Goal: Task Accomplishment & Management: Manage account settings

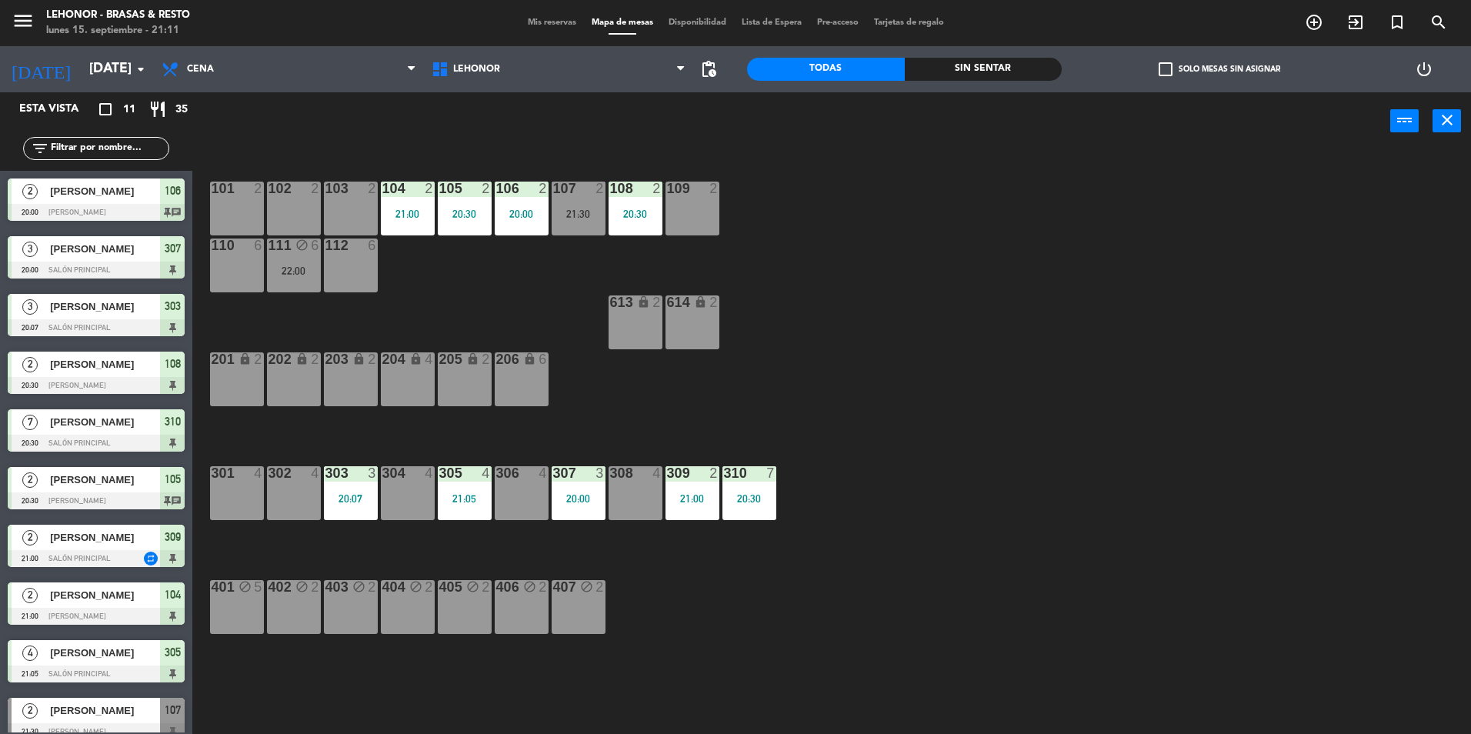
click at [974, 74] on div "Sin sentar" at bounding box center [983, 69] width 158 height 23
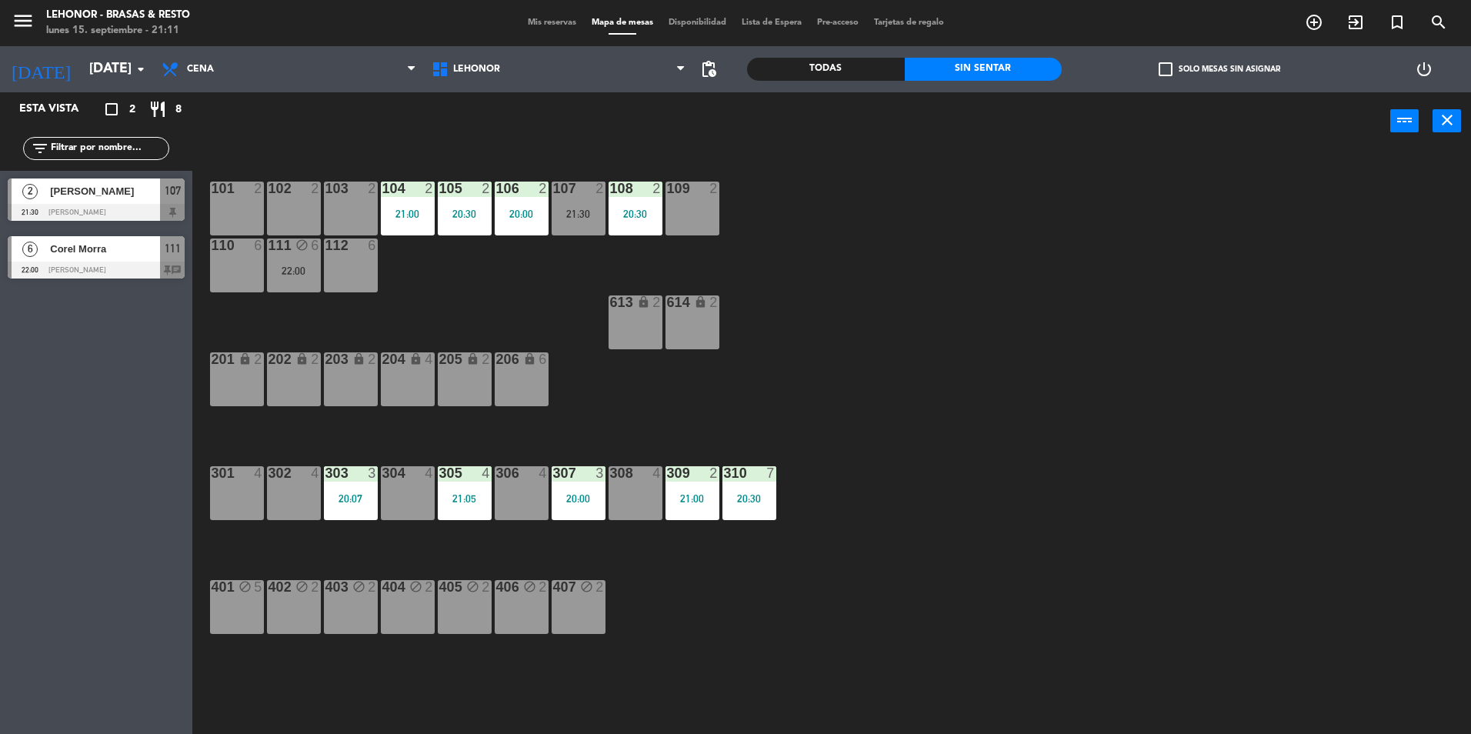
click at [63, 92] on div "[DATE] [DATE] arrow_drop_down" at bounding box center [77, 69] width 154 height 46
click at [38, 85] on icon "[DATE]" at bounding box center [41, 69] width 82 height 34
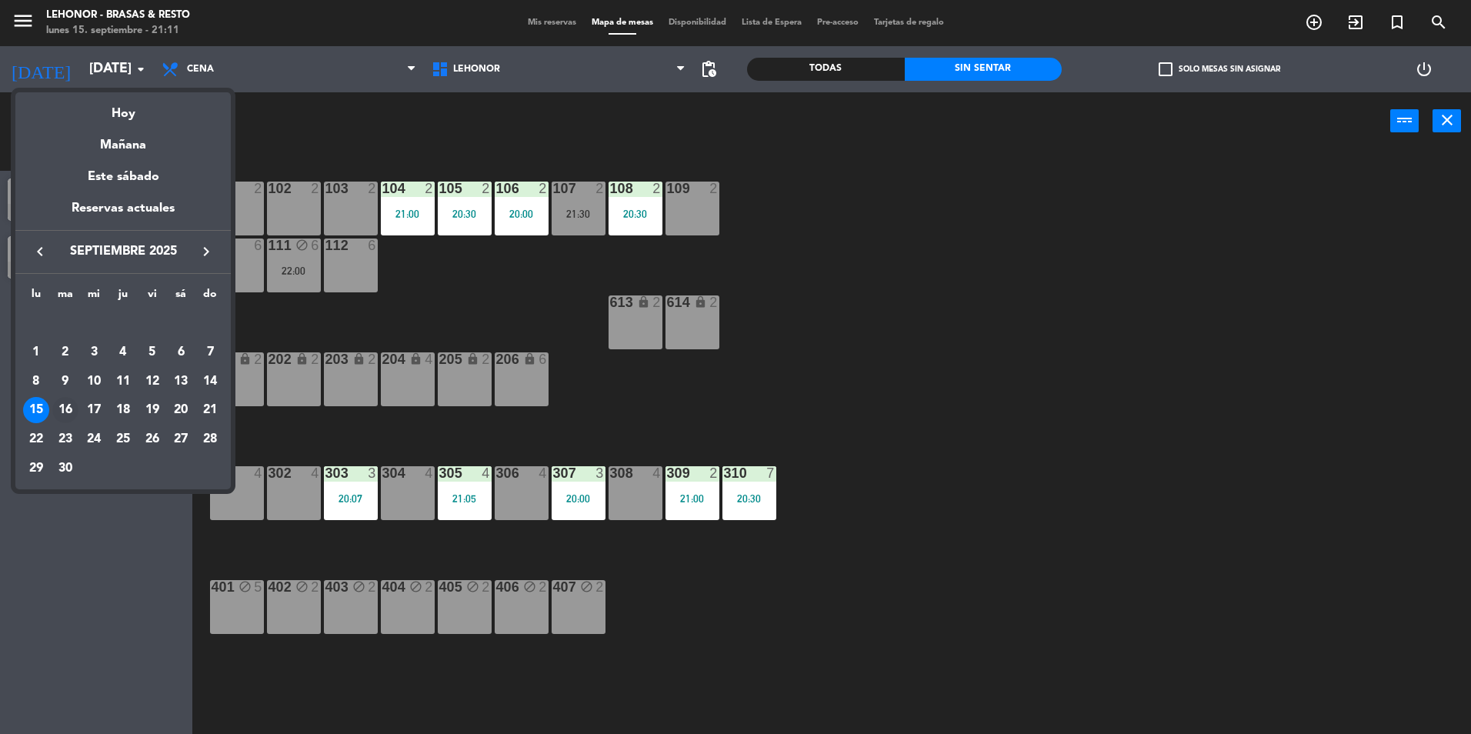
click at [65, 408] on div "16" at bounding box center [65, 410] width 26 height 26
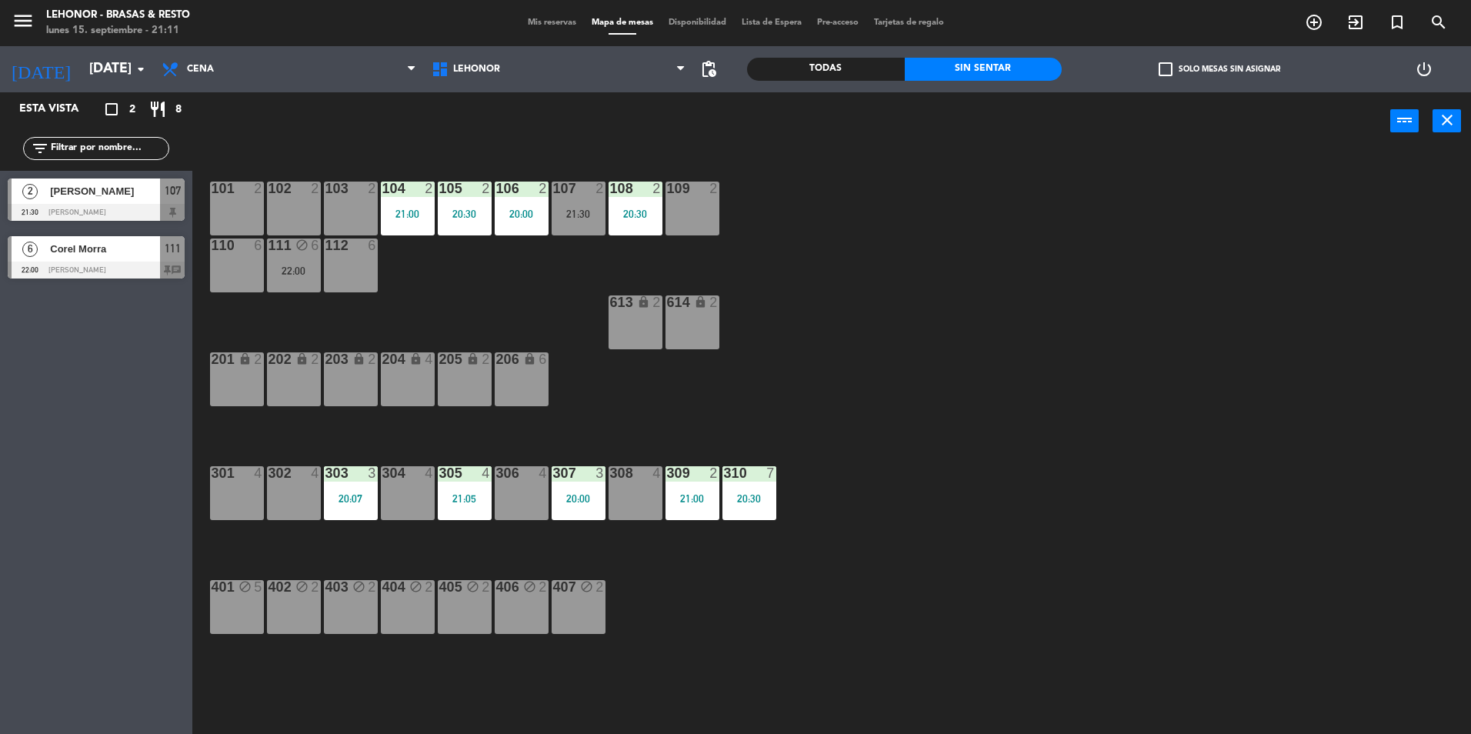
type input "[DATE]"
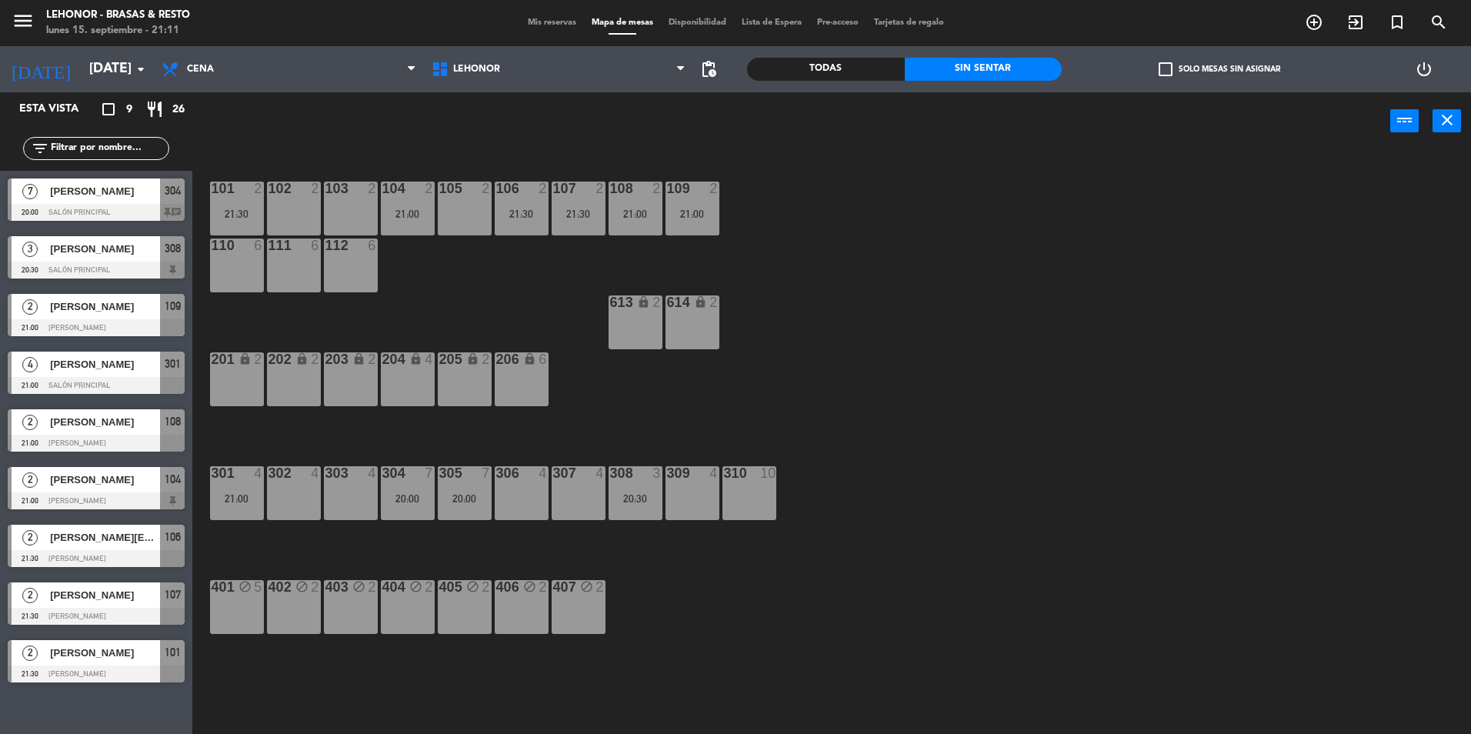
click at [102, 209] on div at bounding box center [96, 212] width 177 height 17
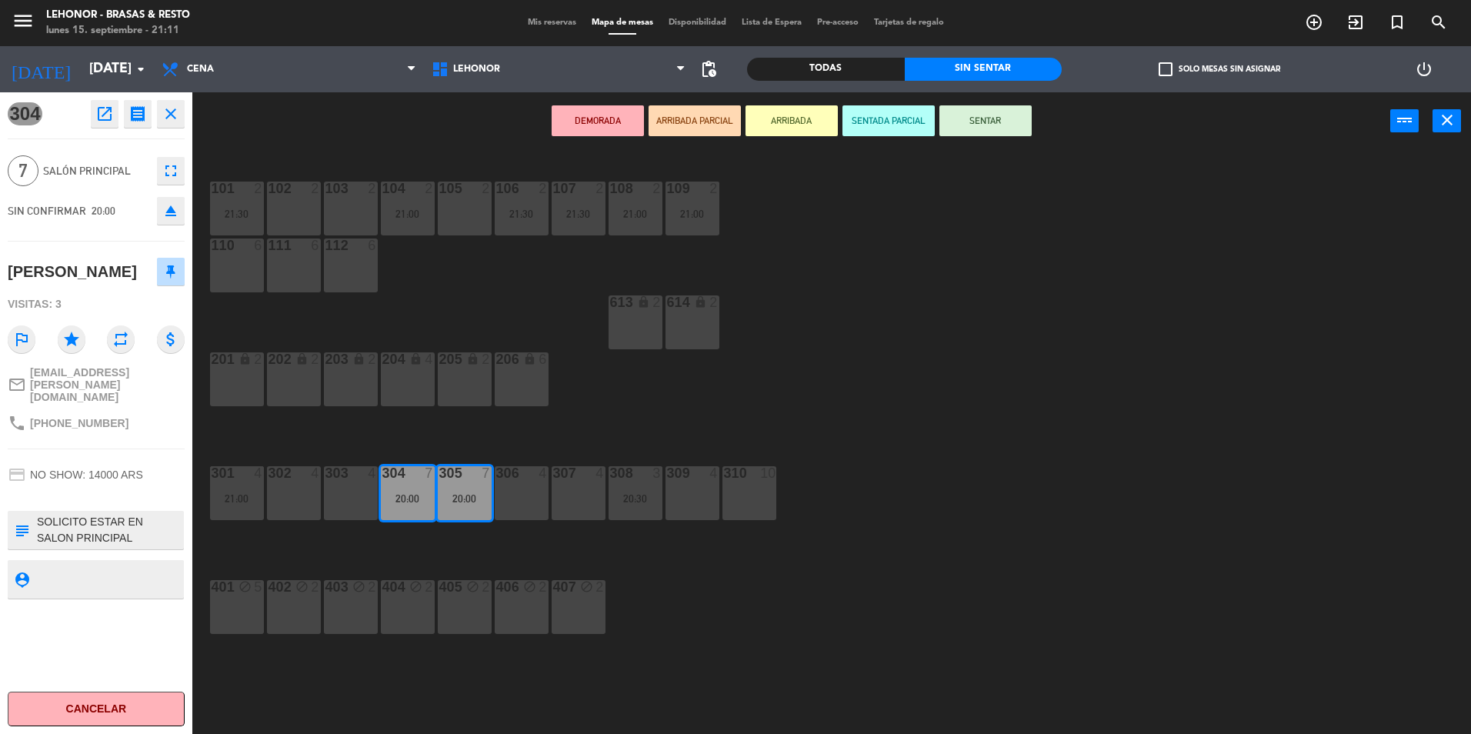
click at [98, 116] on icon "open_in_new" at bounding box center [104, 114] width 18 height 18
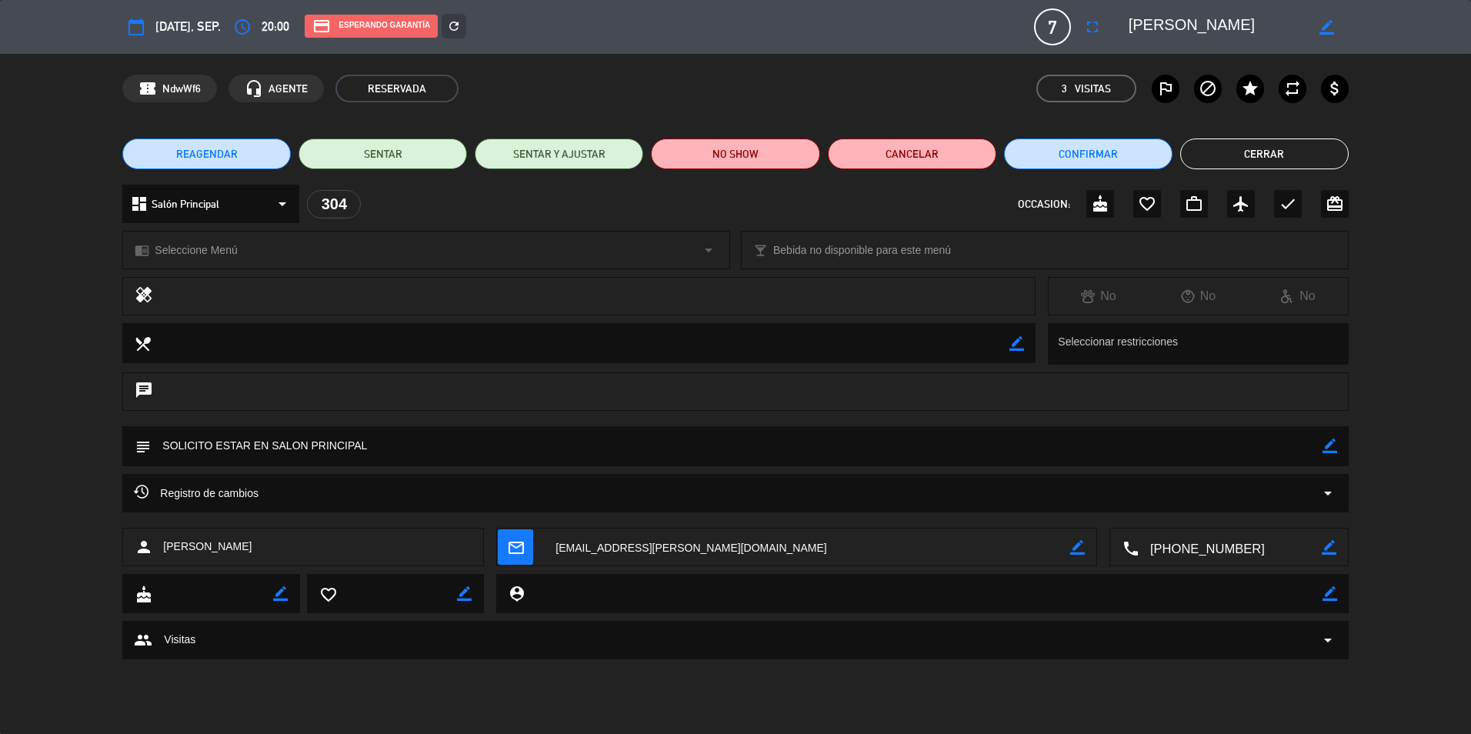
click at [268, 482] on div "Registro de cambios arrow_drop_down" at bounding box center [734, 493] width 1225 height 38
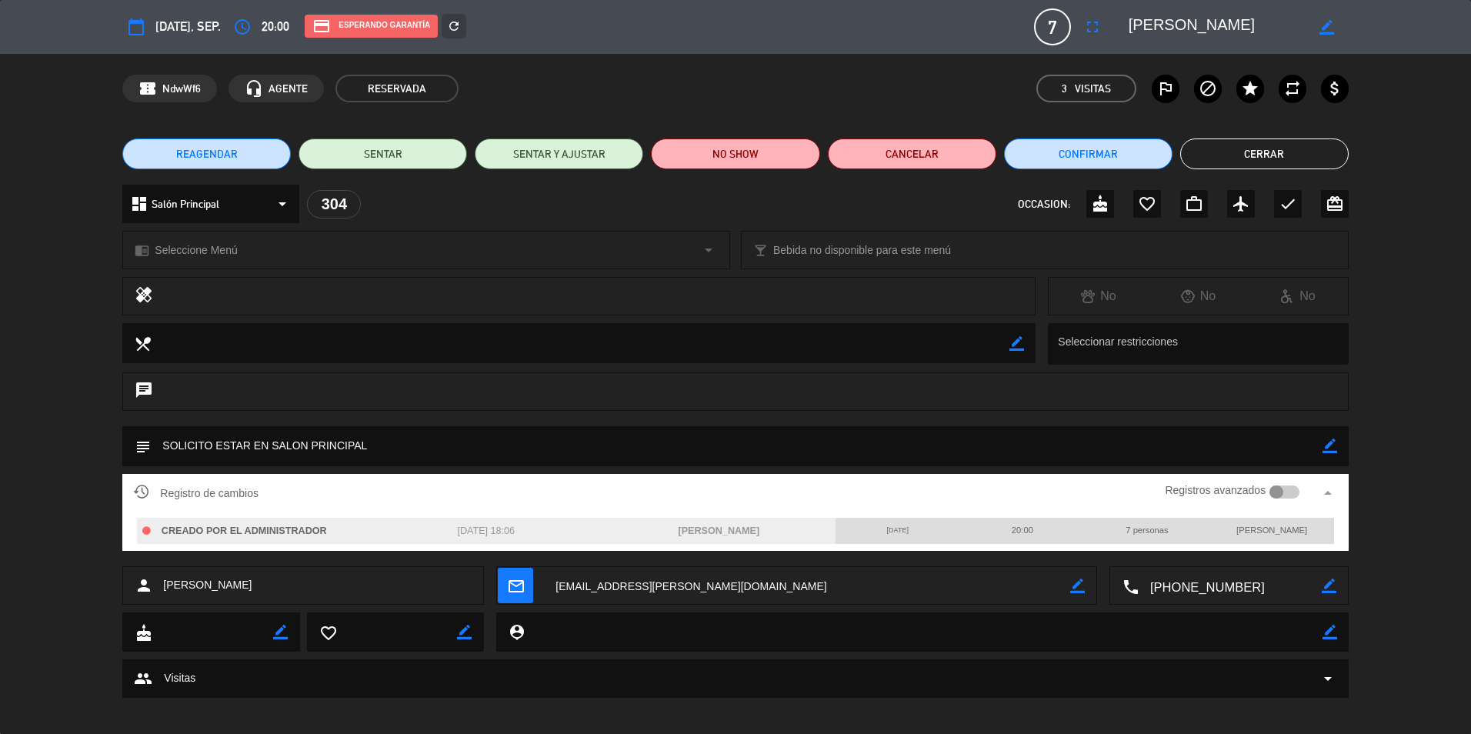
click at [1269, 488] on div at bounding box center [1276, 492] width 14 height 14
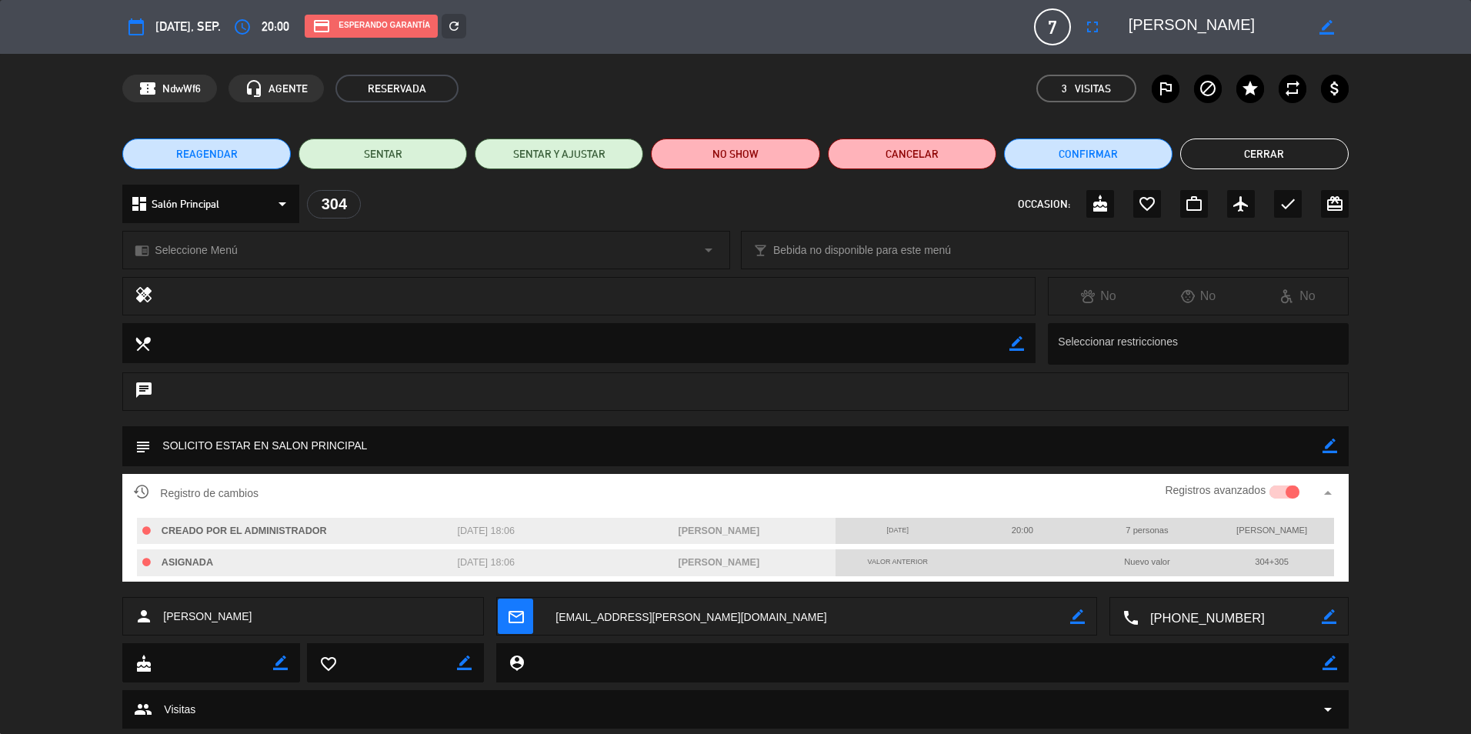
click at [1304, 142] on button "Cerrar" at bounding box center [1264, 153] width 168 height 31
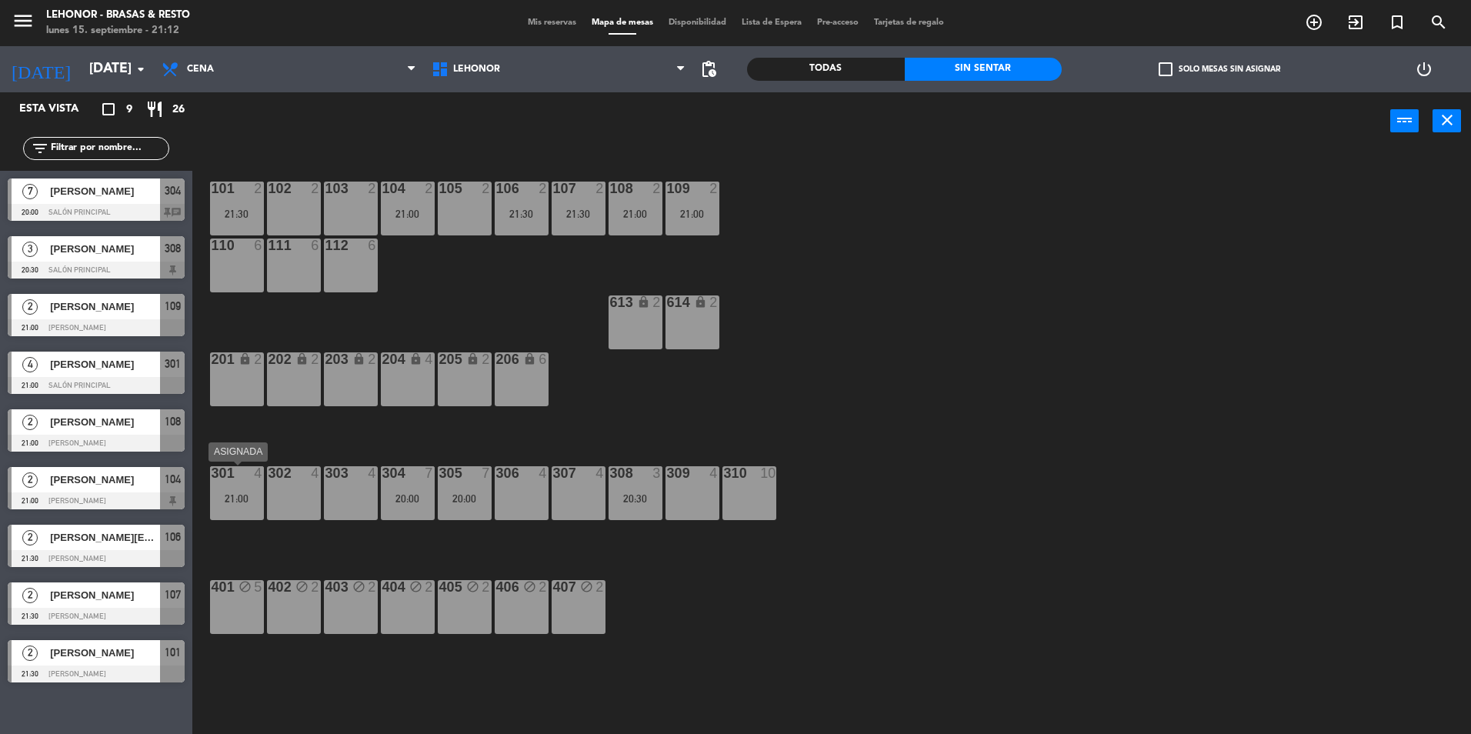
click at [252, 499] on div "21:00" at bounding box center [237, 498] width 54 height 11
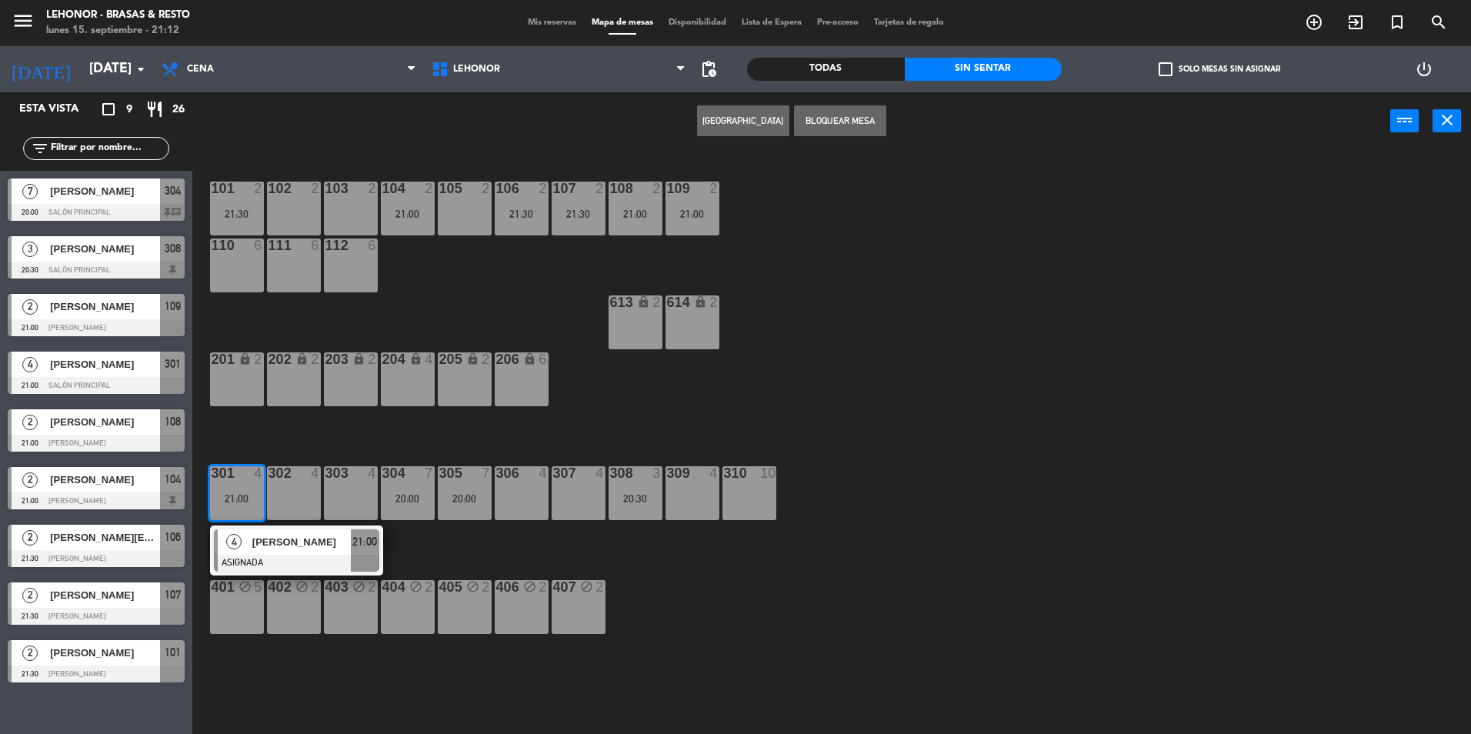
click at [300, 495] on div "302 4" at bounding box center [294, 493] width 54 height 54
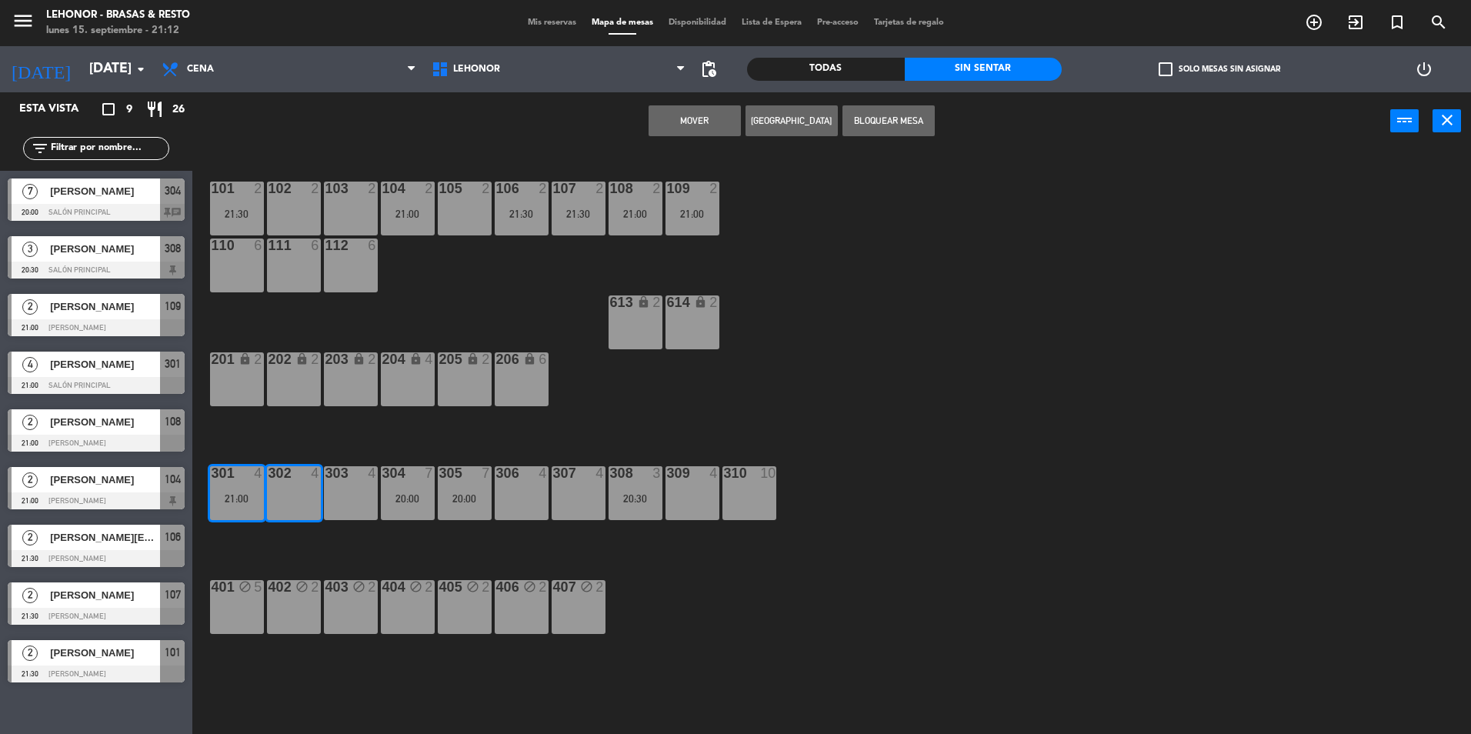
click at [645, 125] on div "Mover Crear Reserva Bloquear Mesa power_input close" at bounding box center [791, 121] width 1198 height 58
click at [663, 123] on button "Mover" at bounding box center [694, 120] width 92 height 31
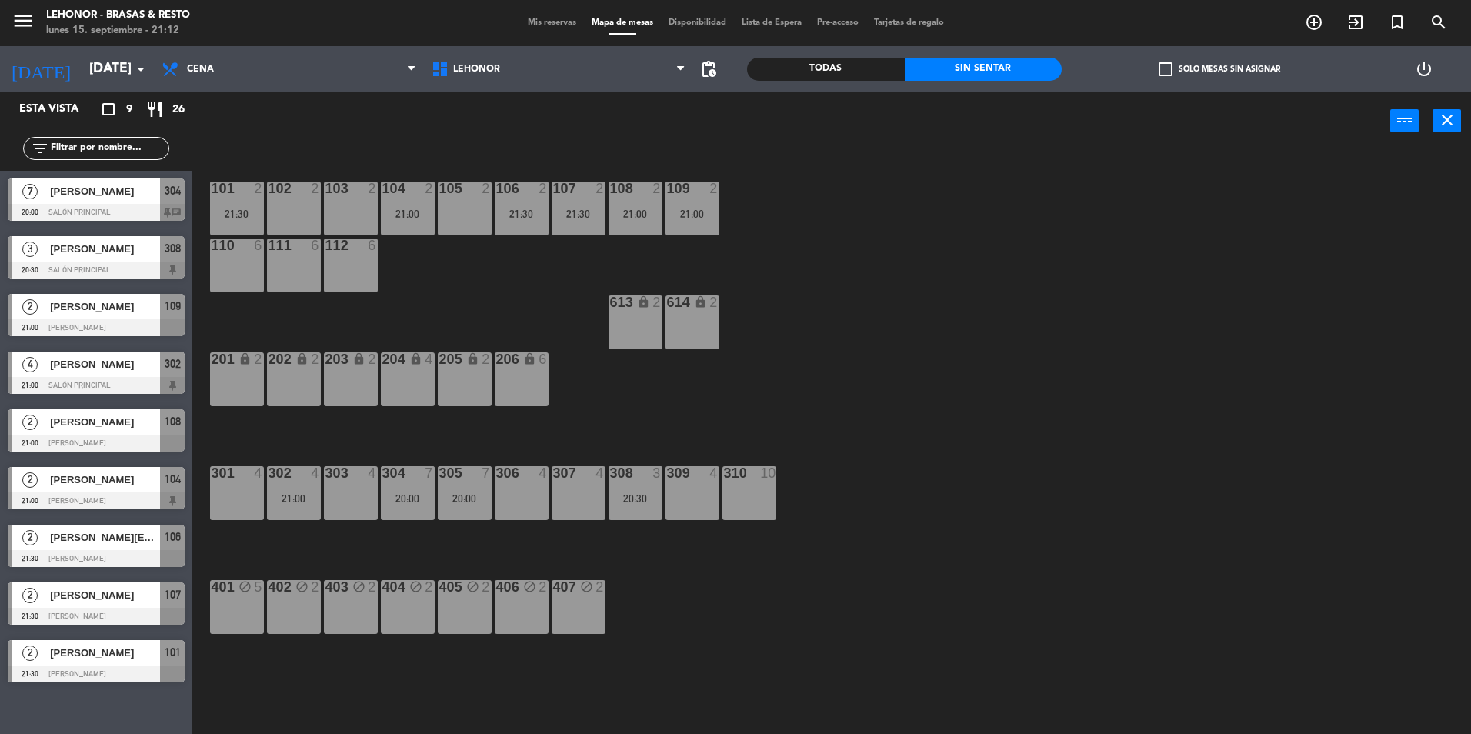
click at [142, 557] on div at bounding box center [96, 558] width 177 height 17
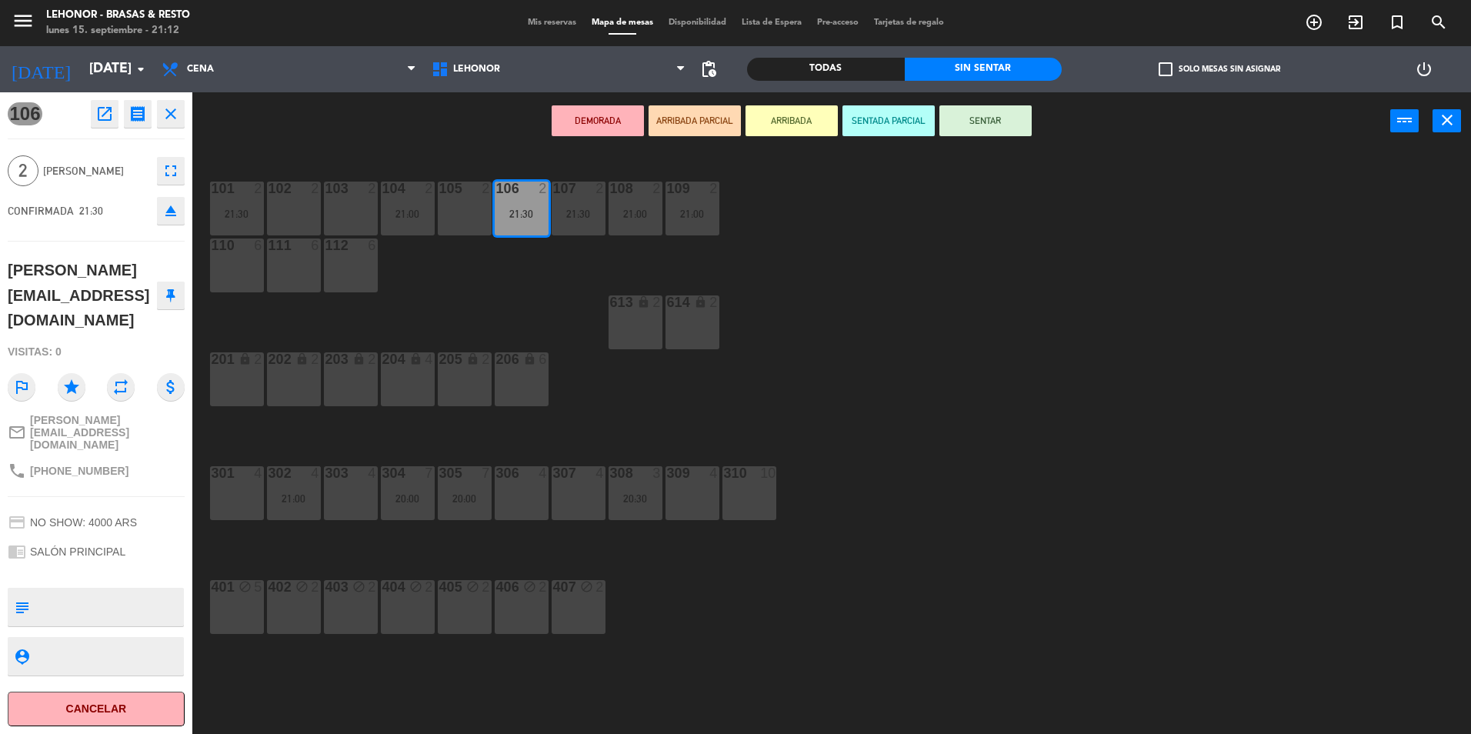
drag, startPoint x: 493, startPoint y: 282, endPoint x: 456, endPoint y: 319, distance: 52.8
click at [493, 282] on div "101 2 21:30 102 2 103 2 104 2 21:00 105 2 106 2 21:30 107 2 21:30 108 2 21:00 1…" at bounding box center [839, 446] width 1264 height 584
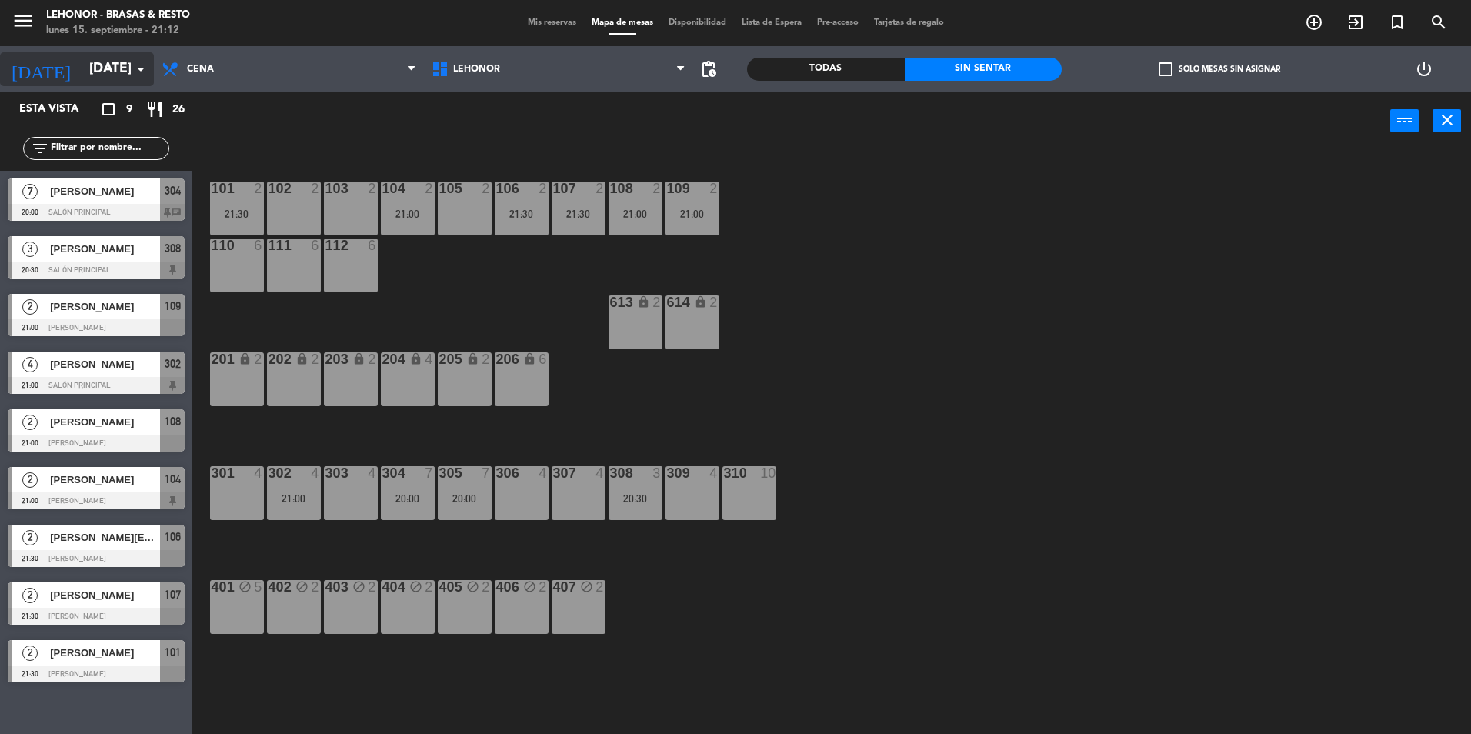
click at [122, 65] on input "[DATE]" at bounding box center [171, 69] width 178 height 31
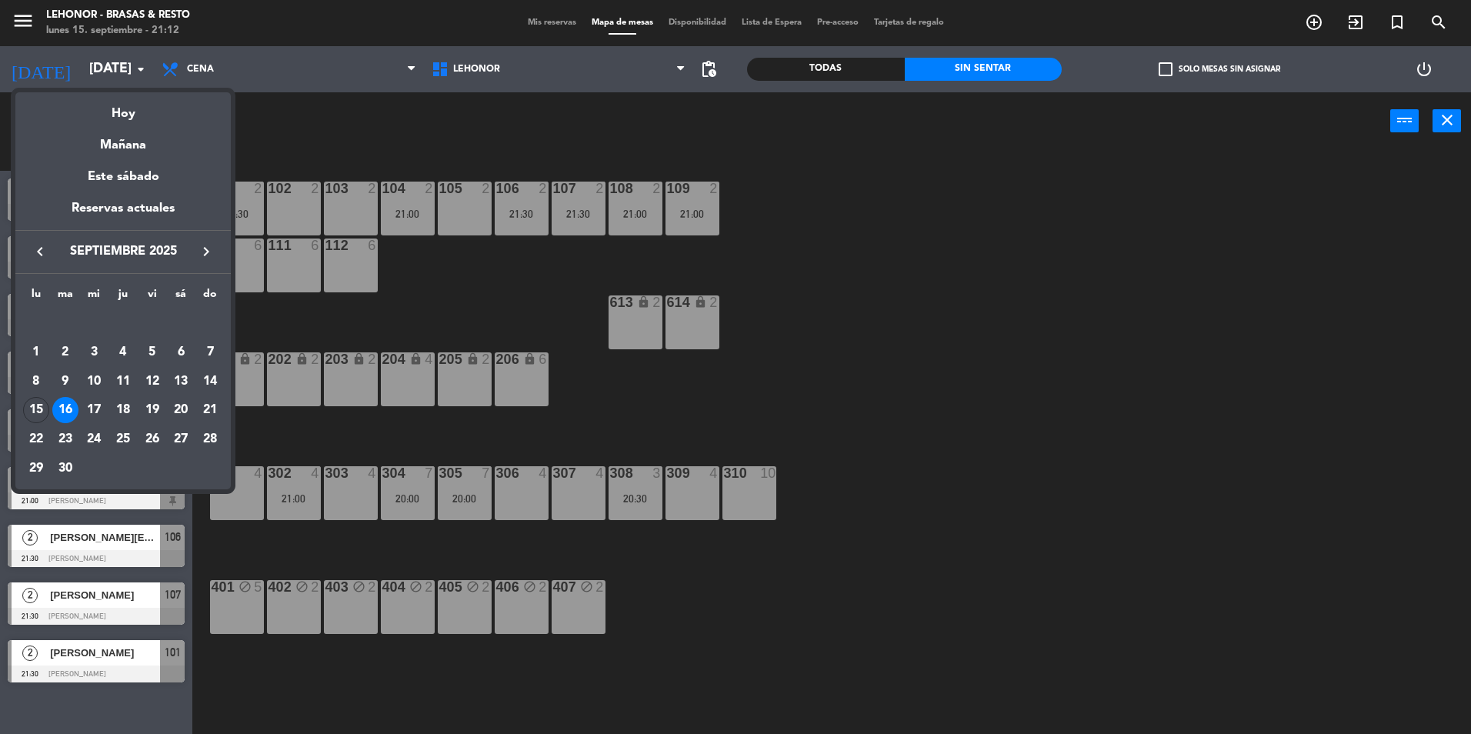
click at [566, 12] on div at bounding box center [735, 367] width 1471 height 734
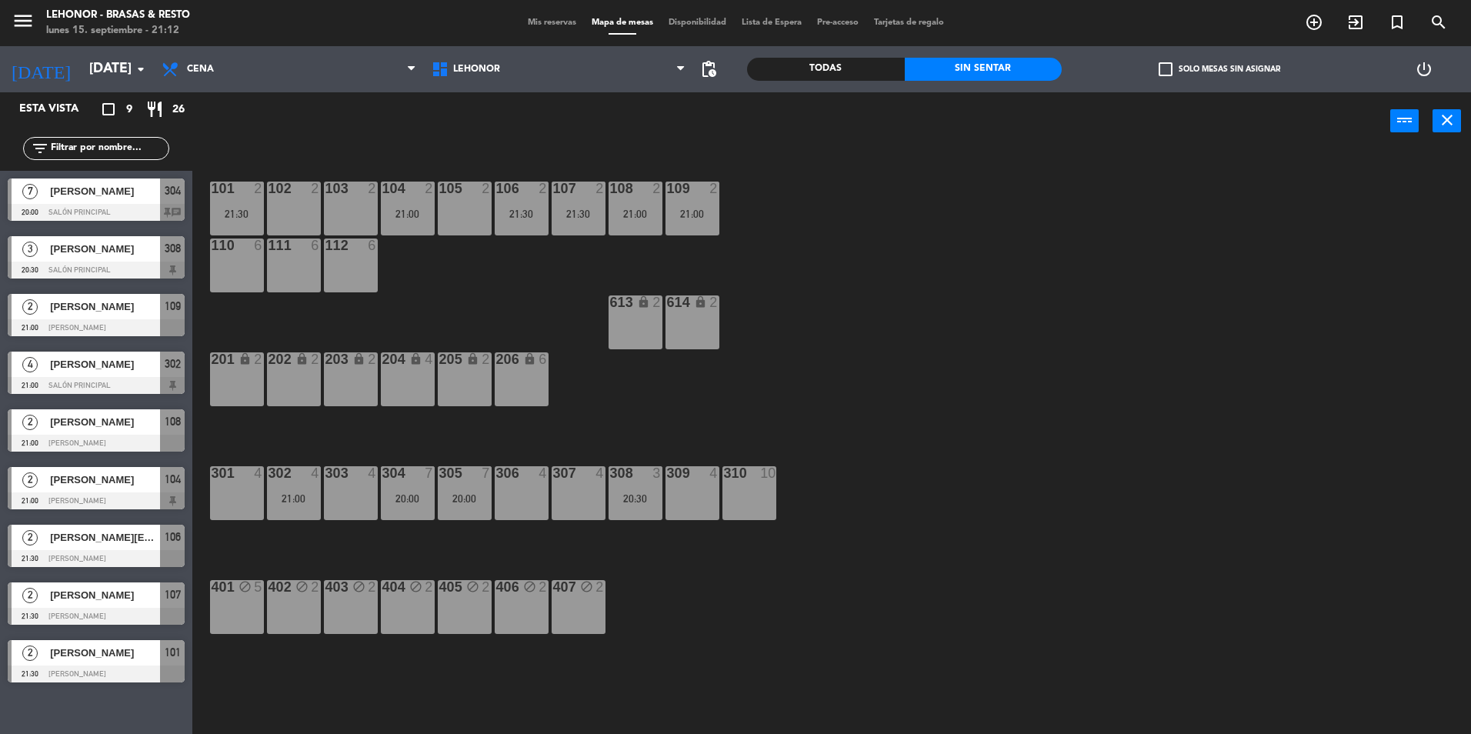
click at [555, 25] on span "Mis reservas" at bounding box center [552, 22] width 64 height 8
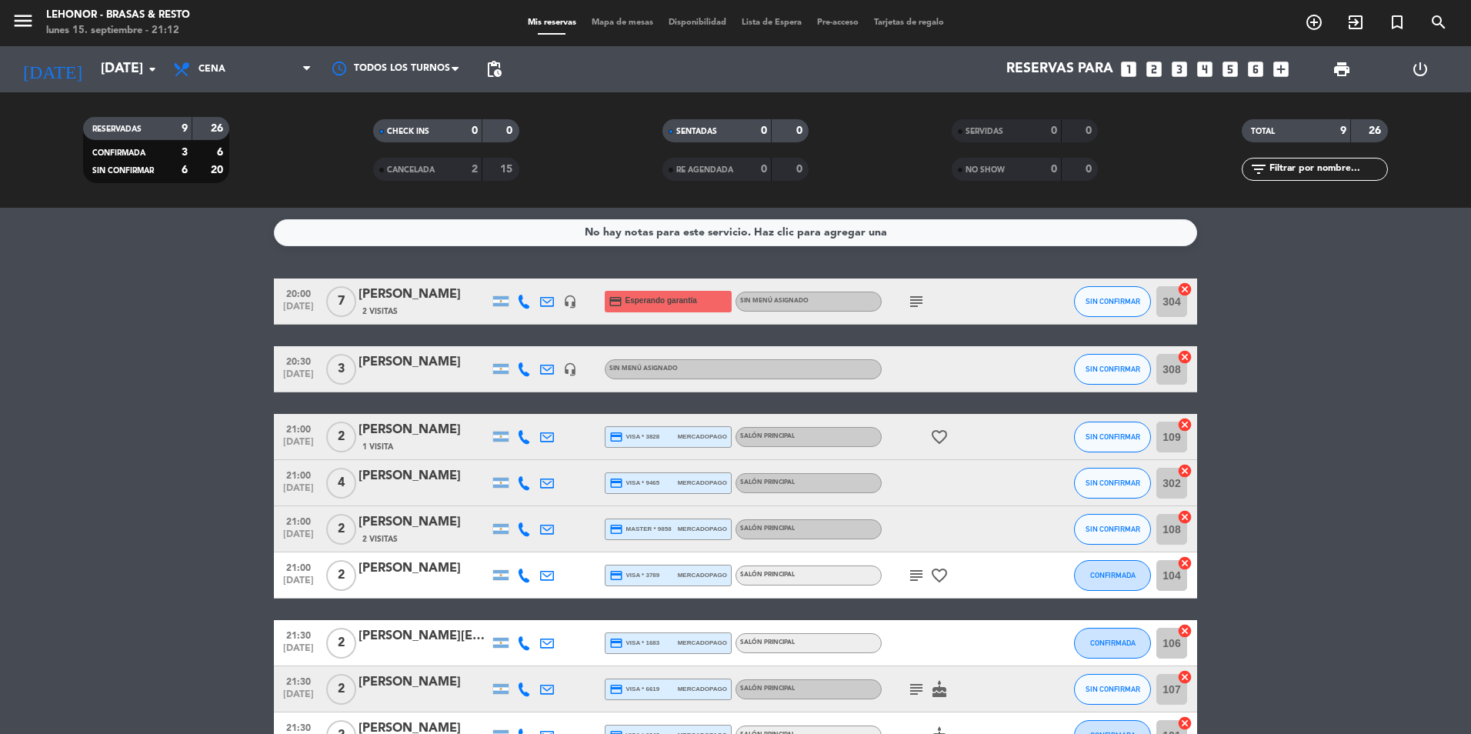
click at [915, 306] on icon "subject" at bounding box center [916, 301] width 18 height 18
click at [938, 441] on icon "favorite_border" at bounding box center [939, 437] width 18 height 18
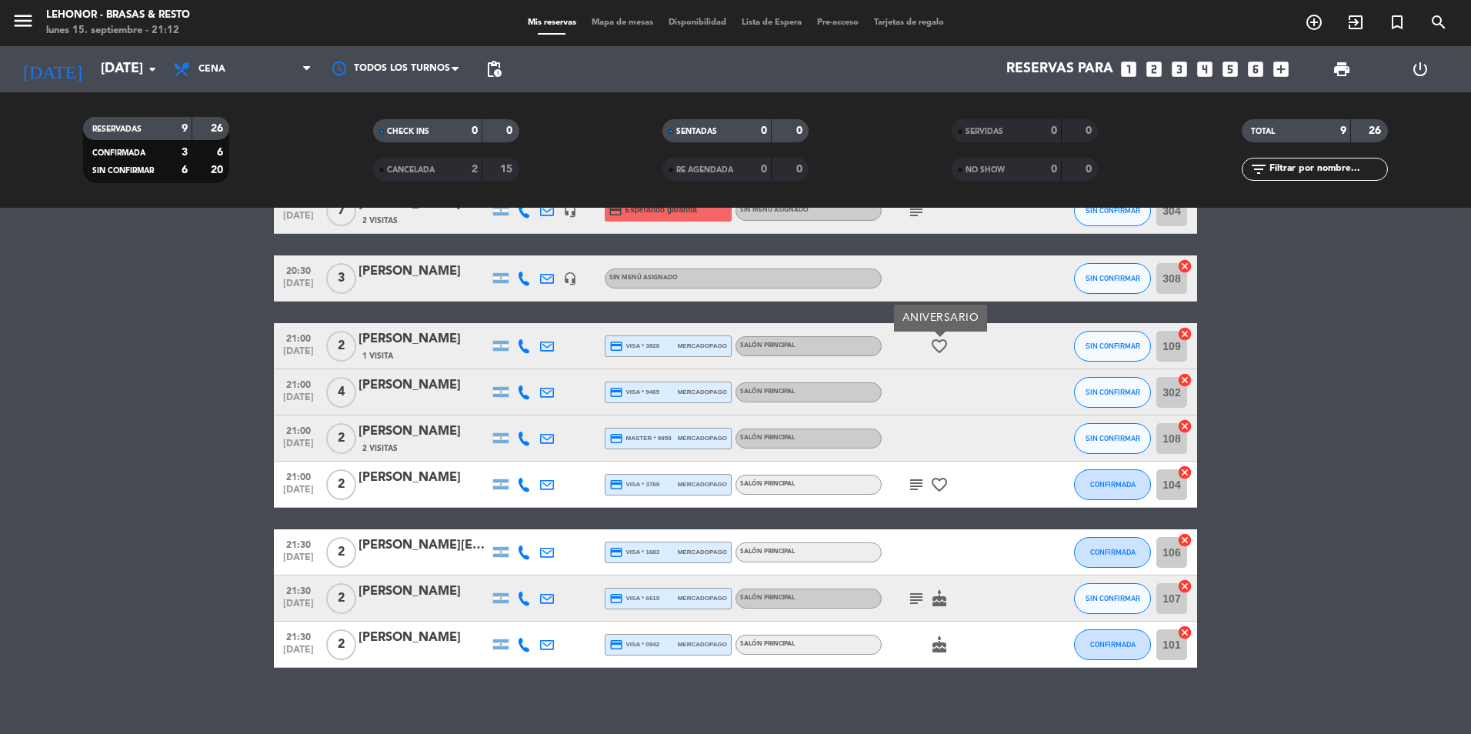
scroll to position [102, 0]
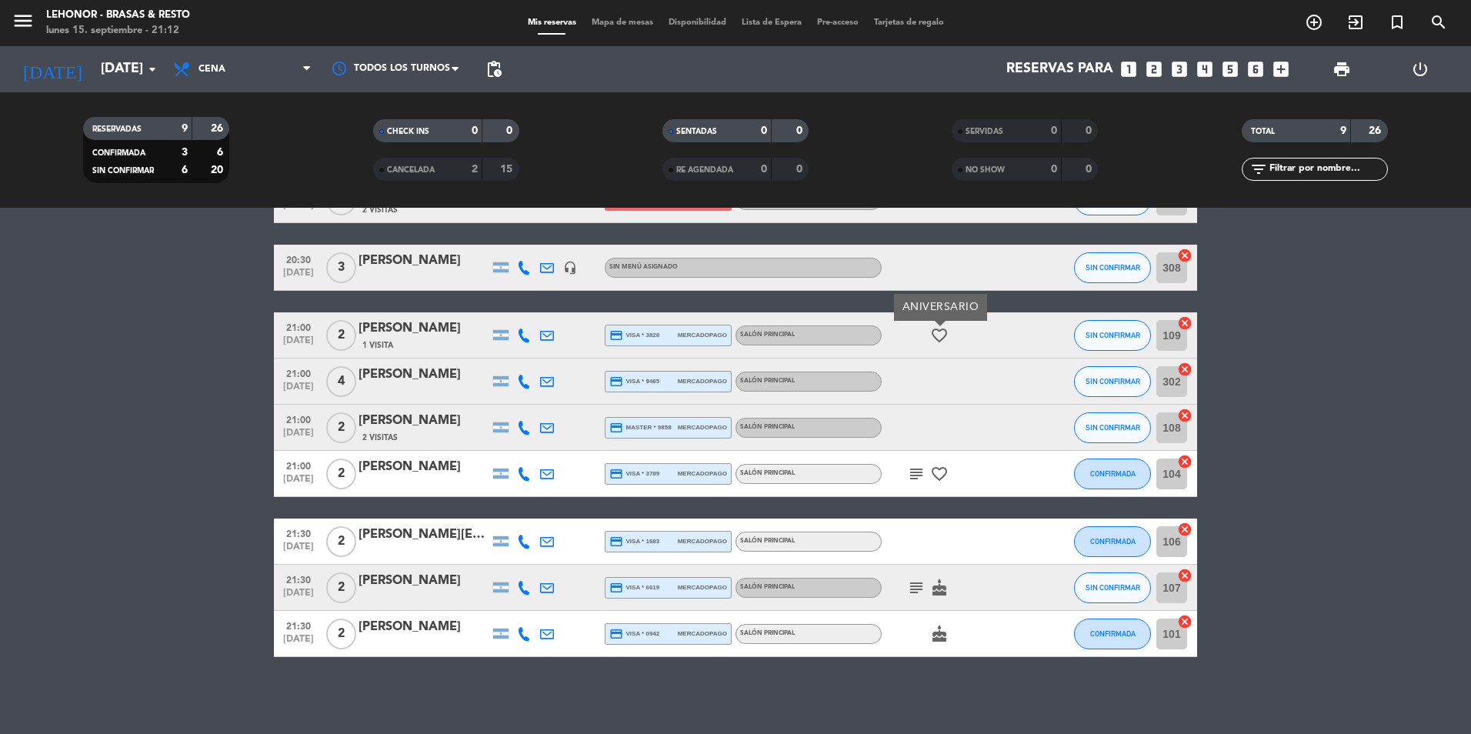
click at [914, 475] on icon "subject" at bounding box center [916, 474] width 18 height 18
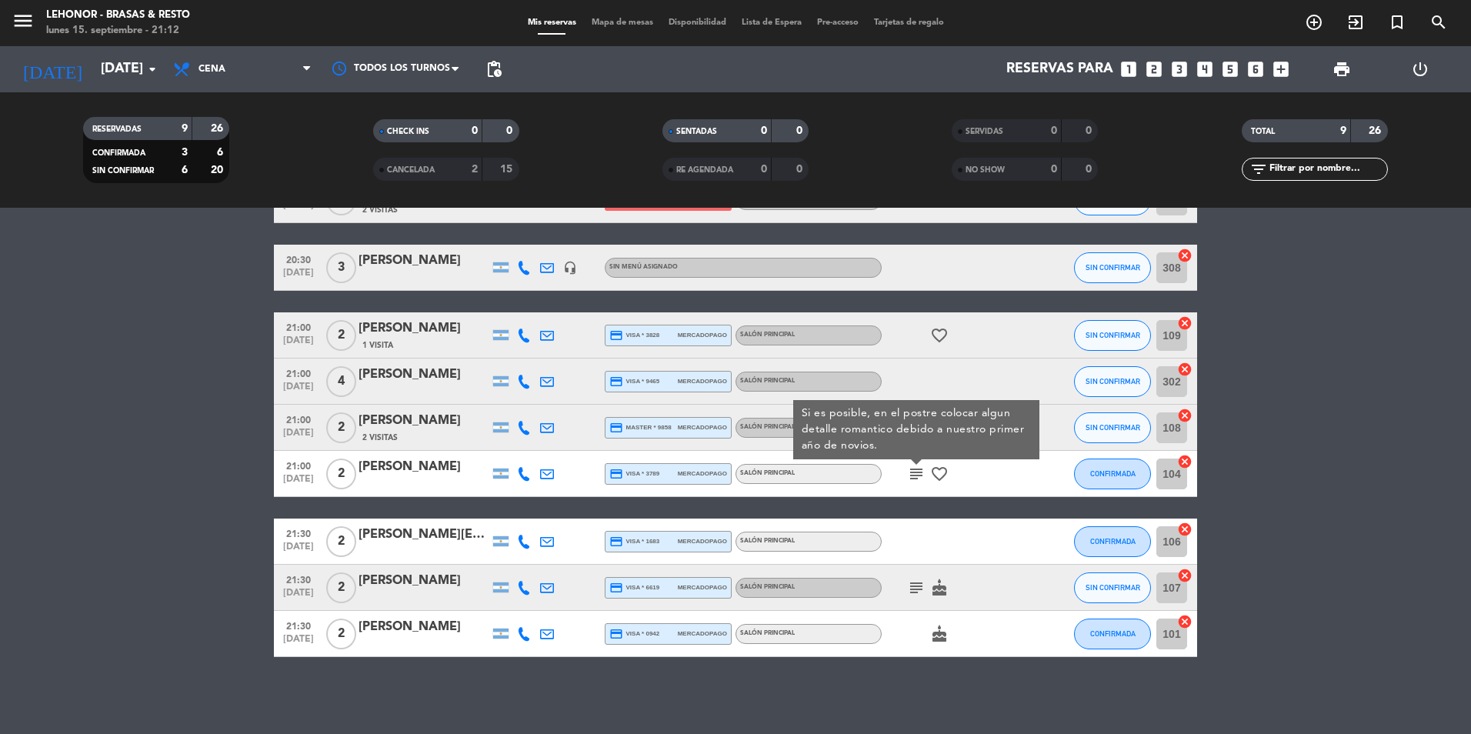
click at [938, 468] on icon "favorite_border" at bounding box center [939, 474] width 18 height 18
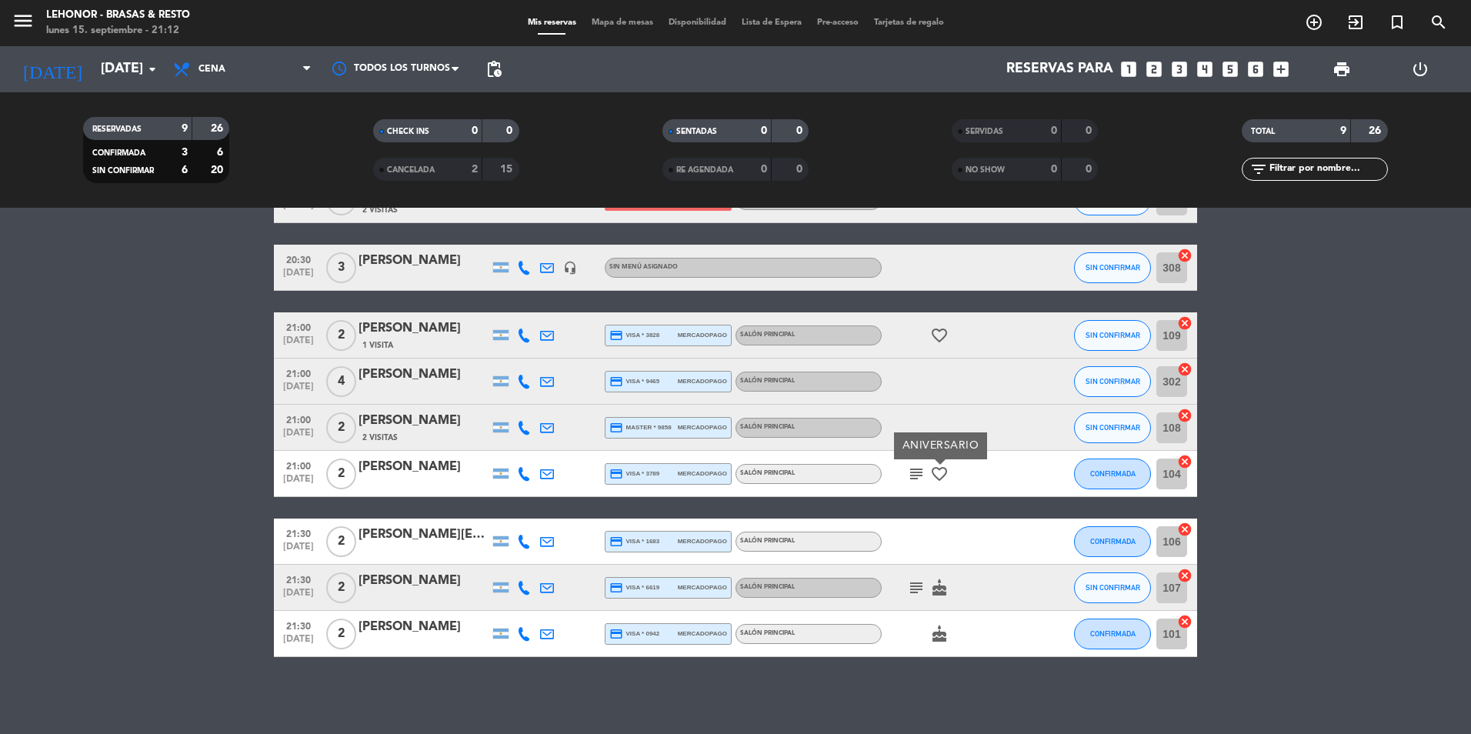
click at [917, 585] on icon "subject" at bounding box center [916, 587] width 18 height 18
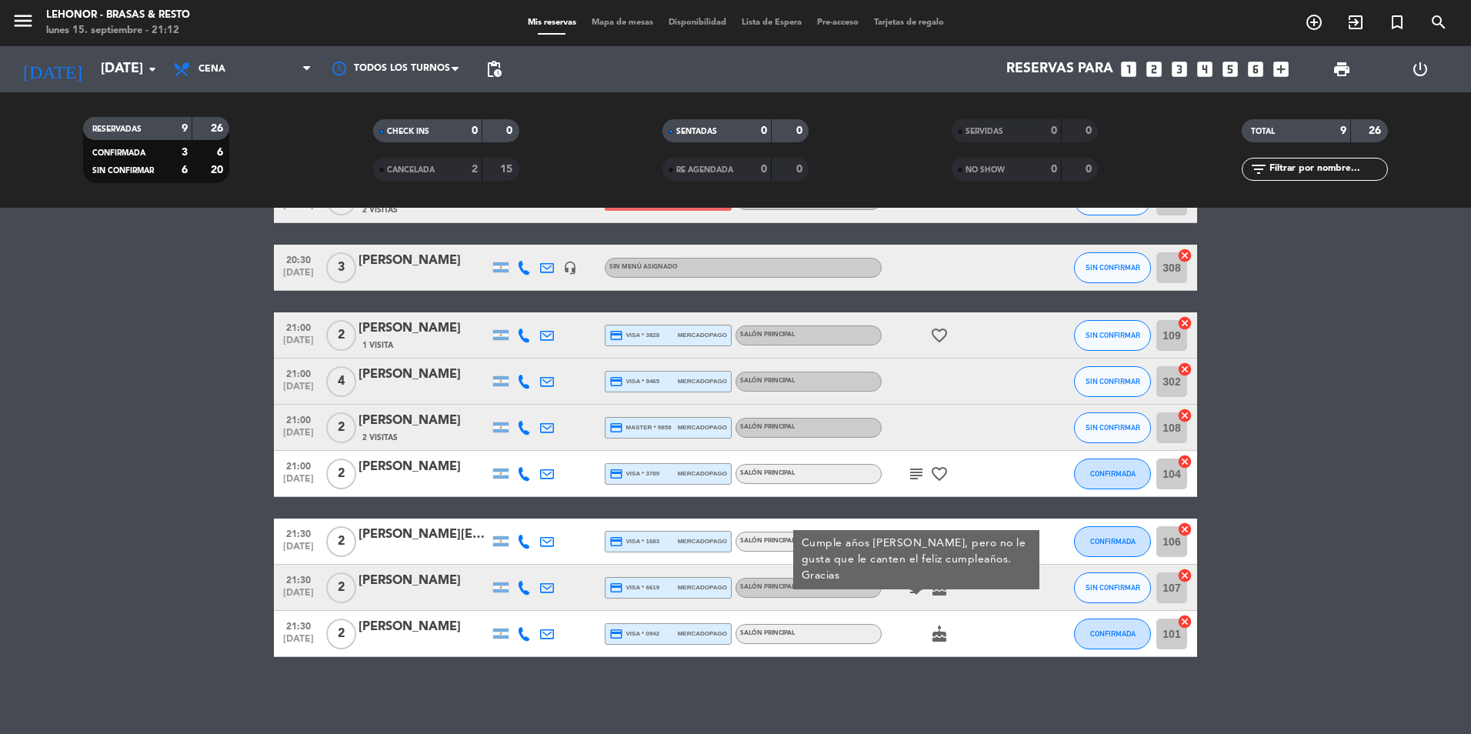
click at [917, 585] on icon "subject" at bounding box center [916, 587] width 18 height 18
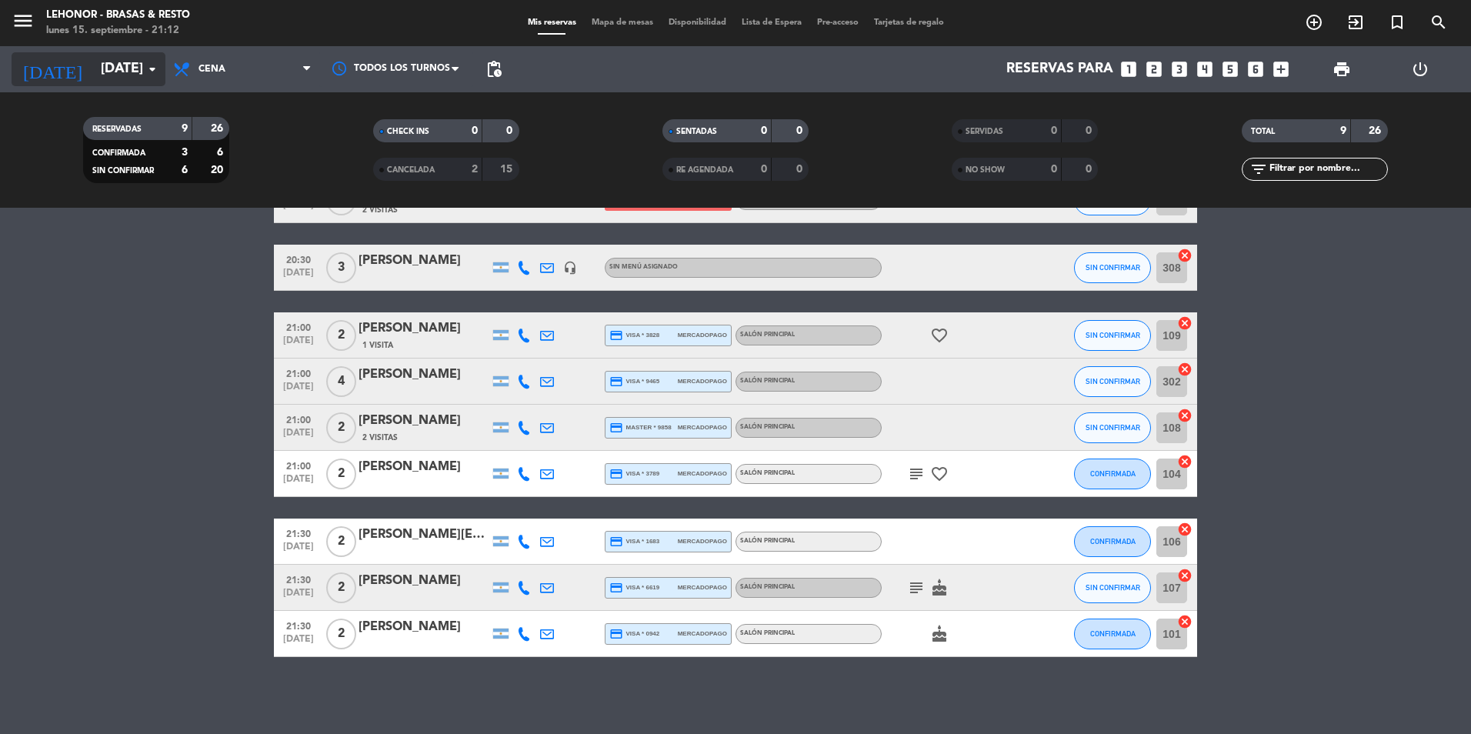
click at [143, 76] on icon "arrow_drop_down" at bounding box center [152, 69] width 18 height 18
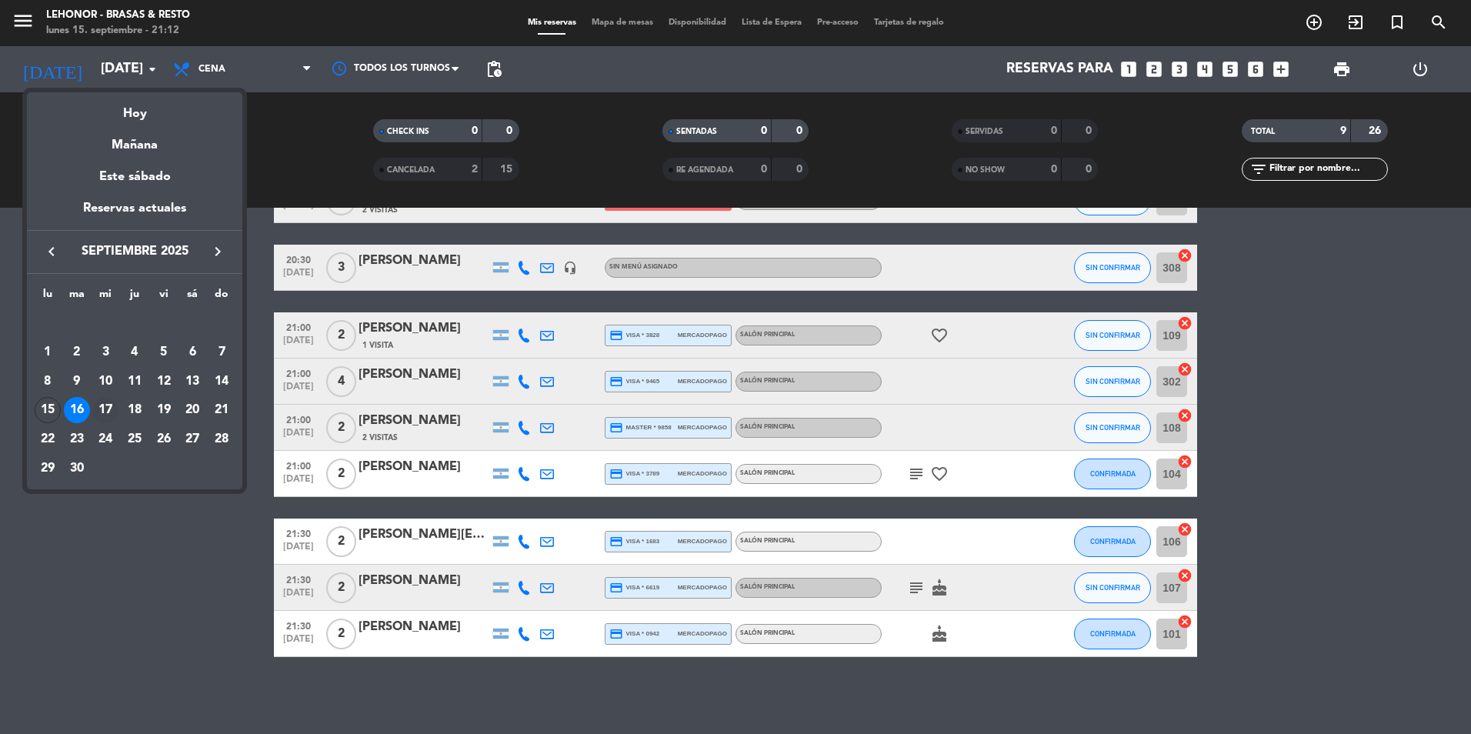
click at [97, 405] on div "17" at bounding box center [105, 410] width 26 height 26
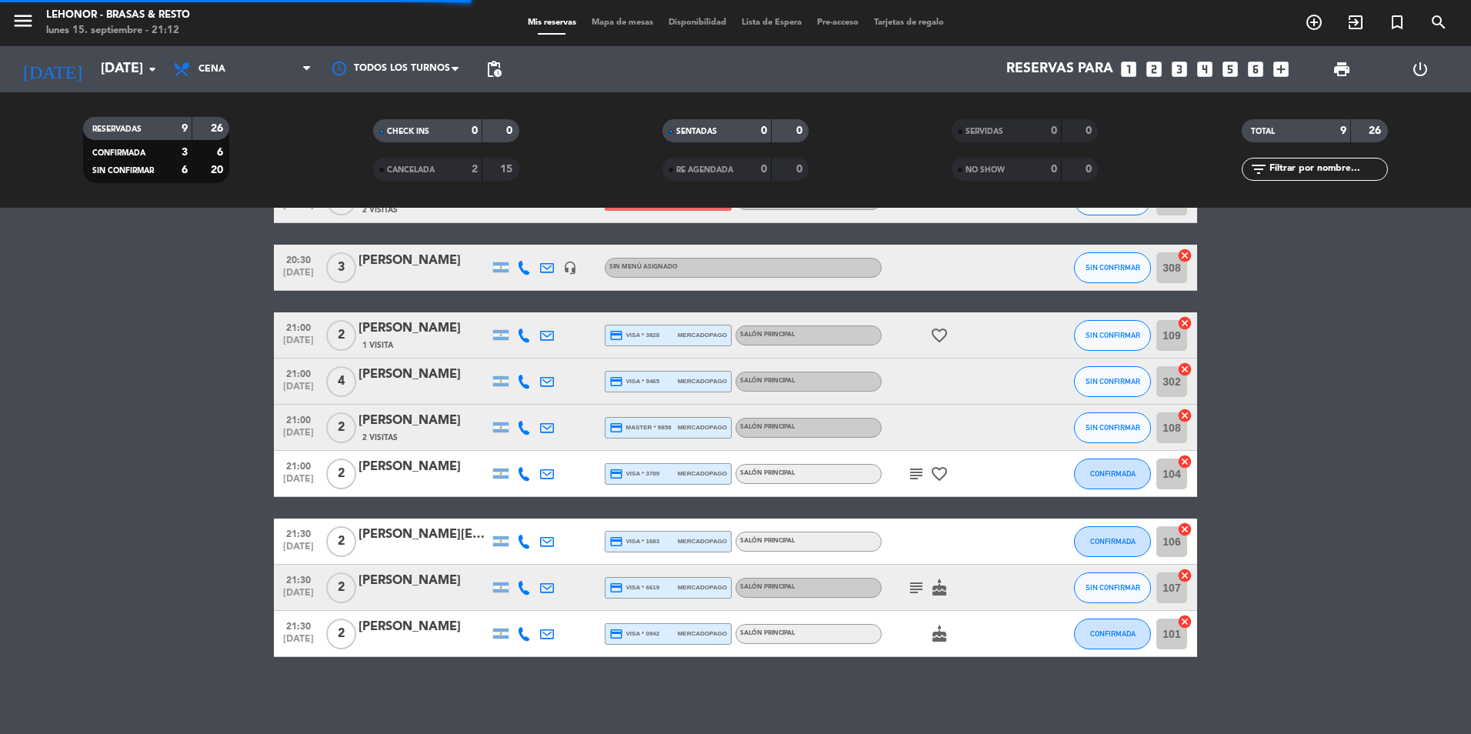
scroll to position [0, 0]
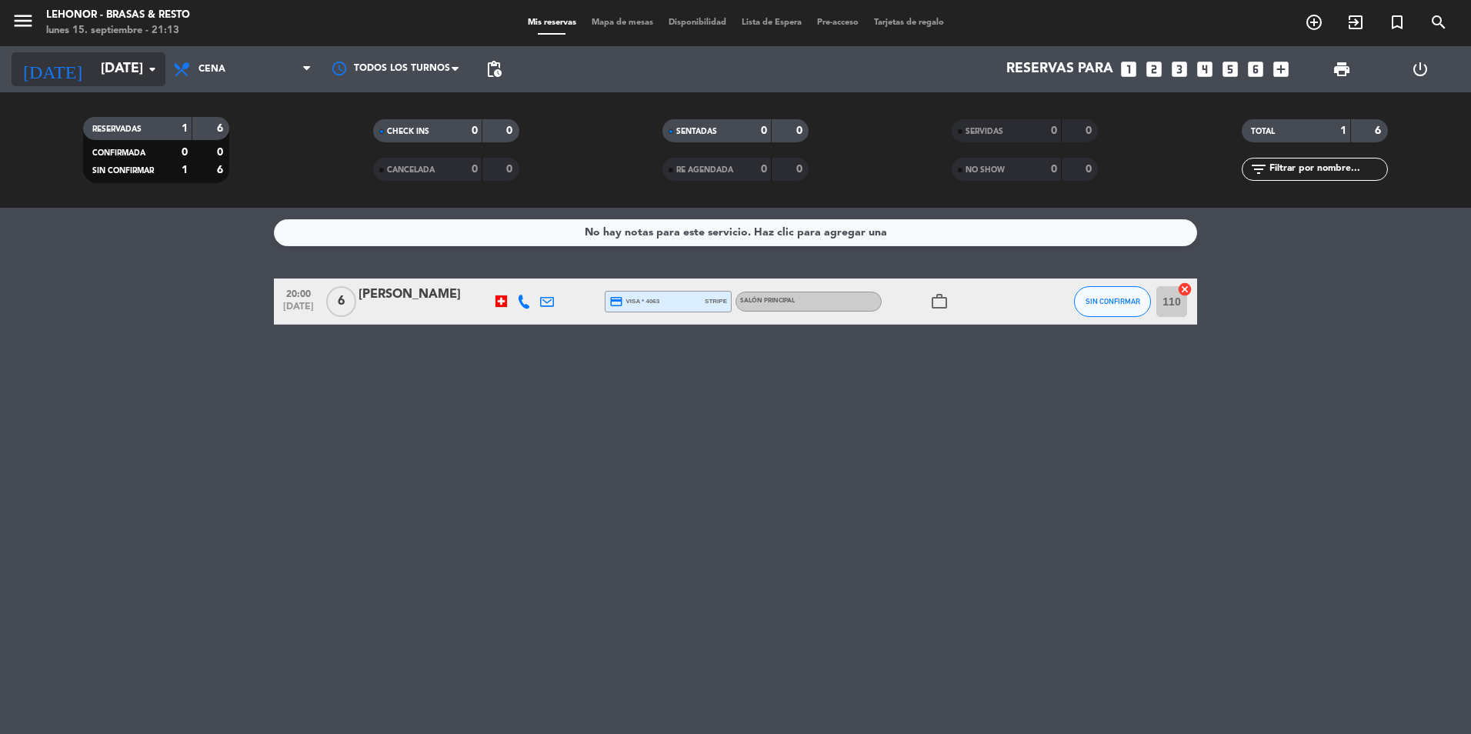
click at [122, 75] on input "[DATE]" at bounding box center [182, 69] width 178 height 31
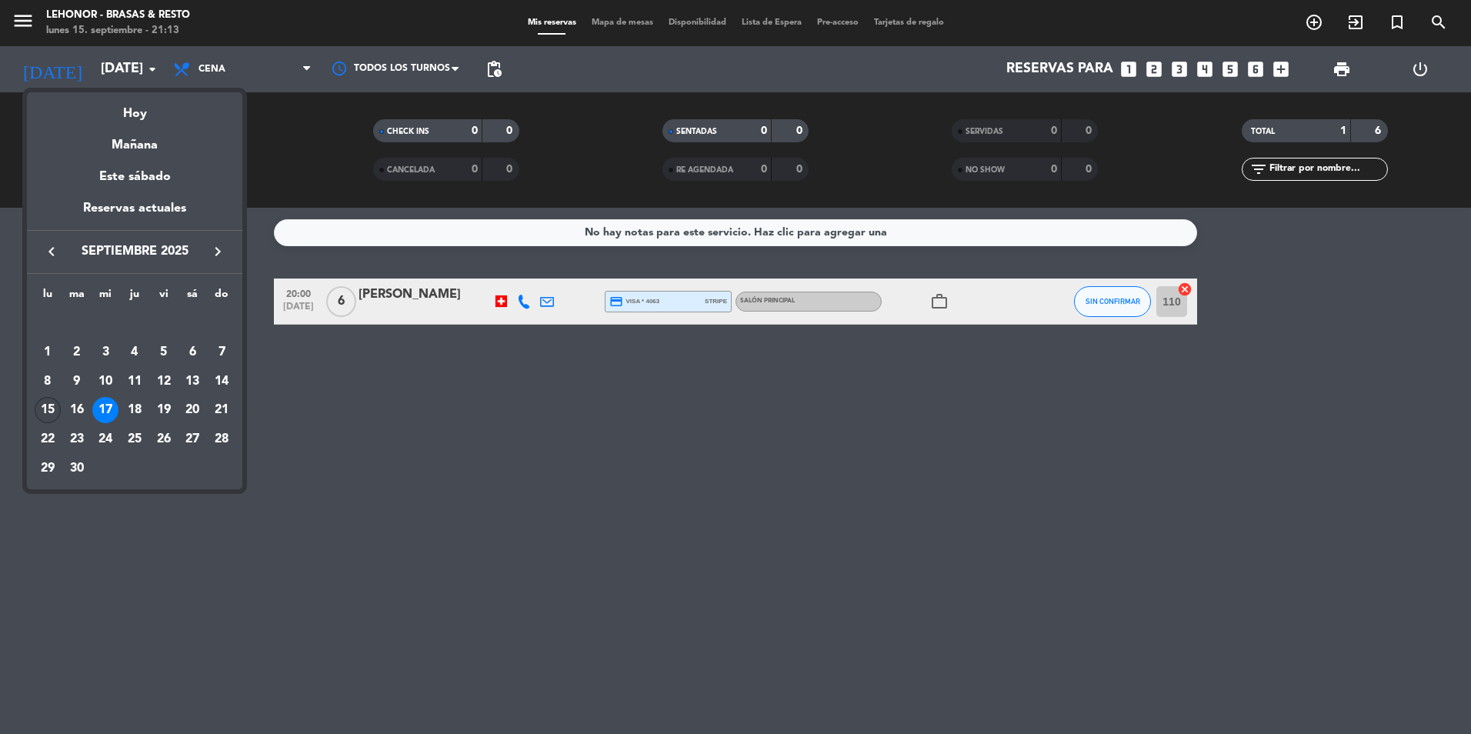
click at [56, 408] on div "15" at bounding box center [48, 410] width 26 height 26
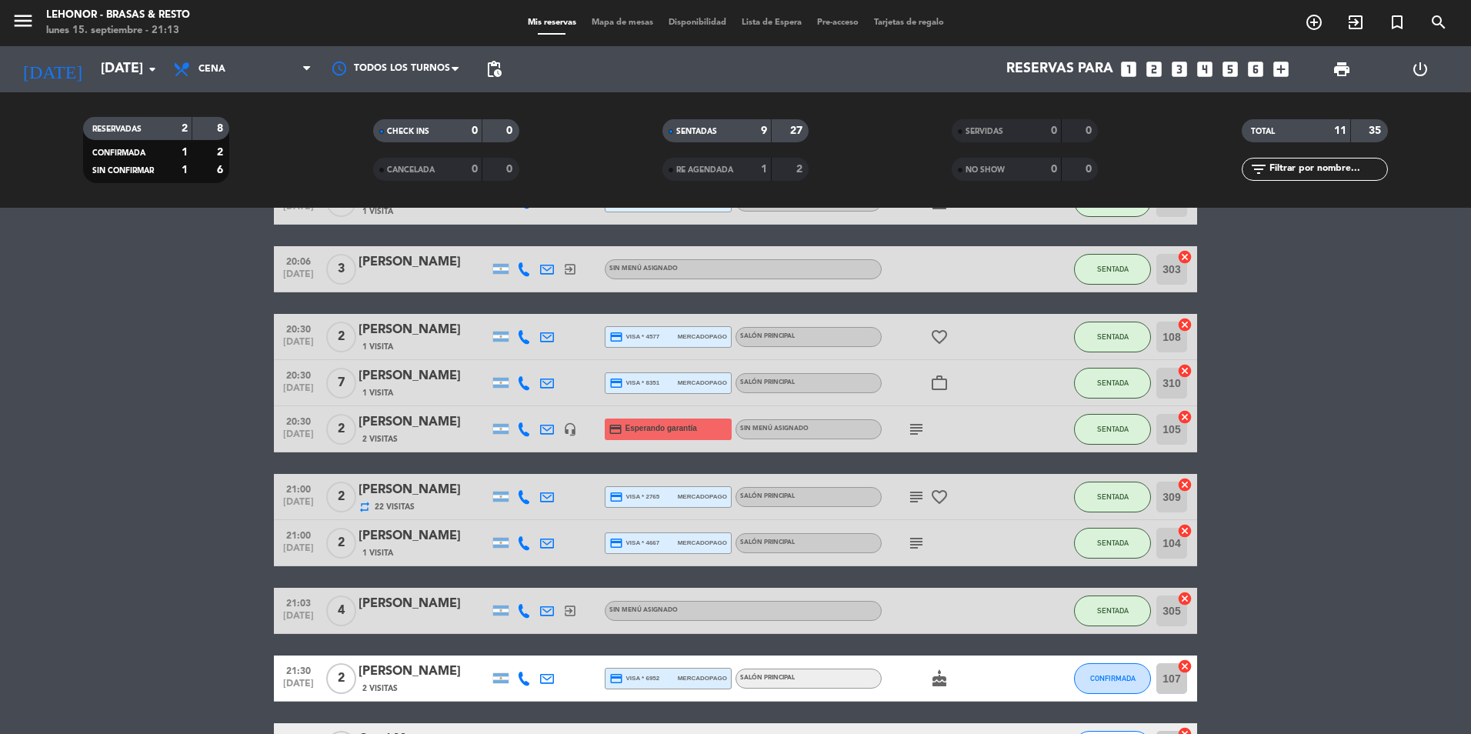
scroll to position [231, 0]
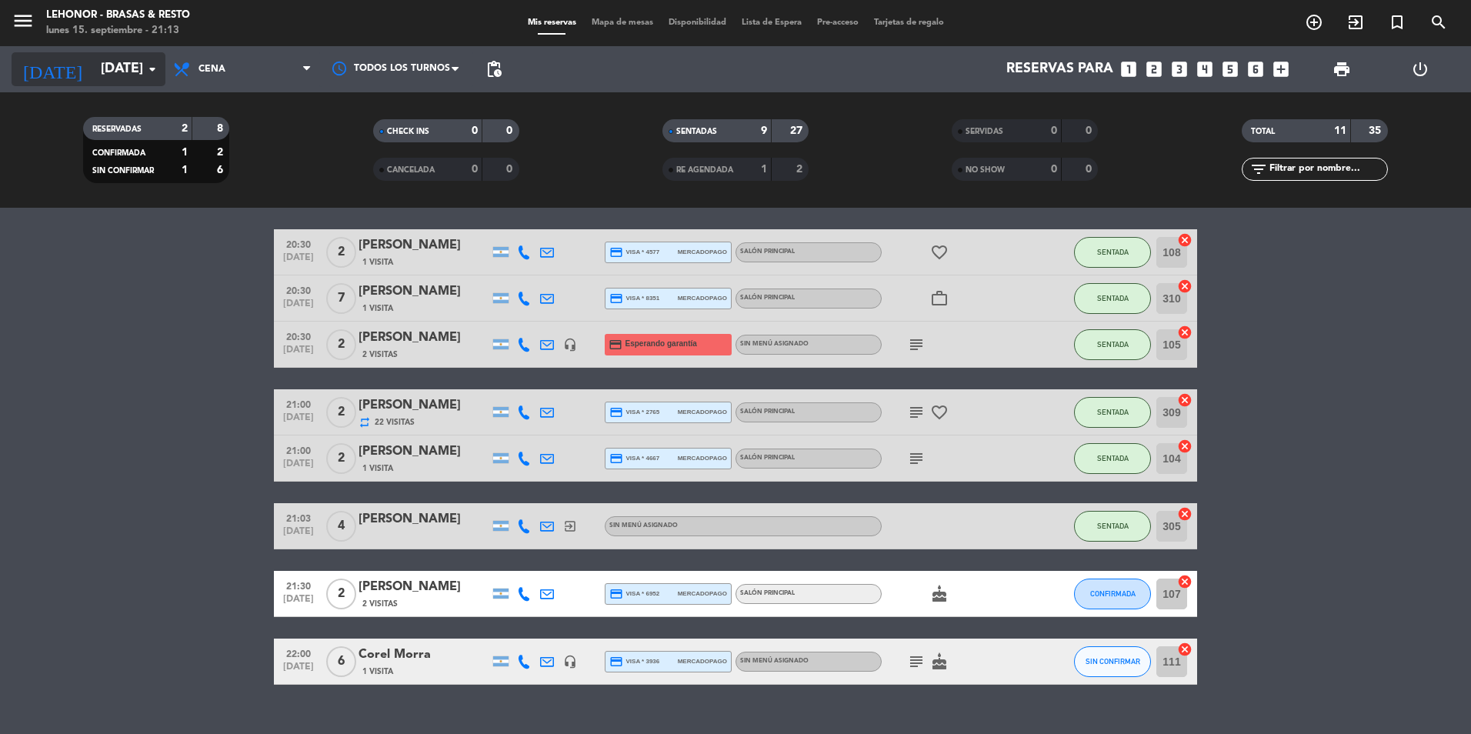
click at [107, 76] on input "[DATE]" at bounding box center [182, 69] width 178 height 31
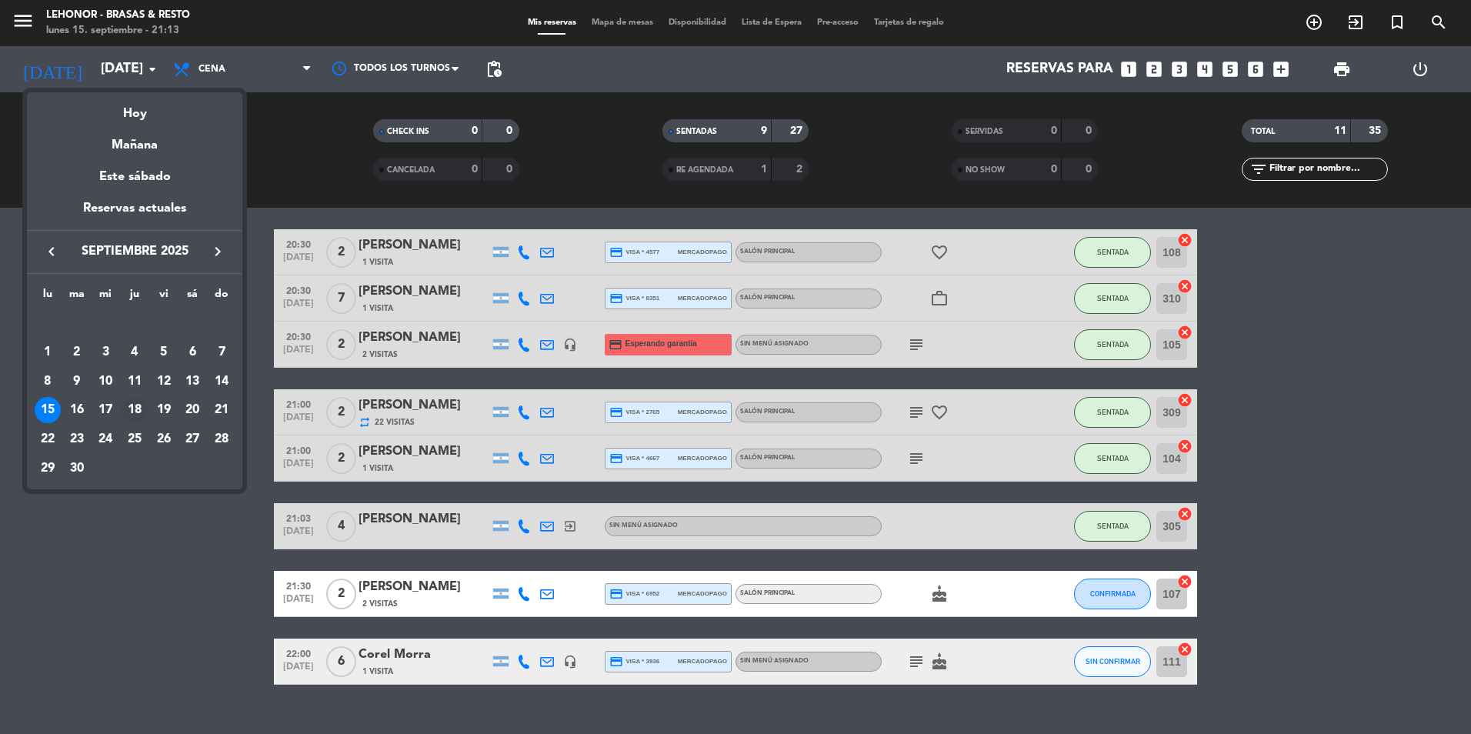
click at [134, 405] on div "18" at bounding box center [135, 410] width 26 height 26
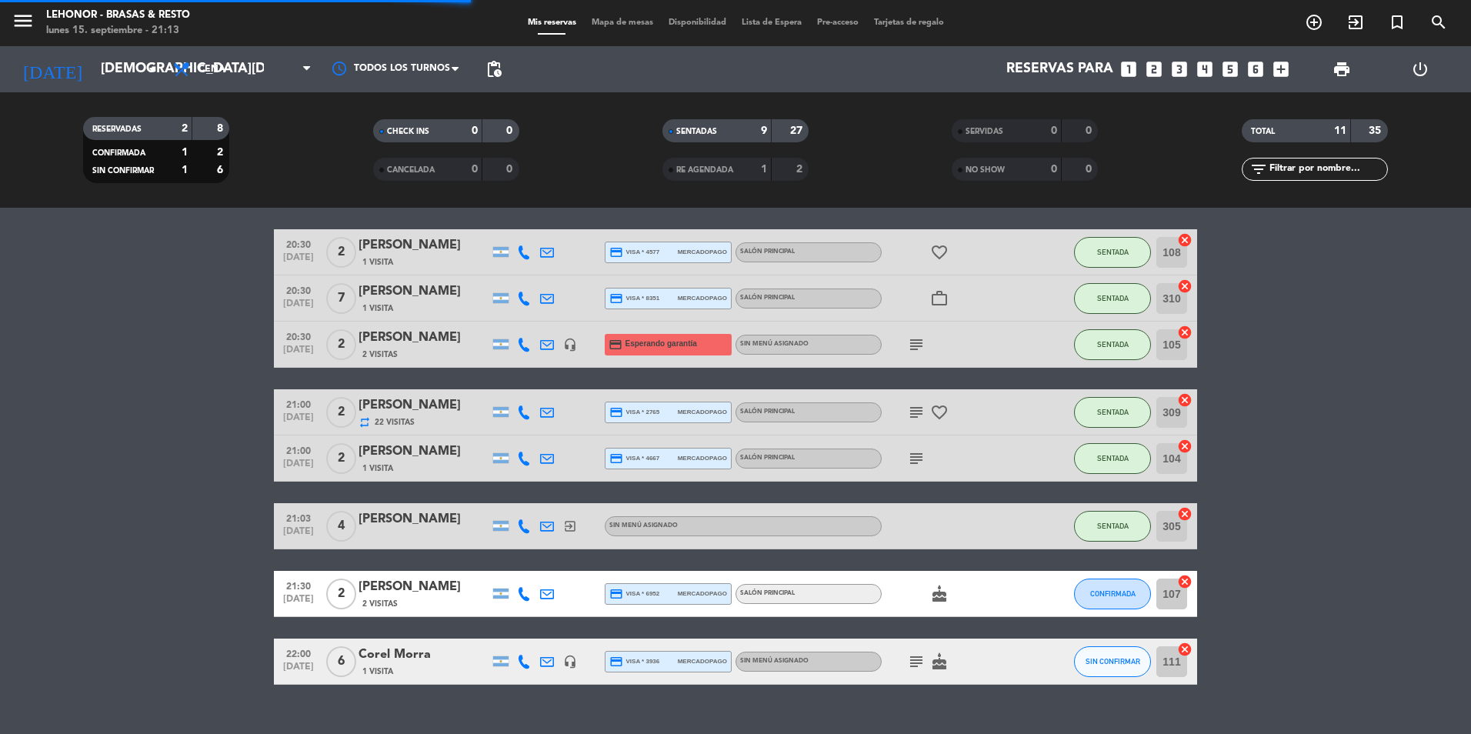
scroll to position [0, 0]
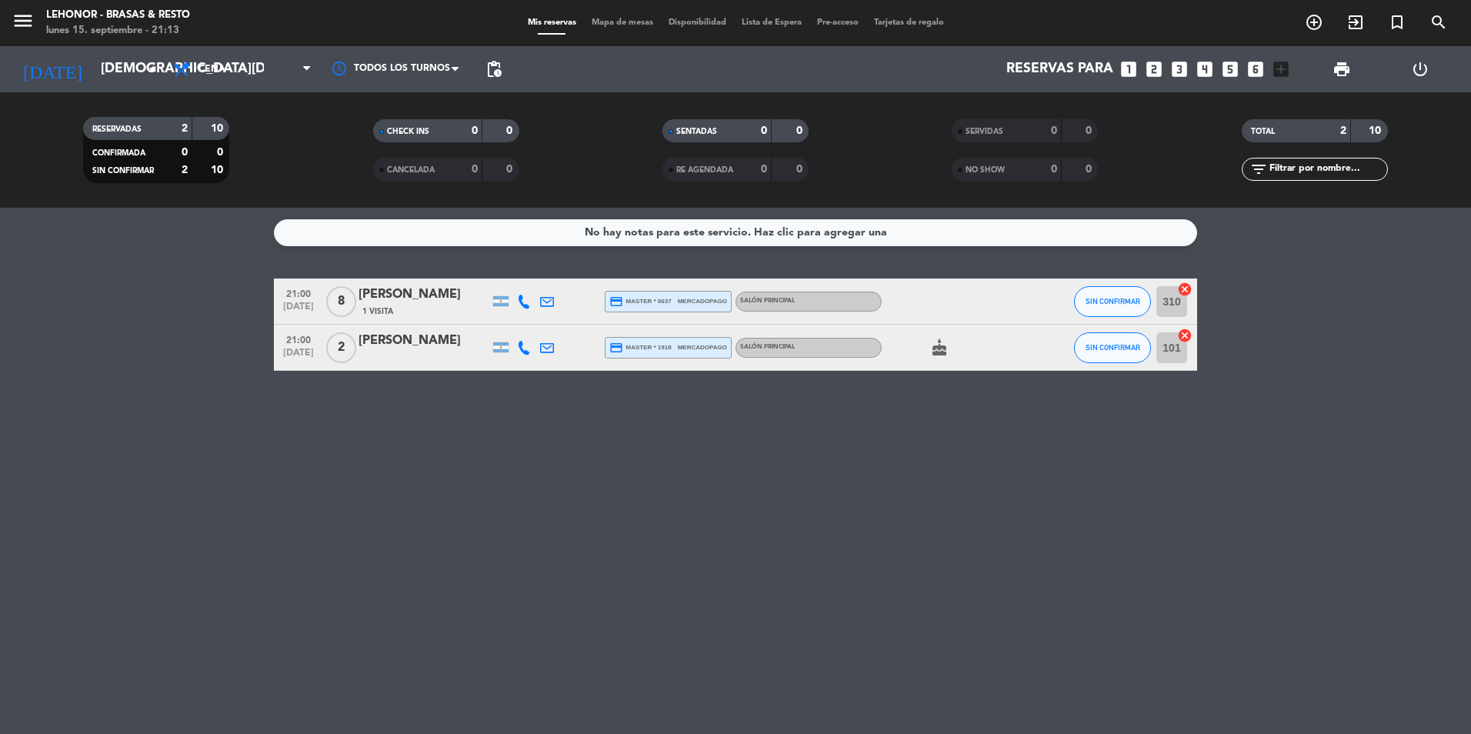
drag, startPoint x: 941, startPoint y: 441, endPoint x: 944, endPoint y: 458, distance: 17.2
click at [944, 458] on div "No hay notas para este servicio. Haz clic para agregar una 21:00 [DATE] 8 [PERS…" at bounding box center [735, 471] width 1471 height 526
click at [941, 345] on icon "cake" at bounding box center [939, 347] width 18 height 18
click at [940, 346] on icon "cake" at bounding box center [939, 347] width 18 height 18
click at [93, 67] on input "[DEMOGRAPHIC_DATA][DATE]" at bounding box center [182, 69] width 178 height 31
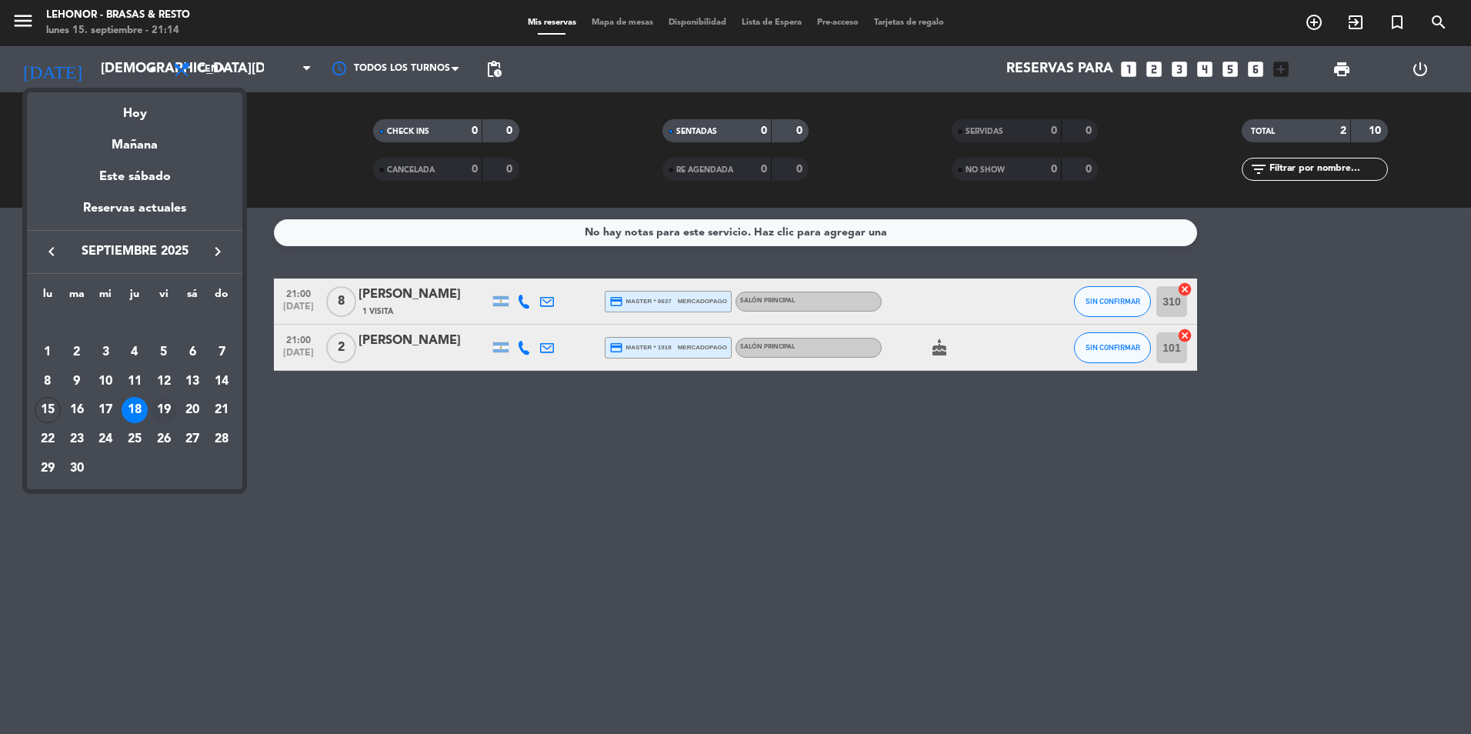
click at [170, 414] on div "19" at bounding box center [164, 410] width 26 height 26
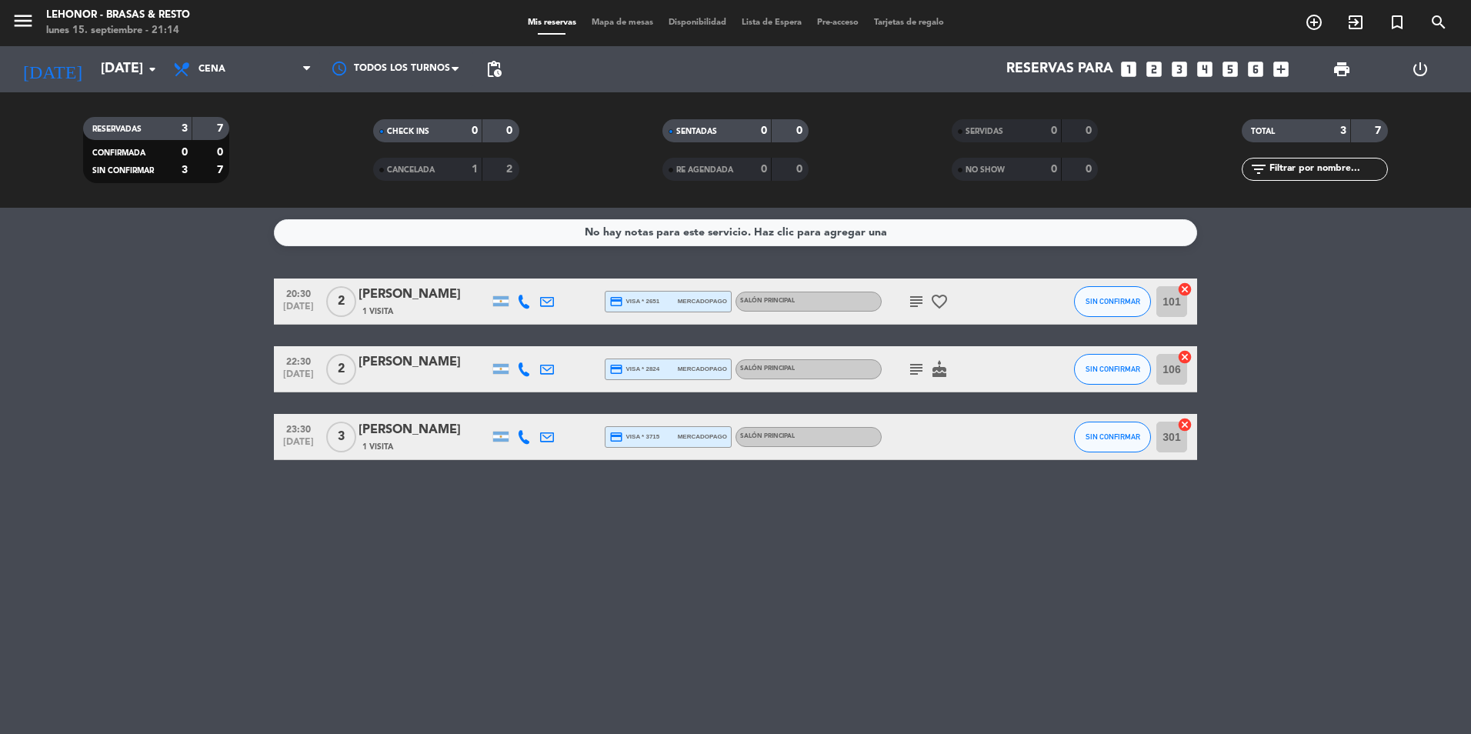
click at [918, 308] on icon "subject" at bounding box center [916, 301] width 18 height 18
click at [910, 298] on icon "subject" at bounding box center [916, 301] width 18 height 18
click at [908, 368] on icon "subject" at bounding box center [916, 369] width 18 height 18
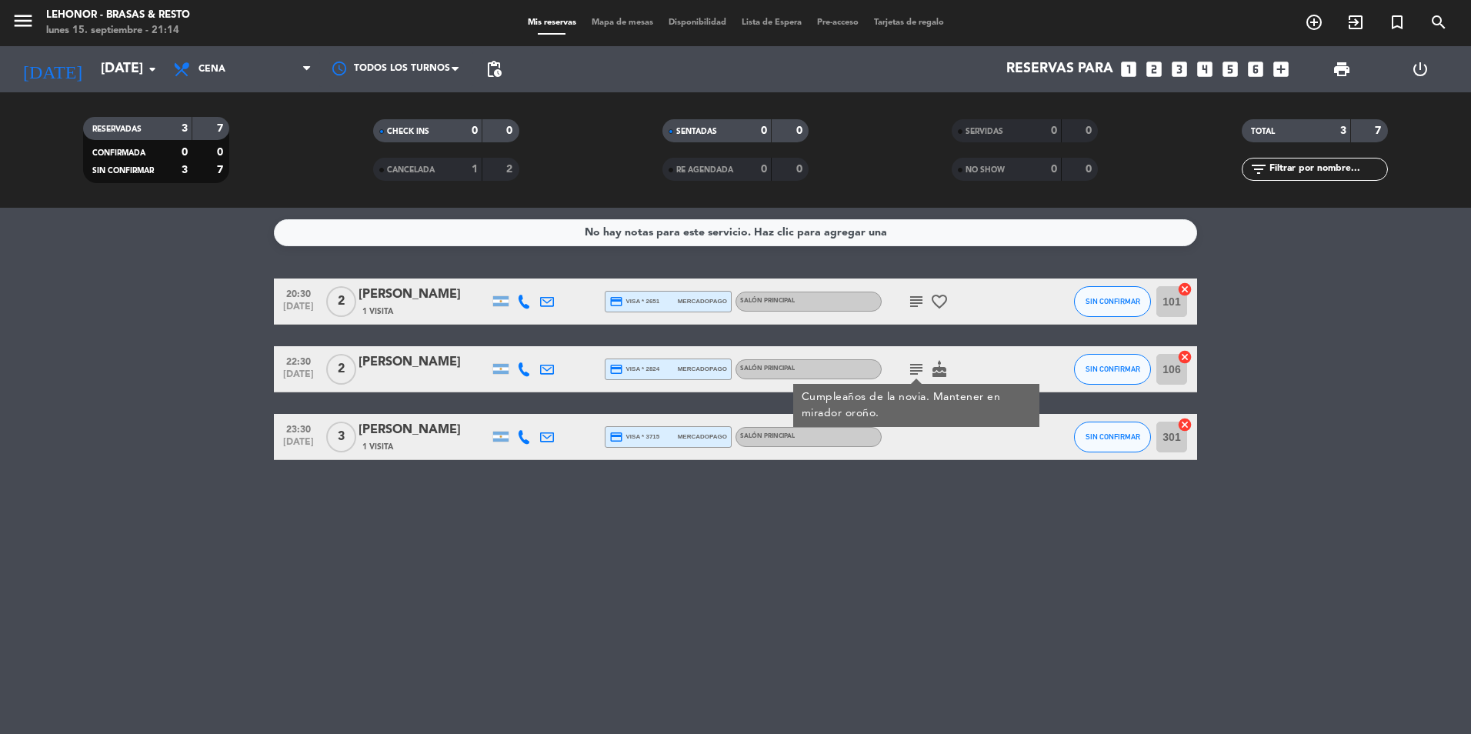
click at [908, 368] on icon "subject" at bounding box center [916, 369] width 18 height 18
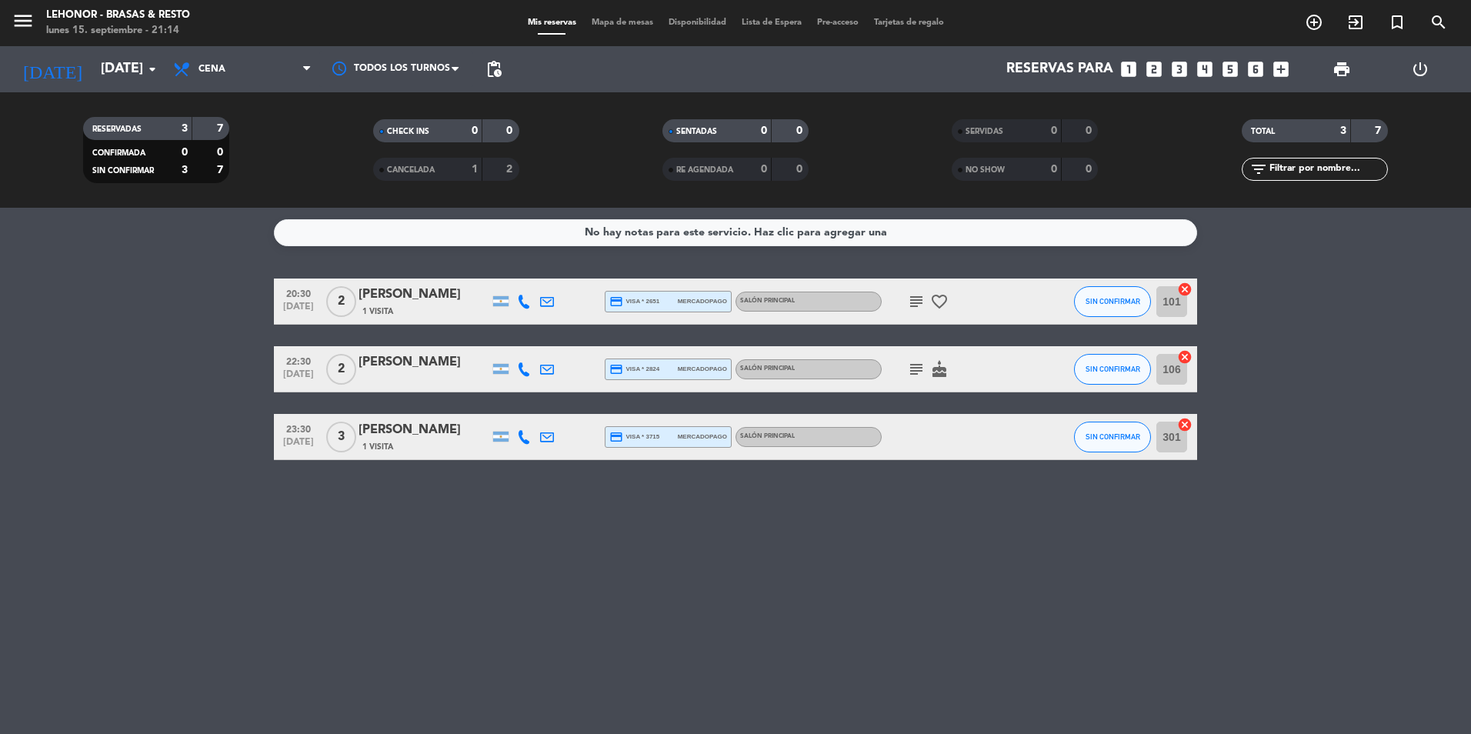
click at [307, 297] on span "20:30" at bounding box center [298, 293] width 38 height 18
click at [140, 78] on input "[DATE]" at bounding box center [182, 69] width 178 height 31
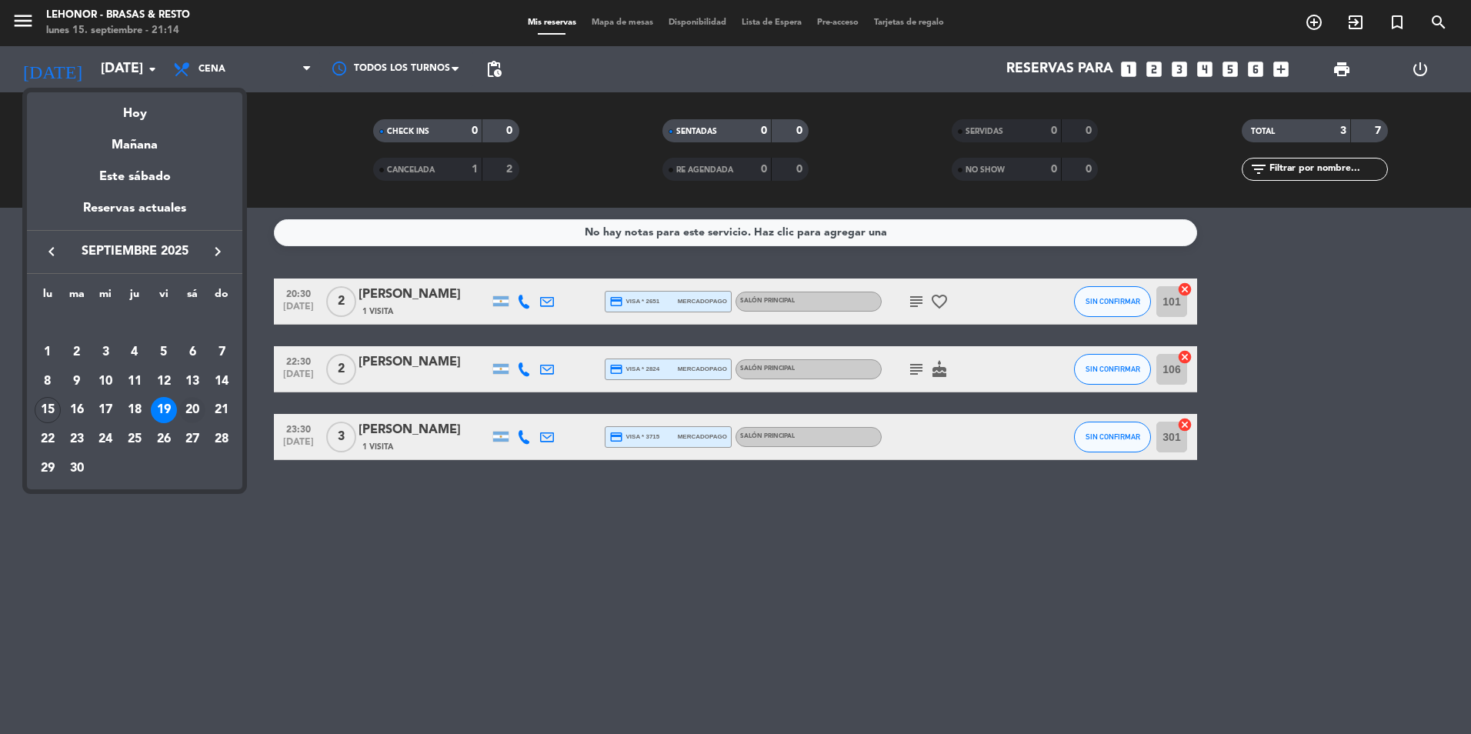
click at [197, 406] on div "20" at bounding box center [192, 410] width 26 height 26
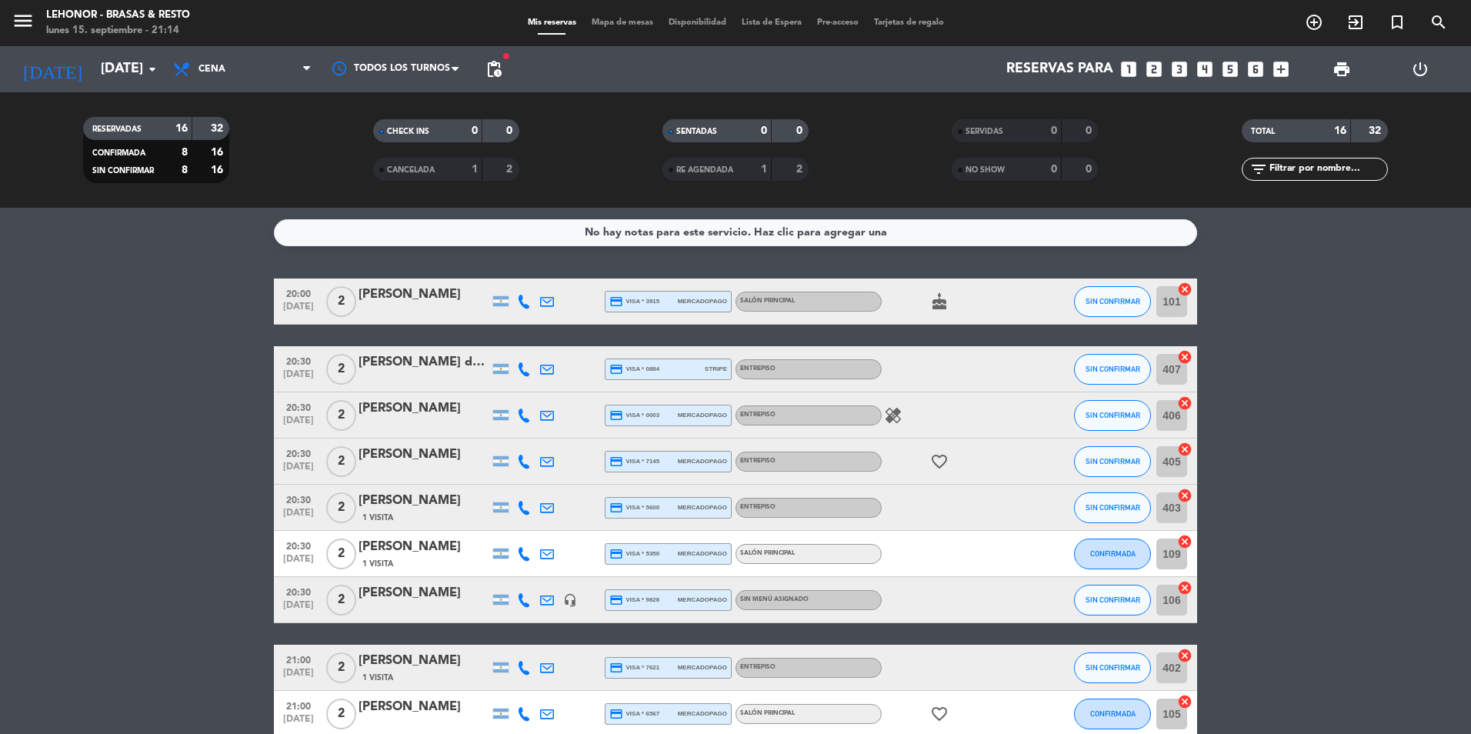
click at [898, 404] on div "healing" at bounding box center [950, 414] width 138 height 45
click at [890, 415] on icon "healing" at bounding box center [893, 415] width 18 height 18
click at [936, 466] on icon "favorite_border" at bounding box center [939, 461] width 18 height 18
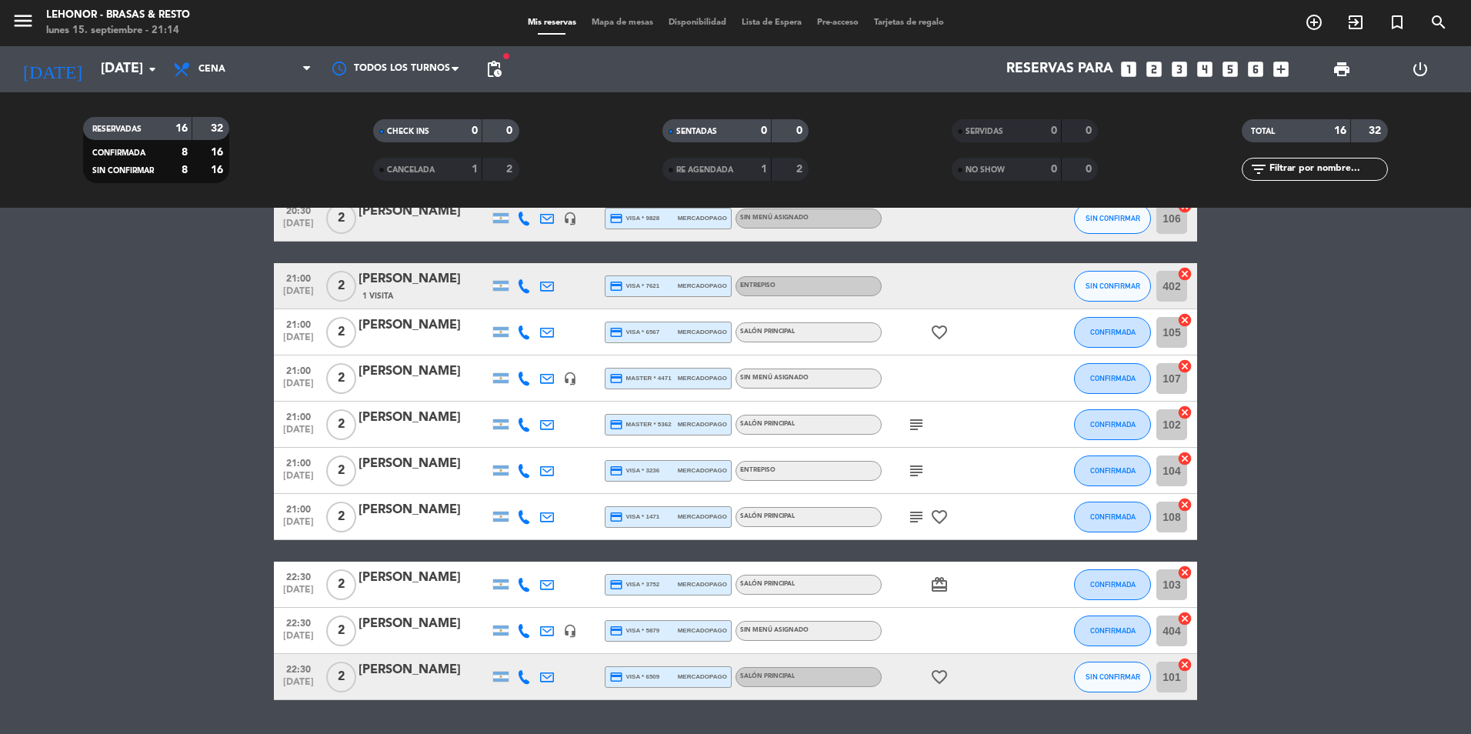
scroll to position [385, 0]
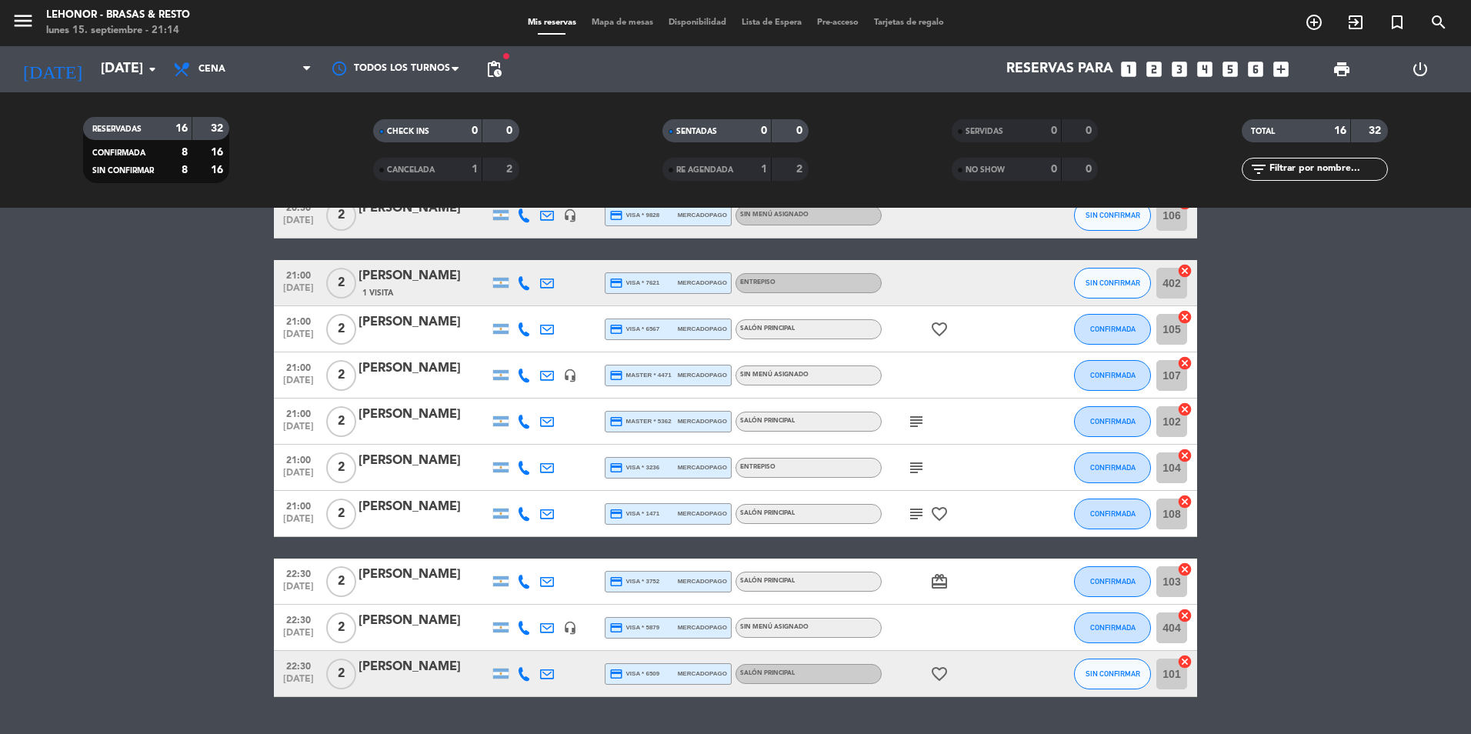
click at [908, 413] on icon "subject" at bounding box center [916, 421] width 18 height 18
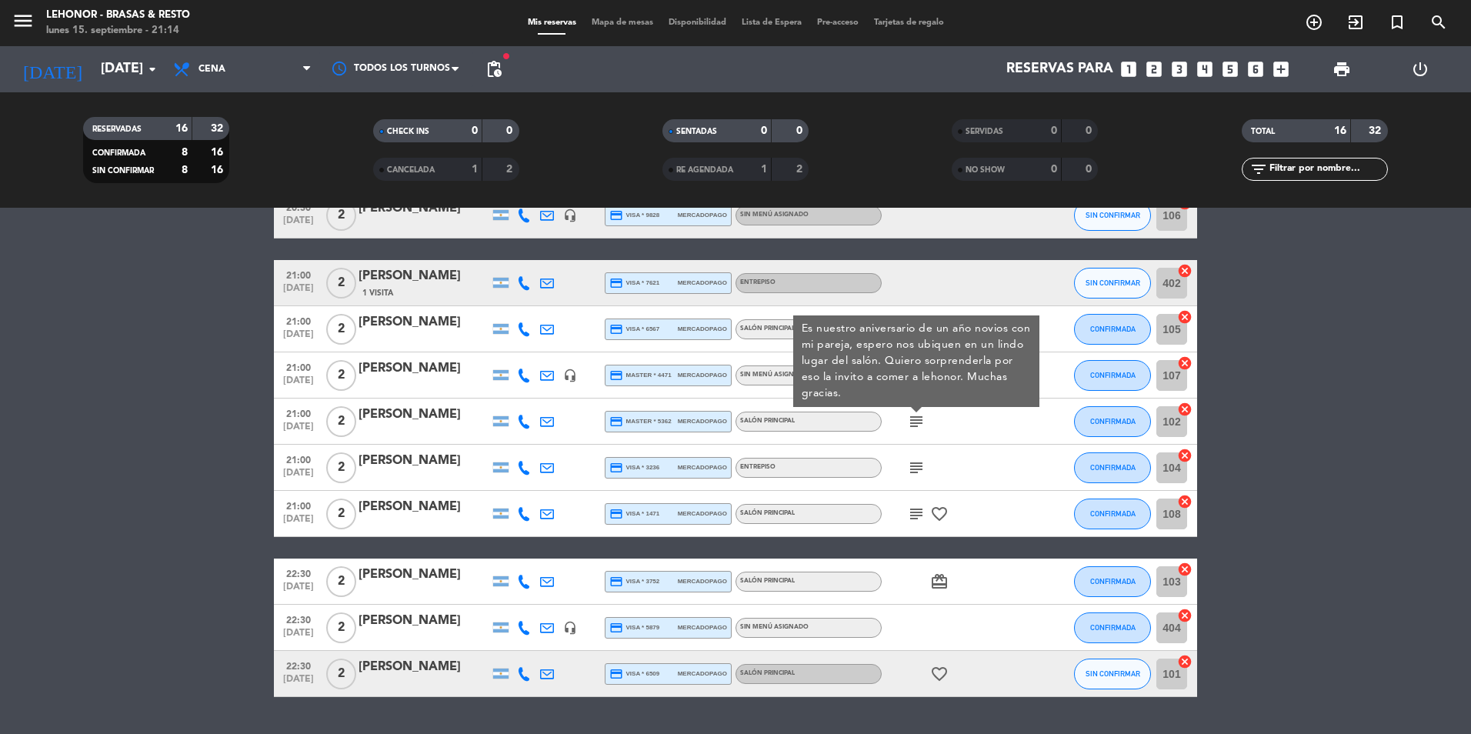
click at [911, 423] on icon "subject" at bounding box center [916, 421] width 18 height 18
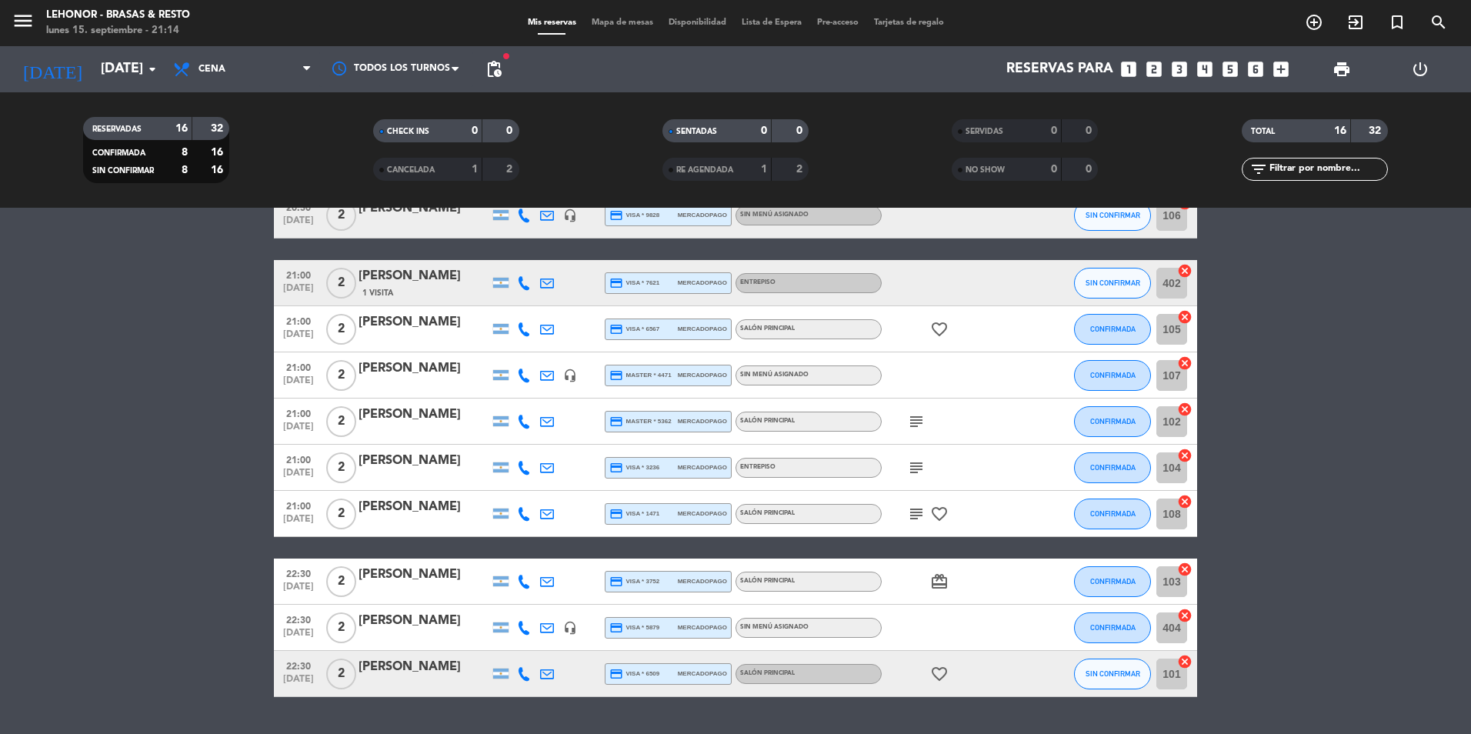
click at [575, 379] on icon "headset_mic" at bounding box center [570, 375] width 14 height 14
click at [915, 468] on icon "subject" at bounding box center [916, 467] width 18 height 18
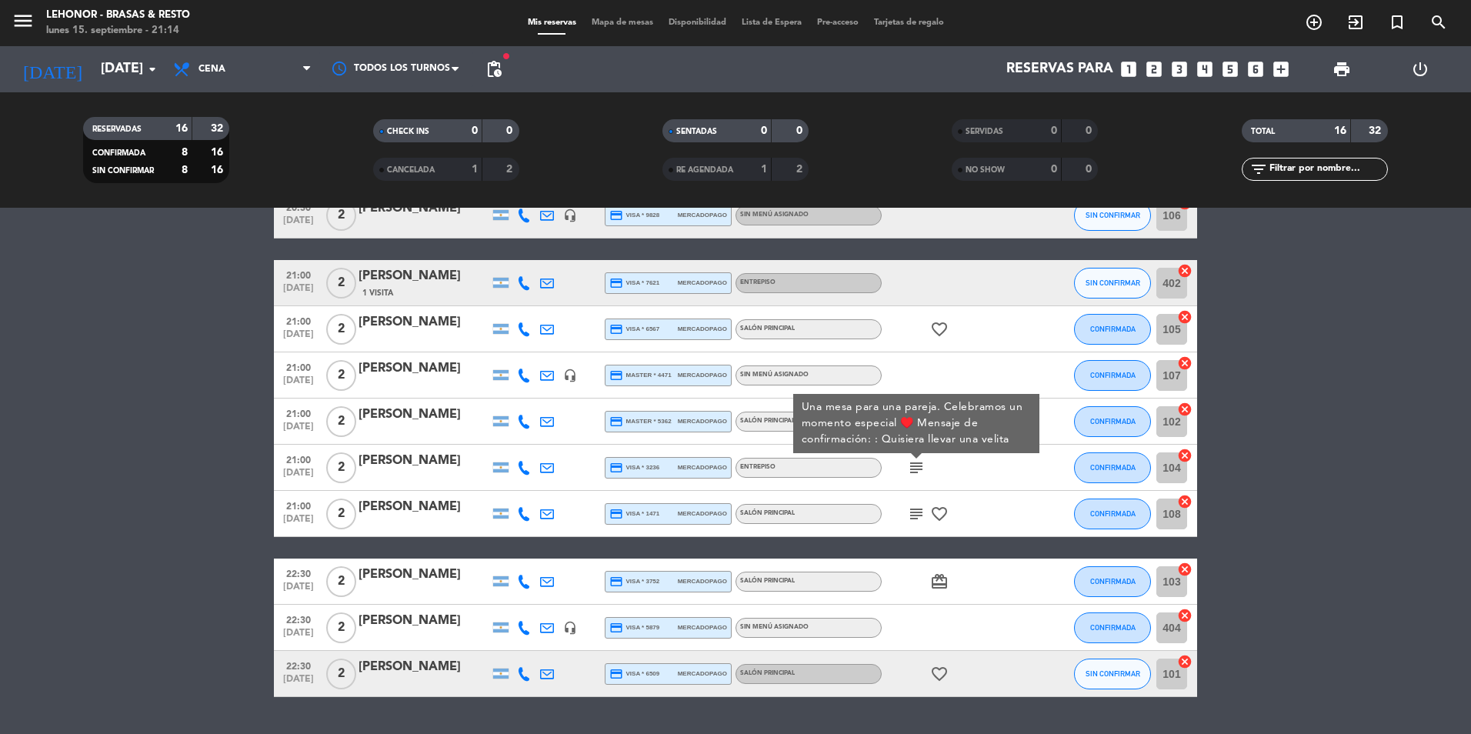
click at [913, 509] on icon "subject" at bounding box center [916, 514] width 18 height 18
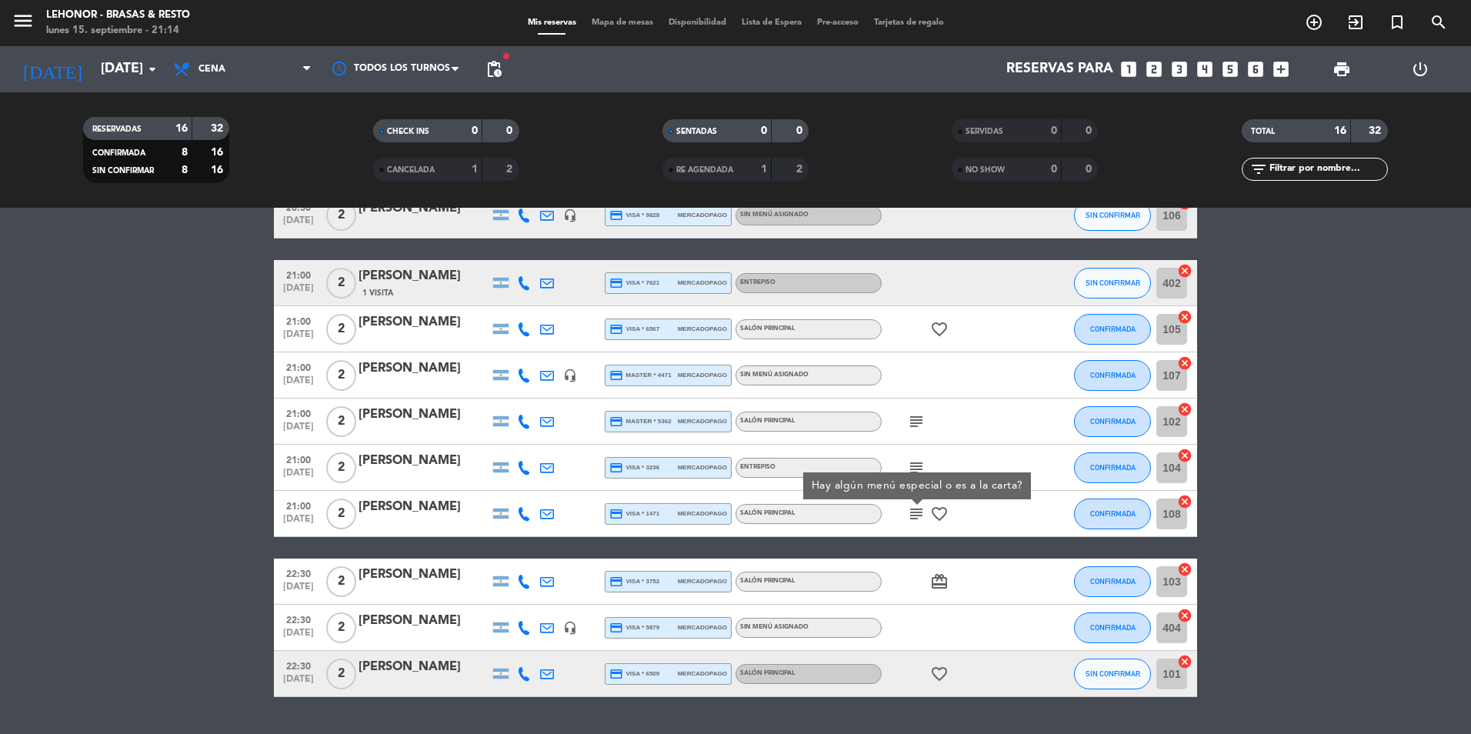
click at [913, 509] on icon "subject" at bounding box center [916, 514] width 18 height 18
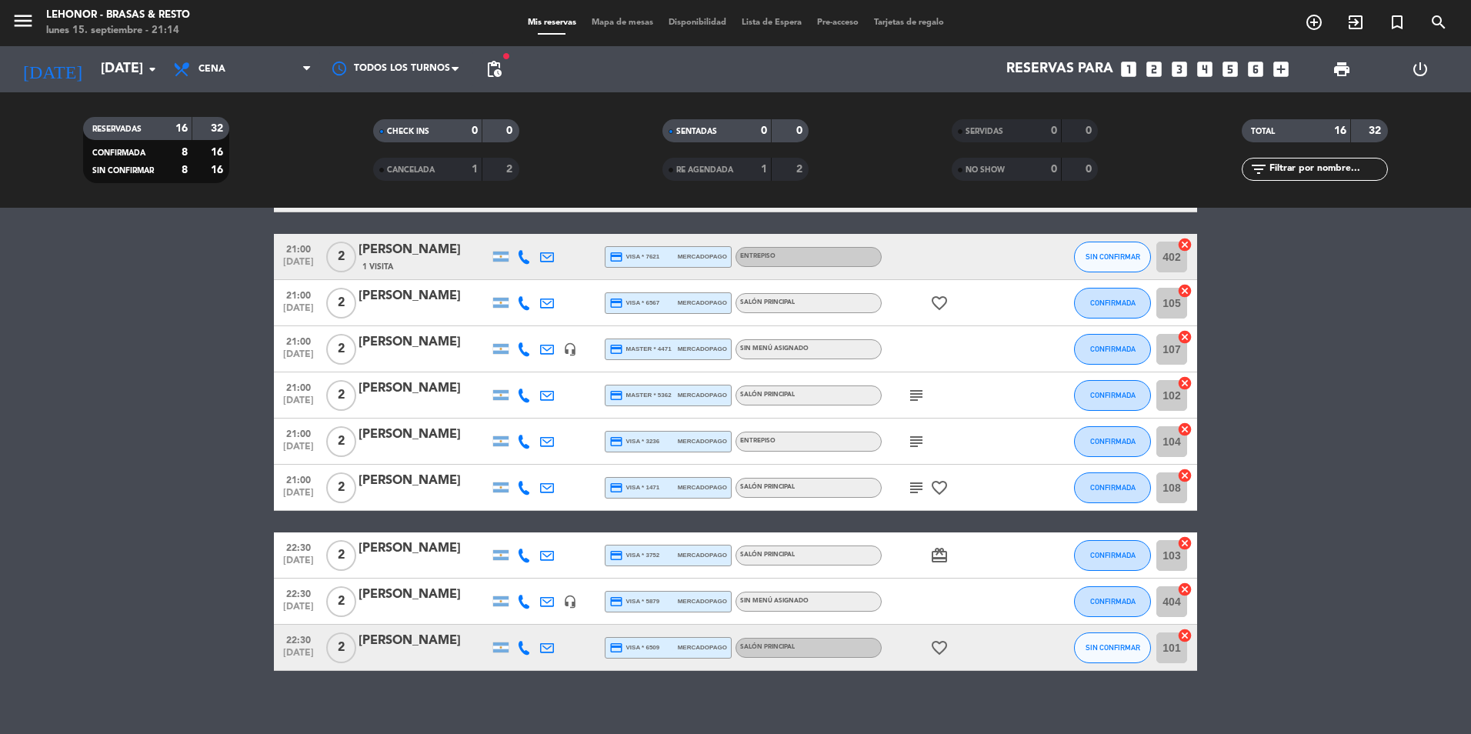
scroll to position [425, 0]
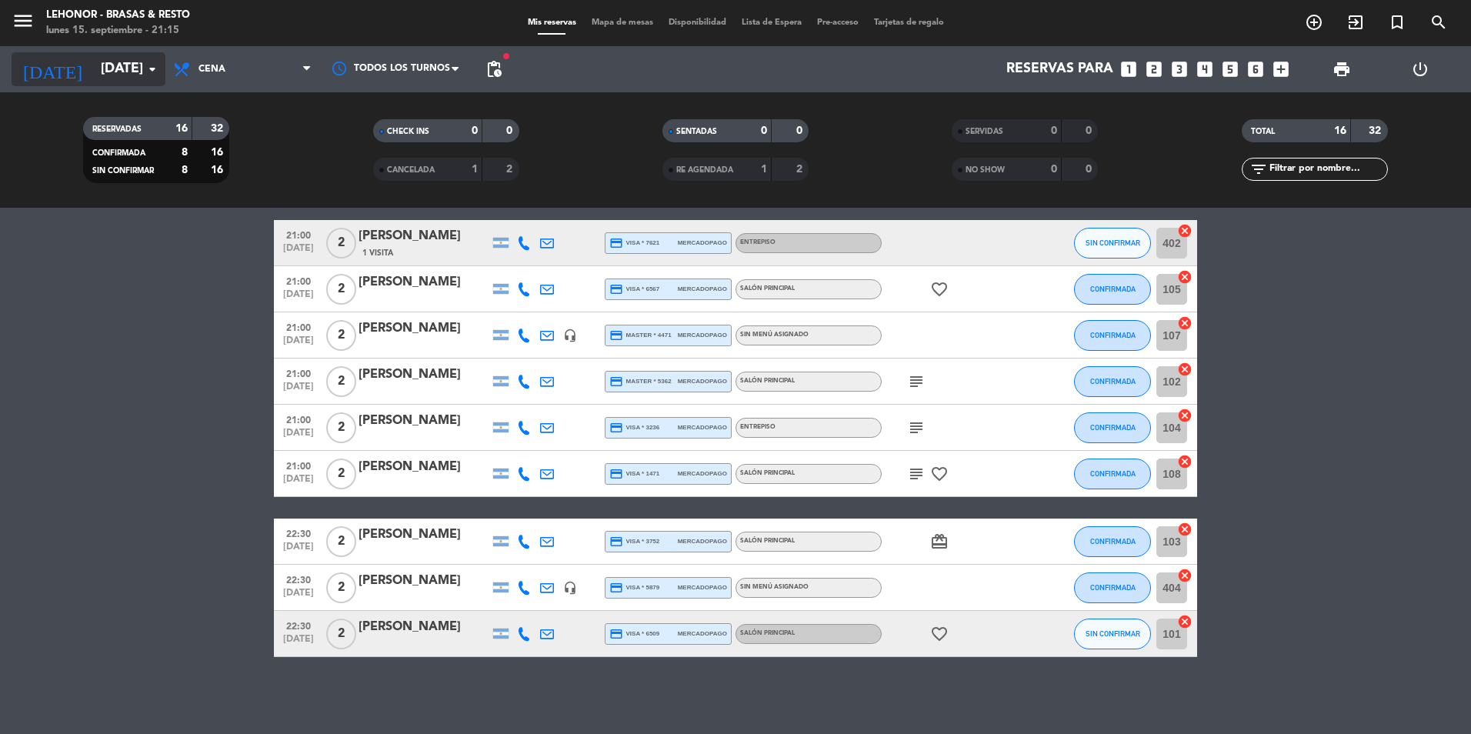
click at [132, 68] on input "[DATE]" at bounding box center [182, 69] width 178 height 31
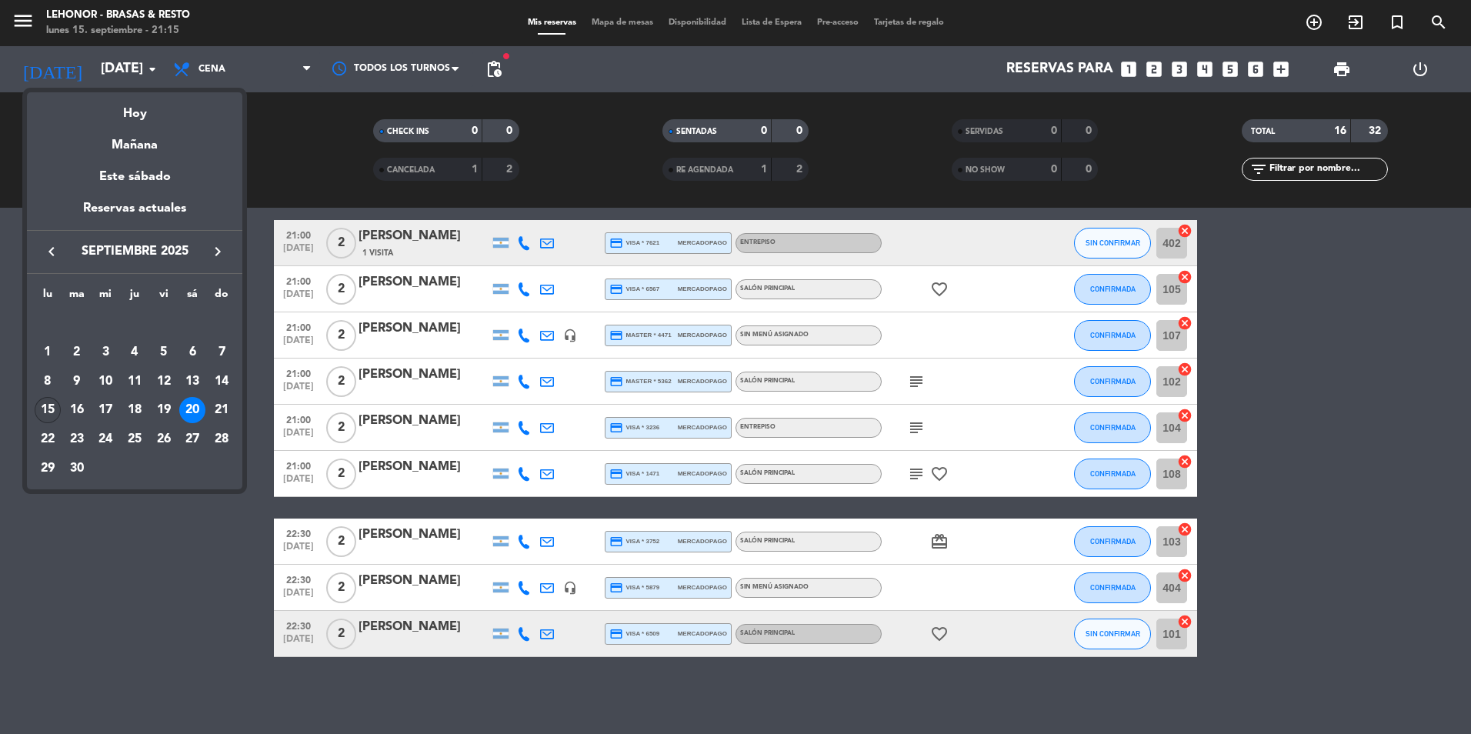
click at [57, 406] on div "15" at bounding box center [48, 410] width 26 height 26
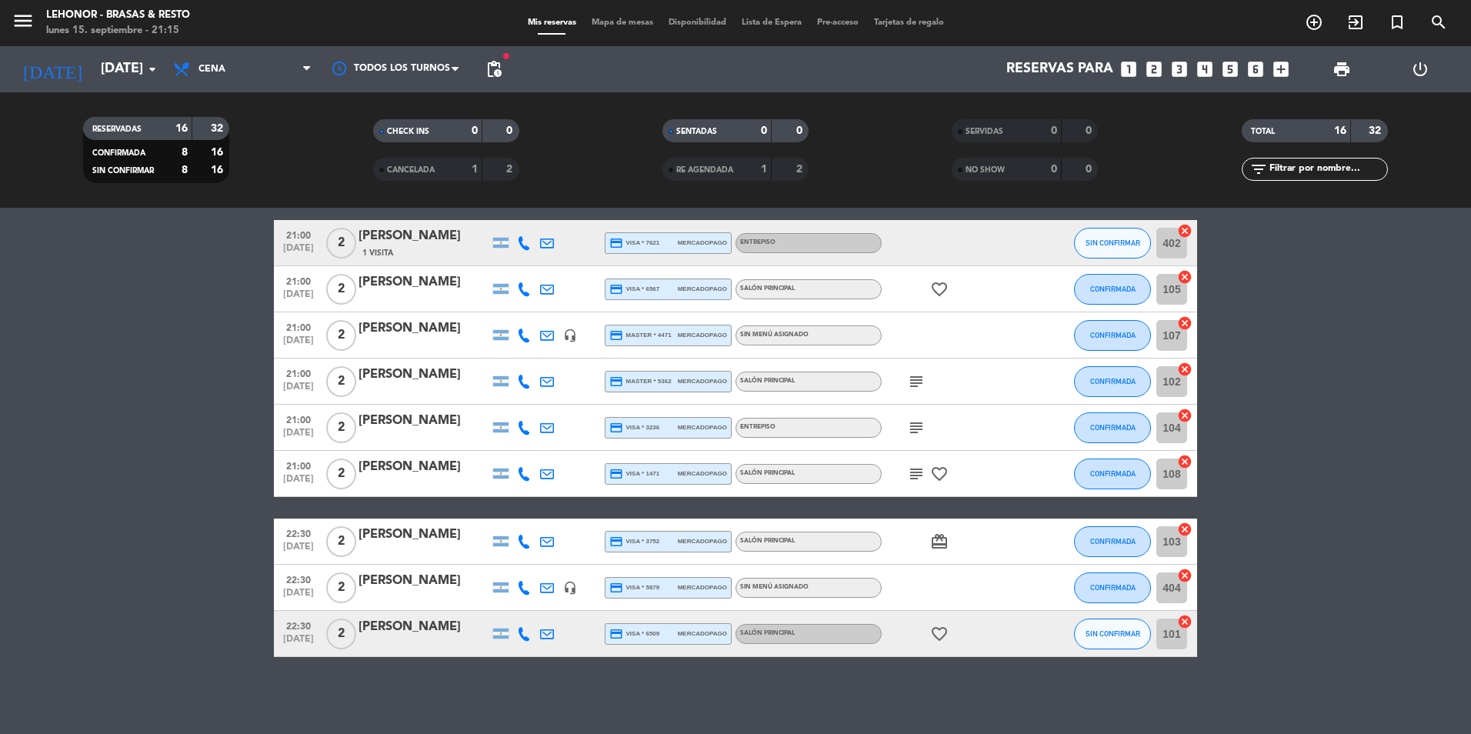
type input "[DATE]"
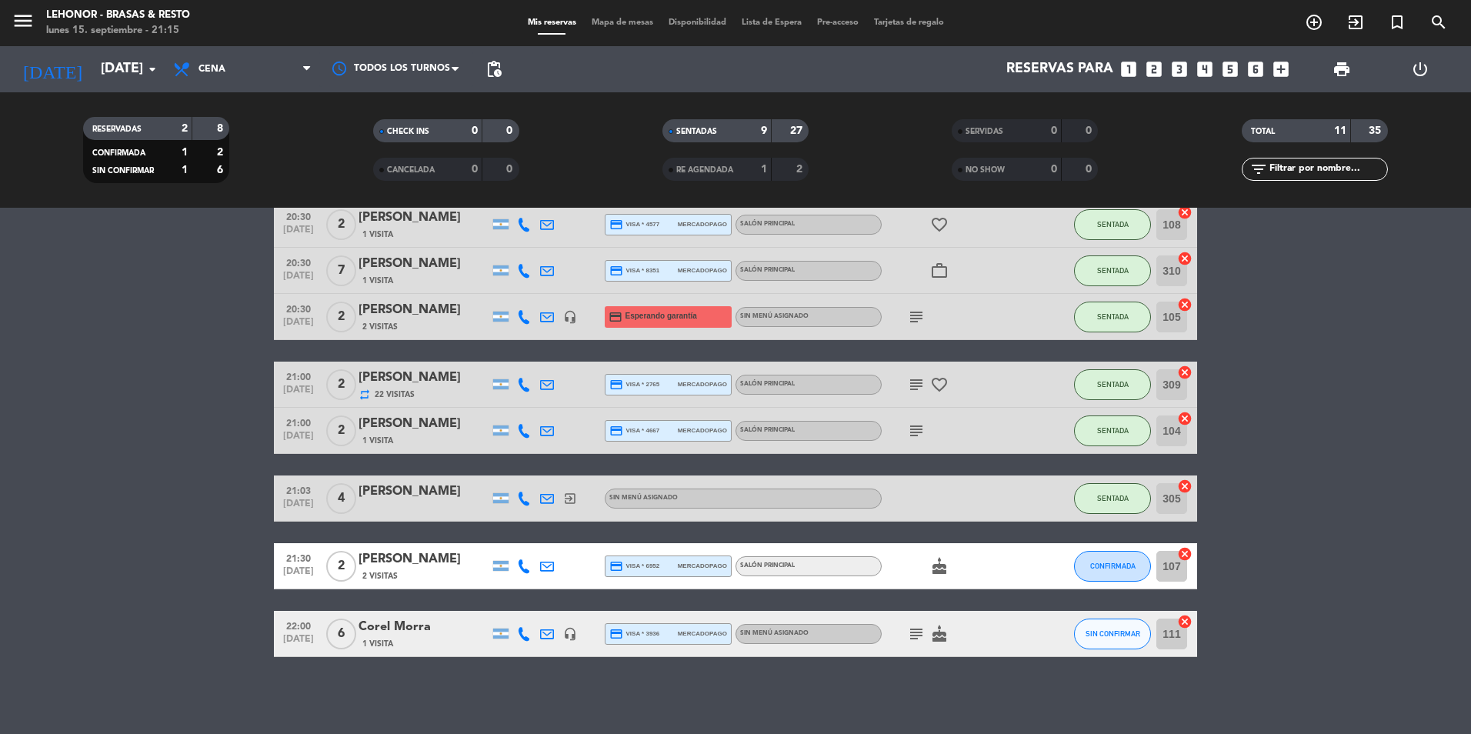
scroll to position [258, 0]
click at [611, 19] on span "Mapa de mesas" at bounding box center [622, 22] width 77 height 8
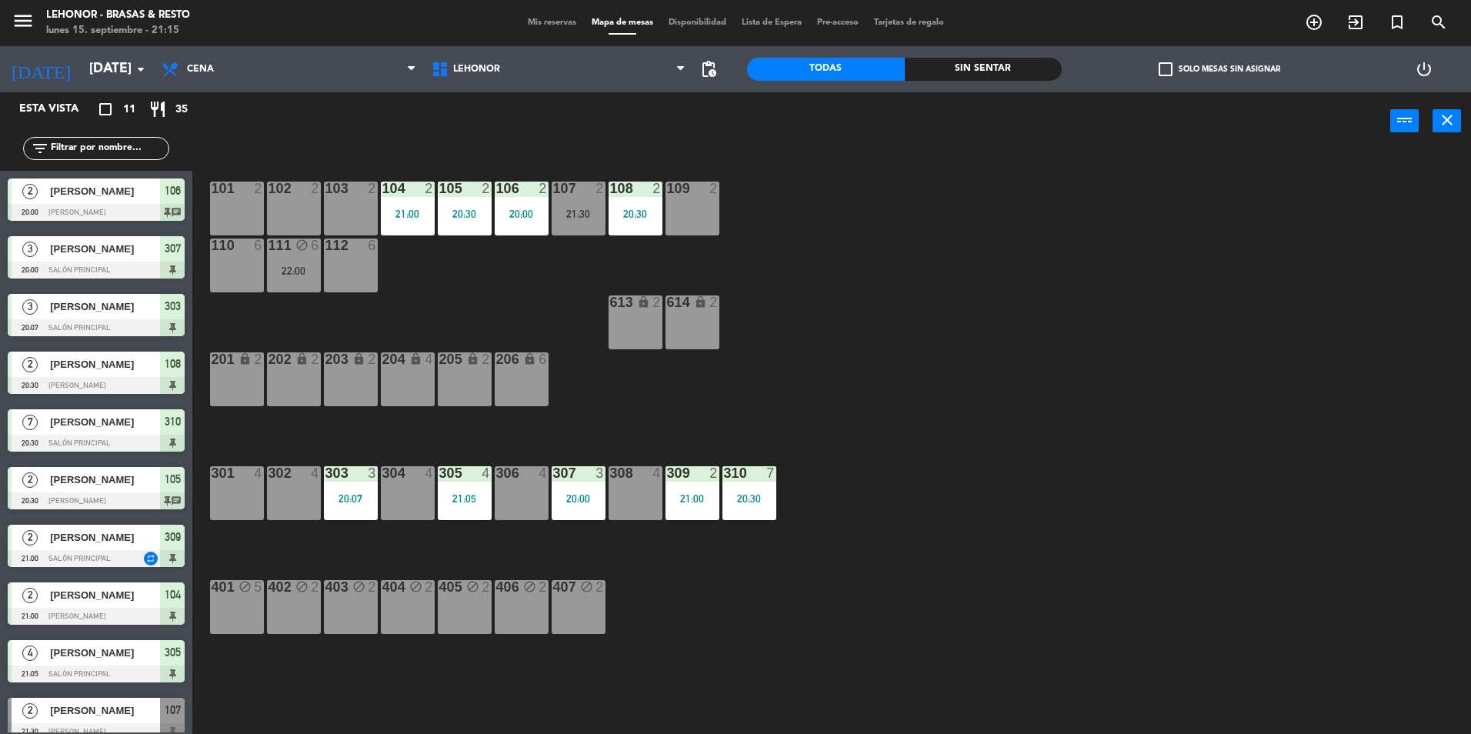
click at [966, 65] on div "Sin sentar" at bounding box center [983, 69] width 158 height 23
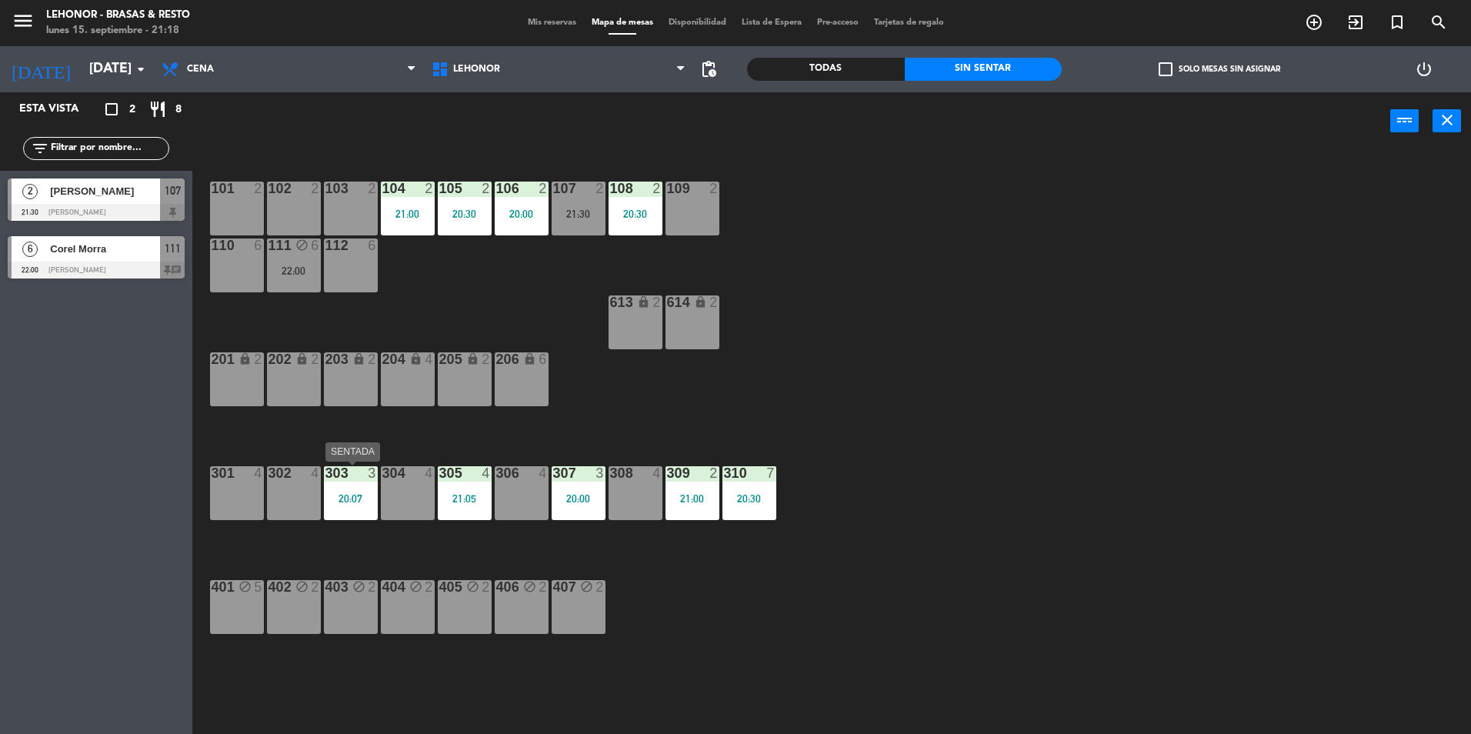
click at [364, 505] on div "303 3 20:07" at bounding box center [351, 493] width 54 height 54
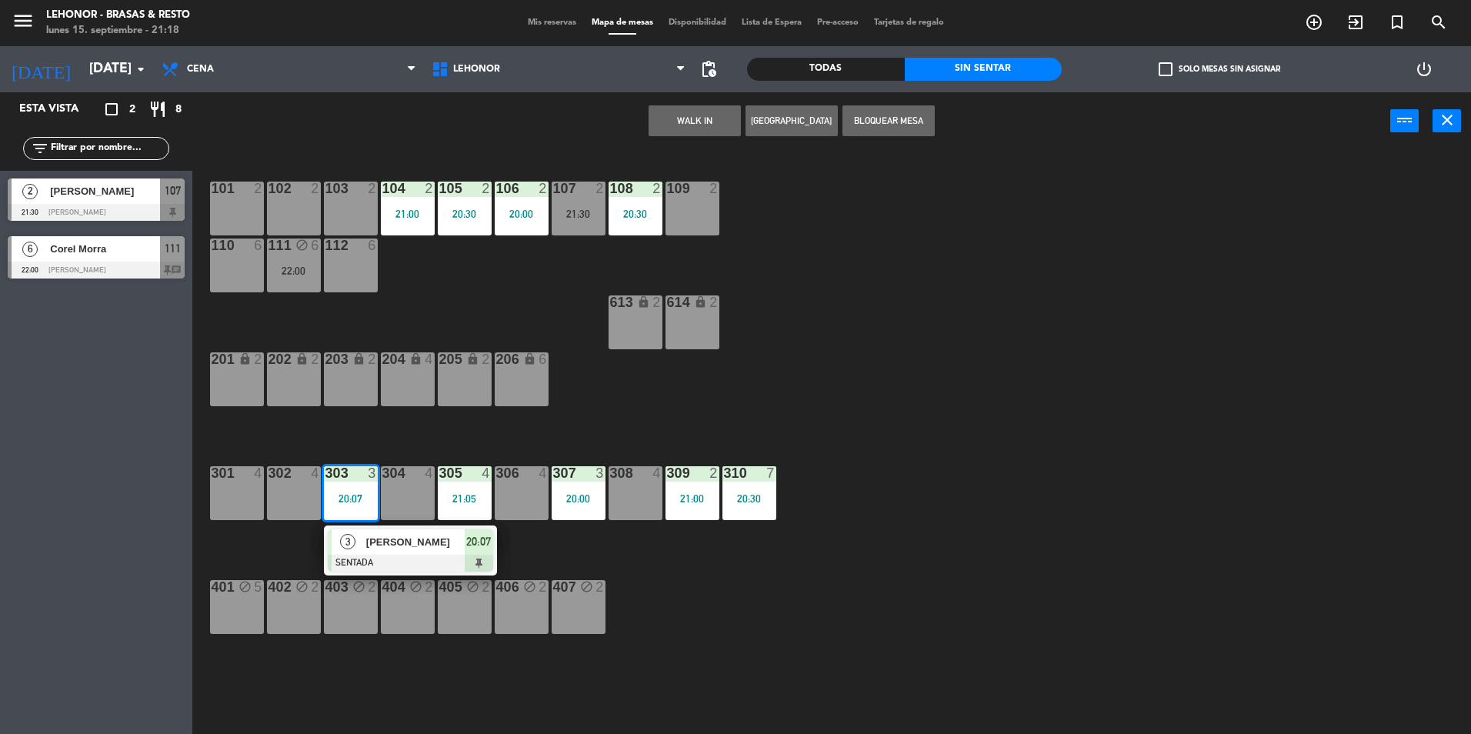
click at [373, 549] on span "[PERSON_NAME]" at bounding box center [415, 542] width 98 height 16
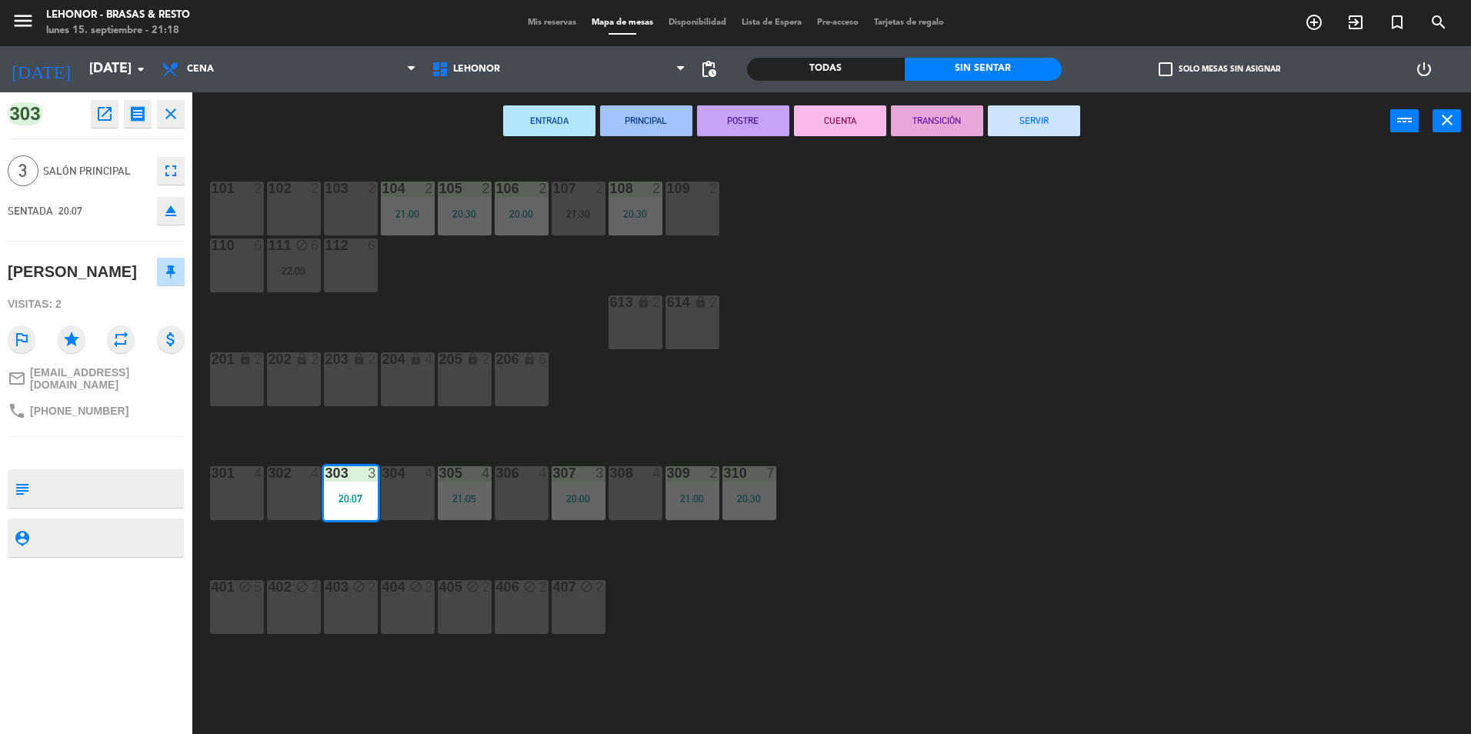
click at [671, 127] on button "PRINCIPAL" at bounding box center [646, 120] width 92 height 31
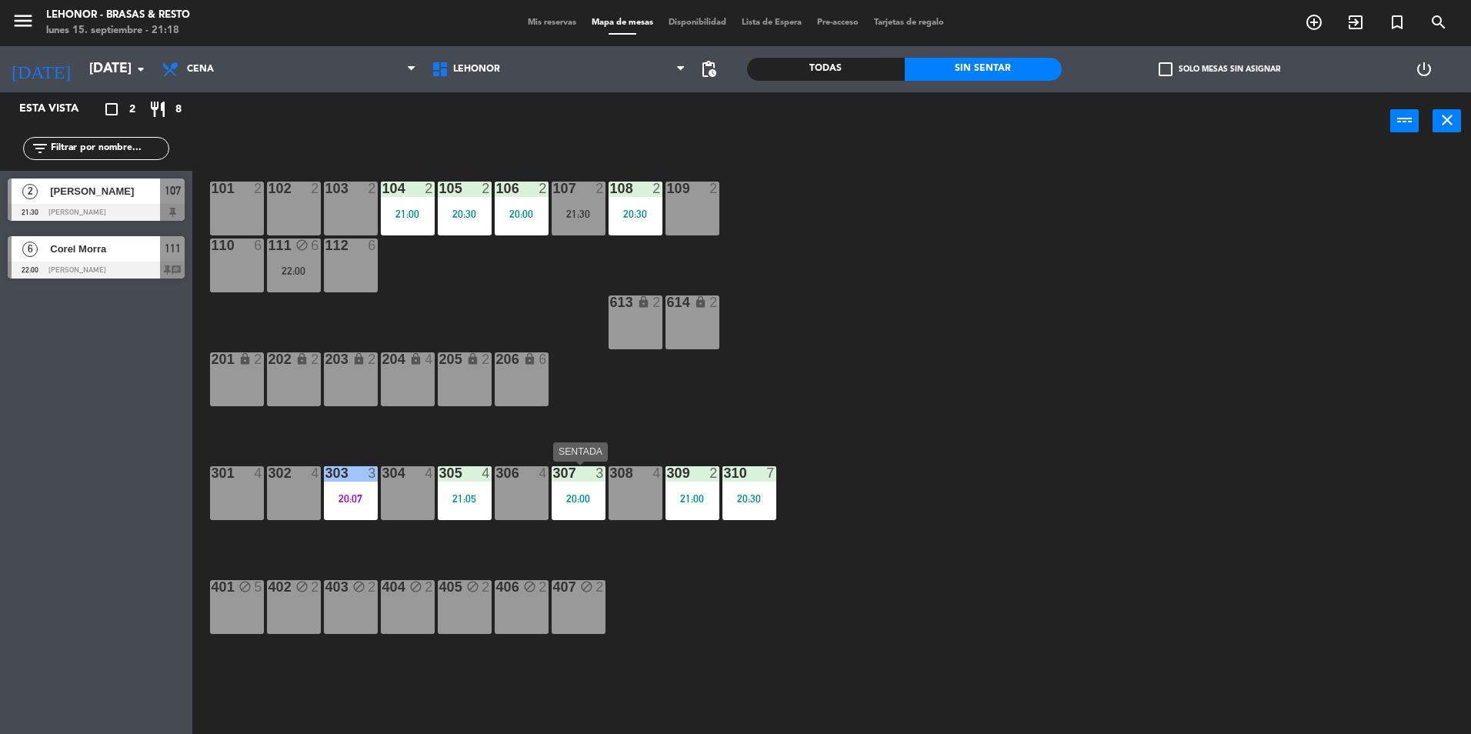
click at [585, 514] on div "307 3 20:00" at bounding box center [578, 493] width 54 height 54
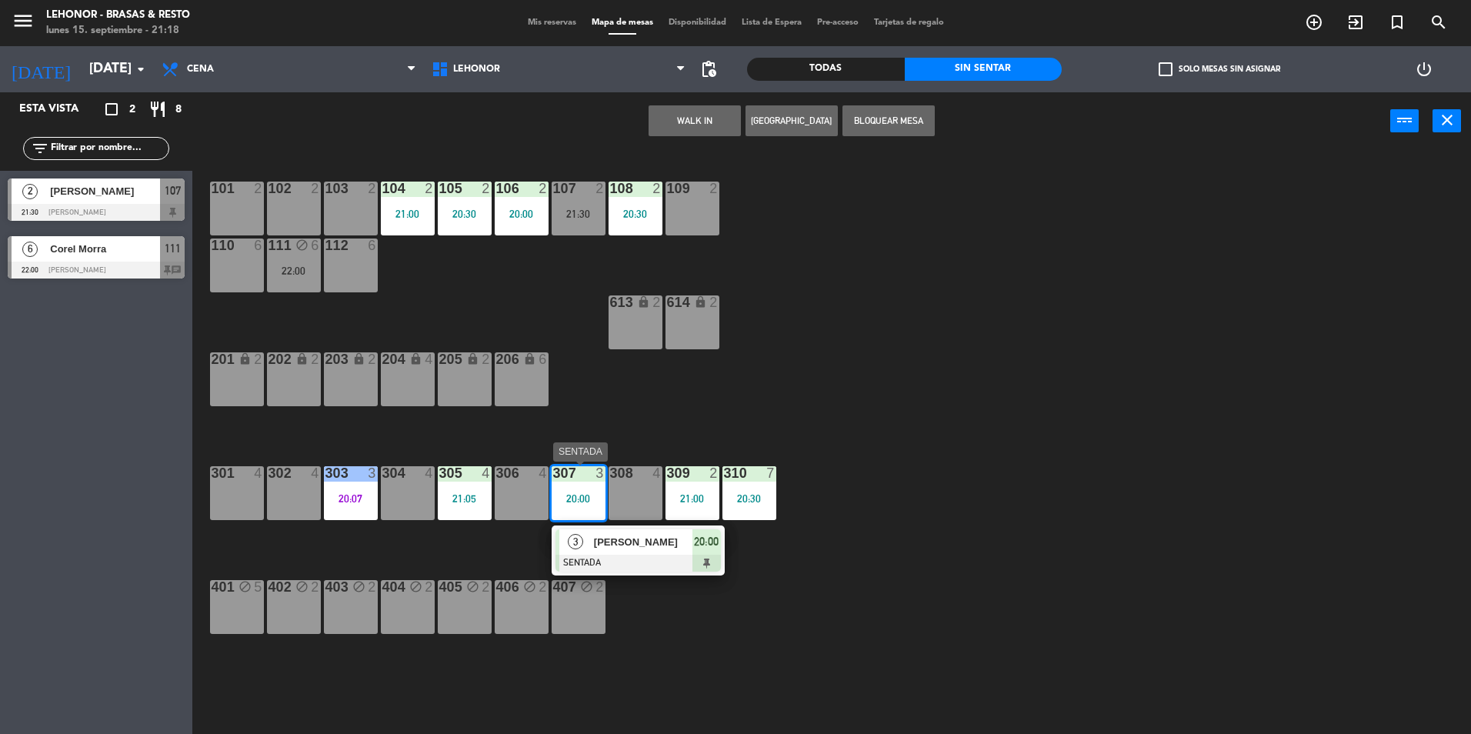
click at [612, 547] on span "[PERSON_NAME]" at bounding box center [643, 542] width 98 height 16
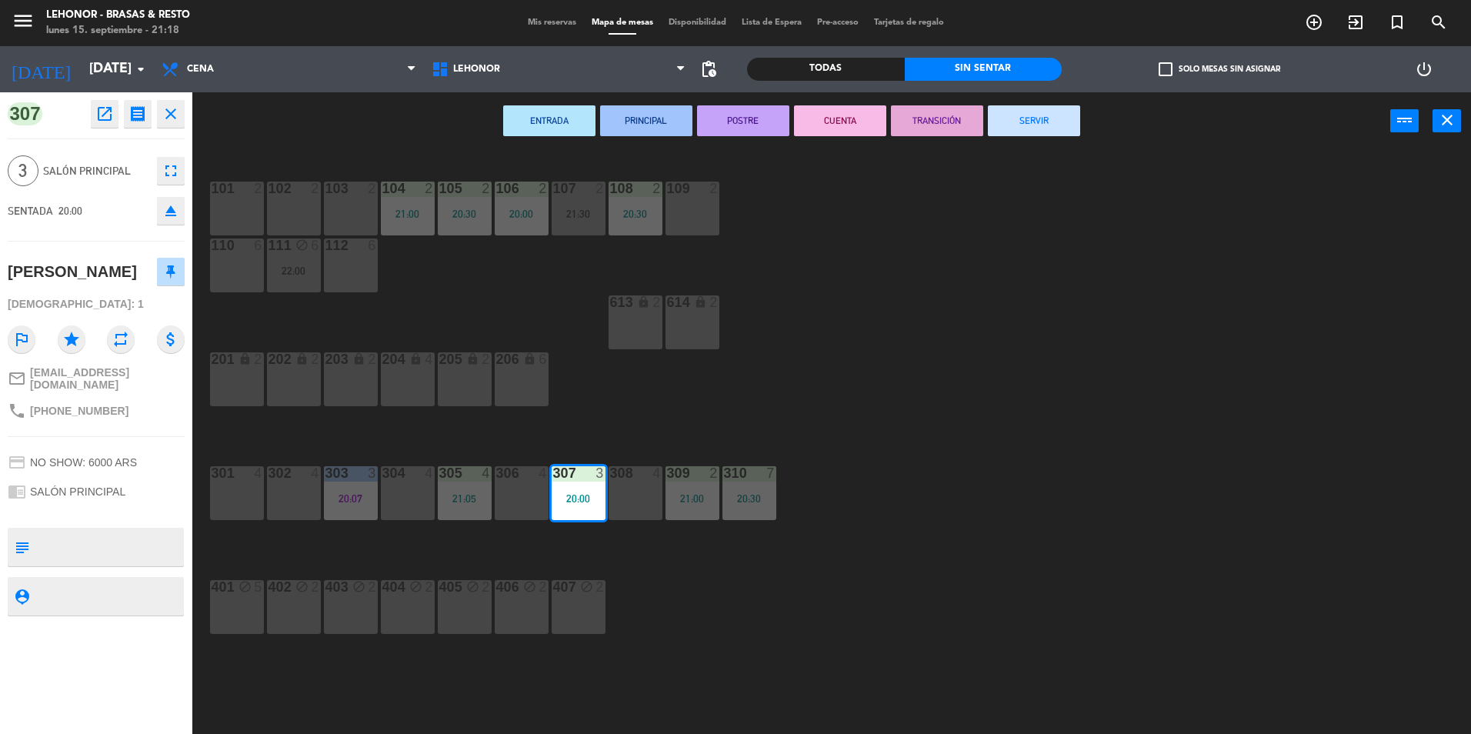
click at [641, 115] on button "PRINCIPAL" at bounding box center [646, 120] width 92 height 31
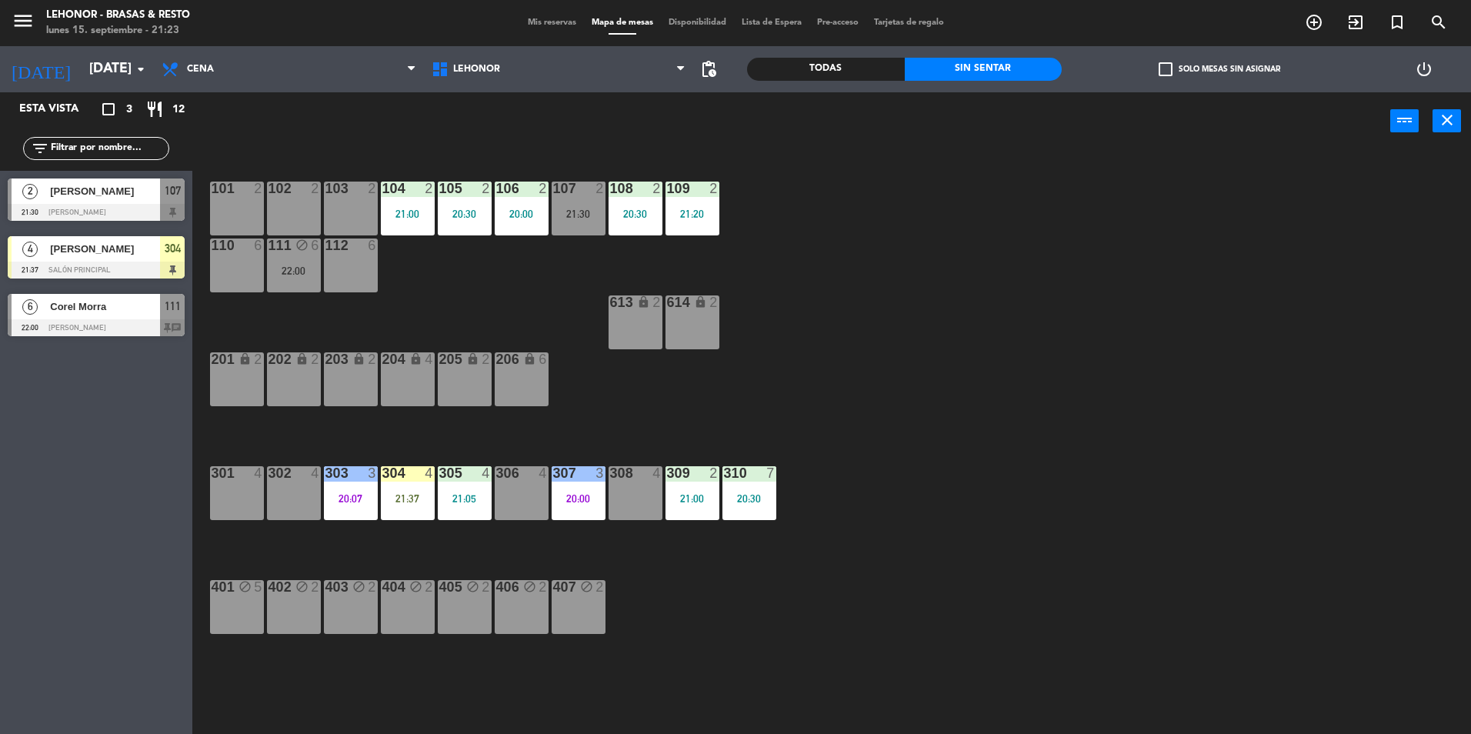
click at [883, 253] on div "101 2 102 2 103 2 104 2 21:00 105 2 20:30 106 2 20:00 107 2 21:30 108 2 20:30 1…" at bounding box center [839, 446] width 1264 height 584
click at [880, 281] on div "101 2 102 2 103 2 104 2 21:00 105 2 20:30 106 2 20:00 107 2 21:30 108 2 20:30 1…" at bounding box center [839, 446] width 1264 height 584
click at [987, 248] on div "101 2 102 2 103 2 104 2 21:00 105 2 20:30 106 2 20:00 107 2 21:30 108 2 20:30 1…" at bounding box center [839, 446] width 1264 height 584
click at [966, 252] on div "101 2 102 2 103 2 104 2 21:00 105 2 20:30 106 2 20:00 107 2 21:30 108 2 20:30 1…" at bounding box center [839, 446] width 1264 height 584
click at [289, 489] on div "302 4 21:37" at bounding box center [294, 493] width 54 height 54
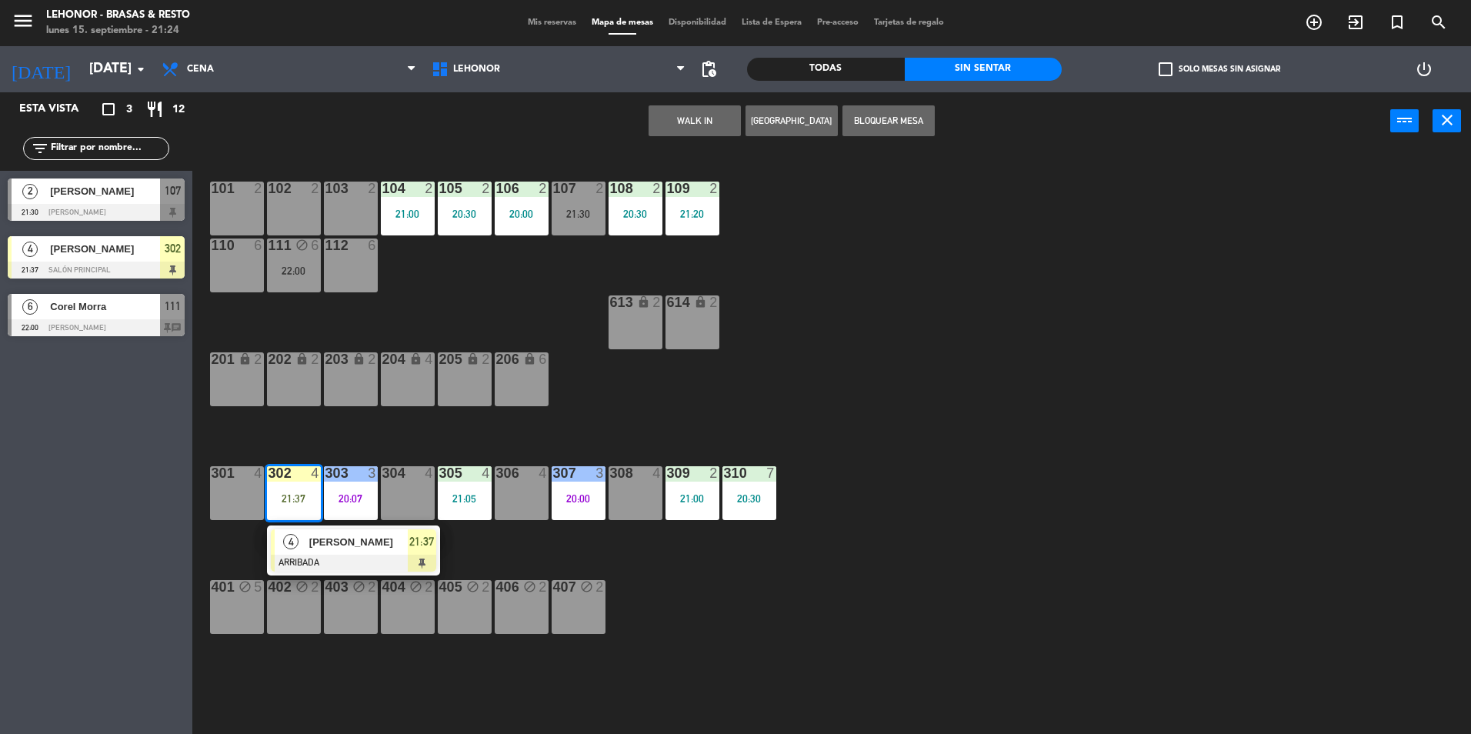
click at [958, 356] on div "101 2 102 2 103 2 104 2 21:00 105 2 20:30 106 2 20:00 107 2 21:30 108 2 20:30 1…" at bounding box center [839, 446] width 1264 height 584
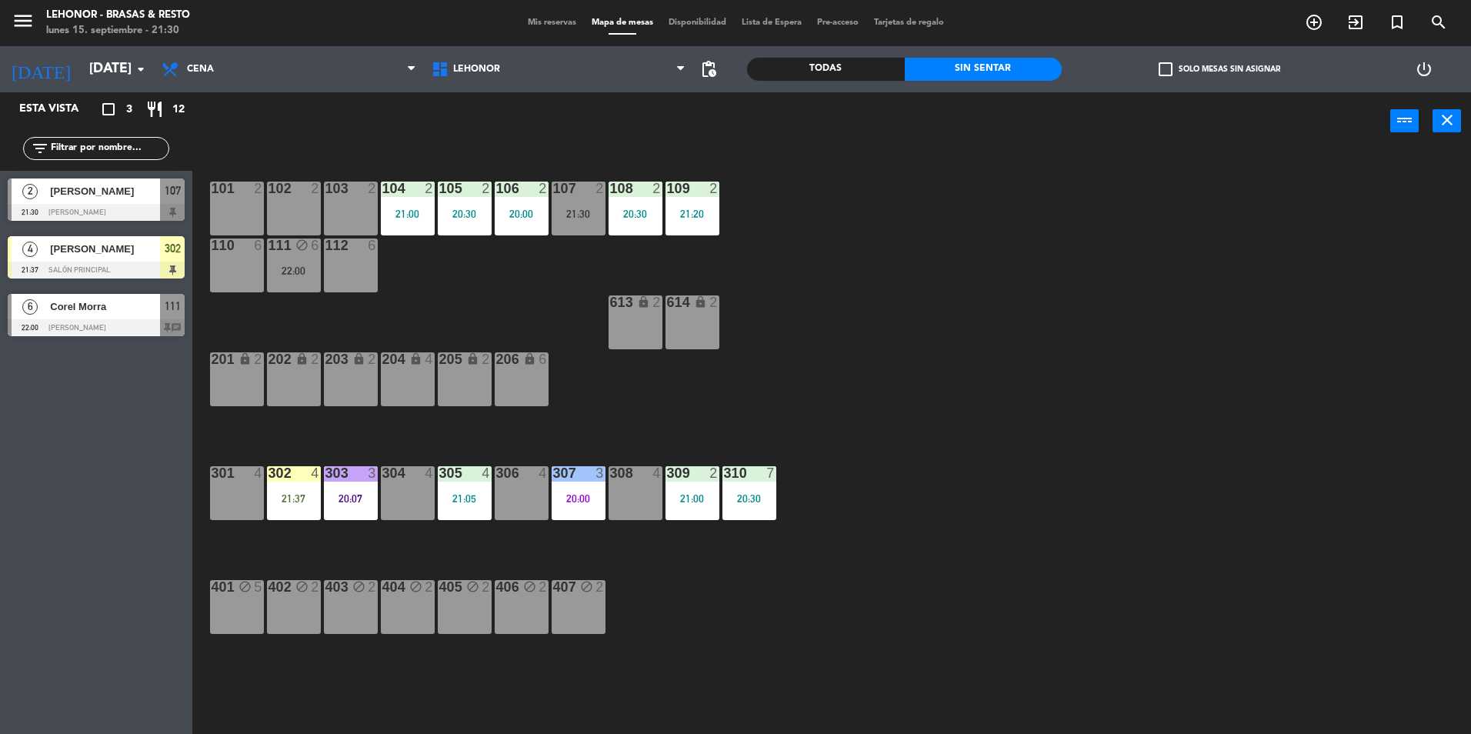
click at [136, 320] on div at bounding box center [96, 327] width 177 height 17
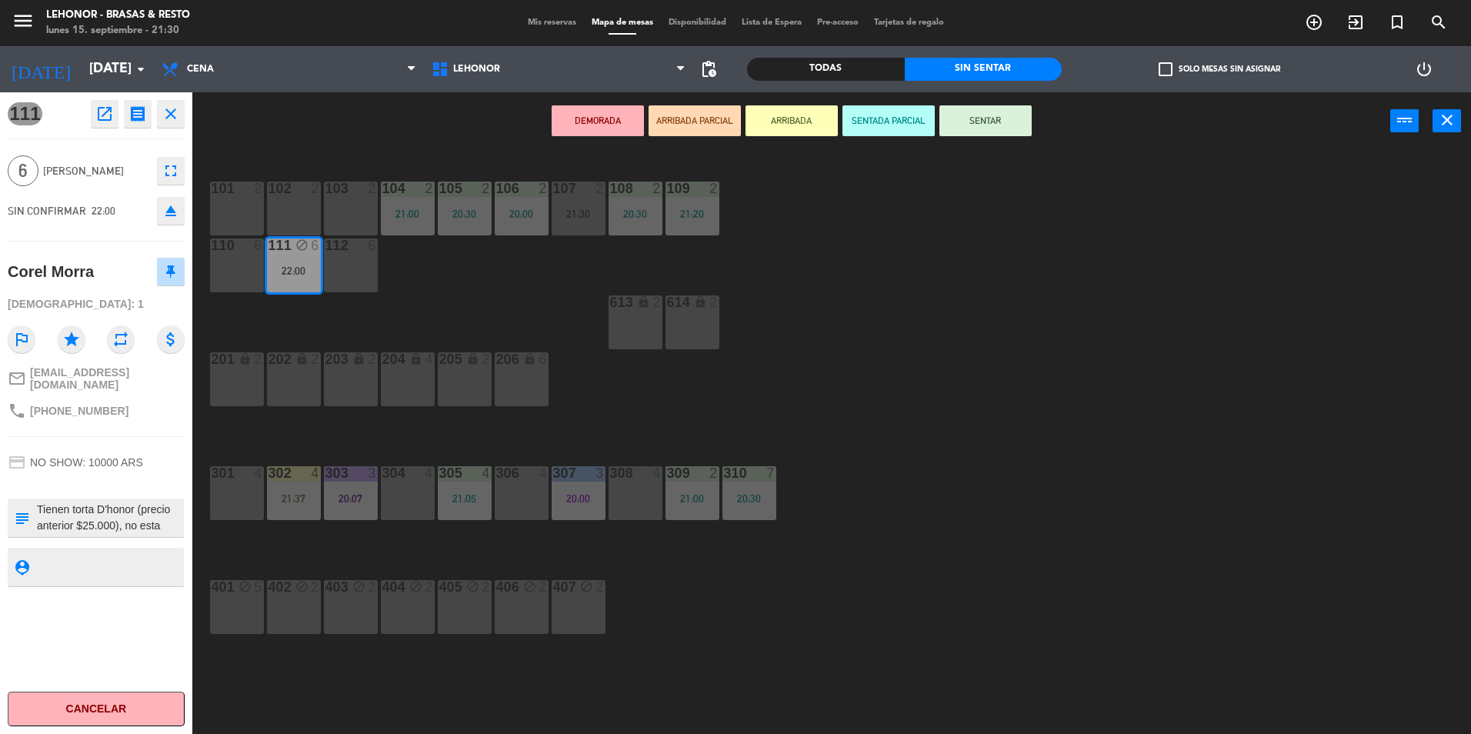
click at [385, 325] on div "101 2 102 2 103 2 104 2 21:00 105 2 20:30 106 2 20:00 107 2 21:30 108 2 20:30 1…" at bounding box center [839, 446] width 1264 height 584
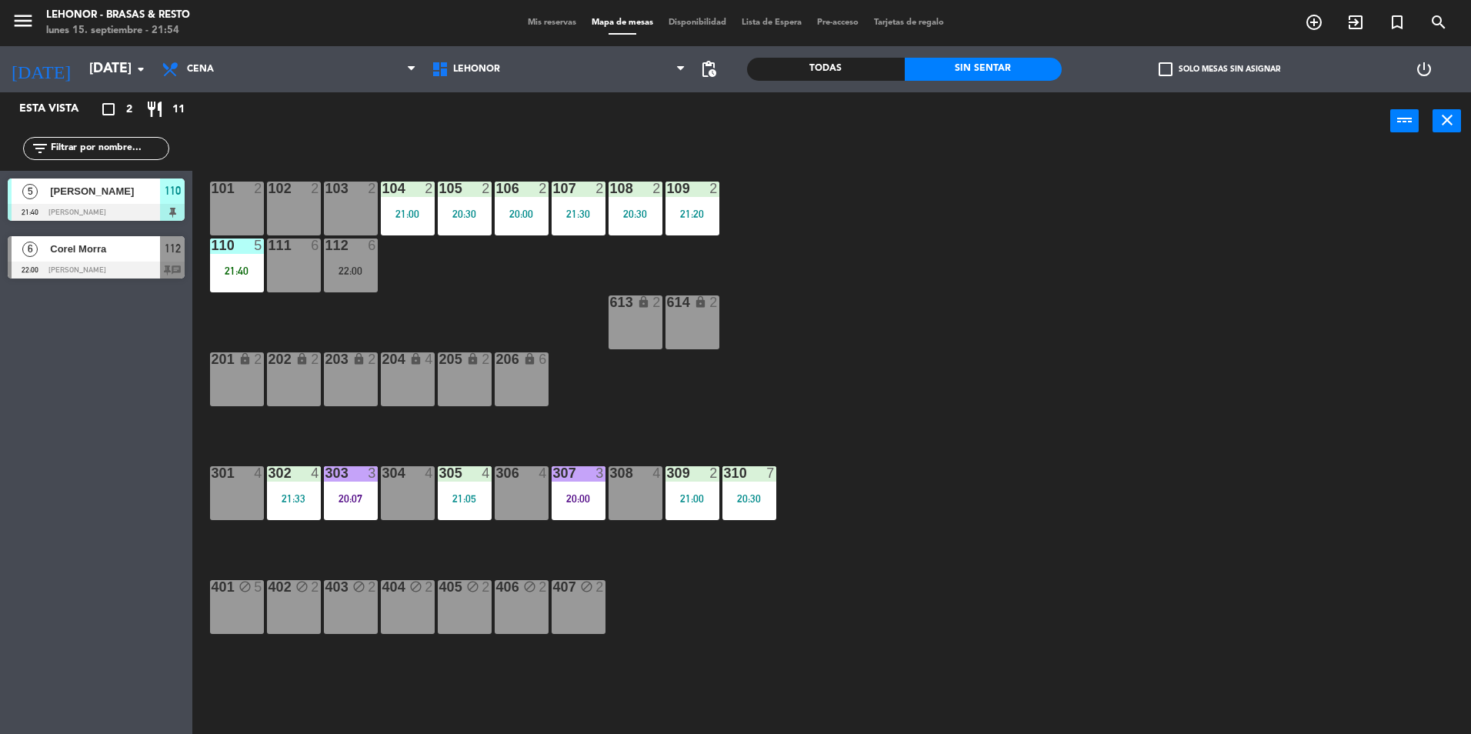
click at [149, 197] on span "[PERSON_NAME]" at bounding box center [105, 191] width 110 height 16
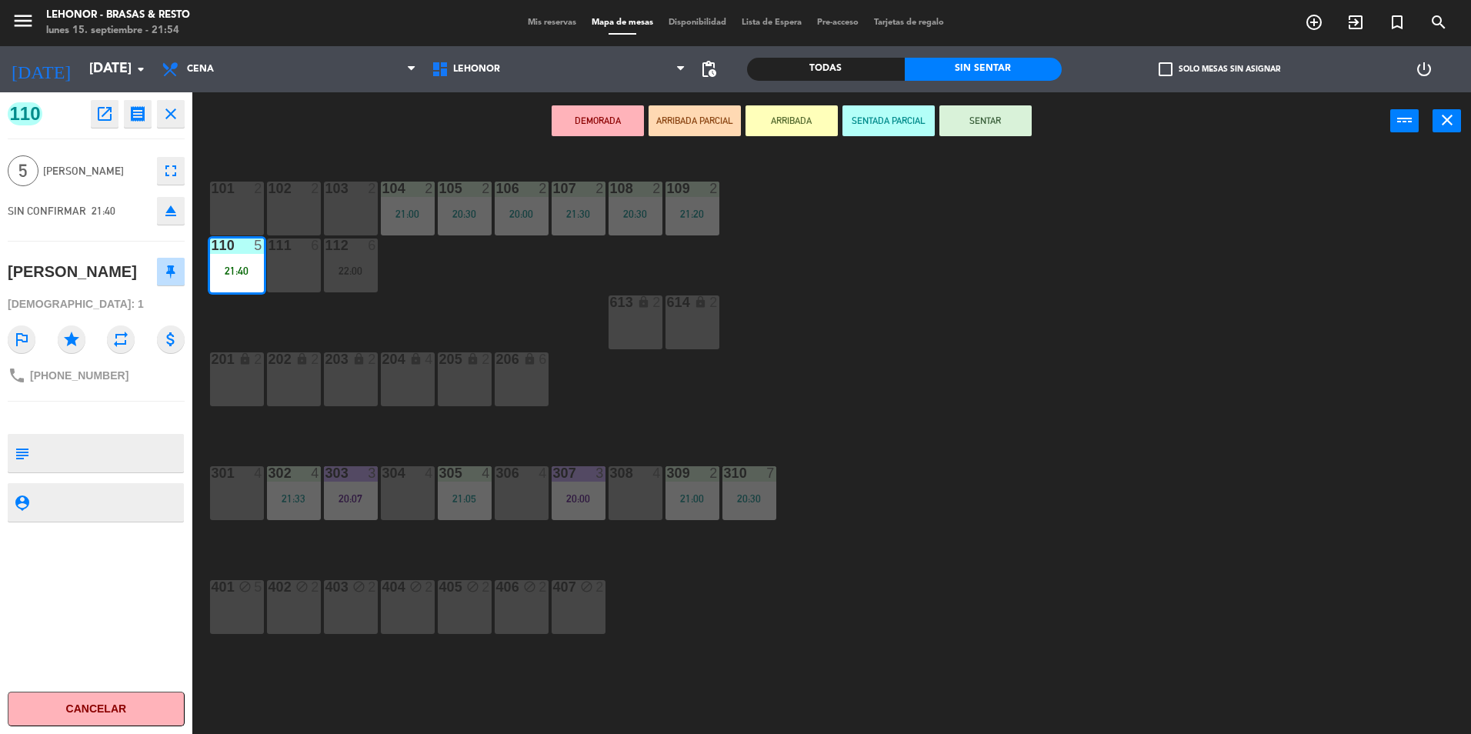
click at [1016, 120] on button "SENTAR" at bounding box center [985, 120] width 92 height 31
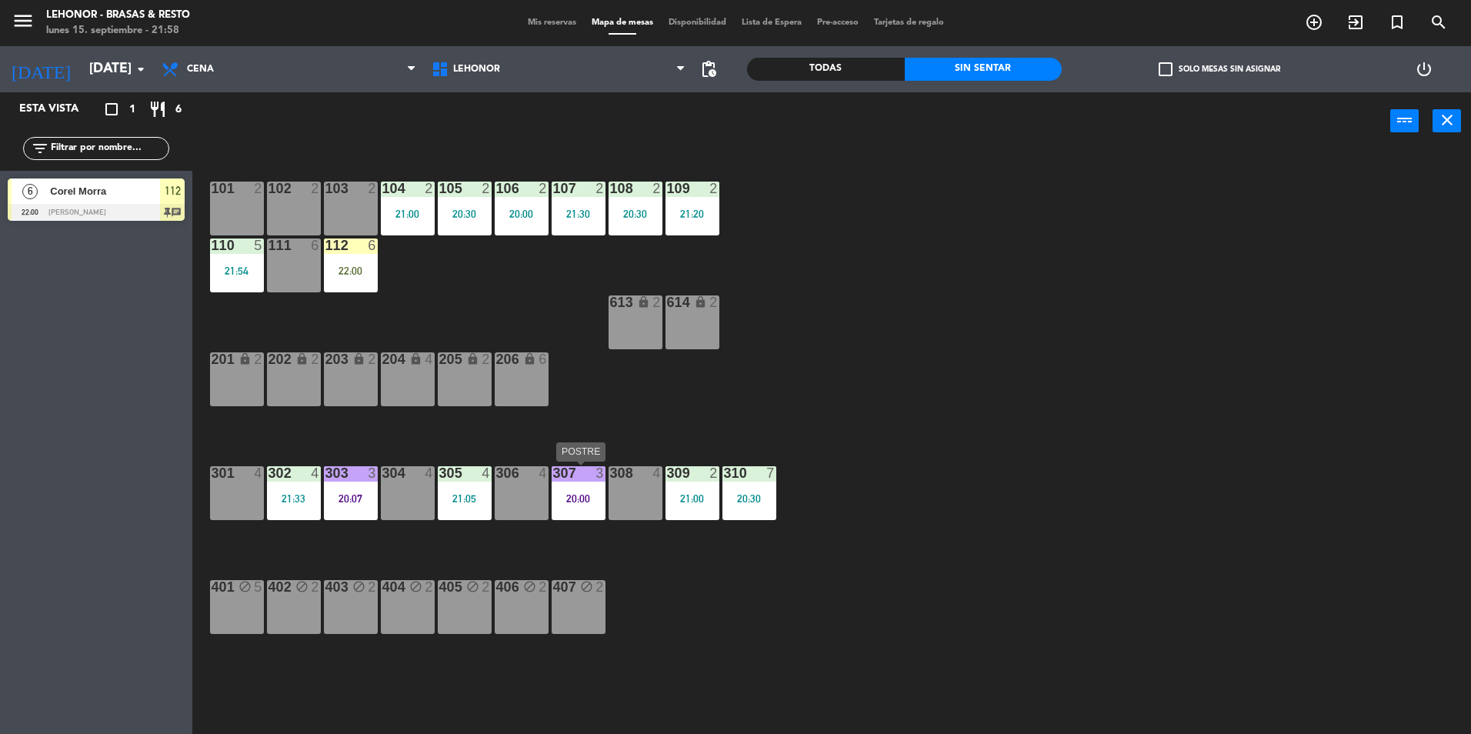
click at [598, 517] on div "307 3 20:00" at bounding box center [578, 493] width 54 height 54
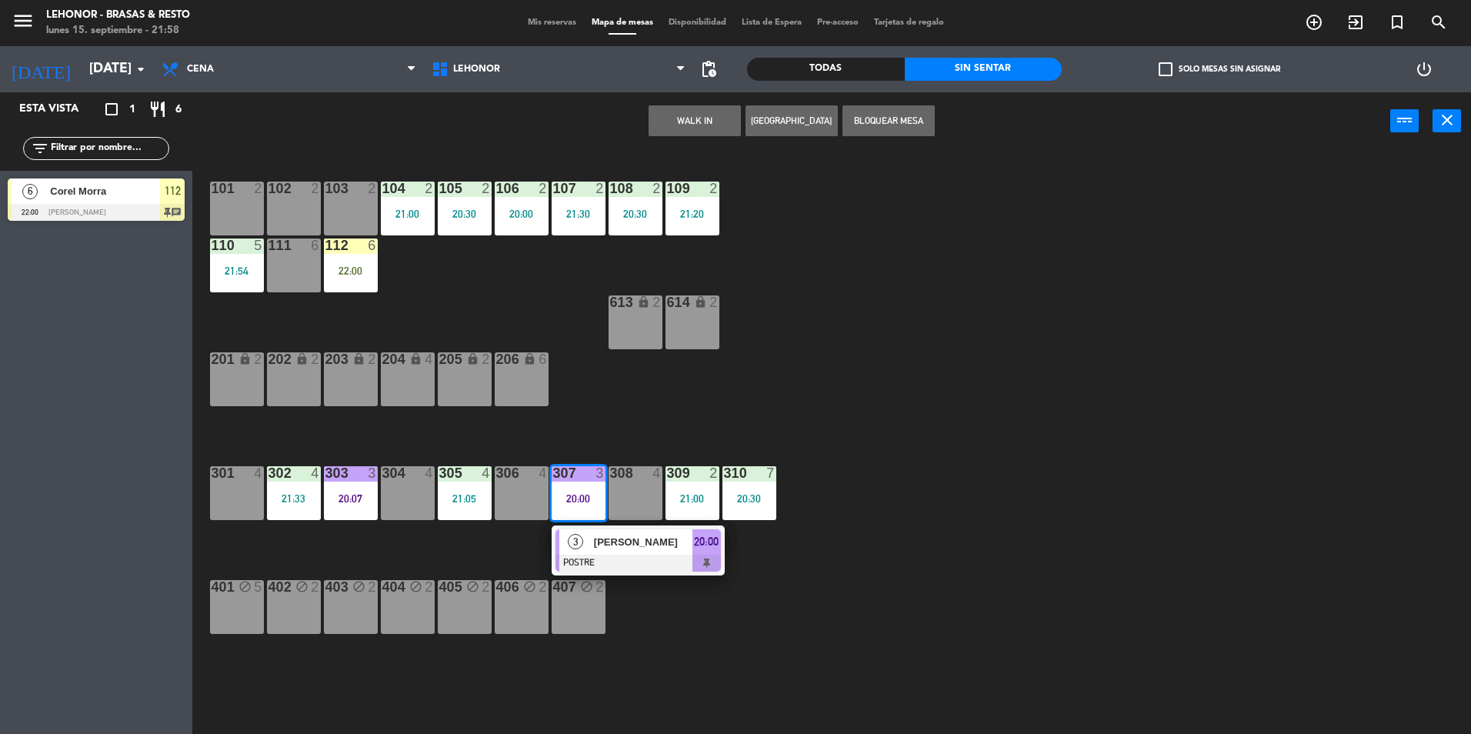
click at [608, 545] on span "[PERSON_NAME]" at bounding box center [643, 542] width 98 height 16
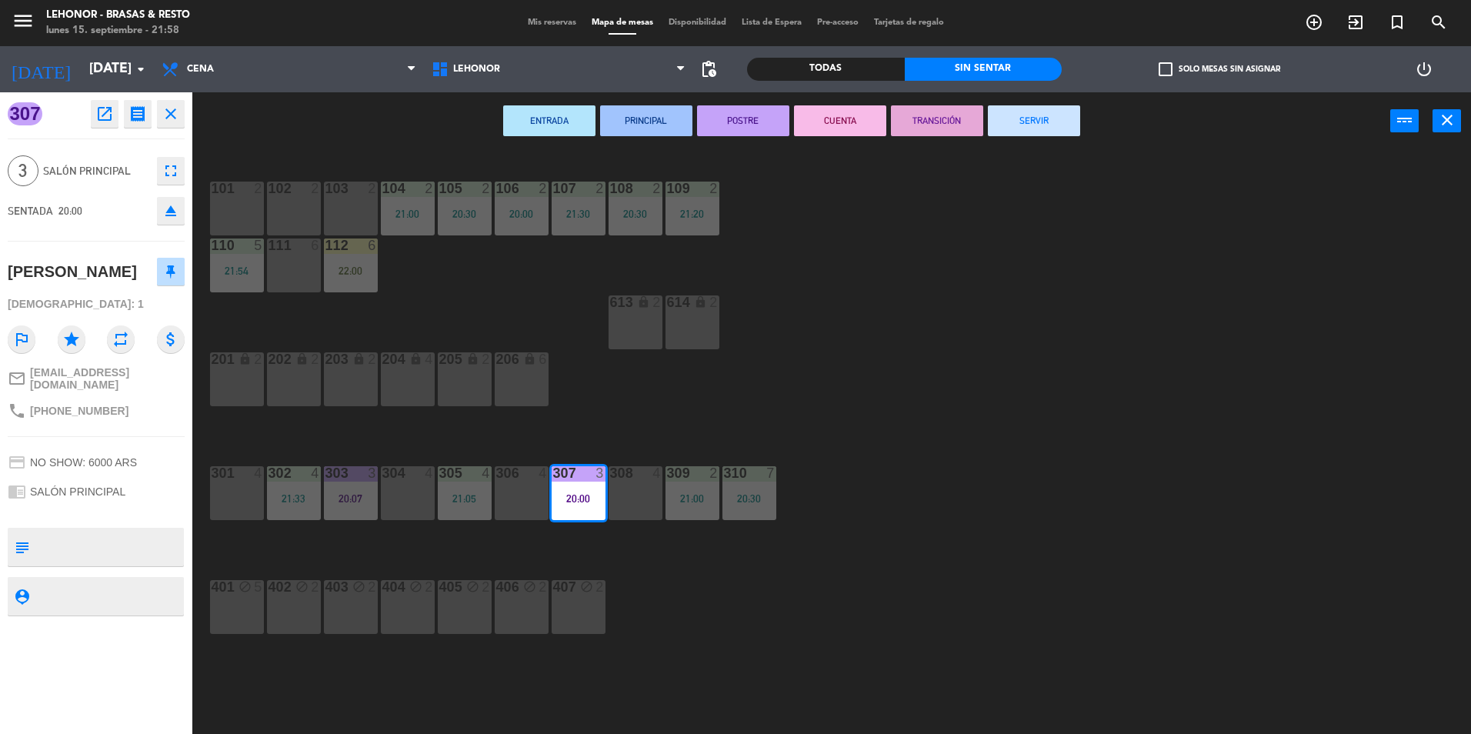
click at [869, 134] on button "CUENTA" at bounding box center [840, 120] width 92 height 31
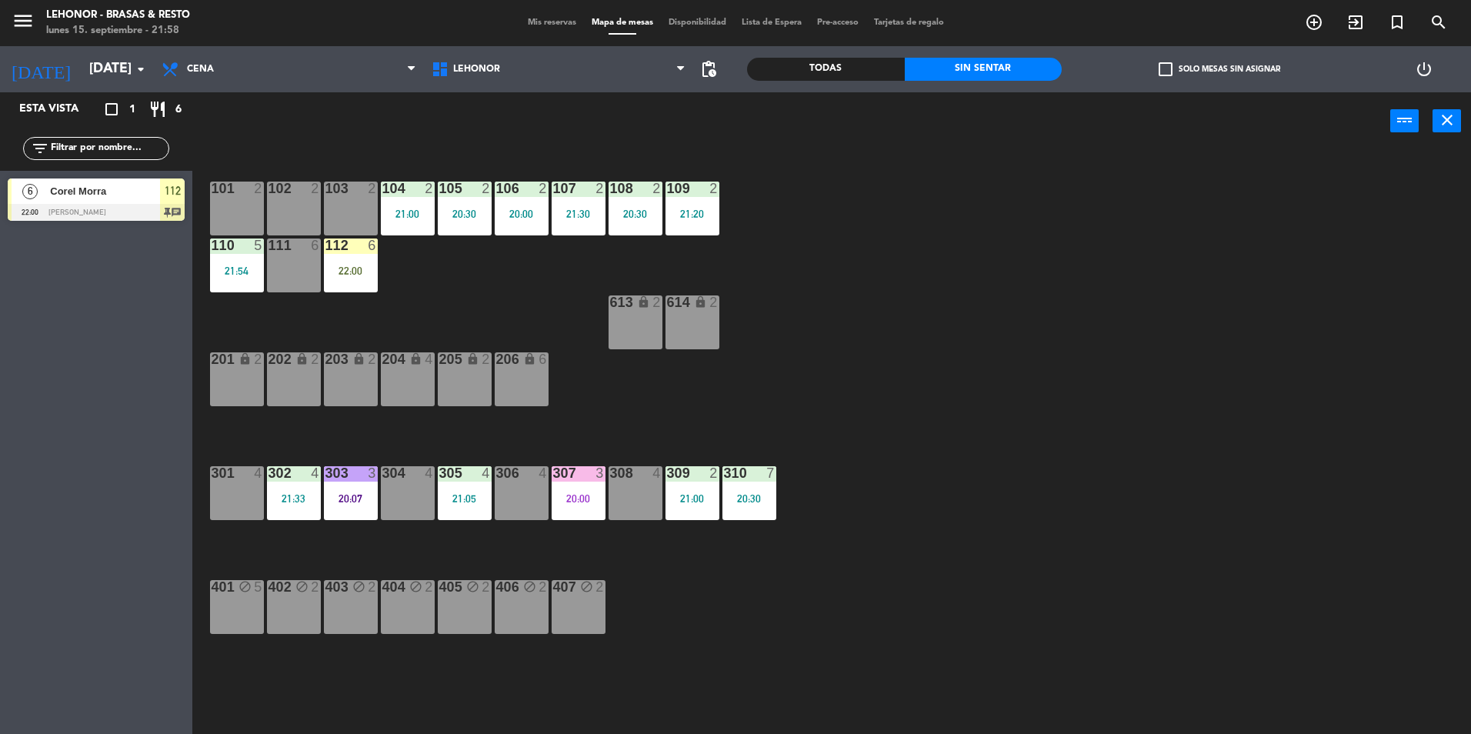
click at [155, 195] on span "Corel Morra" at bounding box center [105, 191] width 110 height 16
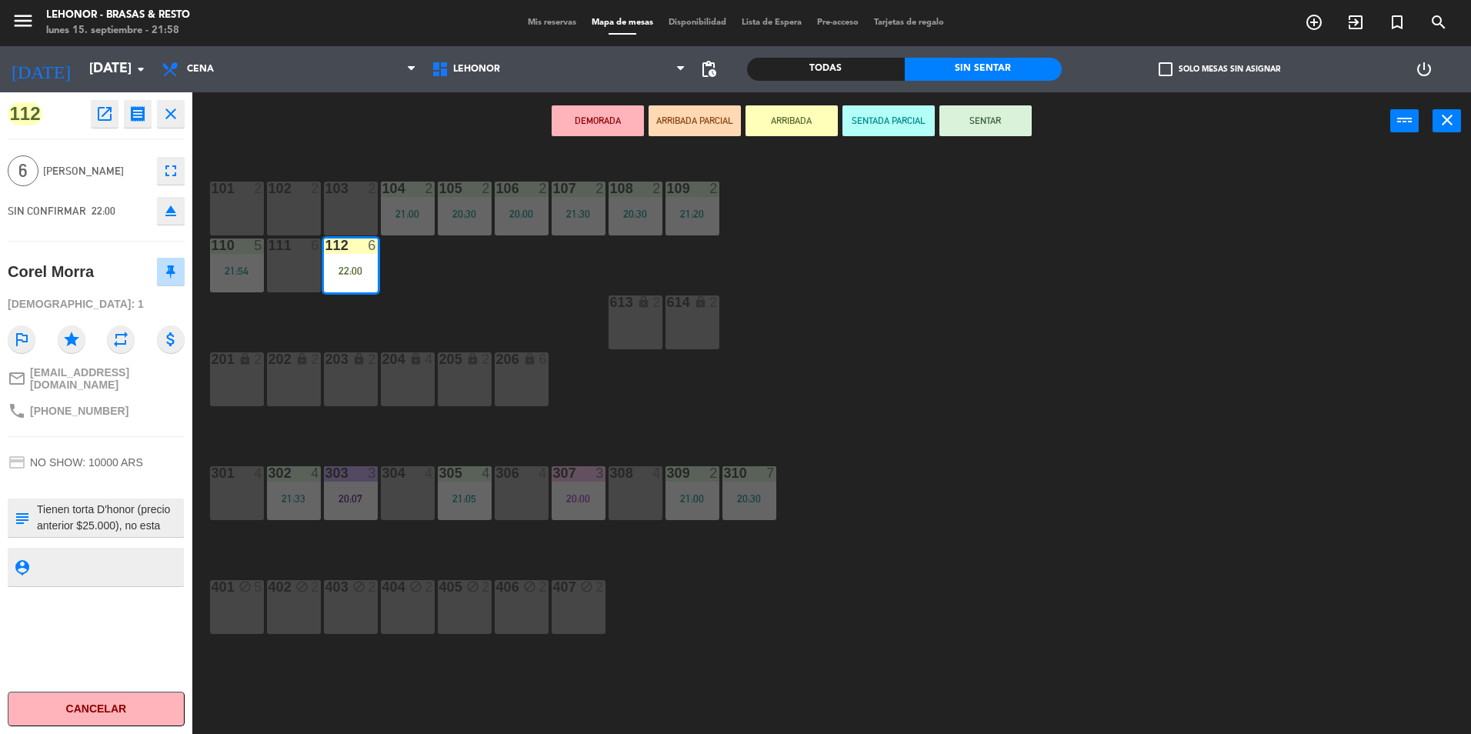
click at [509, 281] on div "101 2 102 2 103 2 104 2 21:00 105 2 20:30 106 2 20:00 107 2 21:30 108 2 20:30 1…" at bounding box center [839, 446] width 1264 height 584
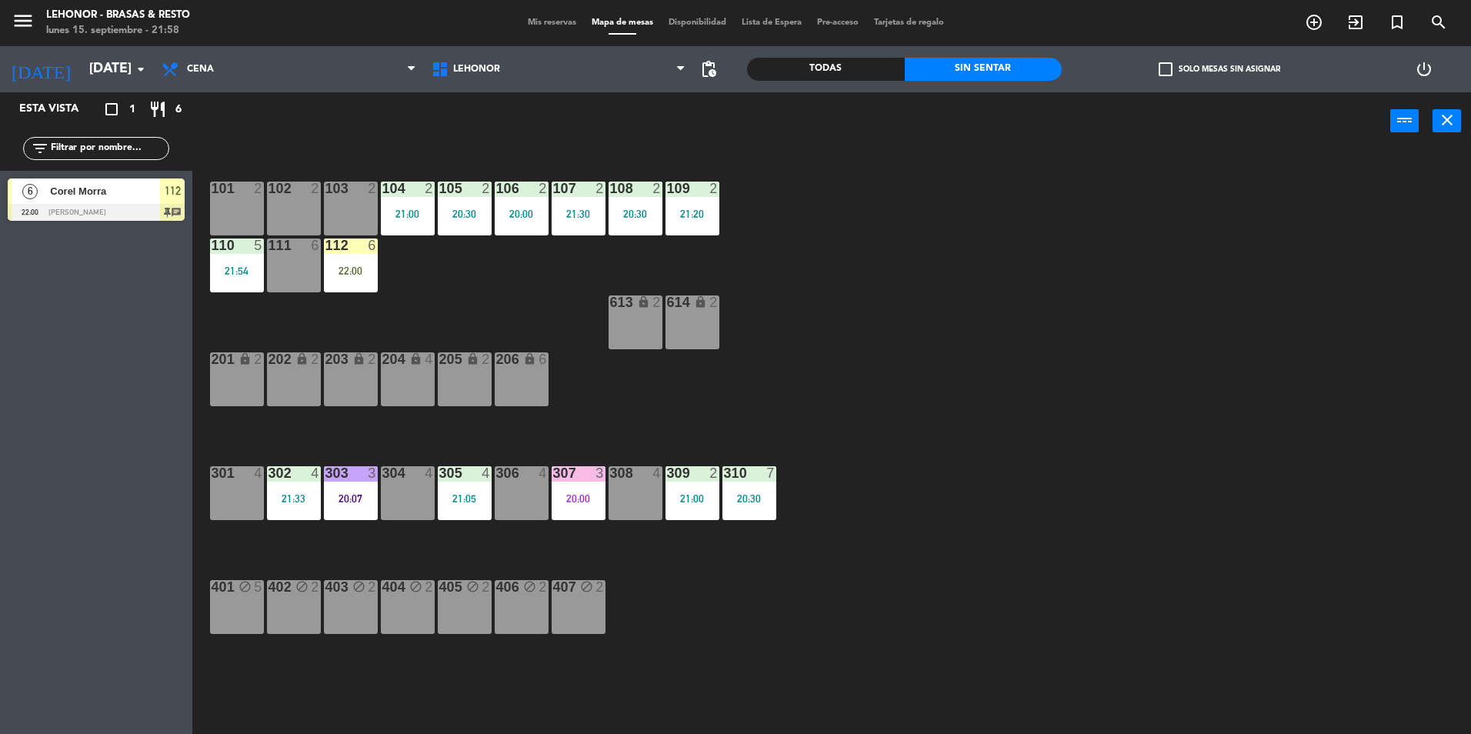
click at [179, 223] on div "6 Corel Morra 22:00 Mirador Oroño 112 chat" at bounding box center [96, 200] width 192 height 58
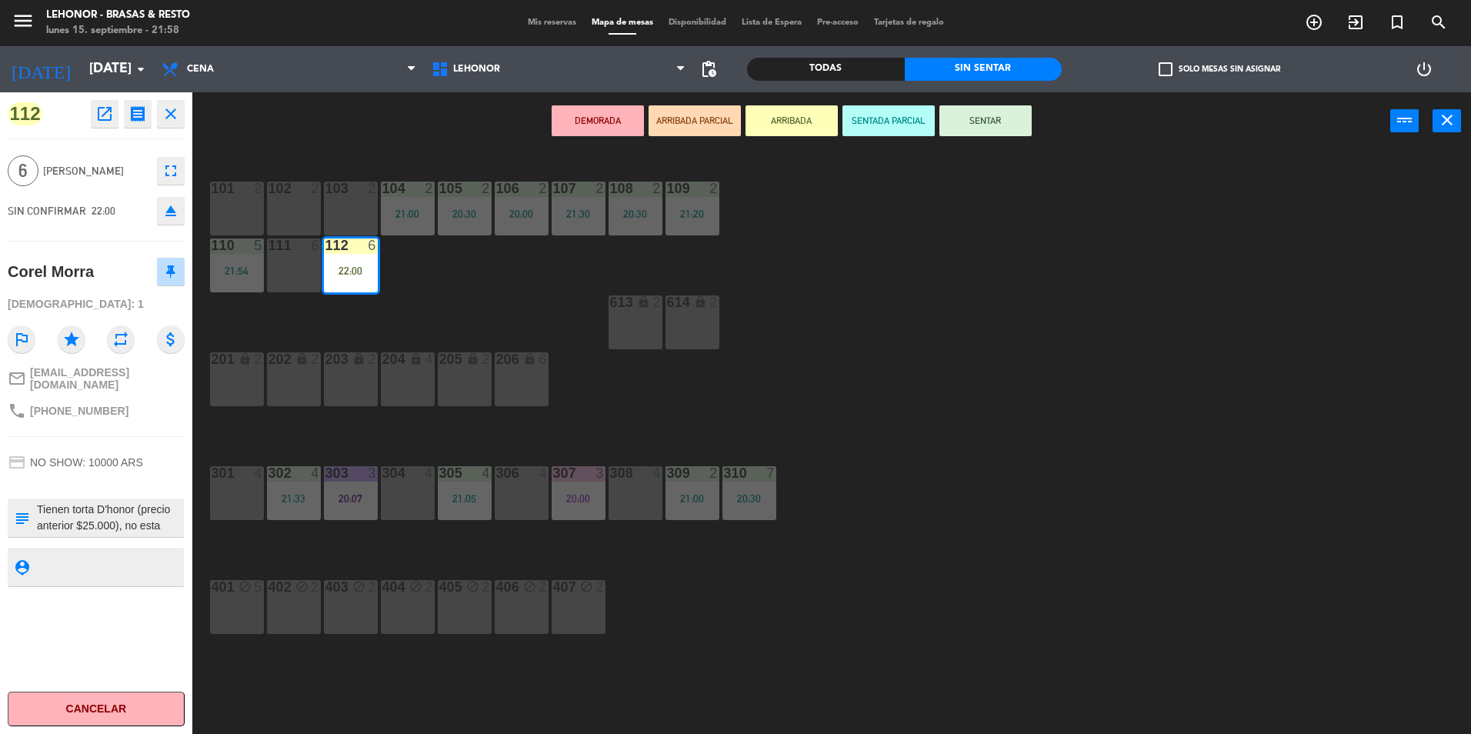
click at [982, 122] on button "SENTAR" at bounding box center [985, 120] width 92 height 31
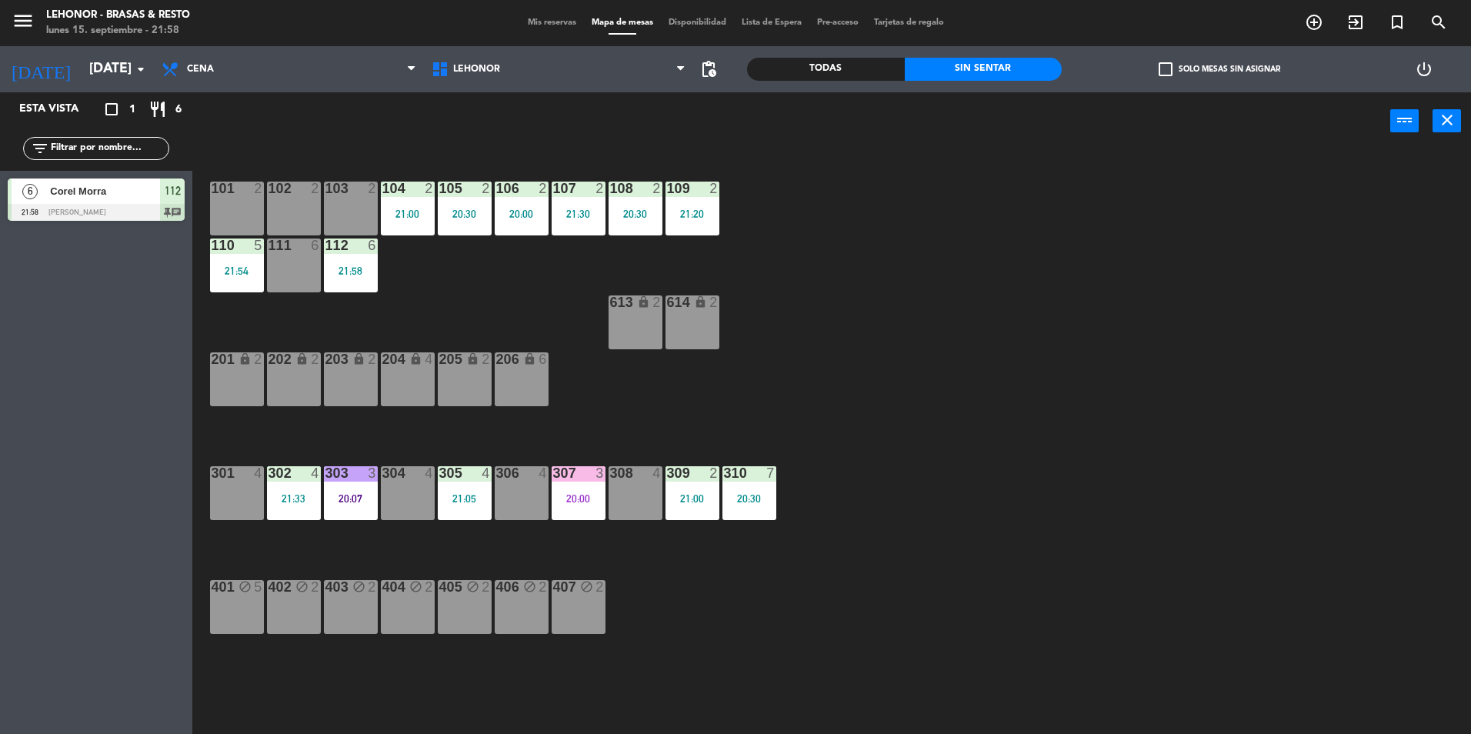
click at [1057, 255] on div "101 2 102 2 103 2 104 2 21:00 105 2 20:30 106 2 20:00 107 2 21:30 108 2 20:30 1…" at bounding box center [839, 446] width 1264 height 584
click at [337, 493] on div "20:07" at bounding box center [351, 498] width 54 height 11
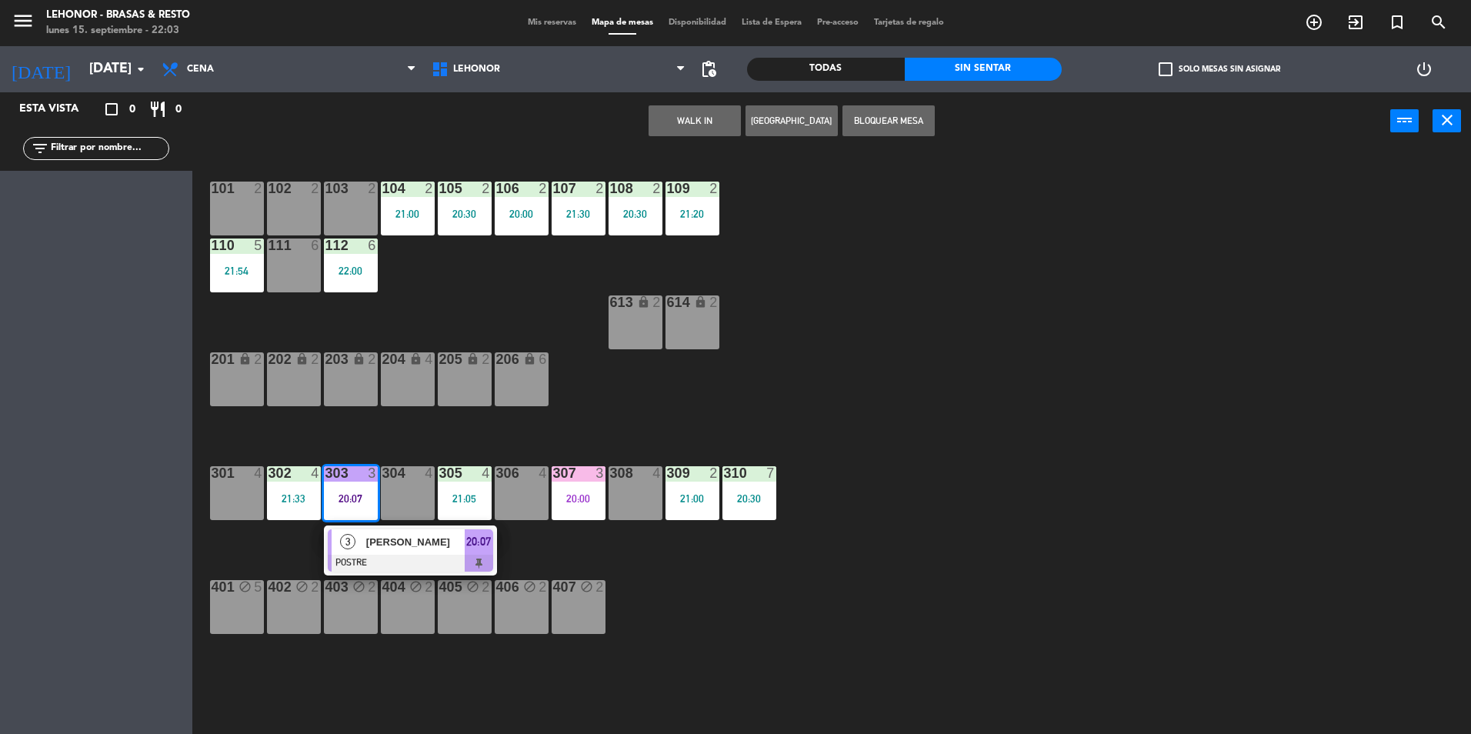
click at [368, 564] on div at bounding box center [410, 563] width 165 height 17
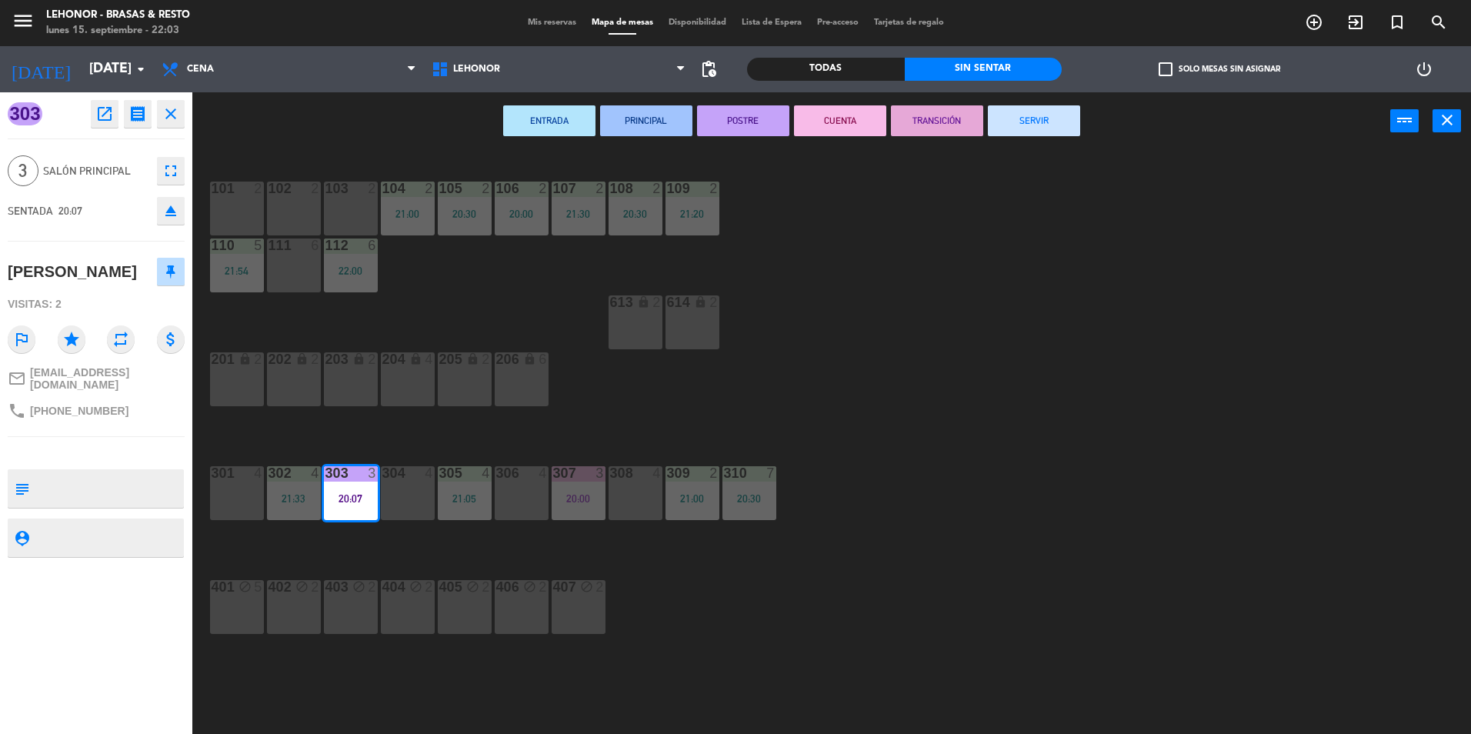
click at [843, 132] on button "CUENTA" at bounding box center [840, 120] width 92 height 31
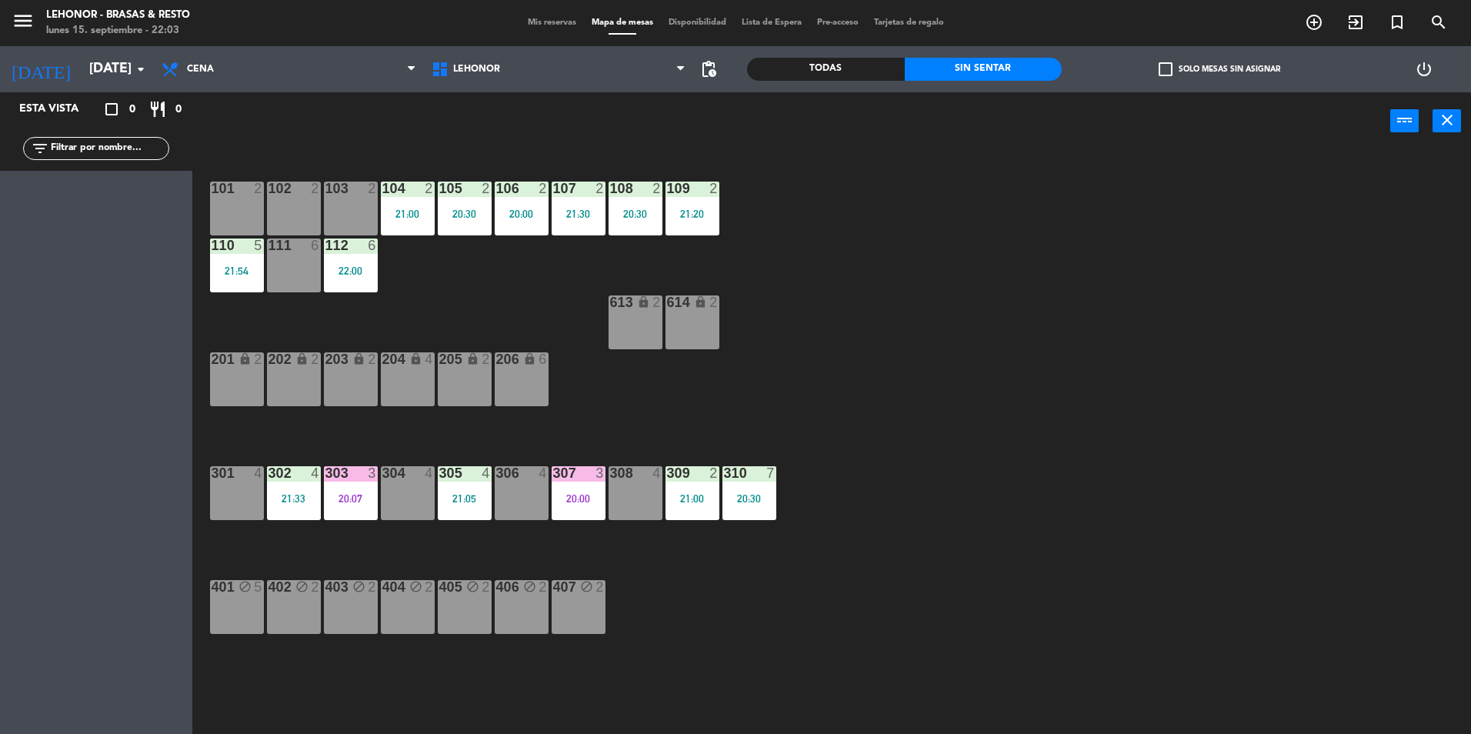
click at [700, 479] on div at bounding box center [691, 473] width 25 height 14
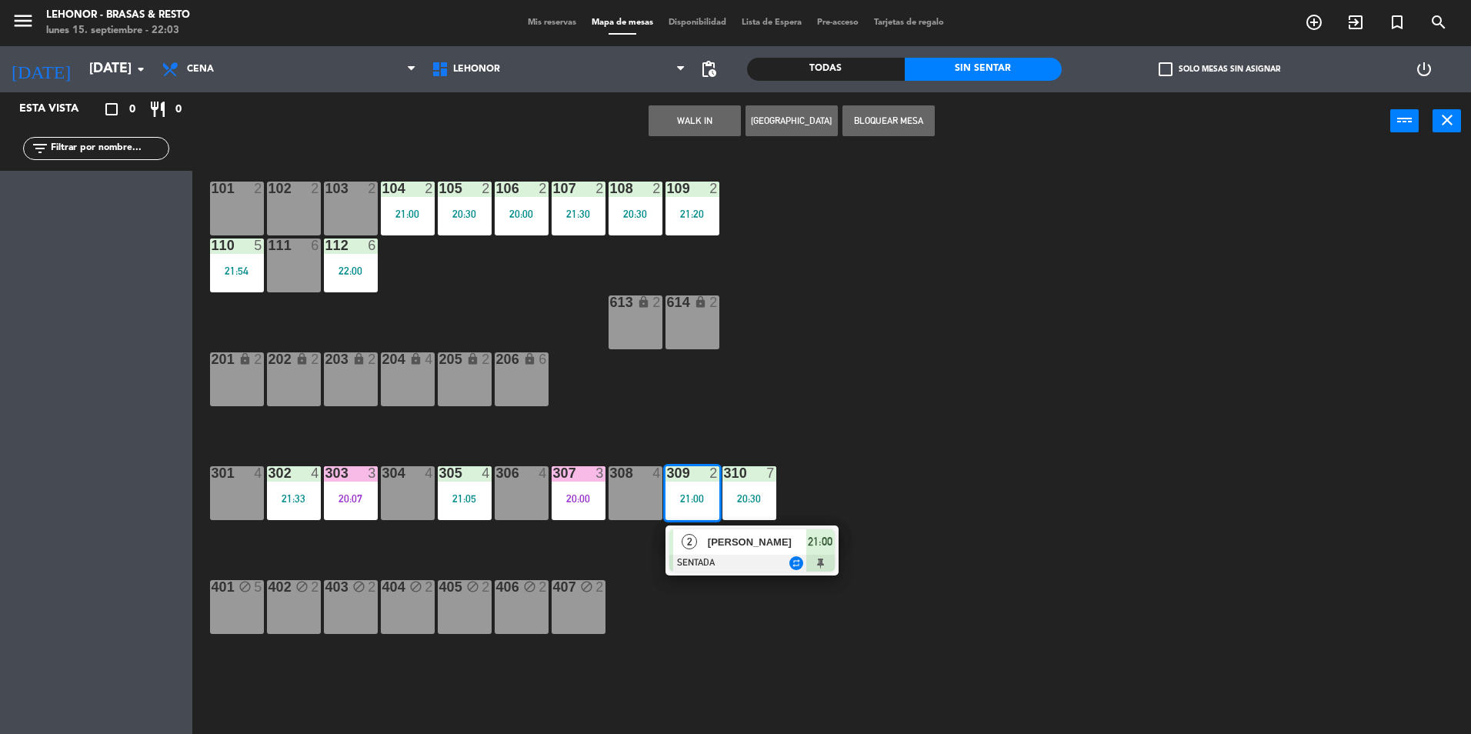
click at [717, 546] on span "[PERSON_NAME]" at bounding box center [757, 542] width 98 height 16
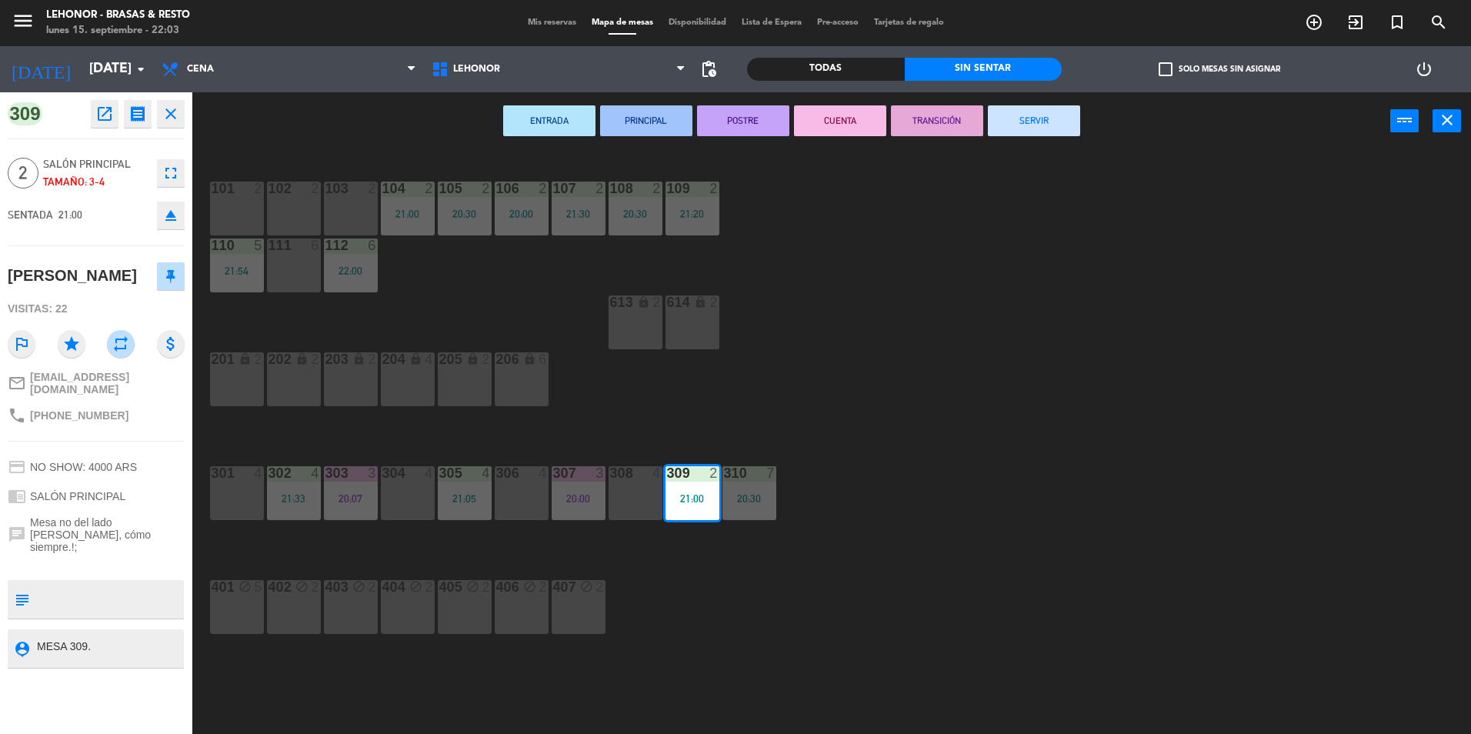
click at [652, 127] on button "PRINCIPAL" at bounding box center [646, 120] width 92 height 31
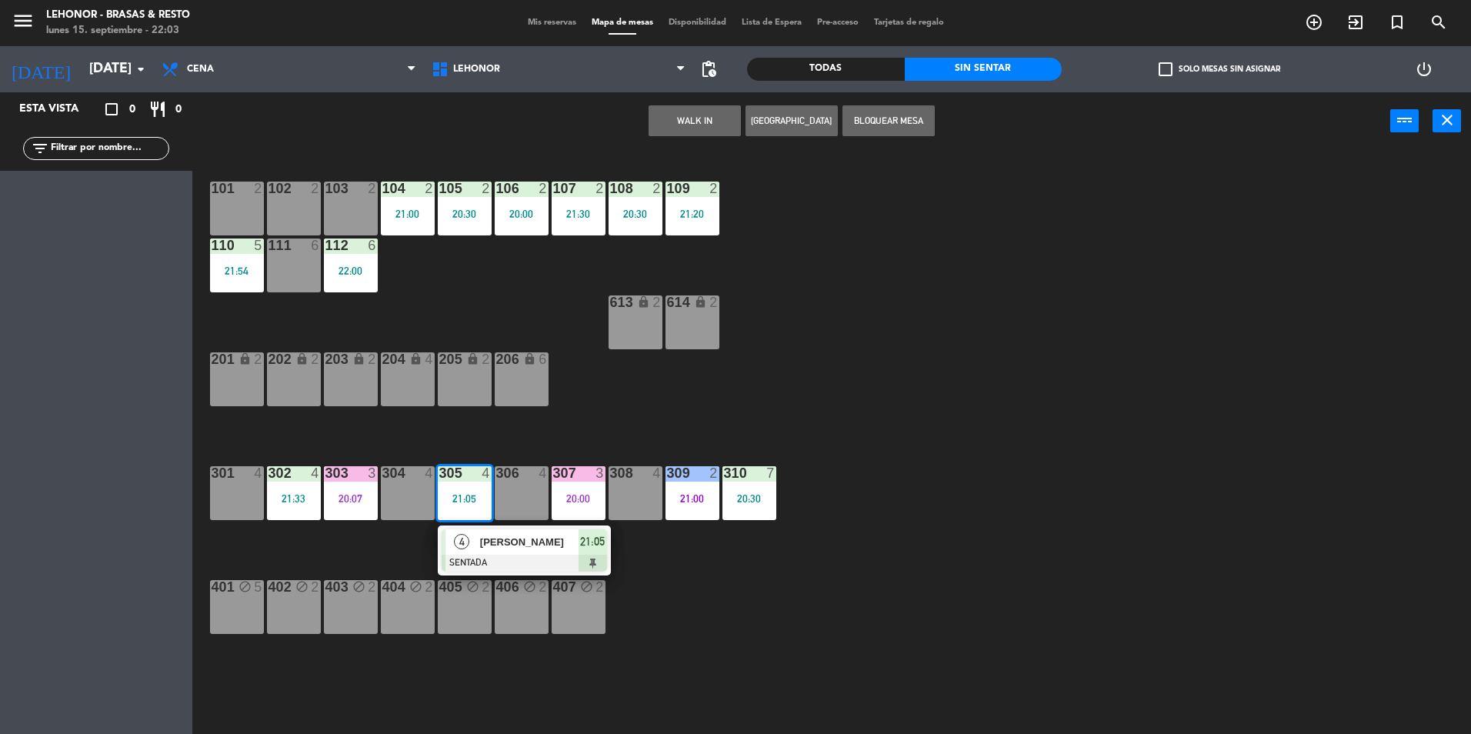
click at [498, 563] on div at bounding box center [523, 563] width 165 height 17
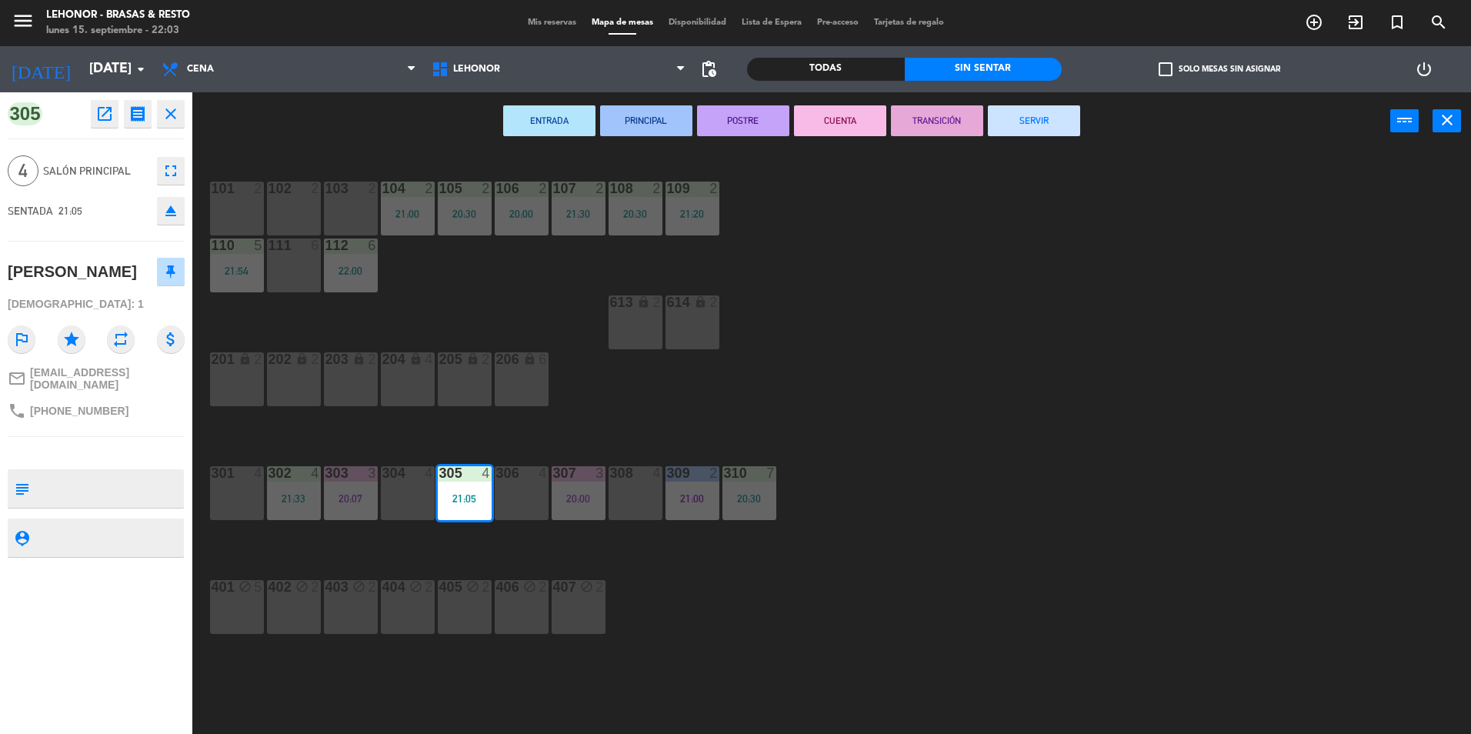
click at [670, 121] on button "PRINCIPAL" at bounding box center [646, 120] width 92 height 31
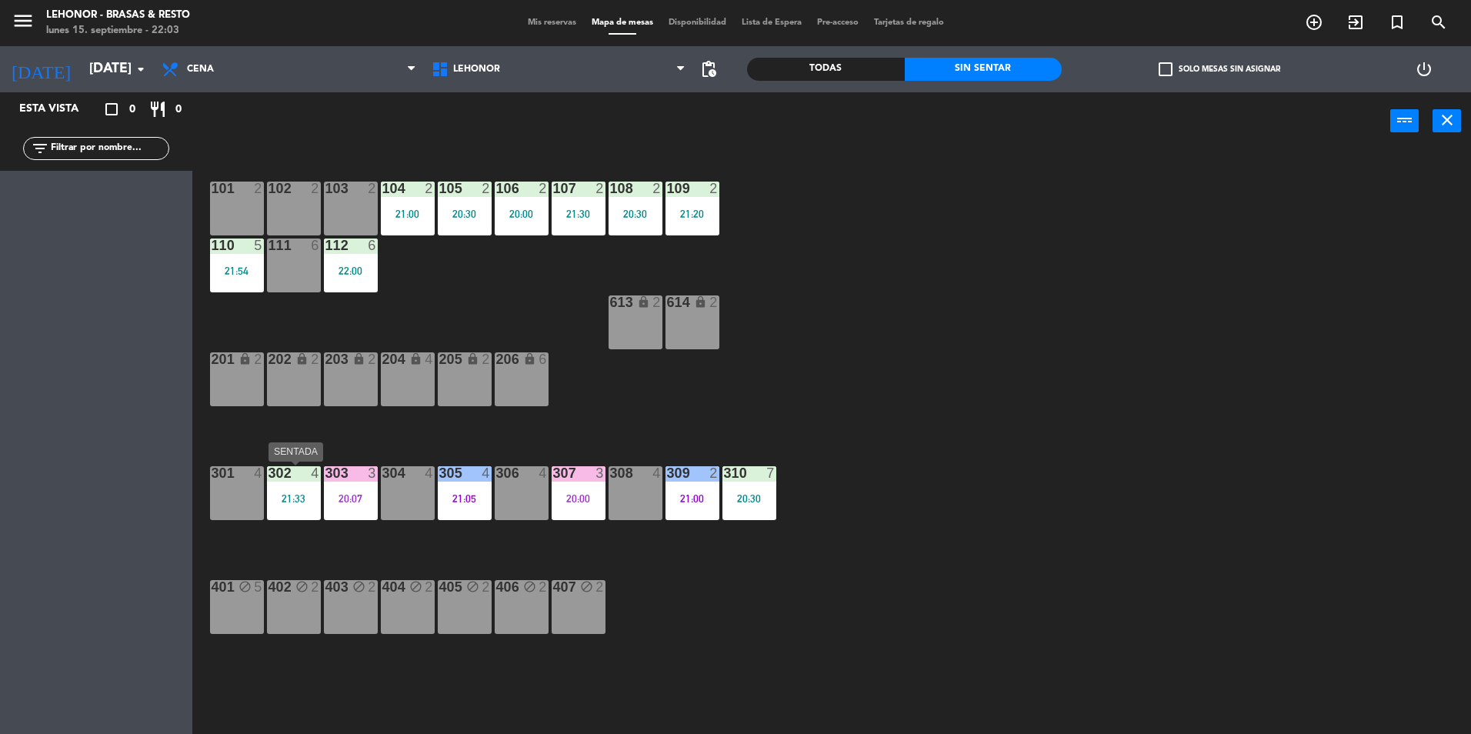
click at [291, 484] on div "302 4 21:33" at bounding box center [294, 493] width 54 height 54
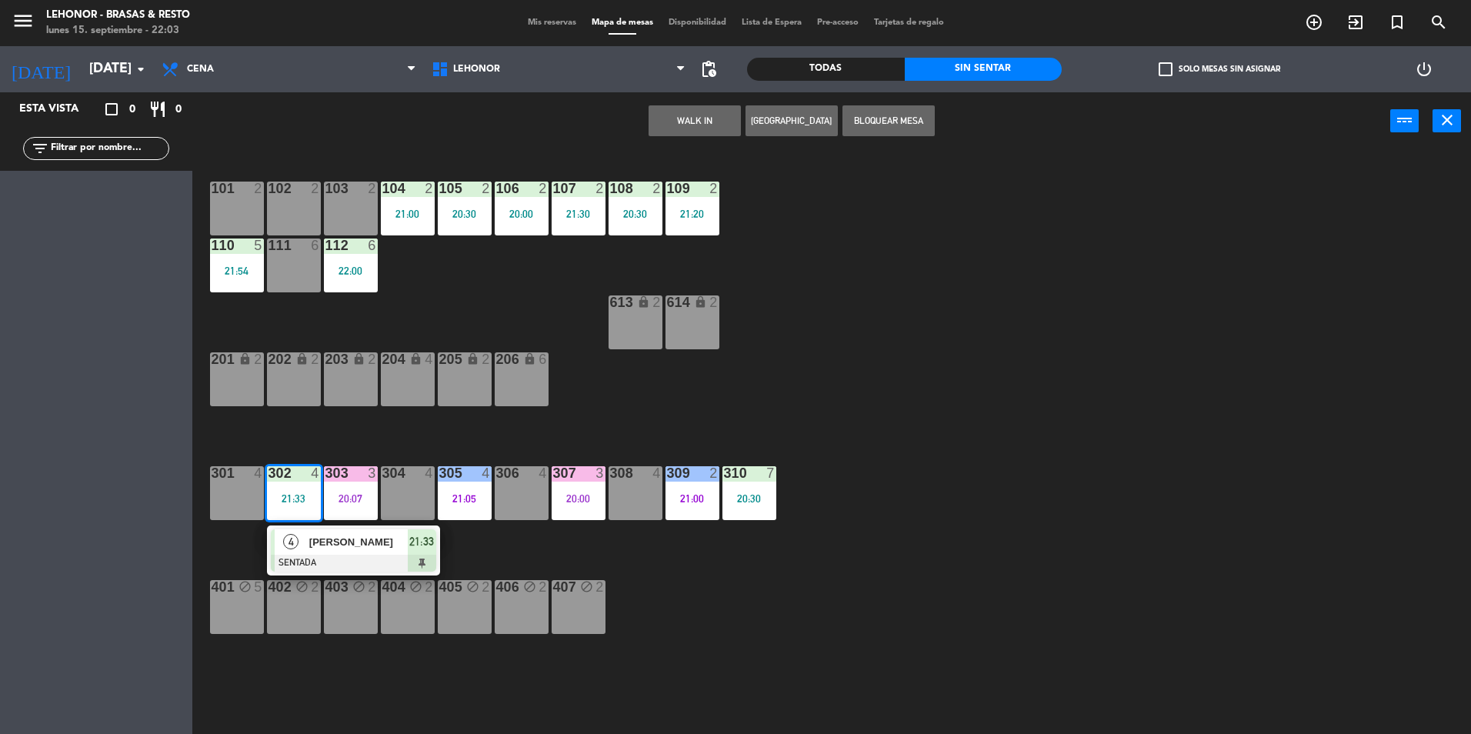
click at [315, 563] on div at bounding box center [353, 563] width 165 height 17
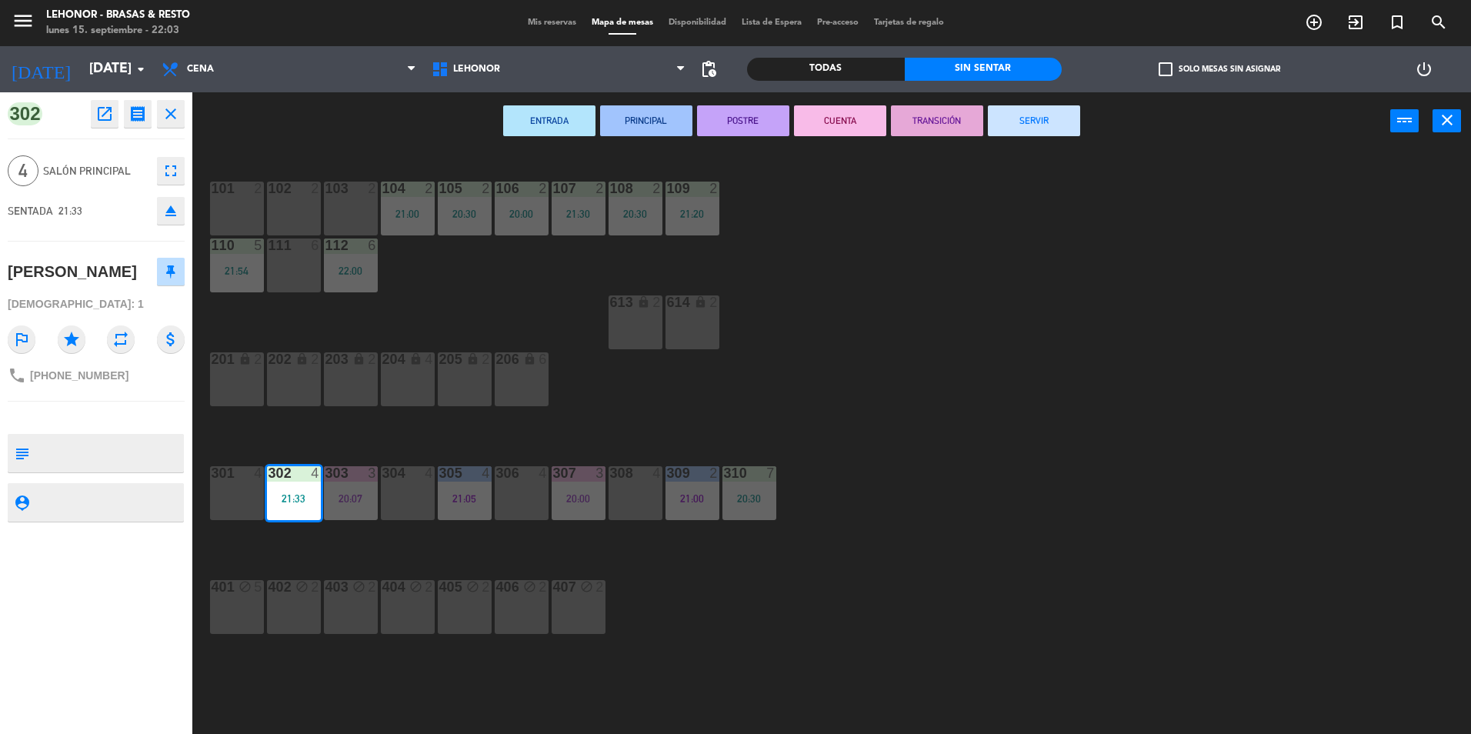
click at [538, 117] on button "ENTRADA" at bounding box center [549, 120] width 92 height 31
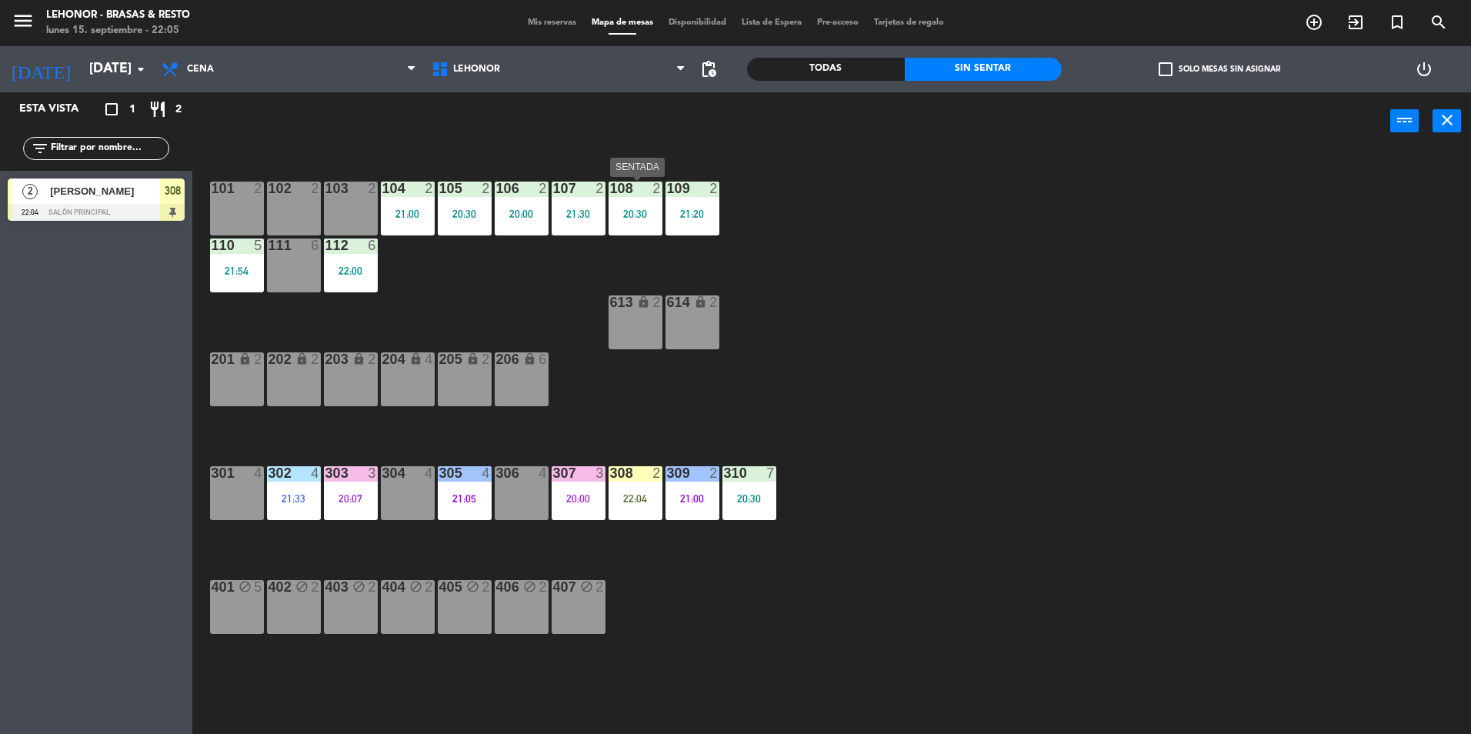
click at [627, 225] on div "108 2 20:30" at bounding box center [635, 209] width 54 height 54
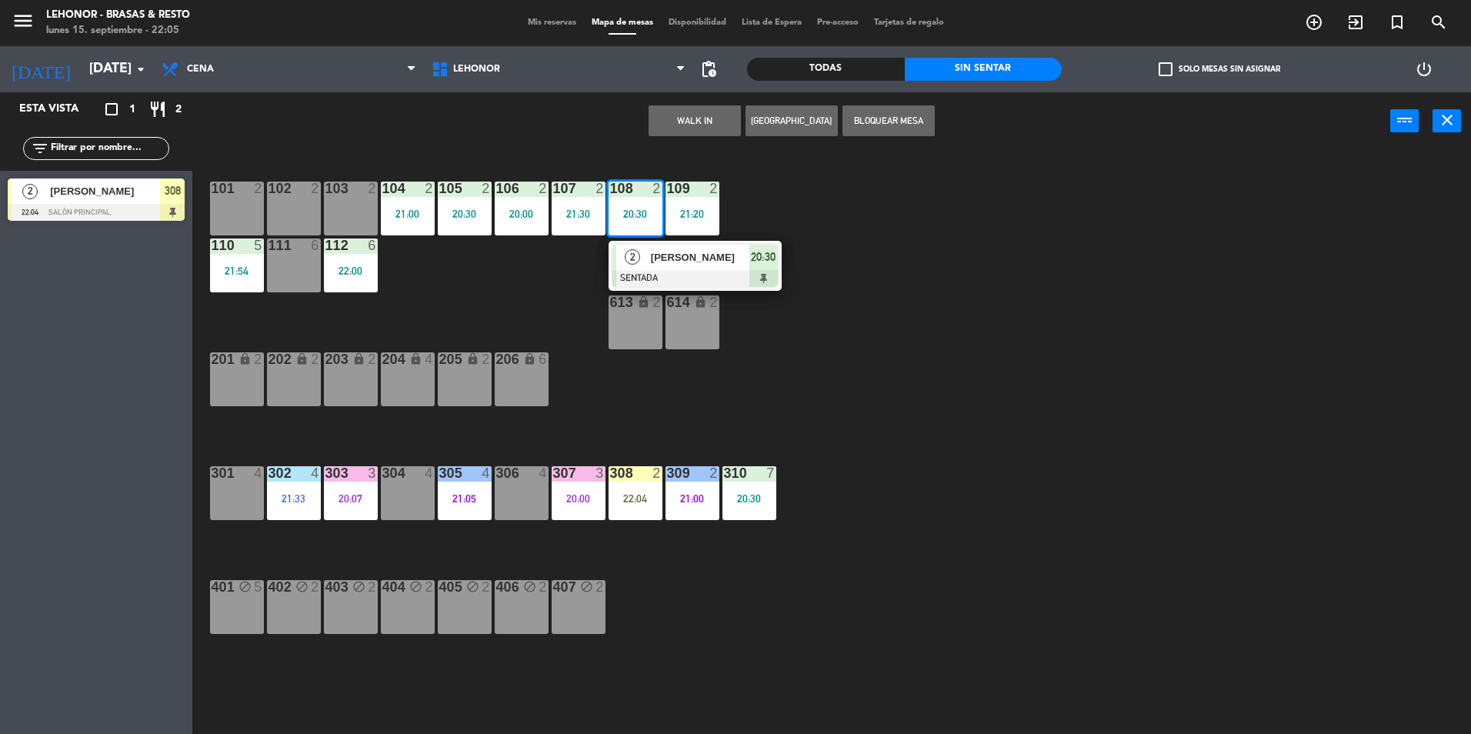
click at [652, 268] on div "[PERSON_NAME]" at bounding box center [699, 257] width 100 height 25
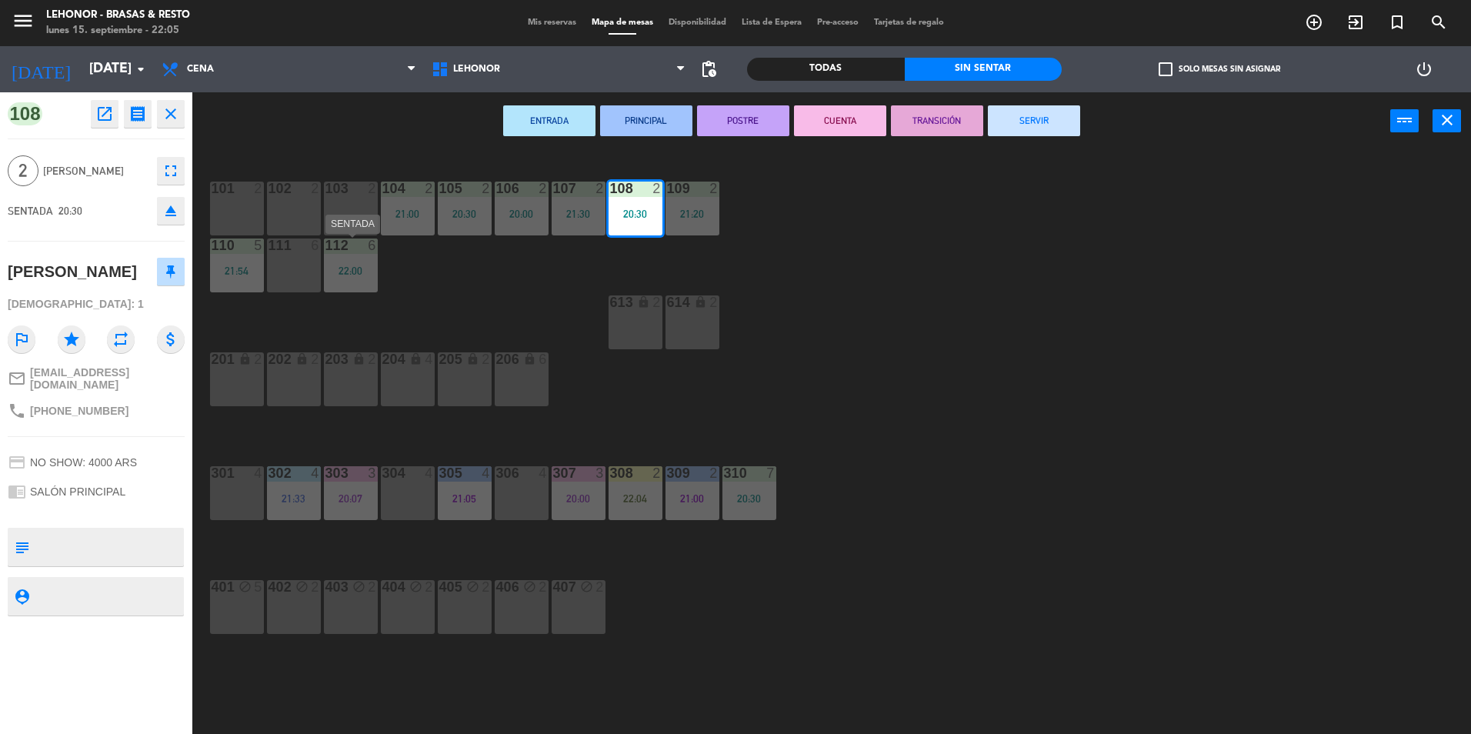
click at [374, 287] on div "112 6 22:00" at bounding box center [351, 265] width 54 height 54
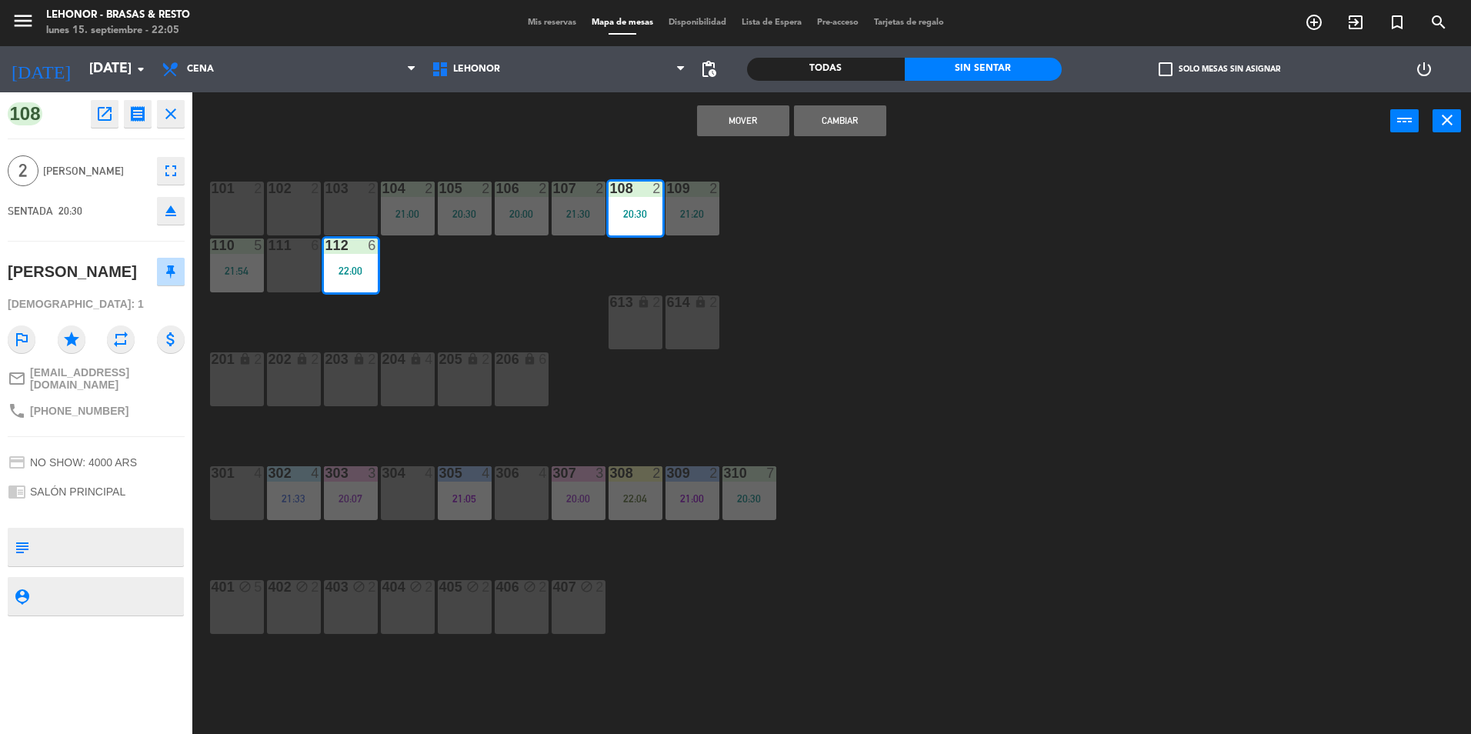
click at [461, 309] on div "101 2 102 2 103 2 104 2 21:00 105 2 20:30 106 2 20:00 107 2 21:30 108 2 20:30 1…" at bounding box center [839, 446] width 1264 height 584
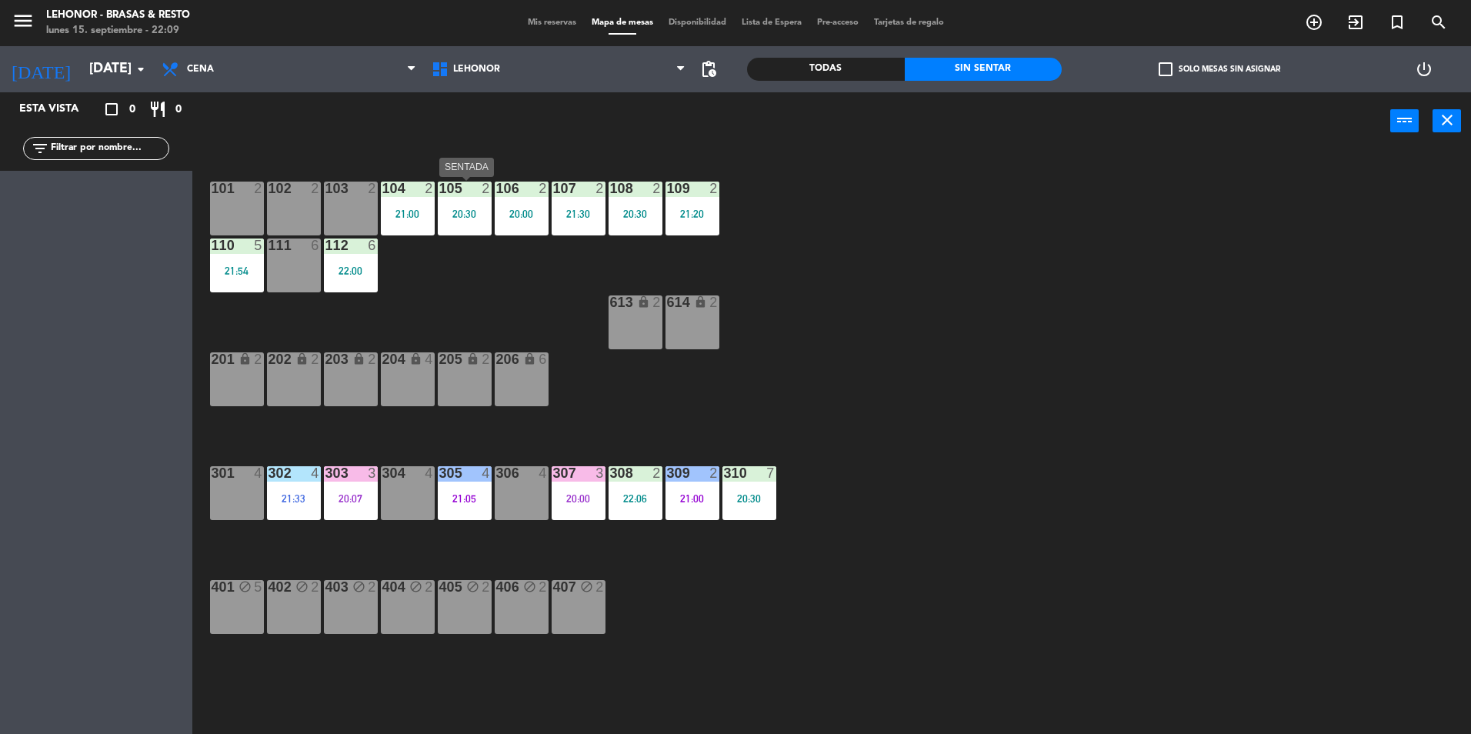
click at [447, 218] on div "20:30" at bounding box center [465, 213] width 54 height 11
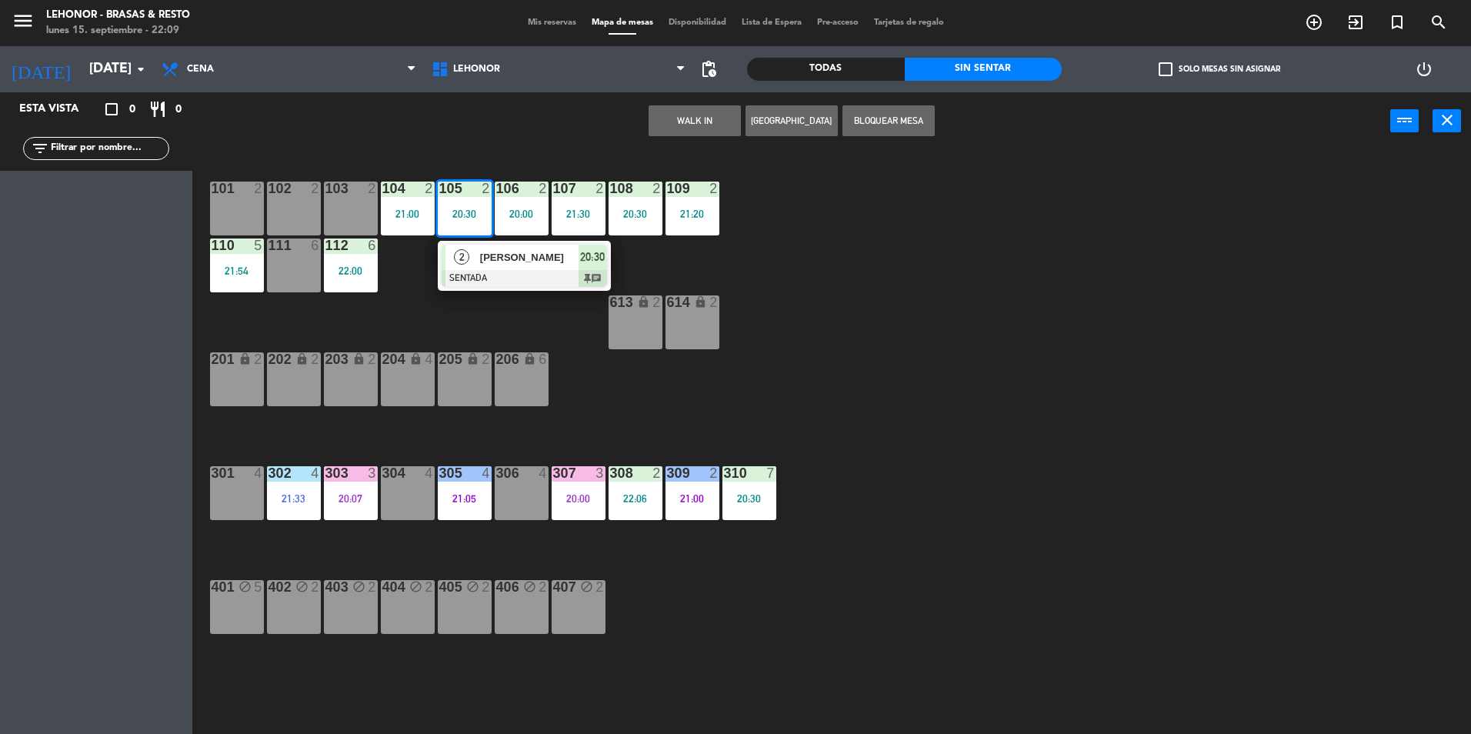
click at [461, 258] on span "2" at bounding box center [461, 256] width 15 height 15
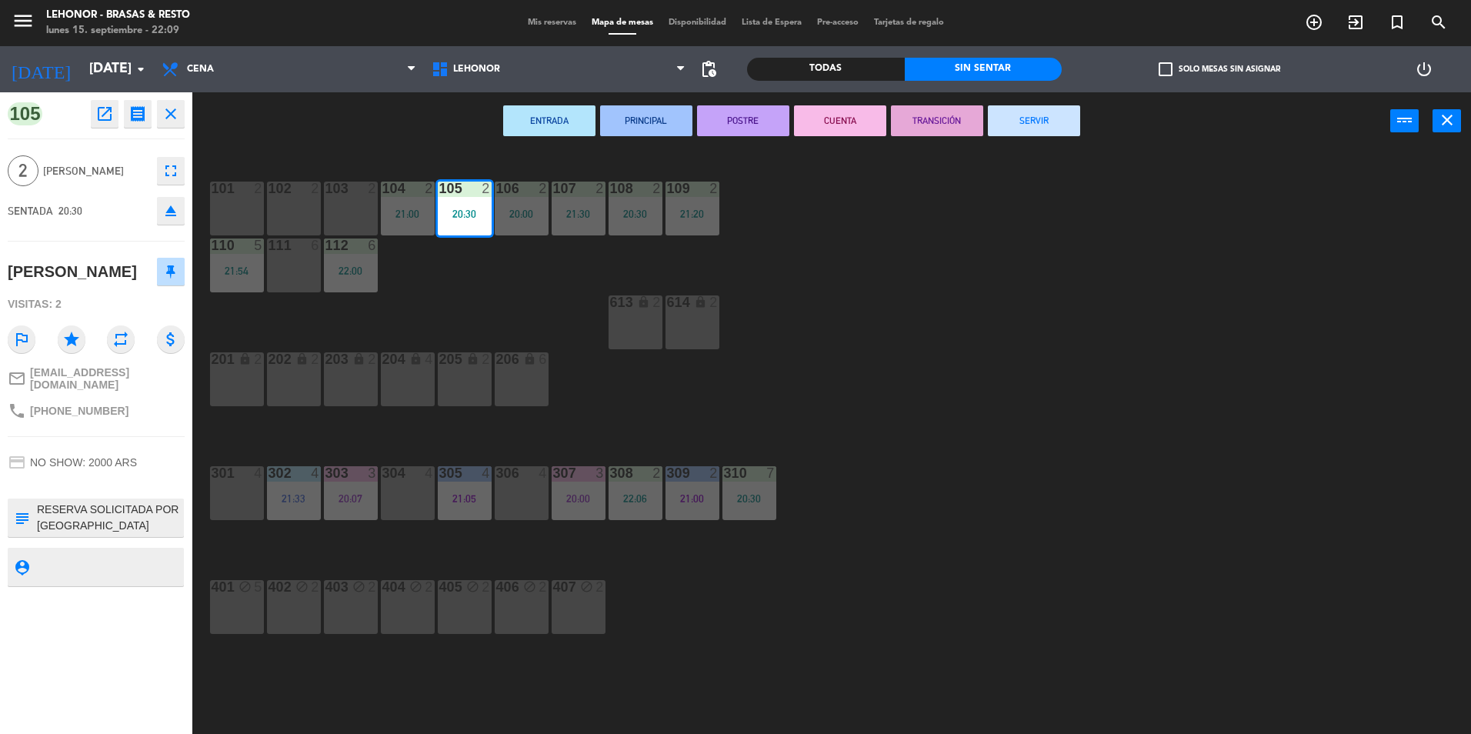
click at [767, 120] on button "POSTRE" at bounding box center [743, 120] width 92 height 31
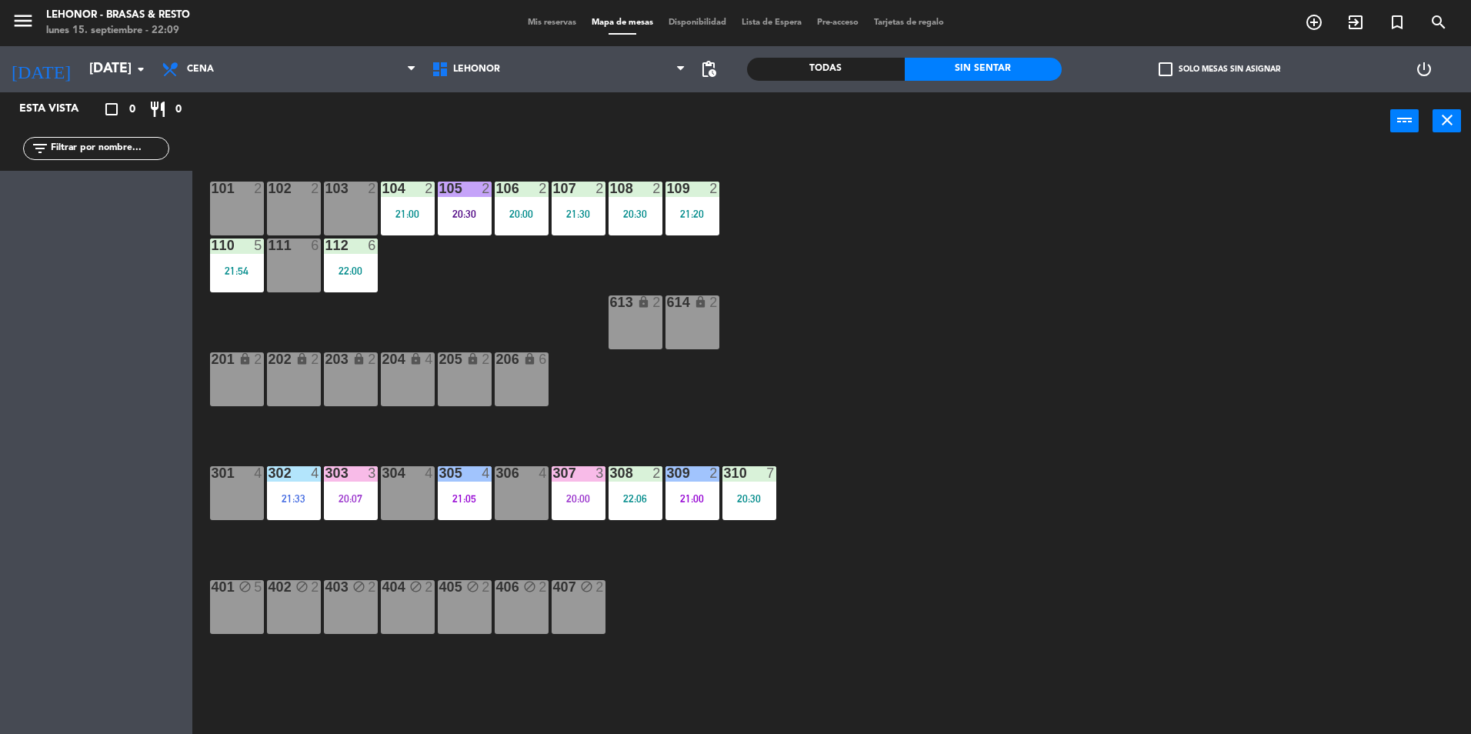
click at [988, 338] on div "101 2 102 2 103 2 104 2 21:00 105 2 20:30 106 2 20:00 107 2 21:30 108 2 20:30 1…" at bounding box center [839, 446] width 1264 height 584
click at [613, 226] on div "108 2 20:30" at bounding box center [635, 209] width 54 height 54
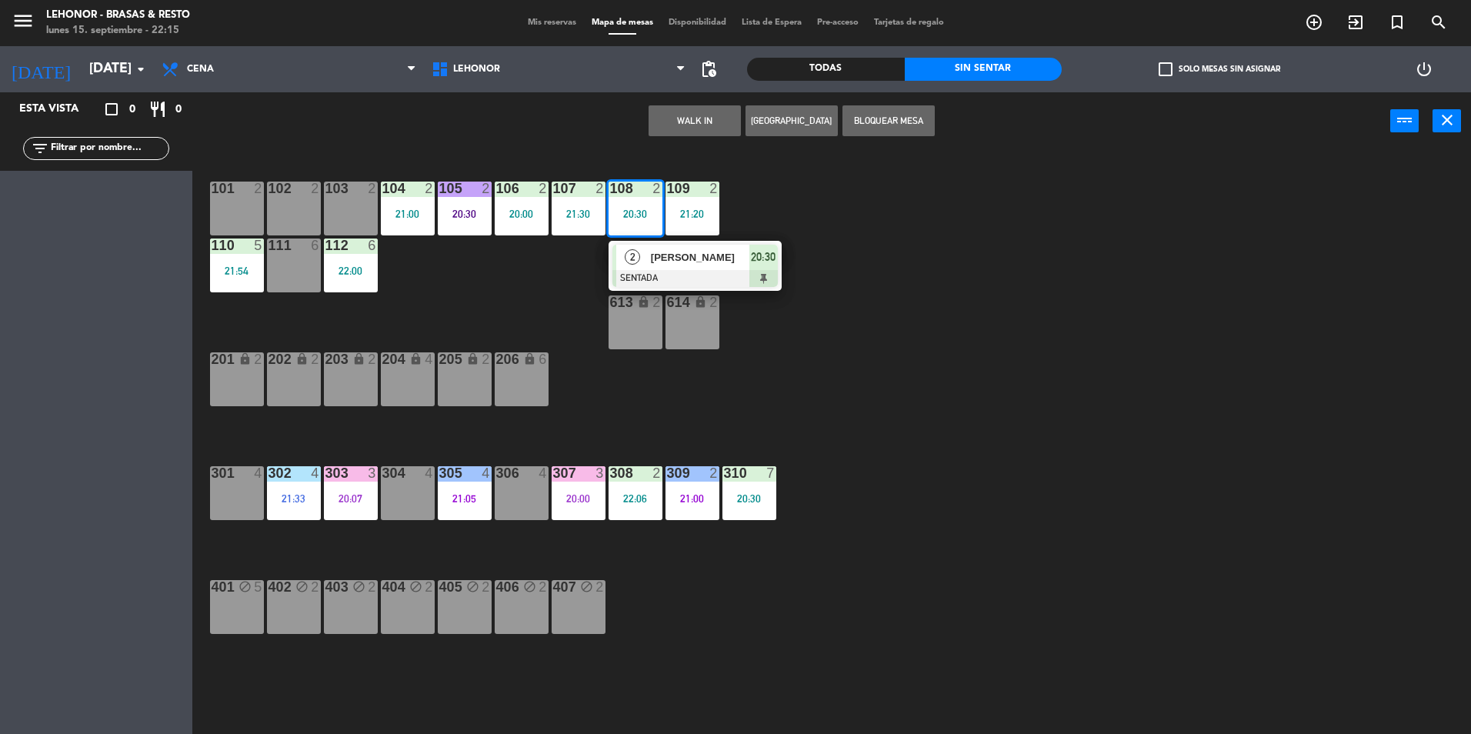
click at [634, 267] on div "2" at bounding box center [632, 257] width 33 height 25
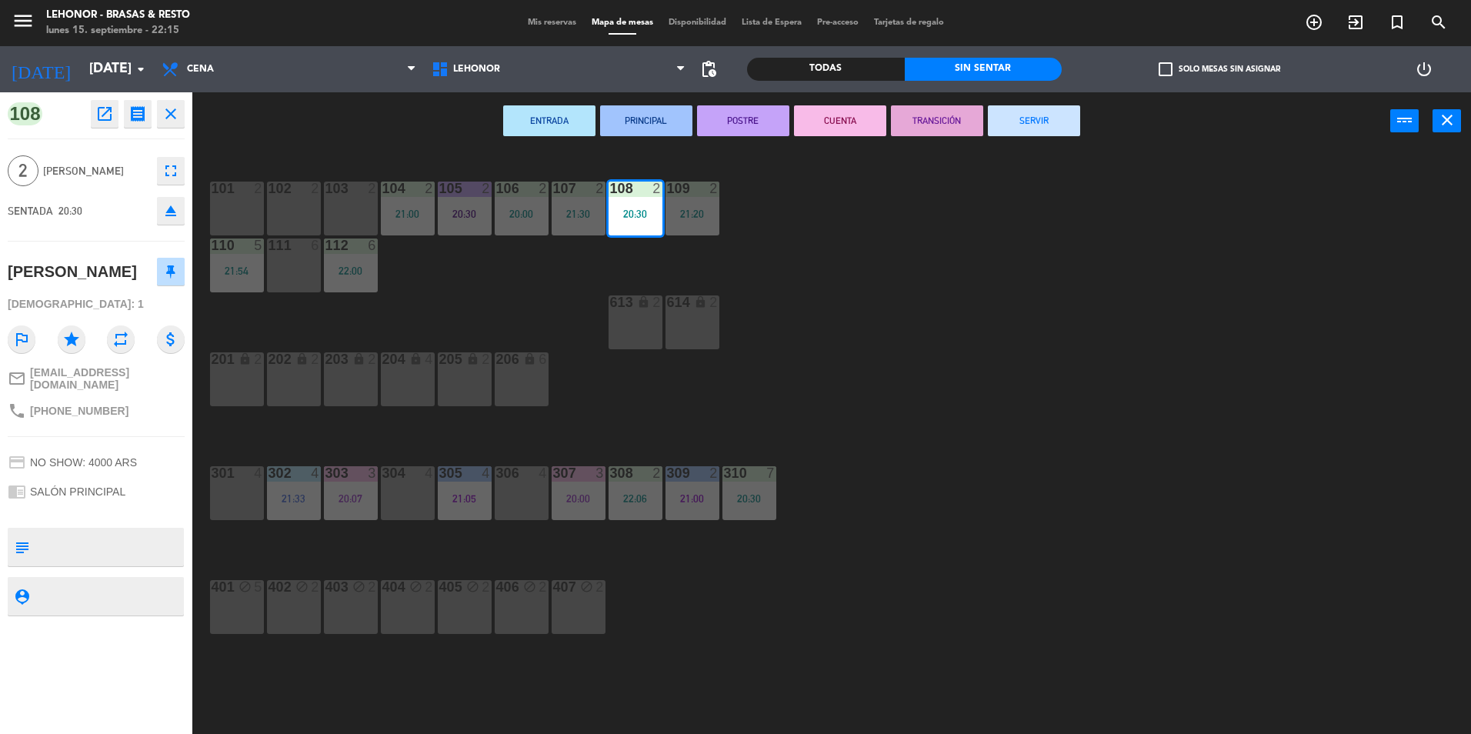
click at [743, 125] on button "POSTRE" at bounding box center [743, 120] width 92 height 31
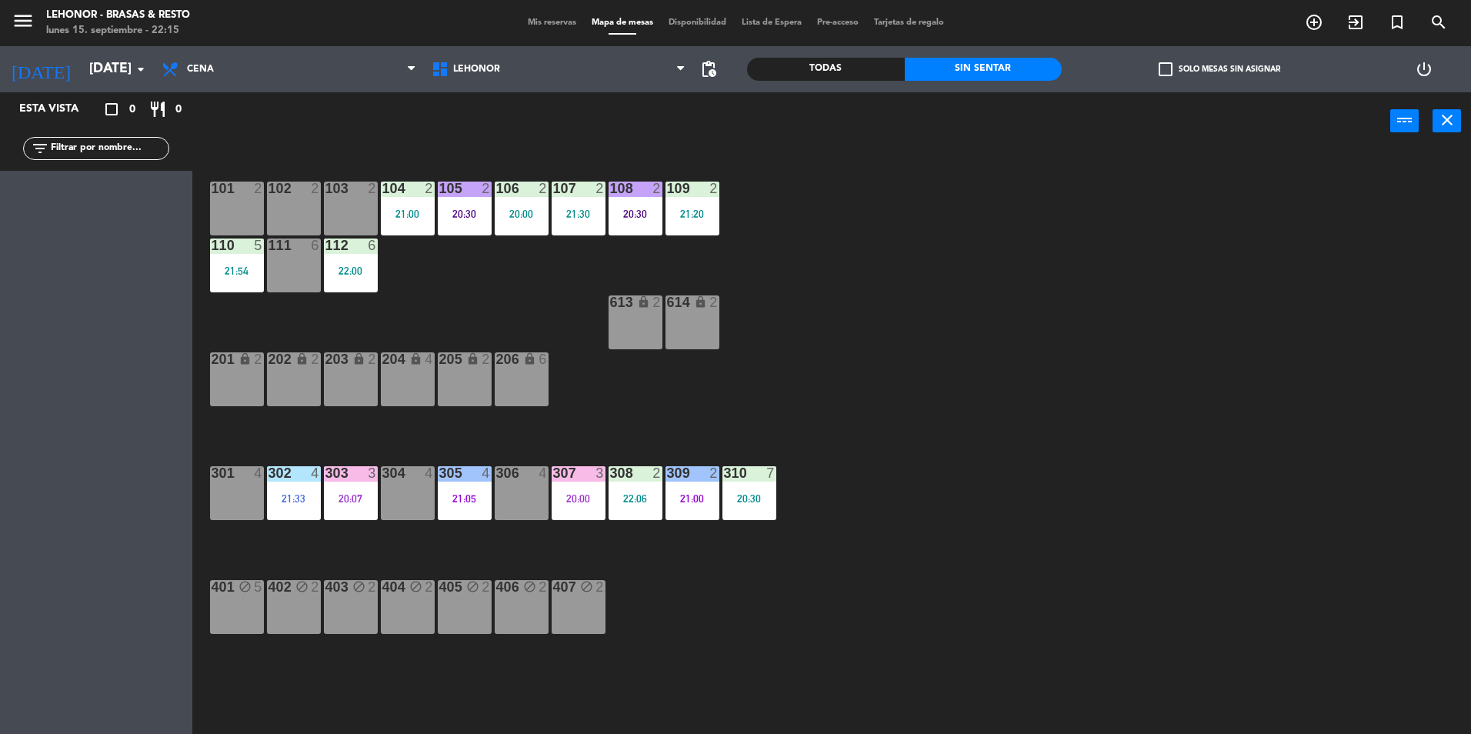
click at [963, 379] on div "101 2 102 2 103 2 104 2 21:00 105 2 20:30 106 2 20:00 107 2 21:30 108 2 20:30 1…" at bounding box center [839, 446] width 1264 height 584
click at [82, 75] on input "[DATE]" at bounding box center [171, 69] width 178 height 31
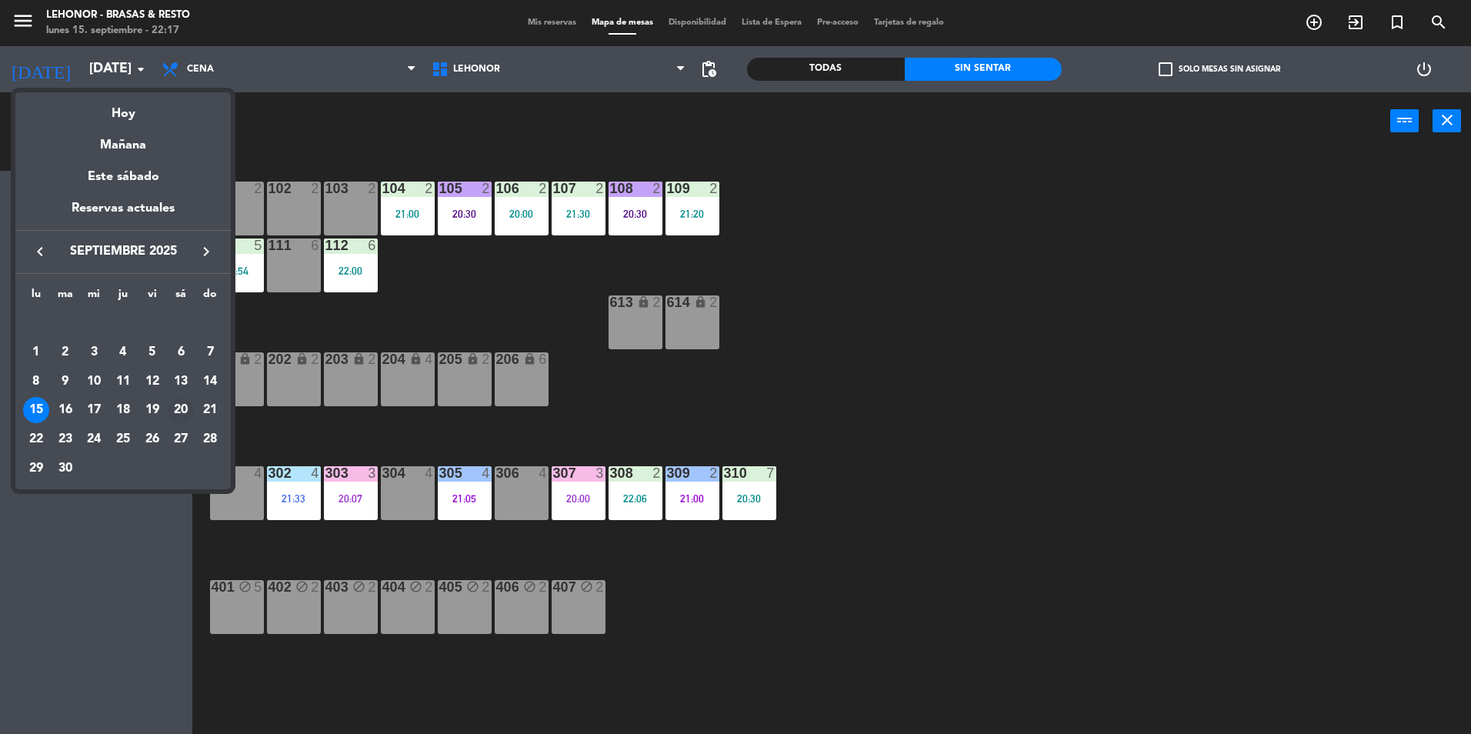
click at [176, 405] on div "20" at bounding box center [181, 410] width 26 height 26
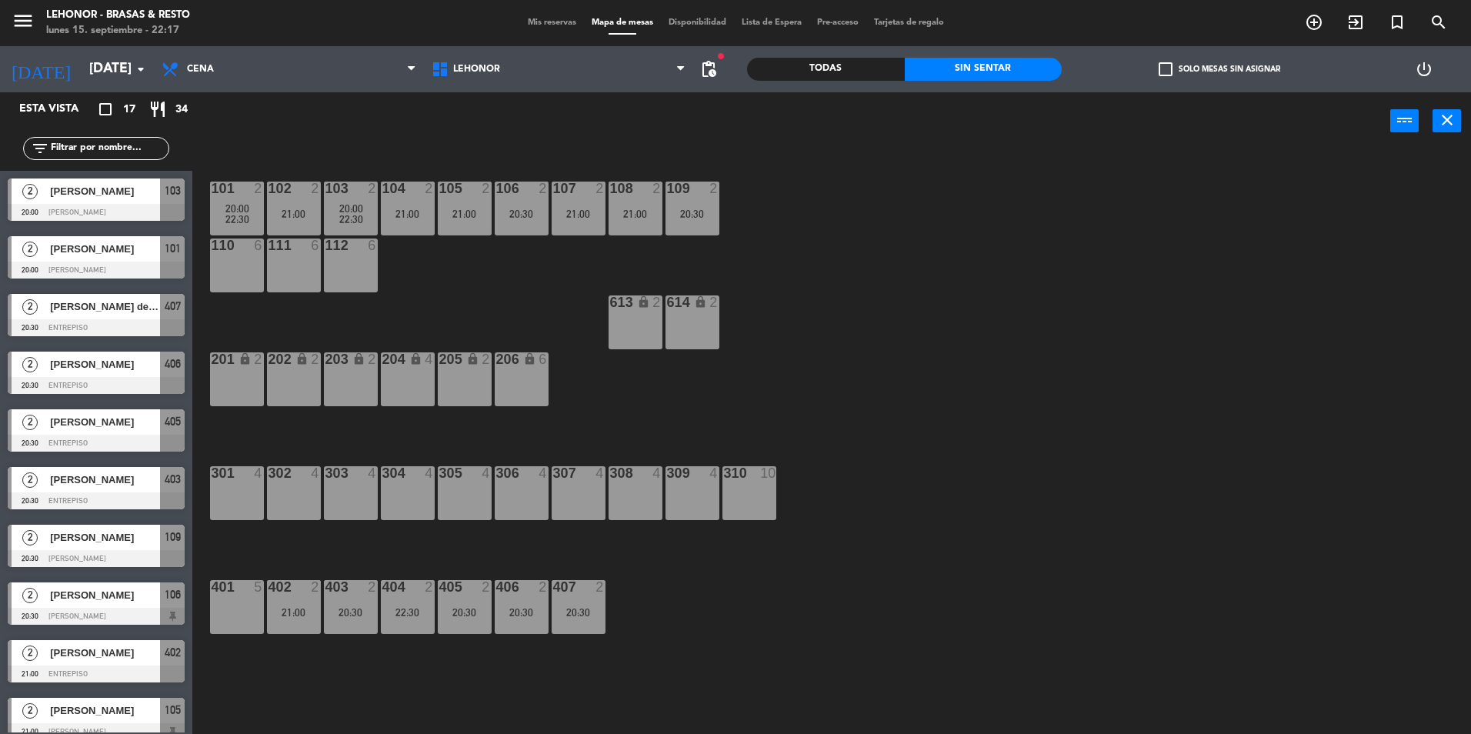
click at [462, 290] on div "101 2 20:00 22:30 102 2 21:00 103 2 20:00 22:30 104 2 21:00 105 2 21:00 106 2 2…" at bounding box center [839, 446] width 1264 height 584
click at [865, 64] on div "Todas" at bounding box center [826, 69] width 158 height 23
click at [931, 65] on div "Sin sentar" at bounding box center [983, 69] width 158 height 23
click at [768, 72] on div "Todas" at bounding box center [826, 69] width 158 height 23
click at [1018, 64] on div "Sin sentar" at bounding box center [983, 69] width 158 height 23
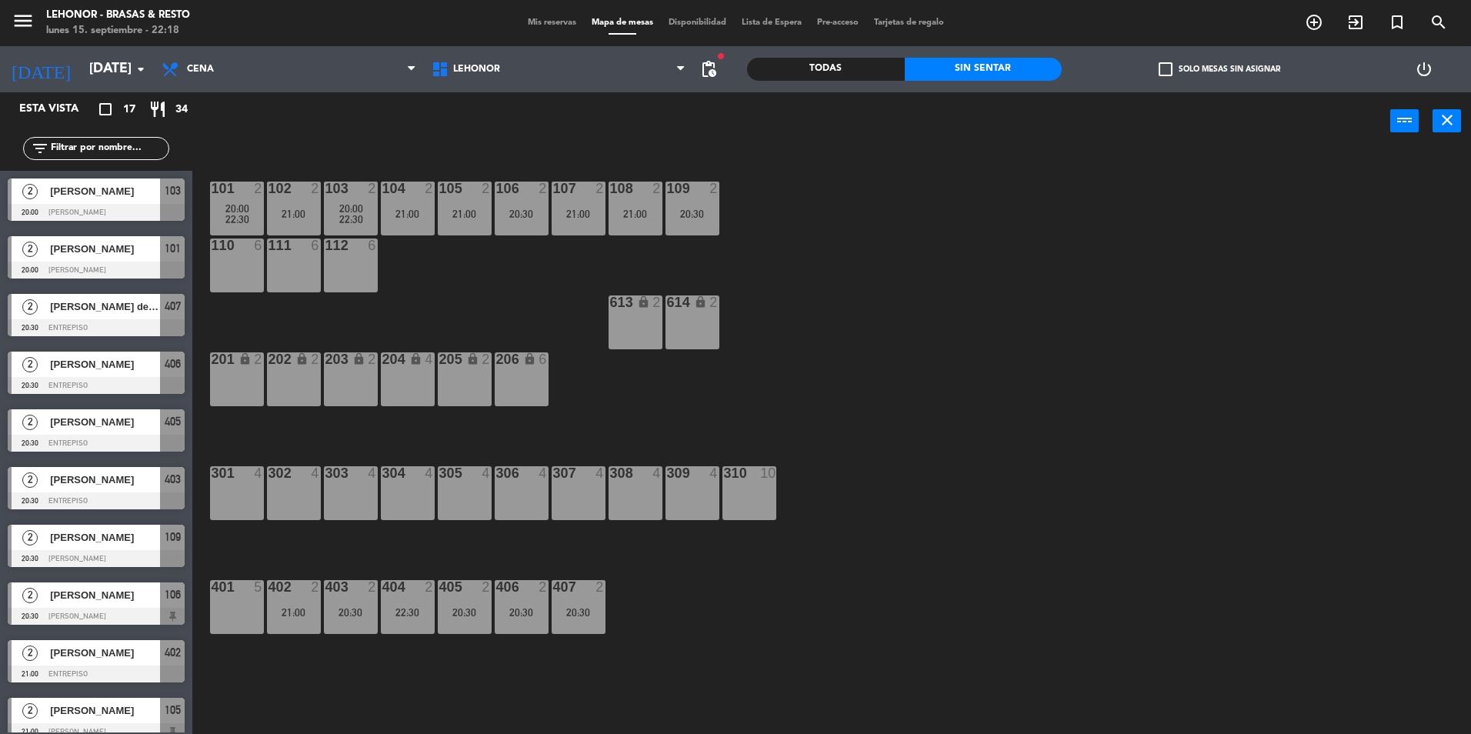
click at [12, 24] on icon "menu" at bounding box center [23, 20] width 23 height 23
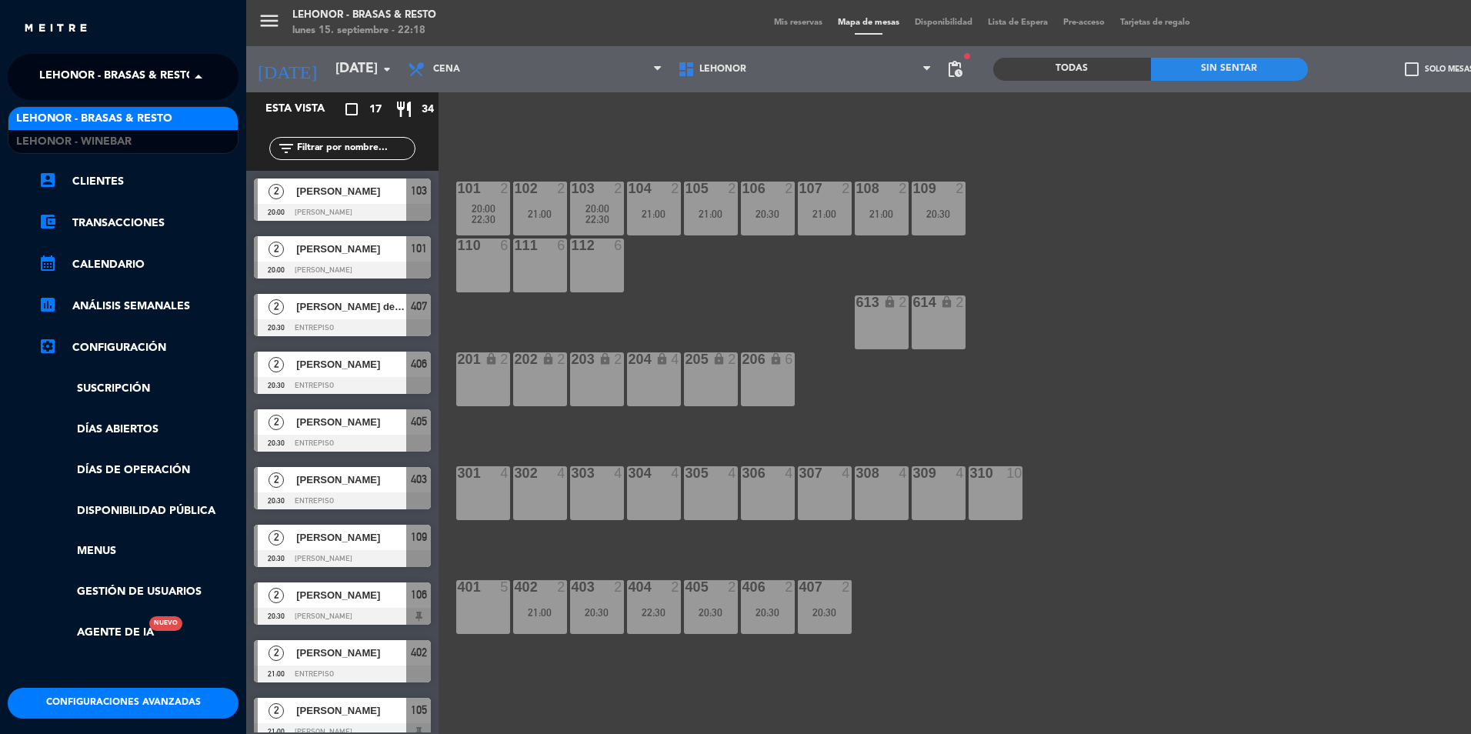
click at [106, 74] on span "Lehonor - Brasas & Resto" at bounding box center [117, 77] width 156 height 32
click at [548, 142] on div "menu [PERSON_NAME] - Brasas & Resto [DATE] 15. septiembre - 22:18 Mis reservas …" at bounding box center [981, 367] width 1471 height 734
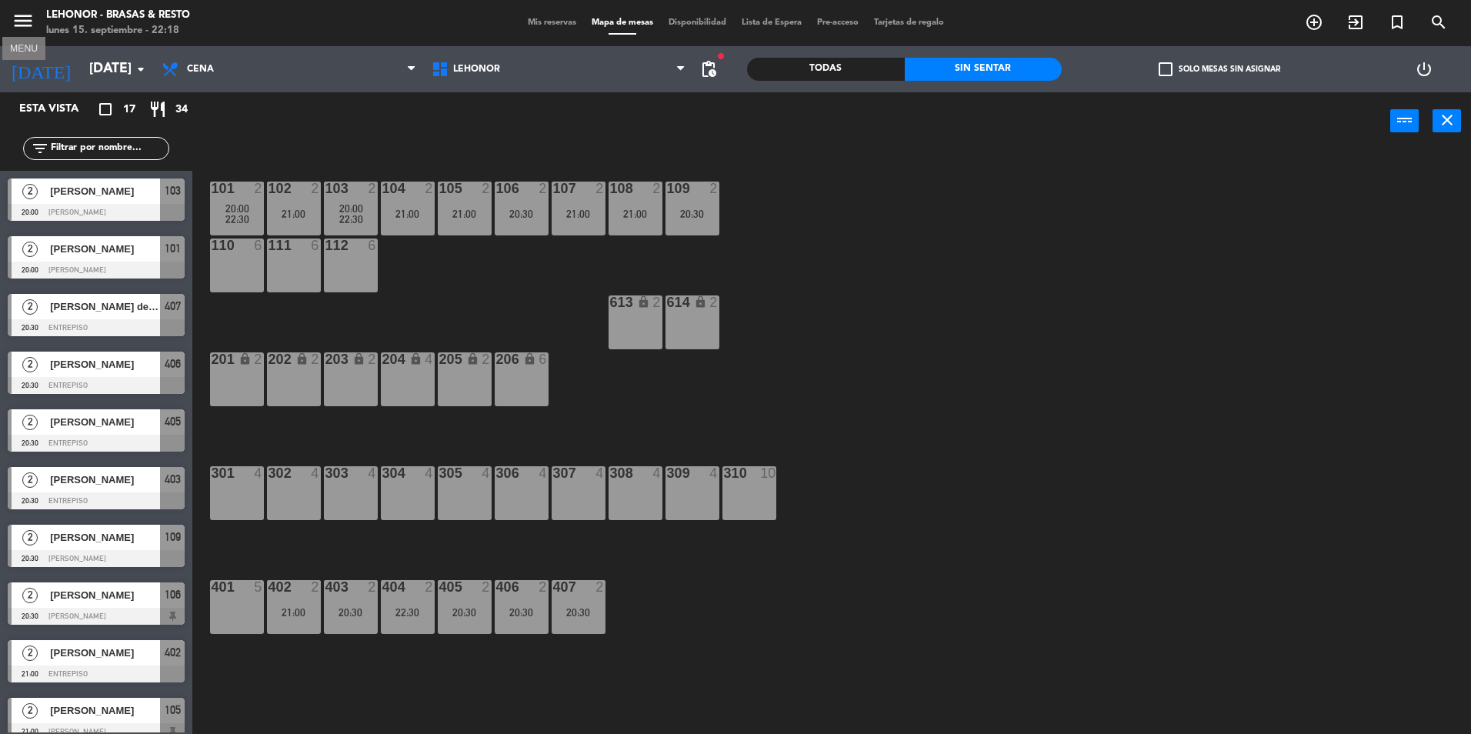
click at [28, 18] on icon "menu" at bounding box center [23, 20] width 23 height 23
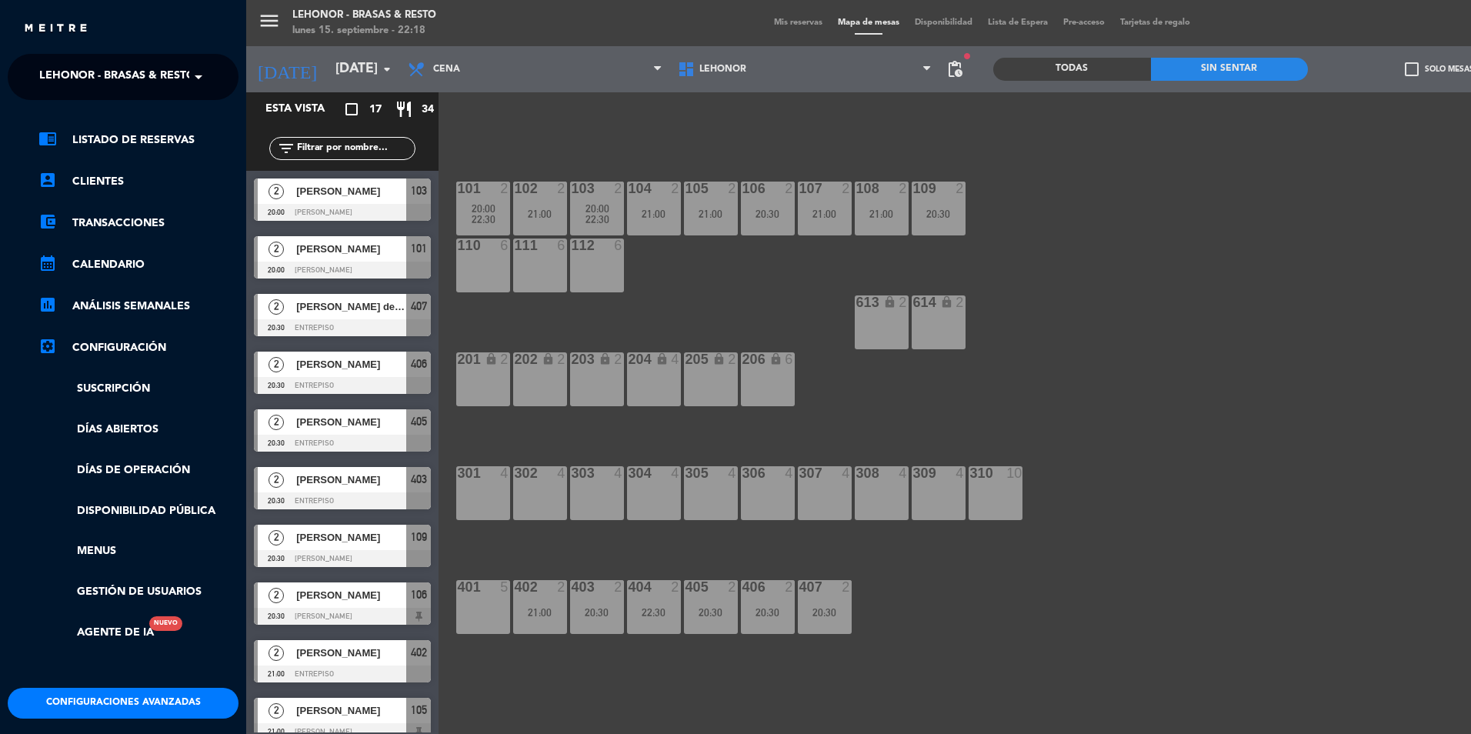
click at [102, 71] on span "Lehonor - Brasas & Resto" at bounding box center [117, 77] width 156 height 32
click at [112, 138] on span "Lehonor - Winebar" at bounding box center [73, 142] width 115 height 18
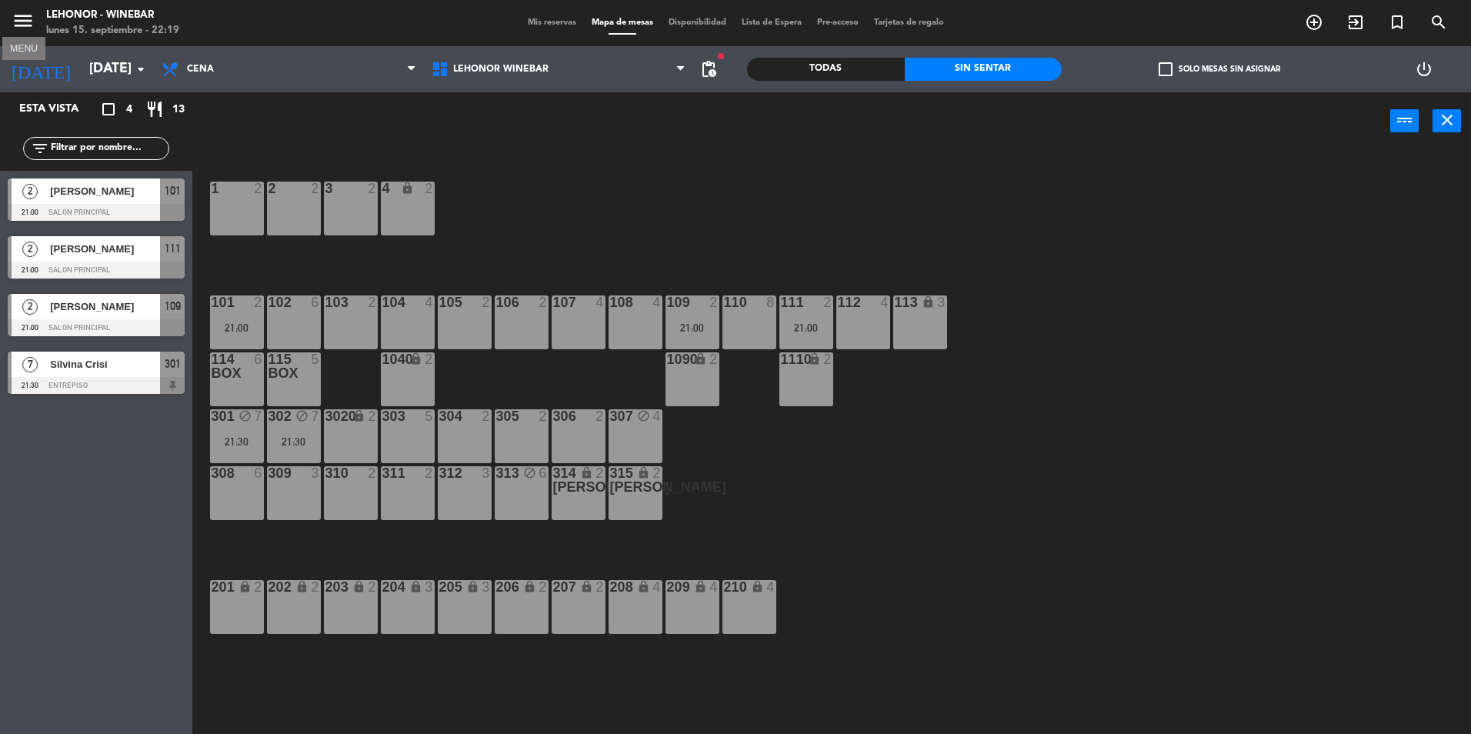
click at [19, 26] on icon "menu" at bounding box center [23, 20] width 23 height 23
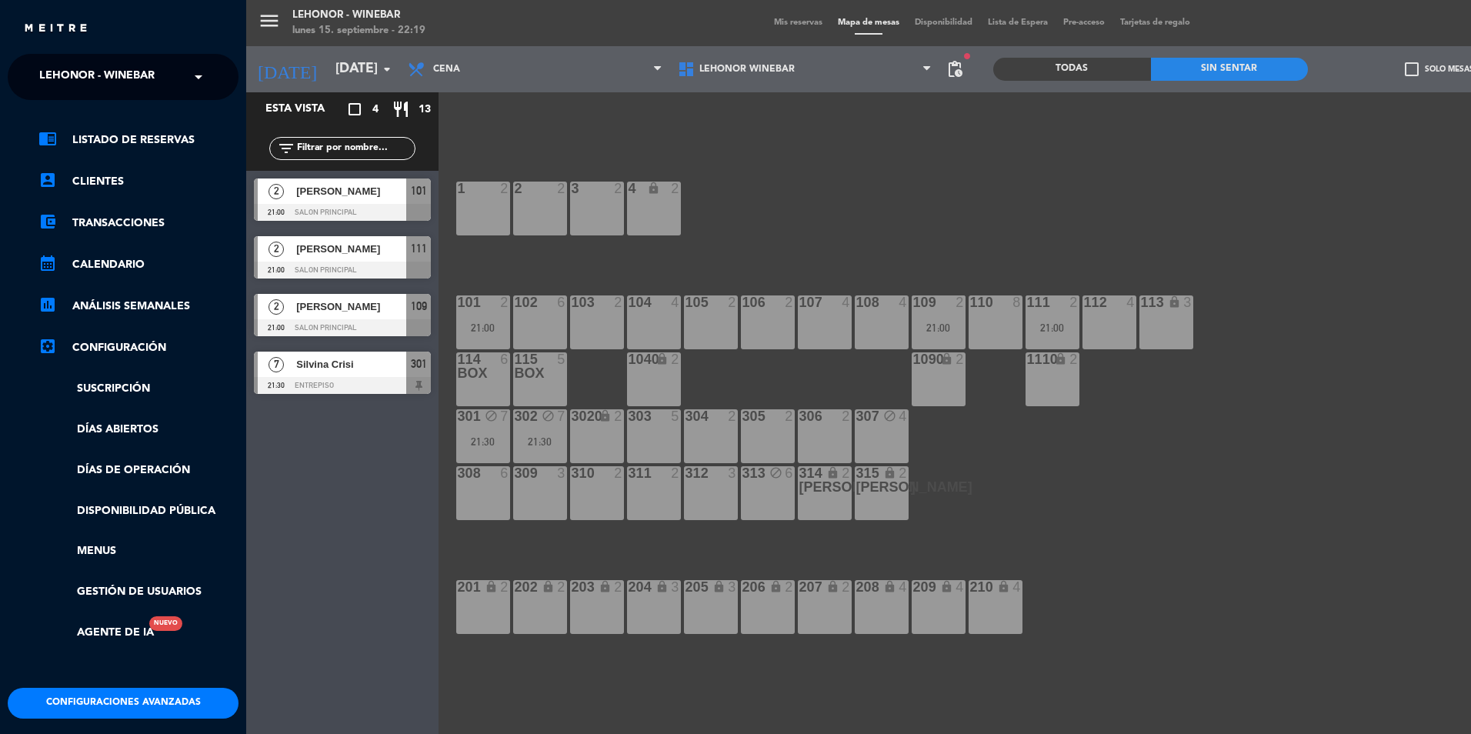
click at [134, 78] on span "Lehonor - Winebar" at bounding box center [96, 77] width 115 height 32
click at [142, 112] on span "Lehonor - Brasas & Resto" at bounding box center [94, 119] width 156 height 18
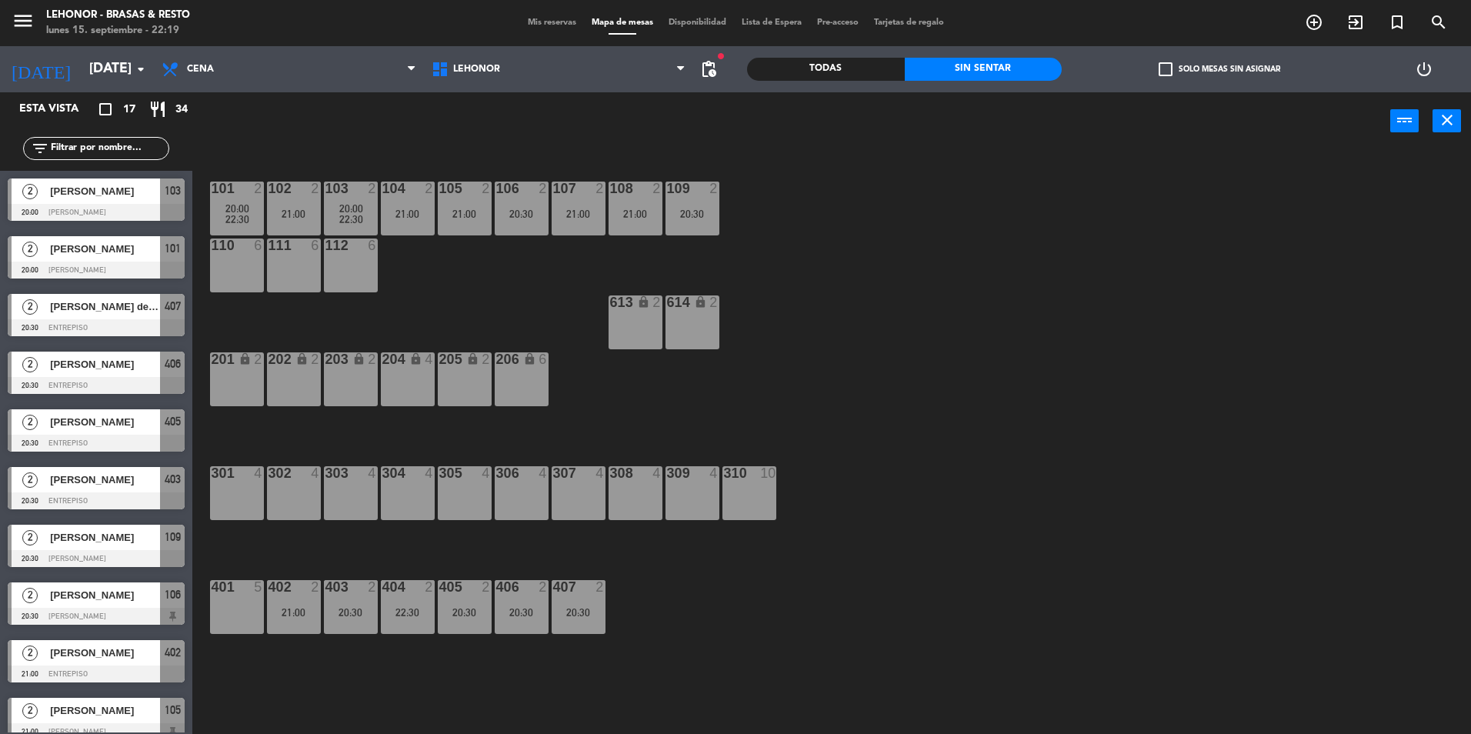
click at [944, 76] on div "Sin sentar" at bounding box center [983, 69] width 158 height 23
click at [468, 298] on div "101 2 20:00 22:30 102 2 21:00 103 2 20:00 22:30 104 2 21:00 105 2 21:00 106 2 2…" at bounding box center [839, 446] width 1264 height 584
click at [559, 411] on div "101 2 20:00 22:30 102 2 21:00 103 2 20:00 22:30 104 2 21:00 105 2 21:00 106 2 2…" at bounding box center [839, 446] width 1264 height 584
click at [906, 59] on div "Sin sentar" at bounding box center [983, 69] width 158 height 23
click at [124, 65] on input "[DATE]" at bounding box center [171, 69] width 178 height 31
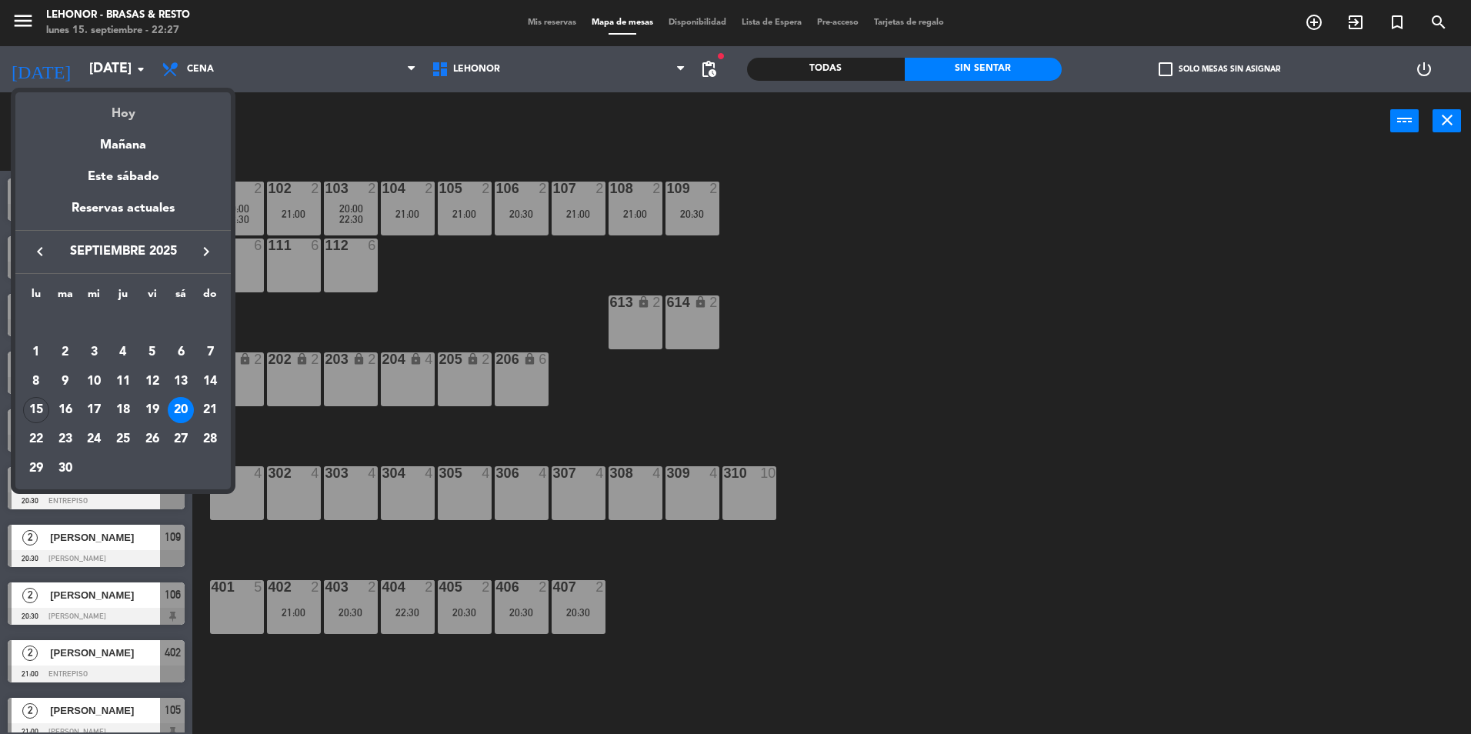
click at [117, 105] on div "Hoy" at bounding box center [122, 108] width 215 height 32
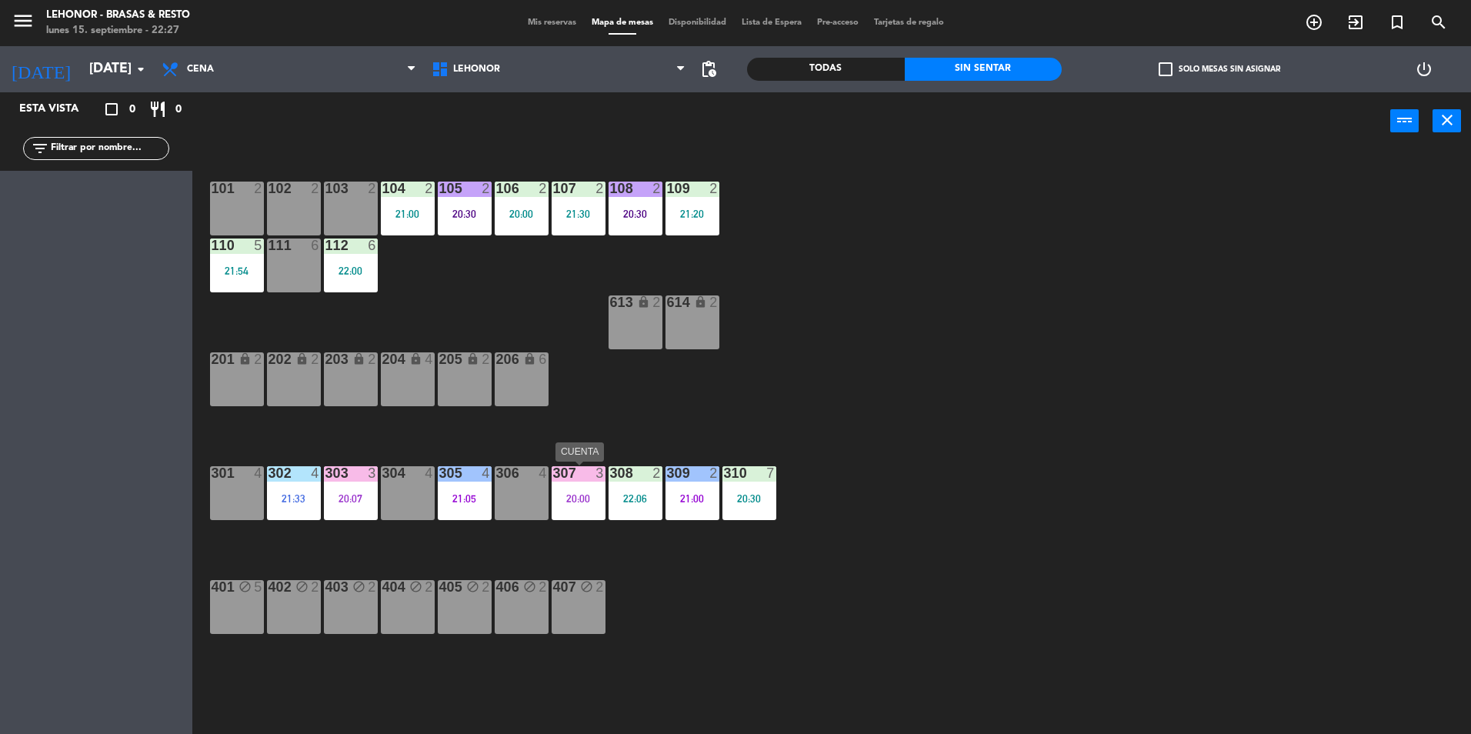
click at [578, 515] on div "307 3 20:00" at bounding box center [578, 493] width 54 height 54
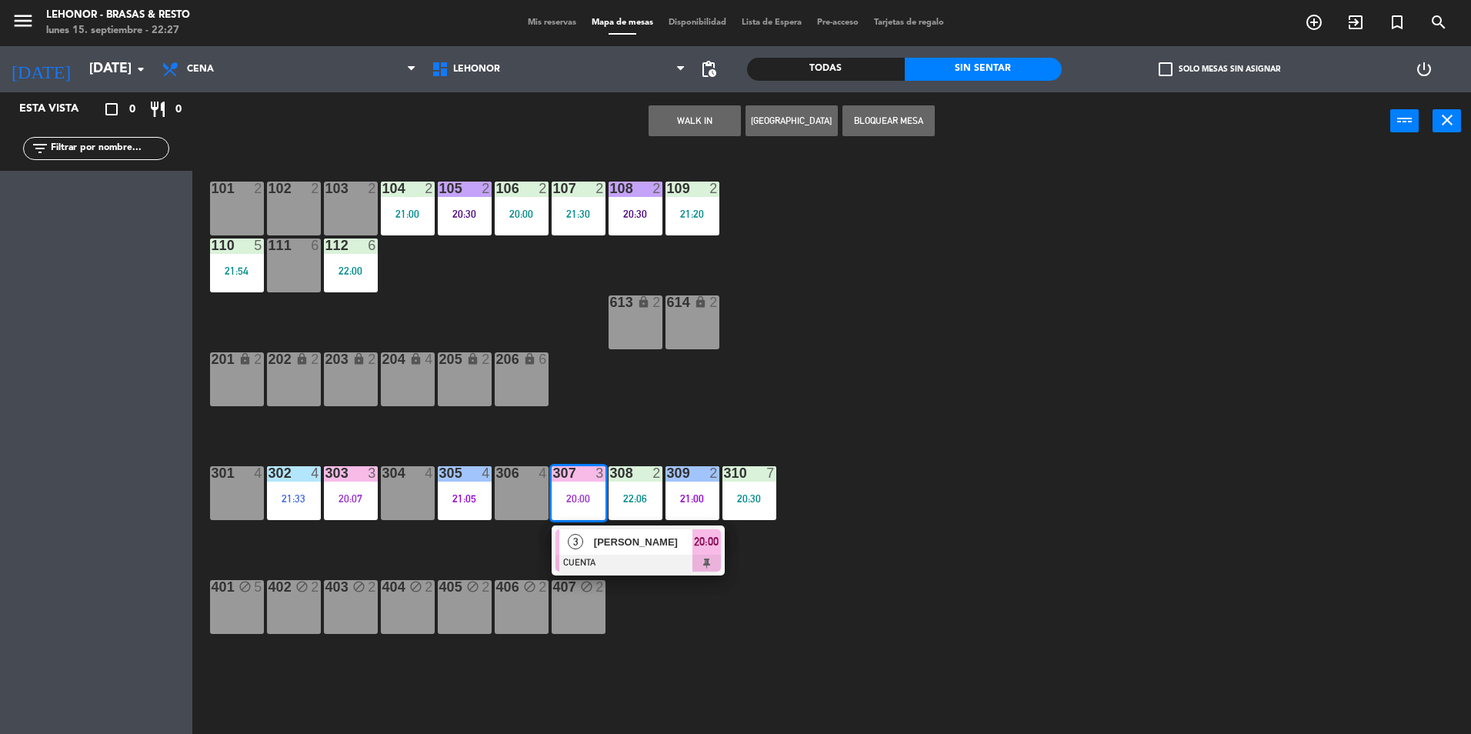
click at [585, 545] on div "3" at bounding box center [575, 541] width 33 height 25
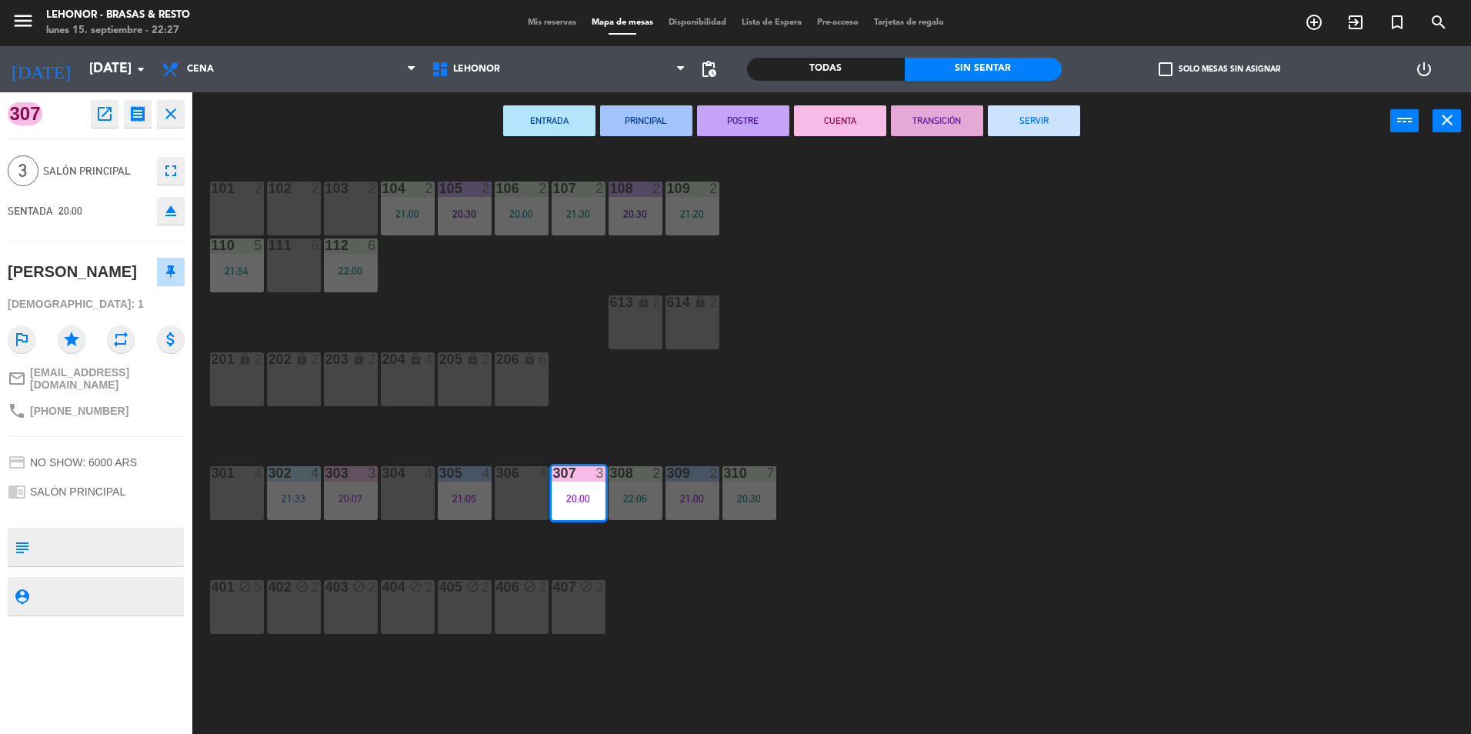
click at [1035, 102] on div "ENTRADA PRINCIPAL POSTRE CUENTA TRANSICIÓN SERVIR power_input close" at bounding box center [791, 121] width 1198 height 58
click at [1033, 143] on div "ENTRADA PRINCIPAL POSTRE CUENTA TRANSICIÓN SERVIR power_input close" at bounding box center [791, 121] width 1198 height 58
click at [1041, 130] on button "SERVIR" at bounding box center [1034, 120] width 92 height 31
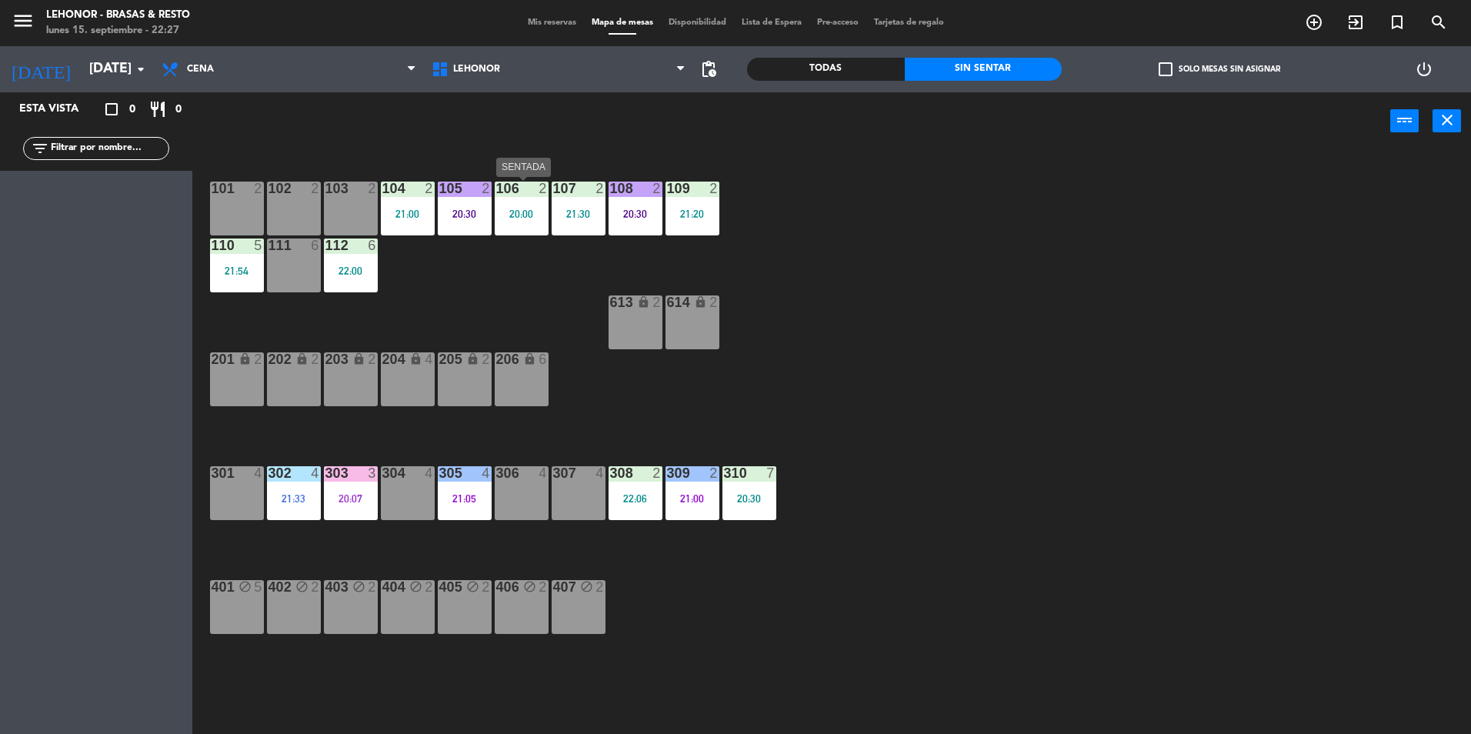
click at [535, 224] on div "106 2 20:00" at bounding box center [522, 209] width 54 height 54
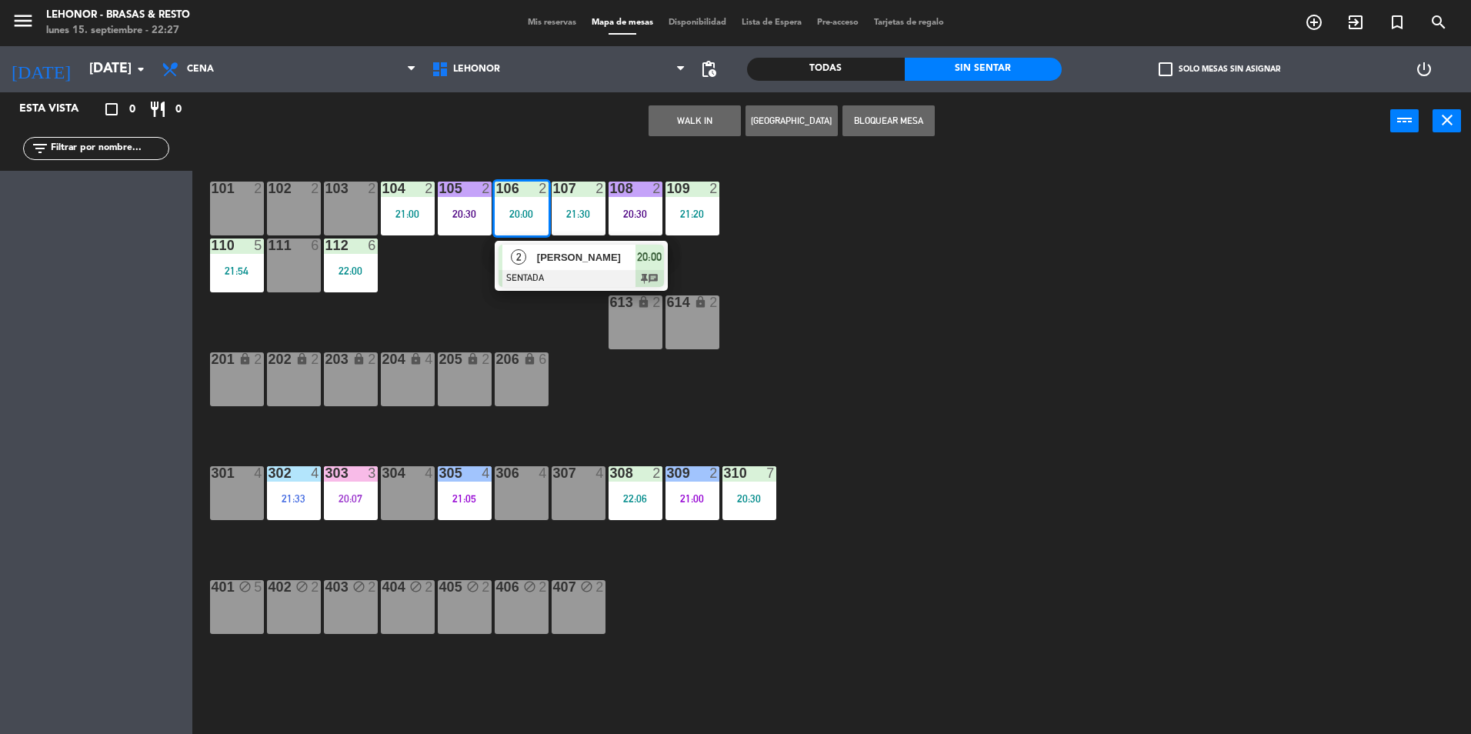
click at [537, 249] on span "[PERSON_NAME]" at bounding box center [586, 257] width 98 height 16
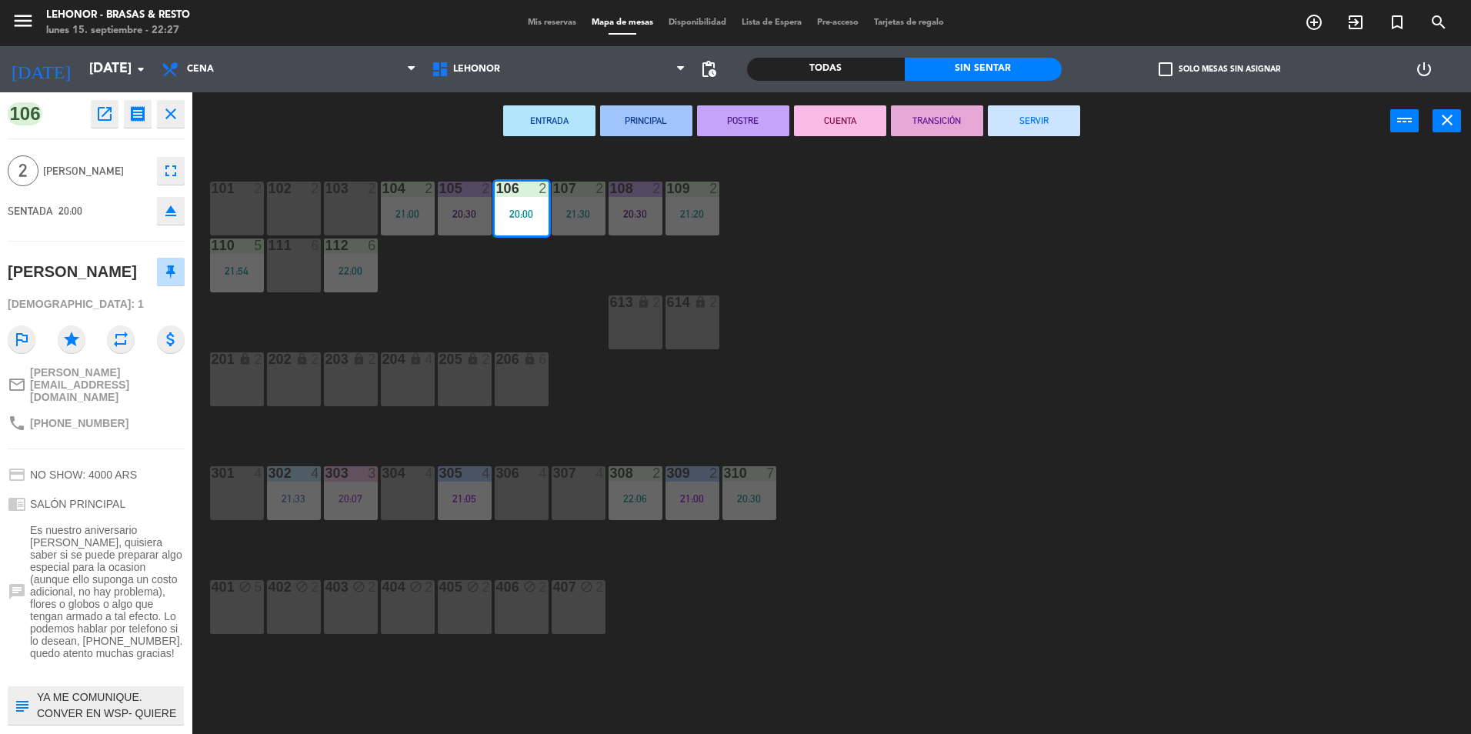
click at [816, 134] on button "CUENTA" at bounding box center [840, 120] width 92 height 31
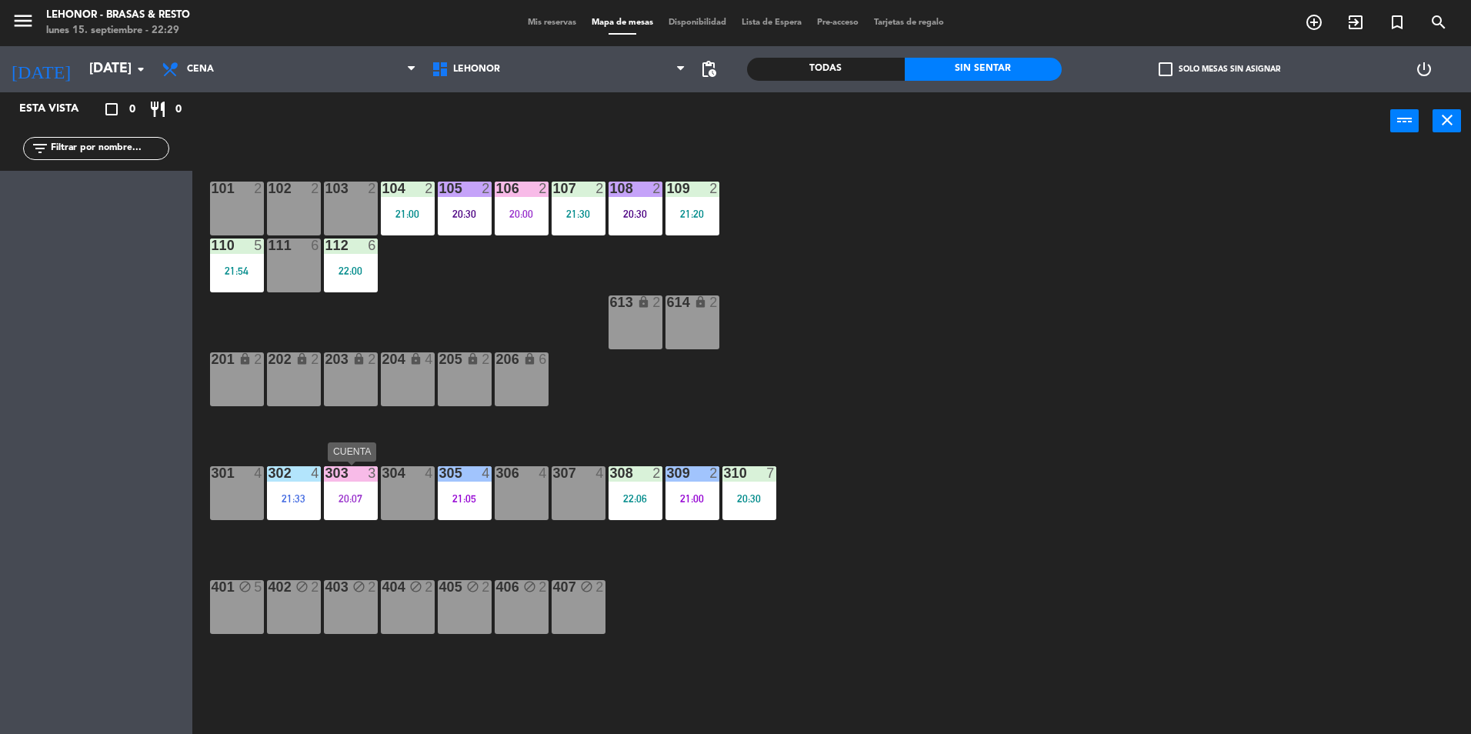
click at [342, 495] on div "20:07" at bounding box center [351, 498] width 54 height 11
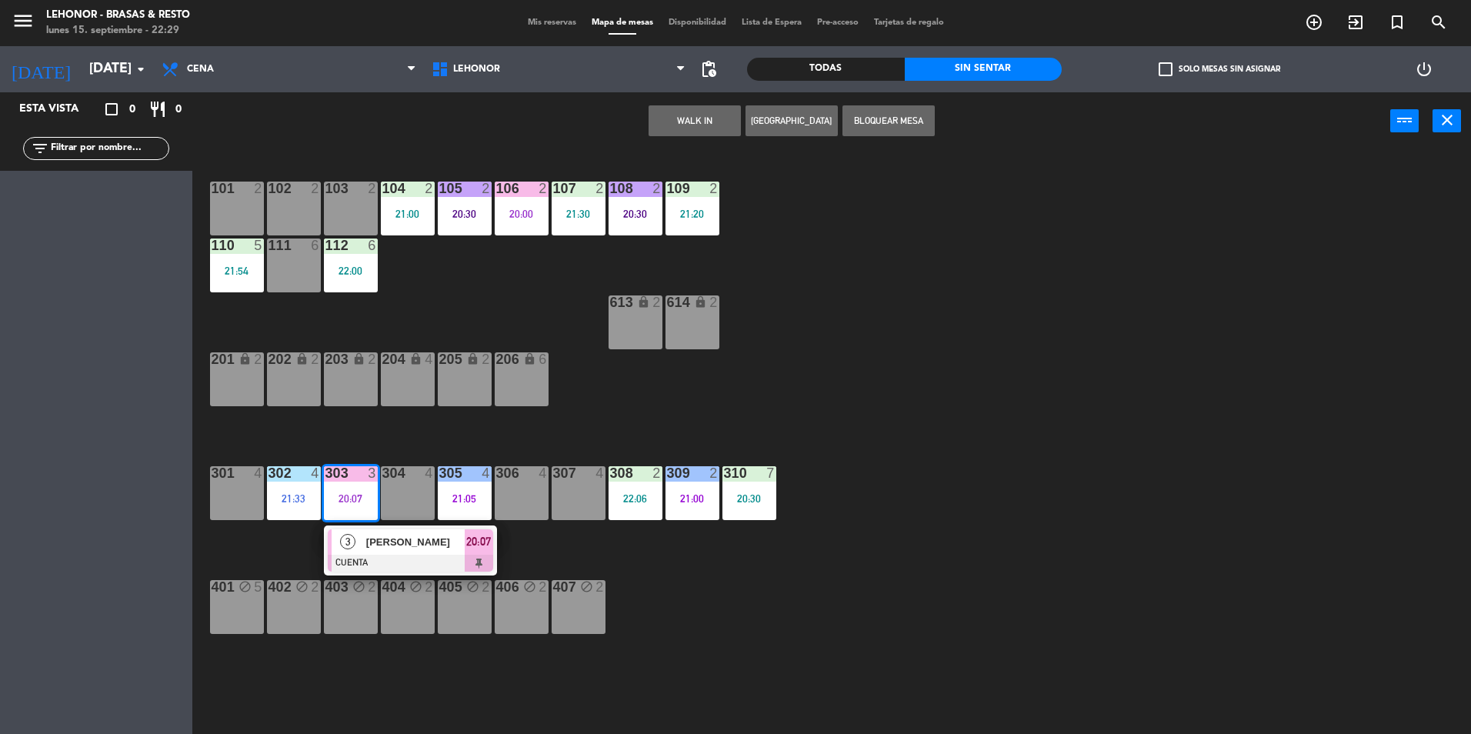
click at [342, 548] on span "3" at bounding box center [347, 541] width 15 height 15
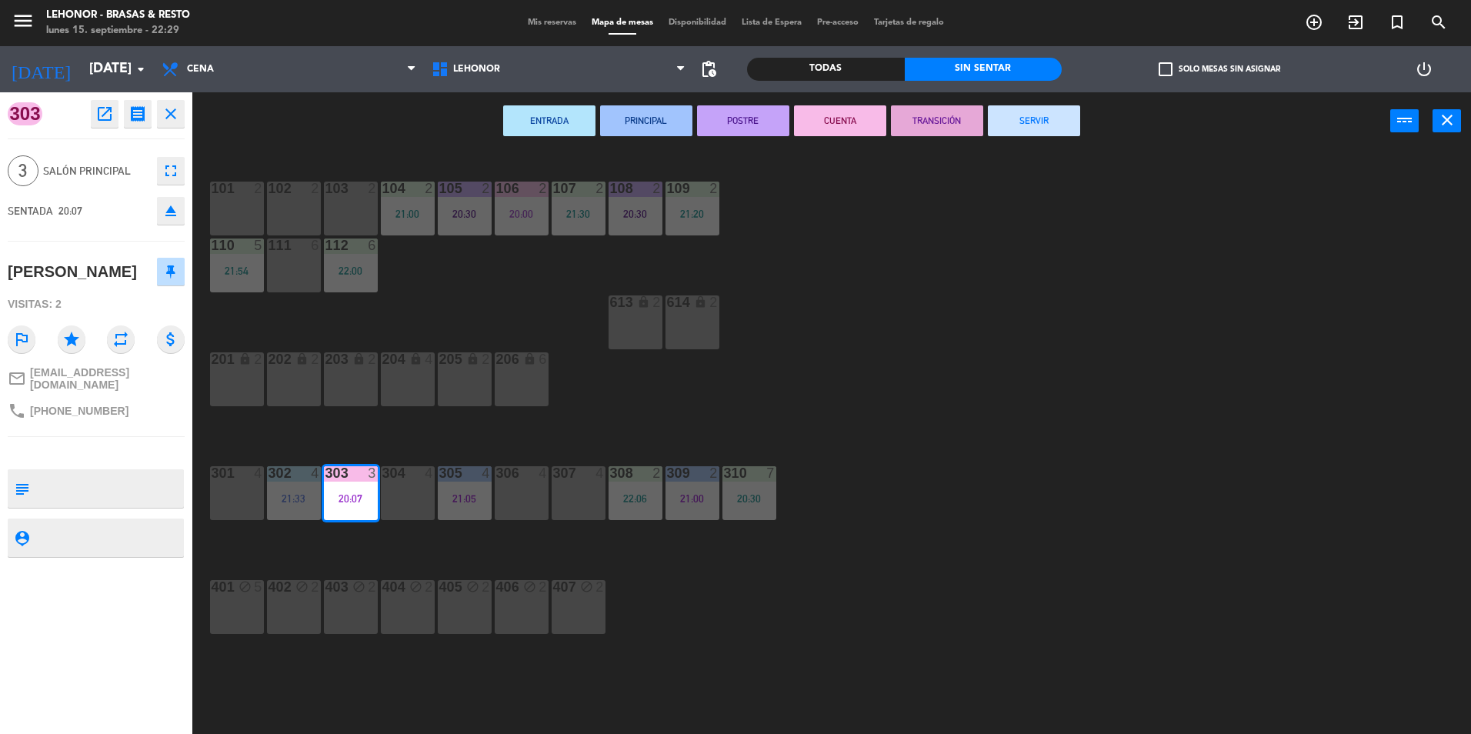
click at [961, 132] on button "TRANSICIÓN" at bounding box center [937, 120] width 92 height 31
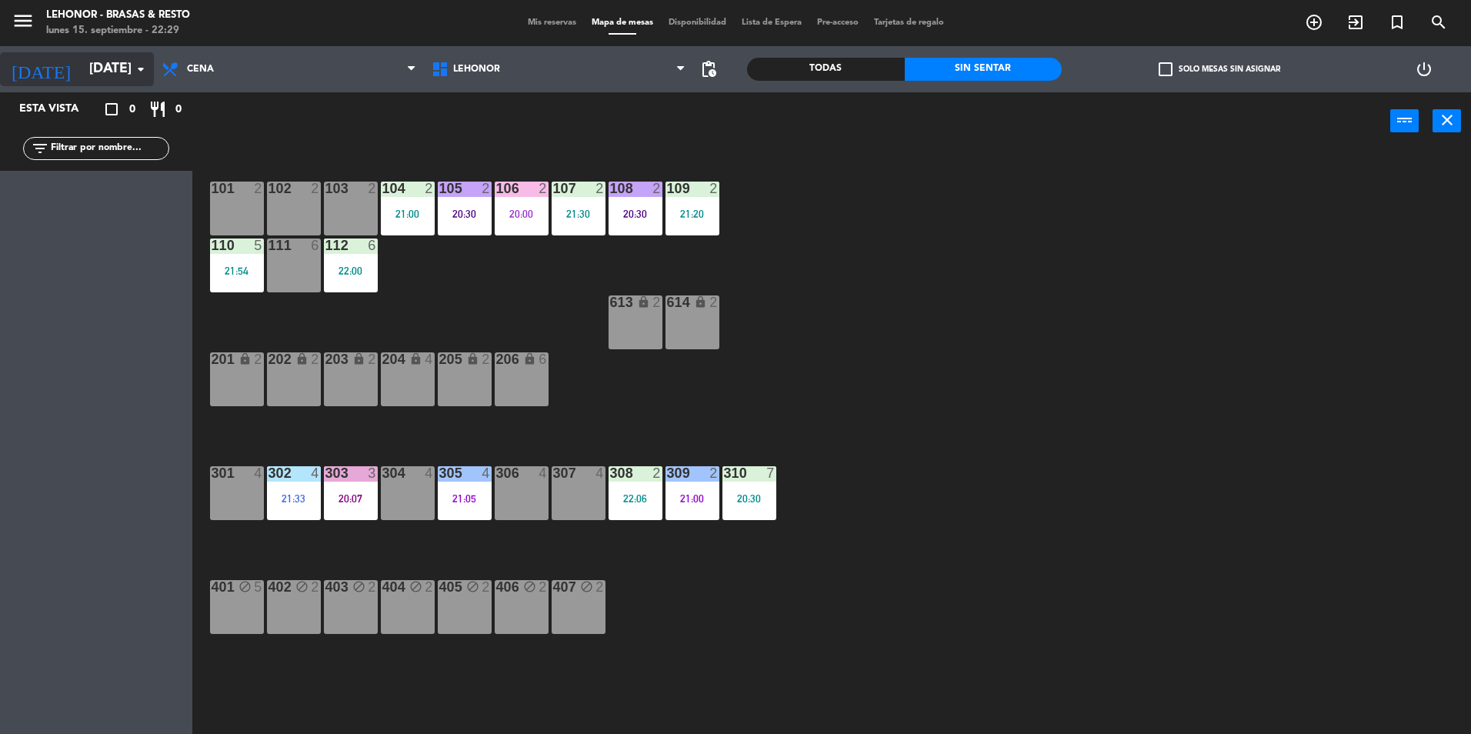
click at [95, 68] on input "[DATE]" at bounding box center [171, 69] width 178 height 31
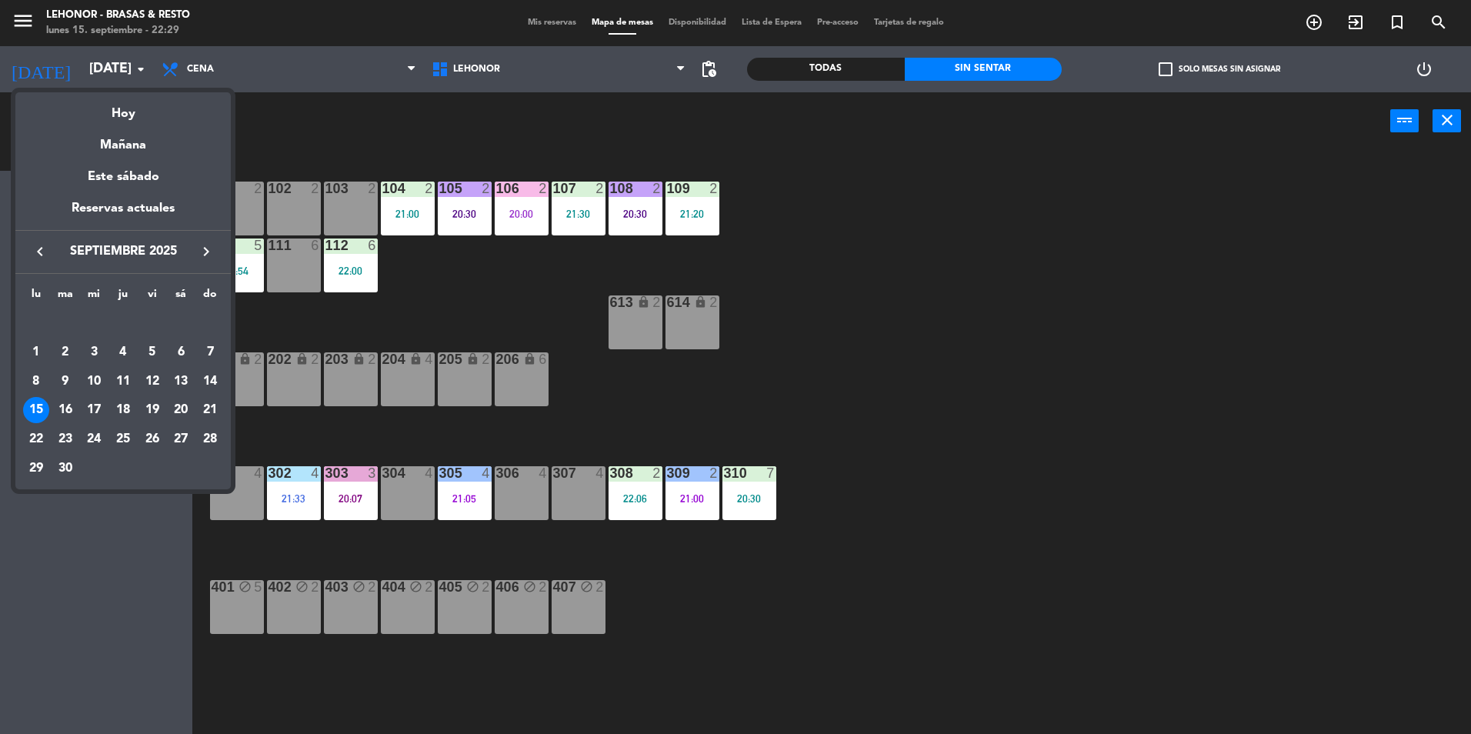
click at [505, 300] on div at bounding box center [735, 367] width 1471 height 734
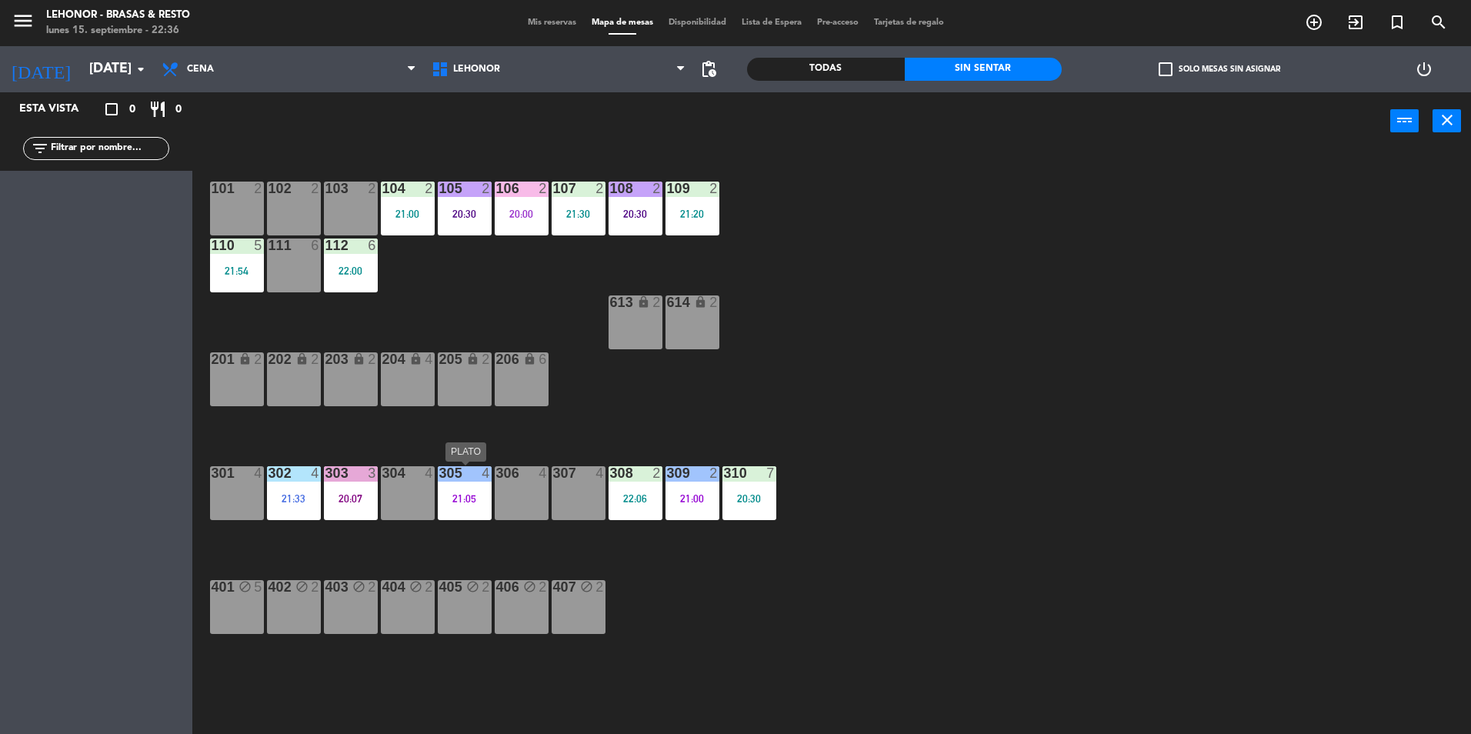
drag, startPoint x: 452, startPoint y: 495, endPoint x: 460, endPoint y: 520, distance: 26.5
click at [452, 496] on div "21:05" at bounding box center [465, 498] width 54 height 11
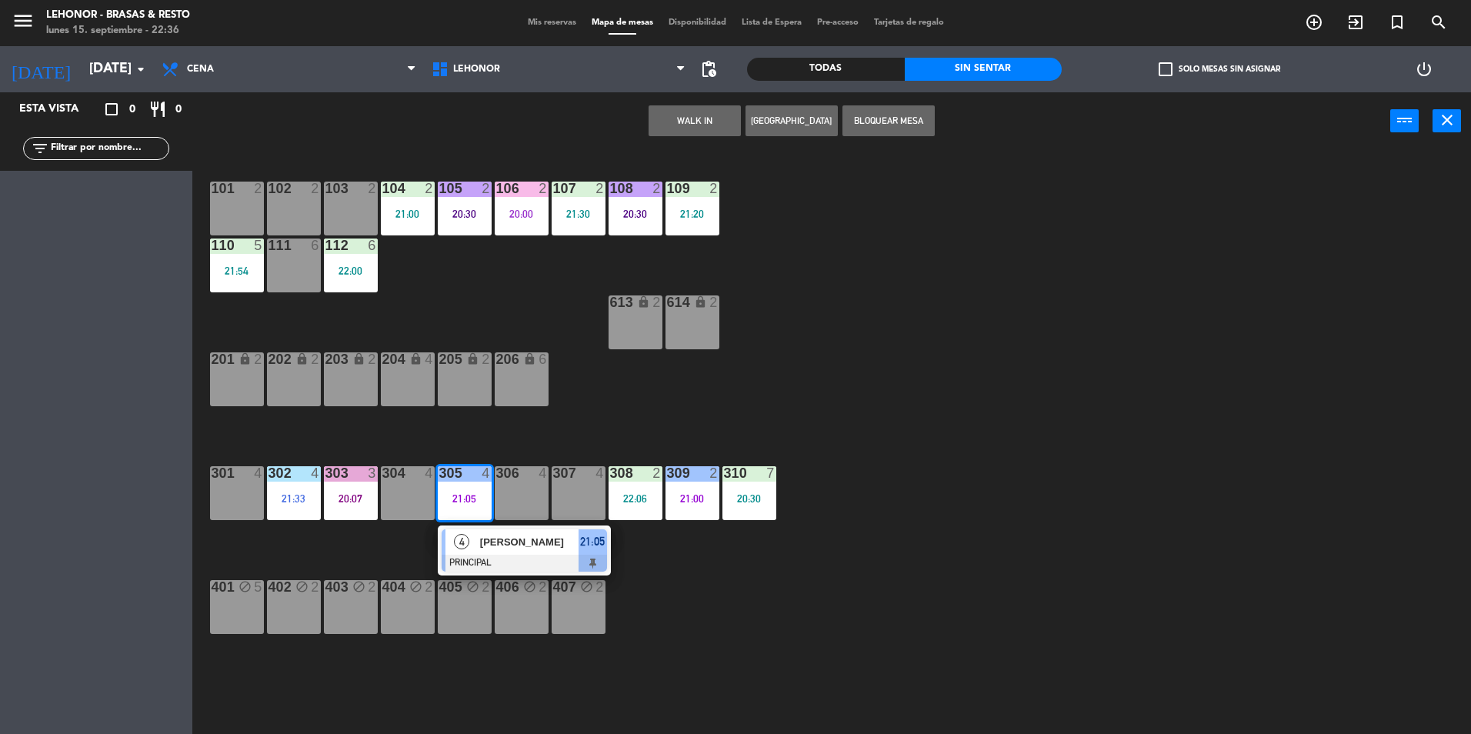
click at [475, 550] on div "4" at bounding box center [461, 541] width 33 height 25
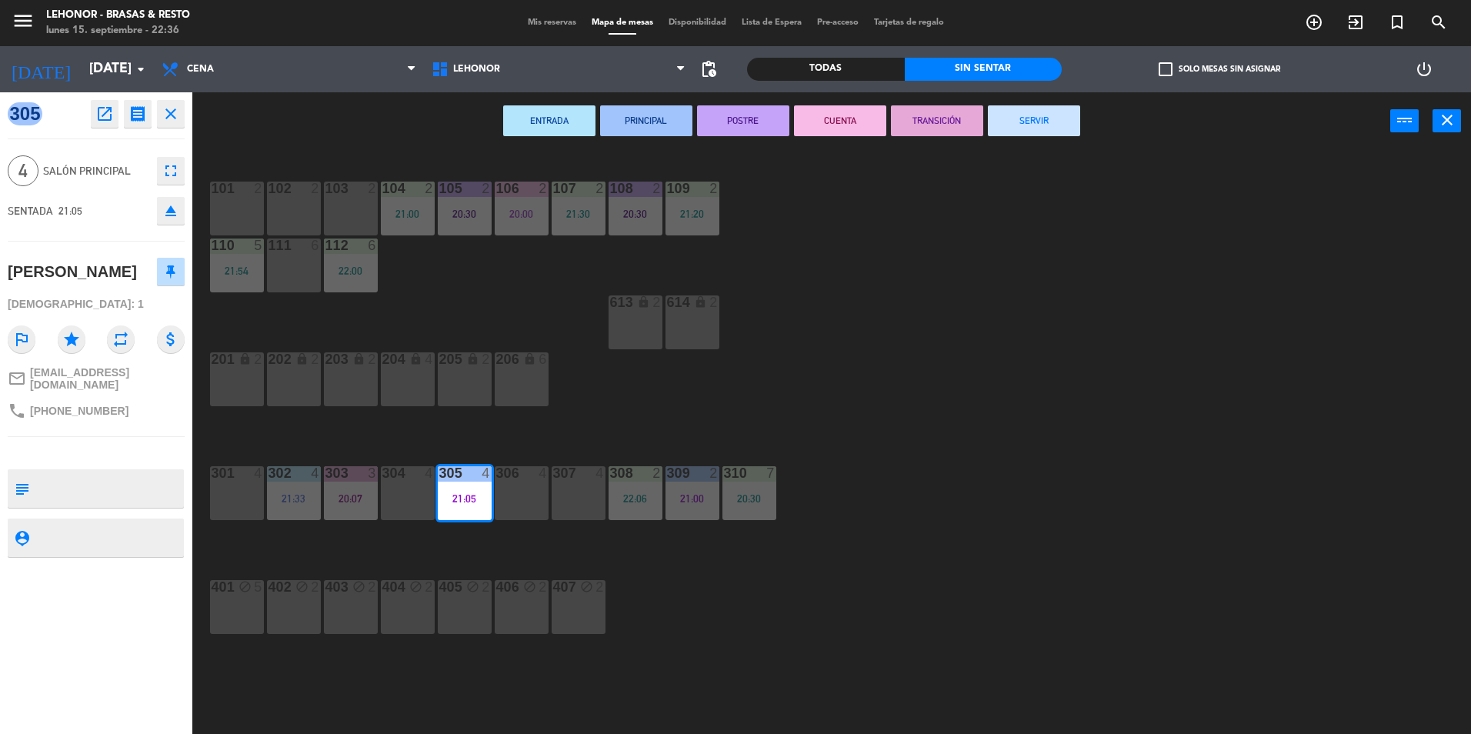
click at [861, 123] on button "CUENTA" at bounding box center [840, 120] width 92 height 31
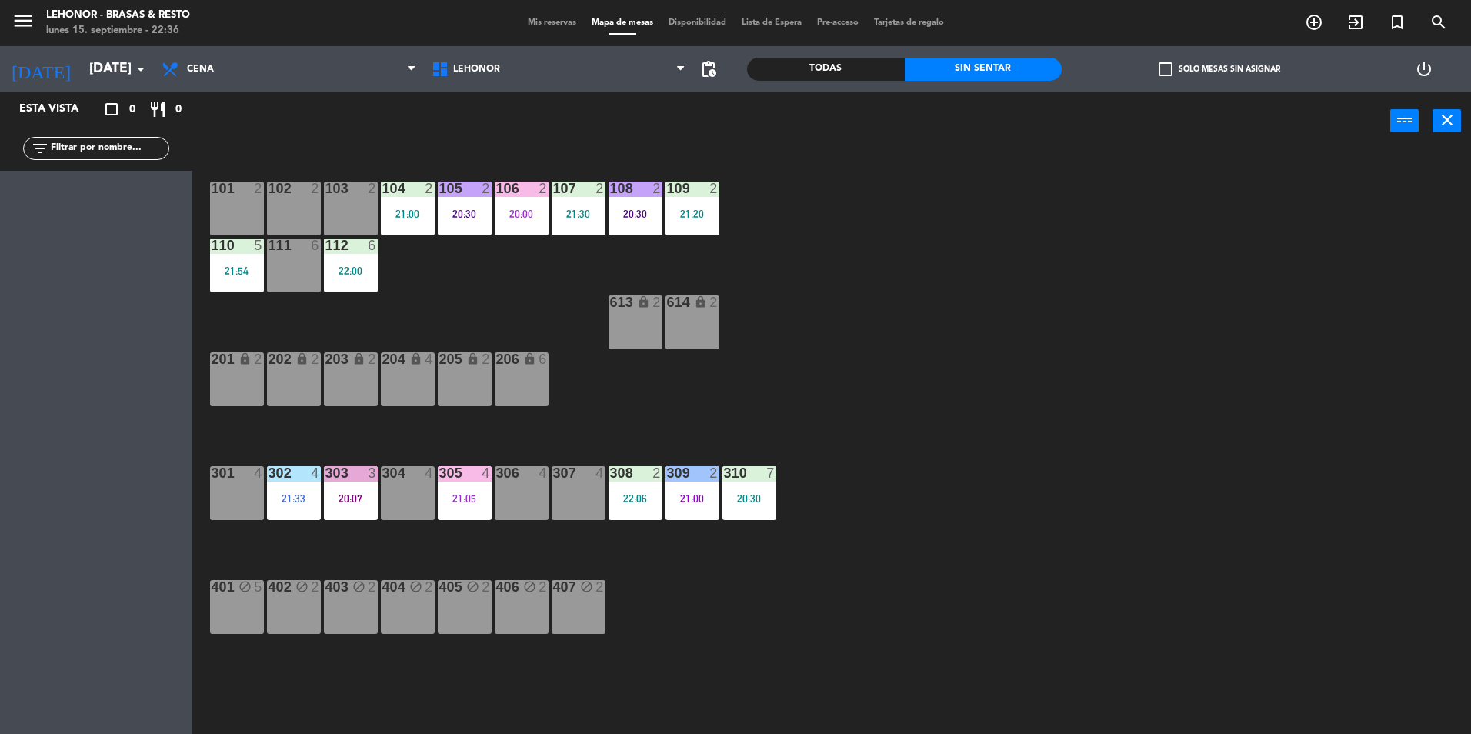
click at [519, 216] on div "106 2 20:00" at bounding box center [522, 209] width 54 height 54
click at [510, 198] on div "106 2 20:00" at bounding box center [522, 209] width 54 height 54
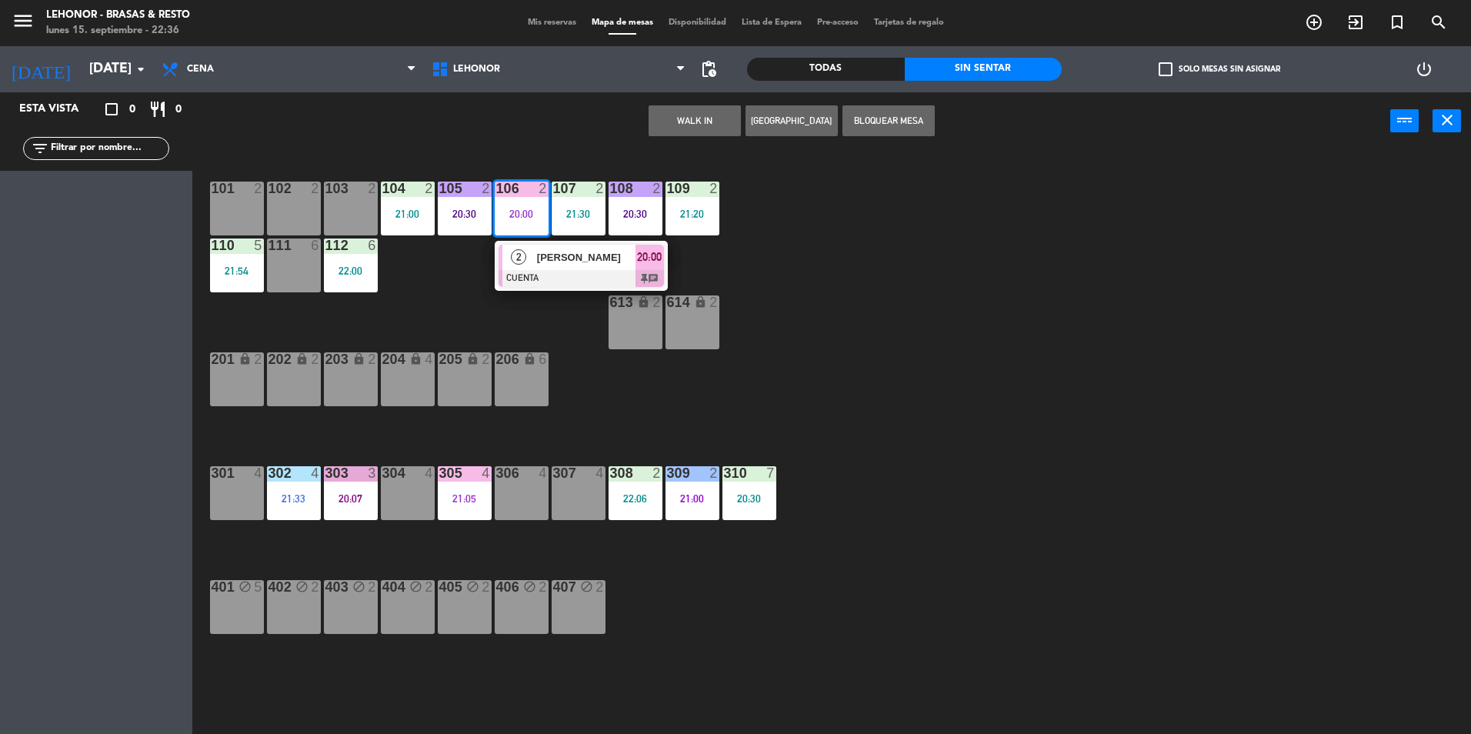
click at [542, 270] on div at bounding box center [580, 278] width 165 height 17
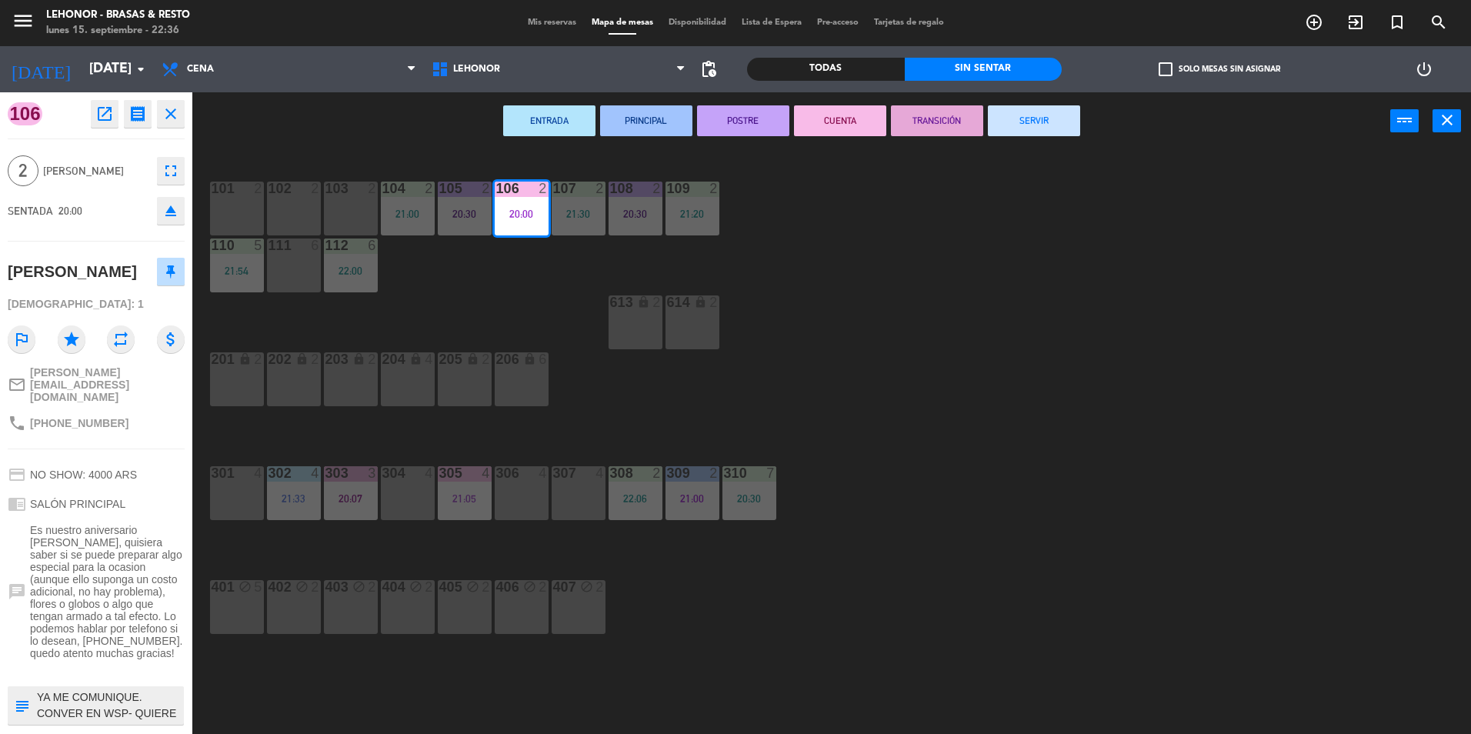
click at [932, 125] on button "TRANSICIÓN" at bounding box center [937, 120] width 92 height 31
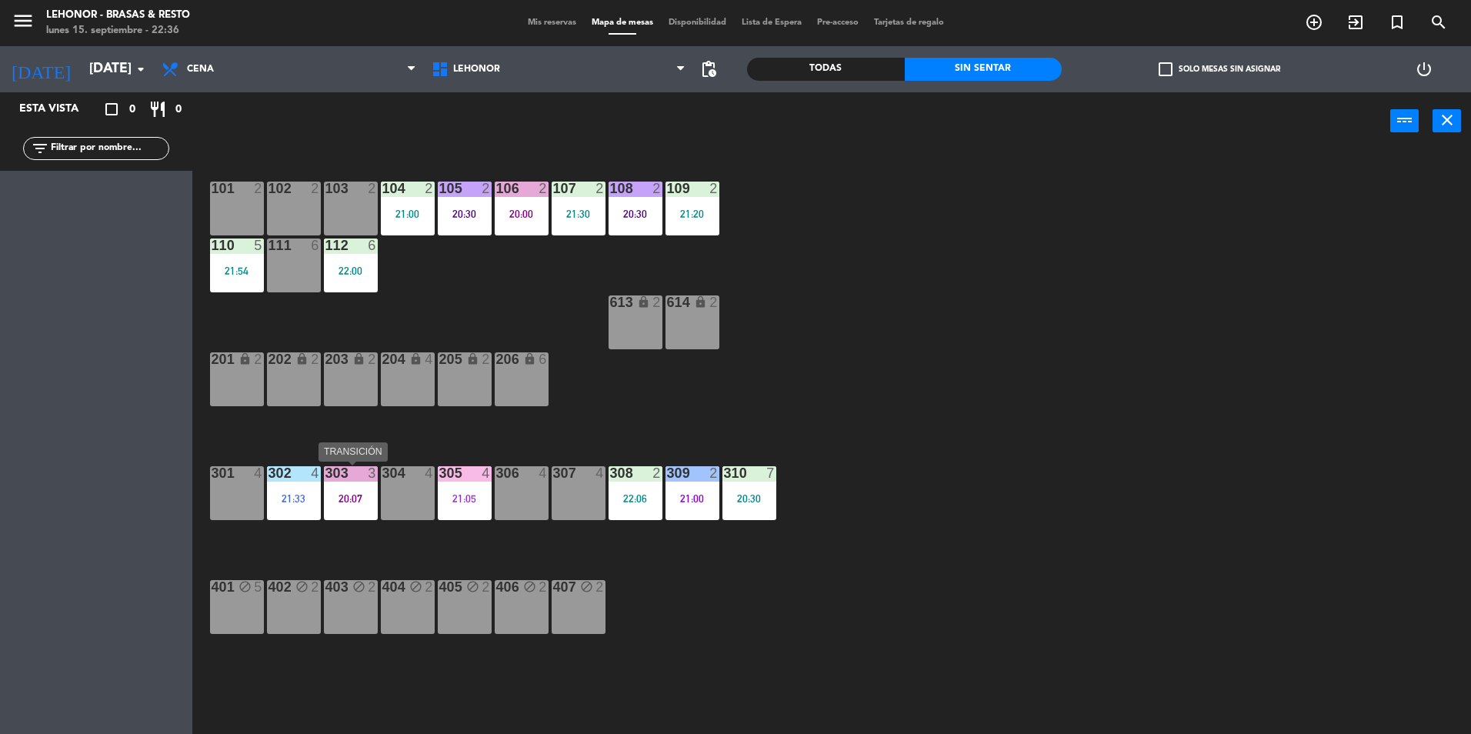
click at [345, 511] on div "303 3 20:07" at bounding box center [351, 493] width 54 height 54
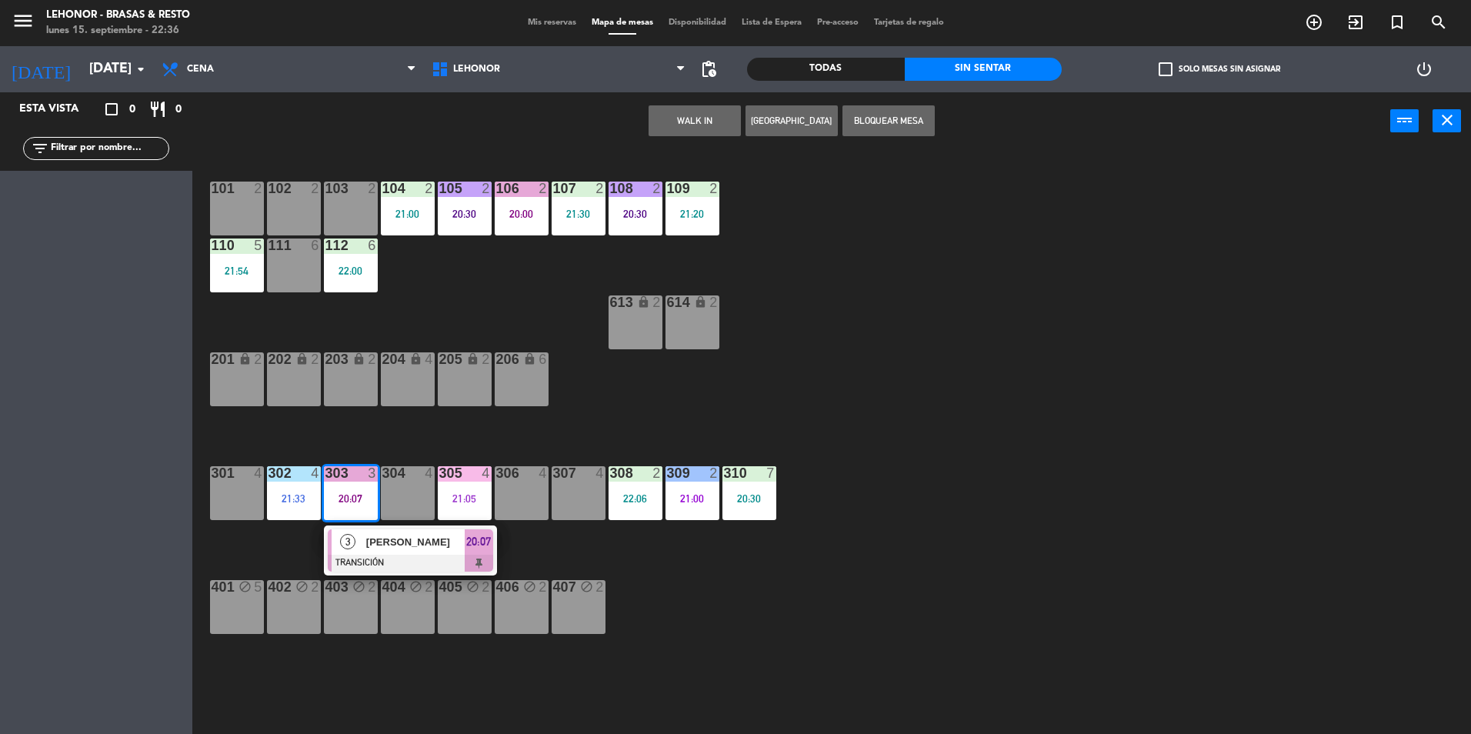
click at [377, 561] on div at bounding box center [410, 563] width 165 height 17
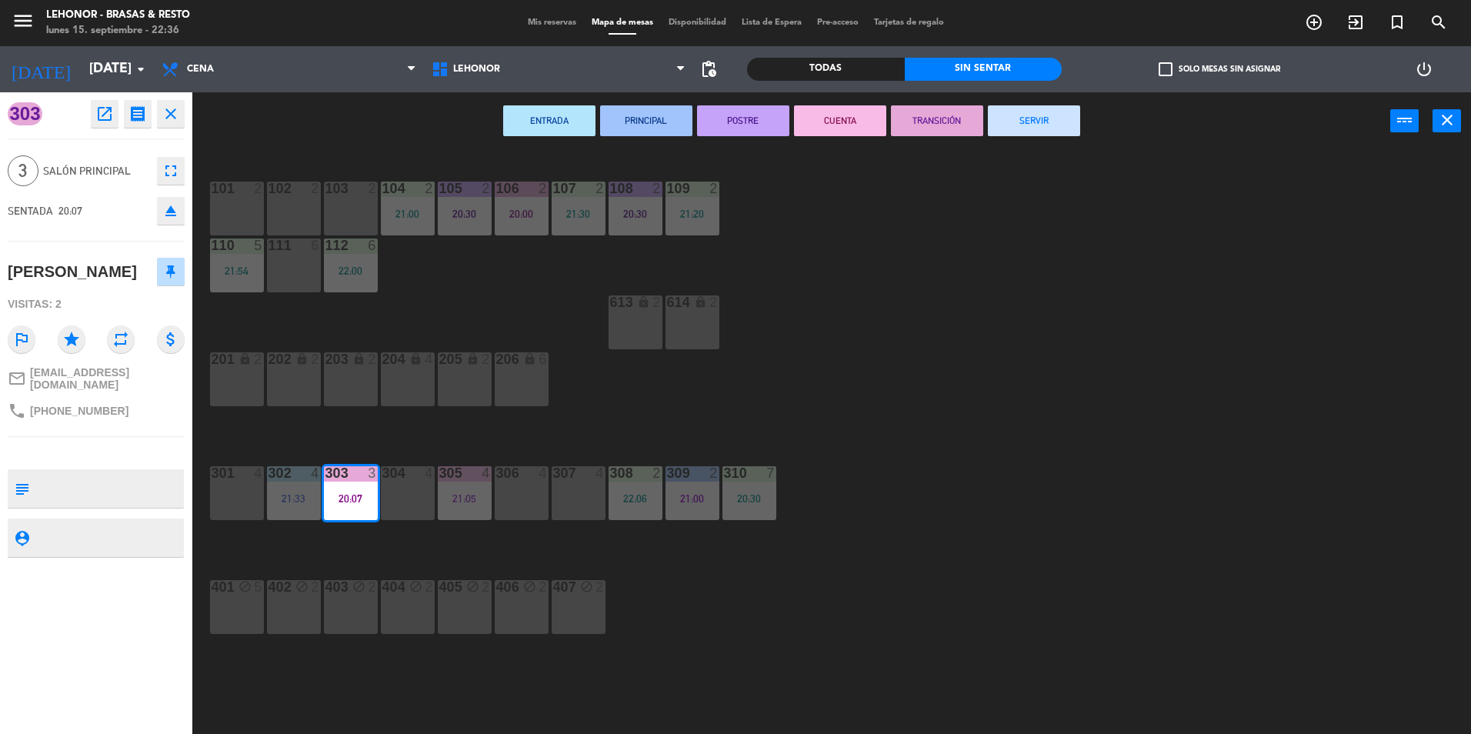
click at [1012, 135] on button "SERVIR" at bounding box center [1034, 120] width 92 height 31
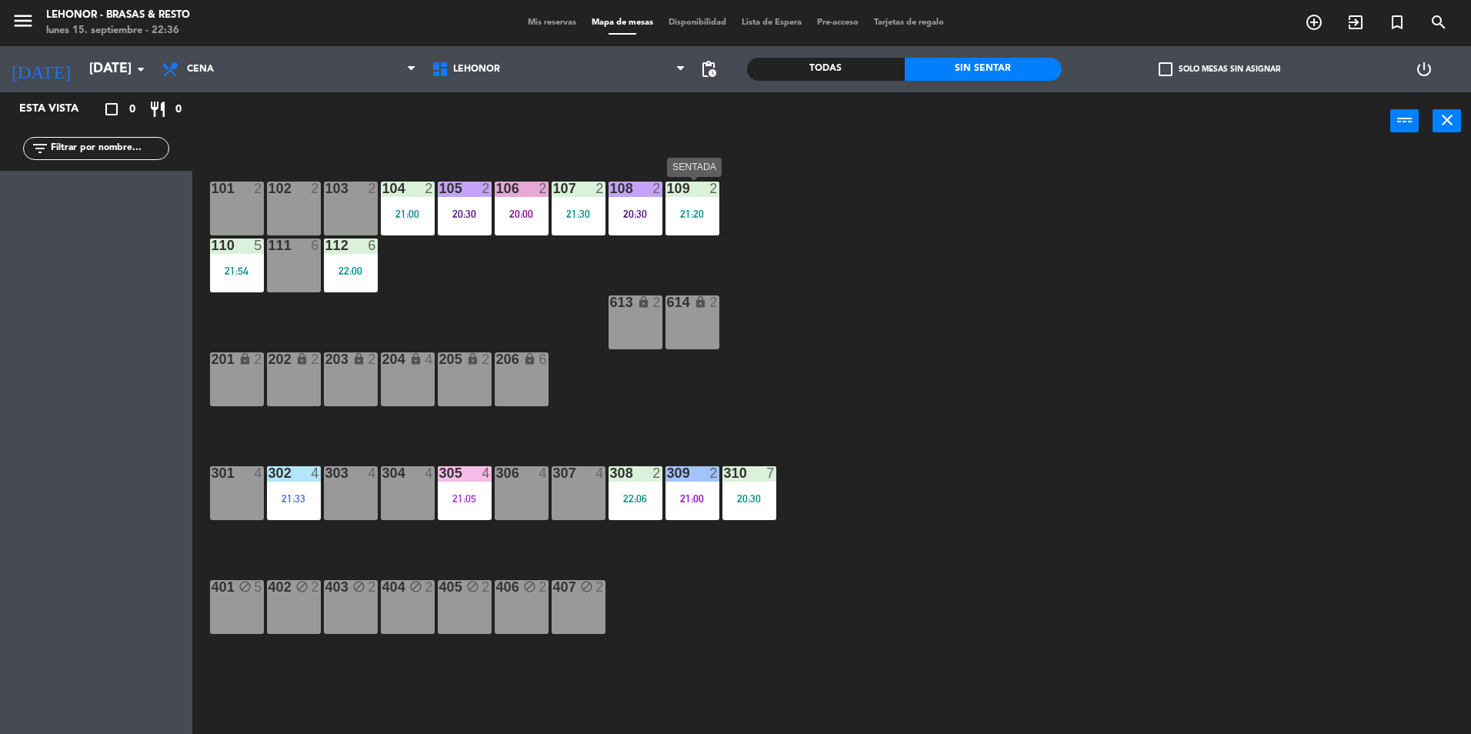
click at [691, 223] on div "109 2 21:20" at bounding box center [692, 209] width 54 height 54
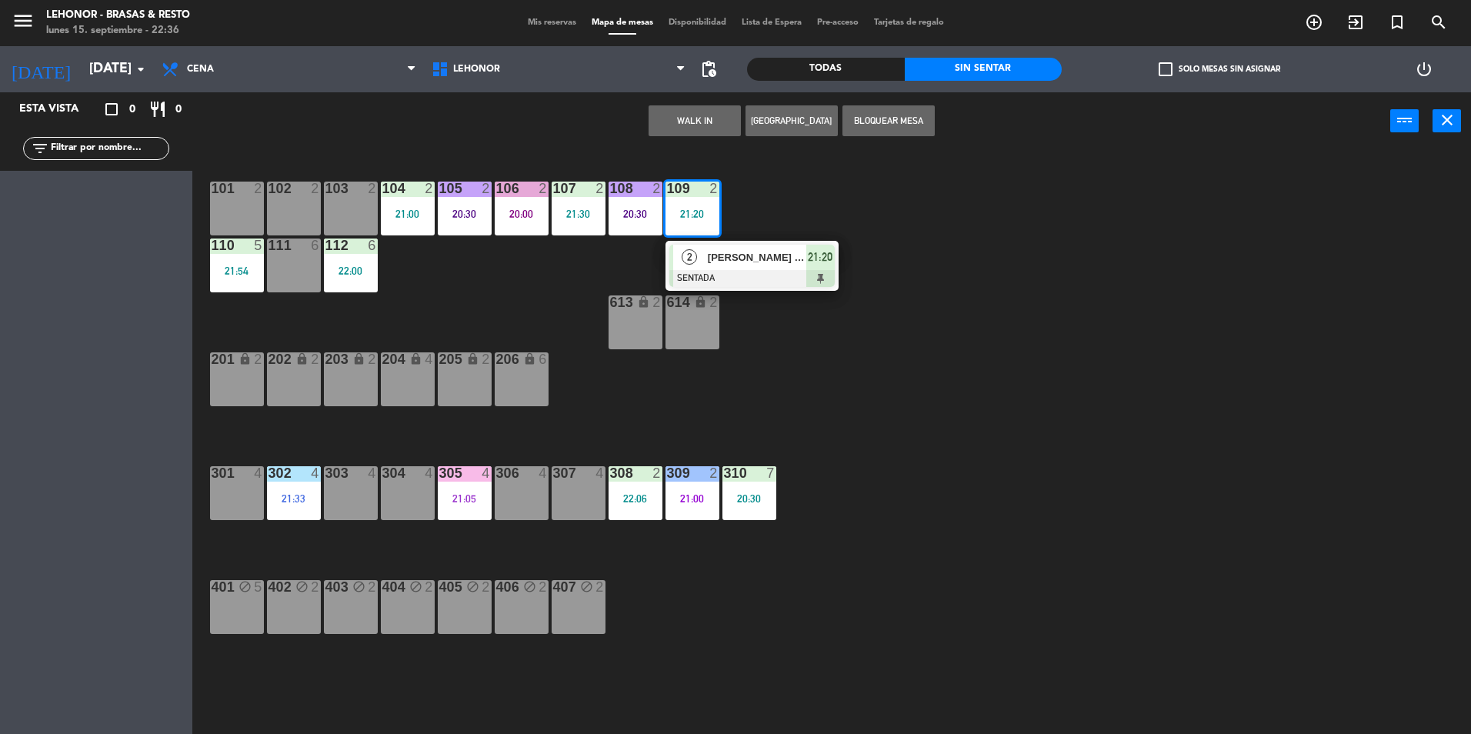
click at [713, 270] on div at bounding box center [751, 278] width 165 height 17
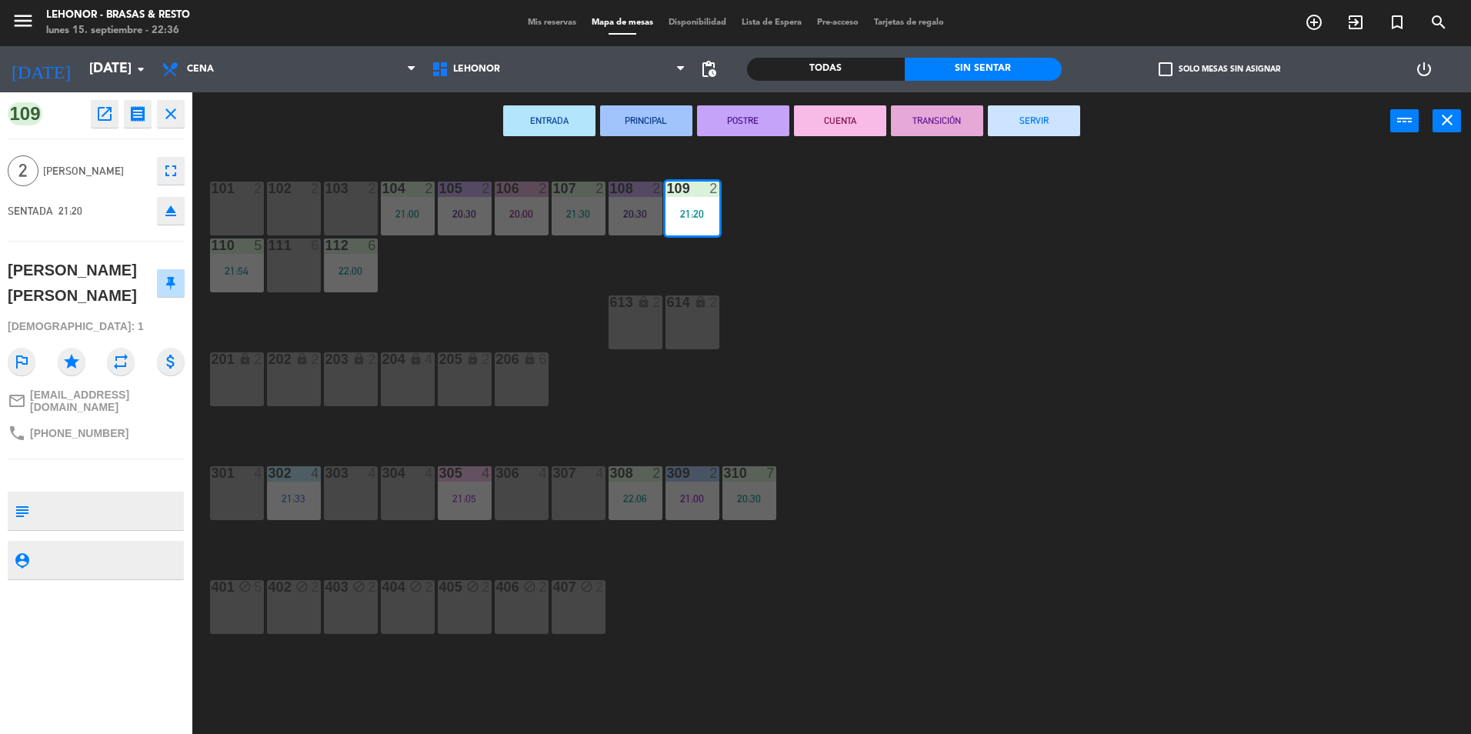
click at [839, 118] on button "CUENTA" at bounding box center [840, 120] width 92 height 31
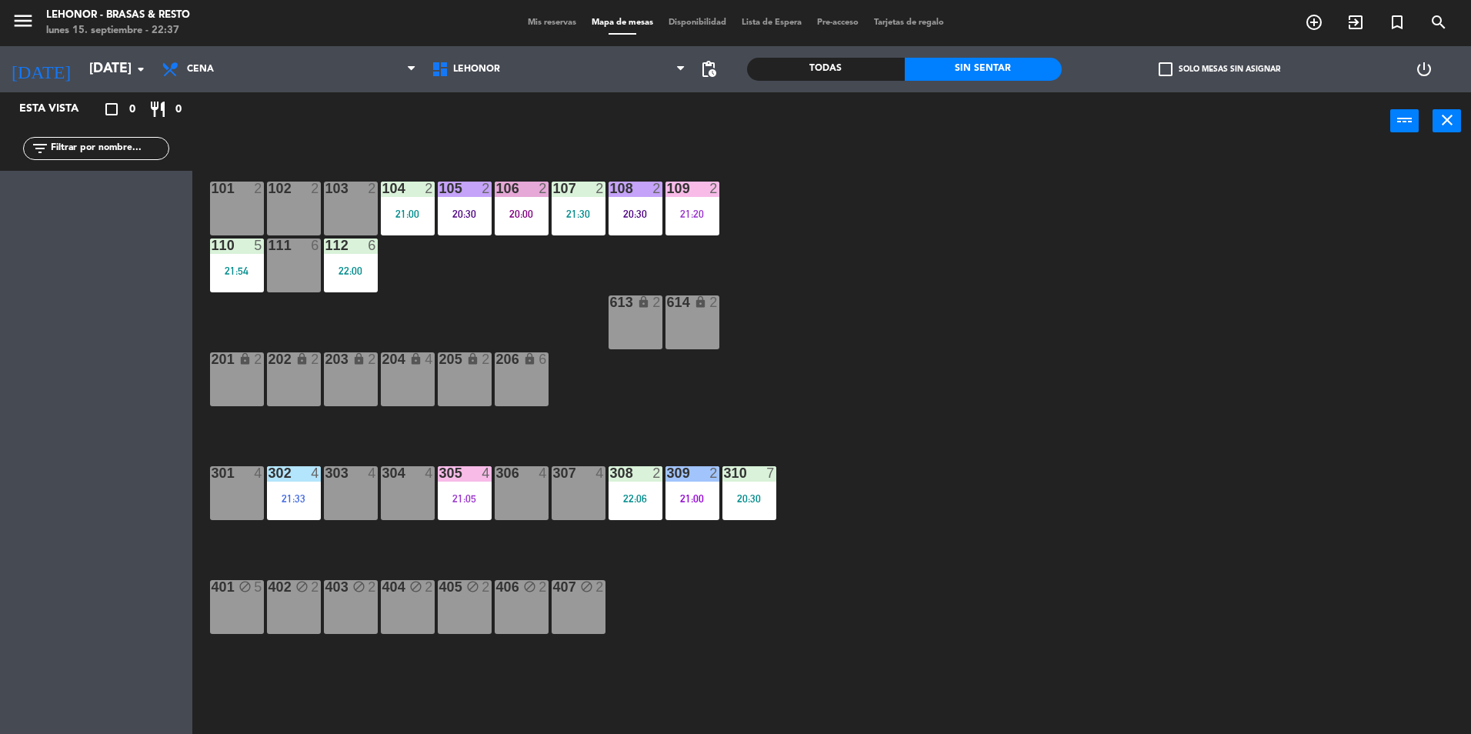
click at [768, 505] on div "310 7 20:30" at bounding box center [749, 493] width 54 height 54
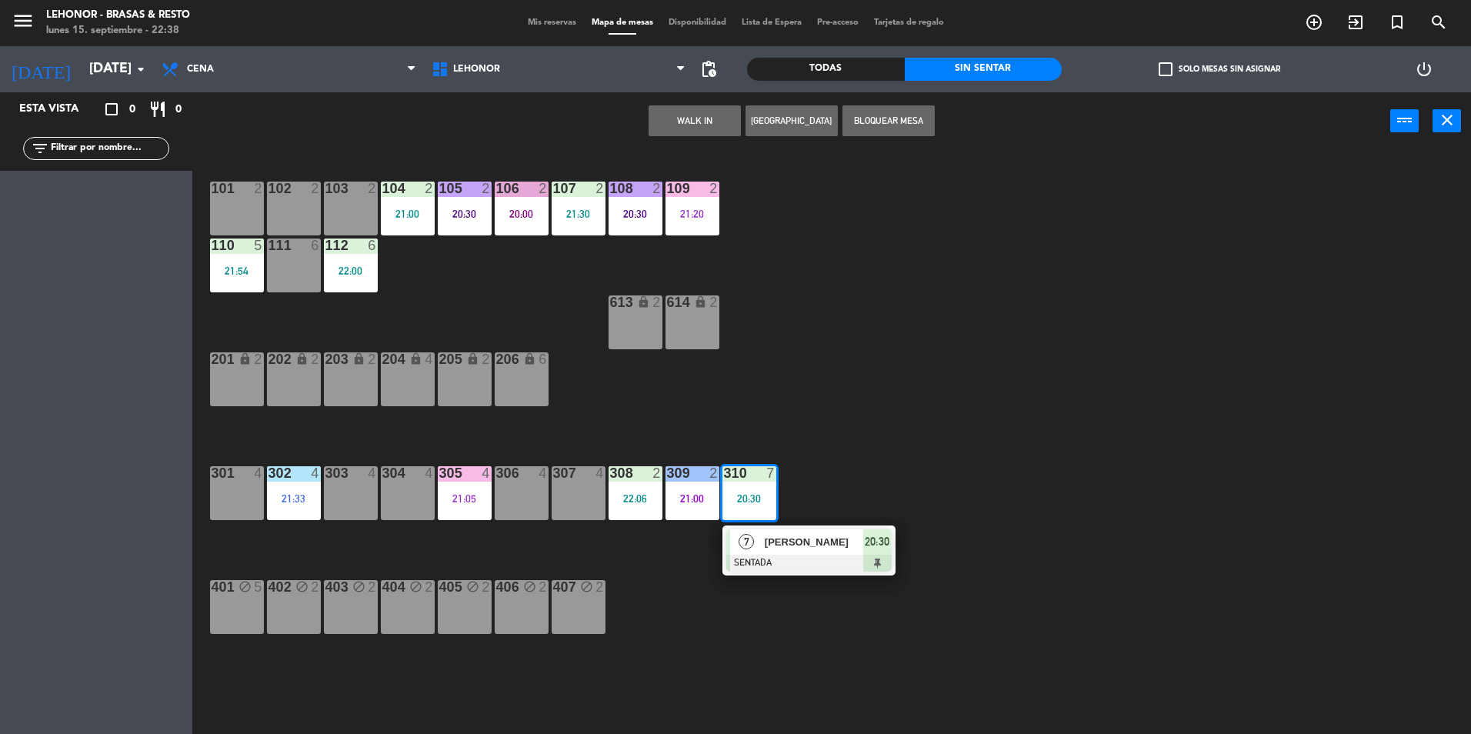
click at [781, 553] on div "7 [PERSON_NAME] SENTADA 20:30" at bounding box center [809, 550] width 196 height 50
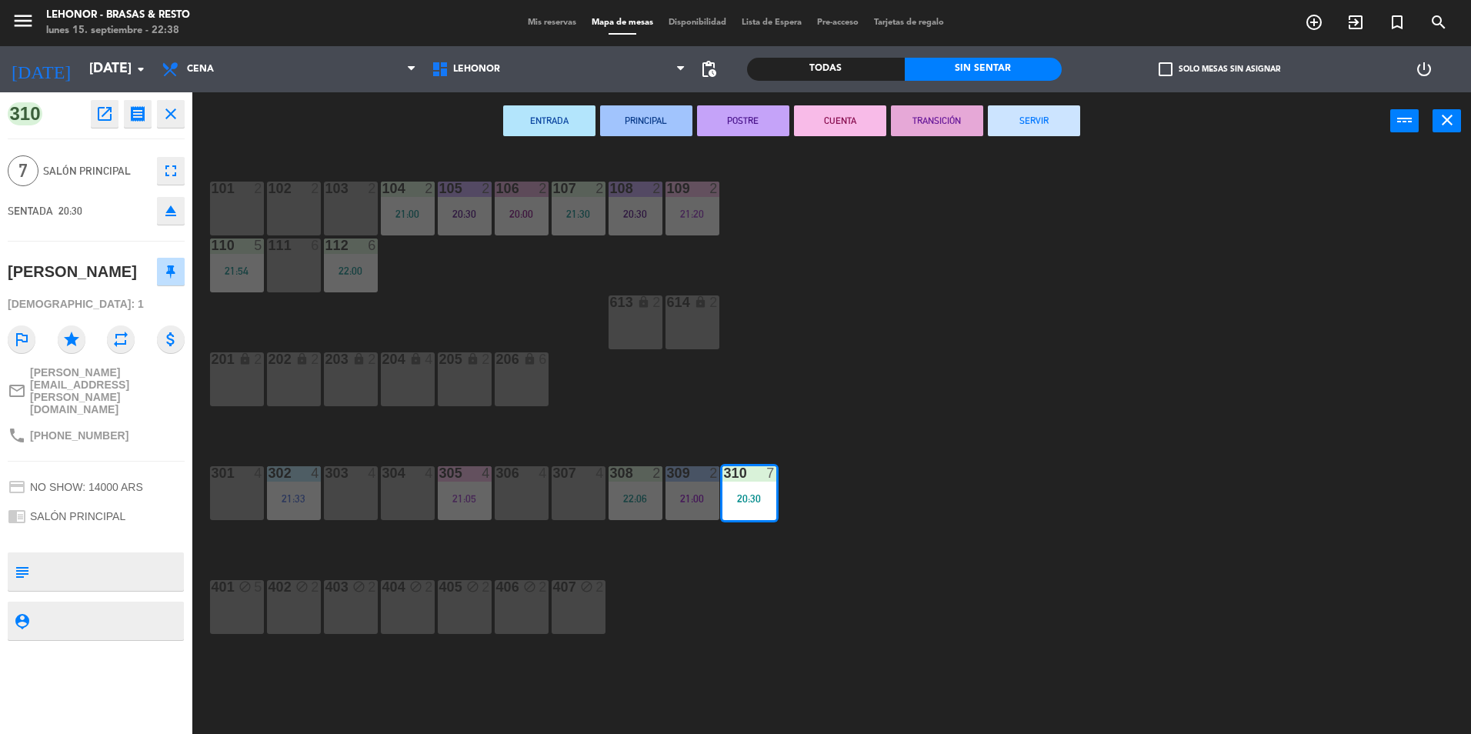
click at [646, 125] on button "PRINCIPAL" at bounding box center [646, 120] width 92 height 31
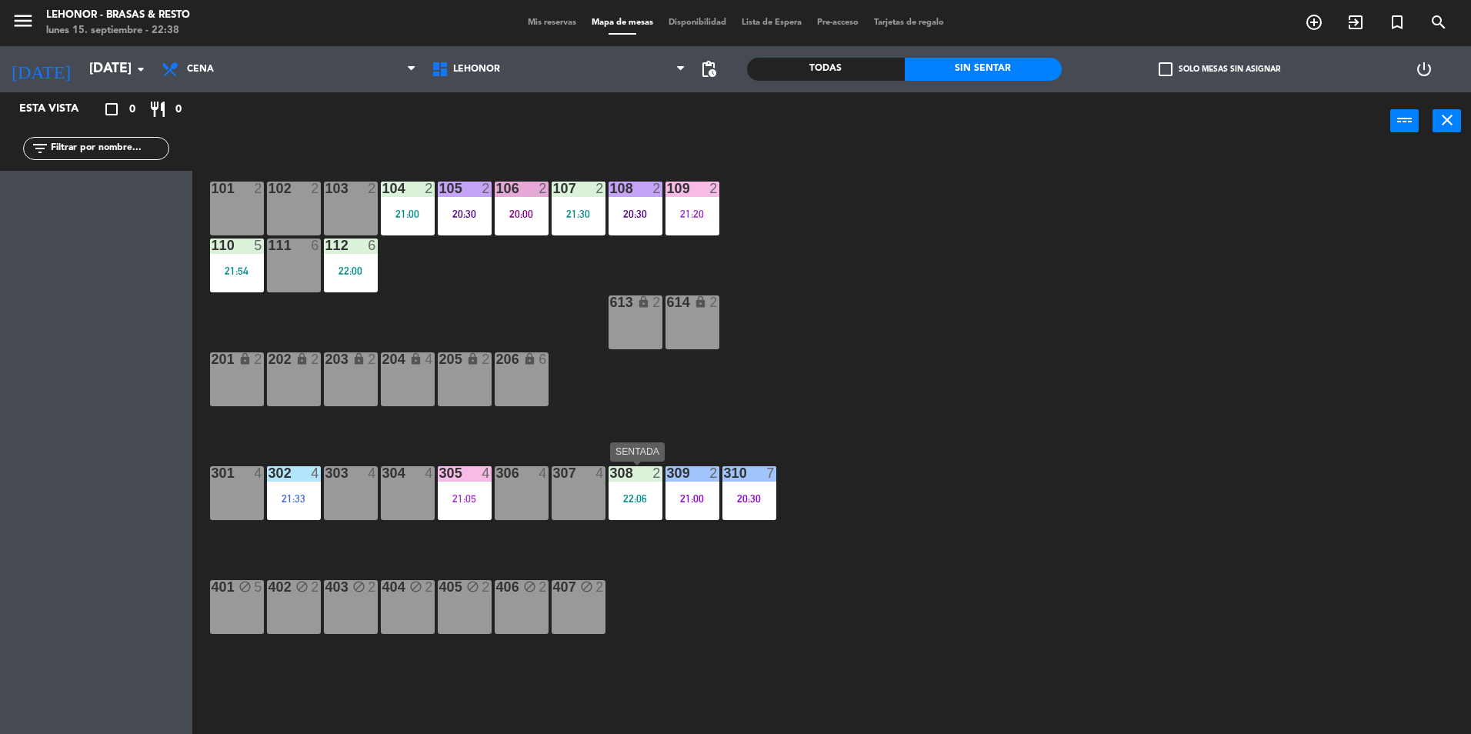
click at [652, 493] on div "22:06" at bounding box center [635, 498] width 54 height 11
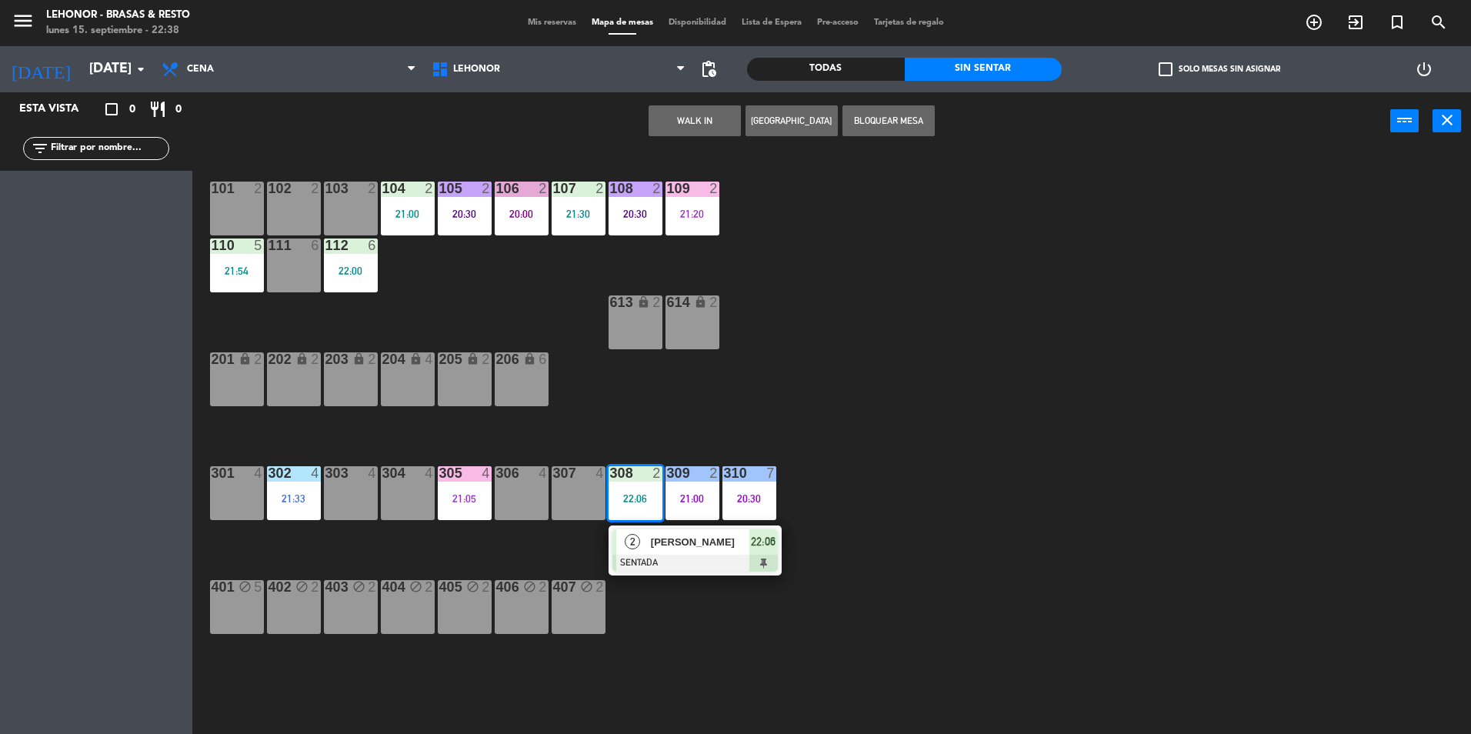
click at [651, 545] on span "[PERSON_NAME]" at bounding box center [700, 542] width 98 height 16
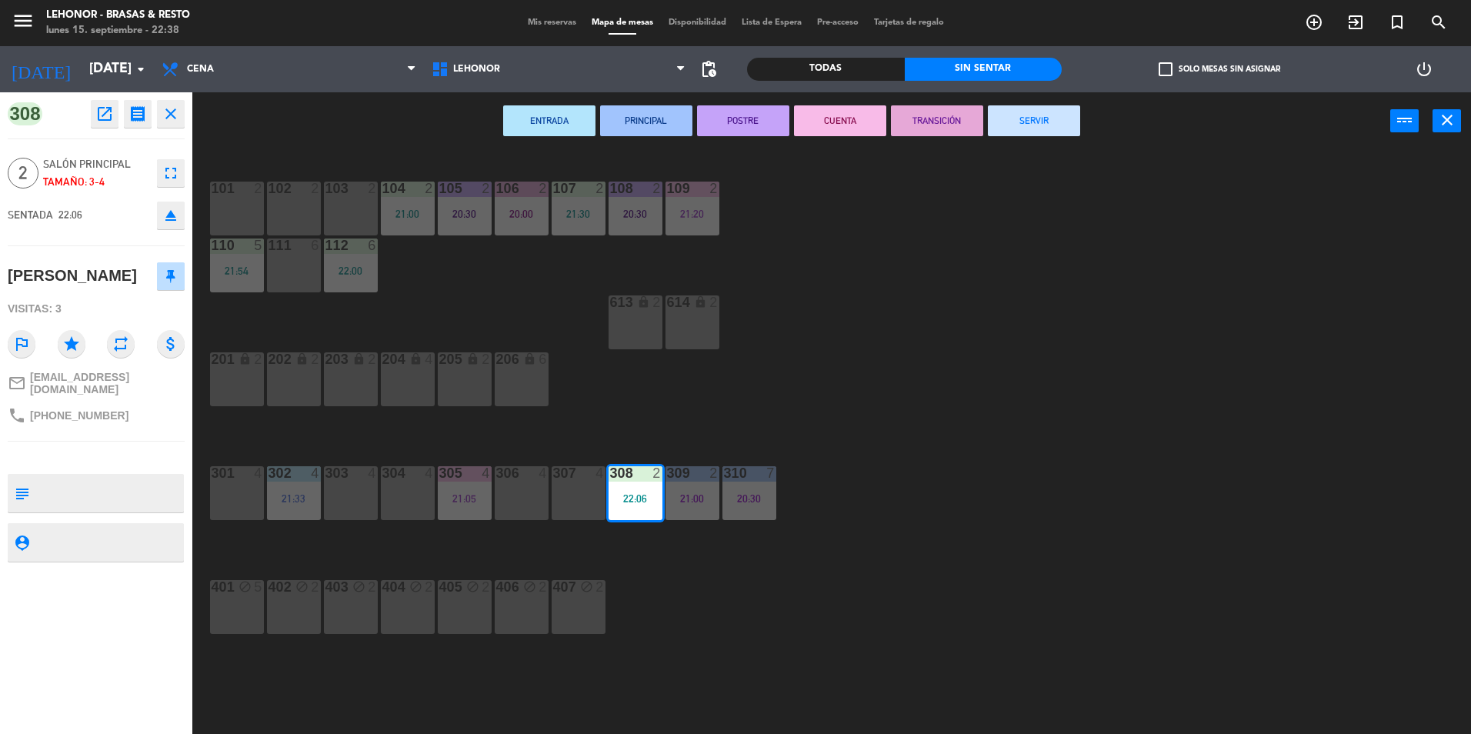
click at [561, 108] on button "ENTRADA" at bounding box center [549, 120] width 92 height 31
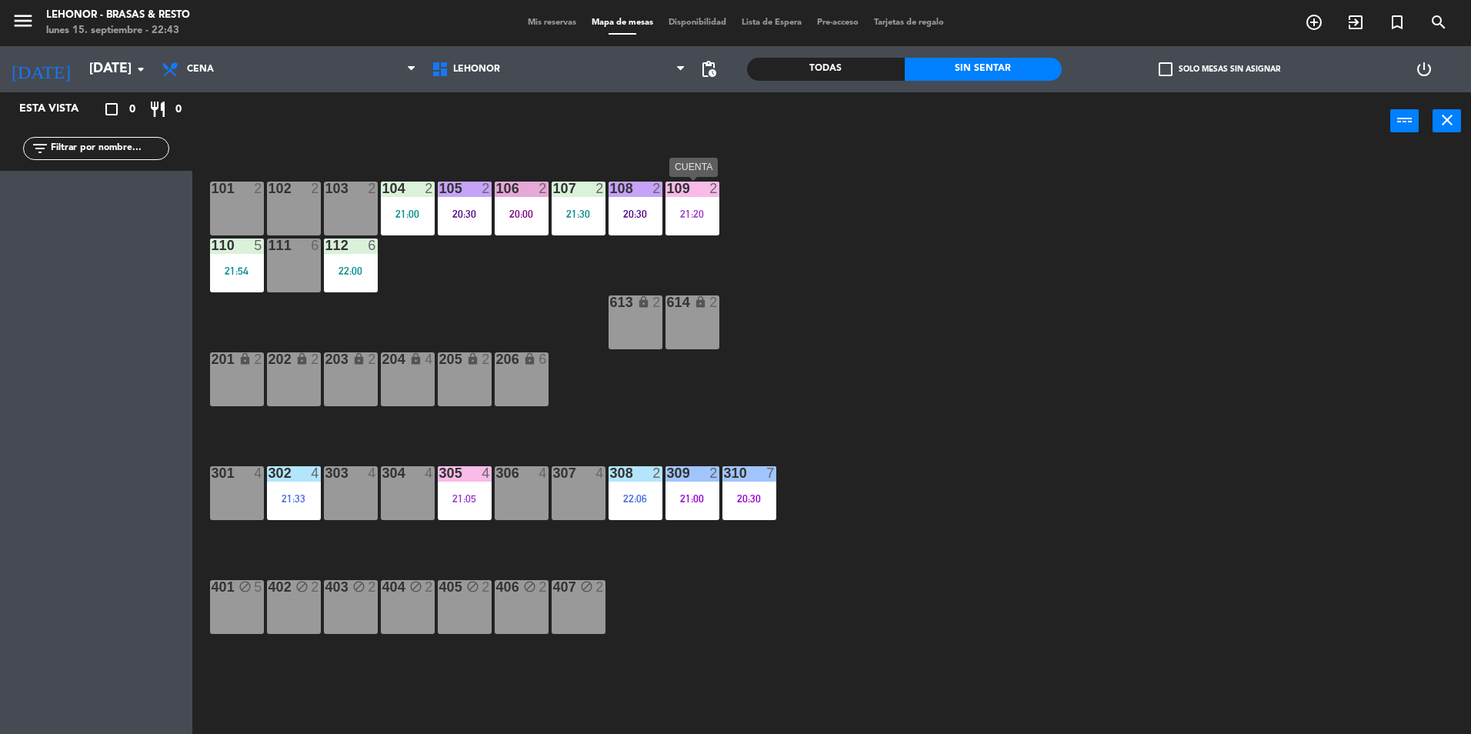
click at [666, 218] on div "21:20" at bounding box center [692, 213] width 54 height 11
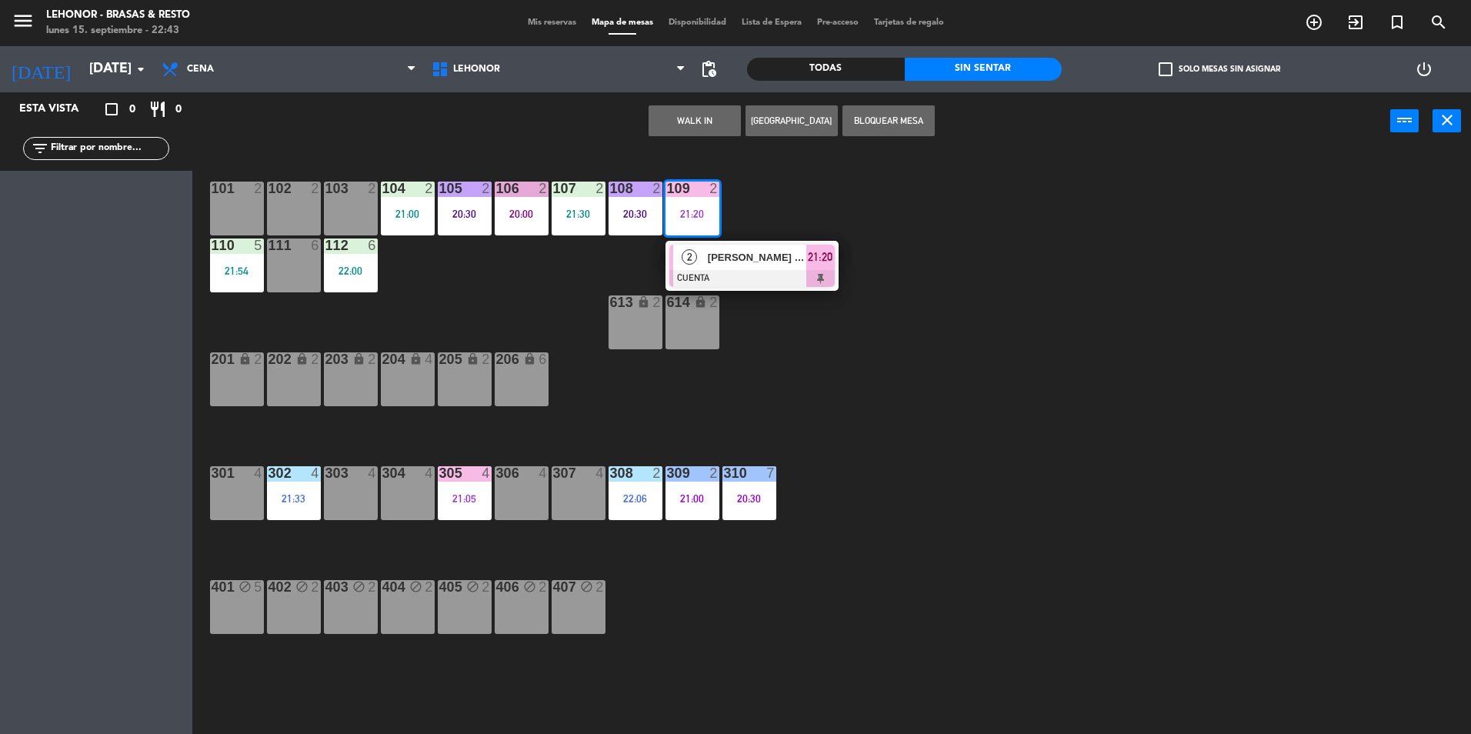
click at [686, 256] on span "2" at bounding box center [688, 256] width 15 height 15
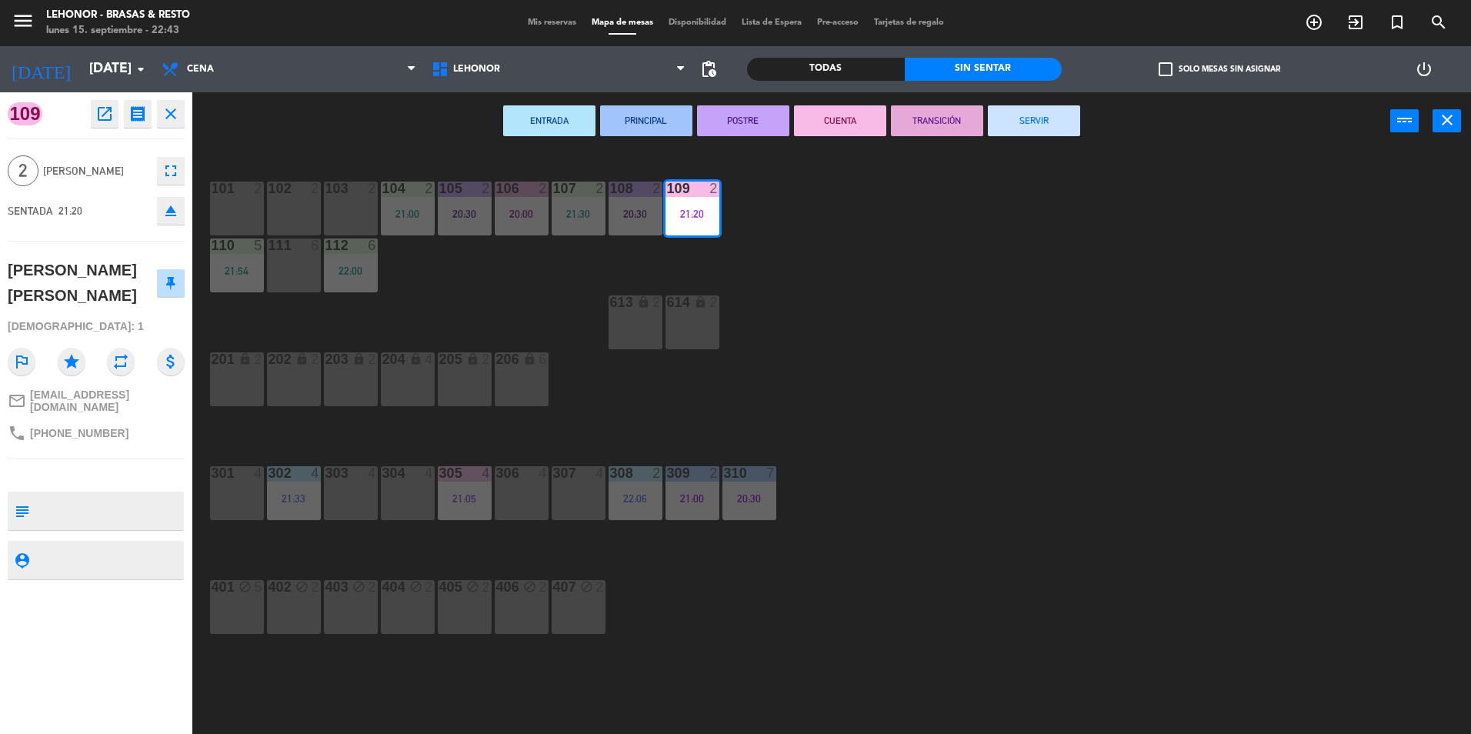
click at [911, 130] on button "TRANSICIÓN" at bounding box center [937, 120] width 92 height 31
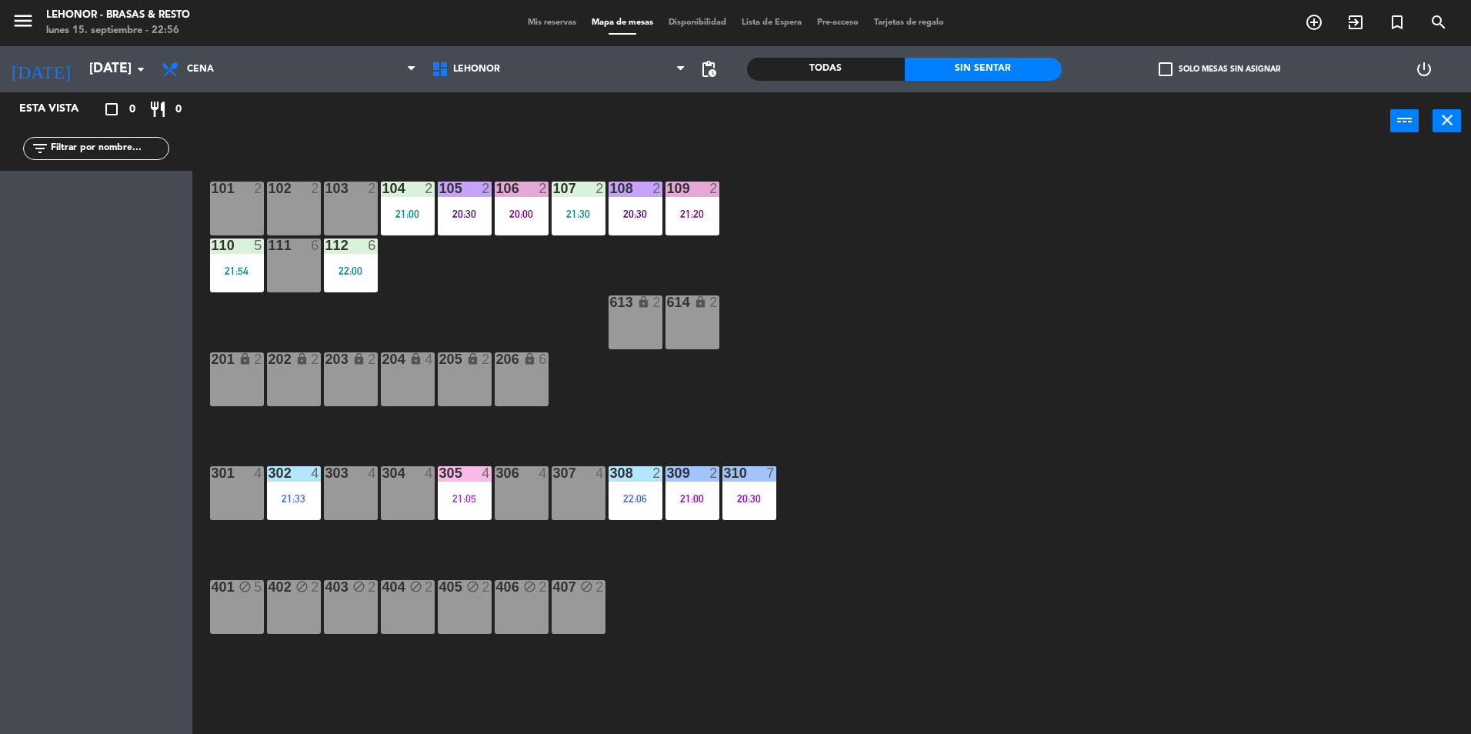
click at [237, 288] on div "110 5 21:54" at bounding box center [237, 265] width 54 height 54
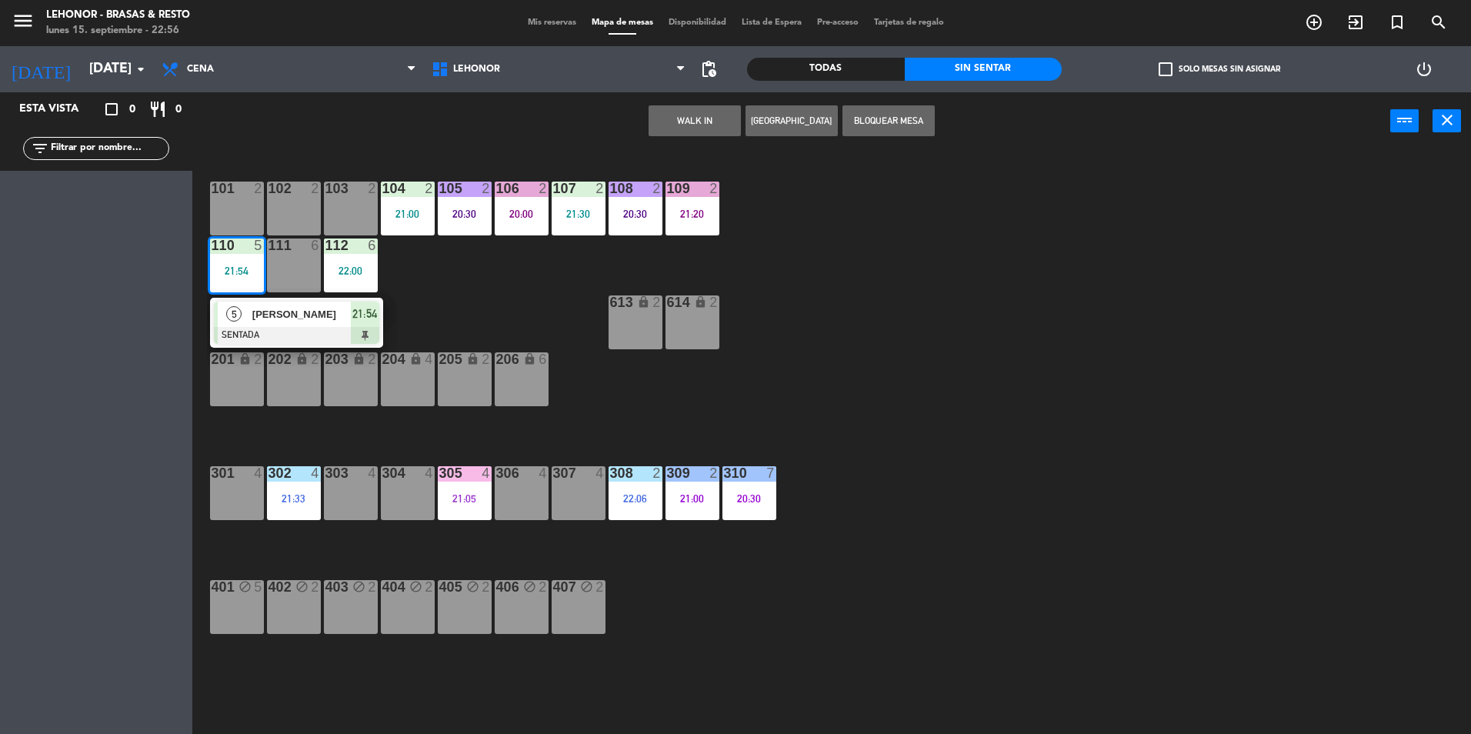
click at [255, 320] on span "[PERSON_NAME]" at bounding box center [301, 314] width 98 height 16
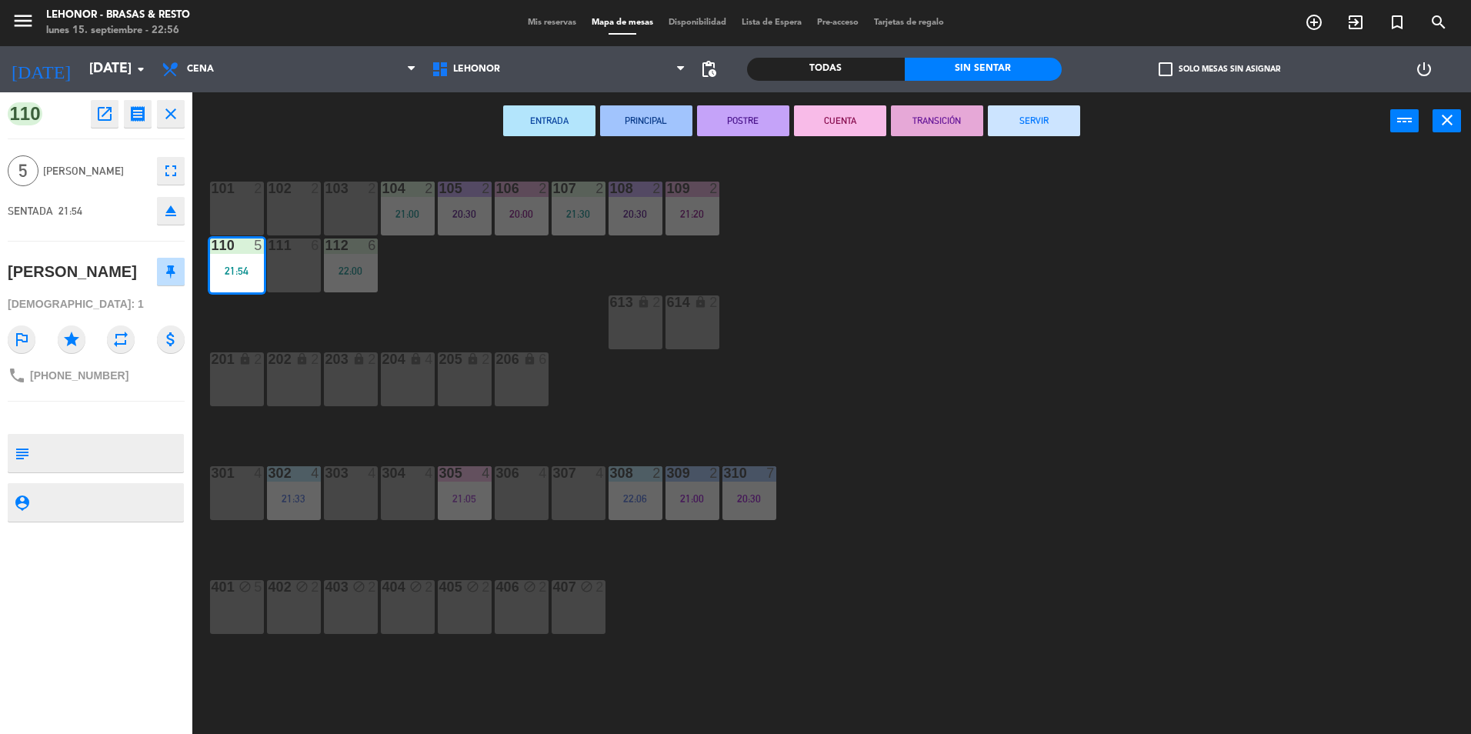
click at [614, 119] on button "PRINCIPAL" at bounding box center [646, 120] width 92 height 31
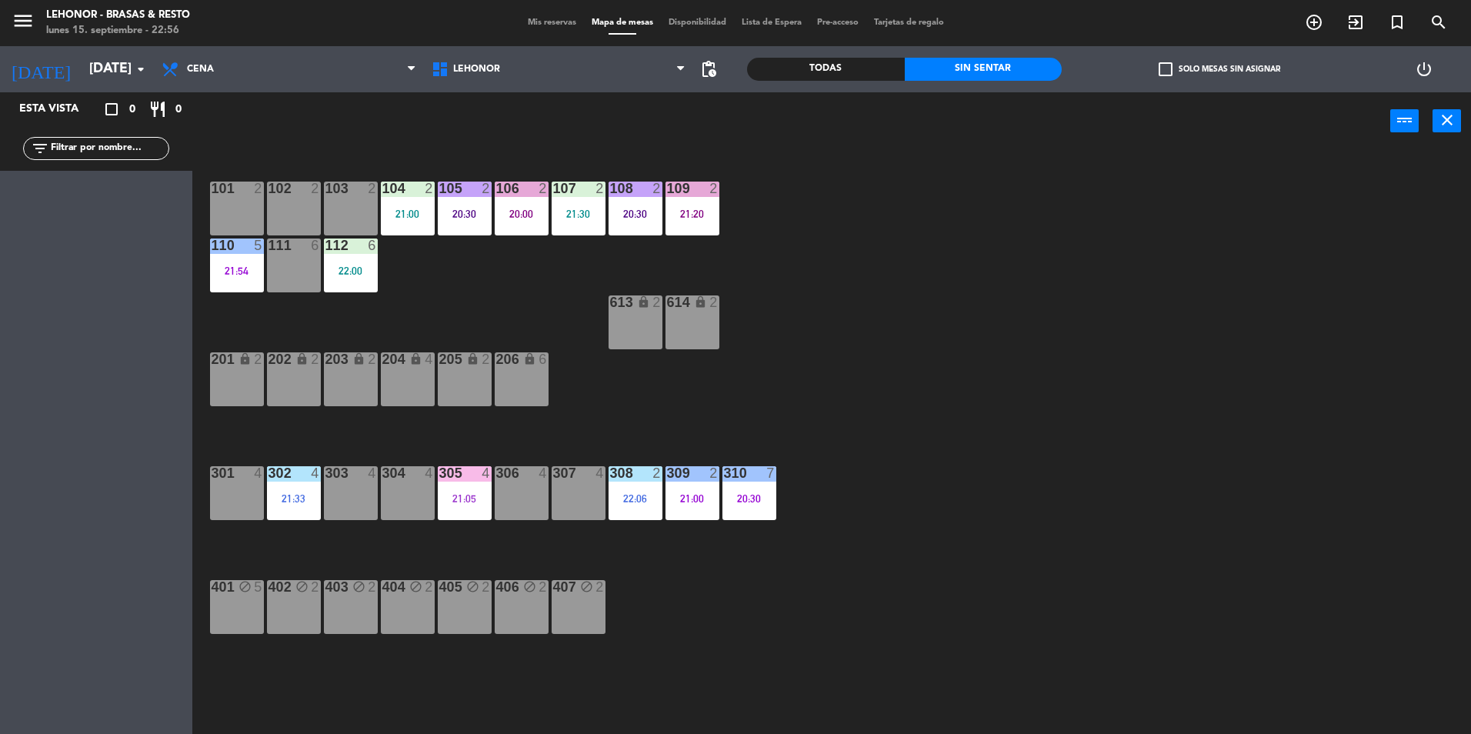
click at [378, 282] on div "101 2 102 2 103 2 104 2 21:00 105 2 20:30 106 2 20:00 107 2 21:30 108 2 20:30 1…" at bounding box center [839, 446] width 1264 height 584
click at [335, 278] on div "112 6 22:00" at bounding box center [351, 265] width 54 height 54
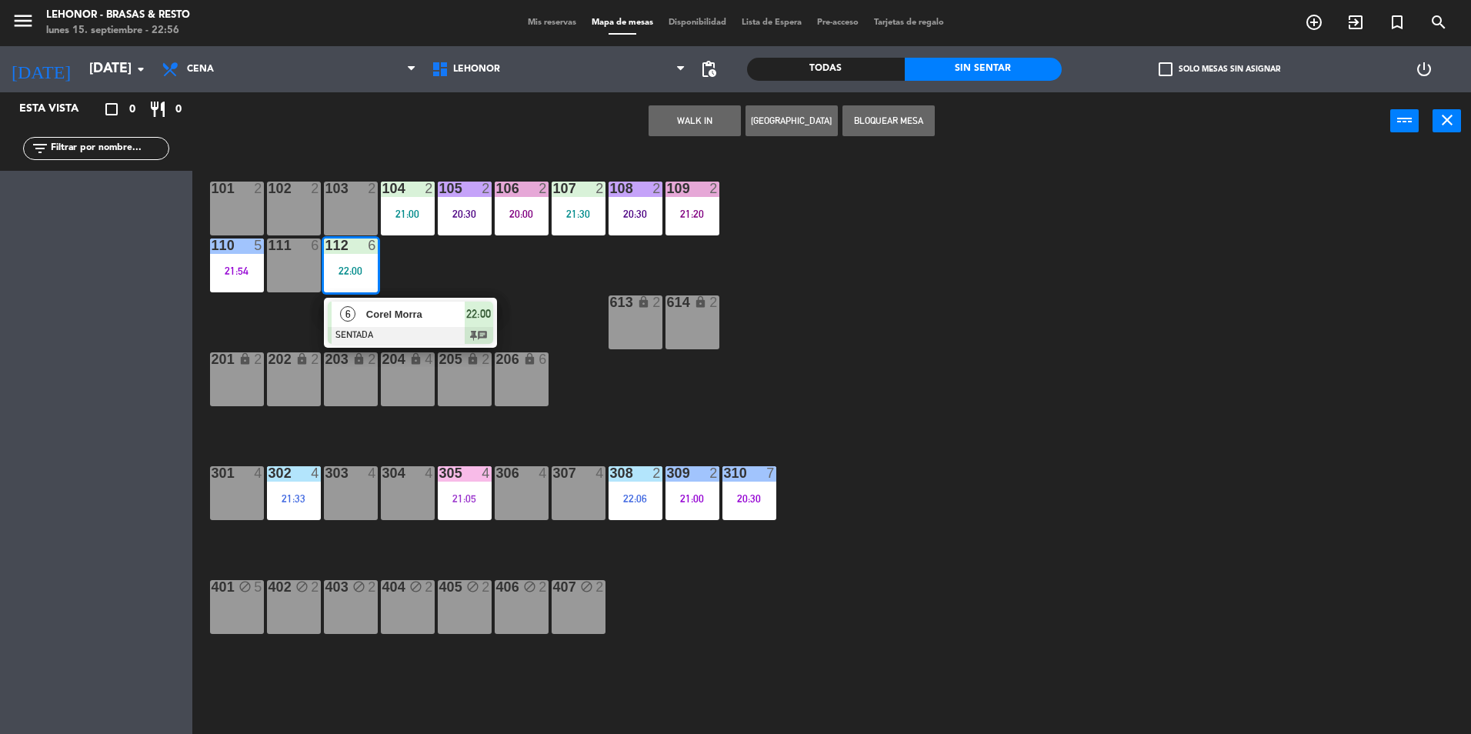
click at [360, 305] on div "6" at bounding box center [347, 313] width 33 height 25
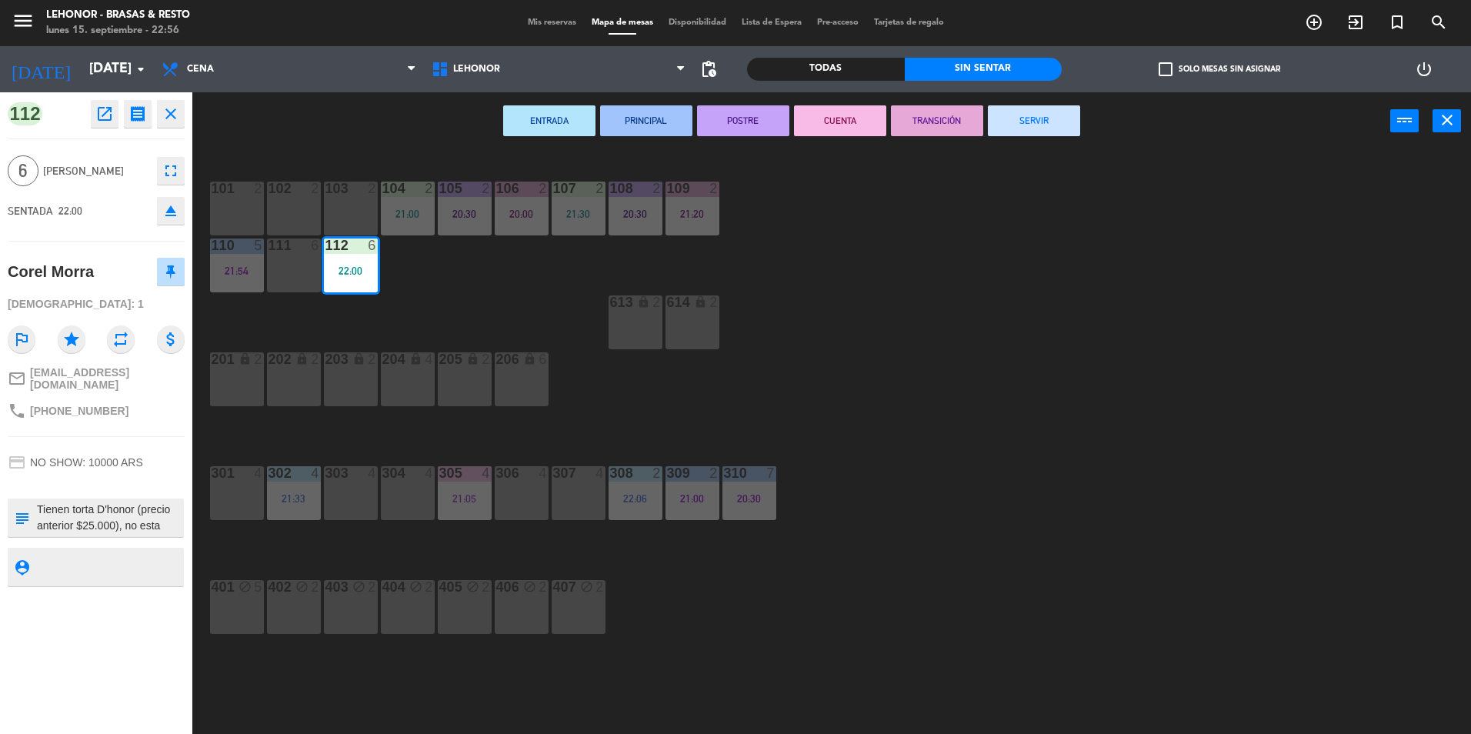
click at [631, 125] on button "PRINCIPAL" at bounding box center [646, 120] width 92 height 31
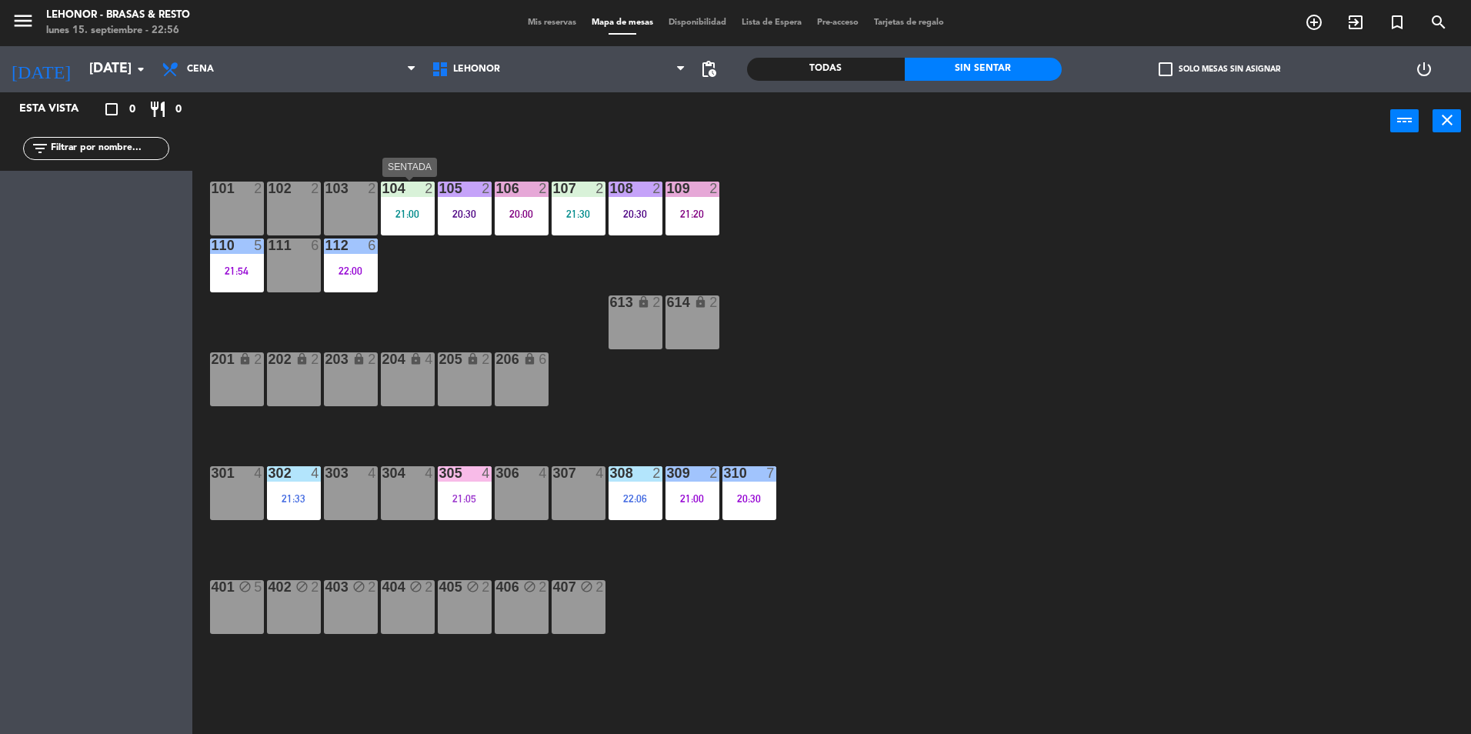
click at [418, 226] on div "104 2 21:00" at bounding box center [408, 209] width 54 height 54
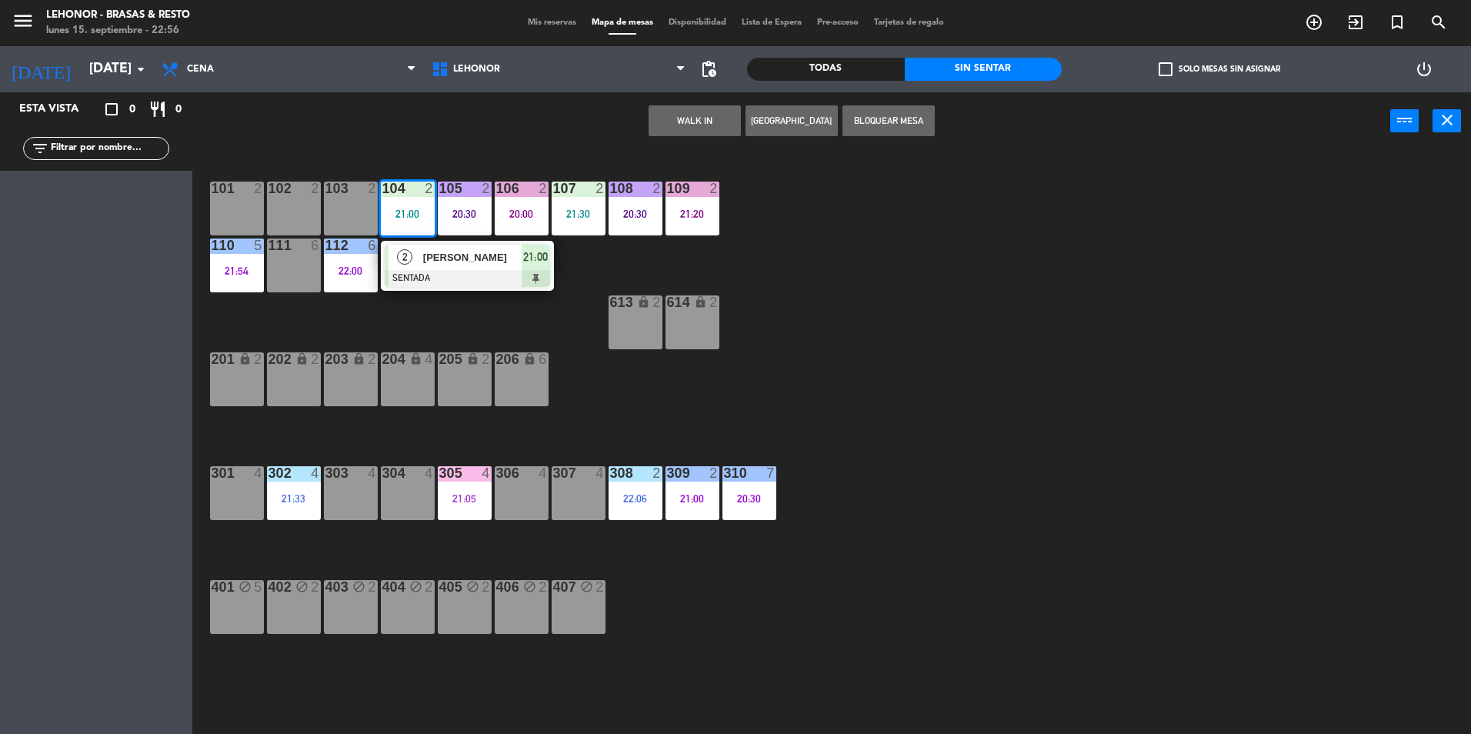
click at [427, 249] on span "[PERSON_NAME]" at bounding box center [472, 257] width 98 height 16
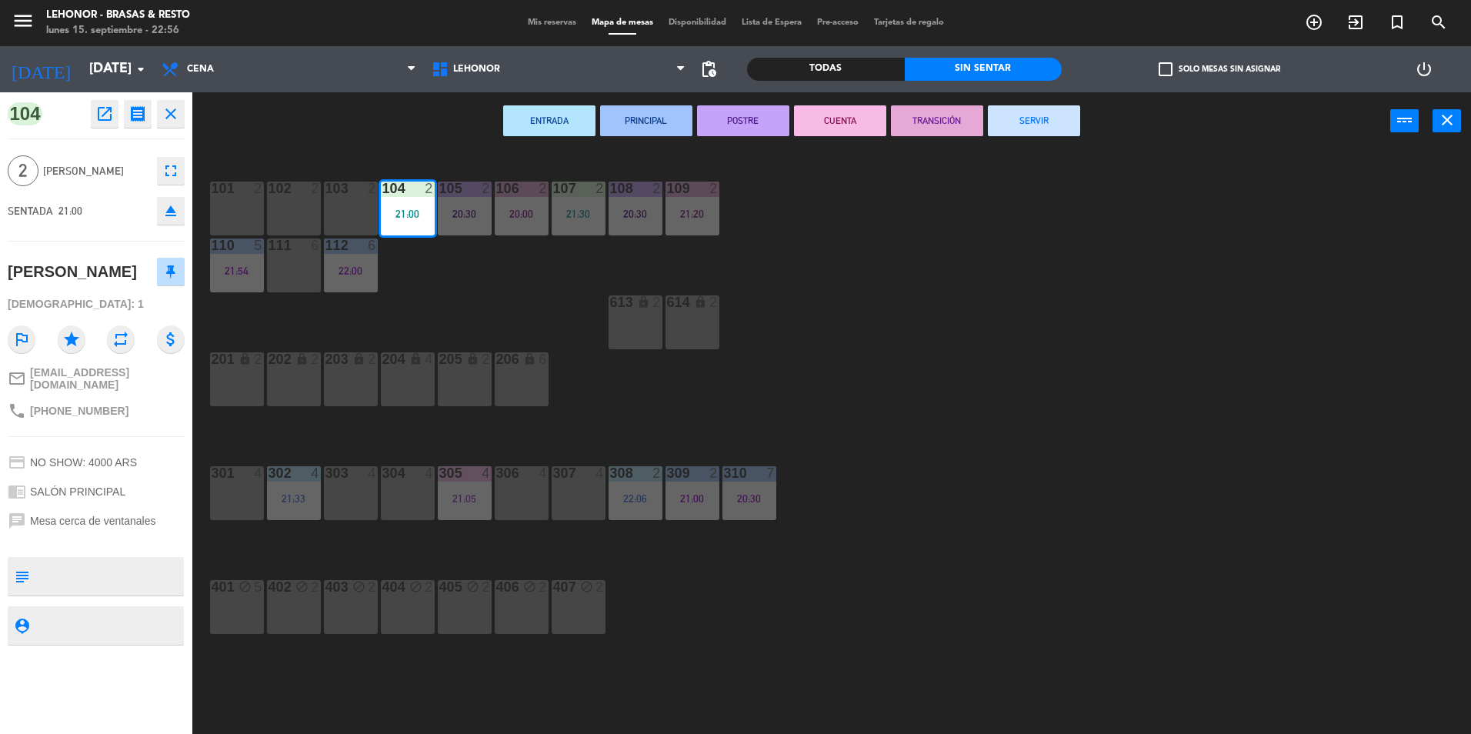
click at [628, 108] on button "PRINCIPAL" at bounding box center [646, 120] width 92 height 31
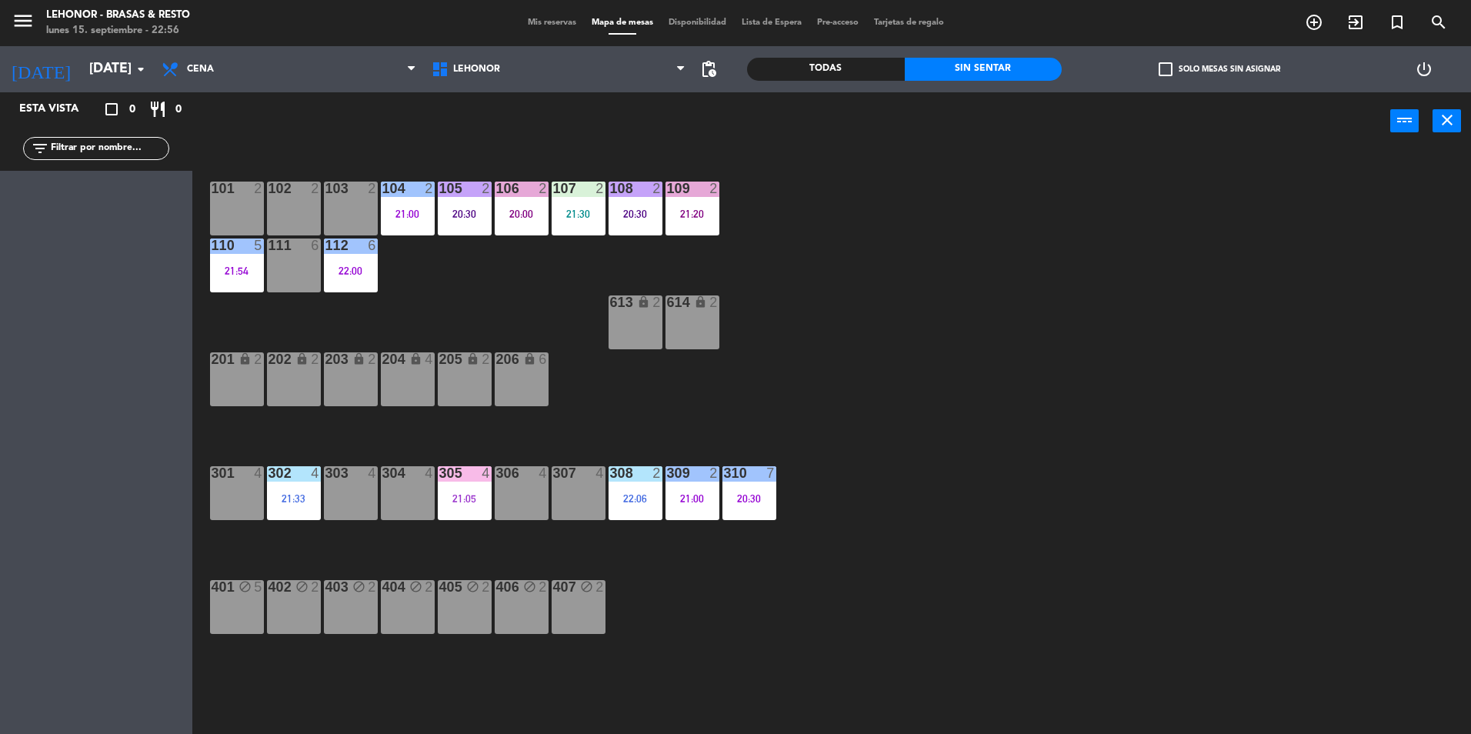
click at [573, 211] on div "21:30" at bounding box center [578, 213] width 54 height 11
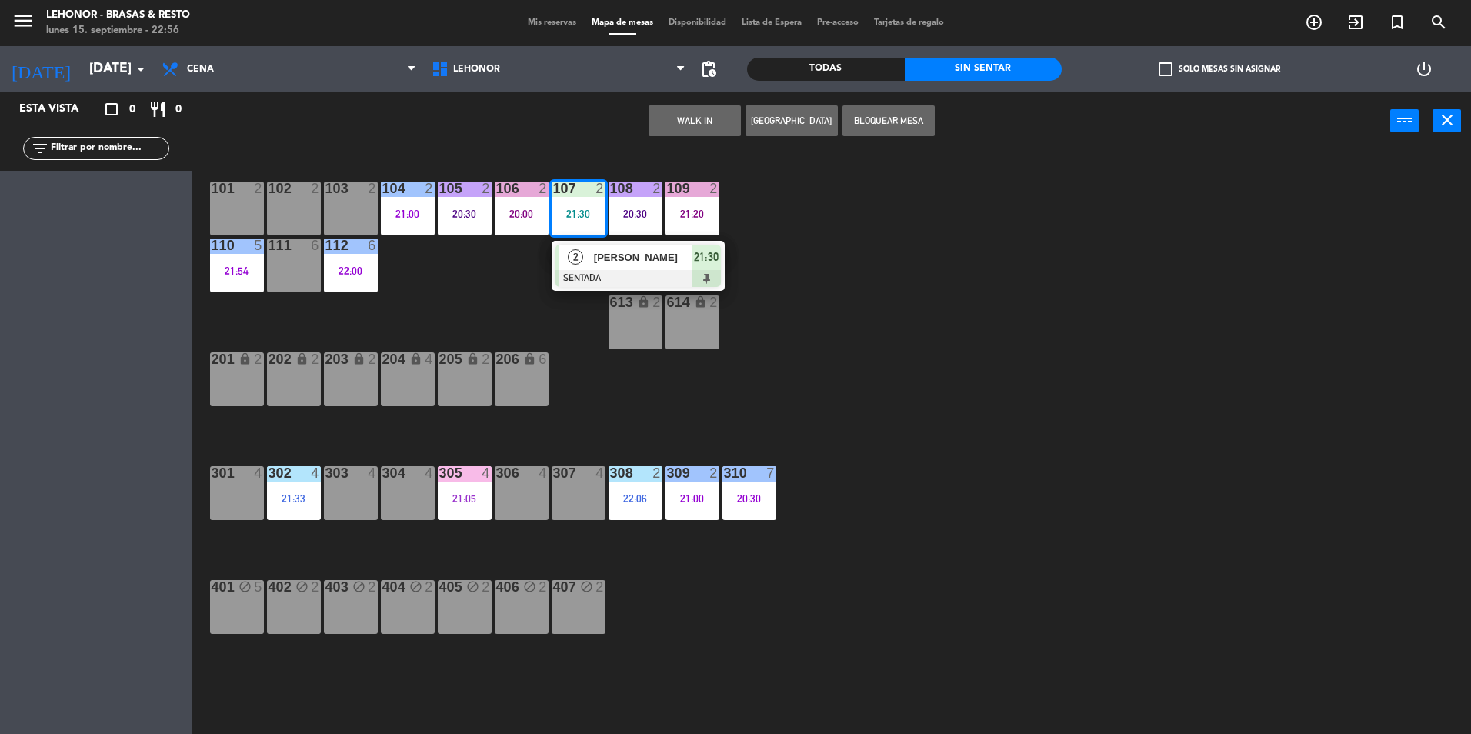
drag, startPoint x: 589, startPoint y: 264, endPoint x: 632, endPoint y: 225, distance: 57.7
click at [590, 264] on div "2 [PERSON_NAME] SENTADA 21:30" at bounding box center [638, 266] width 196 height 50
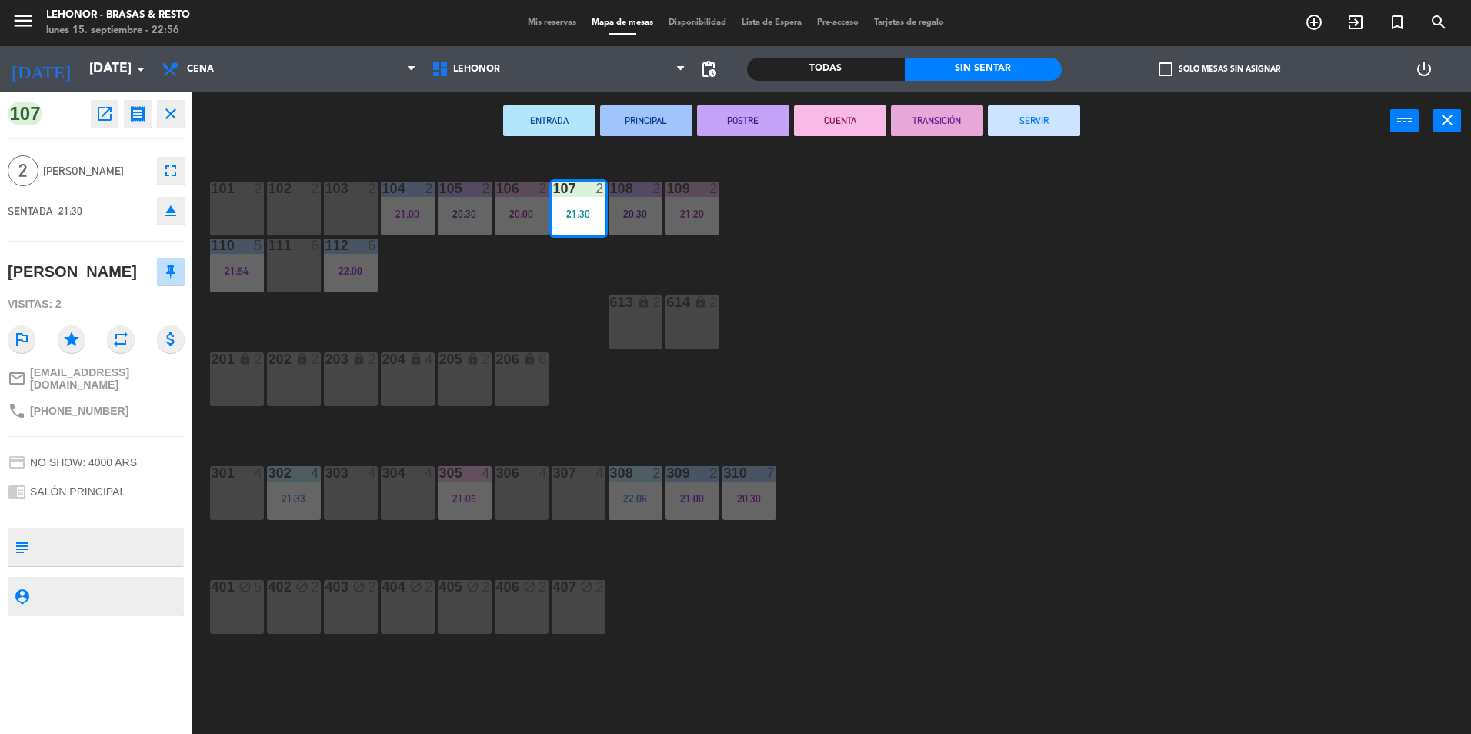
click at [631, 118] on button "PRINCIPAL" at bounding box center [646, 120] width 92 height 31
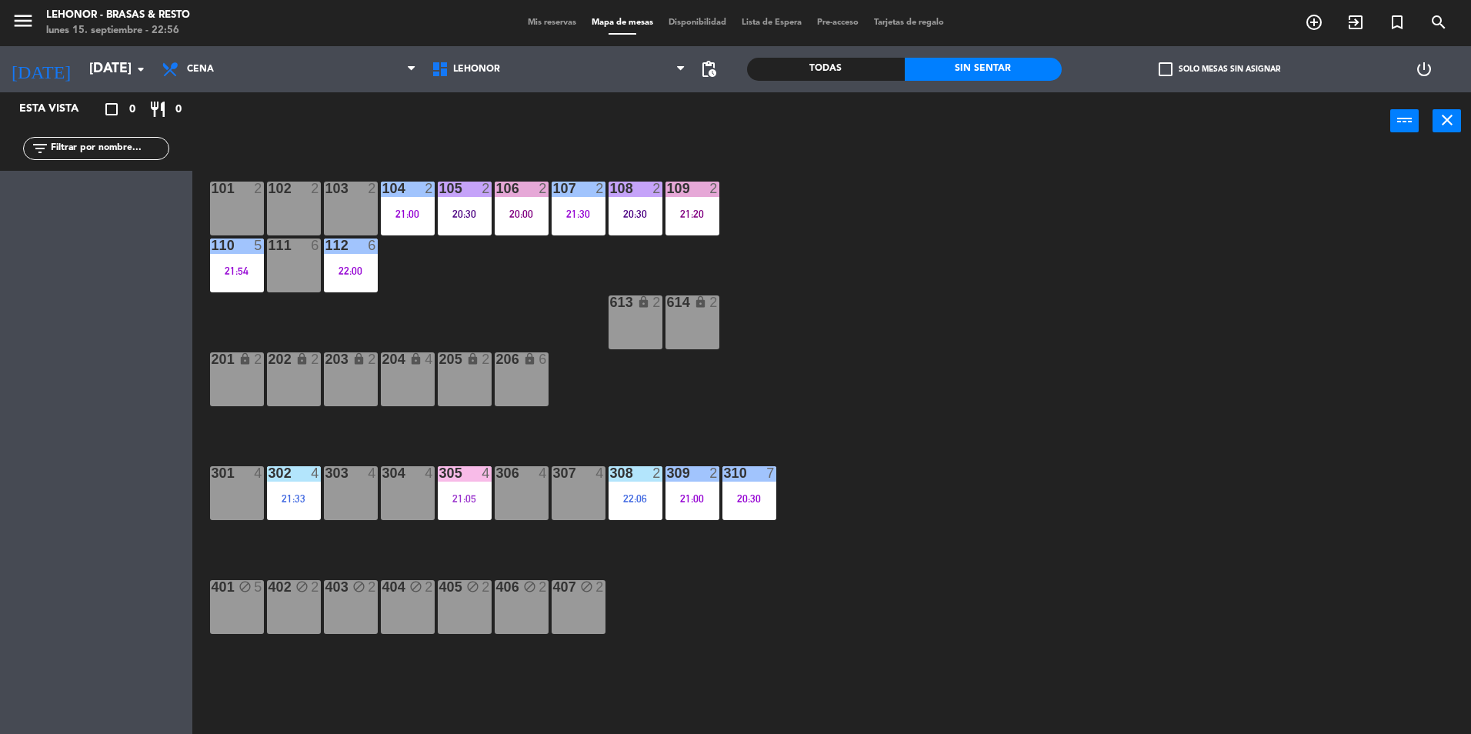
click at [605, 501] on div "101 2 102 2 103 2 104 2 21:00 105 2 20:30 106 2 20:00 107 2 21:30 108 2 20:30 1…" at bounding box center [839, 446] width 1264 height 584
click at [627, 496] on div "22:06" at bounding box center [635, 498] width 54 height 11
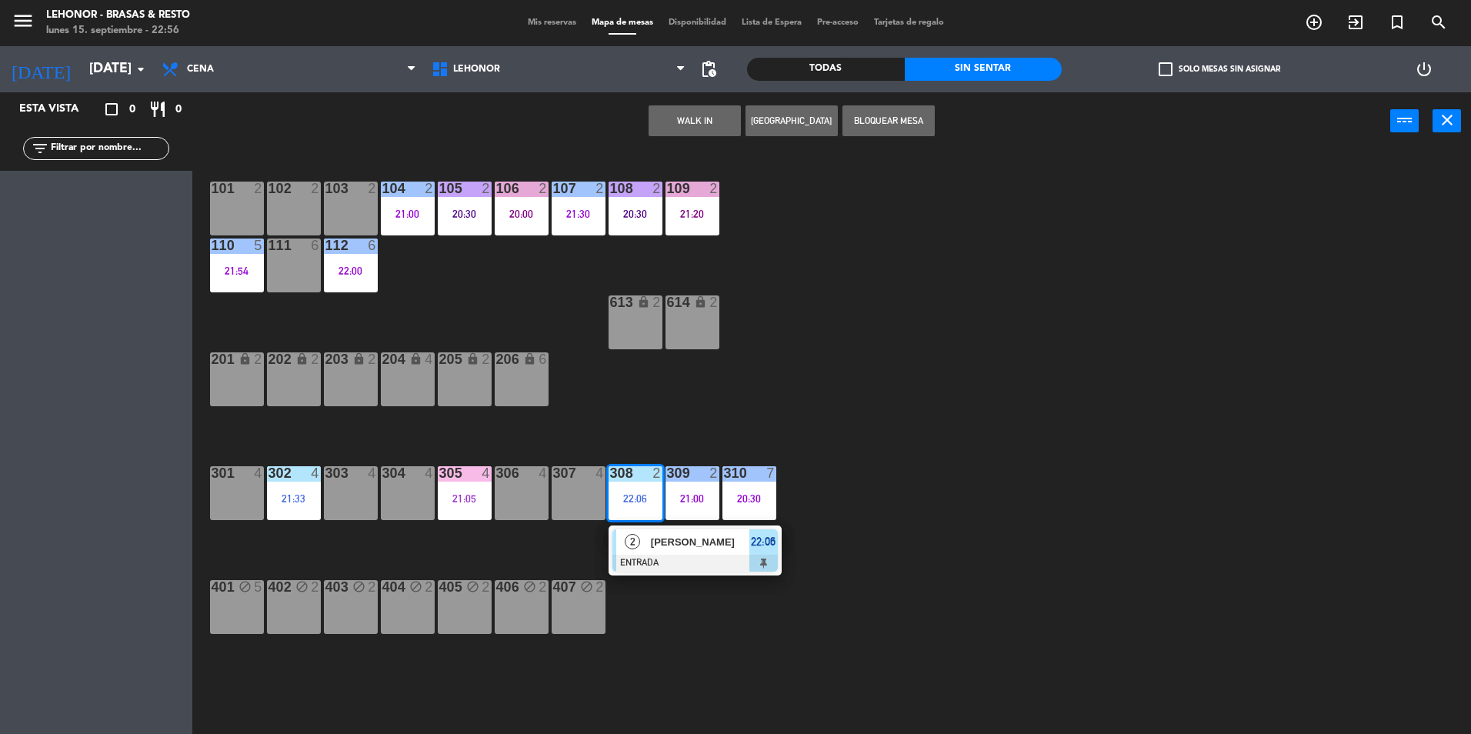
click at [635, 534] on span "2" at bounding box center [632, 541] width 15 height 15
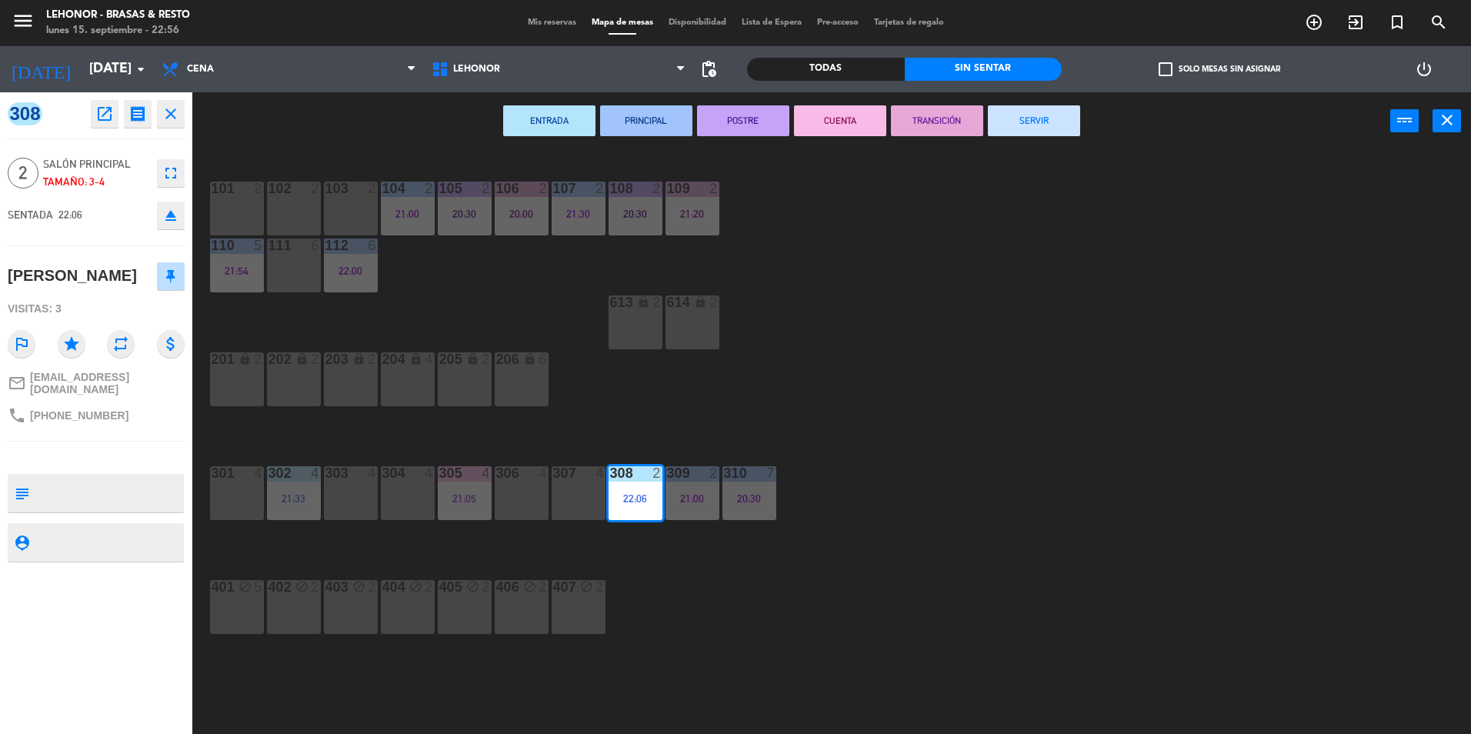
click at [633, 124] on button "PRINCIPAL" at bounding box center [646, 120] width 92 height 31
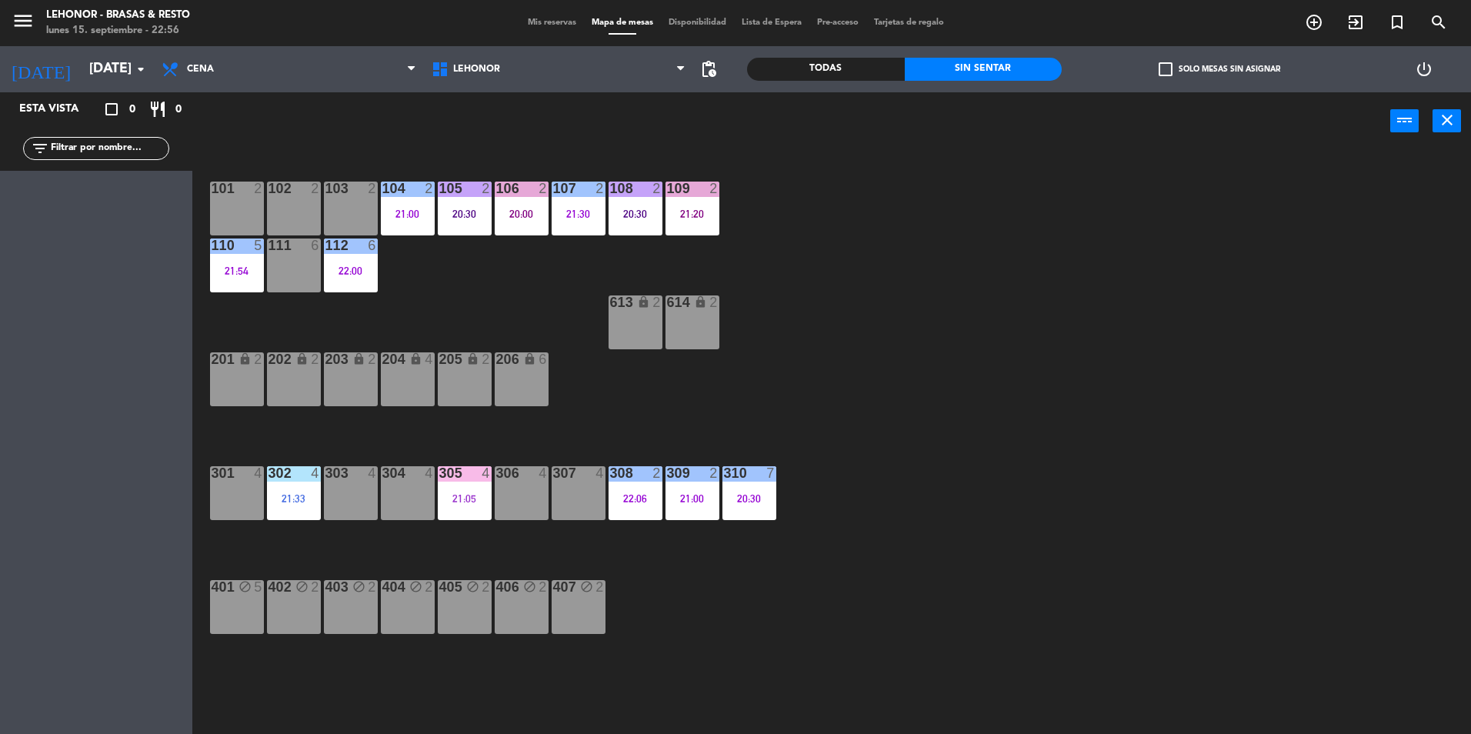
click at [305, 487] on div "302 4 21:33" at bounding box center [294, 493] width 54 height 54
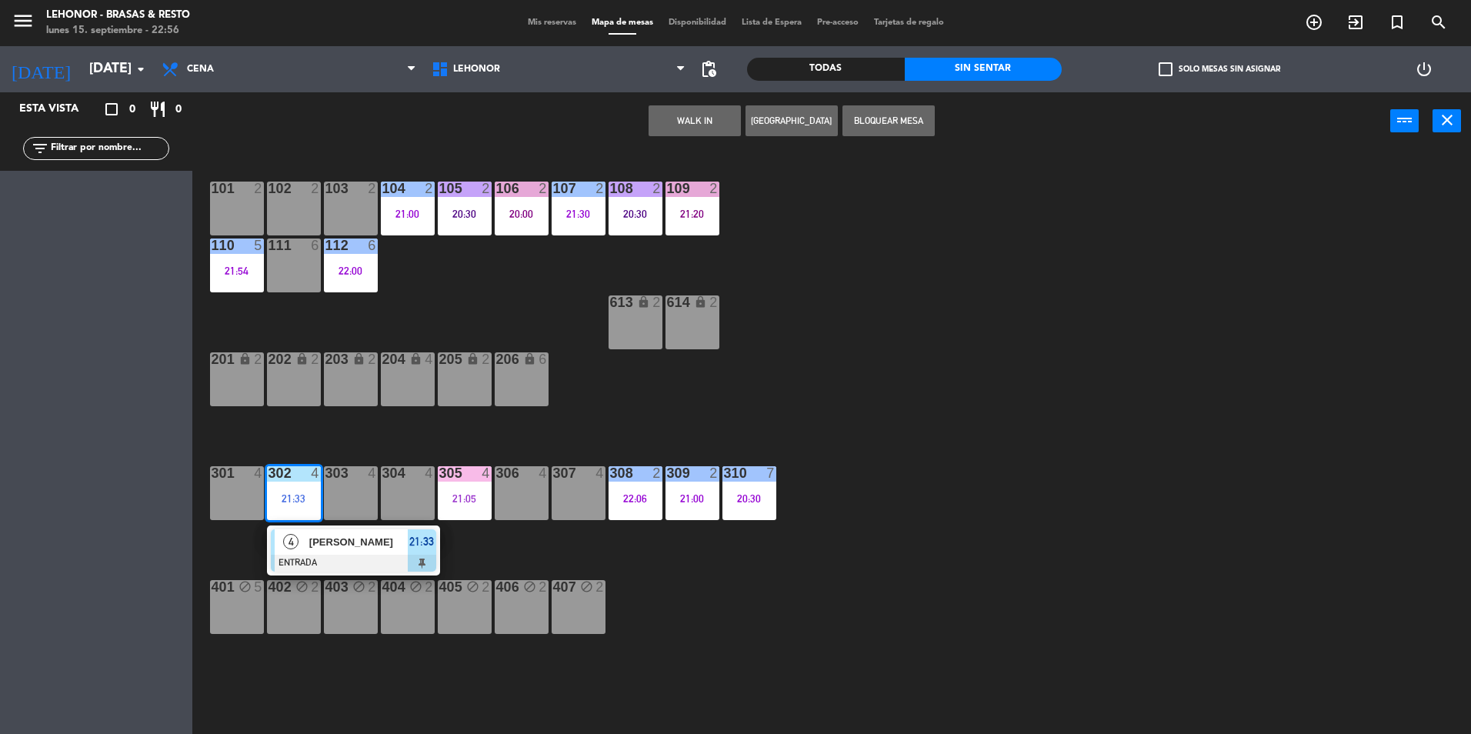
click at [378, 552] on div "[PERSON_NAME]" at bounding box center [358, 541] width 100 height 25
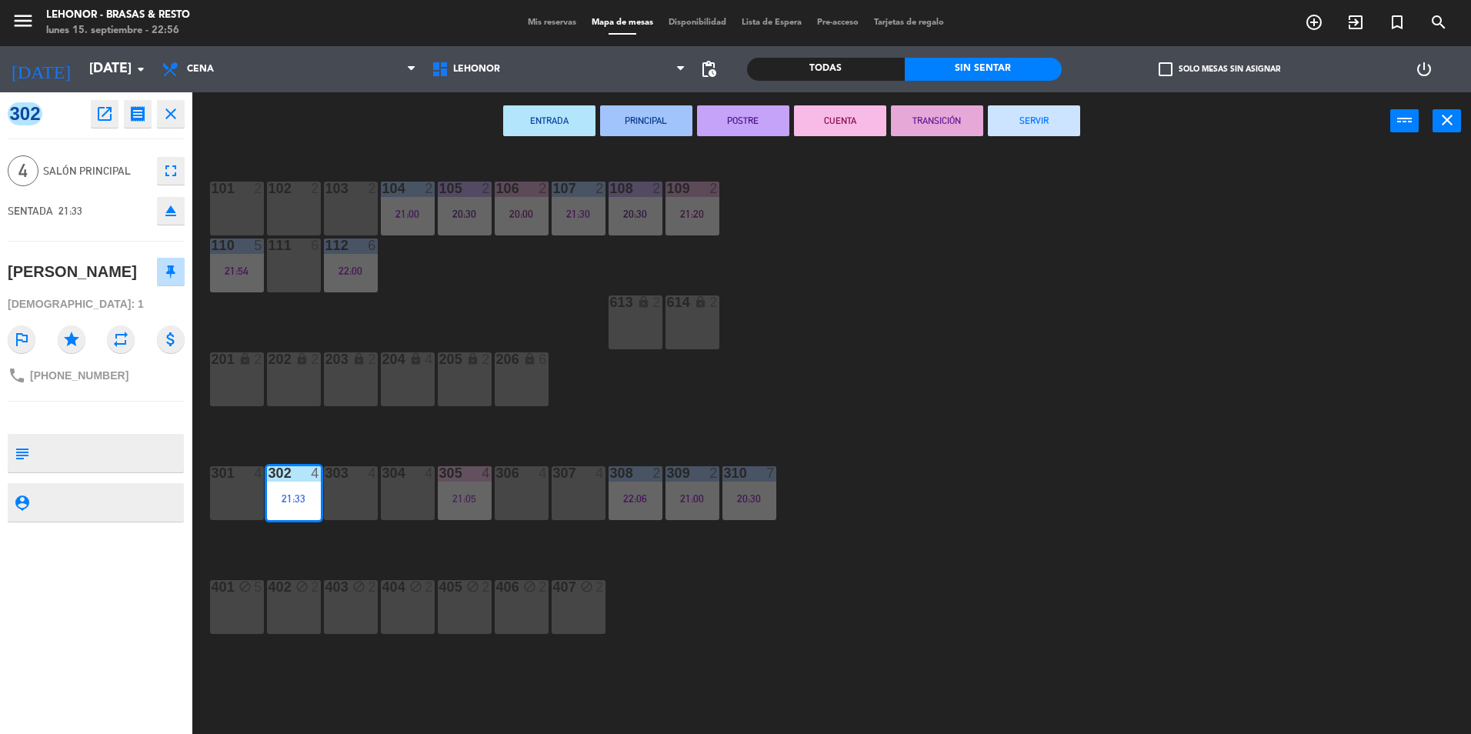
click at [652, 128] on button "PRINCIPAL" at bounding box center [646, 120] width 92 height 31
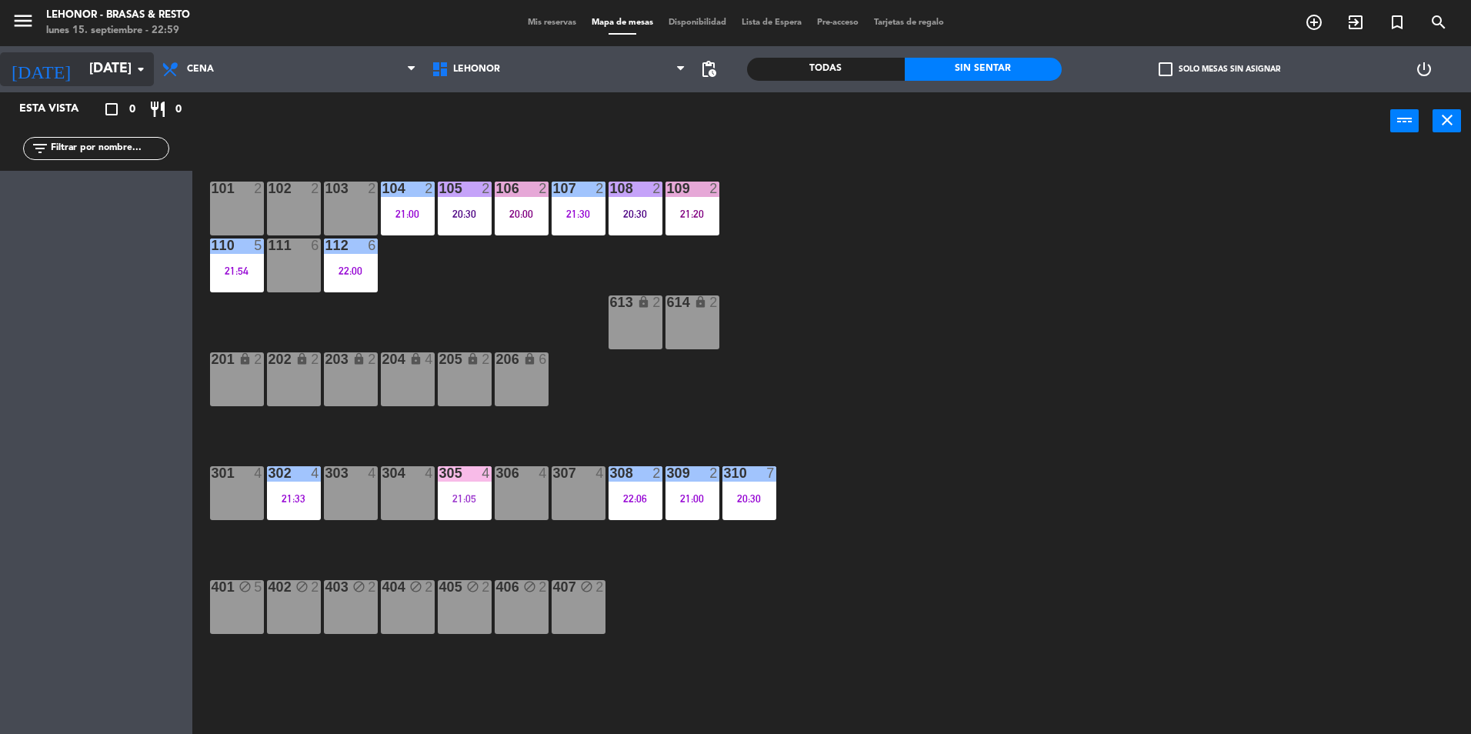
click at [82, 58] on input "[DATE]" at bounding box center [171, 69] width 178 height 31
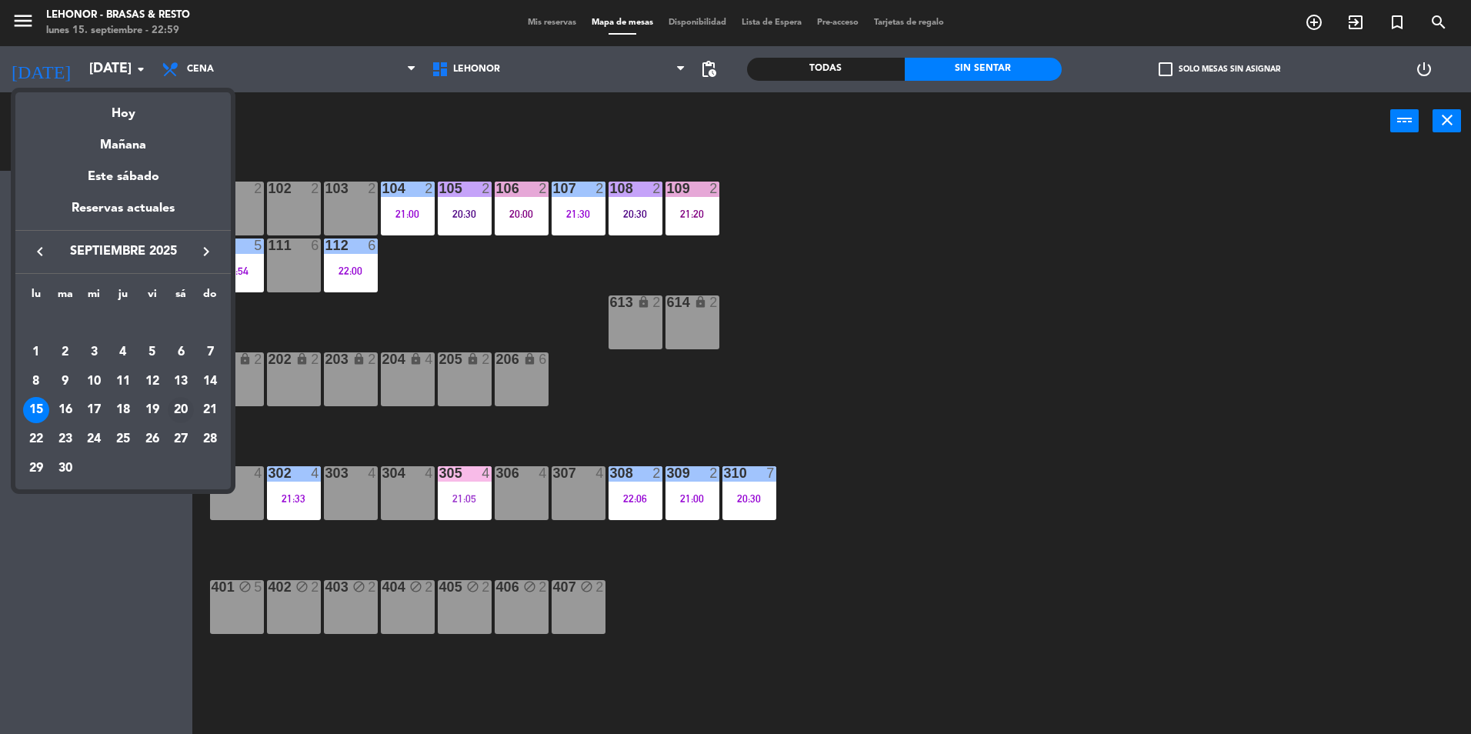
click at [174, 411] on div "20" at bounding box center [181, 410] width 26 height 26
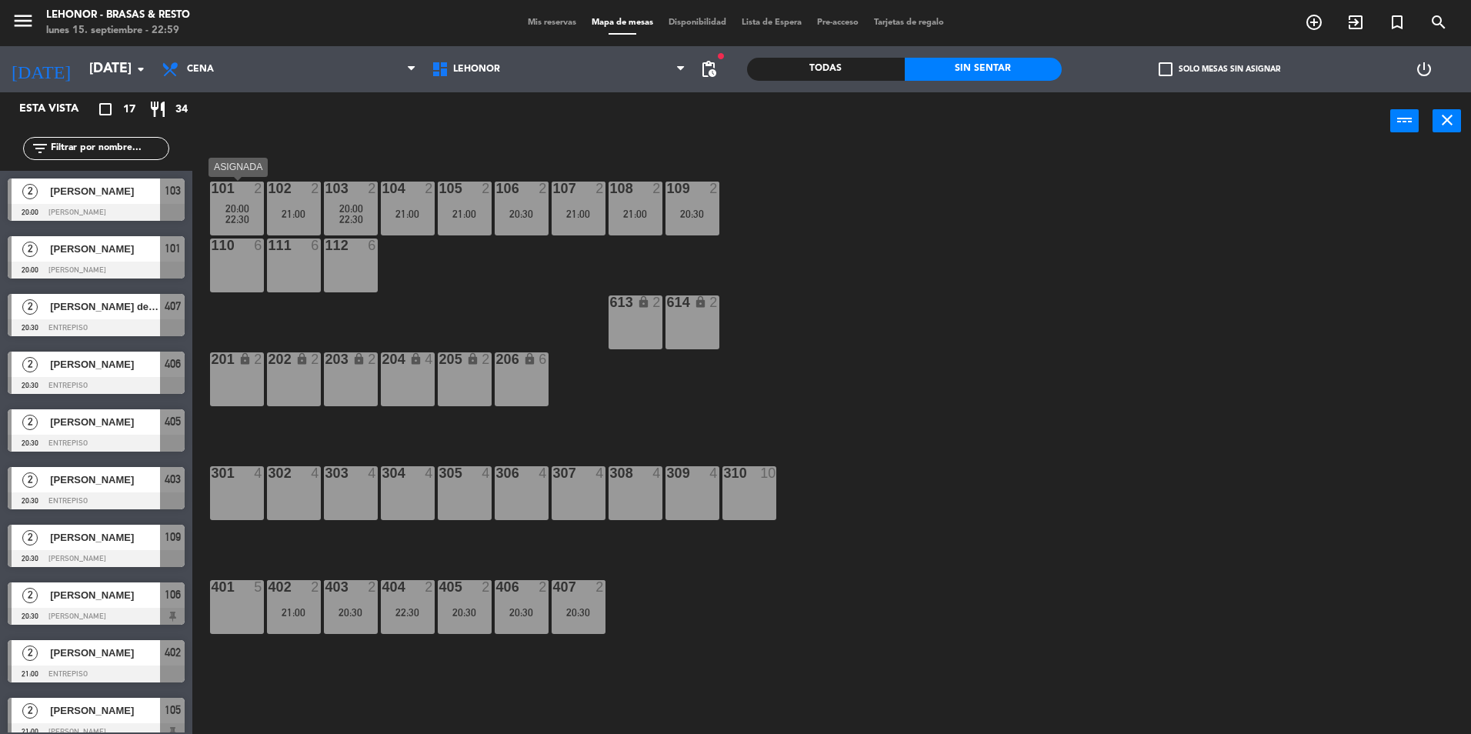
click at [228, 199] on div "101 2 20:00 22:30" at bounding box center [237, 209] width 54 height 54
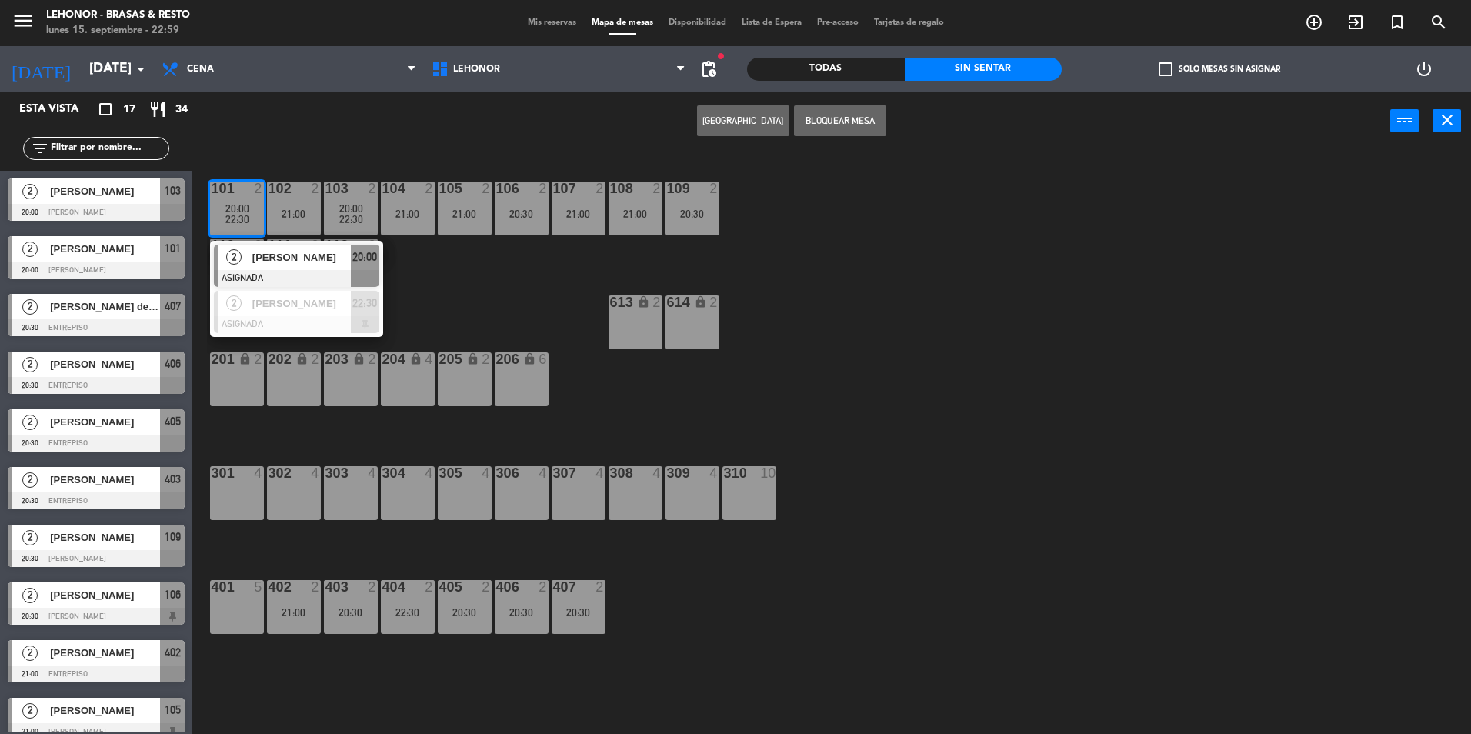
click at [431, 293] on div "101 2 20:00 22:30 2 [PERSON_NAME] ASIGNADA 20:00 2 [PERSON_NAME] ASIGNADA 22:30…" at bounding box center [839, 446] width 1264 height 584
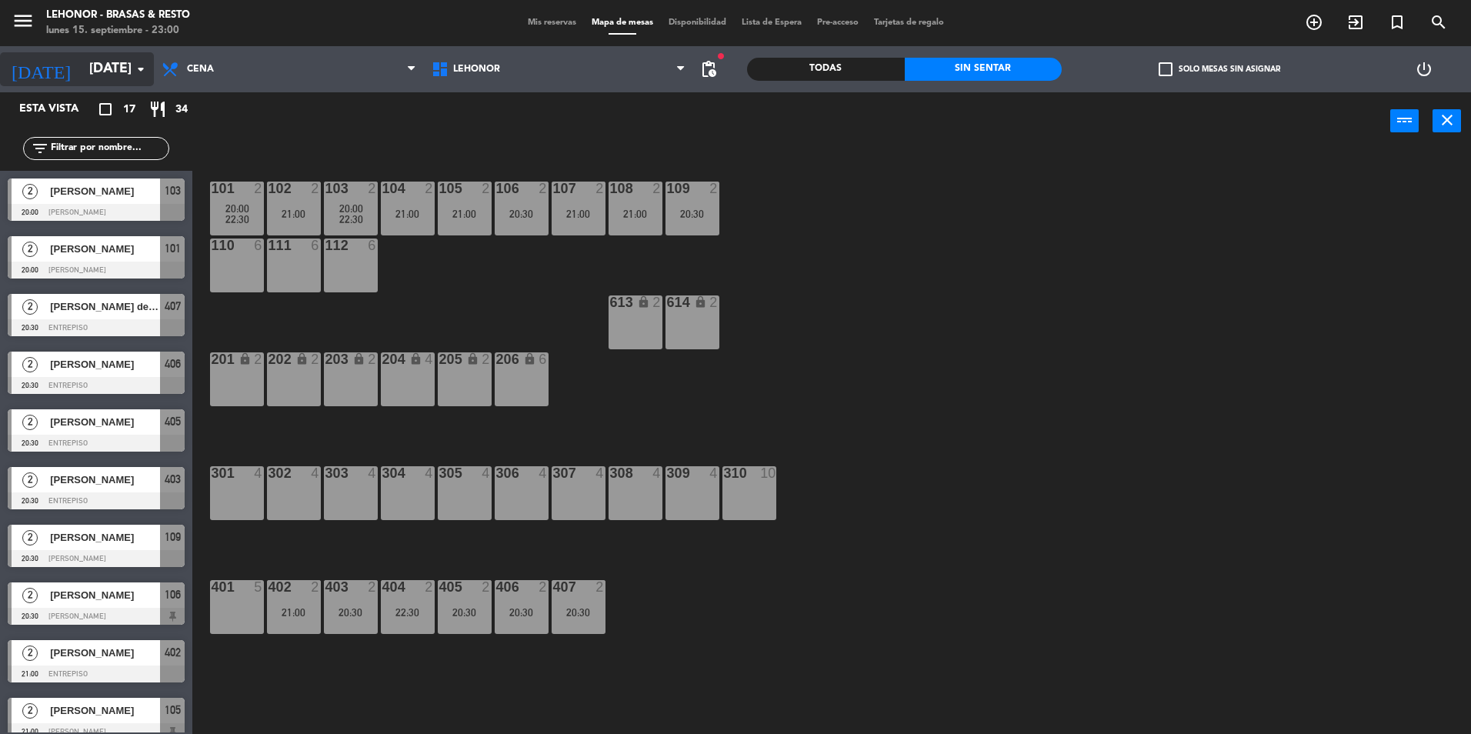
click at [82, 72] on input "[DATE]" at bounding box center [171, 69] width 178 height 31
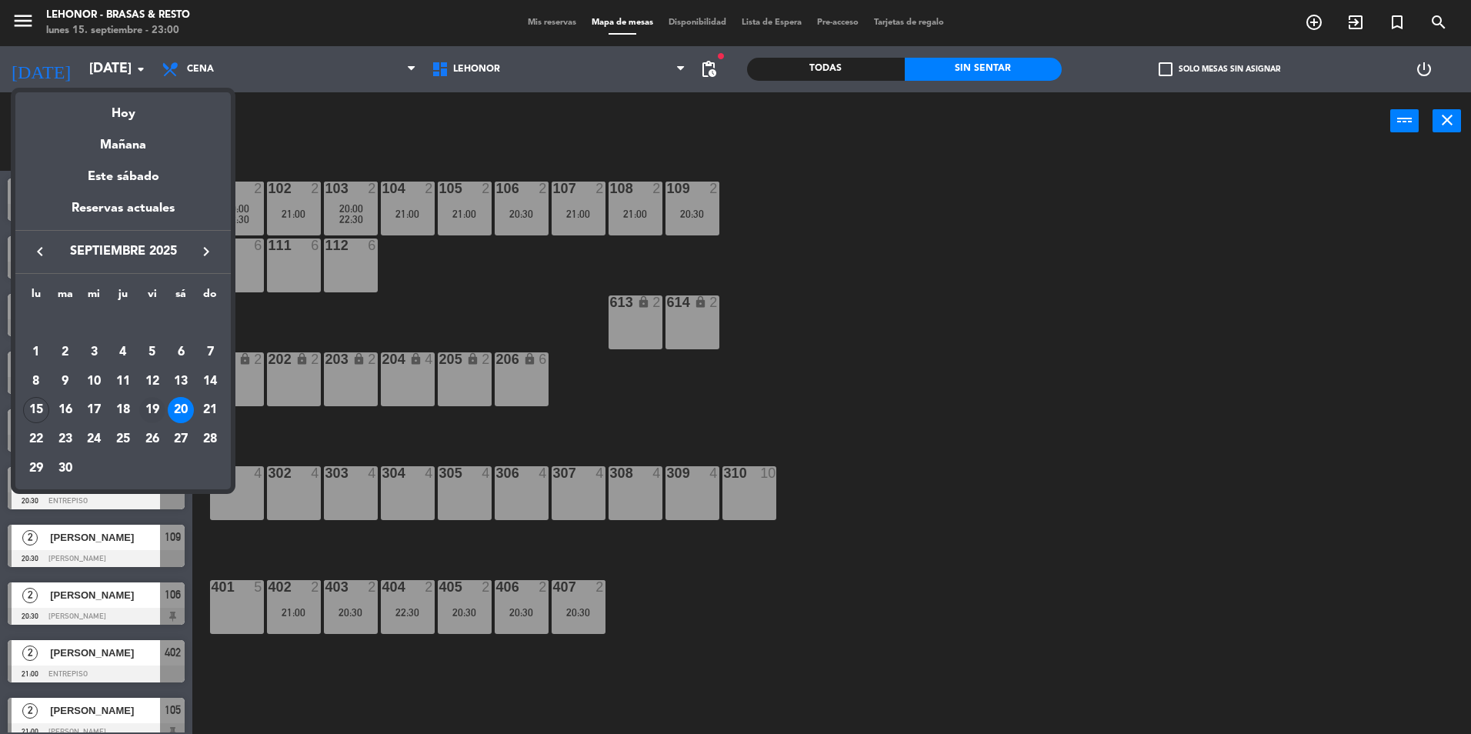
click at [148, 411] on div "19" at bounding box center [152, 410] width 26 height 26
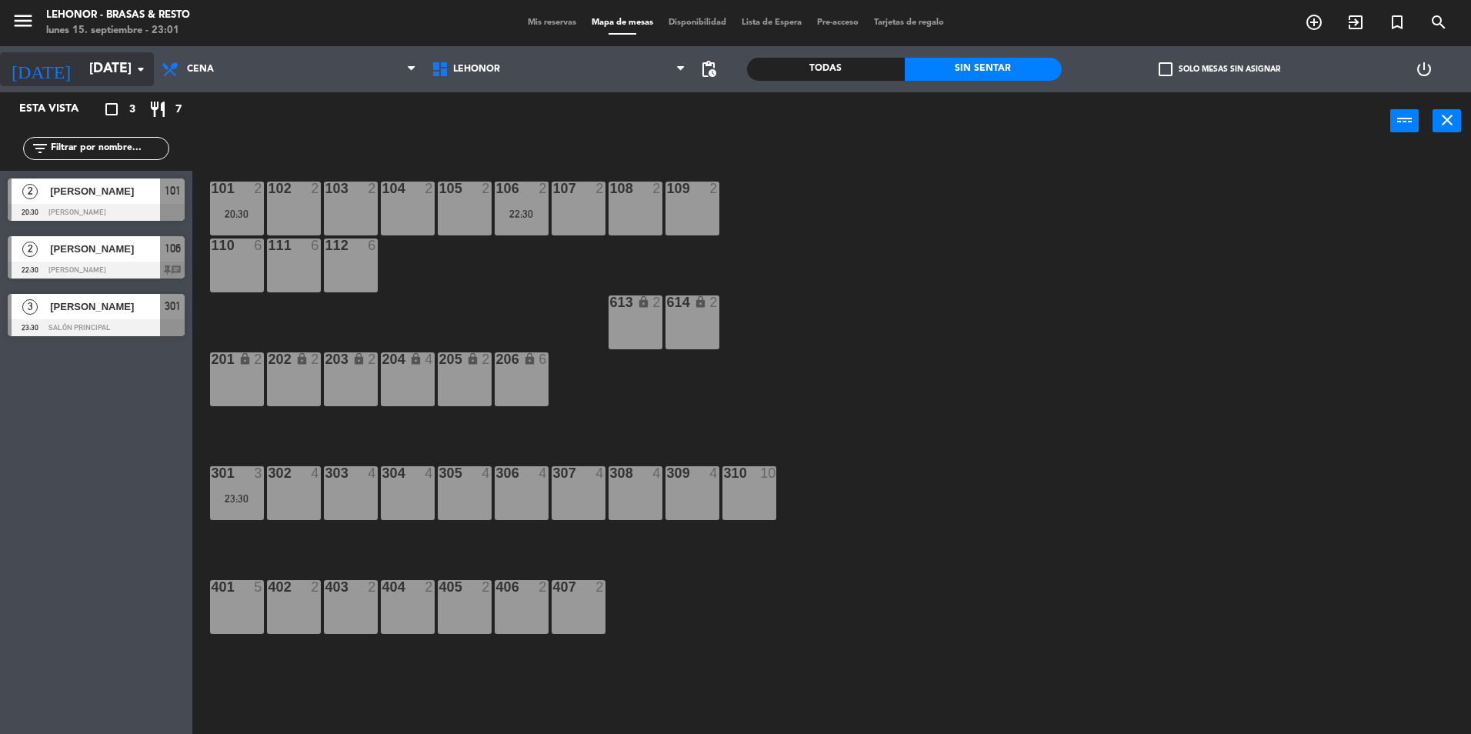
click at [82, 65] on input "[DATE]" at bounding box center [171, 69] width 178 height 31
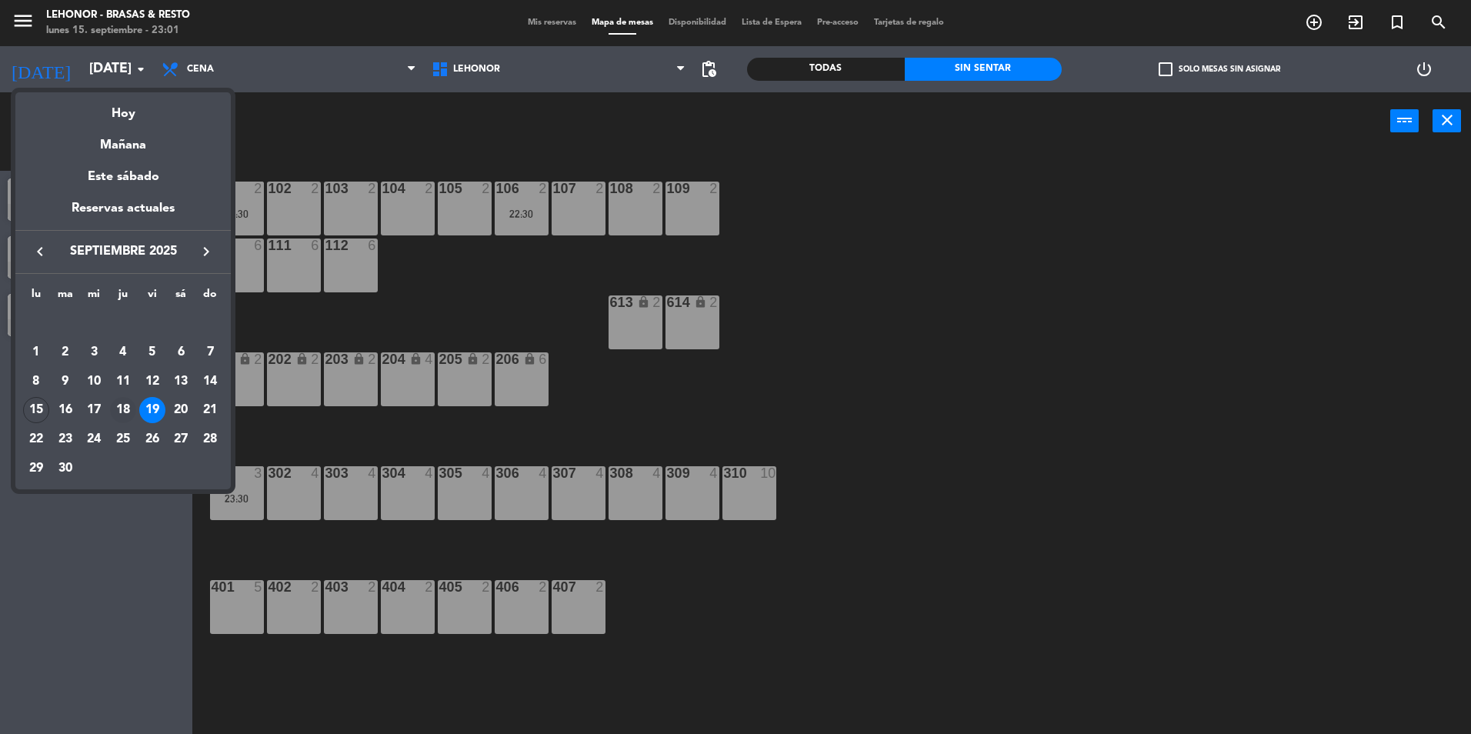
click at [115, 406] on div "18" at bounding box center [123, 410] width 26 height 26
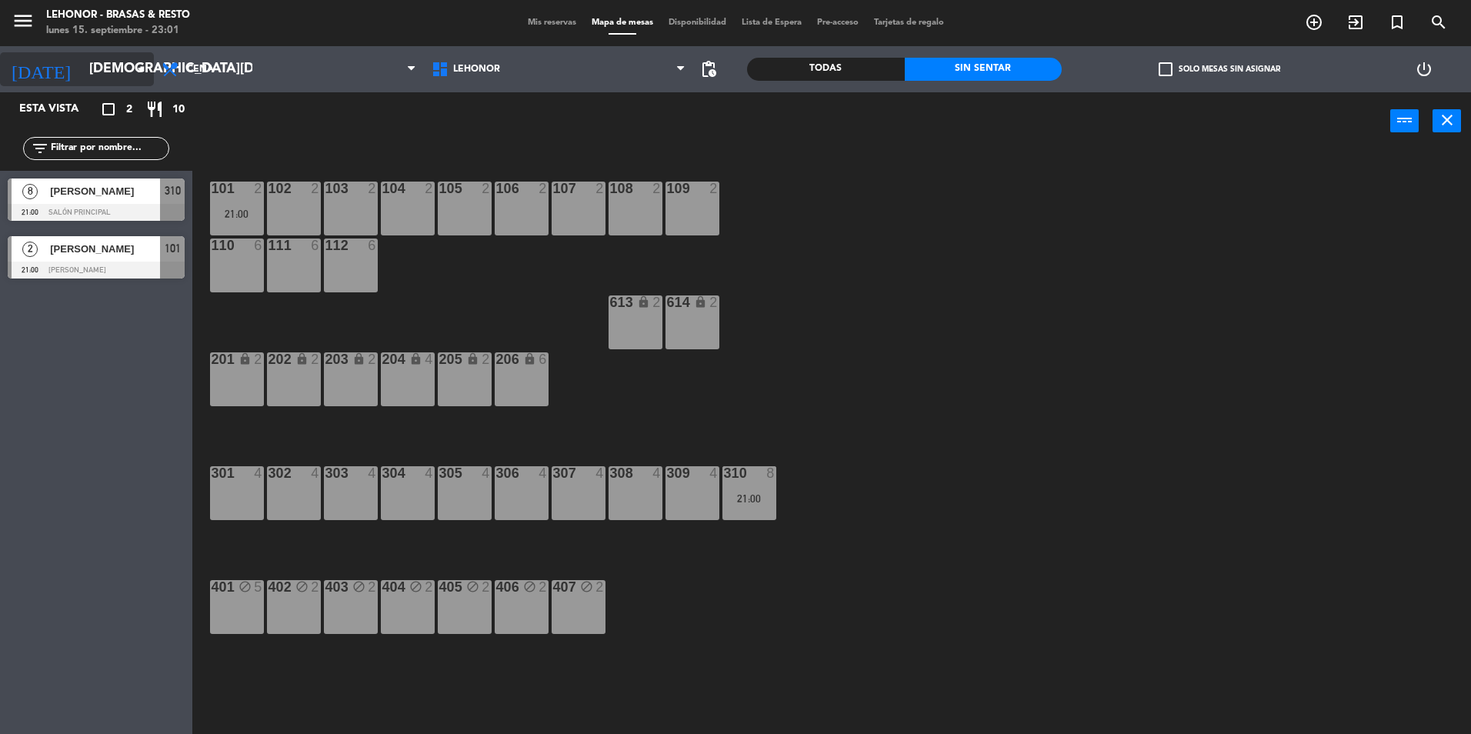
click at [132, 73] on icon "arrow_drop_down" at bounding box center [141, 69] width 18 height 18
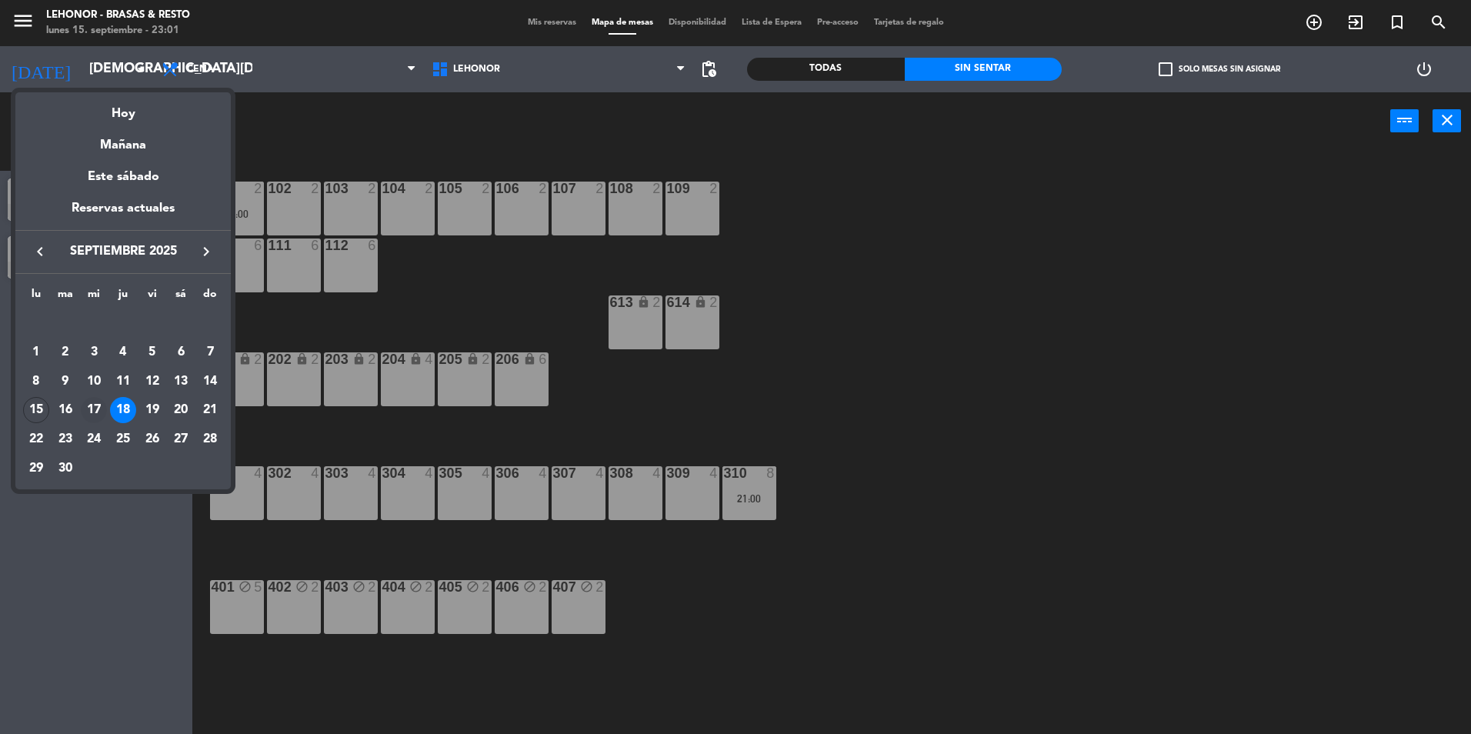
click at [100, 415] on div "17" at bounding box center [94, 410] width 26 height 26
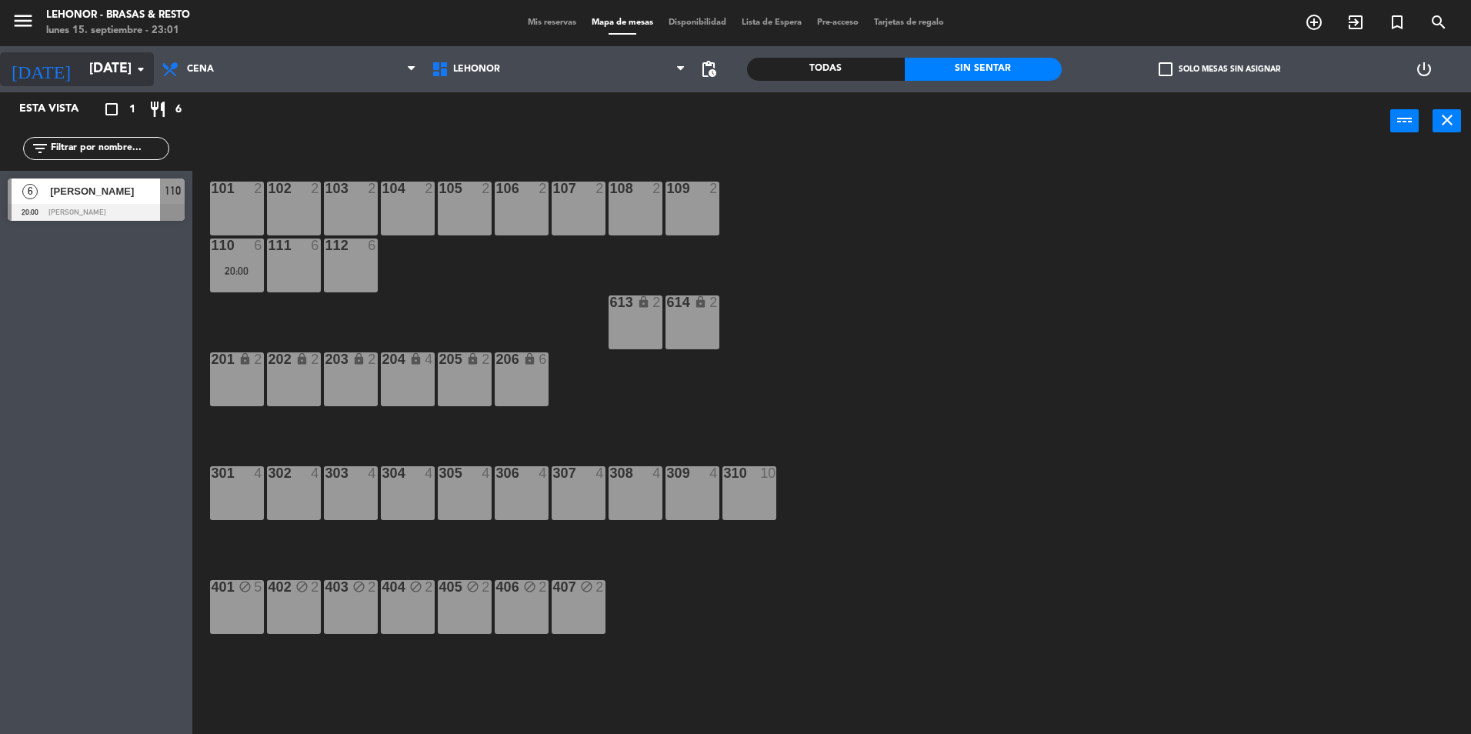
click at [82, 83] on input "[DATE]" at bounding box center [171, 69] width 178 height 31
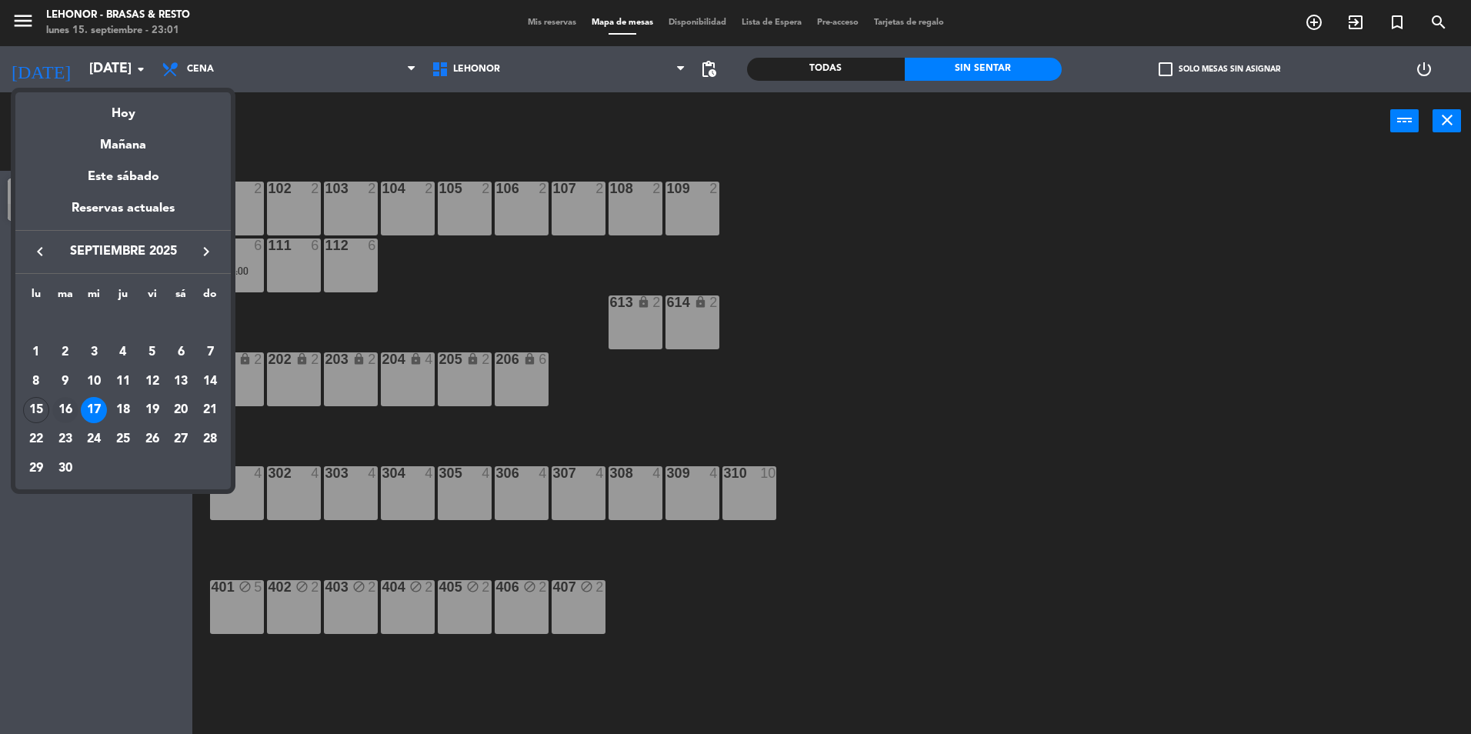
click at [70, 411] on div "16" at bounding box center [65, 410] width 26 height 26
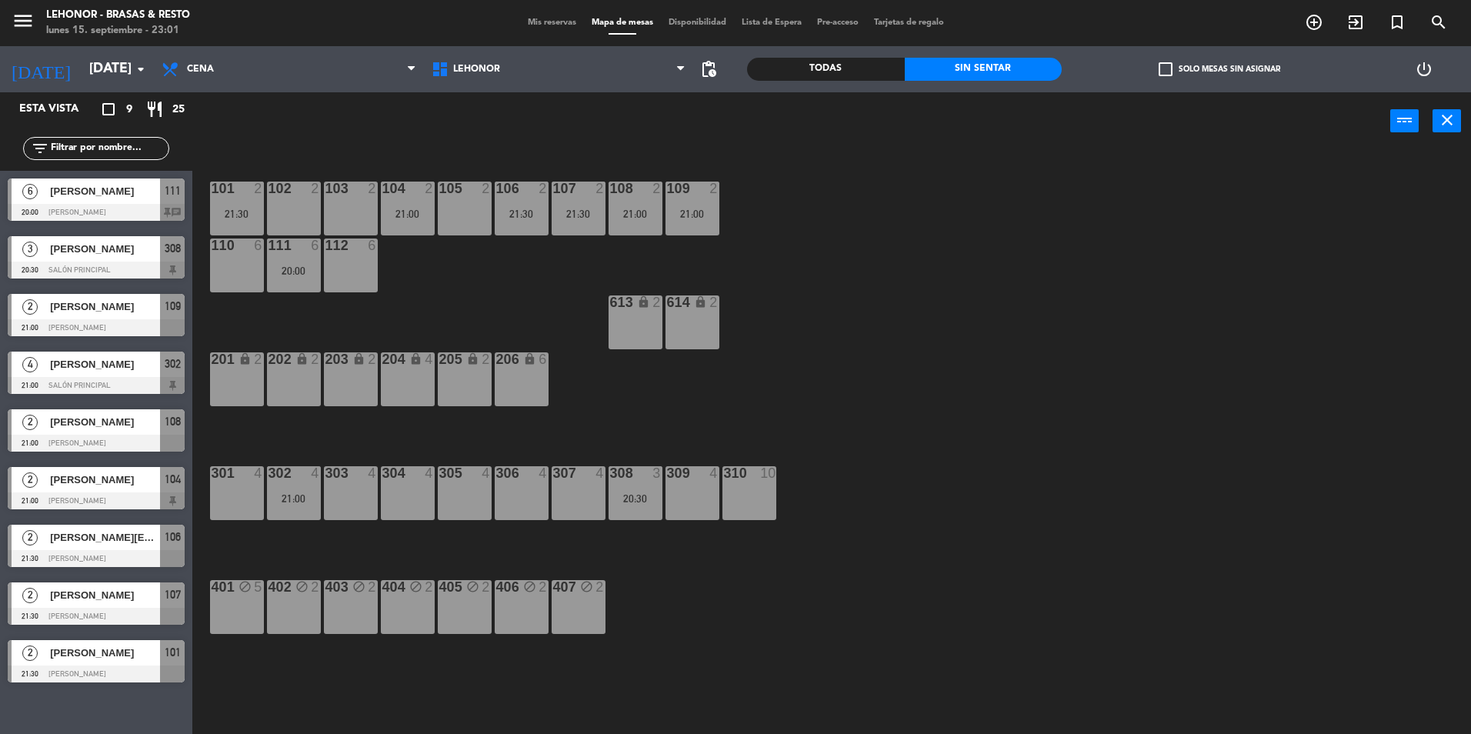
click at [54, 199] on span "[PERSON_NAME]" at bounding box center [105, 191] width 110 height 16
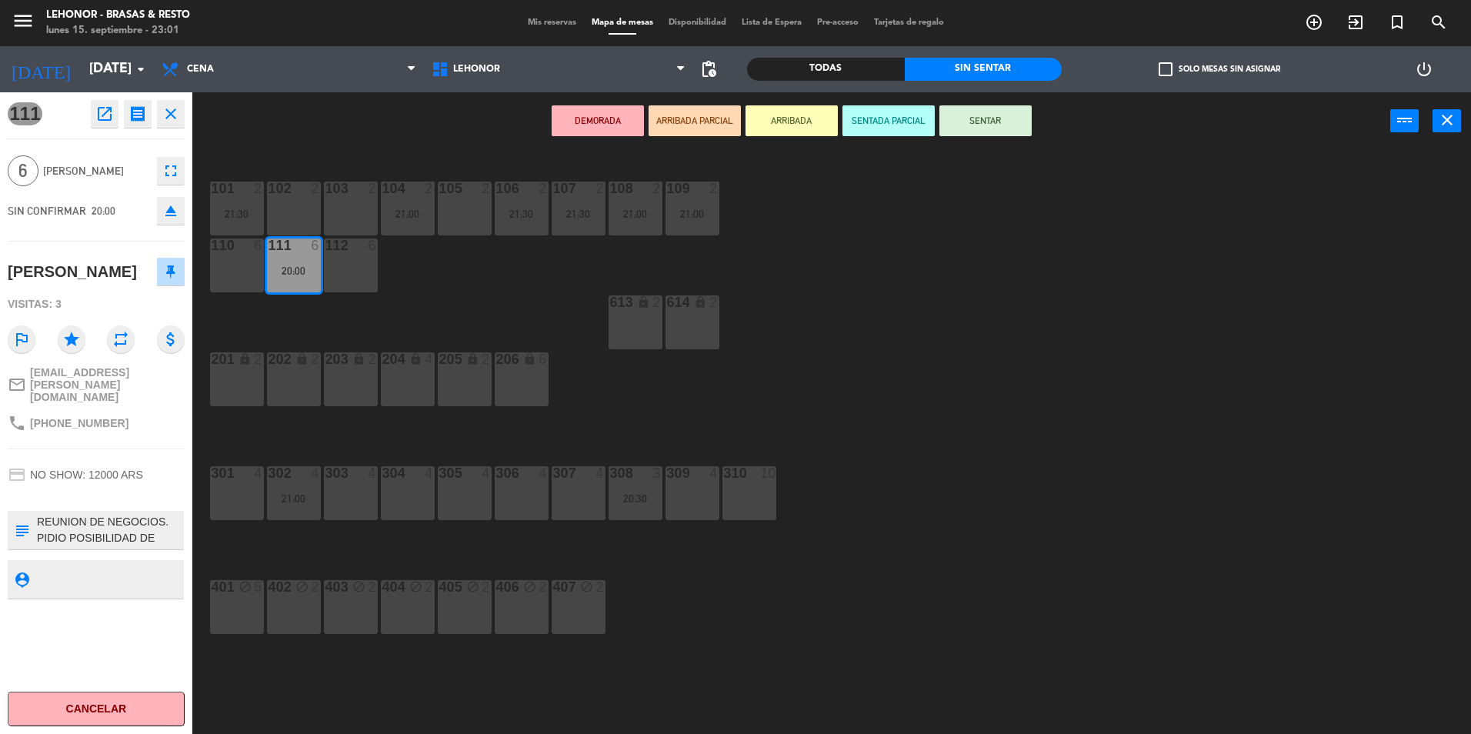
click at [99, 122] on icon "open_in_new" at bounding box center [104, 114] width 18 height 18
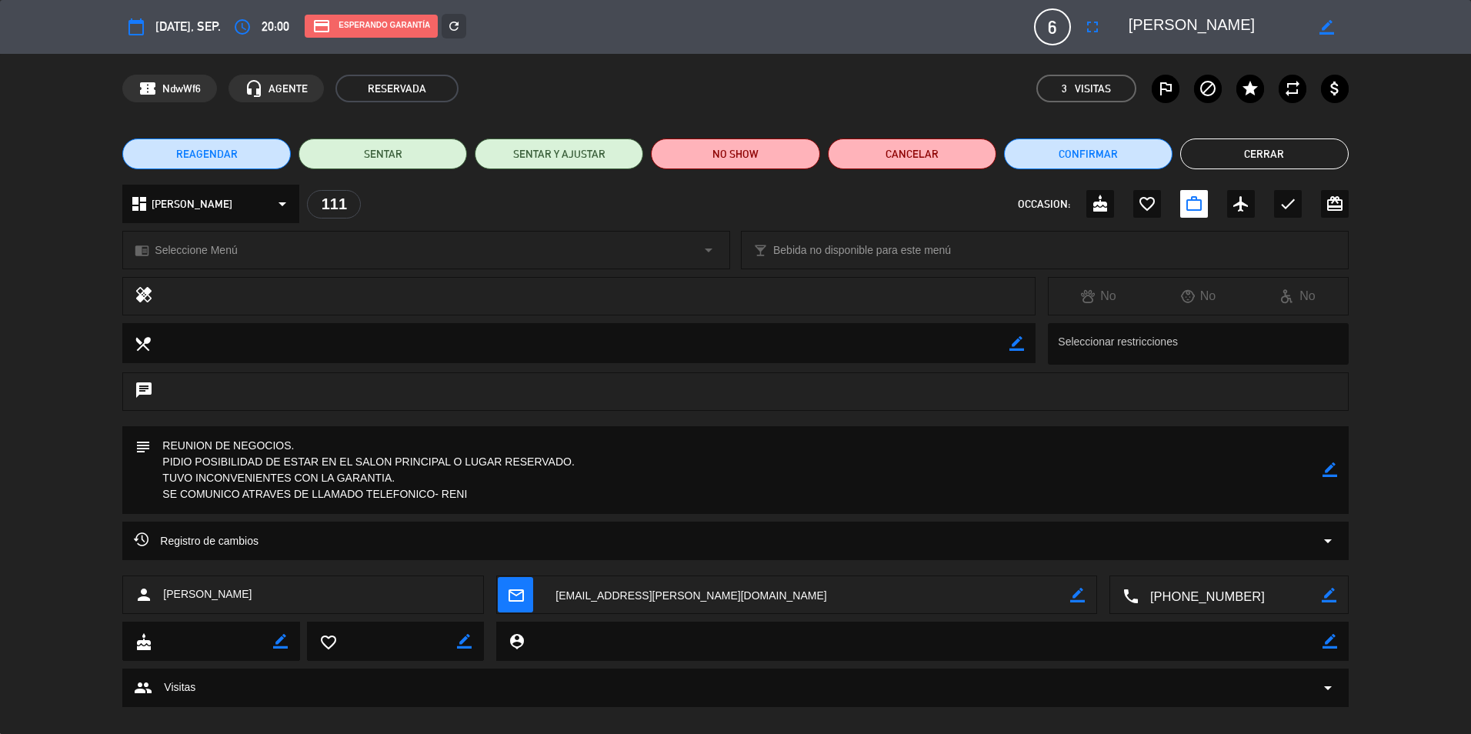
click at [1325, 152] on button "Cerrar" at bounding box center [1264, 153] width 168 height 31
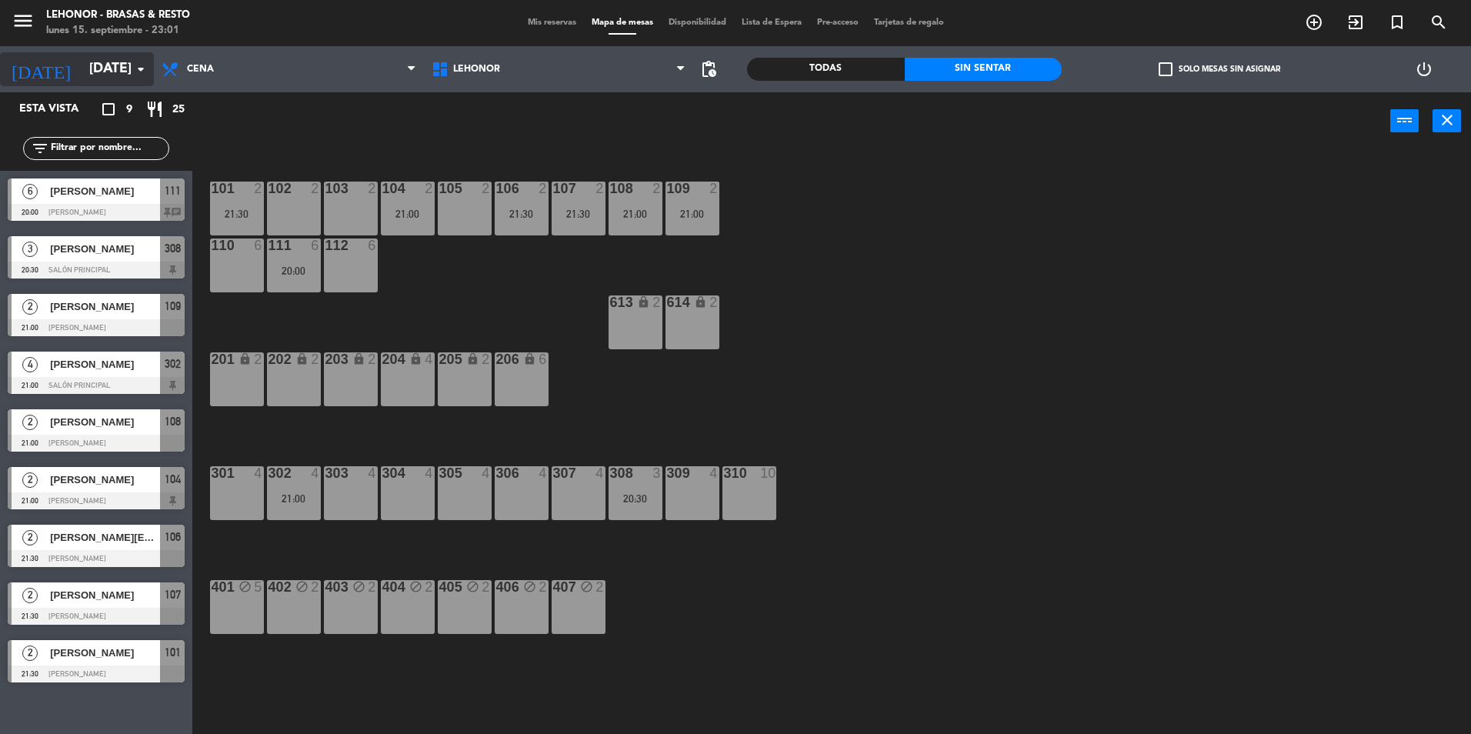
click at [89, 57] on input "[DATE]" at bounding box center [171, 69] width 178 height 31
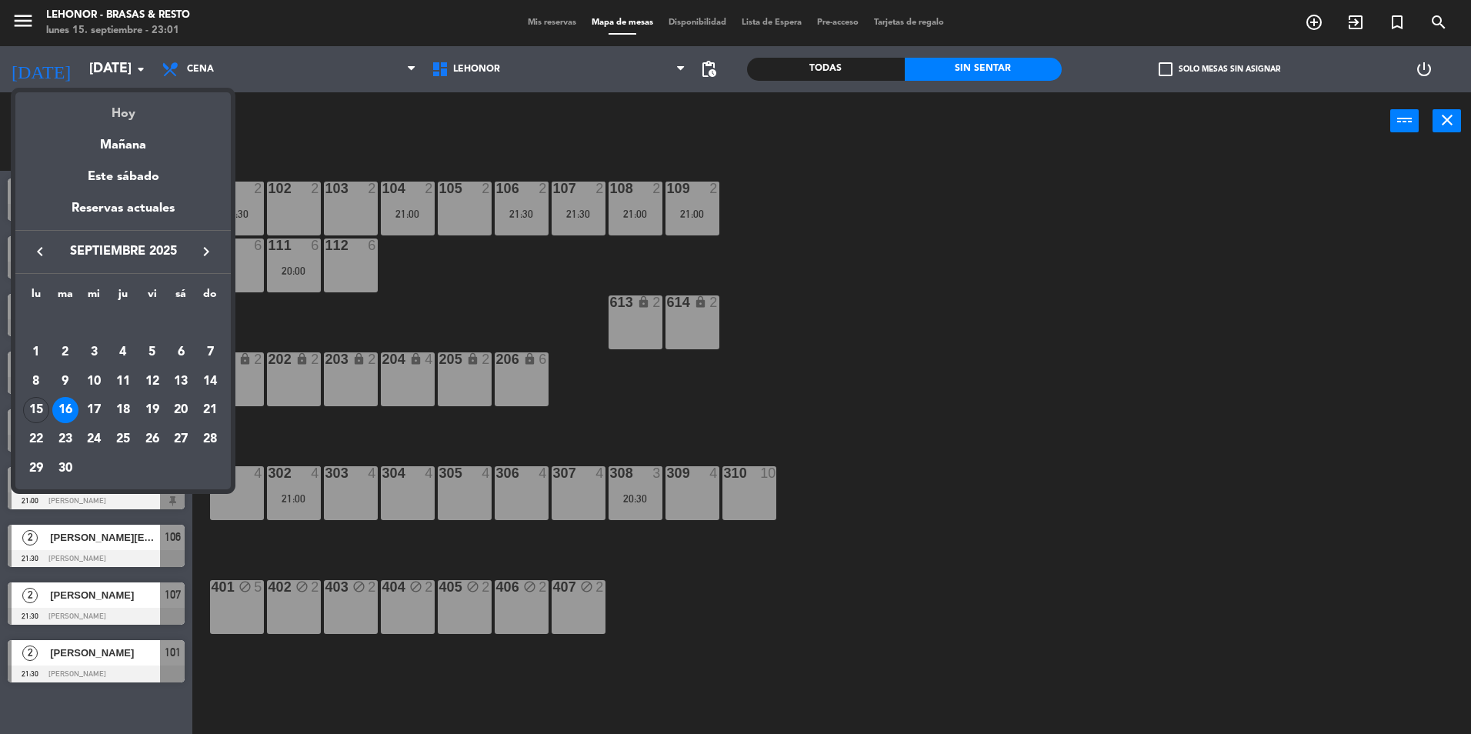
click at [145, 115] on div "Hoy" at bounding box center [122, 108] width 215 height 32
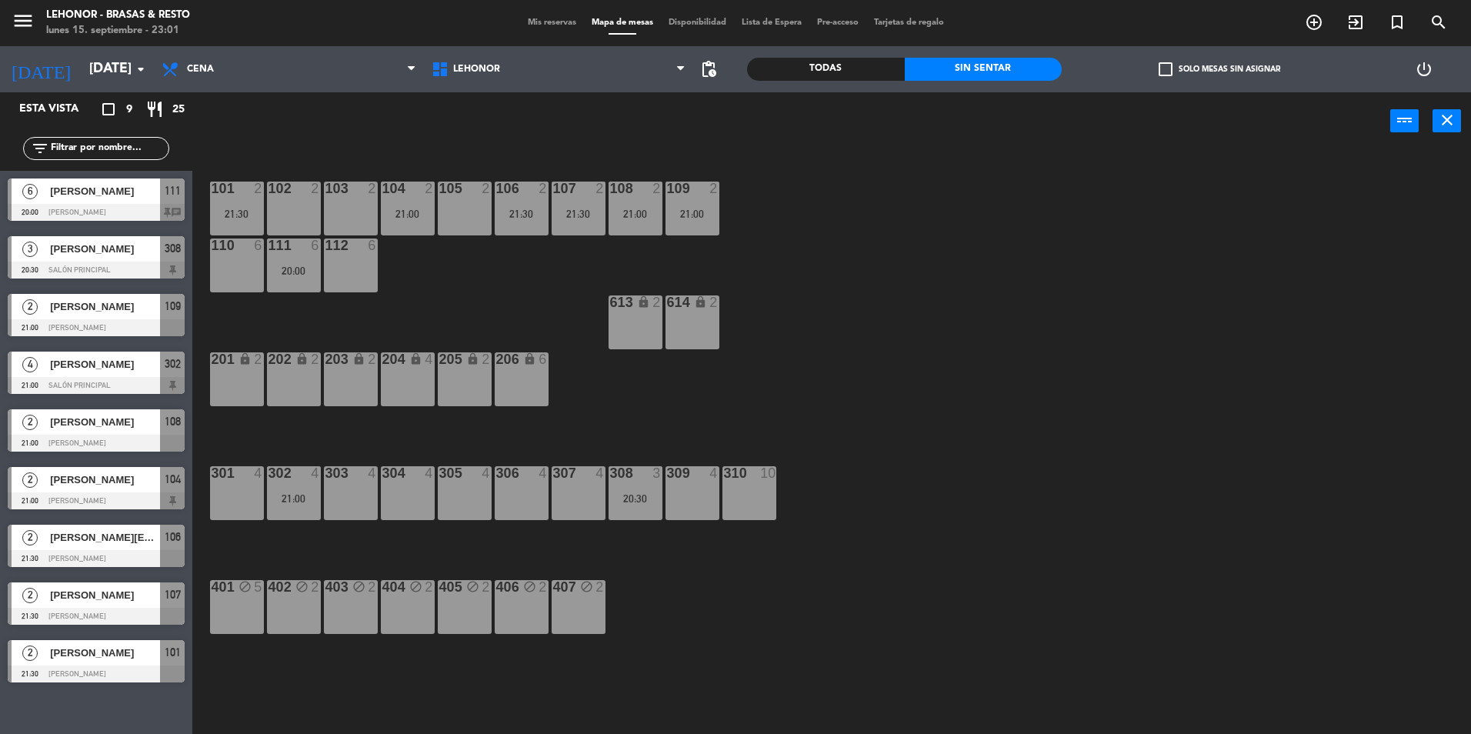
type input "[DATE]"
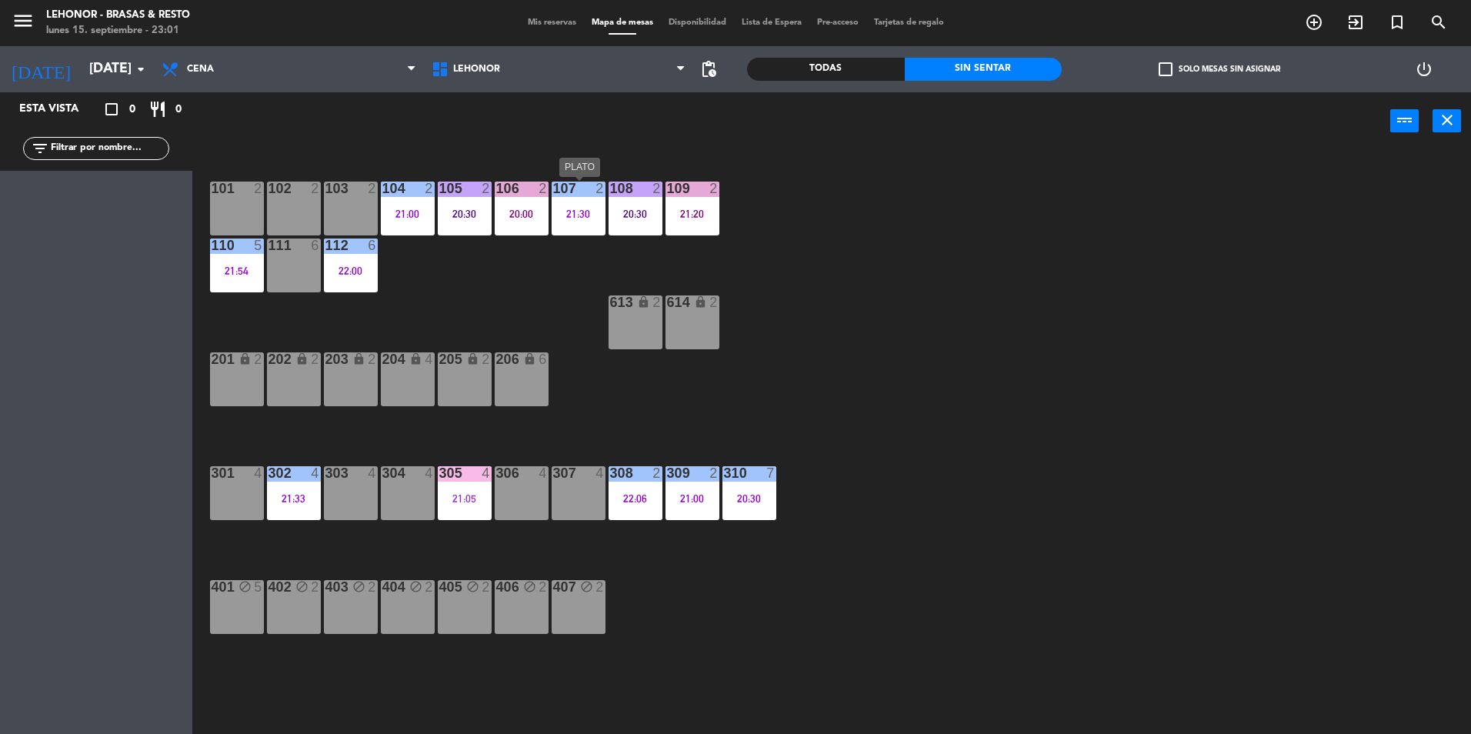
click at [578, 212] on div "21:30" at bounding box center [578, 213] width 54 height 11
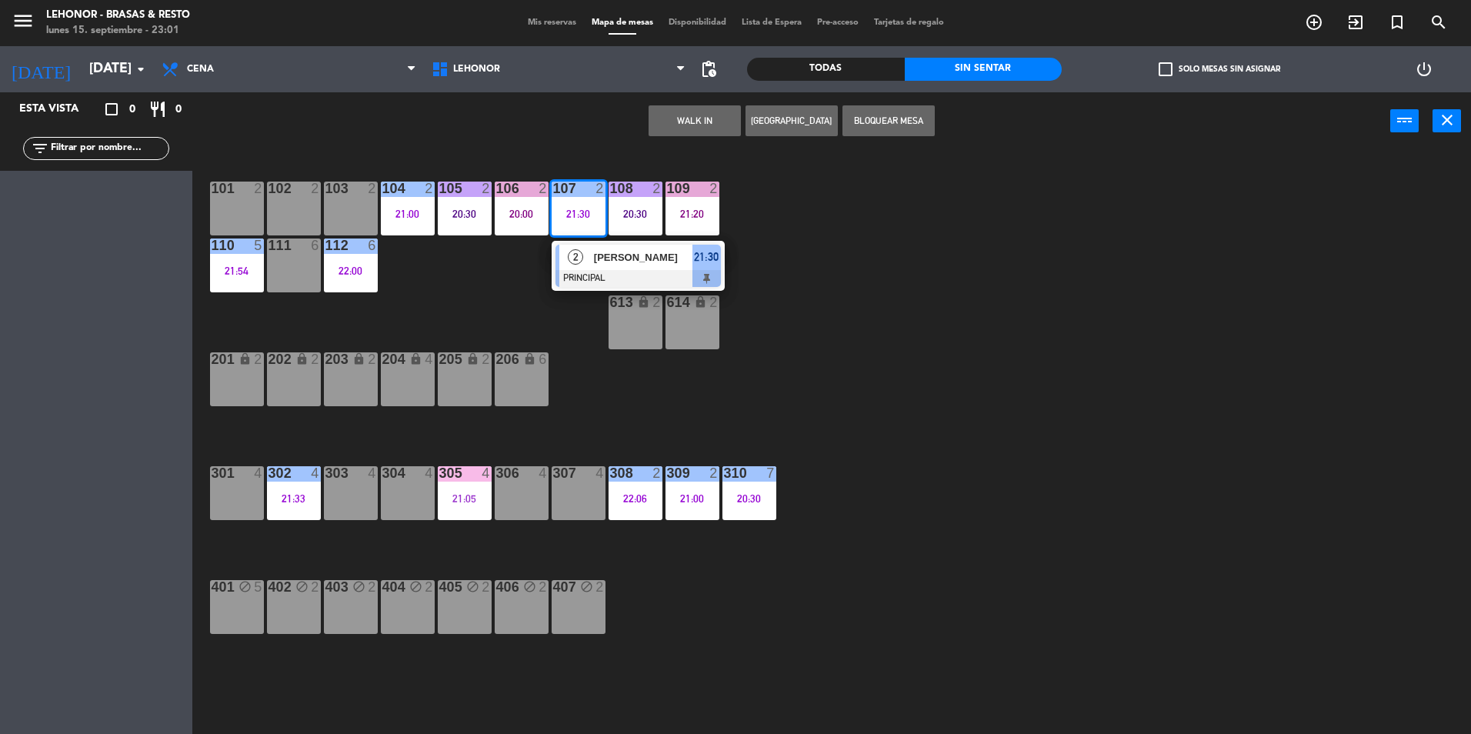
click at [578, 255] on span "2" at bounding box center [575, 256] width 15 height 15
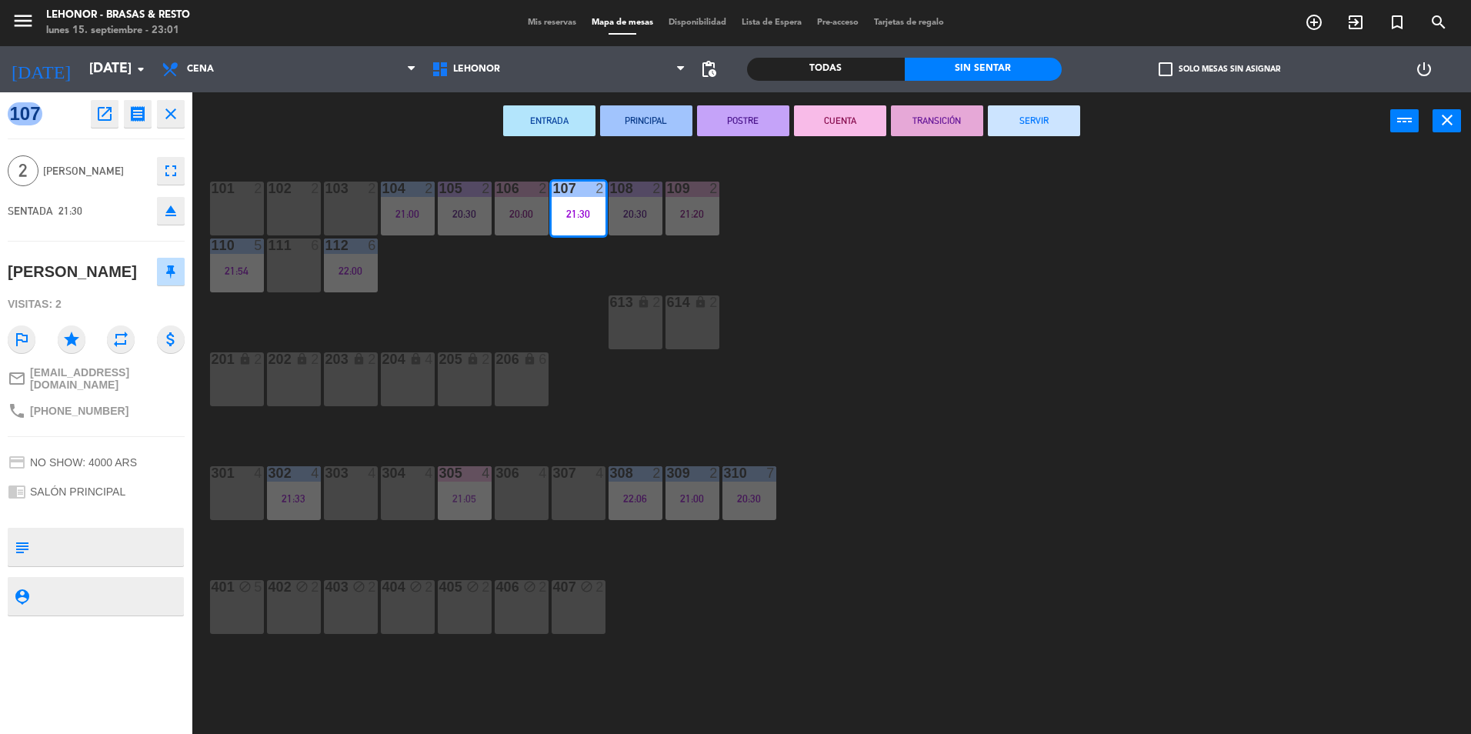
click at [740, 134] on button "POSTRE" at bounding box center [743, 120] width 92 height 31
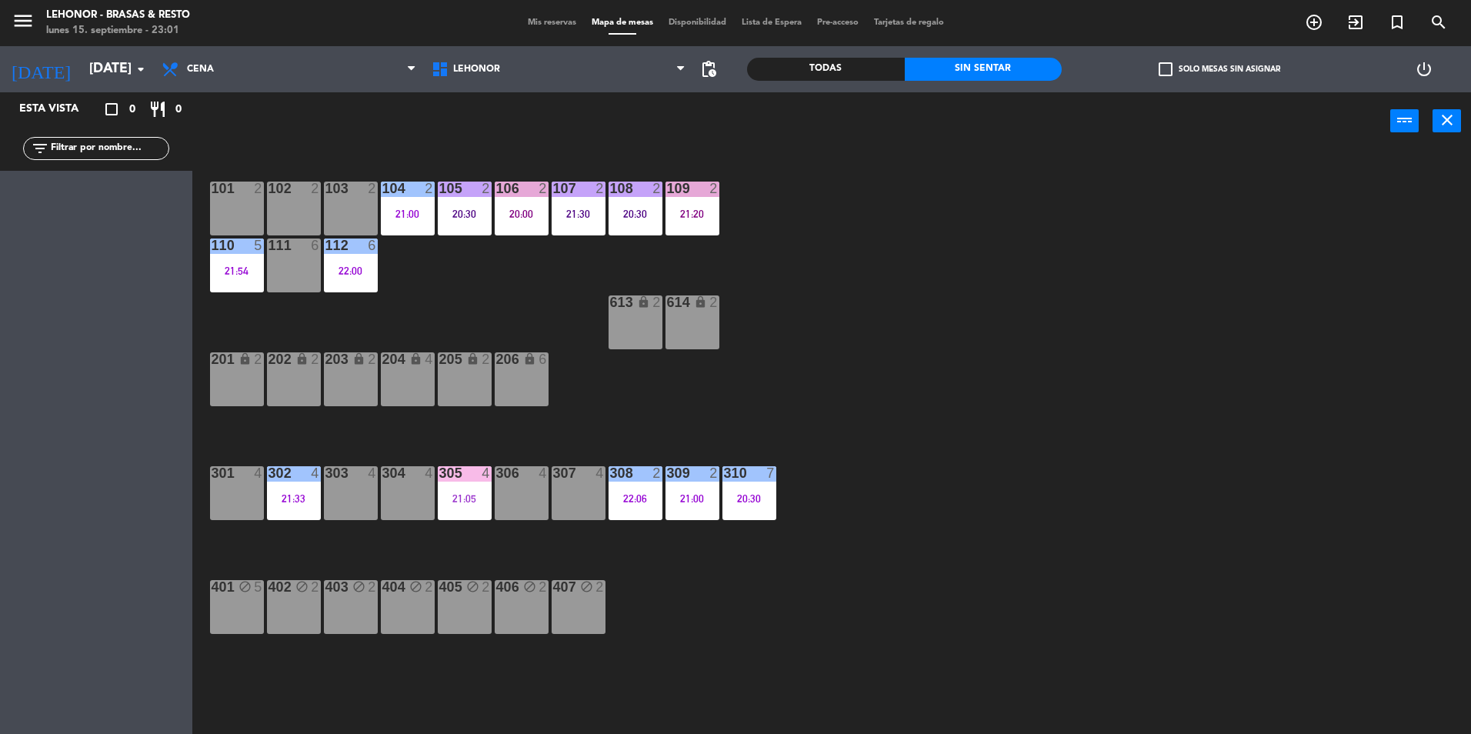
drag, startPoint x: 948, startPoint y: 348, endPoint x: 951, endPoint y: 322, distance: 25.6
click at [954, 329] on div "101 2 102 2 103 2 104 2 21:00 105 2 20:30 106 2 20:00 107 2 21:30 108 2 20:30 1…" at bounding box center [839, 446] width 1264 height 584
click at [470, 230] on div "105 2 20:30" at bounding box center [465, 209] width 54 height 54
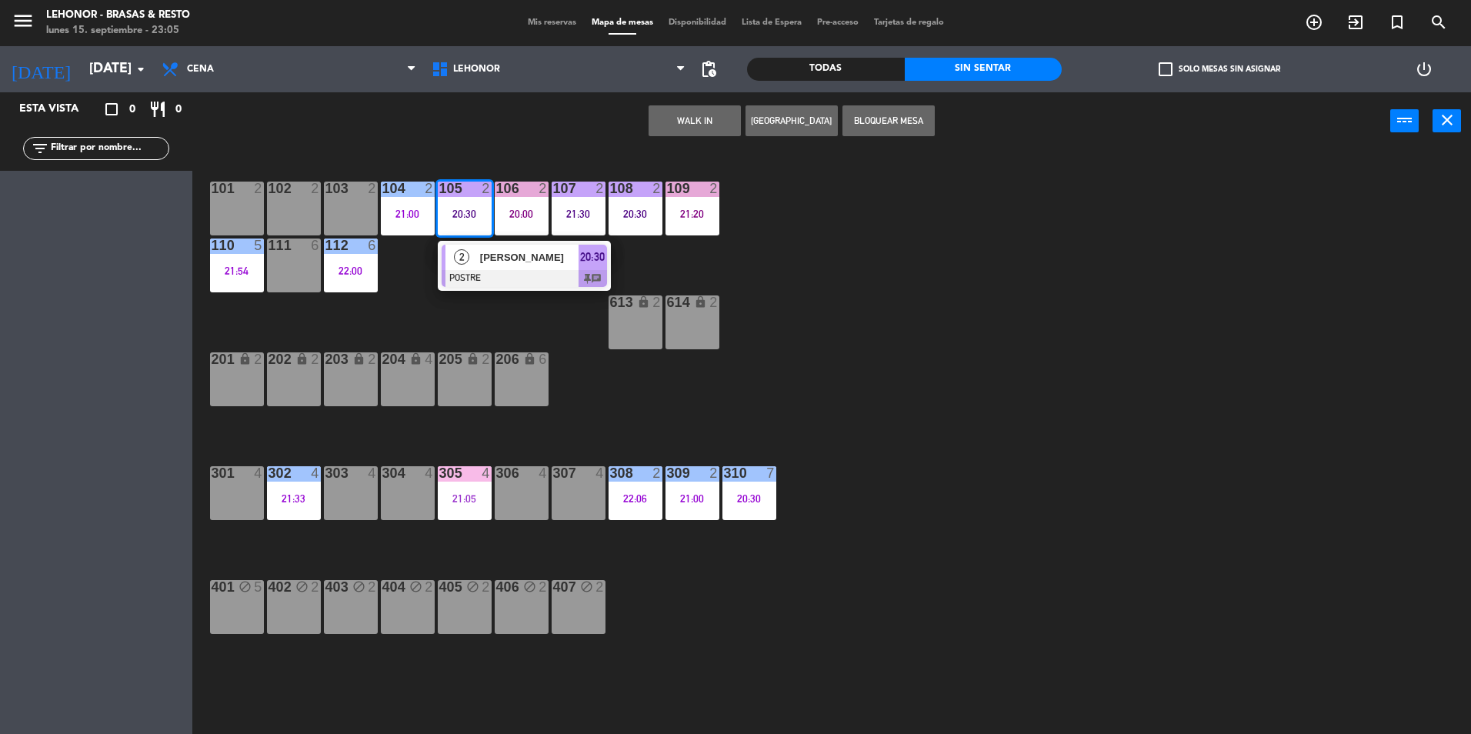
click at [497, 288] on div "2 [PERSON_NAME] POSTRE 20:30 chat" at bounding box center [524, 266] width 173 height 50
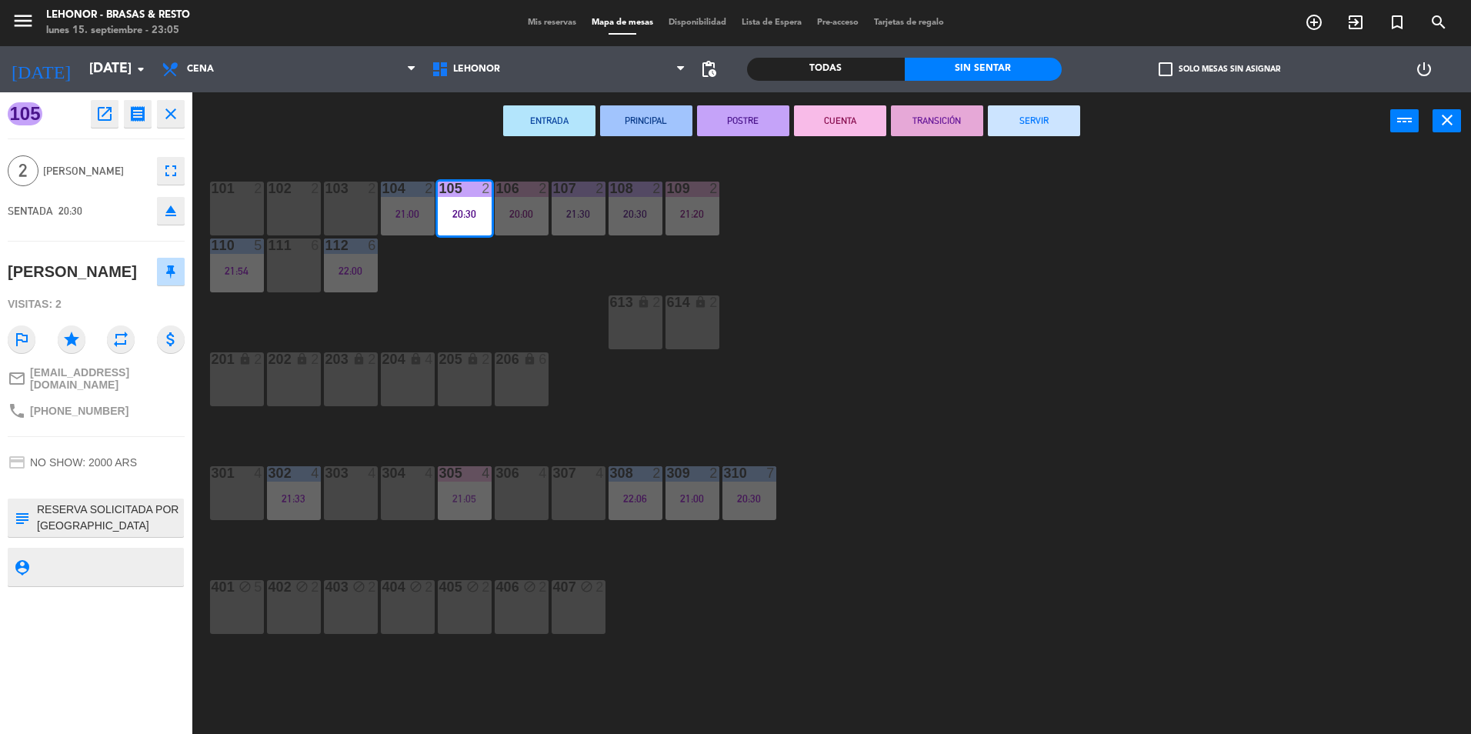
click at [827, 126] on button "CUENTA" at bounding box center [840, 120] width 92 height 31
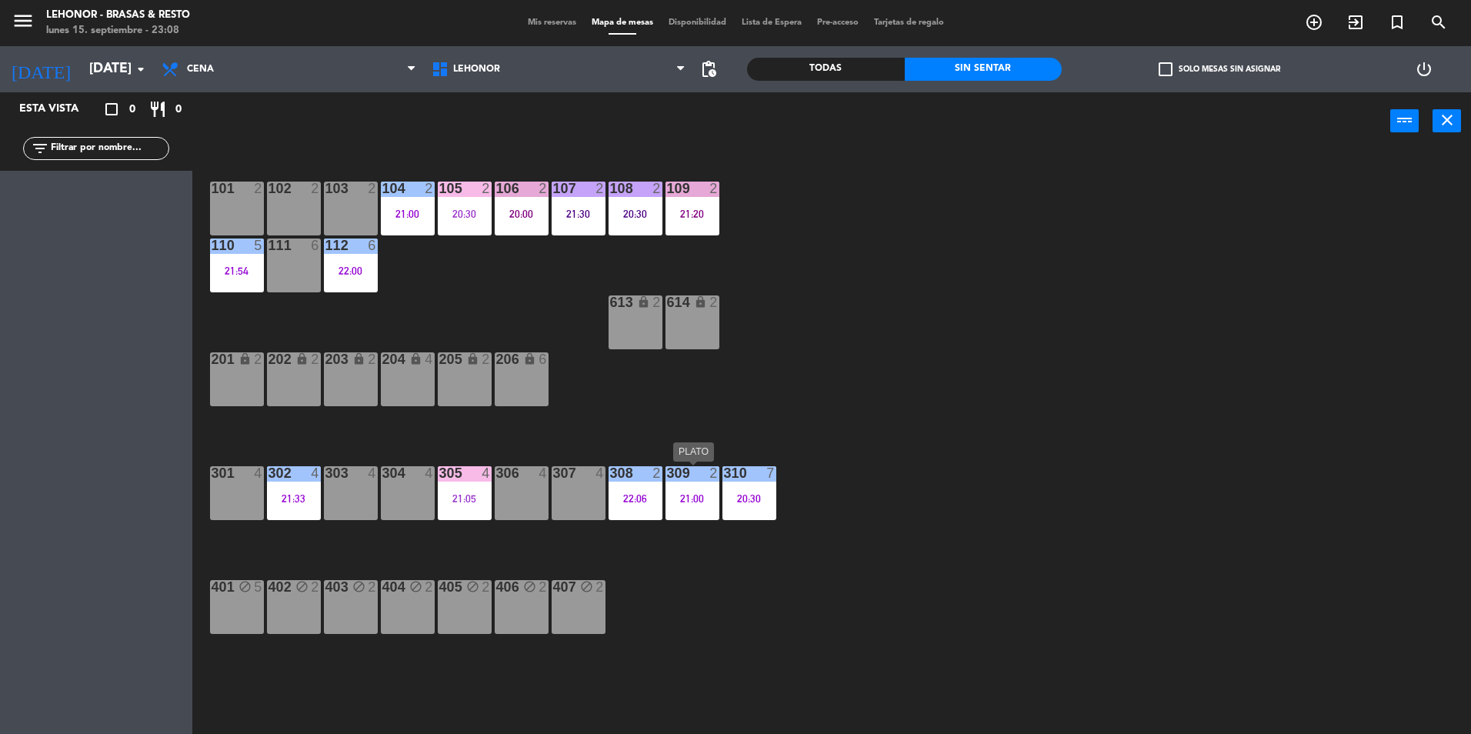
click at [711, 502] on div "21:00" at bounding box center [692, 498] width 54 height 11
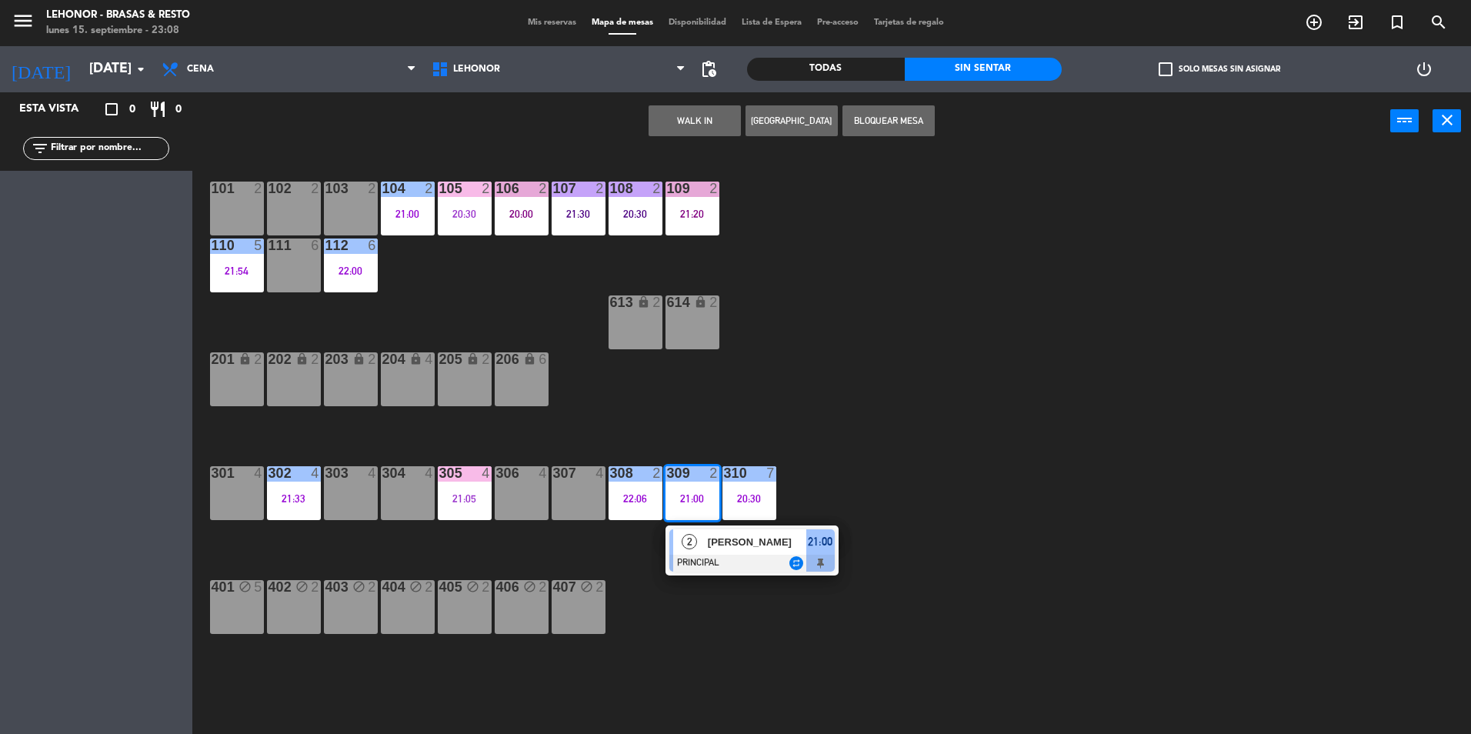
click at [748, 540] on span "[PERSON_NAME]" at bounding box center [757, 542] width 98 height 16
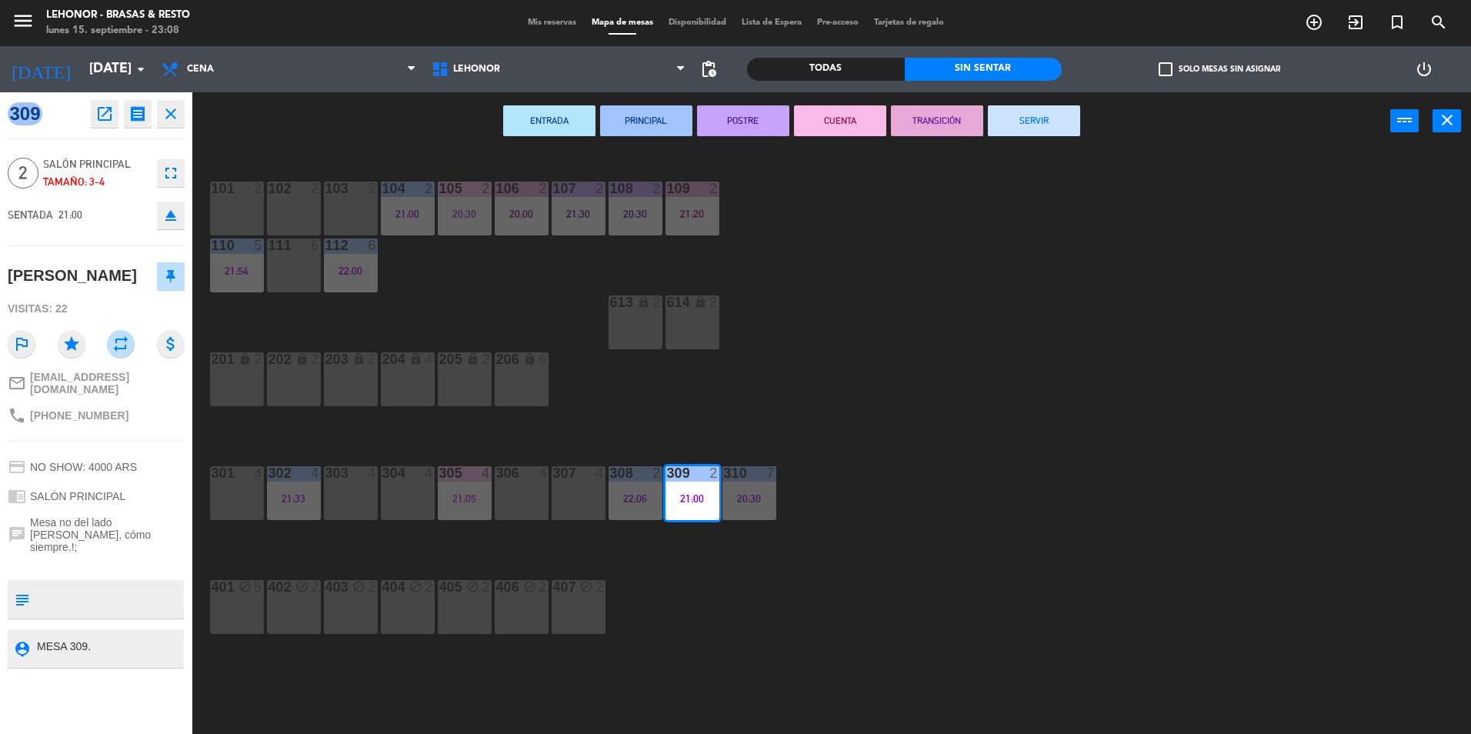
click at [825, 91] on div "Todas Sin sentar" at bounding box center [904, 69] width 315 height 46
click at [814, 125] on button "CUENTA" at bounding box center [840, 120] width 92 height 31
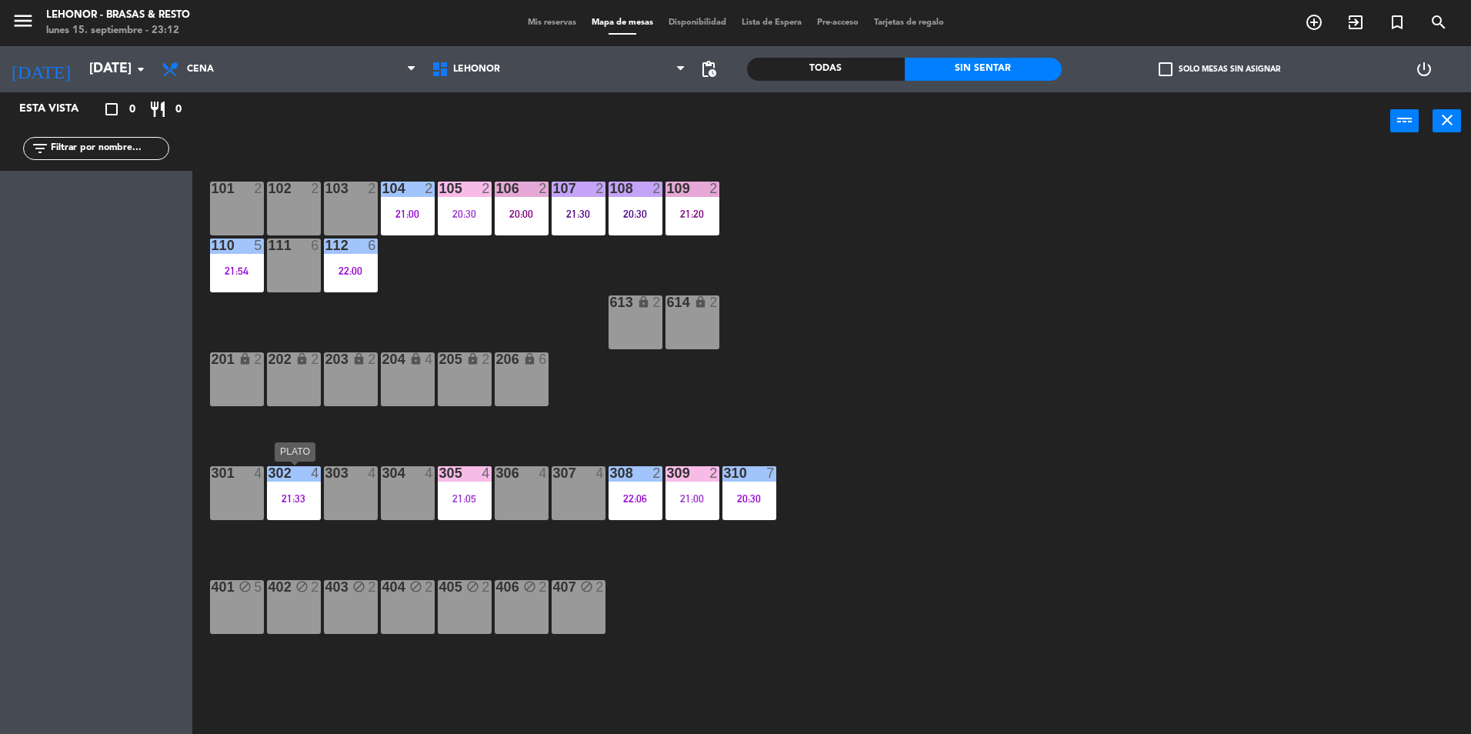
click at [281, 469] on div at bounding box center [293, 473] width 25 height 14
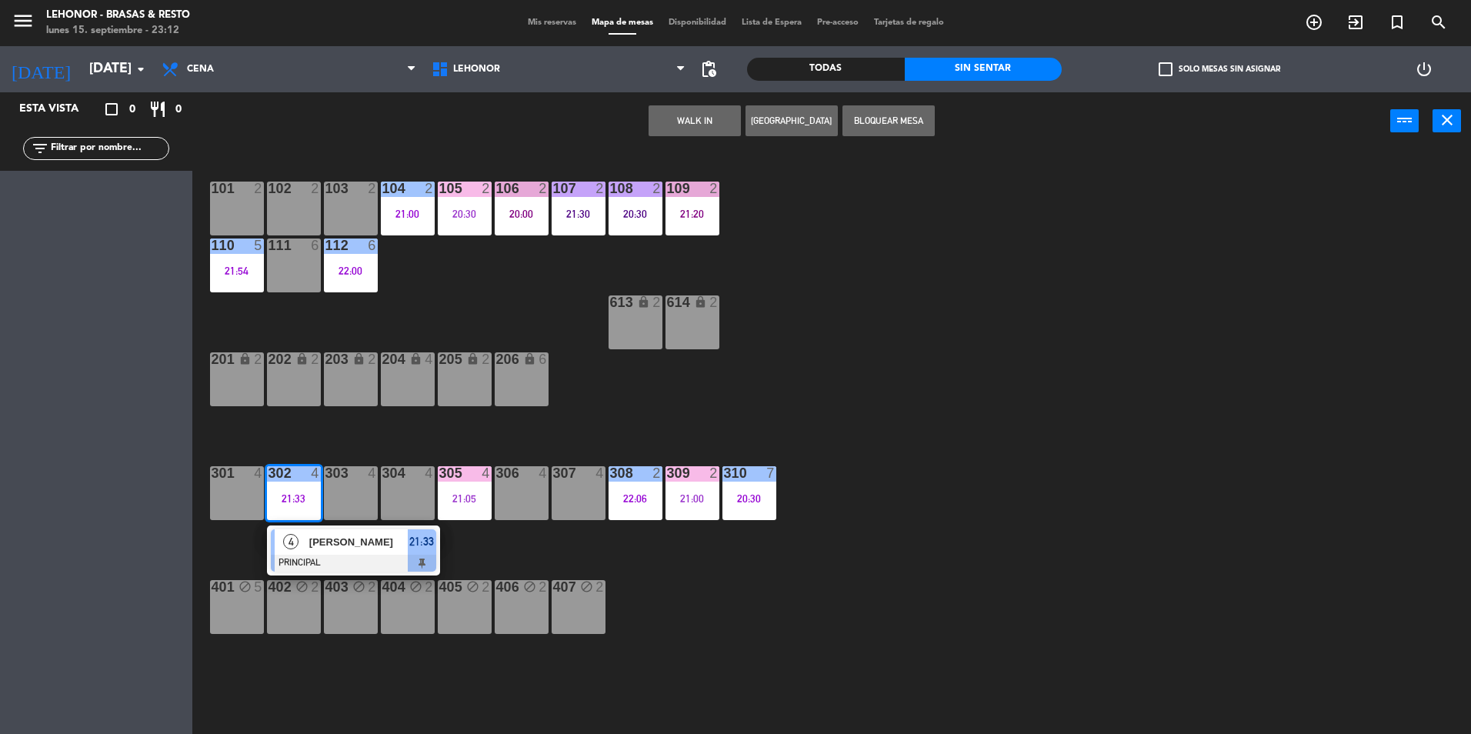
click at [303, 544] on div "4" at bounding box center [291, 541] width 33 height 25
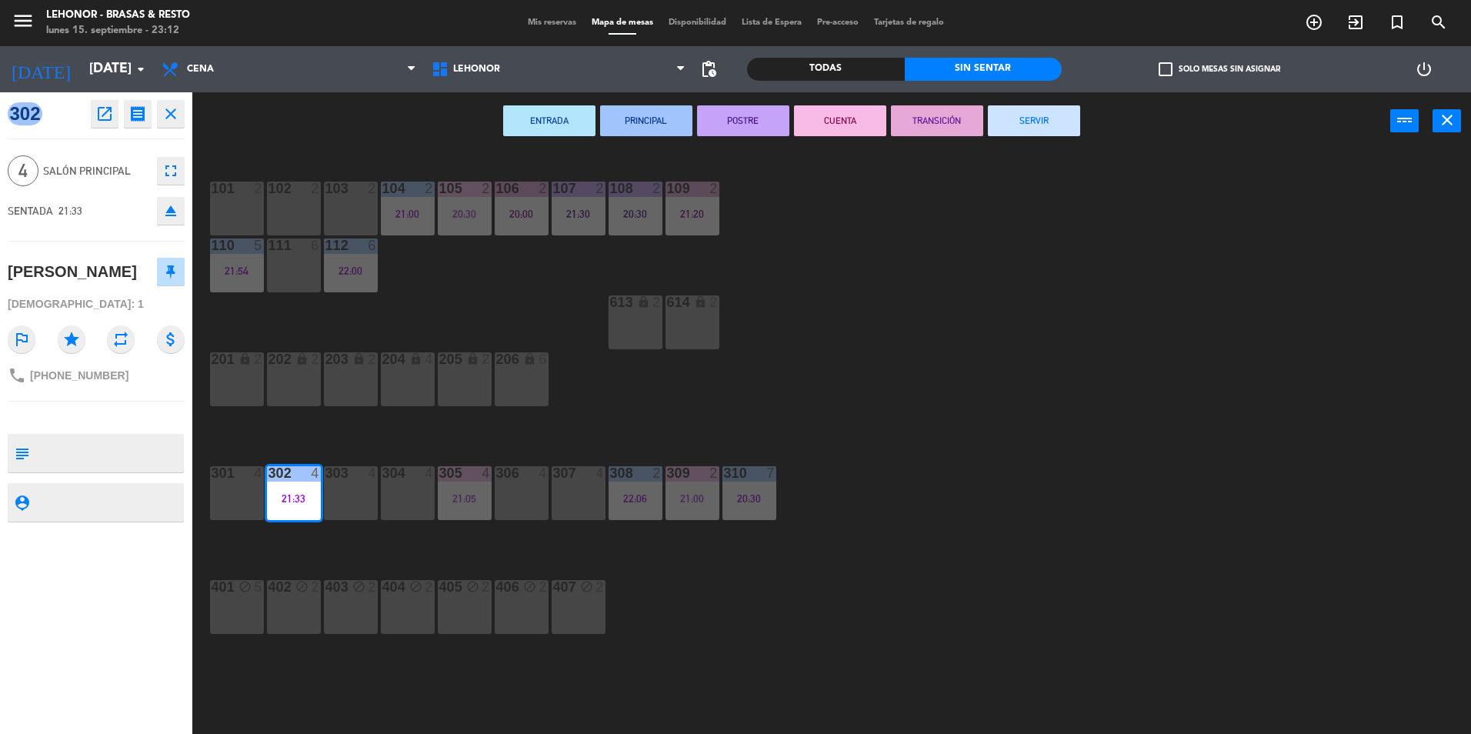
click at [717, 100] on div "ENTRADA PRINCIPAL POSTRE CUENTA TRANSICIÓN SERVIR power_input close" at bounding box center [791, 121] width 1198 height 58
click at [731, 132] on button "POSTRE" at bounding box center [743, 120] width 92 height 31
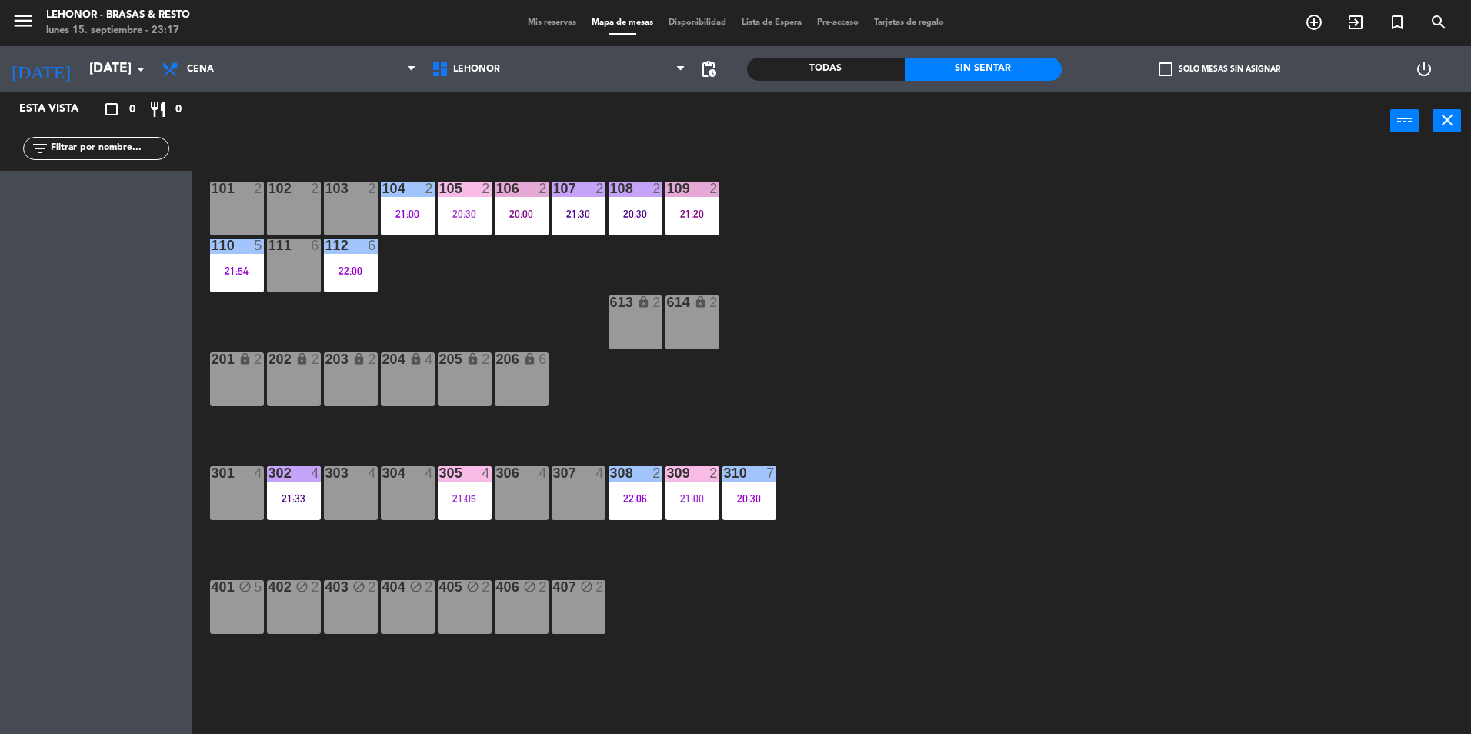
click at [408, 236] on div "101 2 102 2 103 2 104 2 21:00 105 2 20:30 106 2 20:00 107 2 21:30 108 2 20:30 1…" at bounding box center [839, 446] width 1264 height 584
click at [416, 215] on div "21:00" at bounding box center [408, 213] width 54 height 11
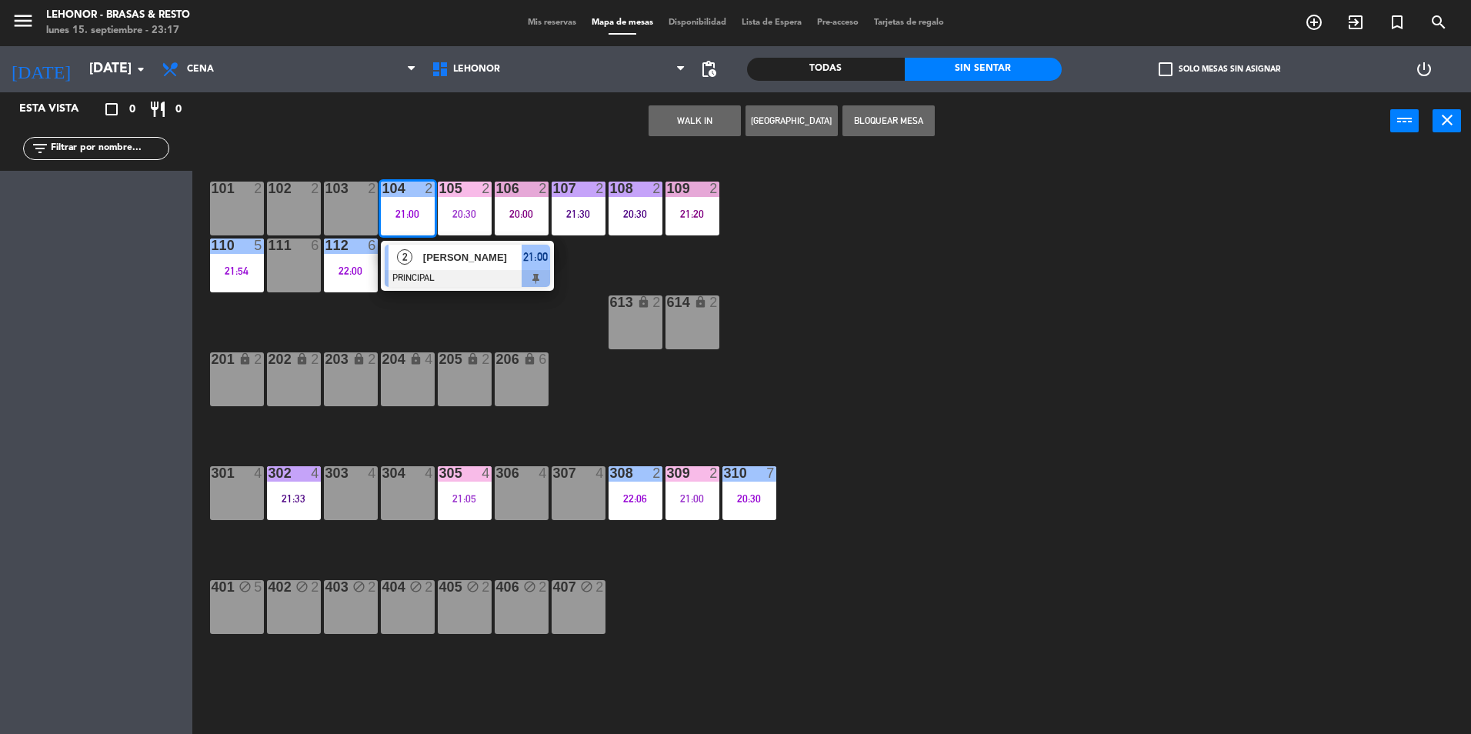
click at [441, 277] on div at bounding box center [467, 278] width 165 height 17
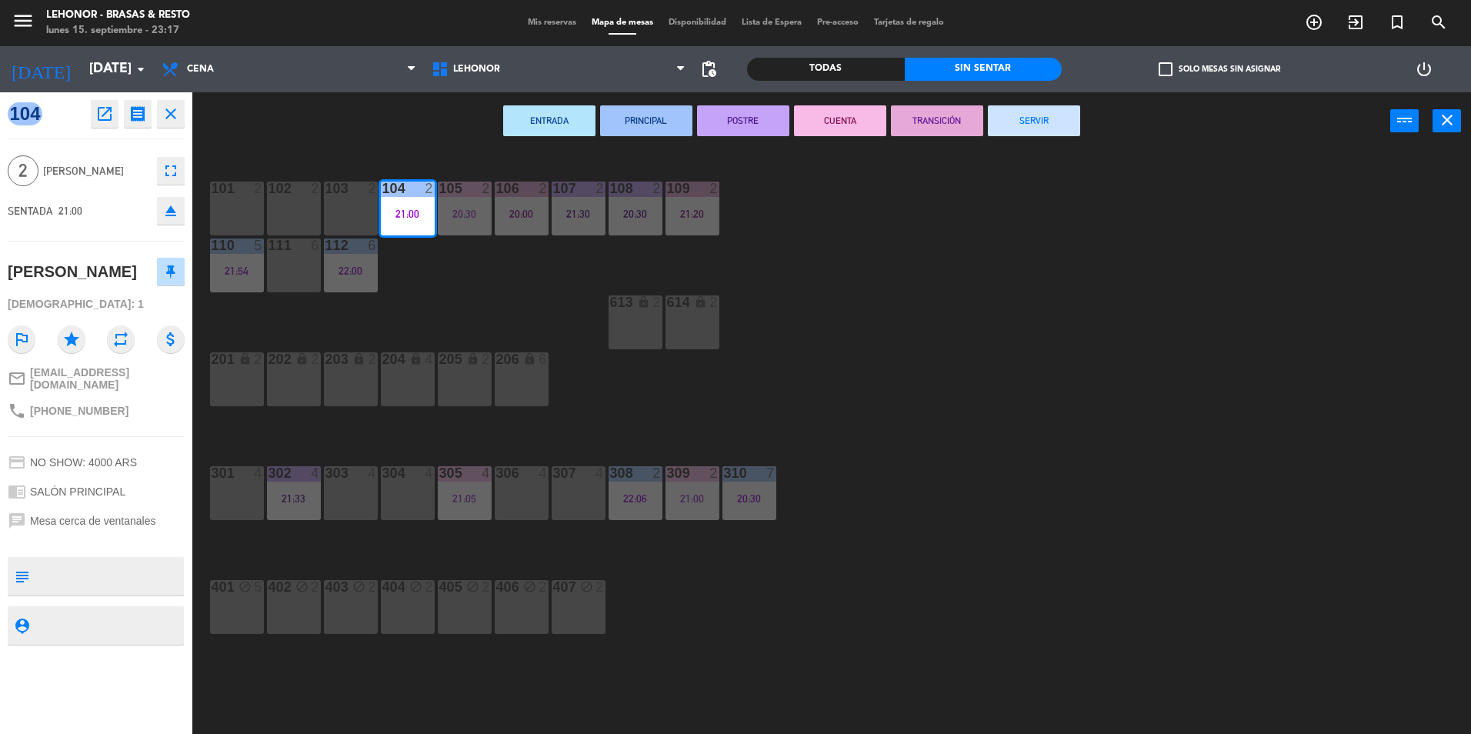
click at [715, 133] on button "POSTRE" at bounding box center [743, 120] width 92 height 31
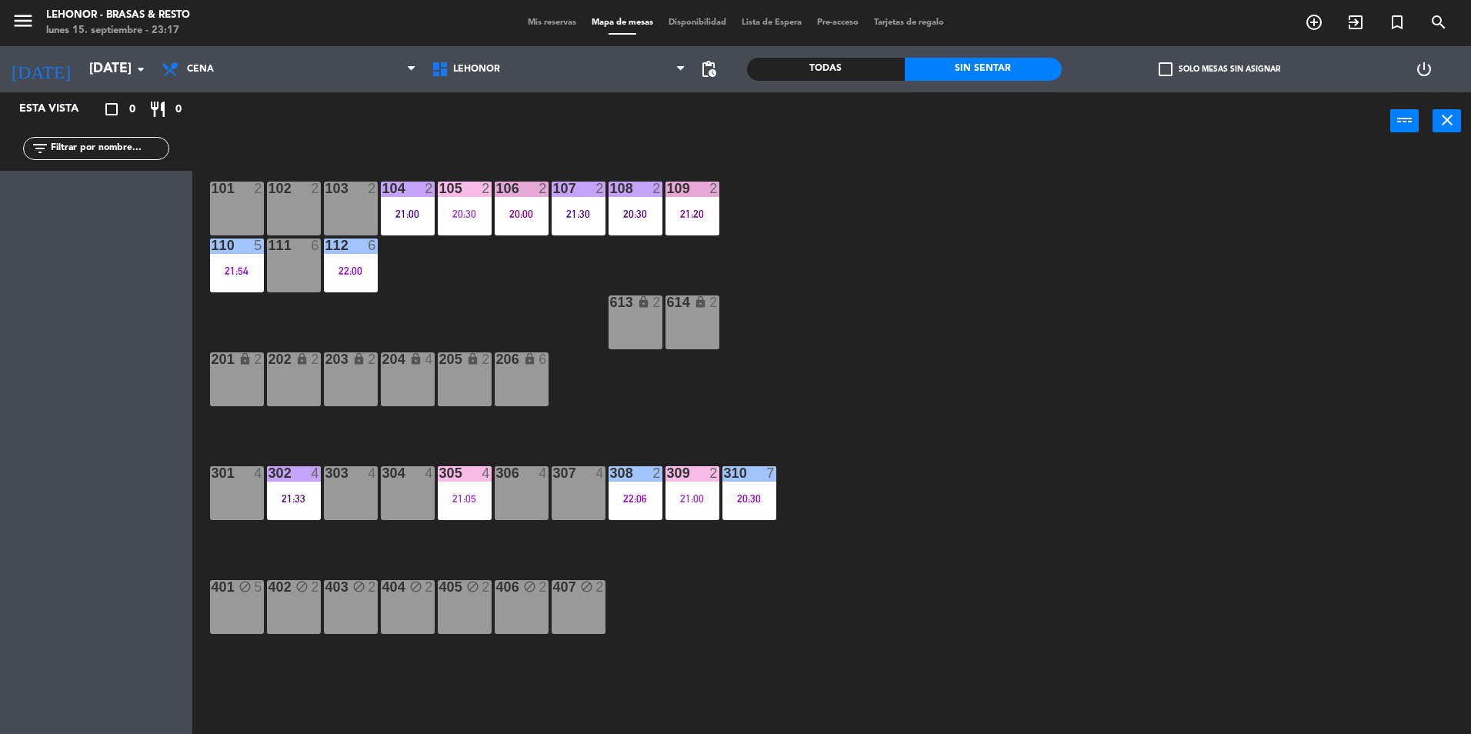
click at [852, 308] on div "101 2 102 2 103 2 104 2 21:00 105 2 20:30 106 2 20:00 107 2 21:30 108 2 20:30 1…" at bounding box center [839, 446] width 1264 height 584
click at [691, 511] on div "309 2 21:00" at bounding box center [692, 493] width 54 height 54
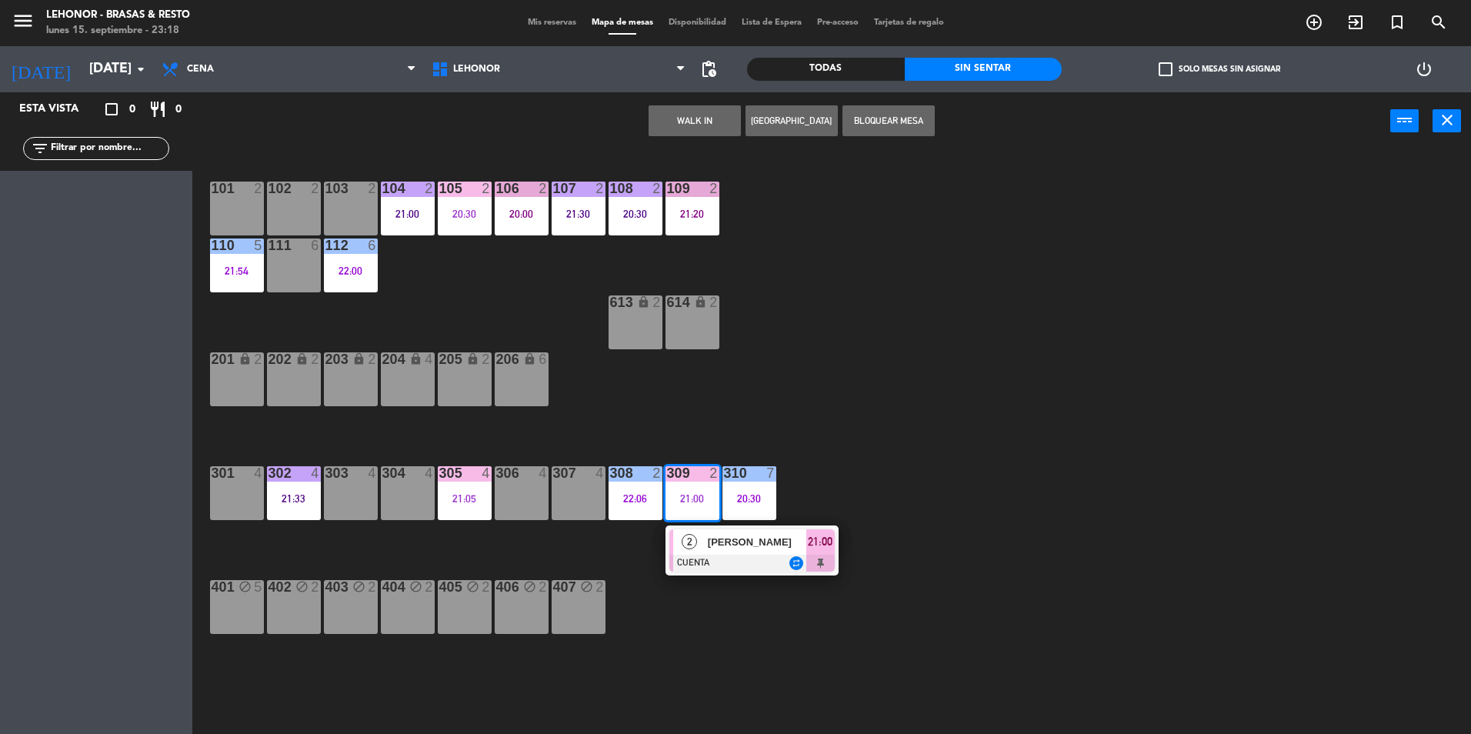
click at [702, 546] on div "2" at bounding box center [689, 541] width 33 height 25
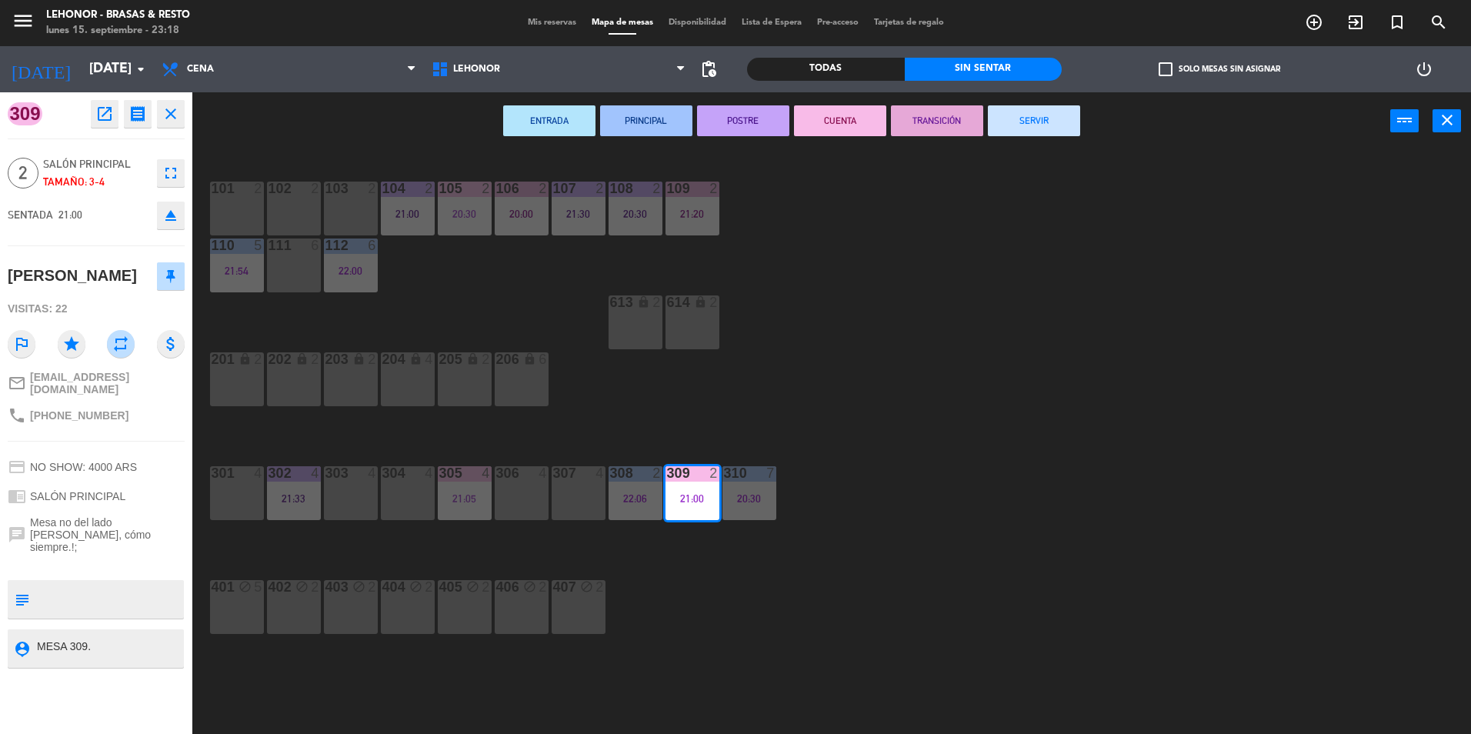
click at [904, 122] on button "TRANSICIÓN" at bounding box center [937, 120] width 92 height 31
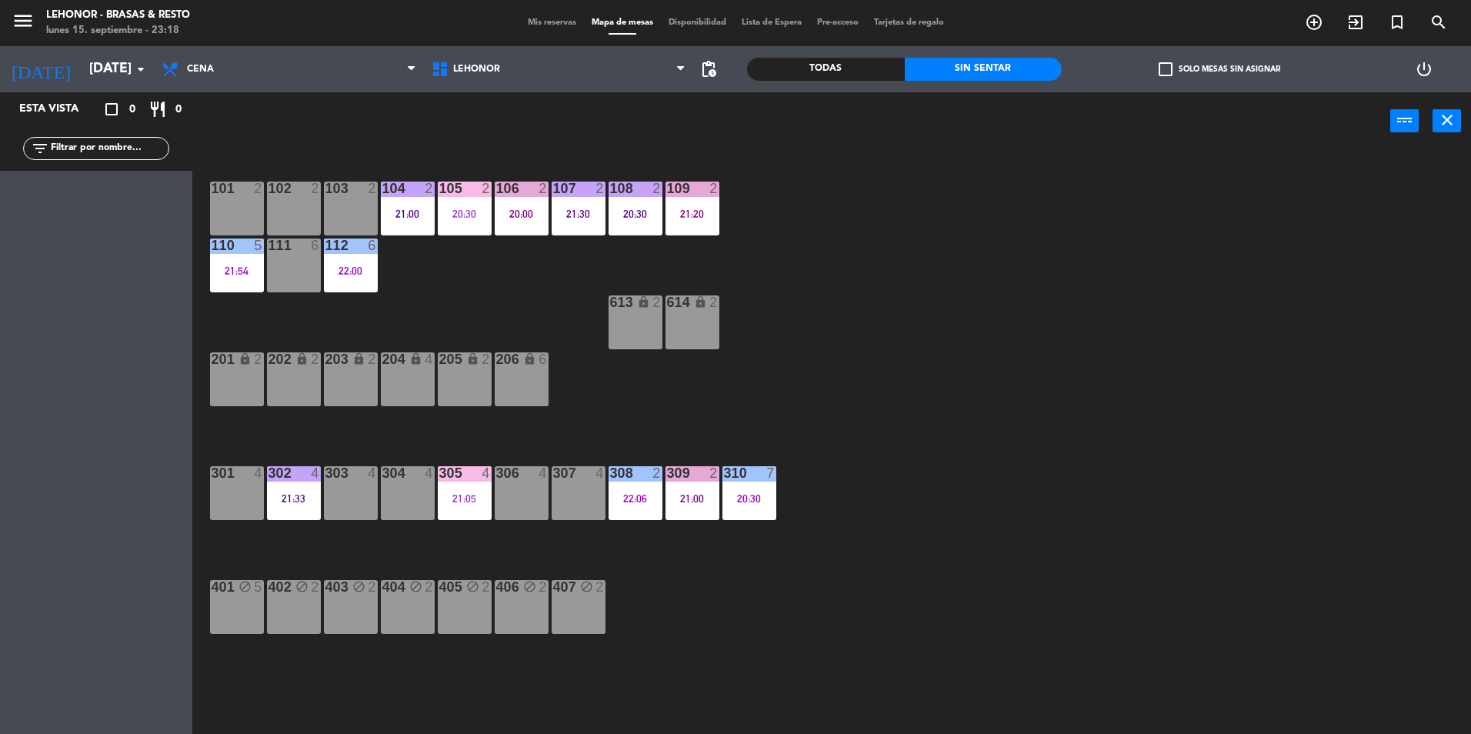
click at [467, 493] on div "21:05" at bounding box center [465, 498] width 54 height 11
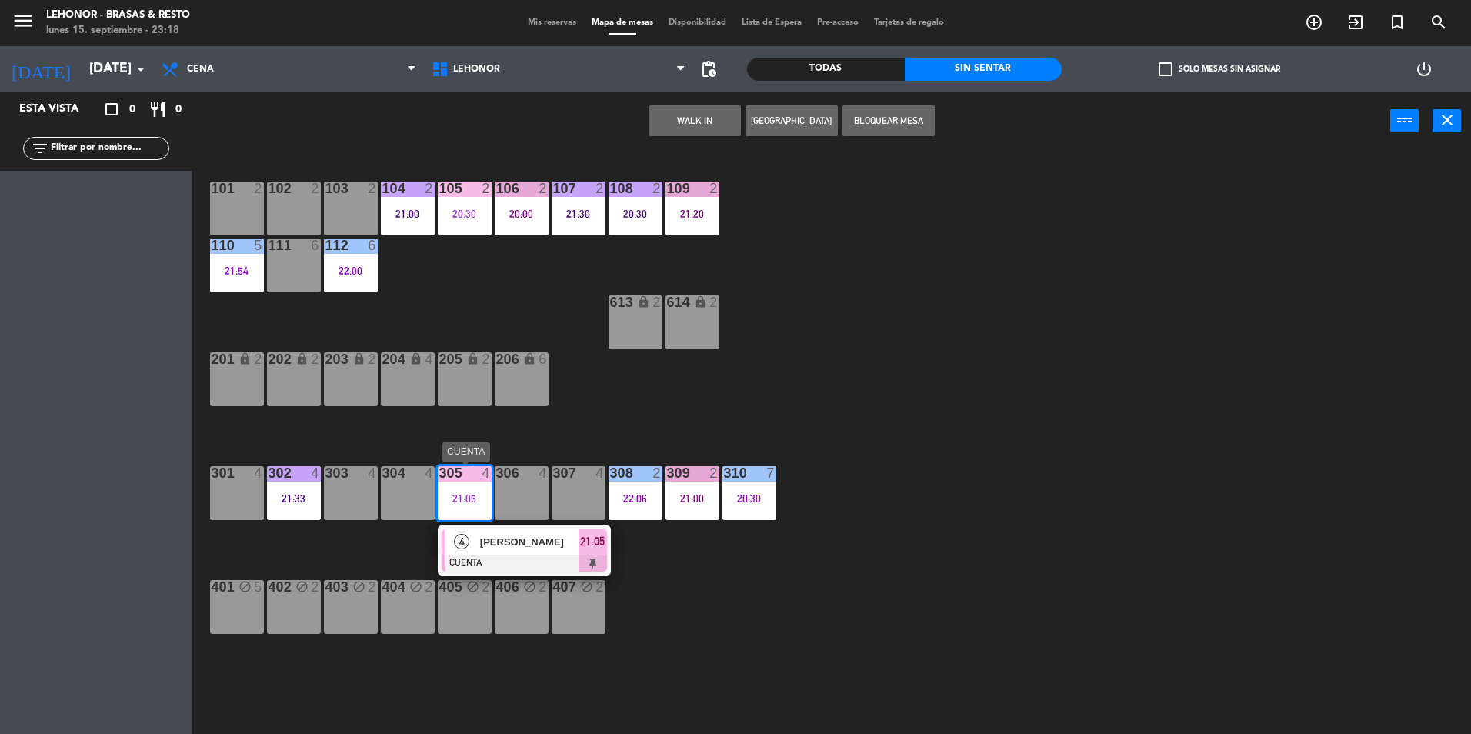
click at [482, 536] on span "[PERSON_NAME]" at bounding box center [529, 542] width 98 height 16
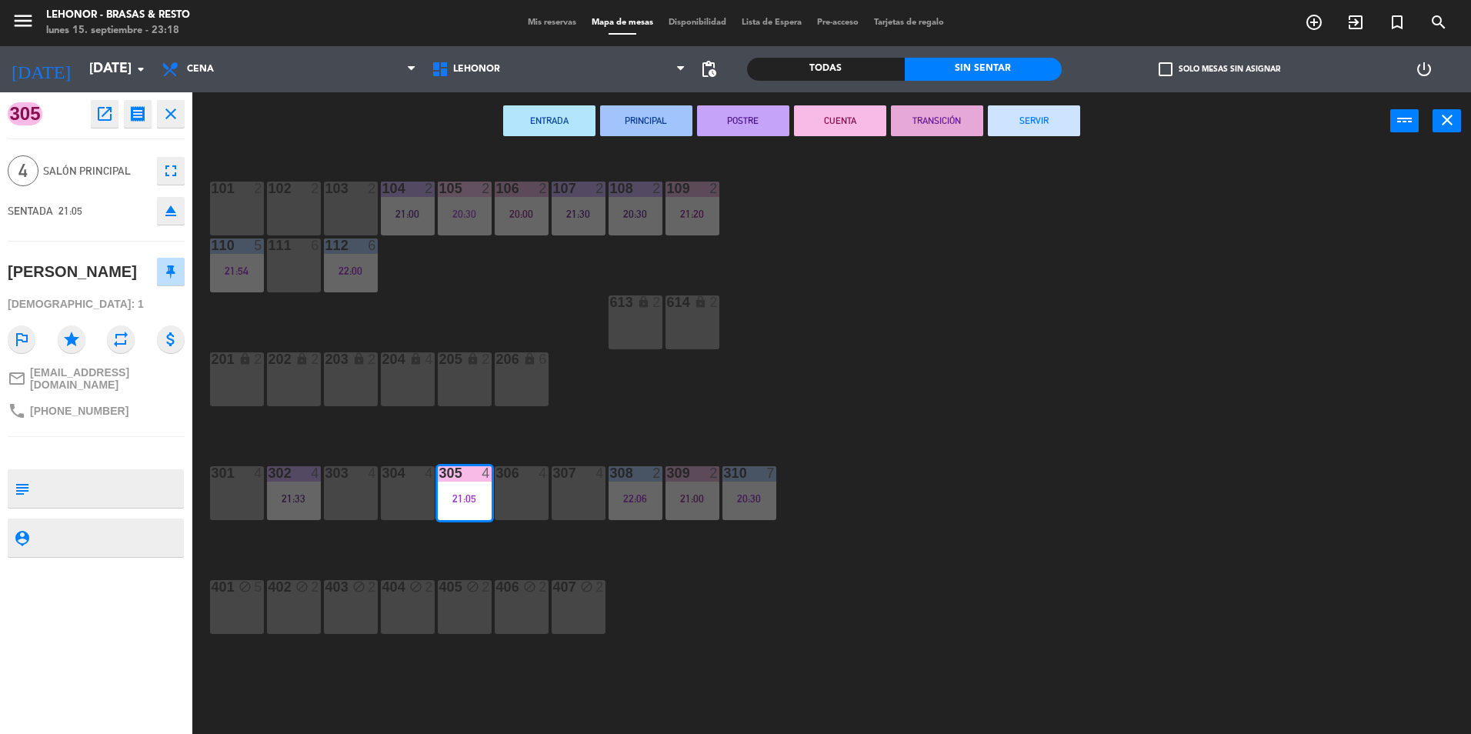
click at [1031, 118] on button "SERVIR" at bounding box center [1034, 120] width 92 height 31
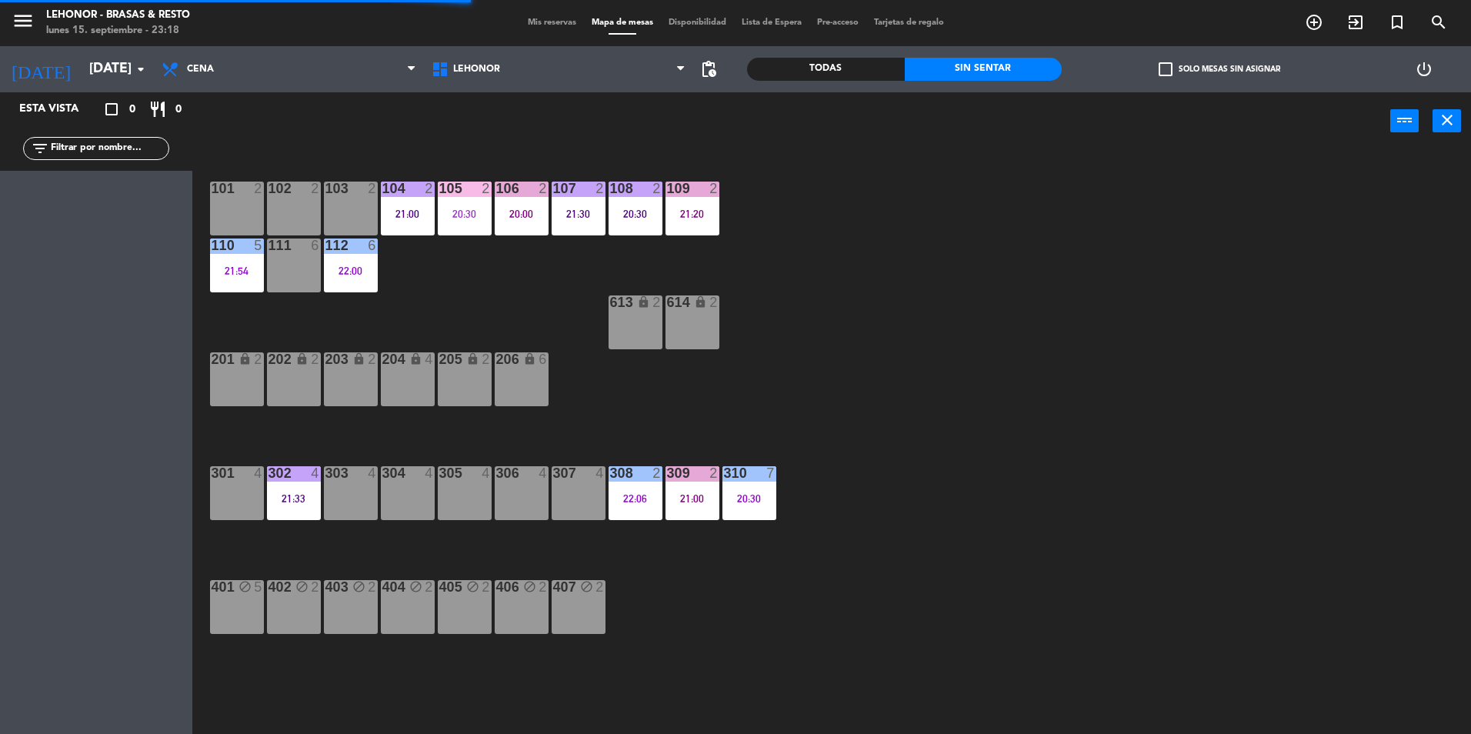
click at [641, 217] on div "20:30" at bounding box center [635, 213] width 54 height 11
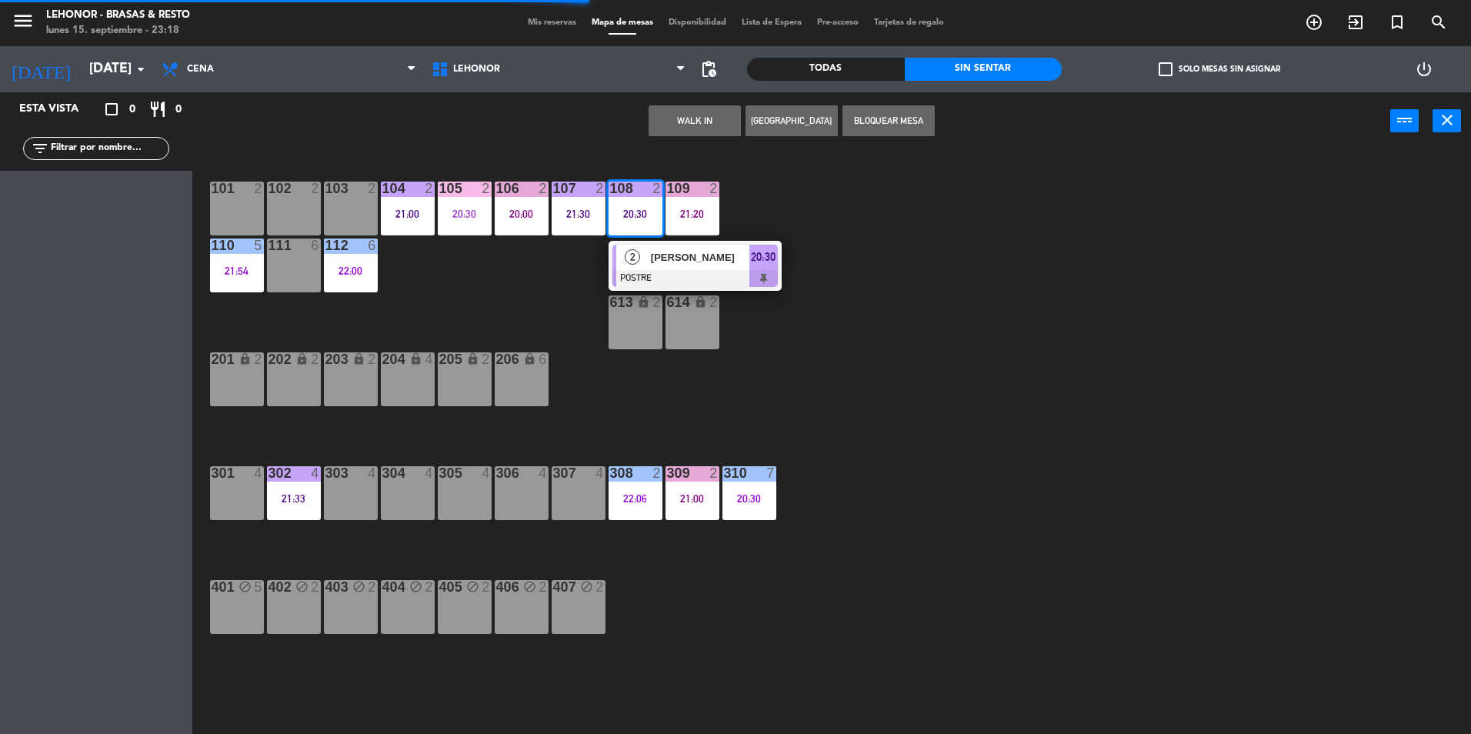
click at [678, 268] on div "[PERSON_NAME]" at bounding box center [699, 257] width 100 height 25
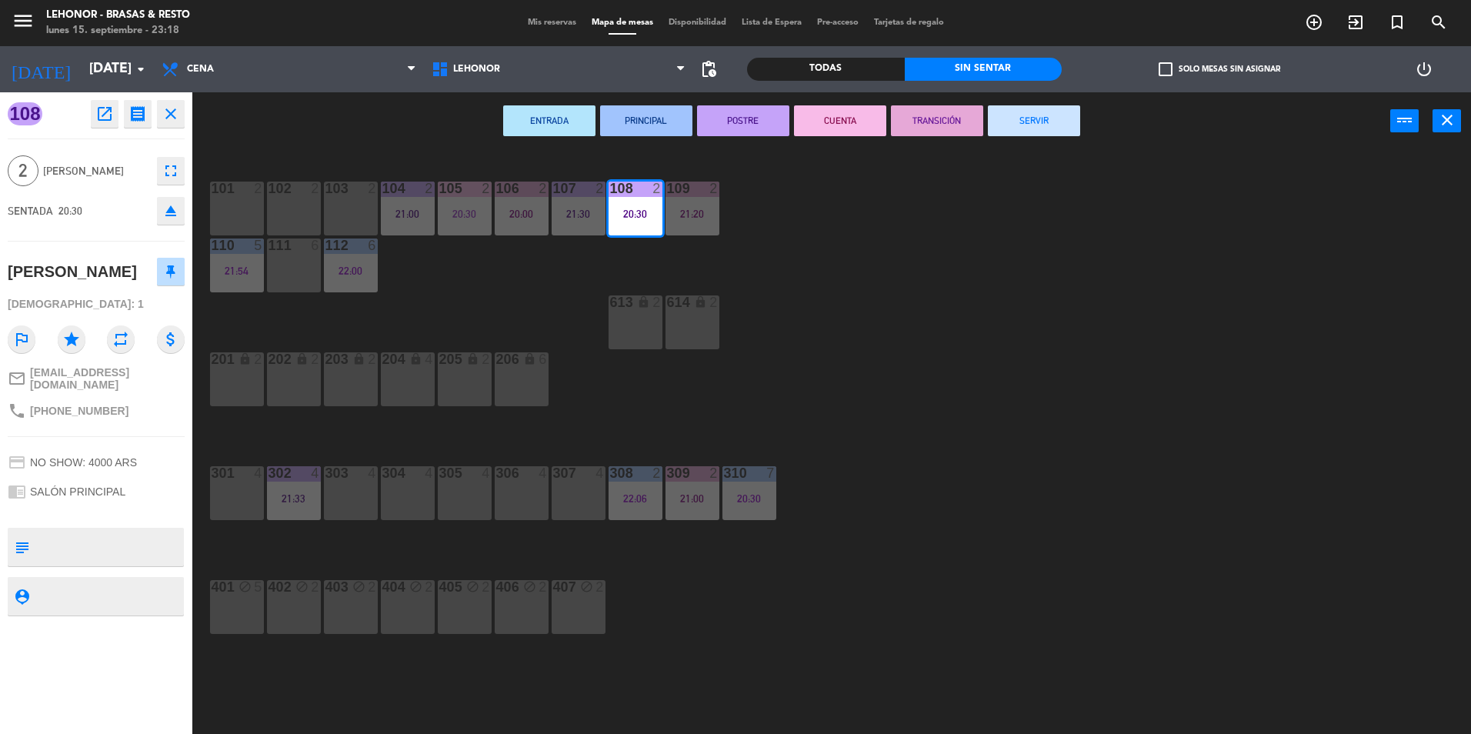
click at [871, 115] on button "CUENTA" at bounding box center [840, 120] width 92 height 31
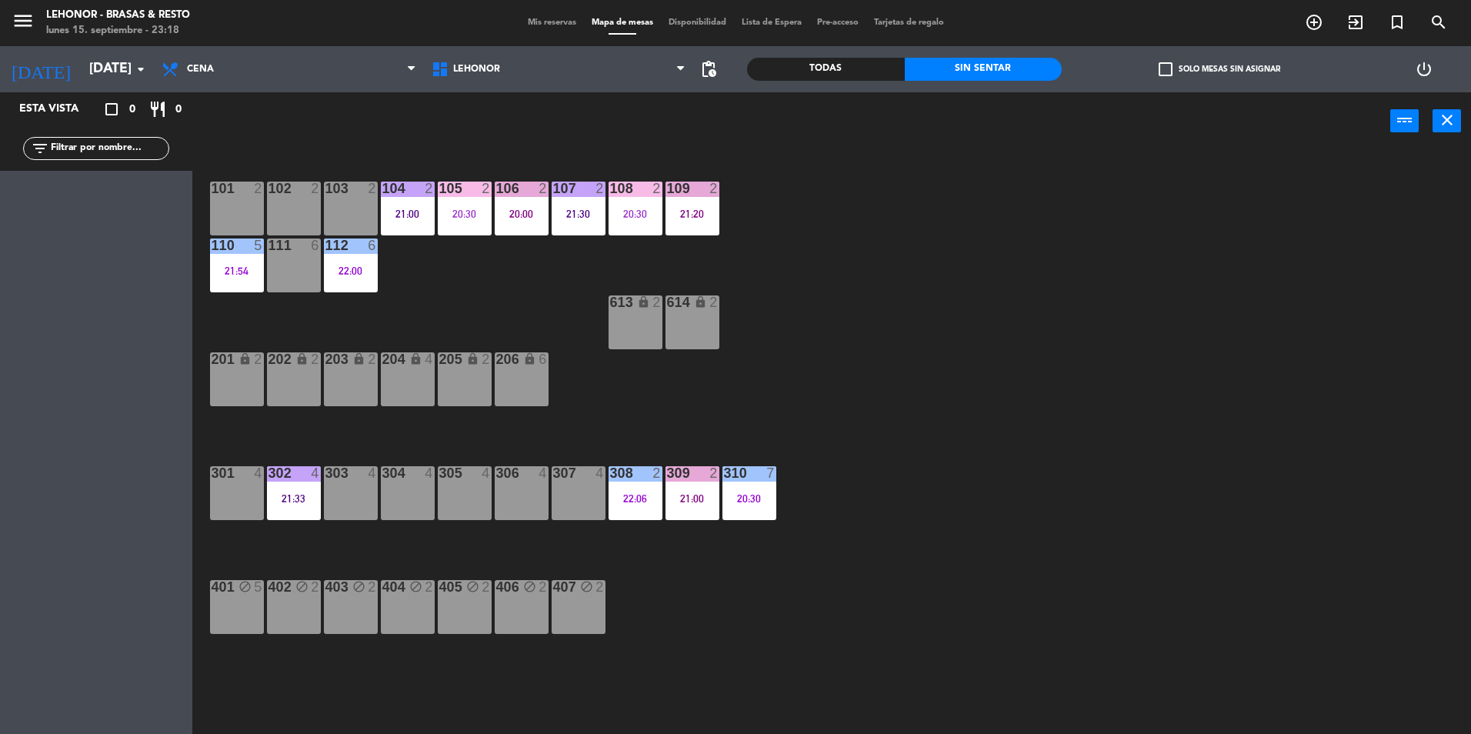
click at [508, 203] on div "106 2 20:00" at bounding box center [522, 209] width 54 height 54
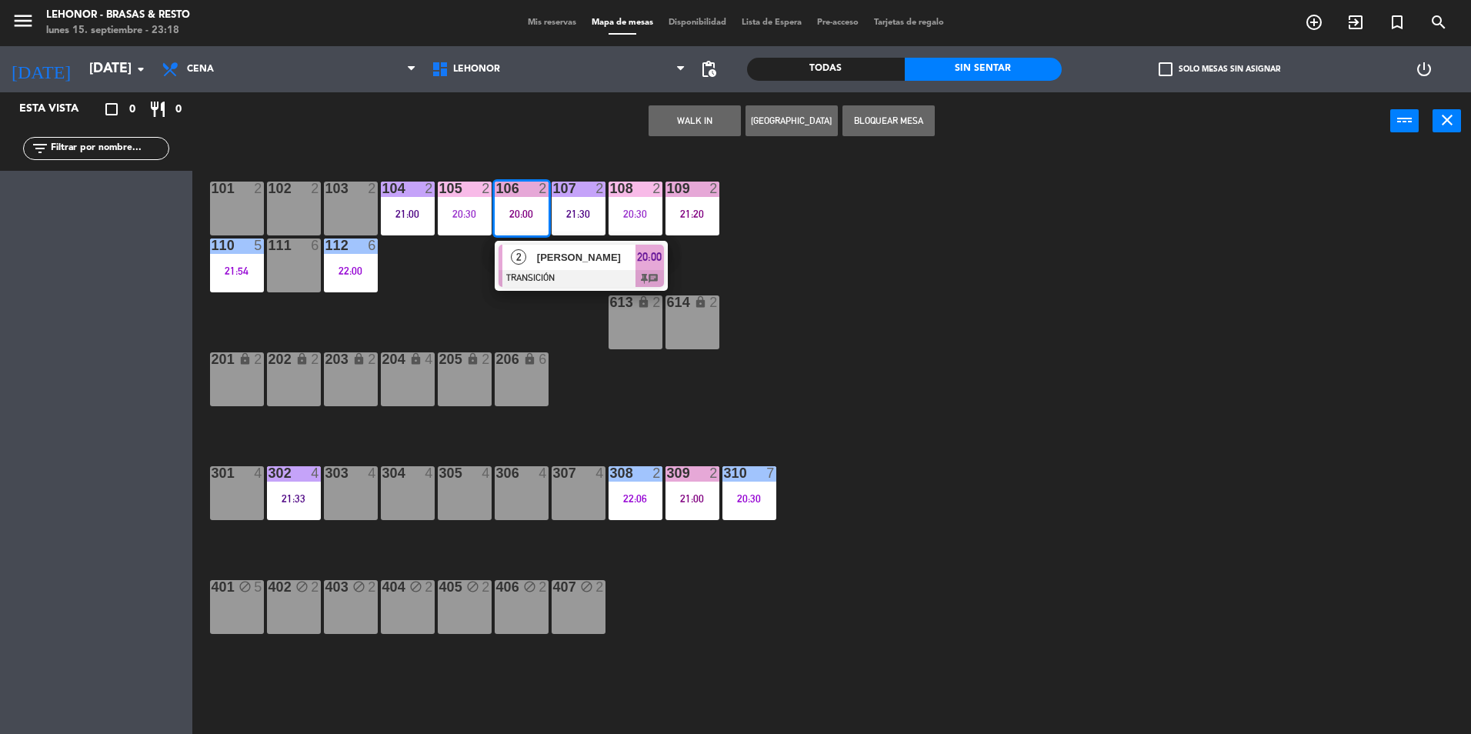
click at [549, 252] on span "[PERSON_NAME]" at bounding box center [586, 257] width 98 height 16
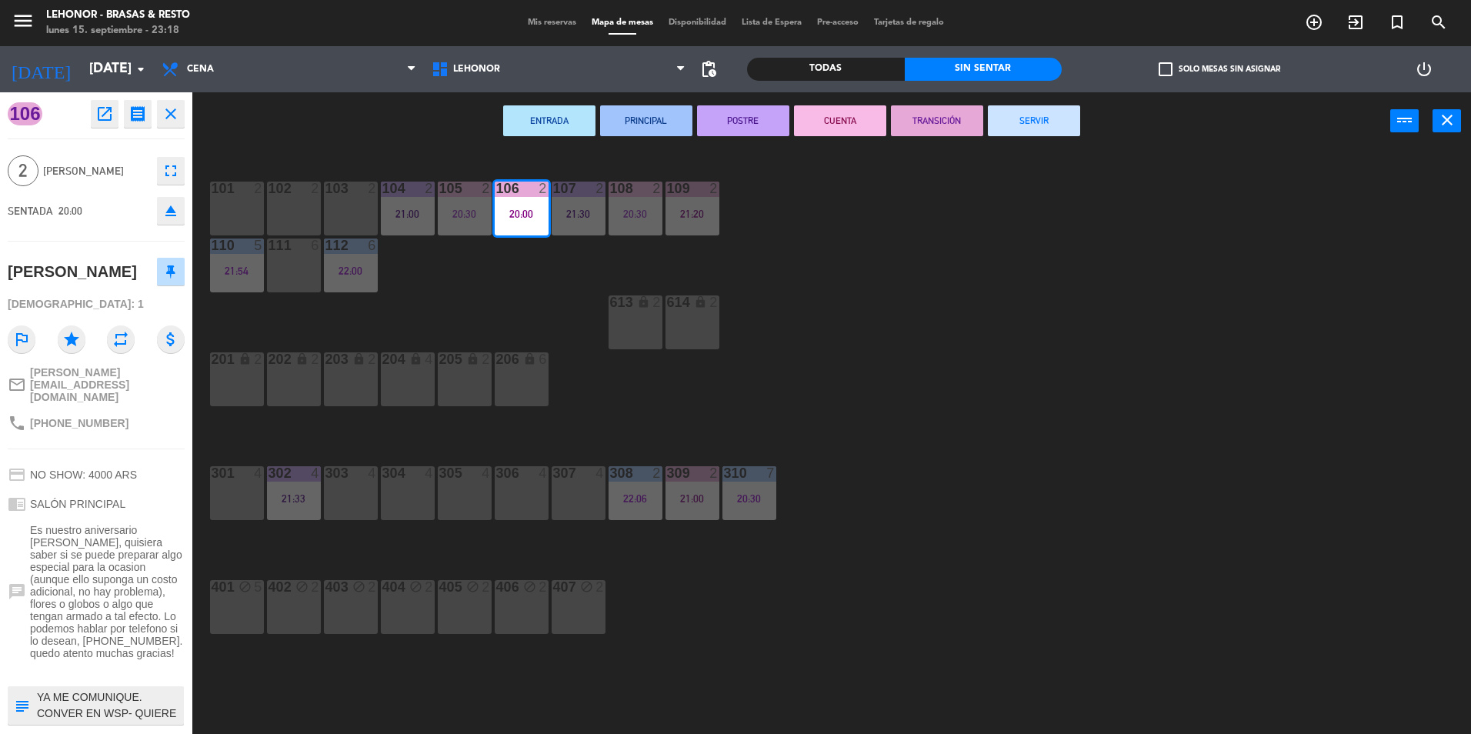
click at [1004, 125] on button "SERVIR" at bounding box center [1034, 120] width 92 height 31
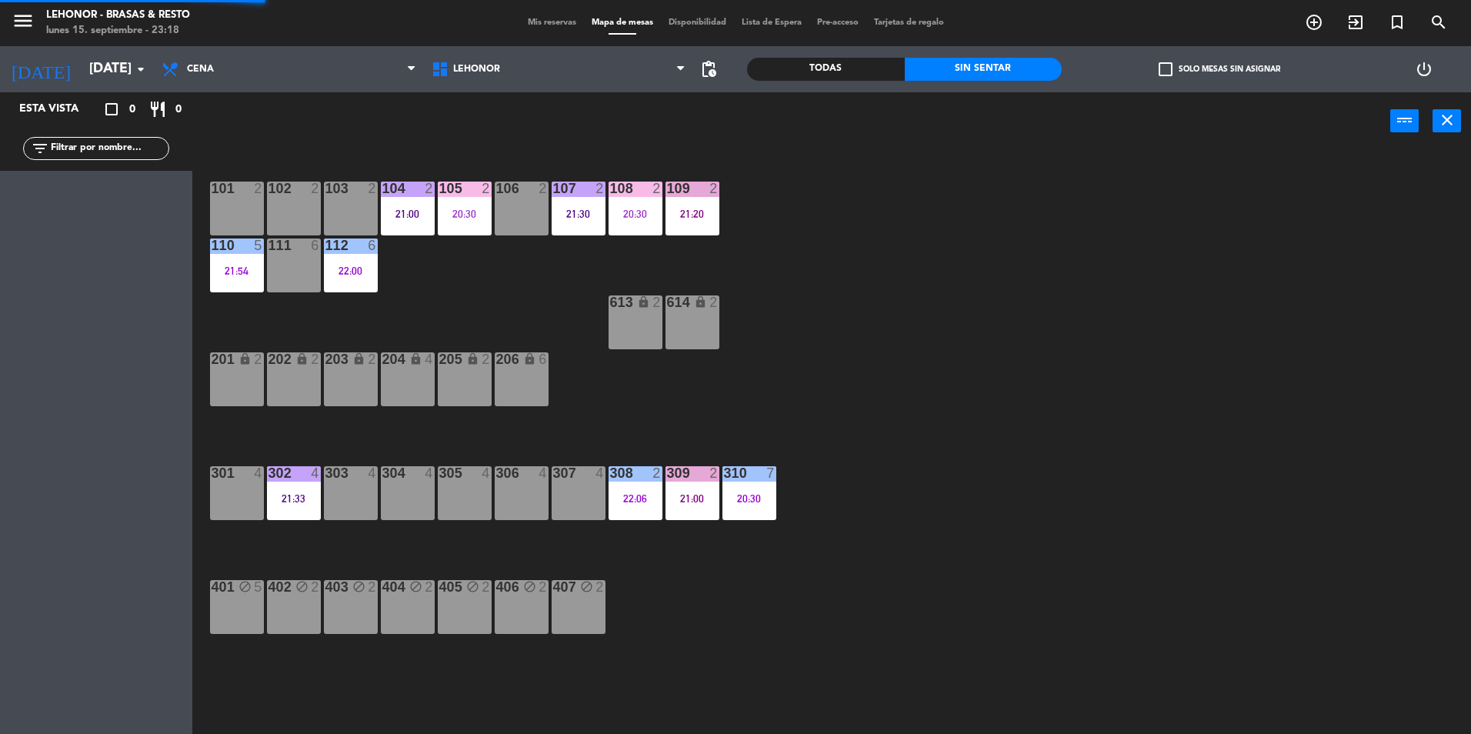
click at [1031, 261] on div "101 2 102 2 103 2 104 2 21:00 105 2 20:30 106 2 107 2 21:30 108 2 20:30 109 2 2…" at bounding box center [839, 446] width 1264 height 584
click at [682, 219] on div "21:20" at bounding box center [692, 213] width 54 height 11
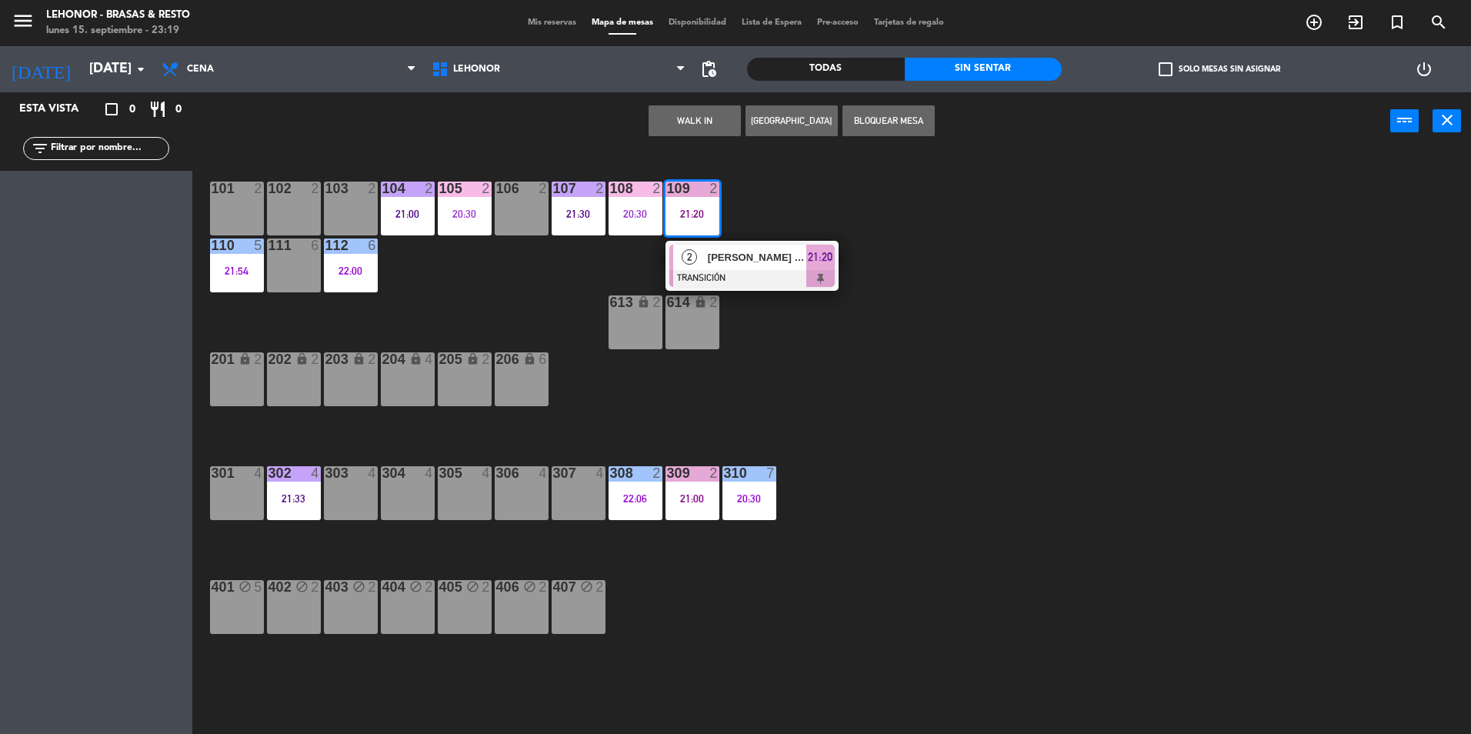
click at [733, 275] on div at bounding box center [751, 278] width 165 height 17
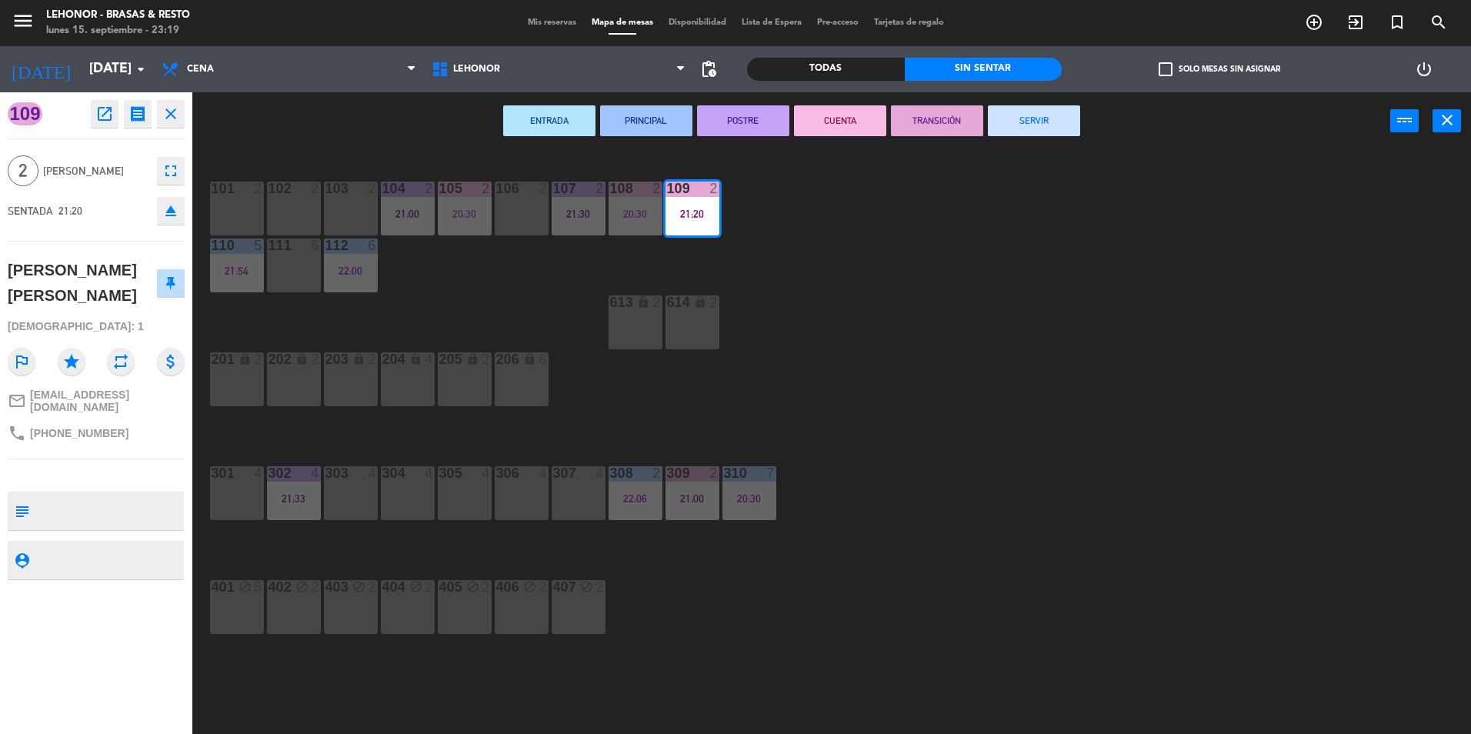
click at [1036, 115] on button "SERVIR" at bounding box center [1034, 120] width 92 height 31
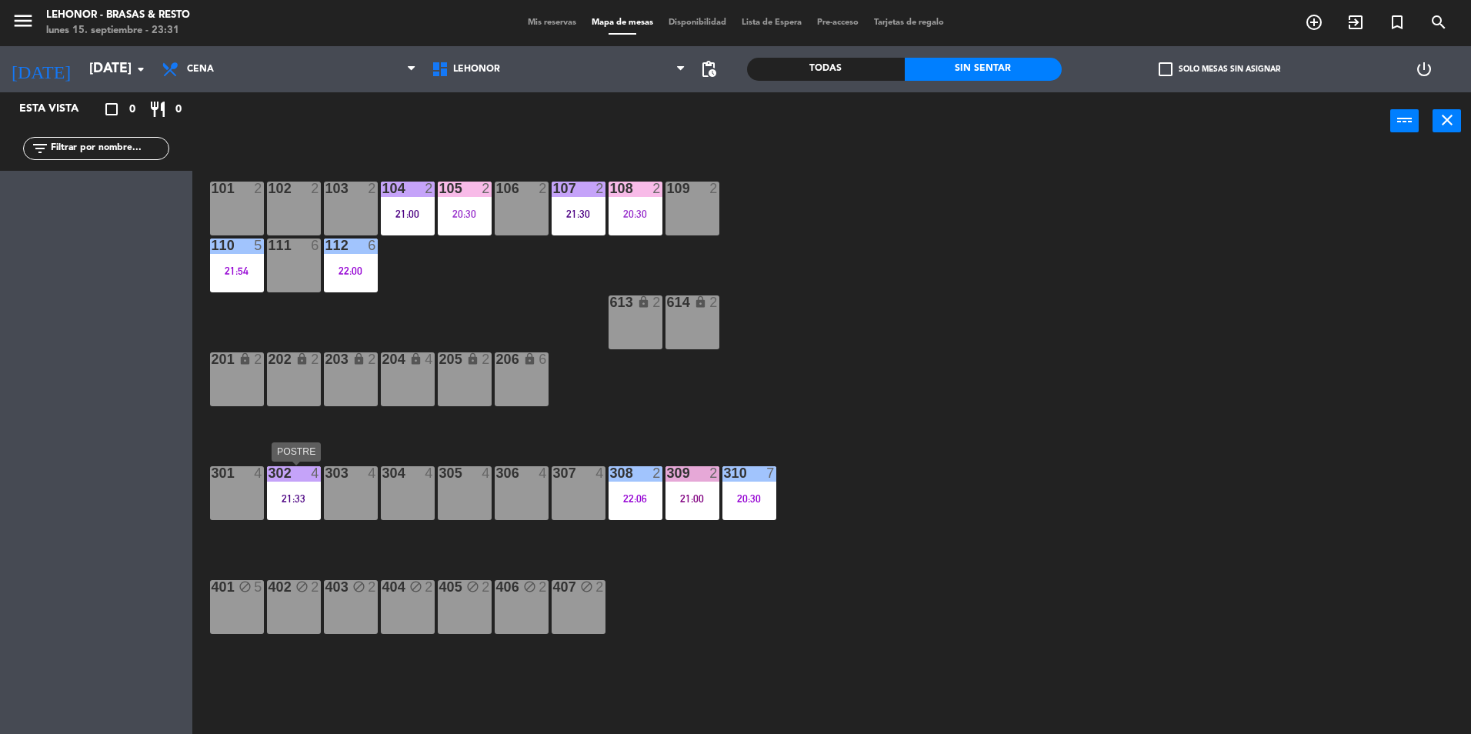
click at [277, 505] on div "302 4 21:33" at bounding box center [294, 493] width 54 height 54
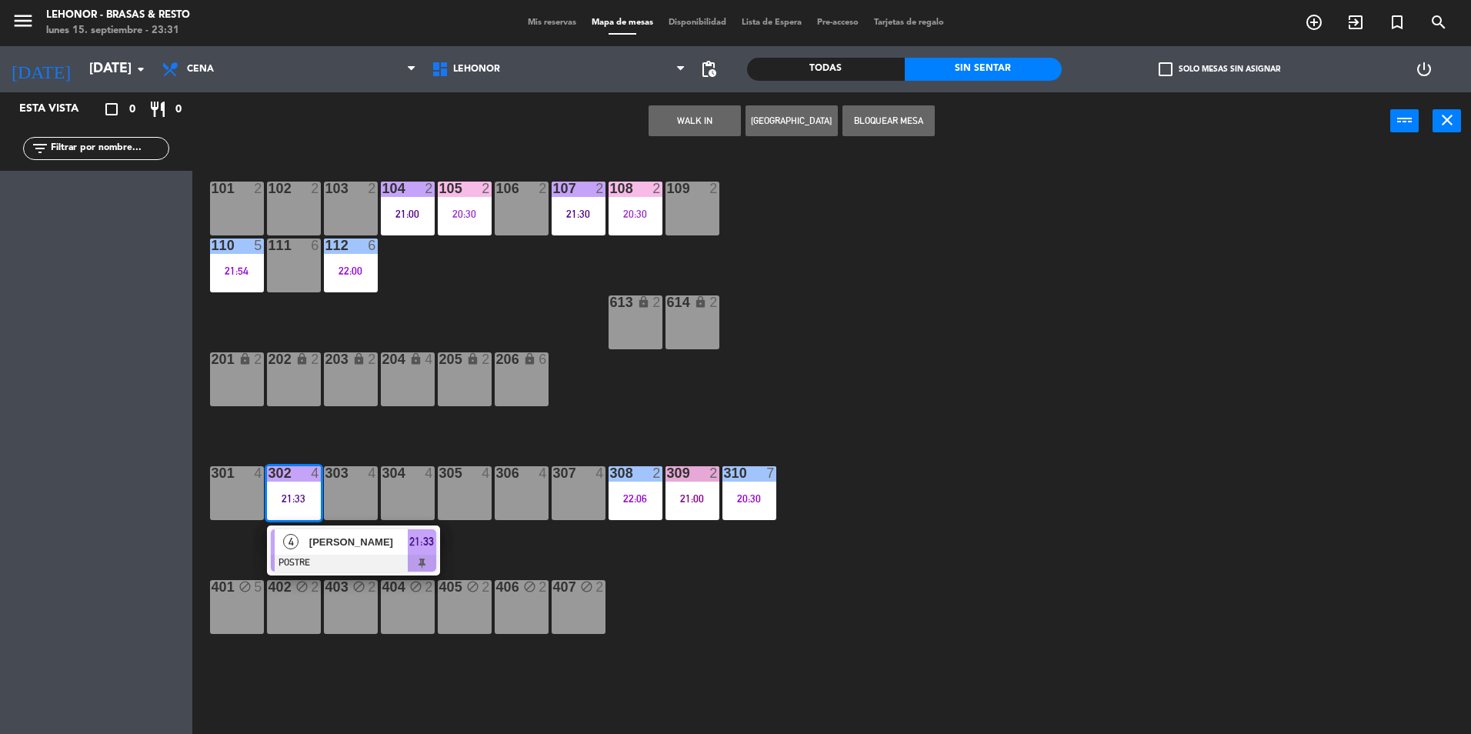
click at [295, 541] on span "4" at bounding box center [290, 541] width 15 height 15
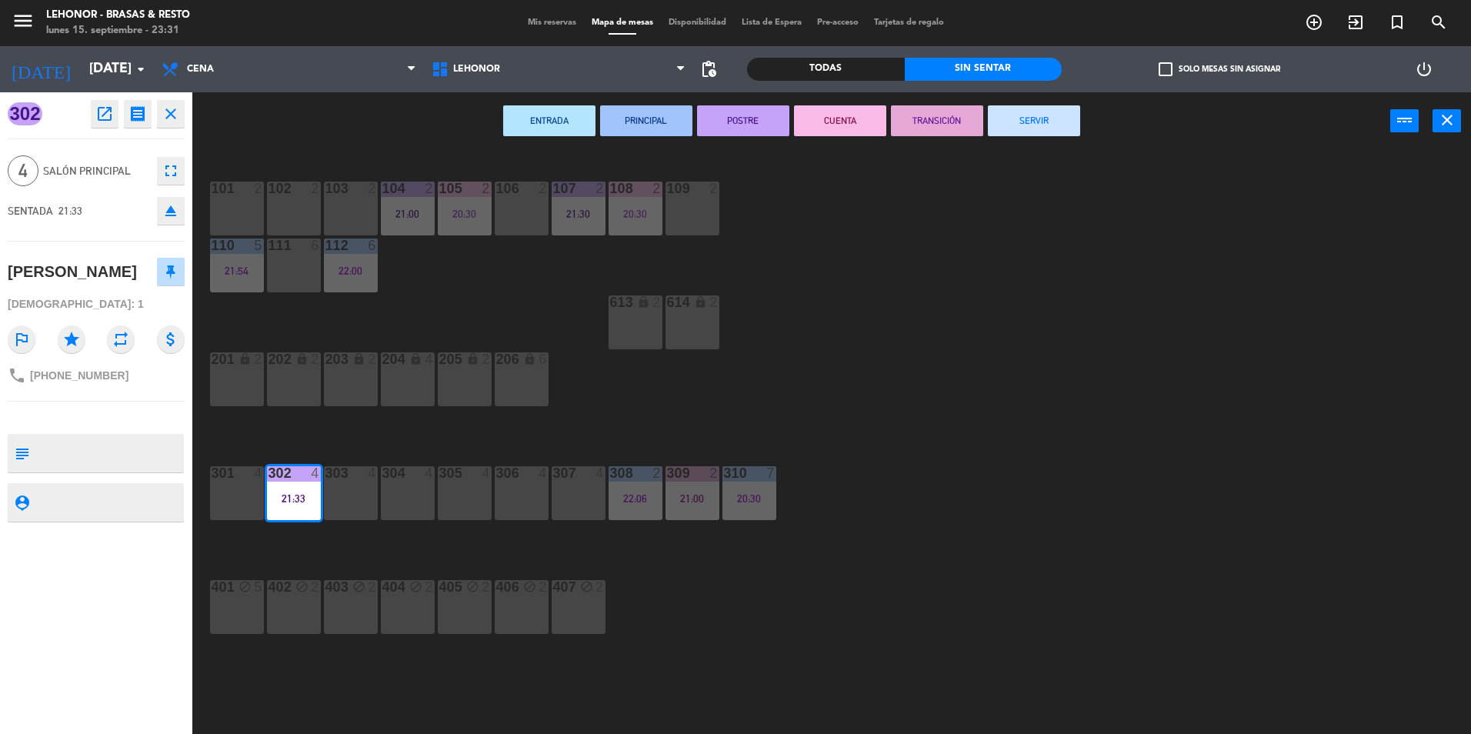
click at [830, 120] on button "CUENTA" at bounding box center [840, 120] width 92 height 31
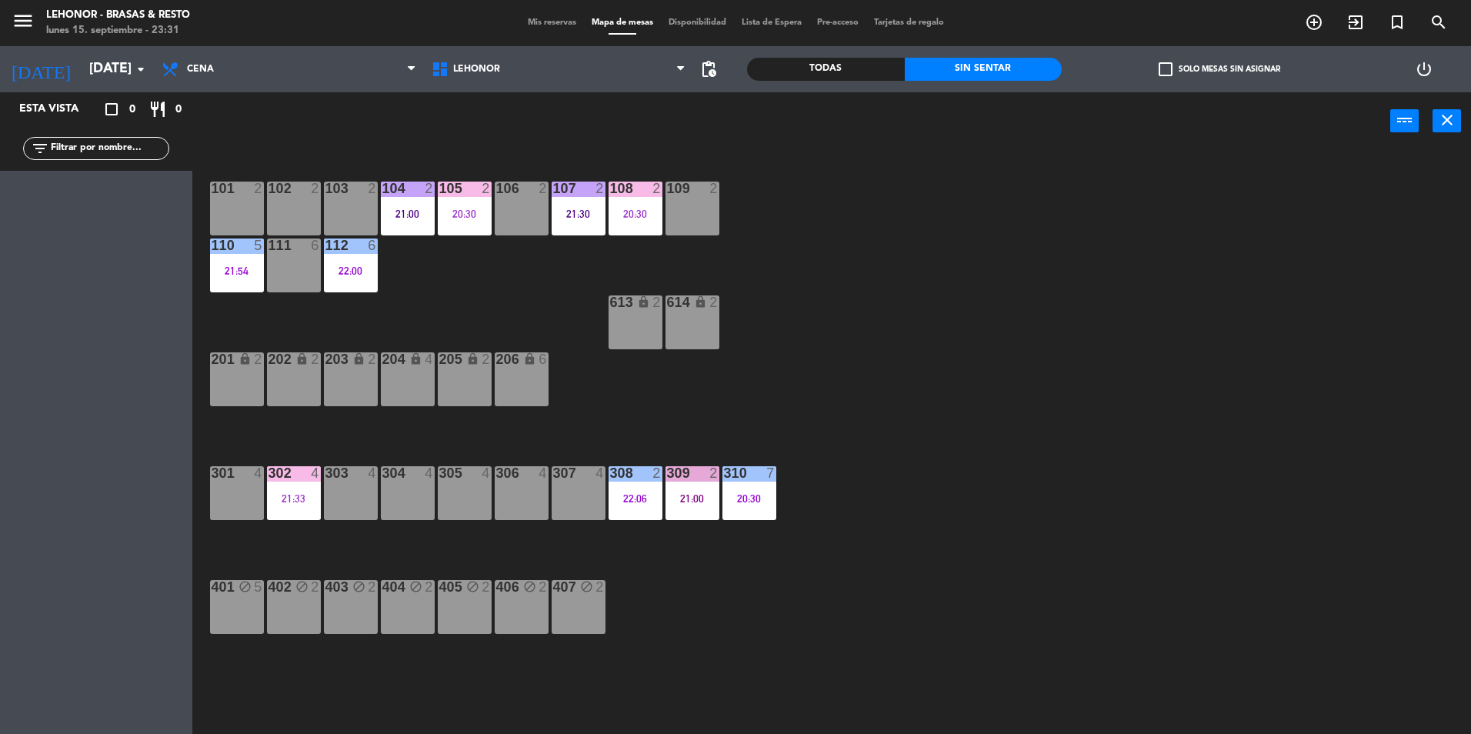
click at [750, 483] on div "310 7 20:30" at bounding box center [749, 493] width 54 height 54
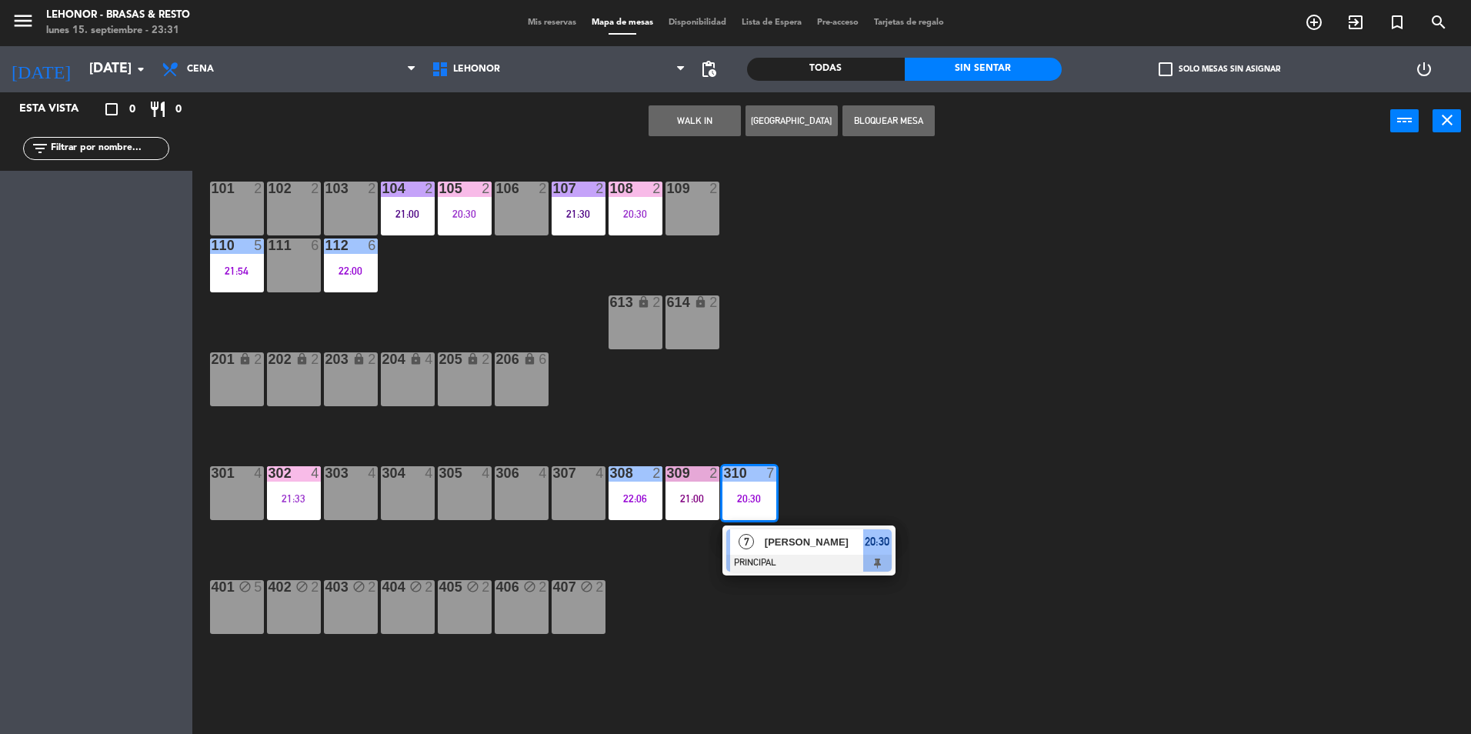
click at [773, 555] on div at bounding box center [808, 563] width 165 height 17
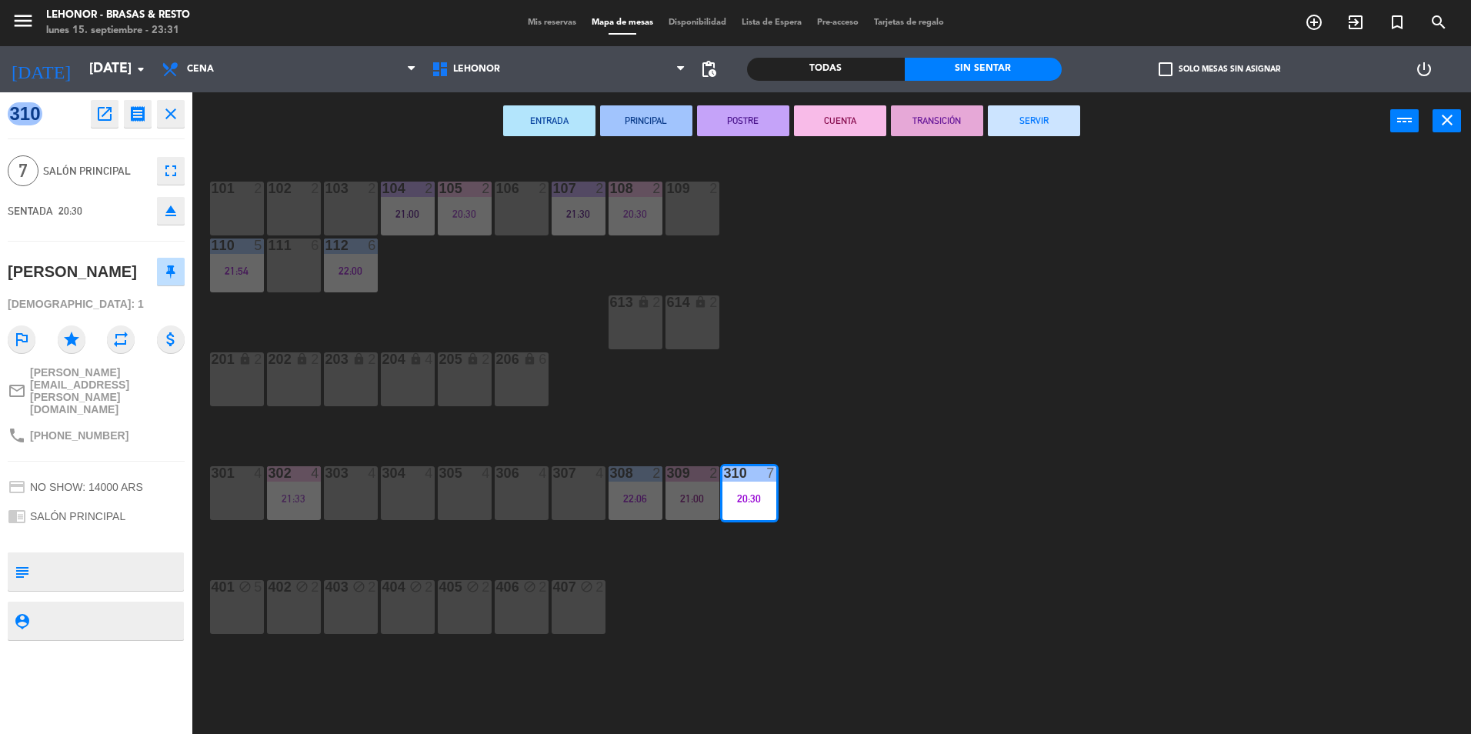
click at [1049, 128] on button "SERVIR" at bounding box center [1034, 120] width 92 height 31
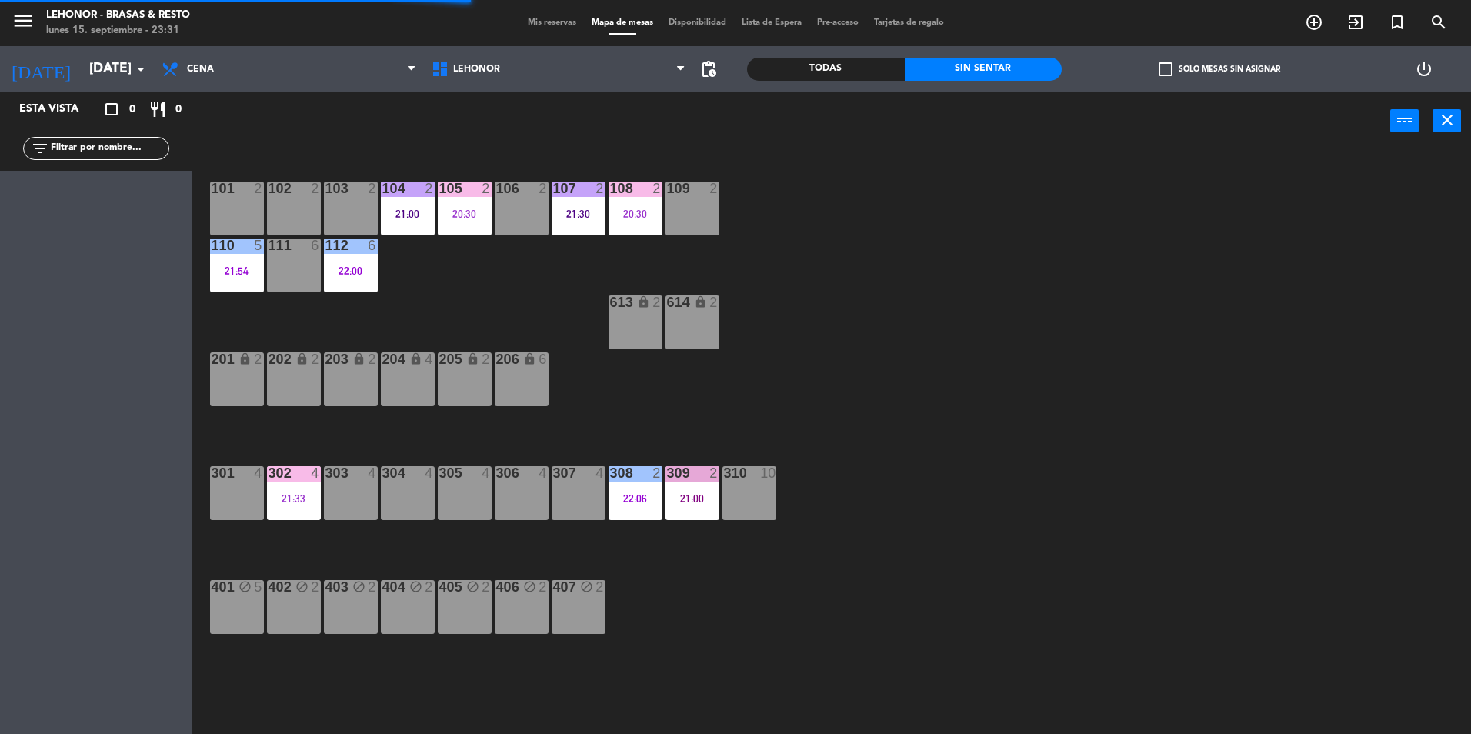
click at [669, 504] on div "21:00" at bounding box center [692, 498] width 54 height 11
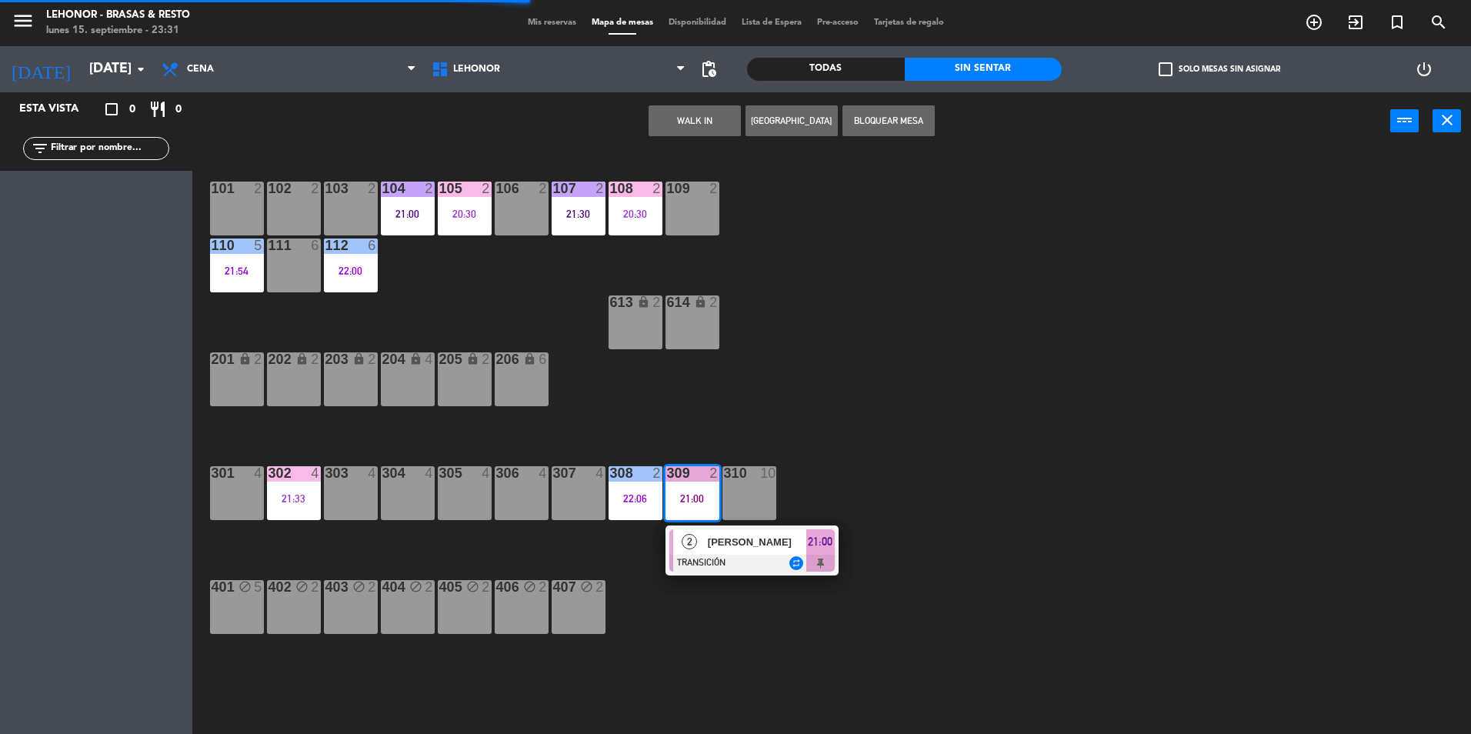
click at [693, 547] on span "2" at bounding box center [688, 541] width 15 height 15
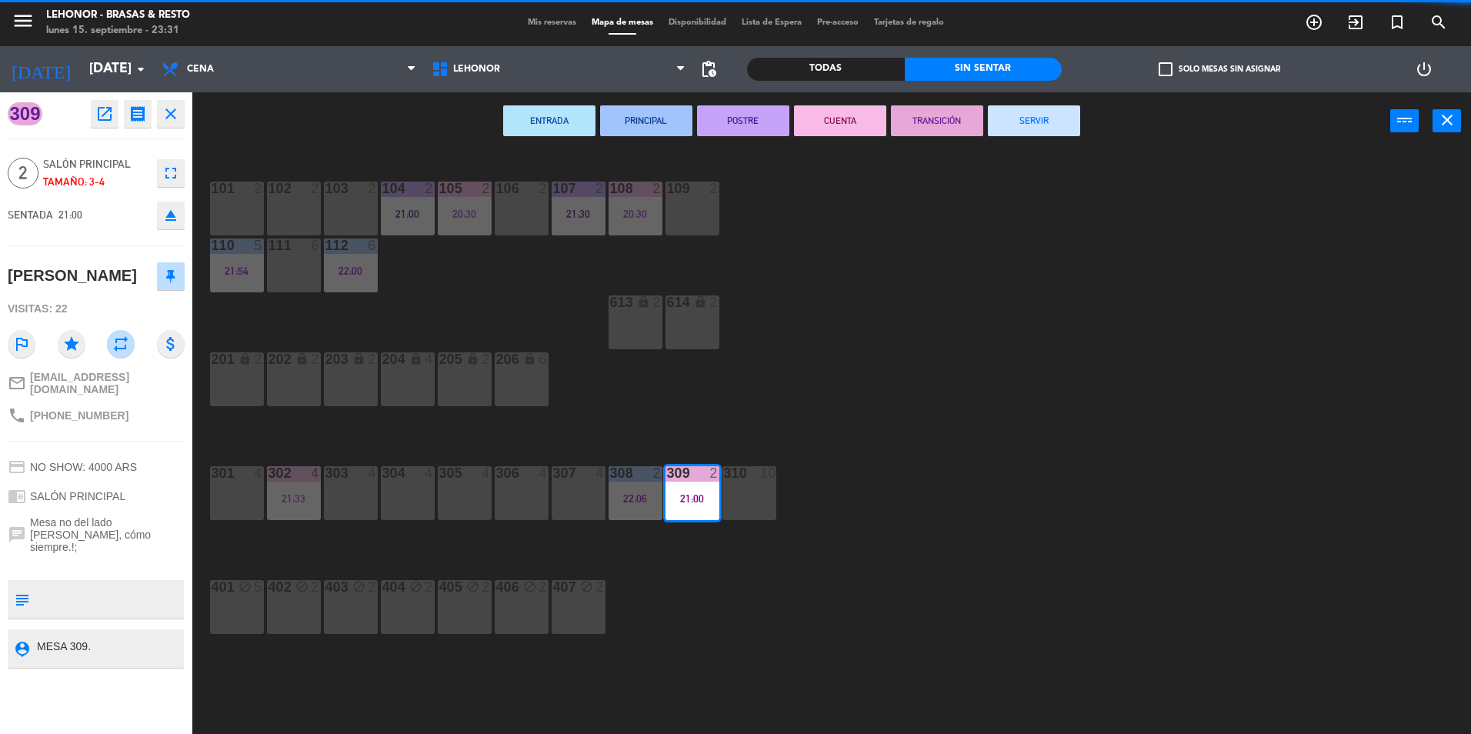
click at [1048, 128] on button "SERVIR" at bounding box center [1034, 120] width 92 height 31
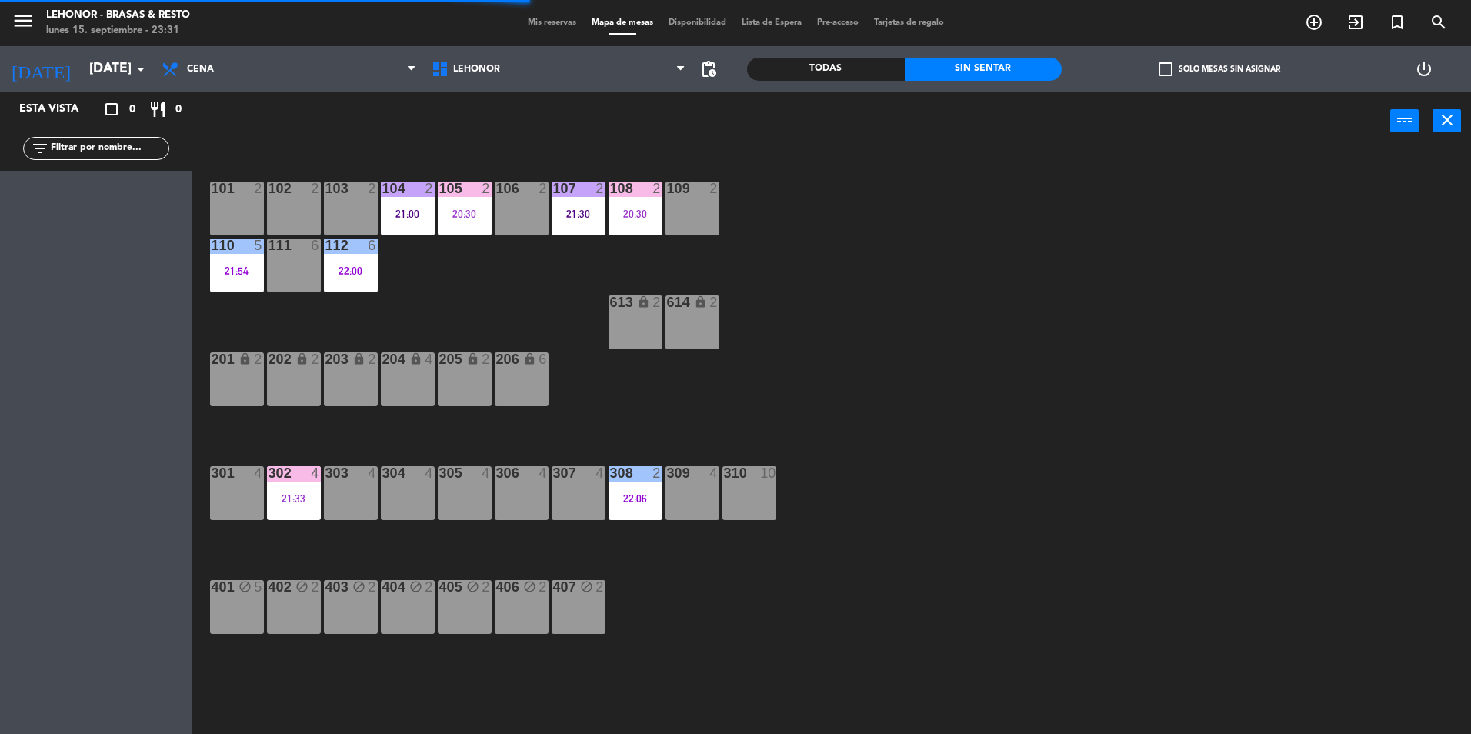
click at [468, 203] on div "105 2 20:30" at bounding box center [465, 209] width 54 height 54
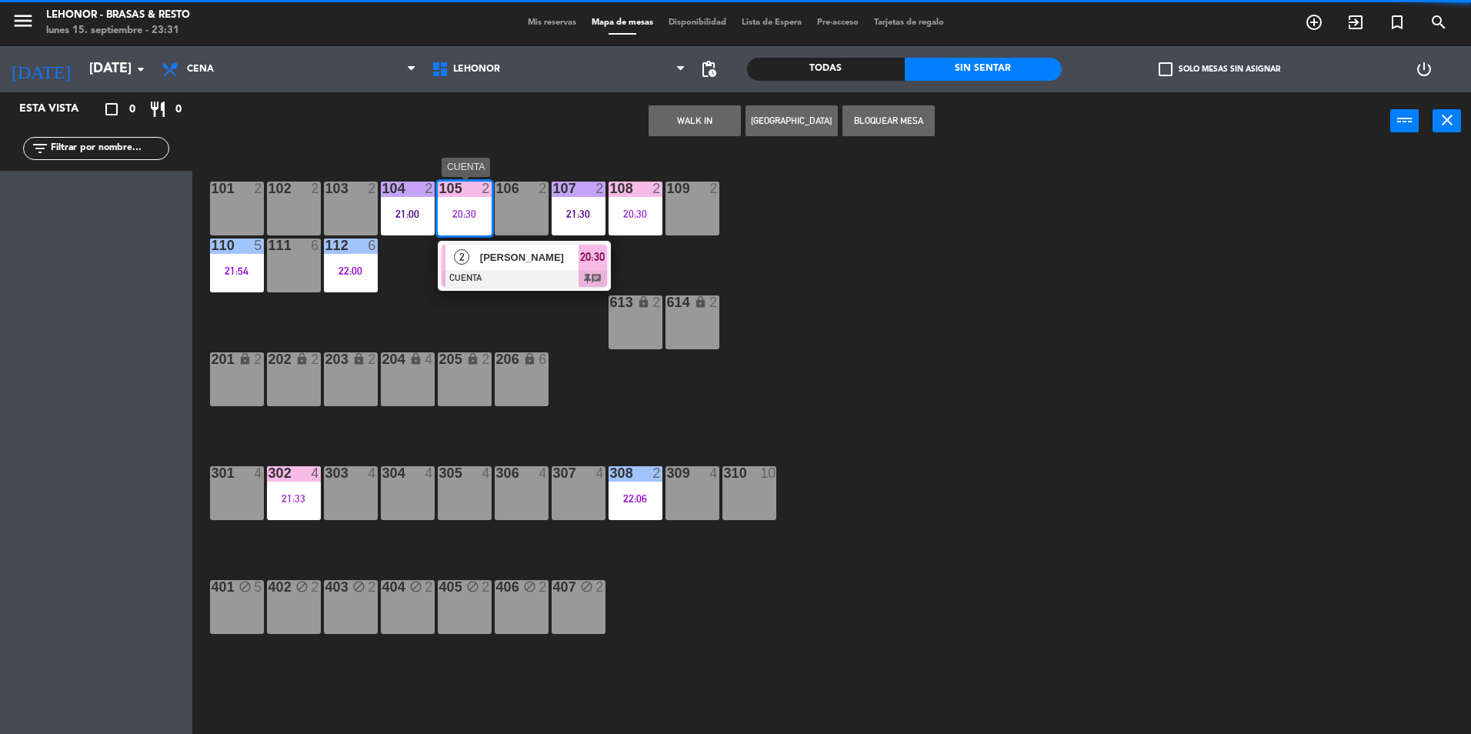
click at [504, 261] on span "[PERSON_NAME]" at bounding box center [529, 257] width 98 height 16
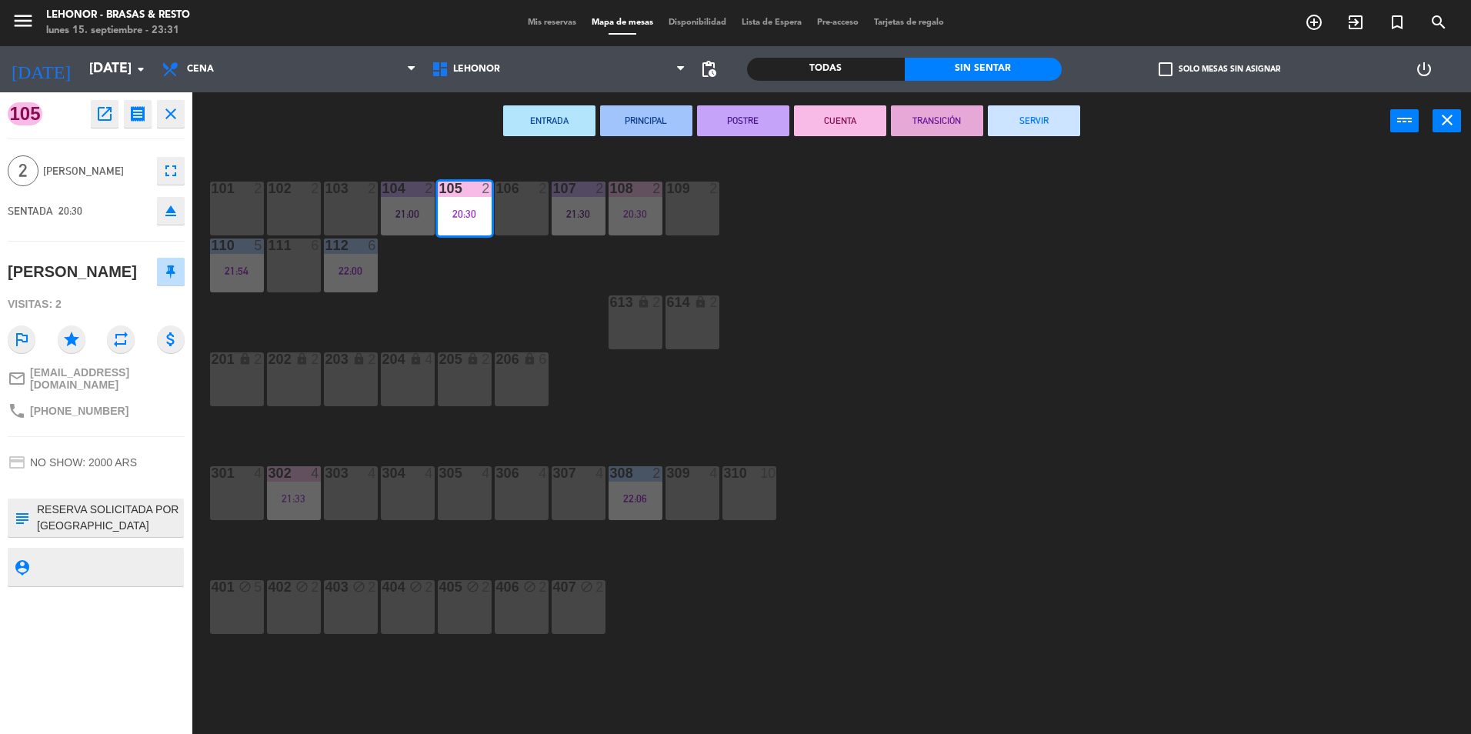
click at [1069, 126] on button "SERVIR" at bounding box center [1034, 120] width 92 height 31
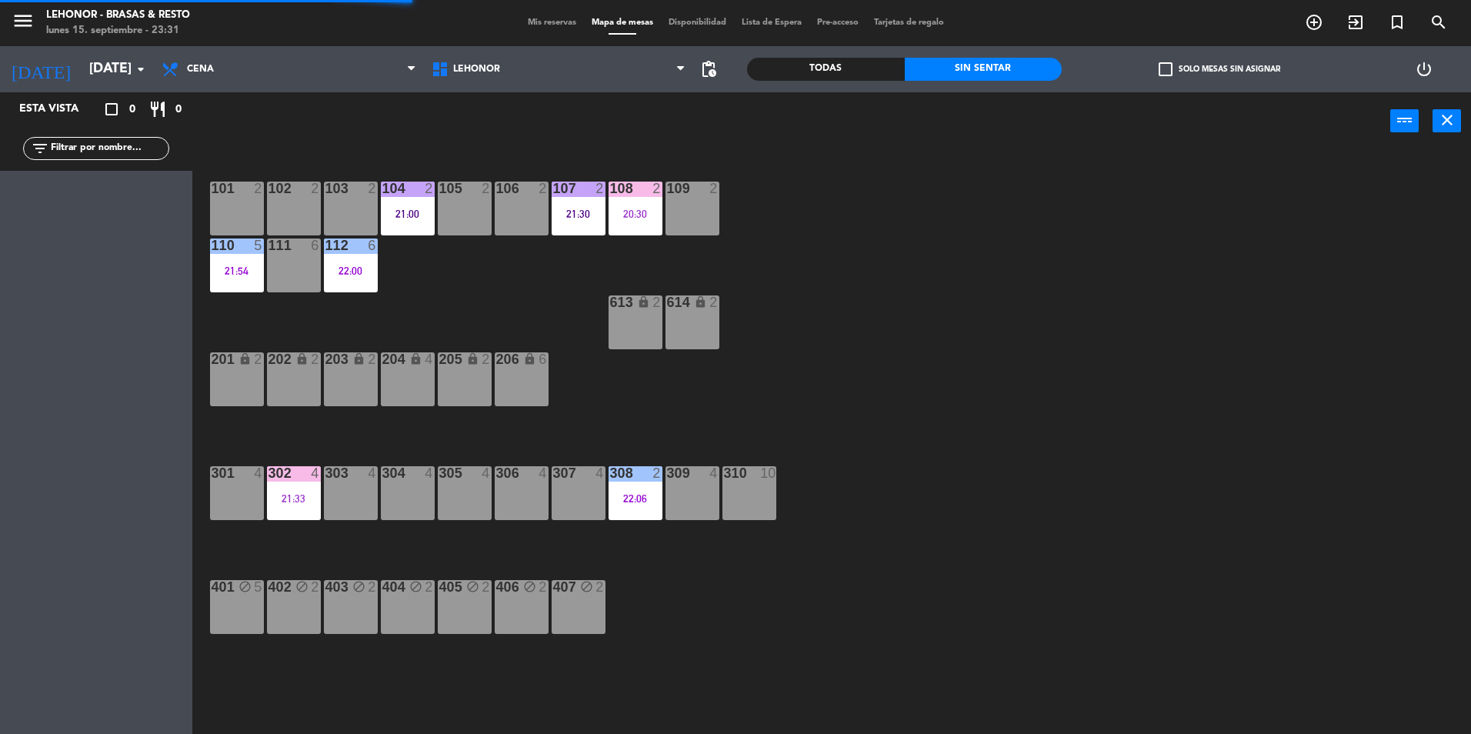
click at [629, 215] on div "20:30" at bounding box center [635, 213] width 54 height 11
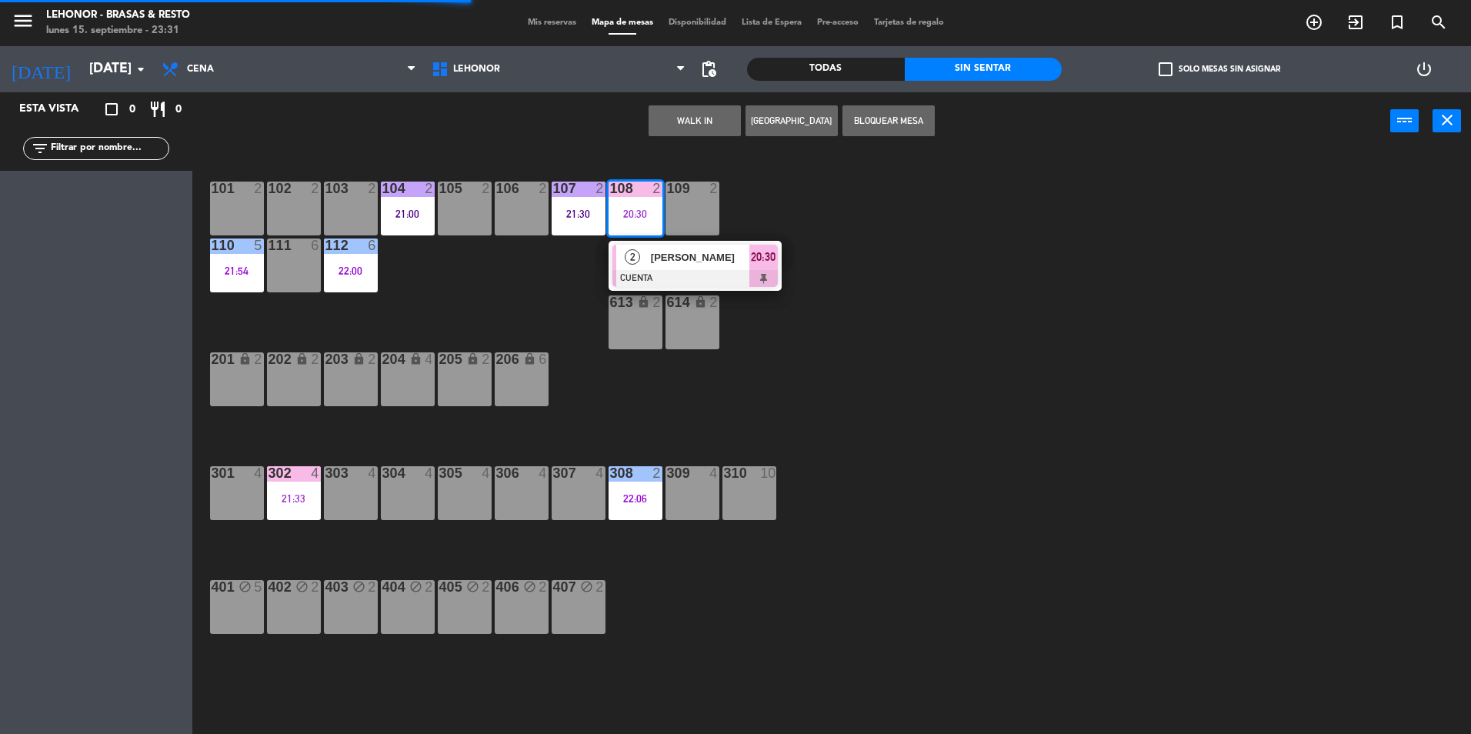
click at [646, 275] on div at bounding box center [694, 278] width 165 height 17
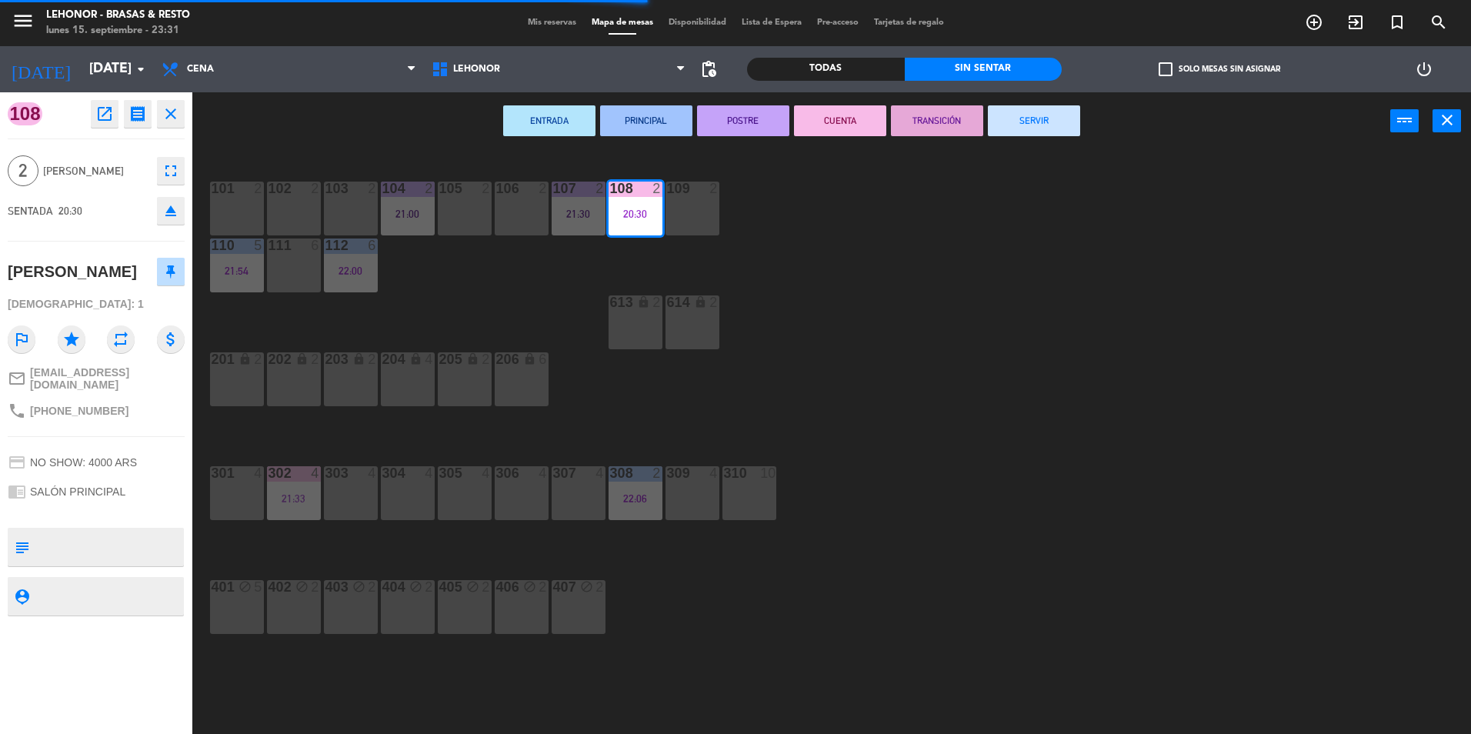
drag, startPoint x: 1014, startPoint y: 121, endPoint x: 998, endPoint y: 155, distance: 38.5
click at [1015, 121] on button "SERVIR" at bounding box center [1034, 120] width 92 height 31
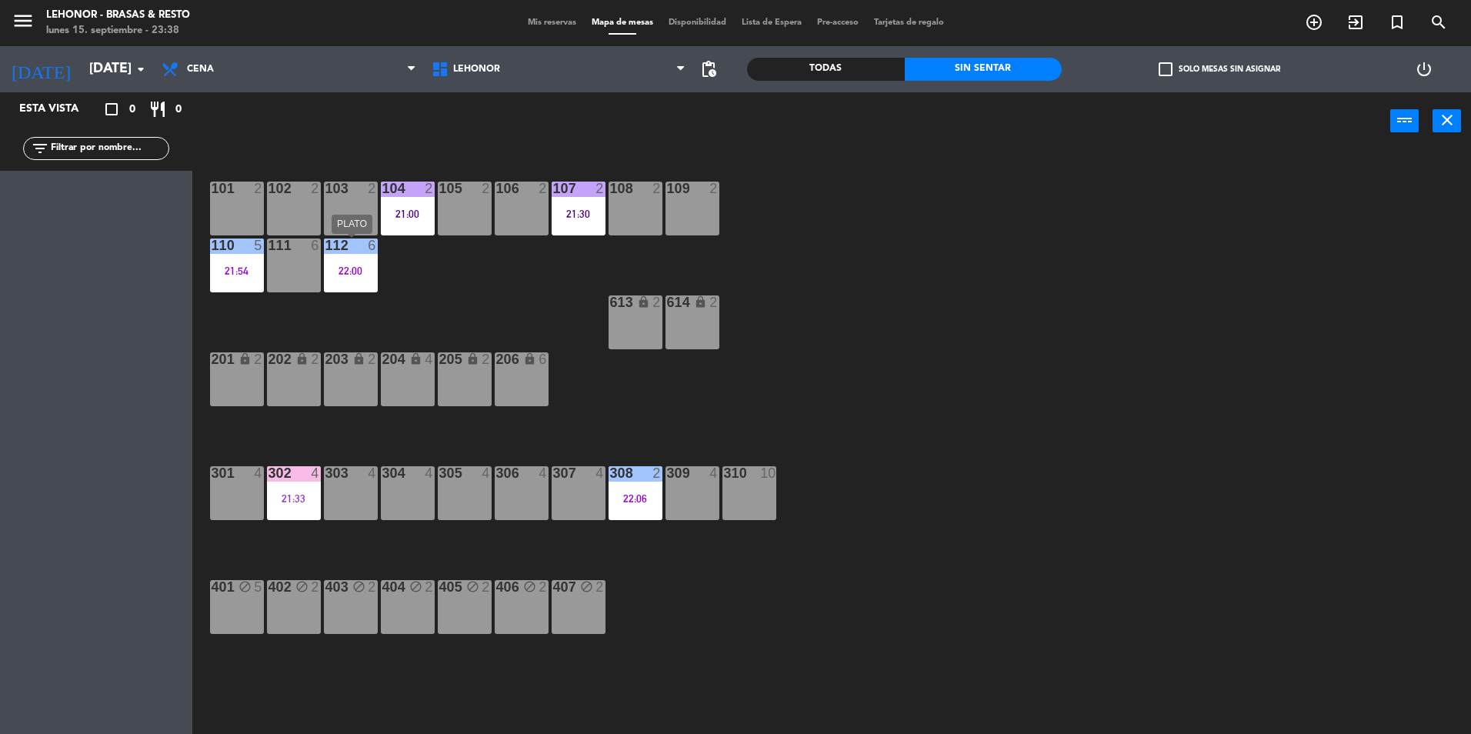
click at [368, 278] on div "112 6 22:00" at bounding box center [351, 265] width 54 height 54
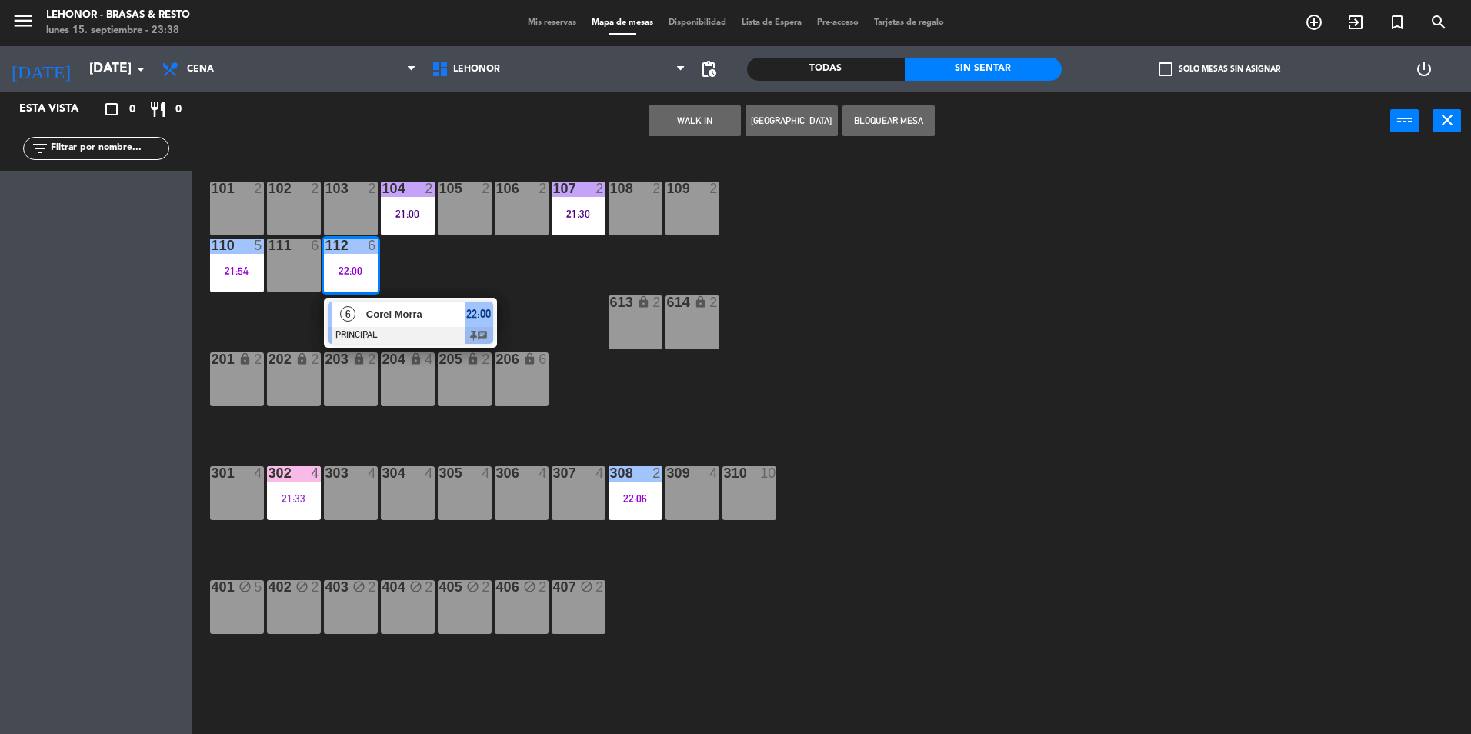
click at [387, 323] on div "Corel Morra" at bounding box center [415, 313] width 100 height 25
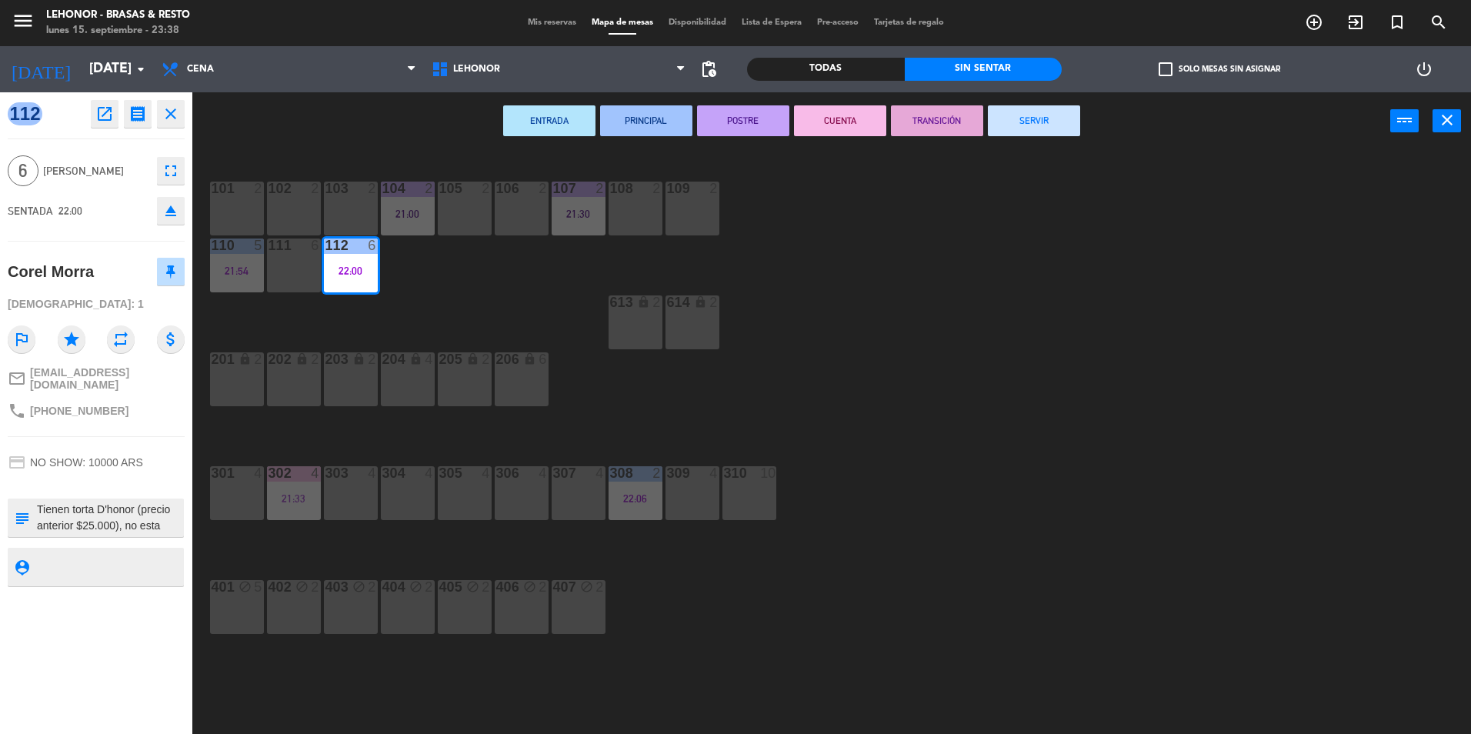
scroll to position [16, 0]
click at [1008, 482] on div "101 2 102 2 103 2 104 2 21:00 105 2 106 2 107 2 21:30 108 2 109 2 110 5 21:54 1…" at bounding box center [839, 446] width 1264 height 584
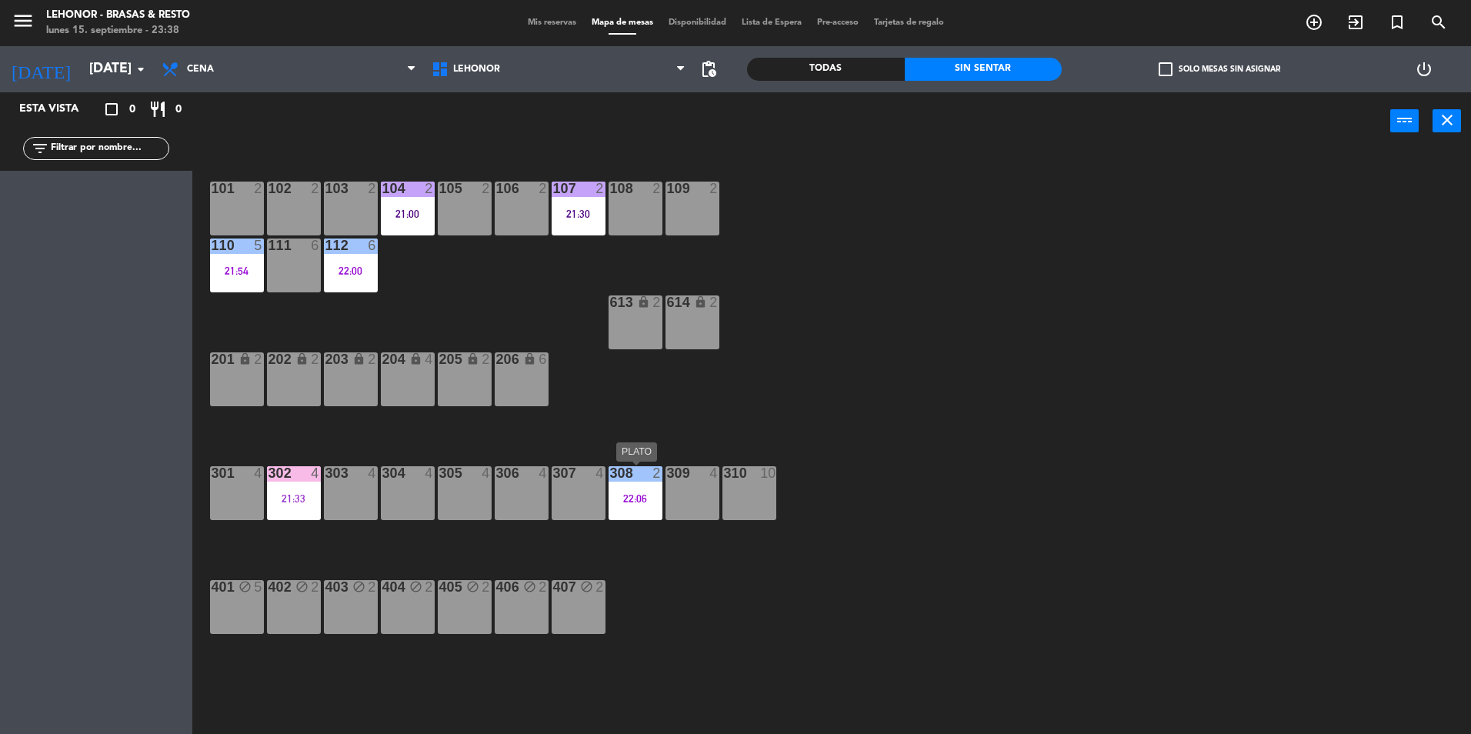
click at [640, 505] on div "308 2 22:06" at bounding box center [635, 493] width 54 height 54
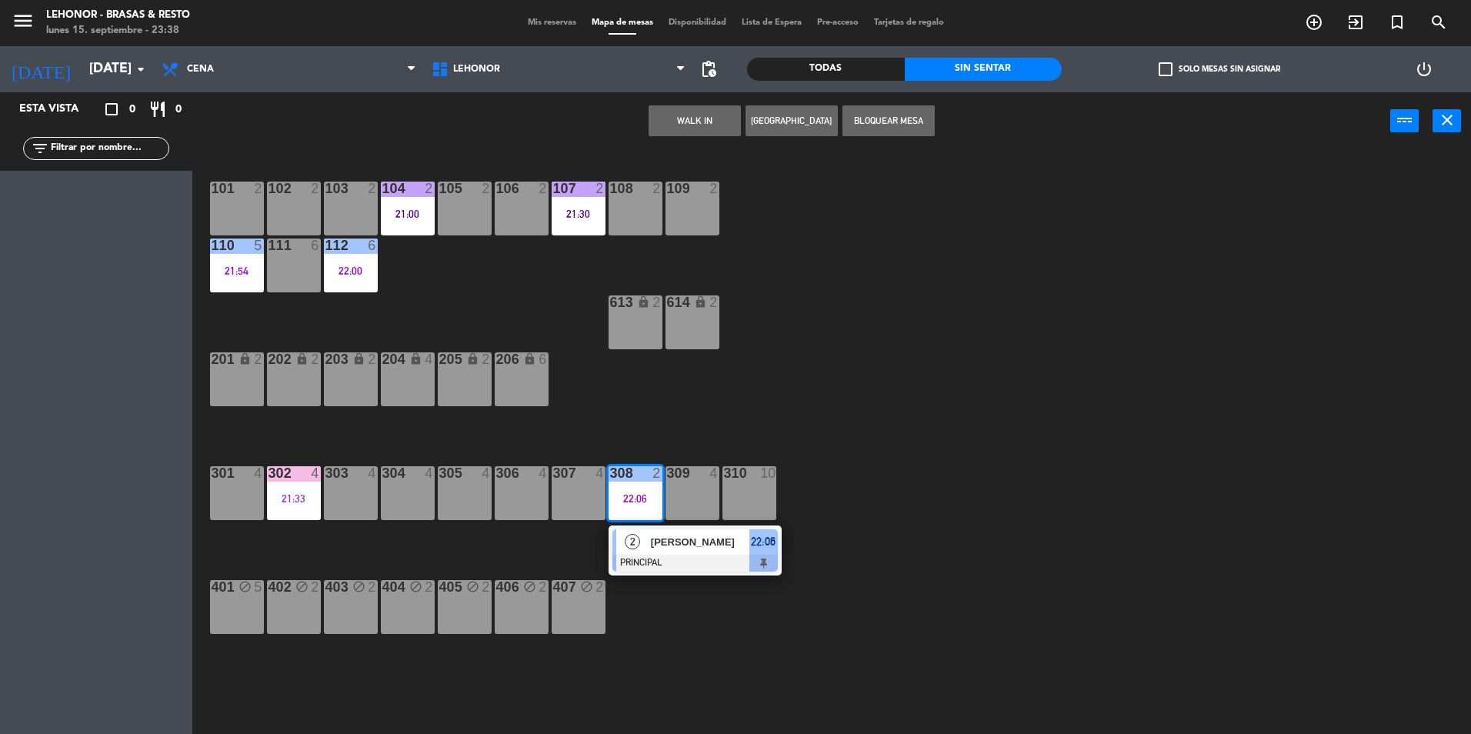
click at [662, 546] on span "[PERSON_NAME]" at bounding box center [700, 542] width 98 height 16
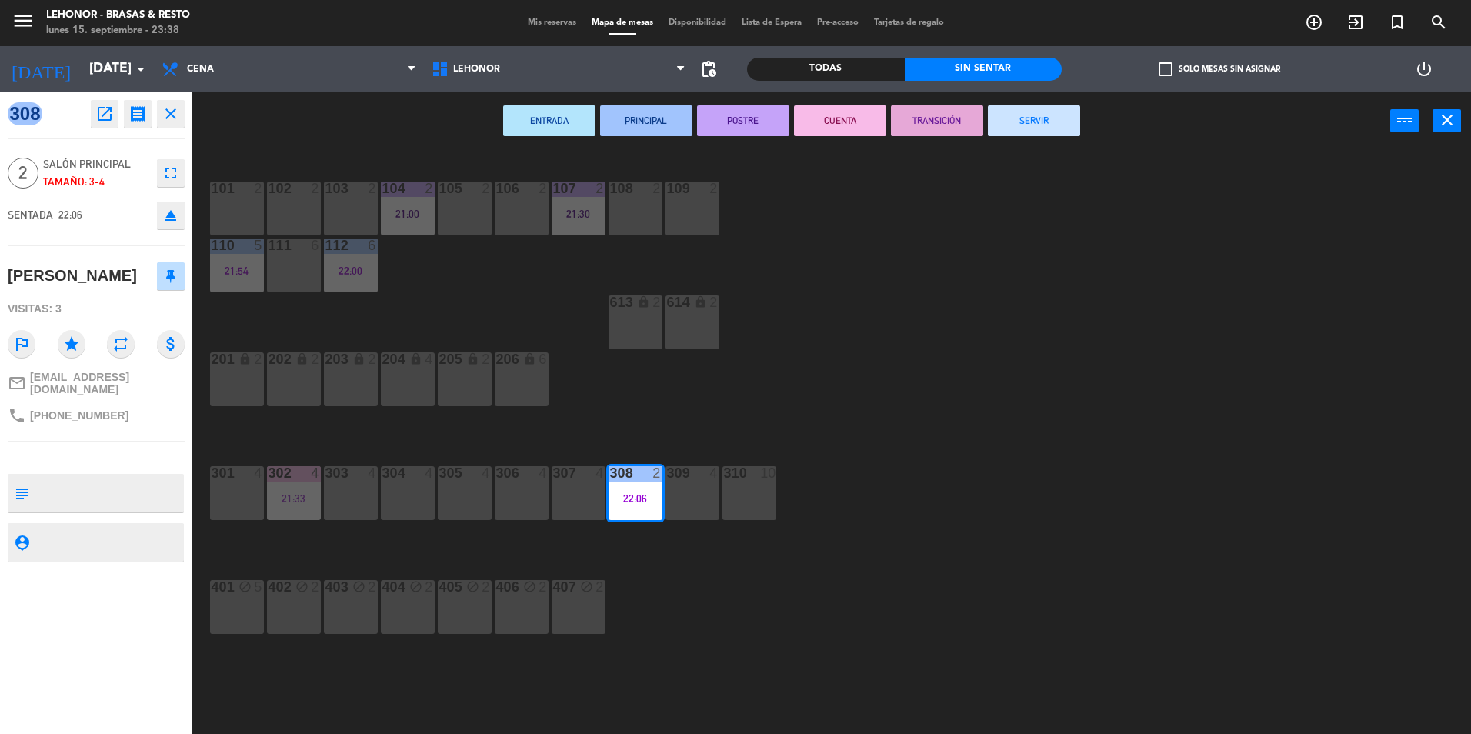
click at [738, 119] on button "POSTRE" at bounding box center [743, 120] width 92 height 31
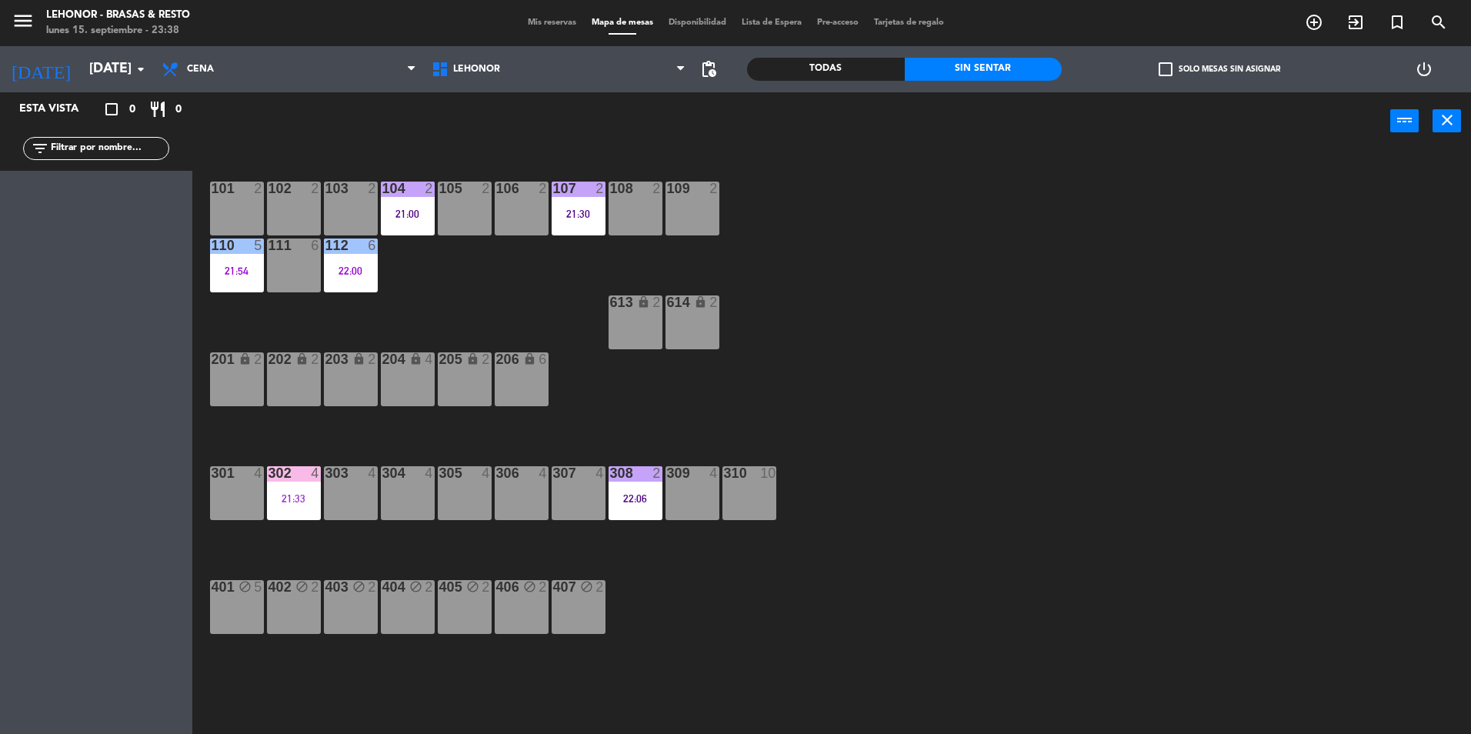
click at [978, 405] on div "101 2 102 2 103 2 104 2 21:00 105 2 106 2 107 2 21:30 108 2 109 2 110 5 21:54 1…" at bounding box center [839, 446] width 1264 height 584
click at [403, 204] on div "104 2 21:00" at bounding box center [408, 209] width 54 height 54
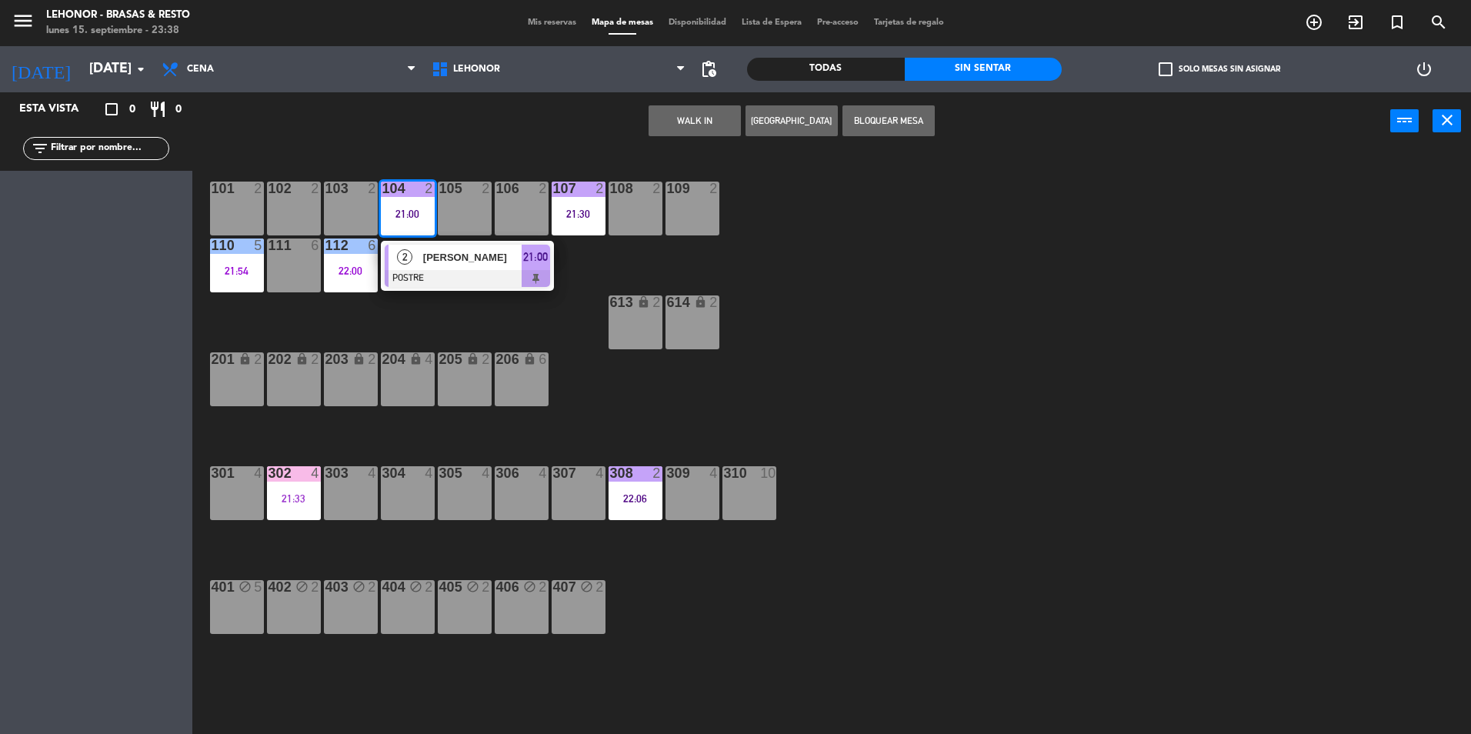
click at [435, 254] on span "[PERSON_NAME]" at bounding box center [472, 257] width 98 height 16
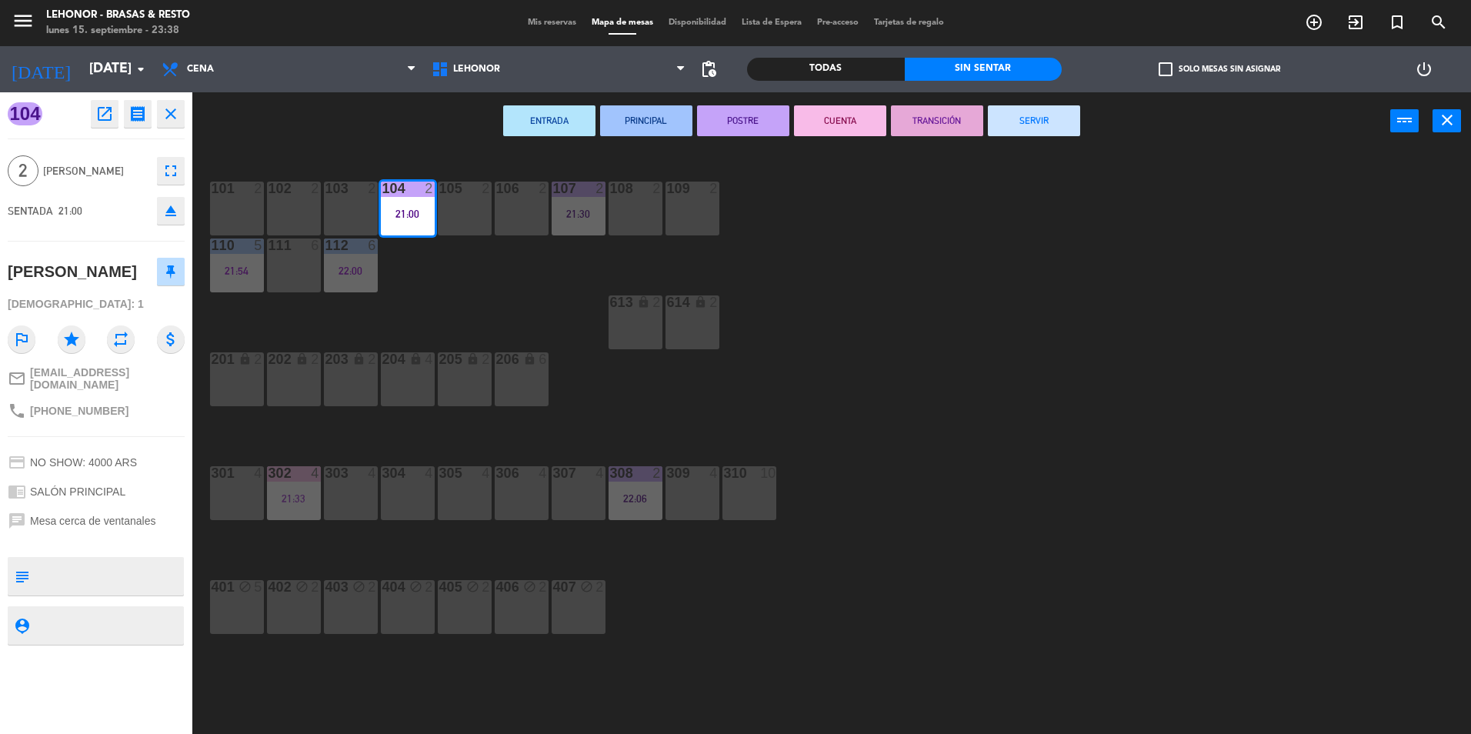
click at [471, 338] on div "101 2 102 2 103 2 104 2 21:00 105 2 106 2 107 2 21:30 108 2 109 2 110 5 21:54 1…" at bounding box center [839, 446] width 1264 height 584
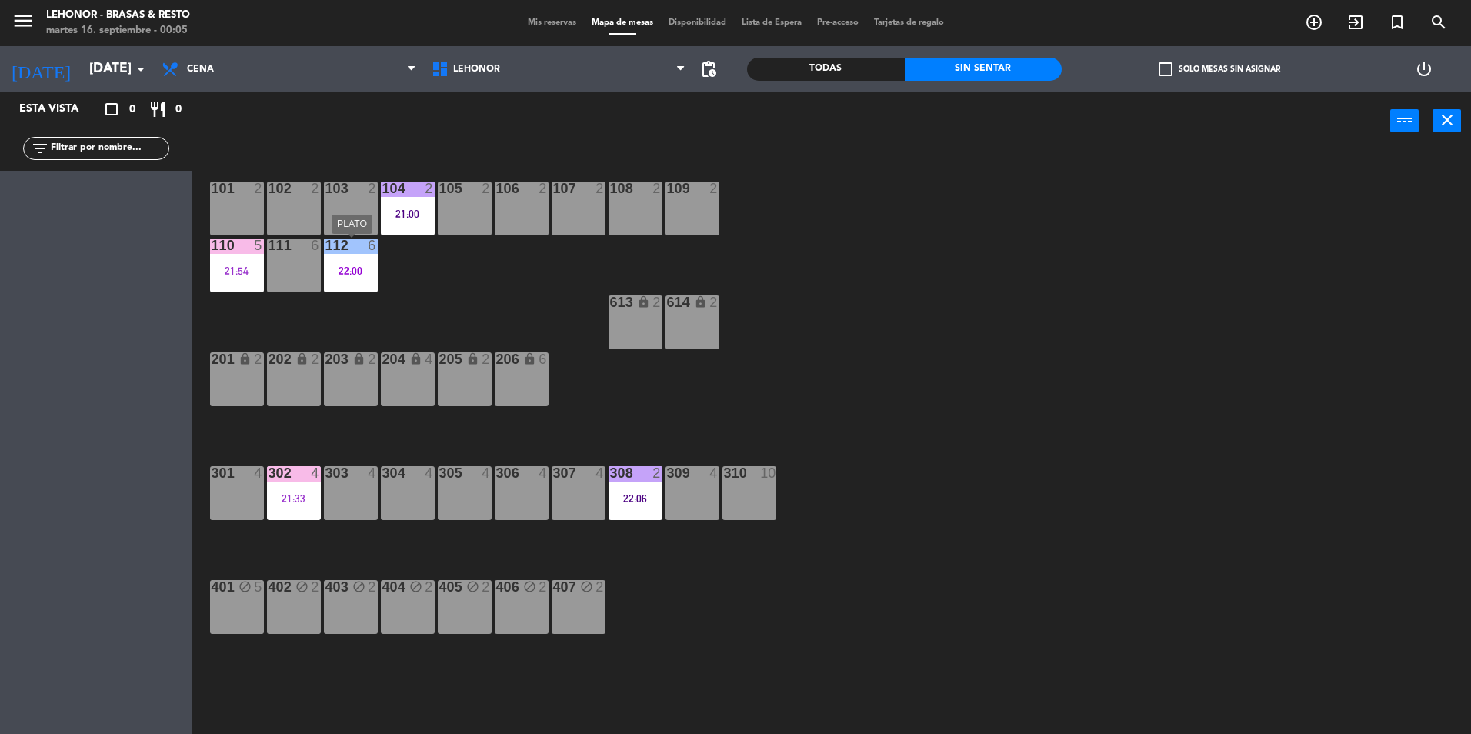
click at [354, 265] on div "22:00" at bounding box center [351, 270] width 54 height 11
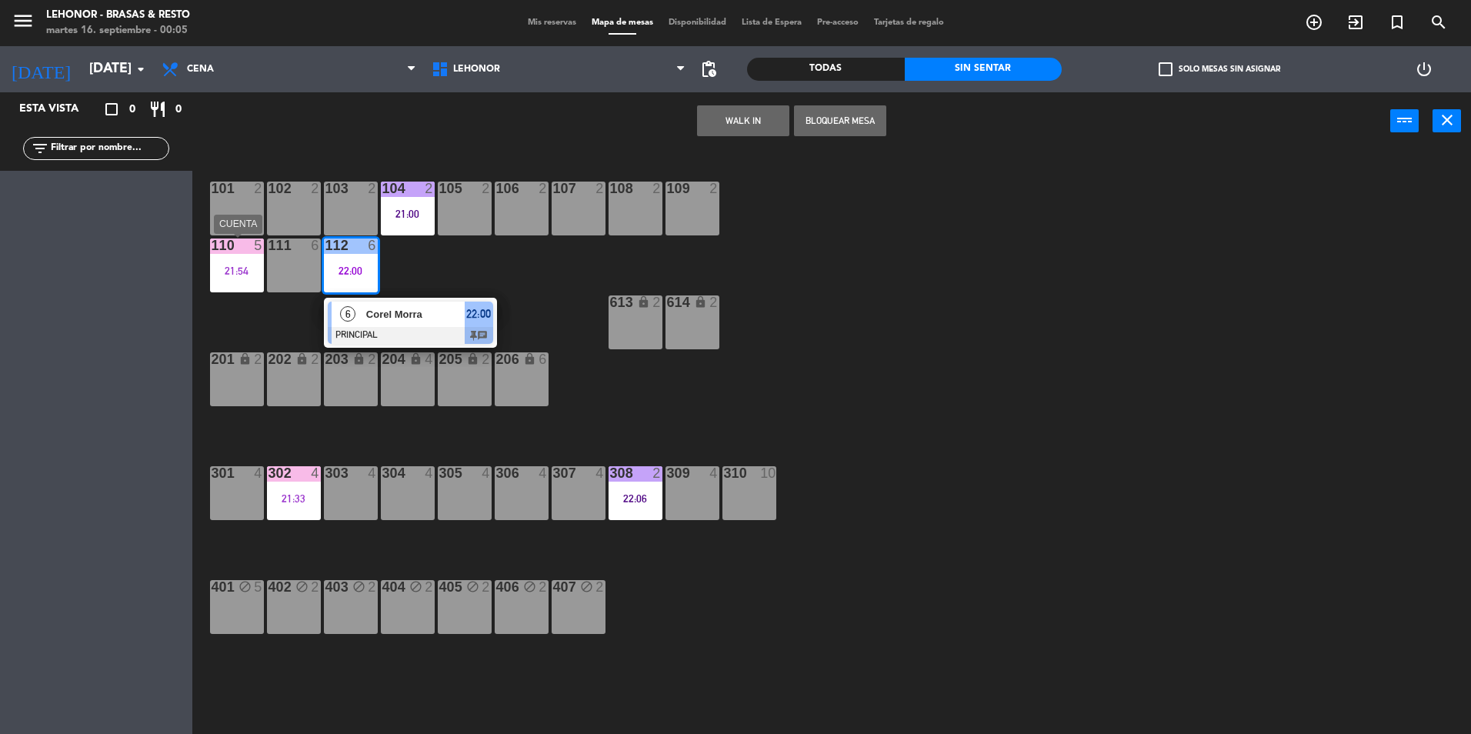
click at [248, 291] on div "110 5 21:54" at bounding box center [237, 265] width 54 height 54
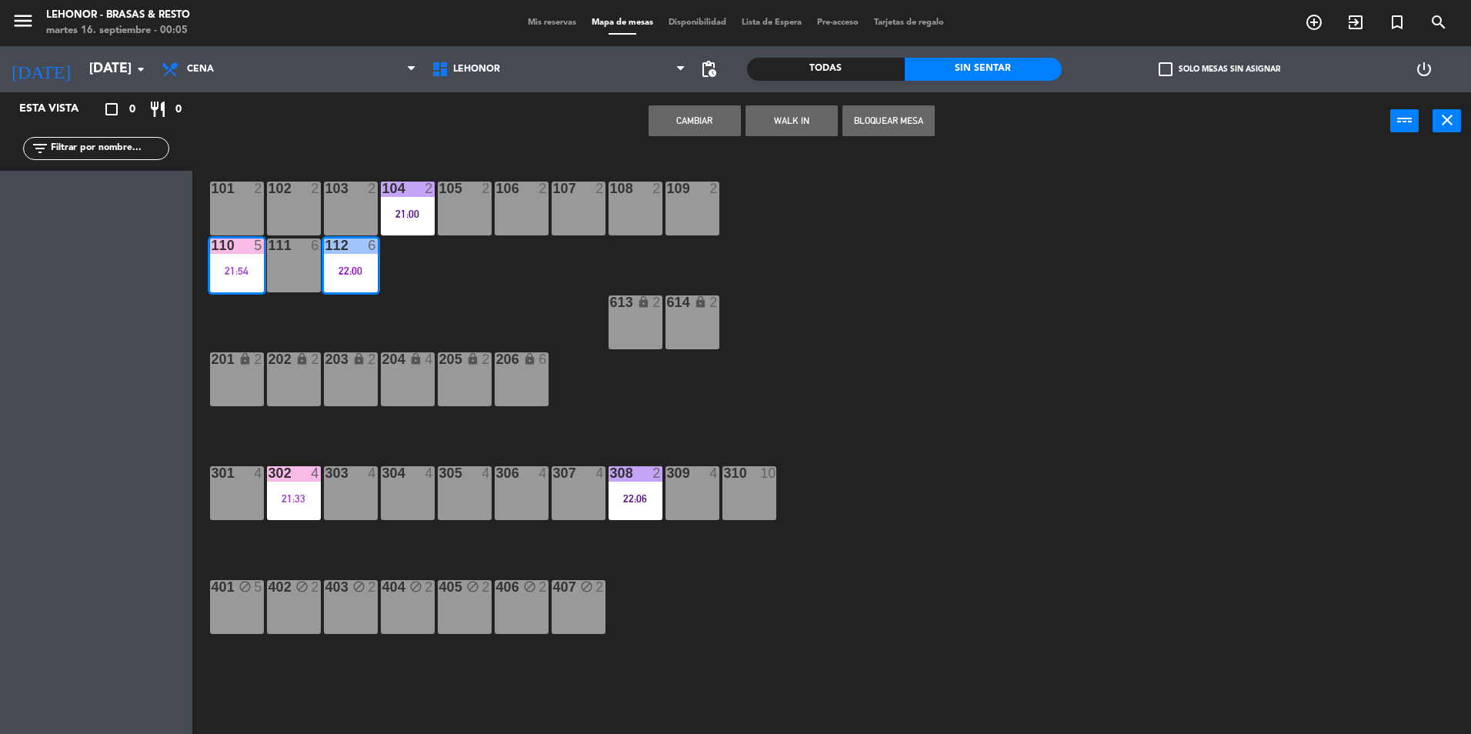
click at [240, 270] on div "21:54" at bounding box center [237, 270] width 54 height 11
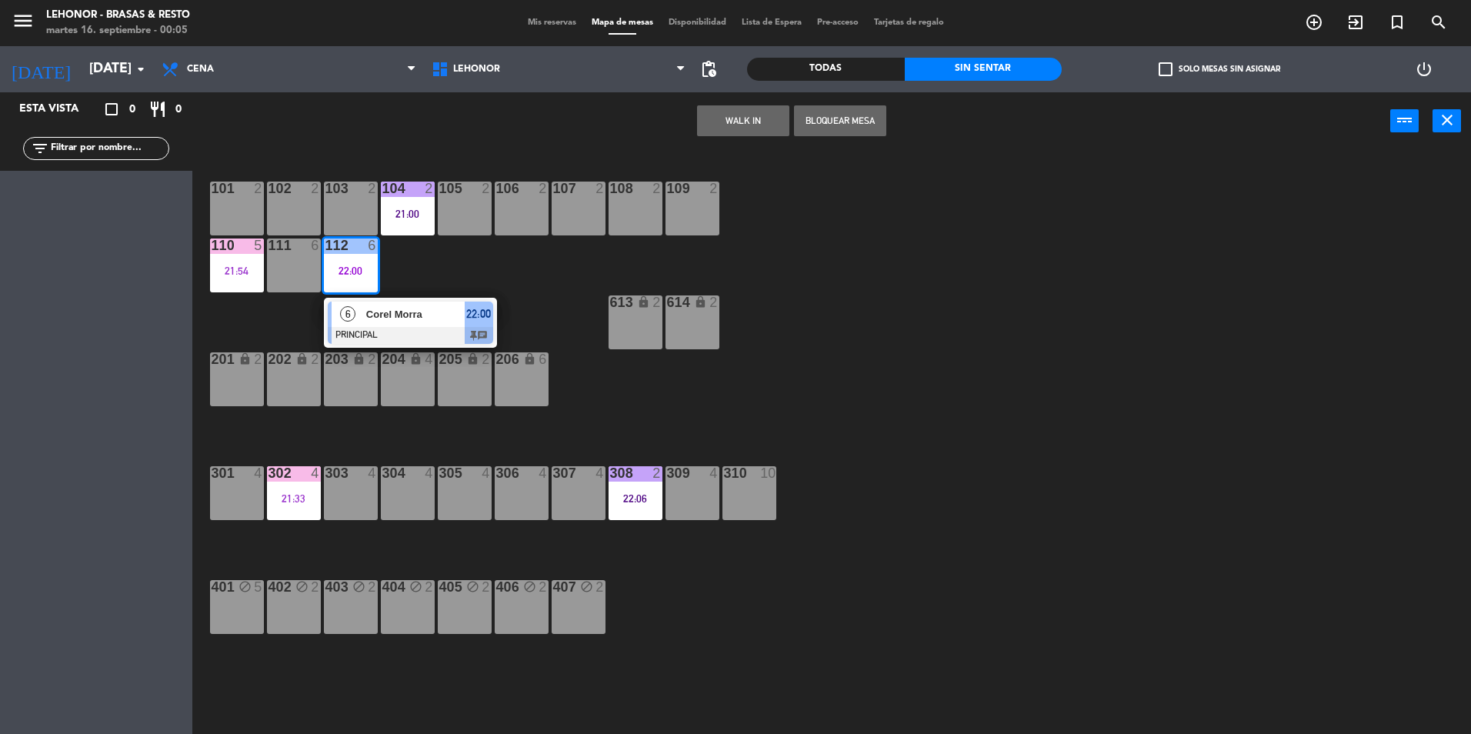
click at [249, 282] on div "110 5 21:54" at bounding box center [237, 265] width 54 height 54
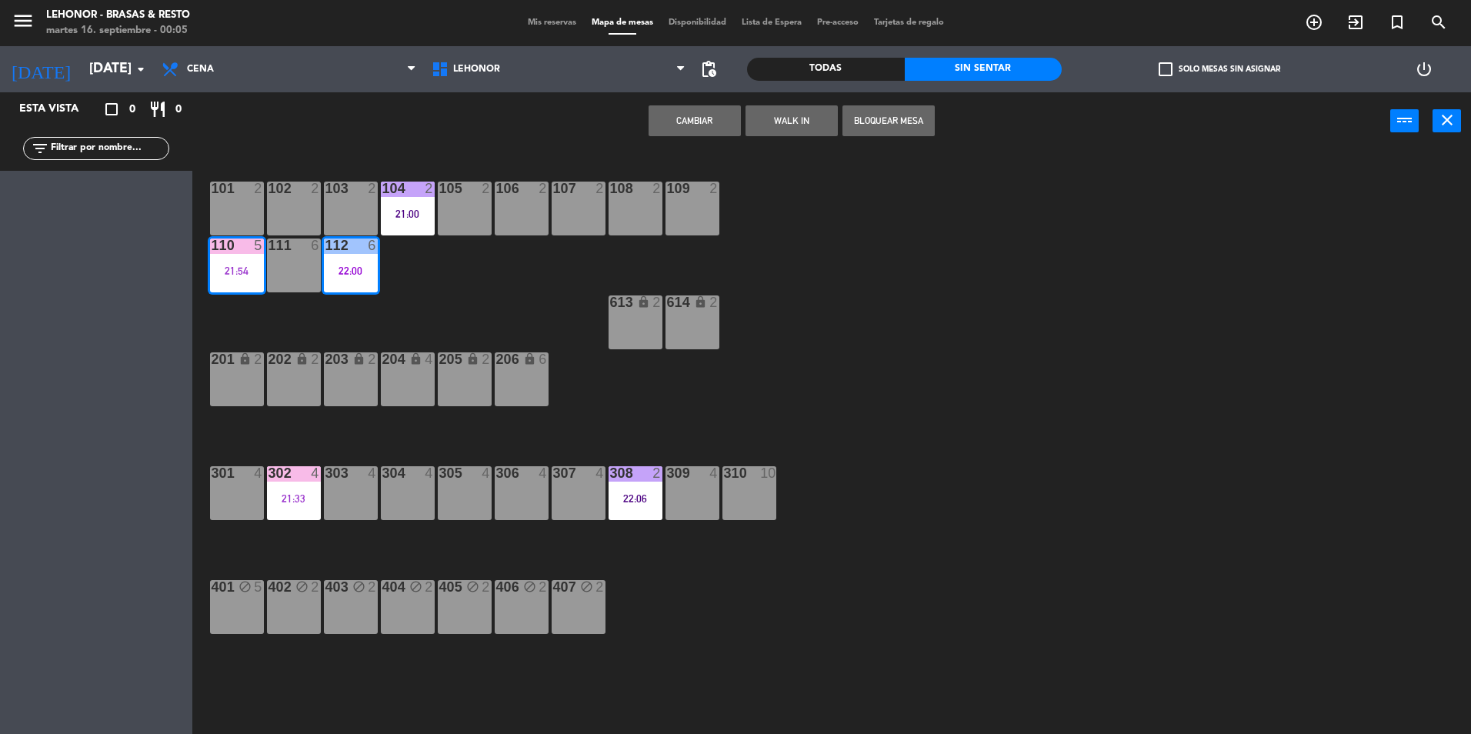
click at [263, 307] on div "101 2 102 2 103 2 104 2 21:00 105 2 106 2 107 2 108 2 109 2 110 5 21:54 111 6 1…" at bounding box center [839, 446] width 1264 height 584
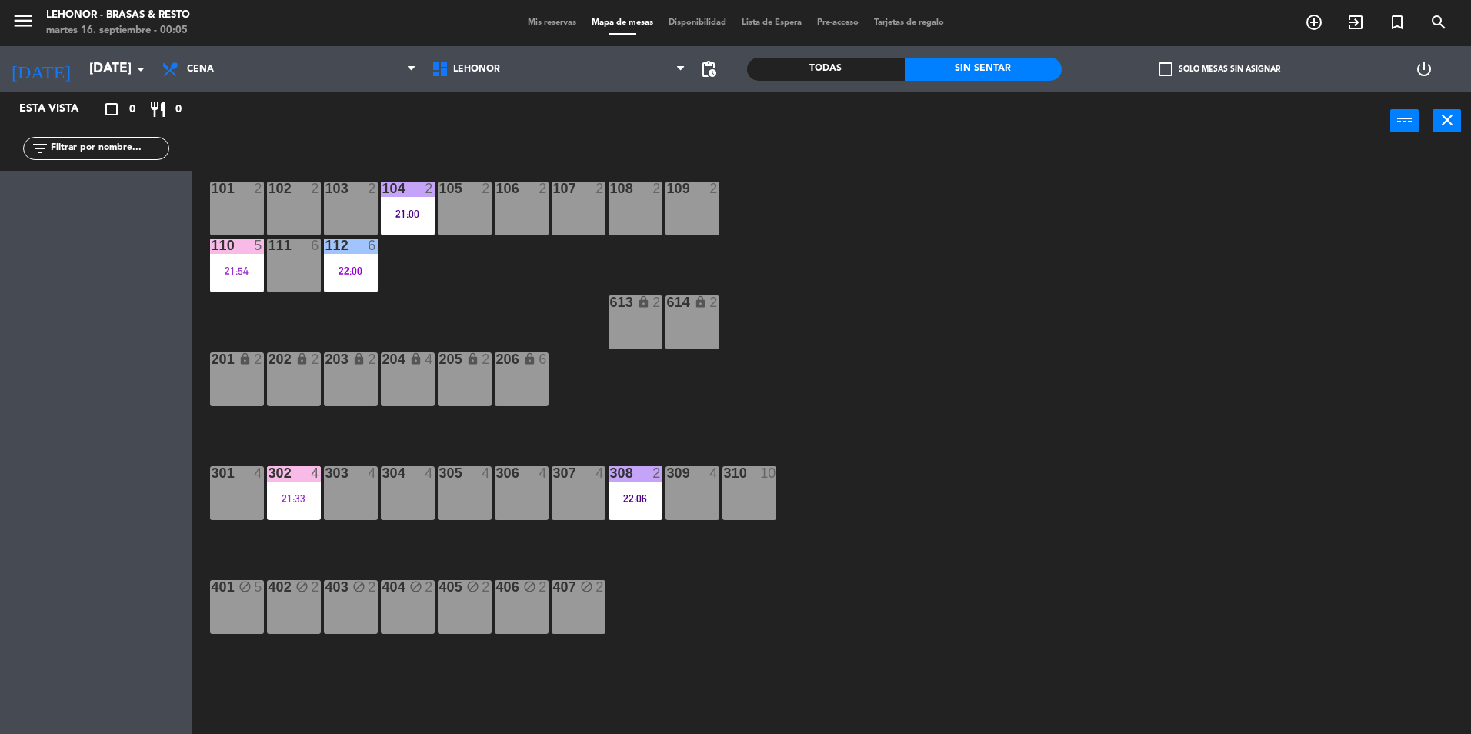
click at [248, 285] on div "110 5 21:54" at bounding box center [237, 265] width 54 height 54
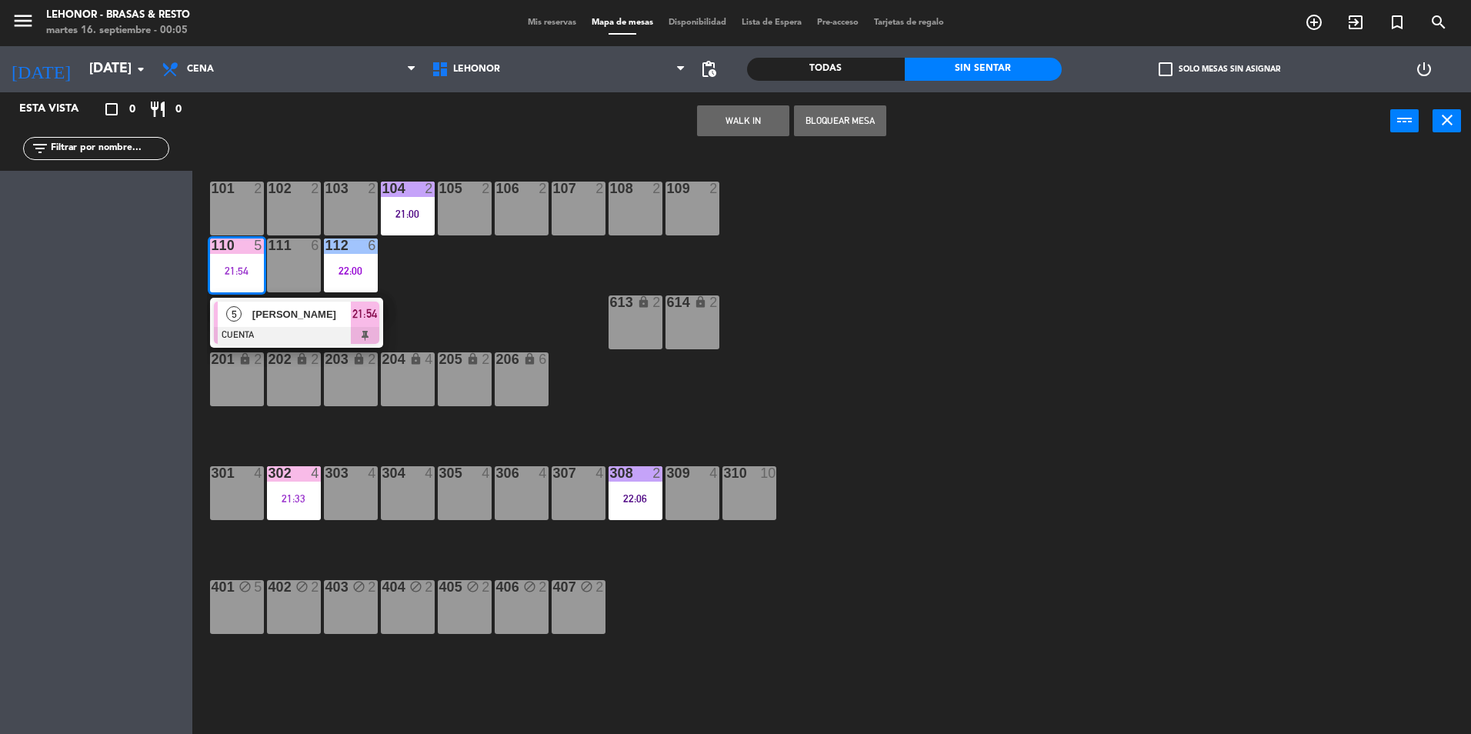
click at [285, 323] on div "[PERSON_NAME]" at bounding box center [301, 313] width 100 height 25
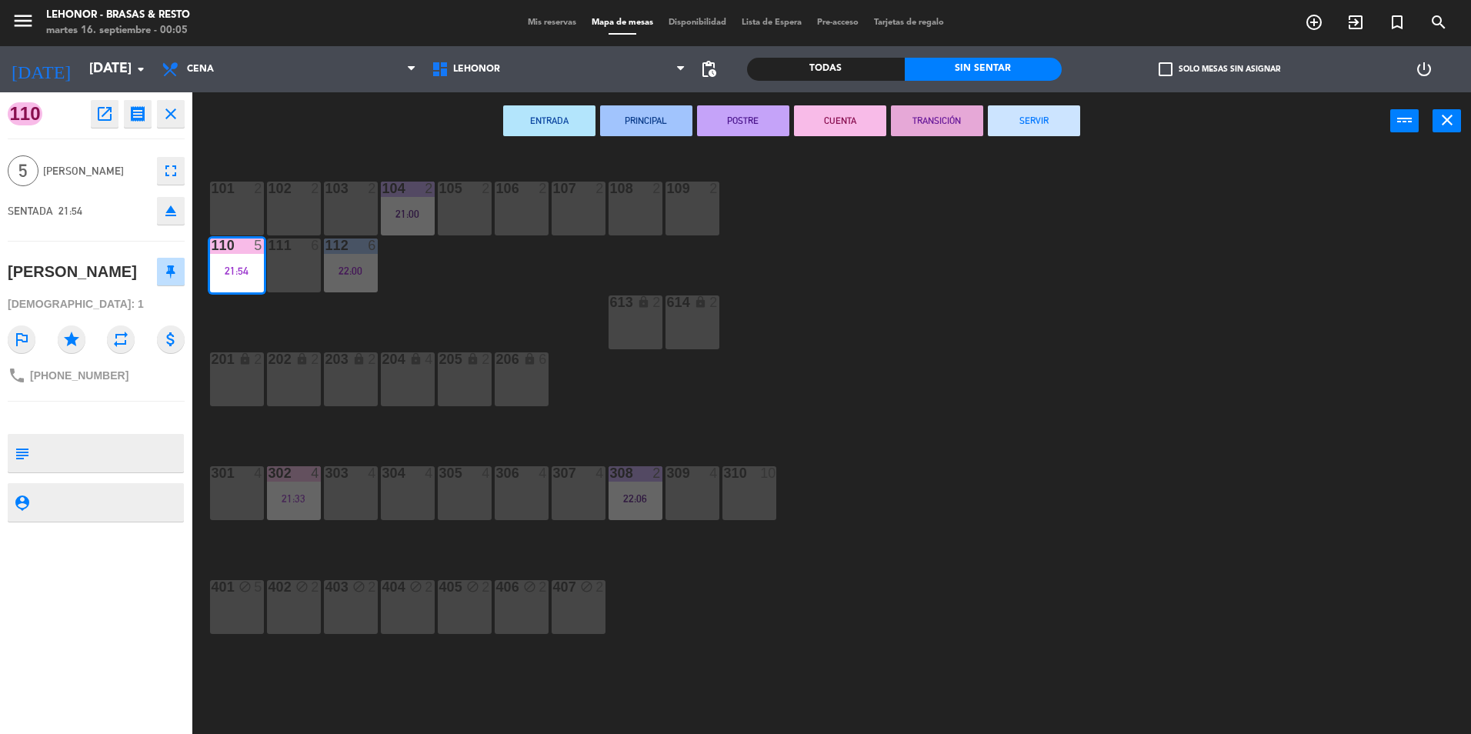
click at [1018, 113] on button "SERVIR" at bounding box center [1034, 120] width 92 height 31
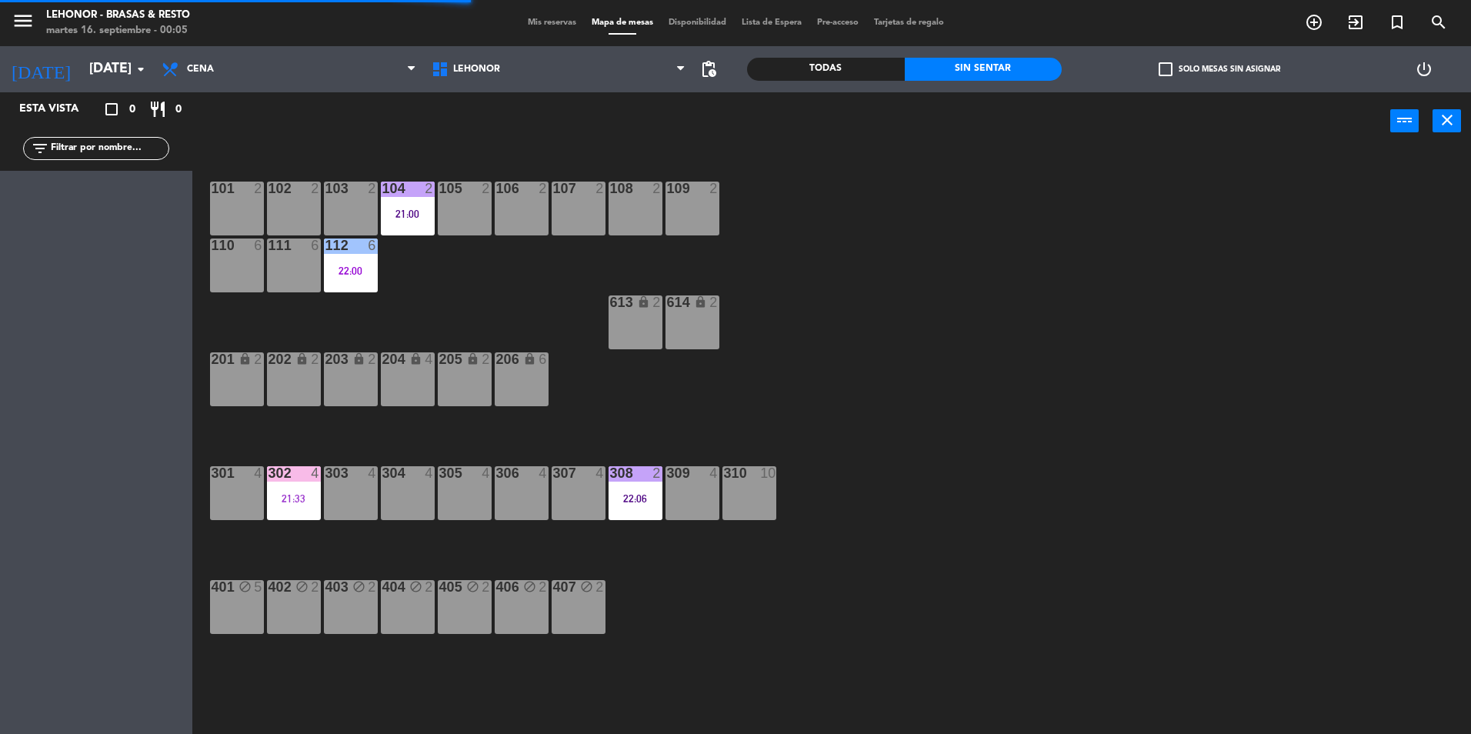
click at [412, 226] on div "104 2 21:00" at bounding box center [408, 209] width 54 height 54
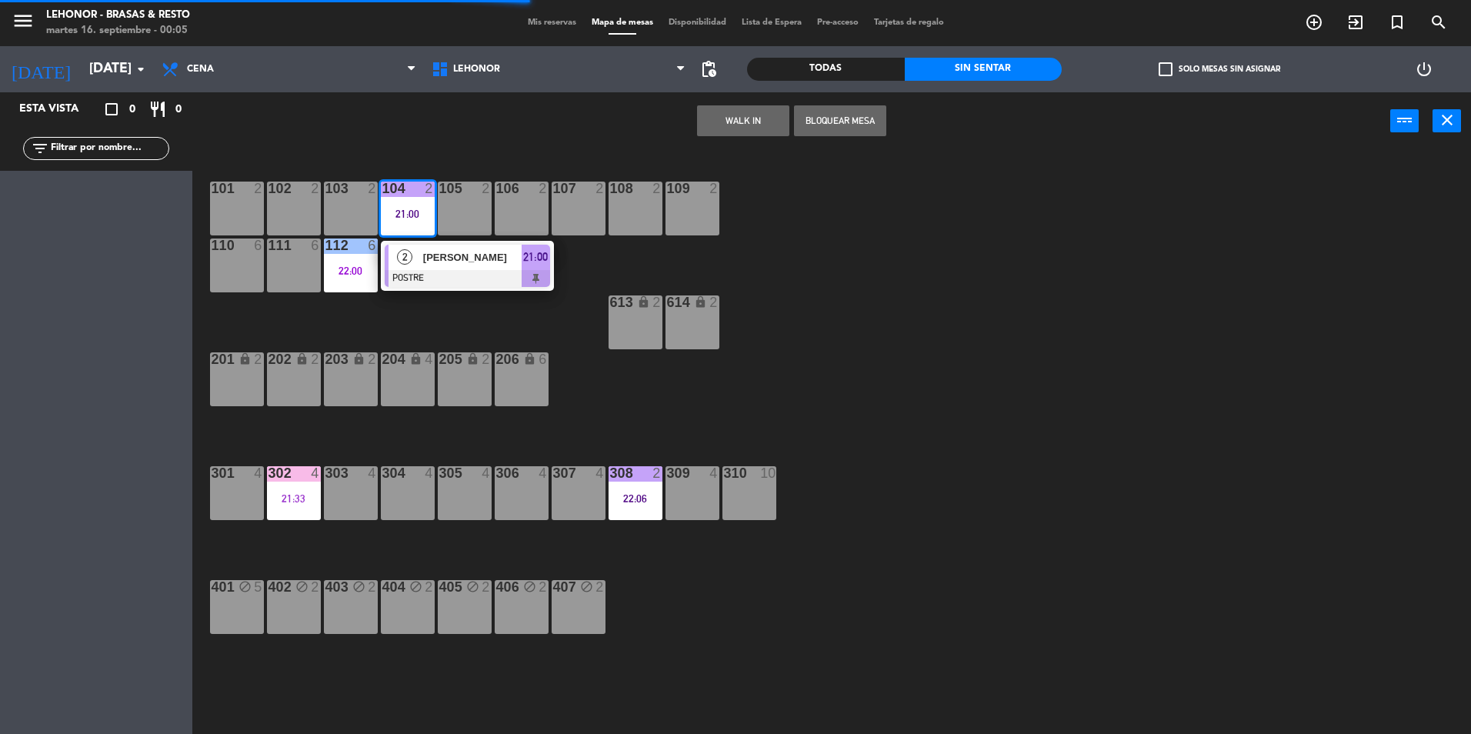
click at [423, 254] on span "[PERSON_NAME]" at bounding box center [472, 257] width 98 height 16
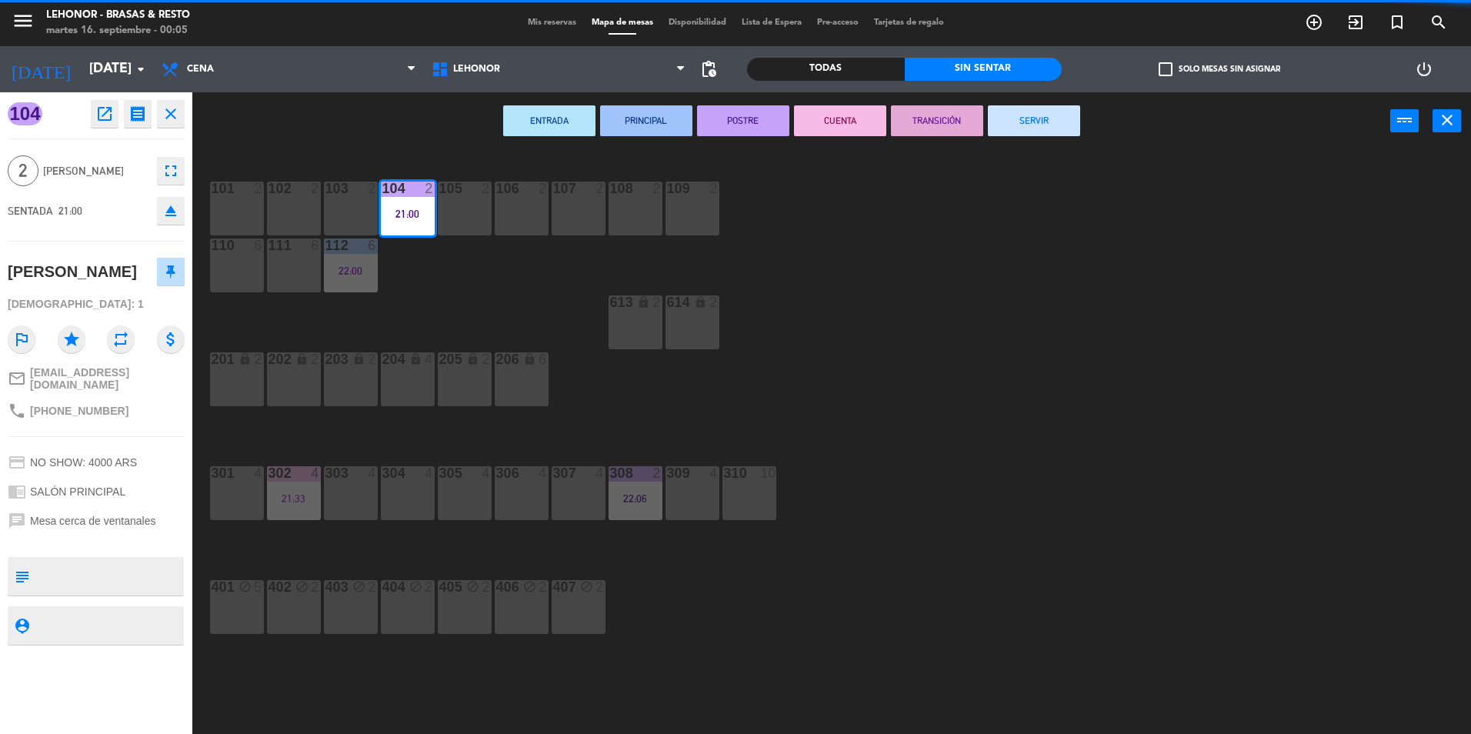
click at [1033, 126] on button "SERVIR" at bounding box center [1034, 120] width 92 height 31
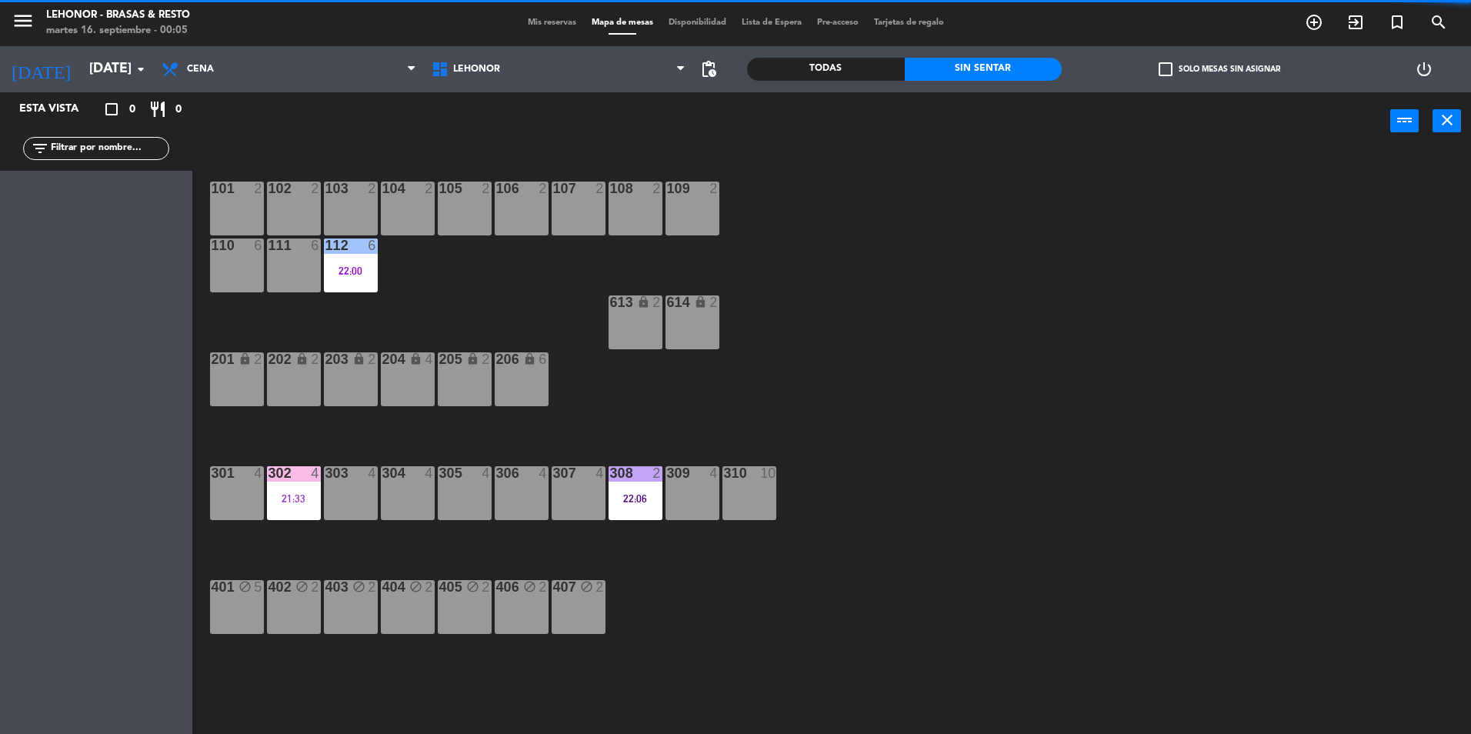
click at [336, 278] on div "112 6 22:00" at bounding box center [351, 265] width 54 height 54
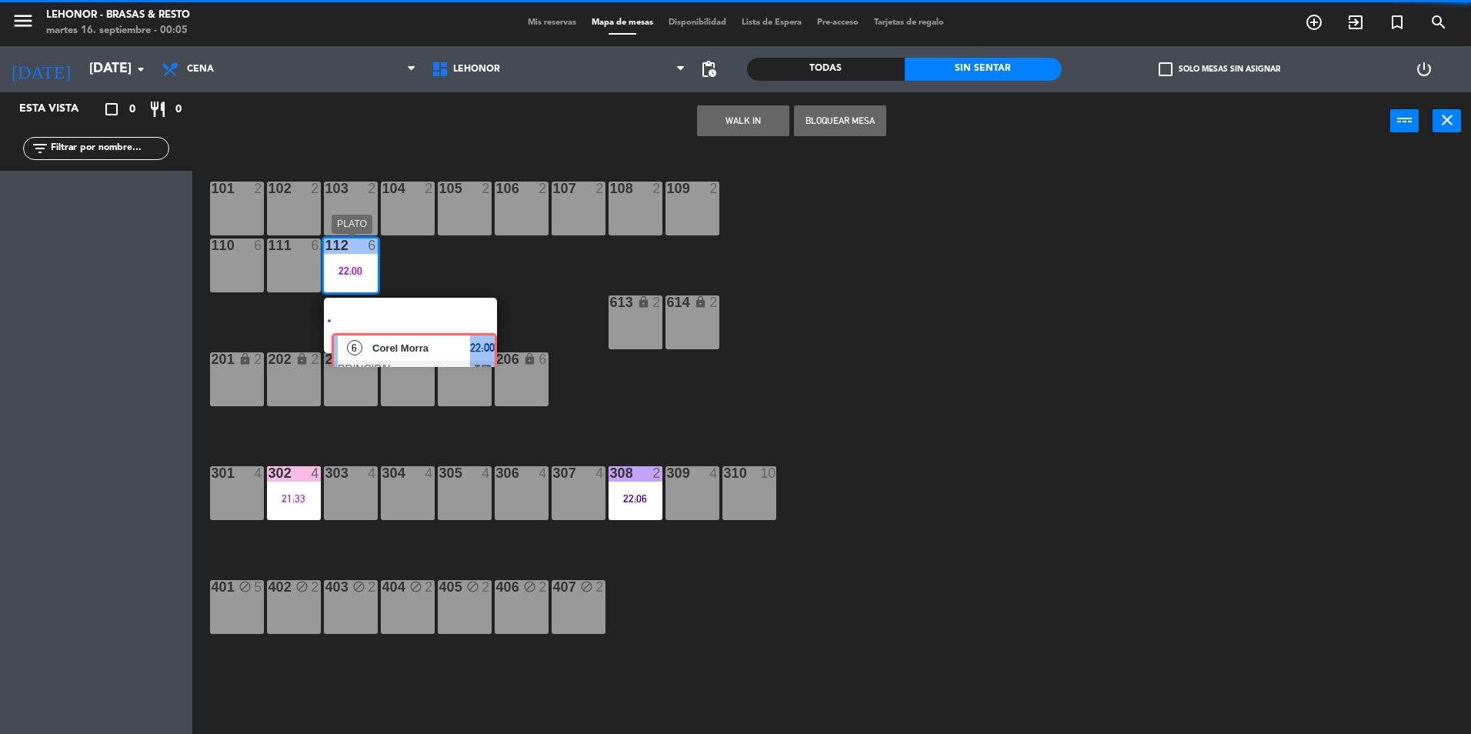
click at [347, 315] on div "6 Corel Morra PRINCIPAL 22:00 chat" at bounding box center [410, 325] width 196 height 55
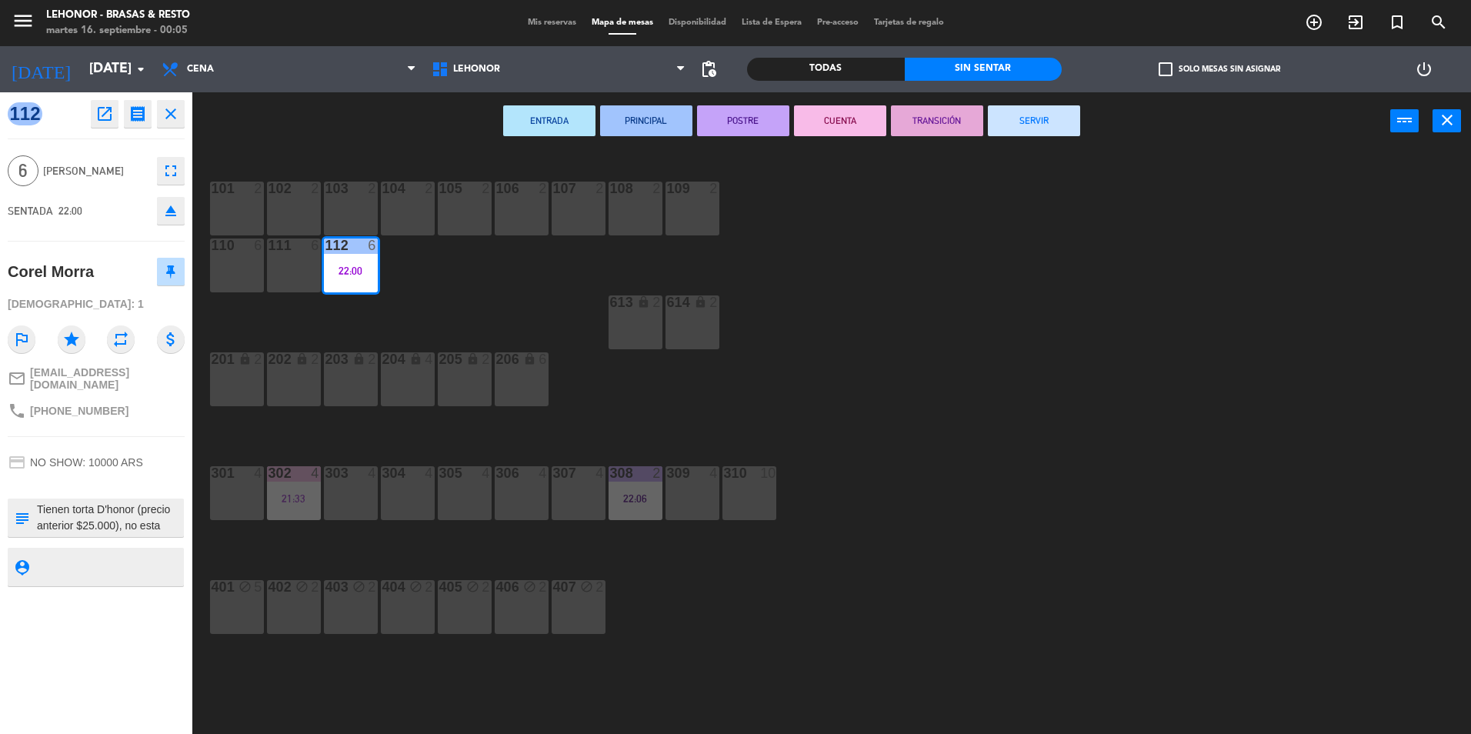
click at [753, 129] on button "POSTRE" at bounding box center [743, 120] width 92 height 31
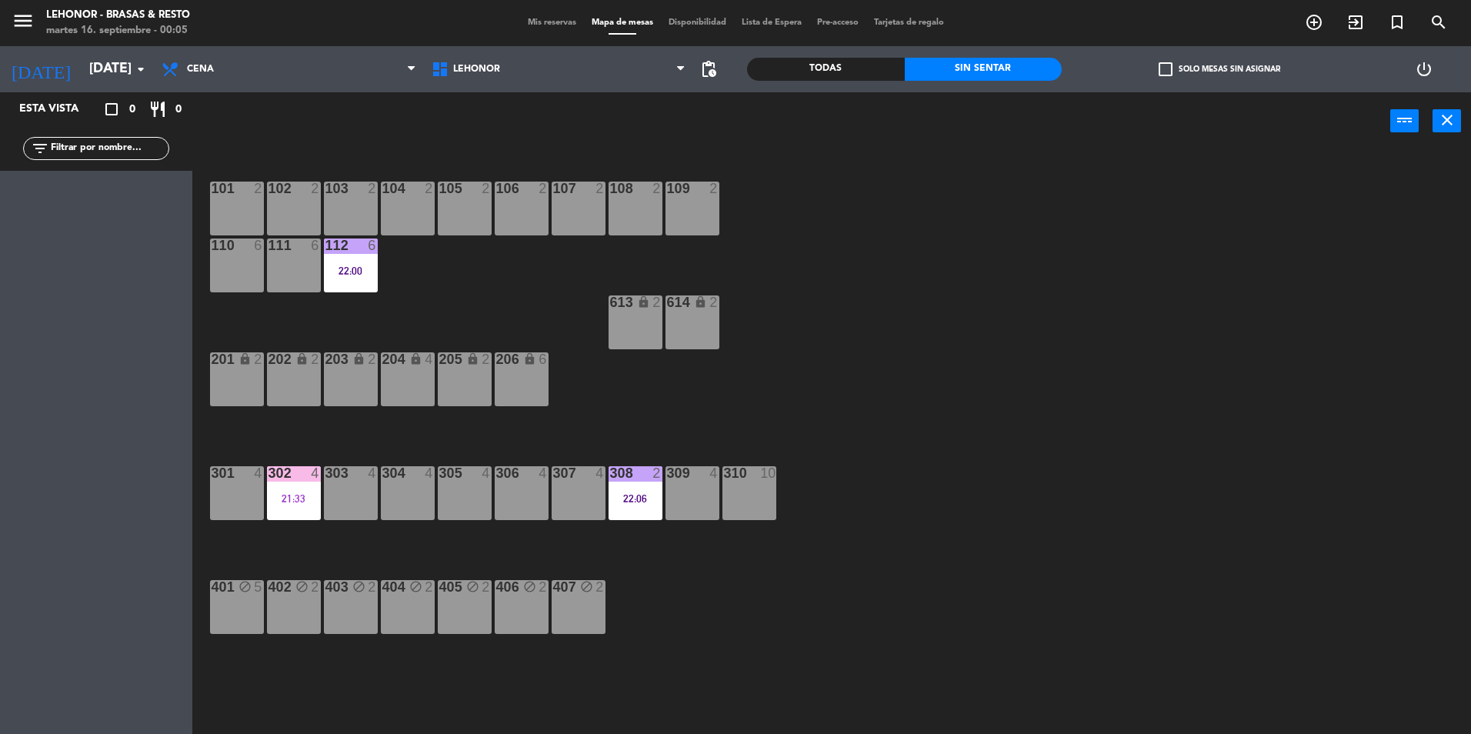
click at [284, 511] on div "302 4 21:33" at bounding box center [294, 493] width 54 height 54
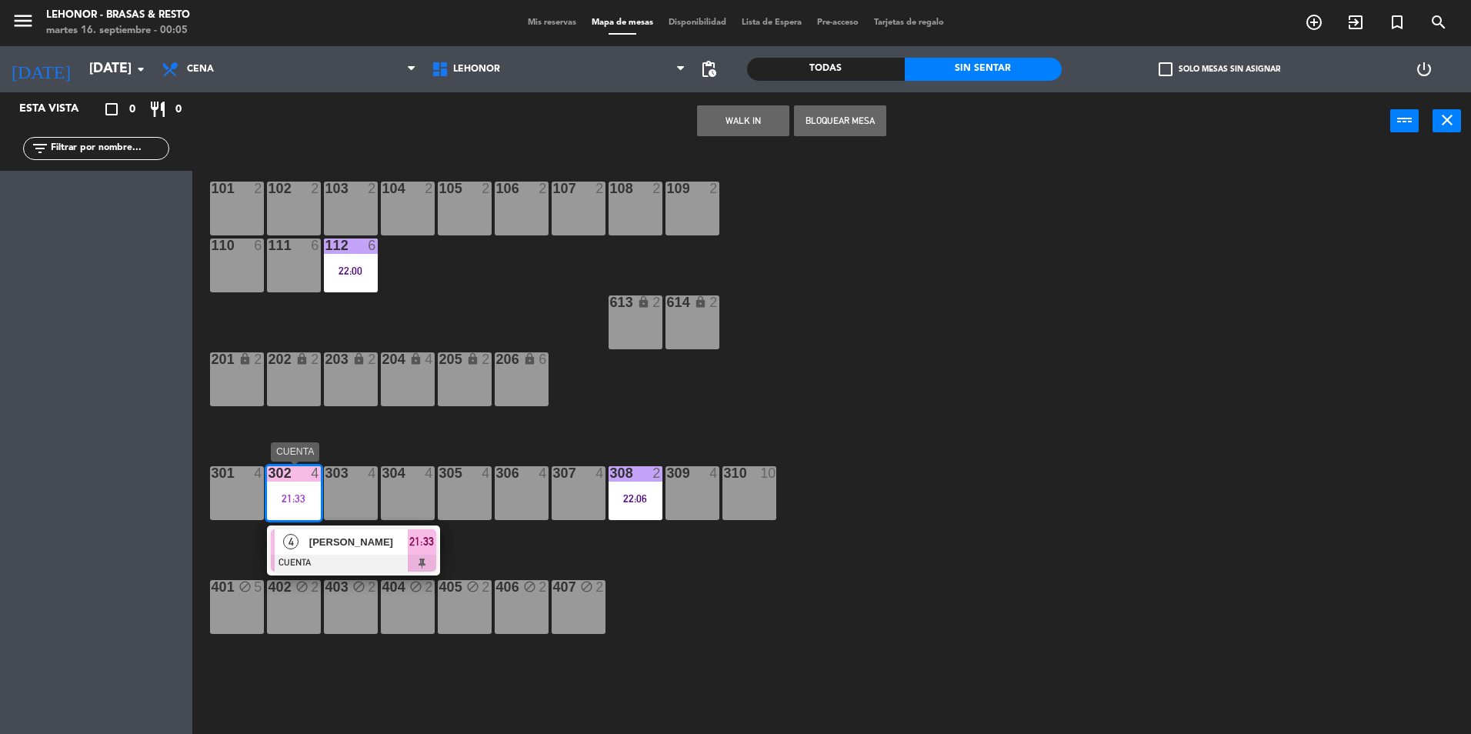
click at [384, 541] on span "[PERSON_NAME]" at bounding box center [358, 542] width 98 height 16
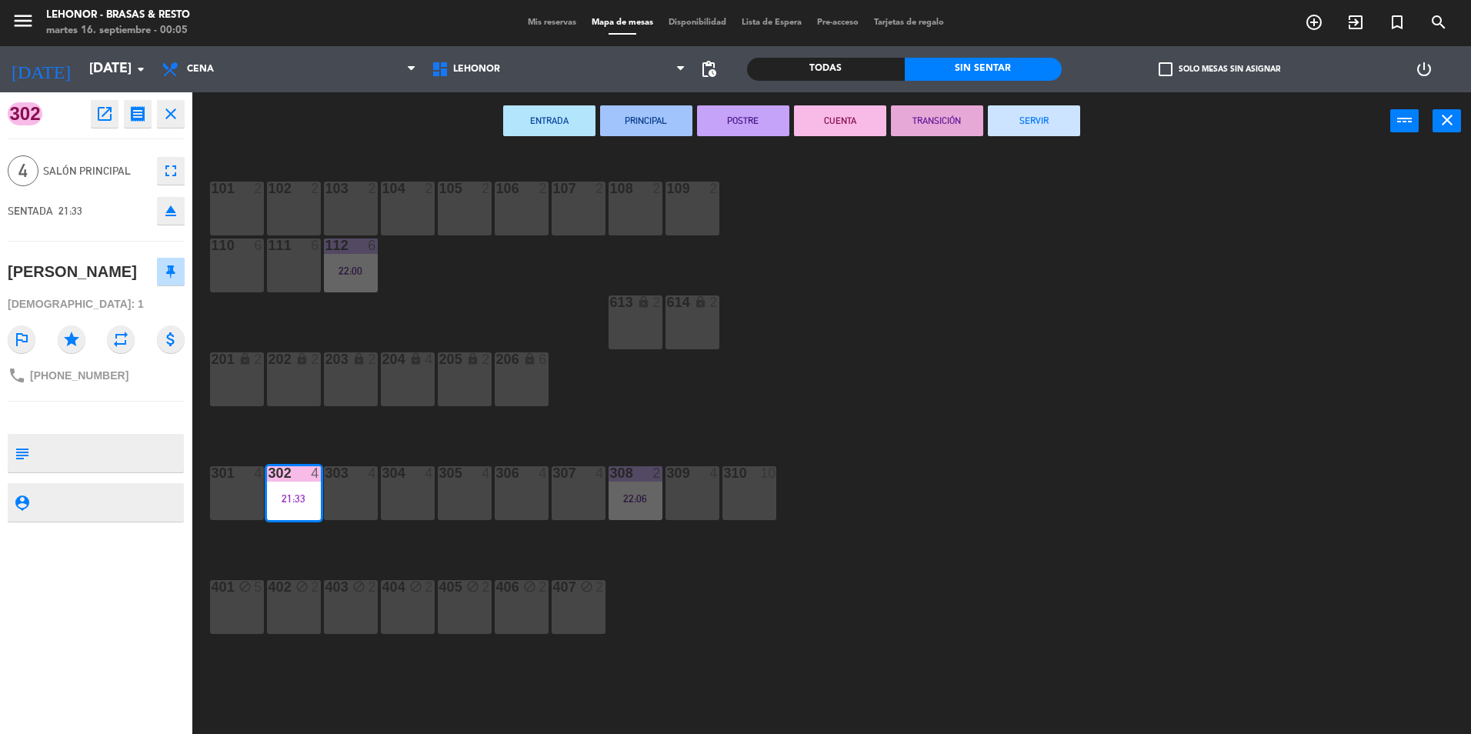
click at [1049, 119] on button "SERVIR" at bounding box center [1034, 120] width 92 height 31
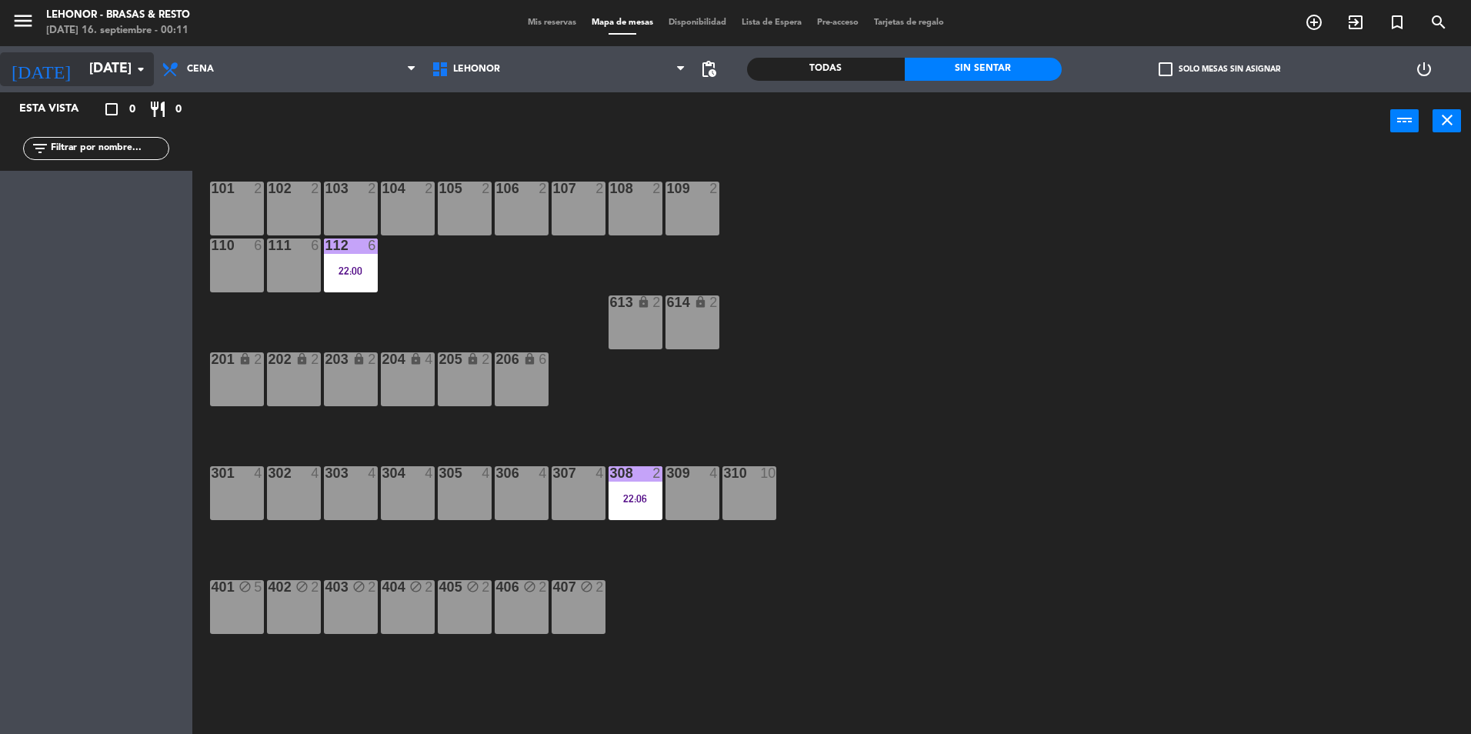
click at [98, 73] on input "[DATE]" at bounding box center [171, 69] width 178 height 31
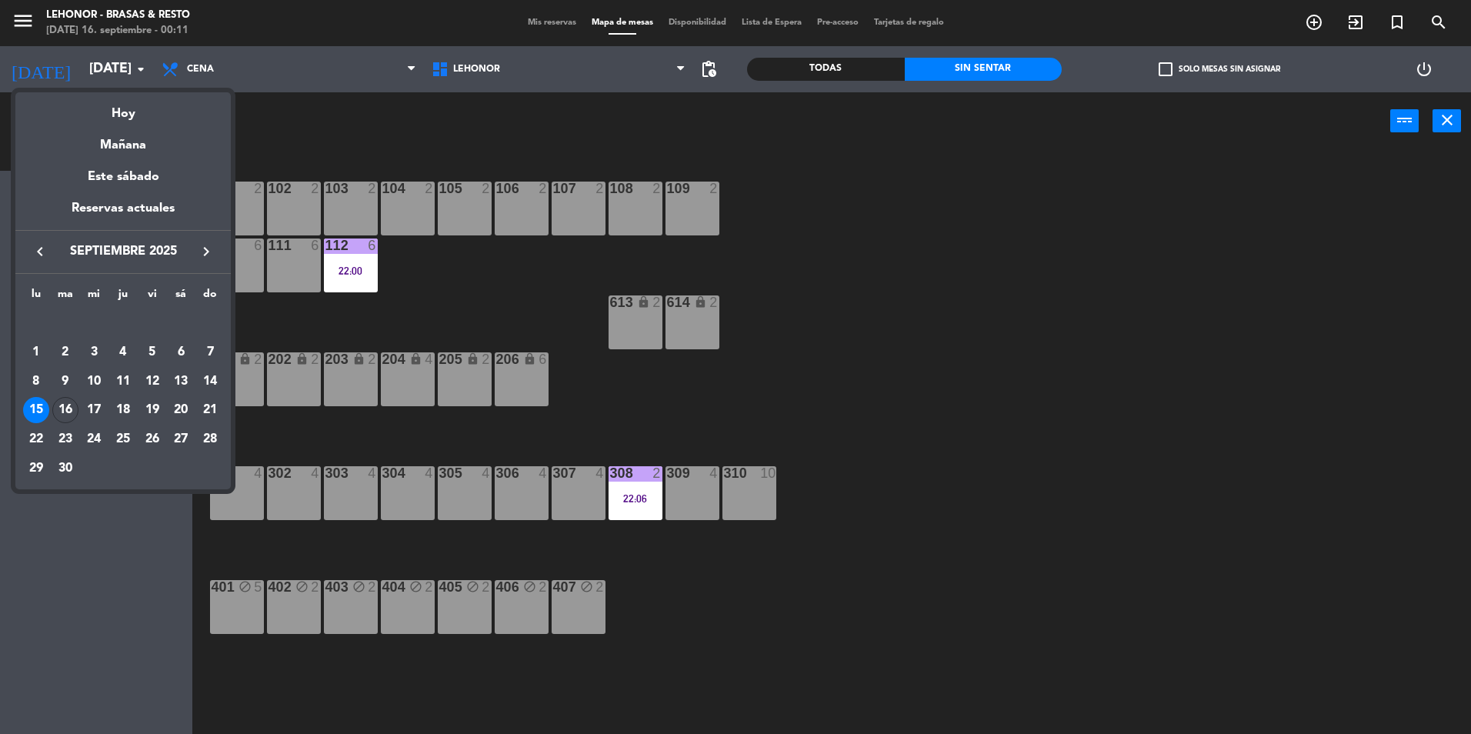
click at [954, 550] on div at bounding box center [735, 367] width 1471 height 734
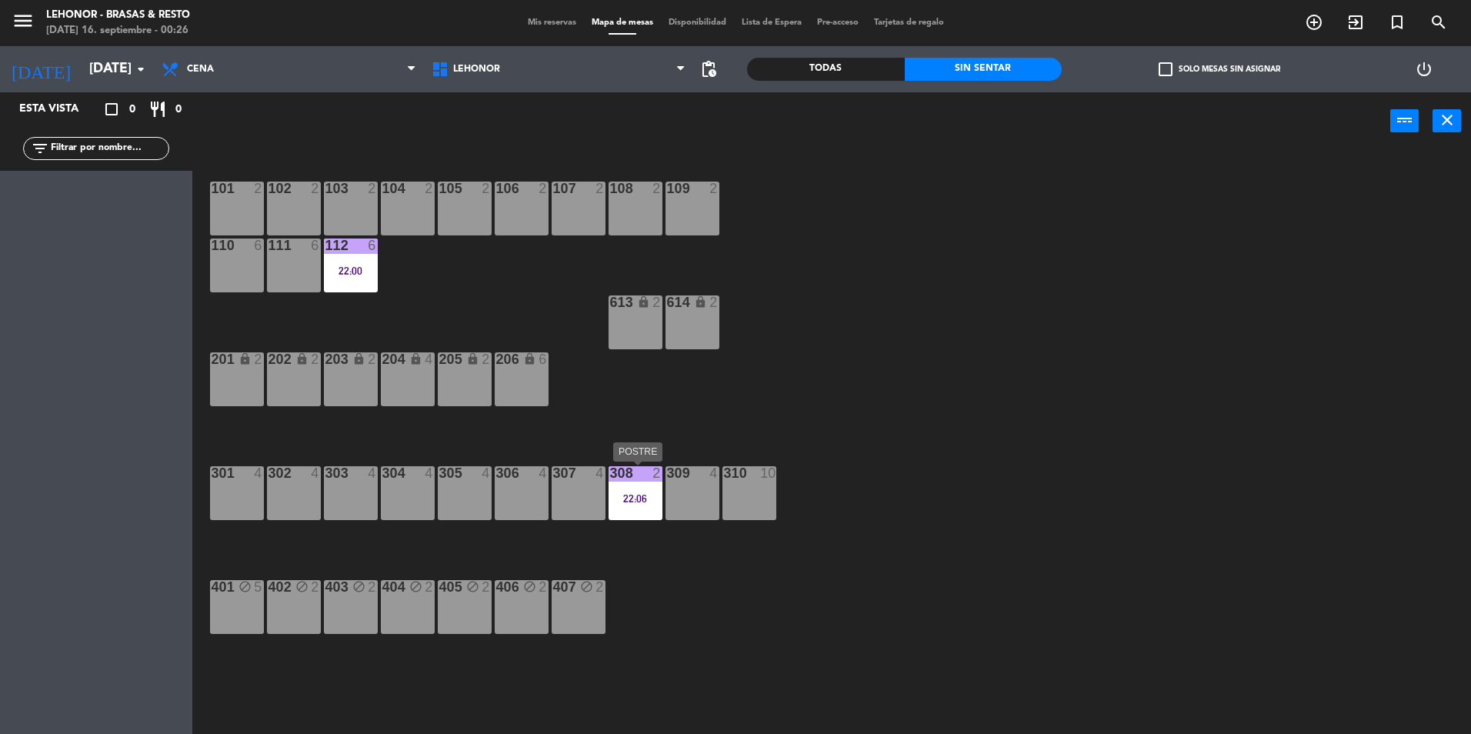
click at [611, 477] on div "308" at bounding box center [610, 473] width 1 height 14
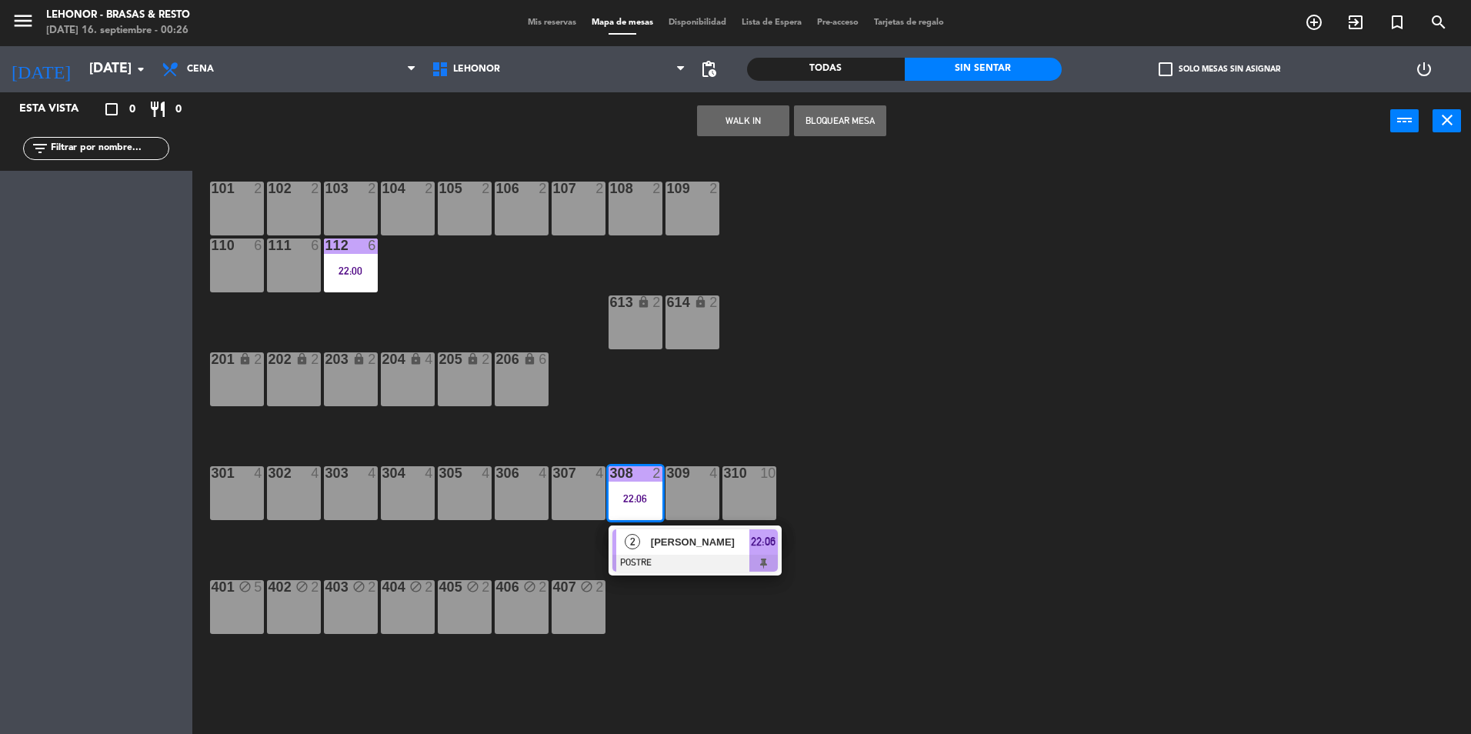
click at [659, 537] on span "[PERSON_NAME]" at bounding box center [700, 542] width 98 height 16
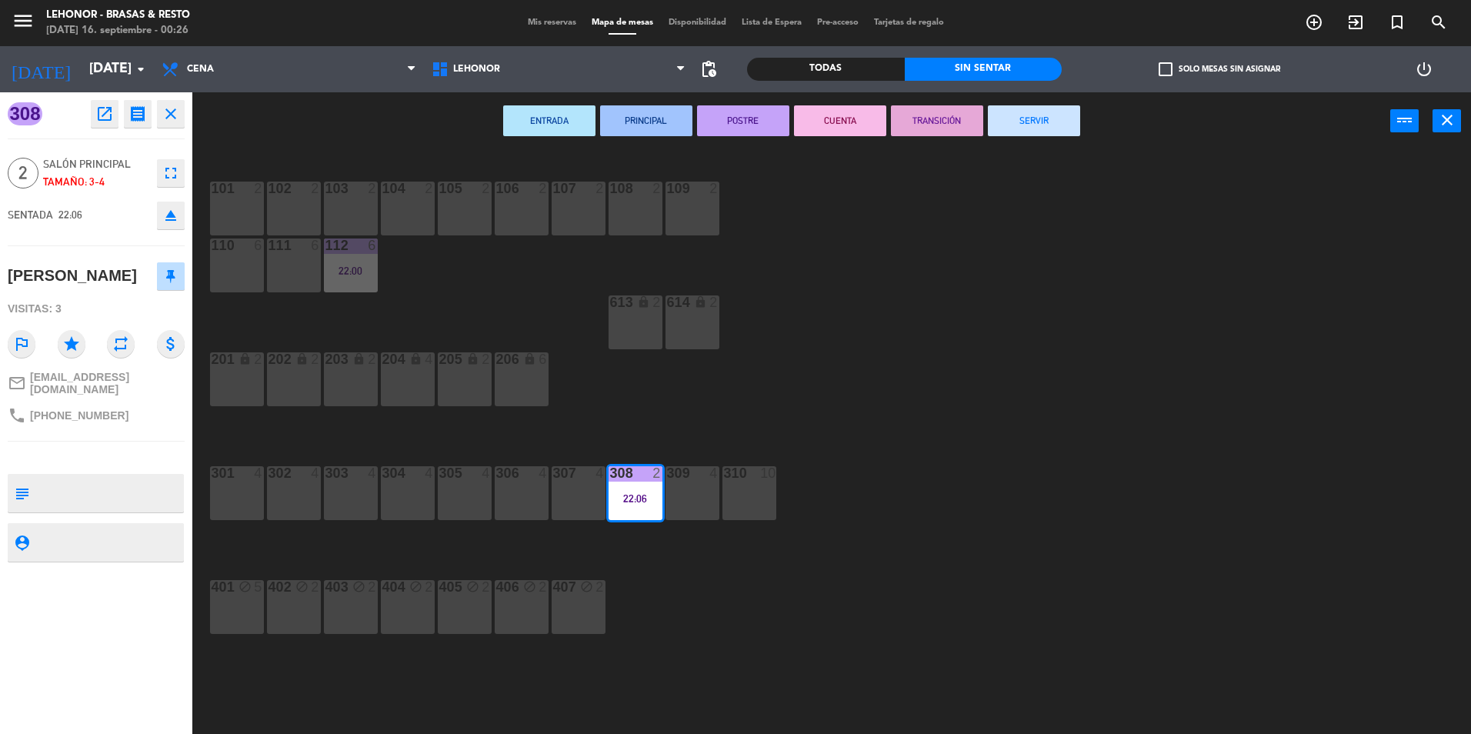
click at [837, 113] on button "CUENTA" at bounding box center [840, 120] width 92 height 31
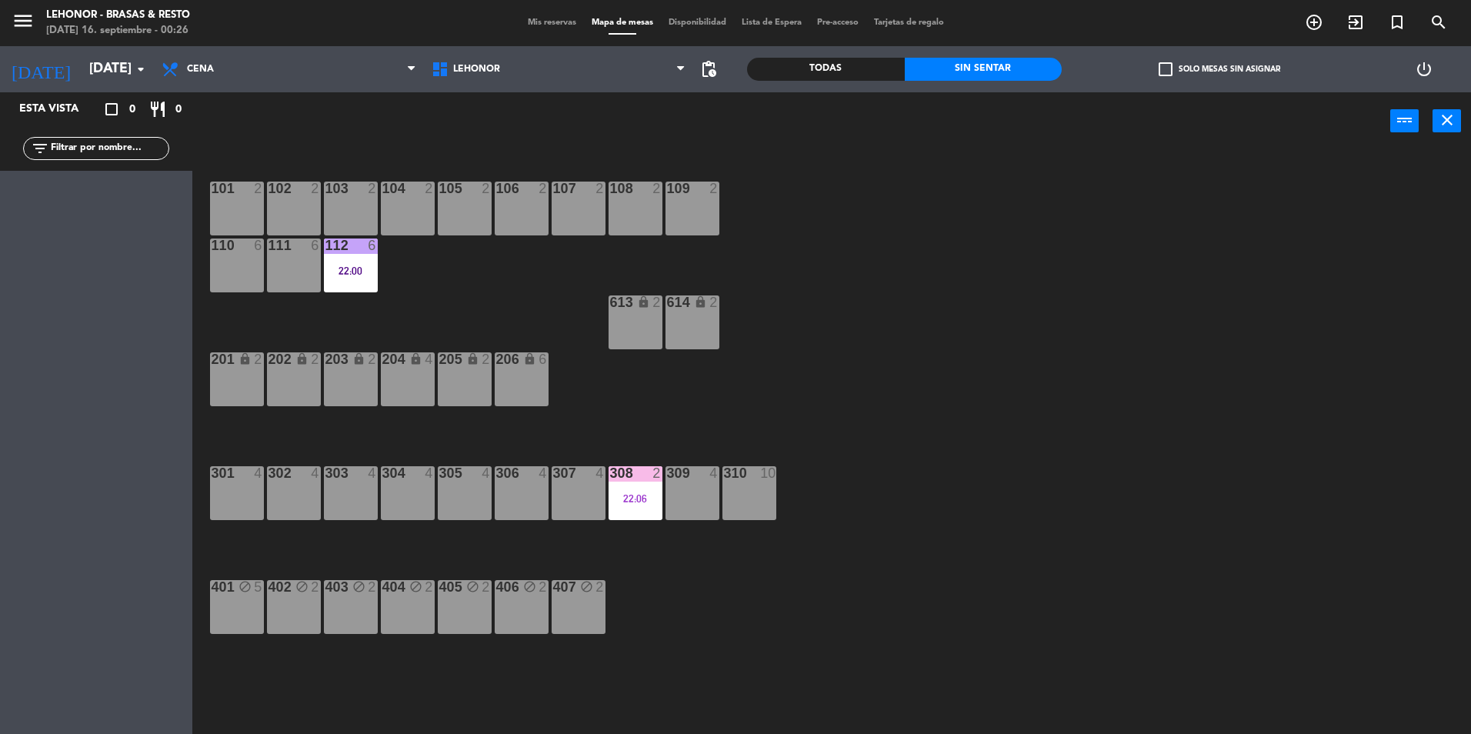
click at [841, 409] on div "101 2 102 2 103 2 104 2 105 2 106 2 107 2 108 2 109 2 110 6 111 6 112 6 22:00 6…" at bounding box center [839, 446] width 1264 height 584
click at [341, 288] on div "112 6 22:00" at bounding box center [351, 265] width 54 height 54
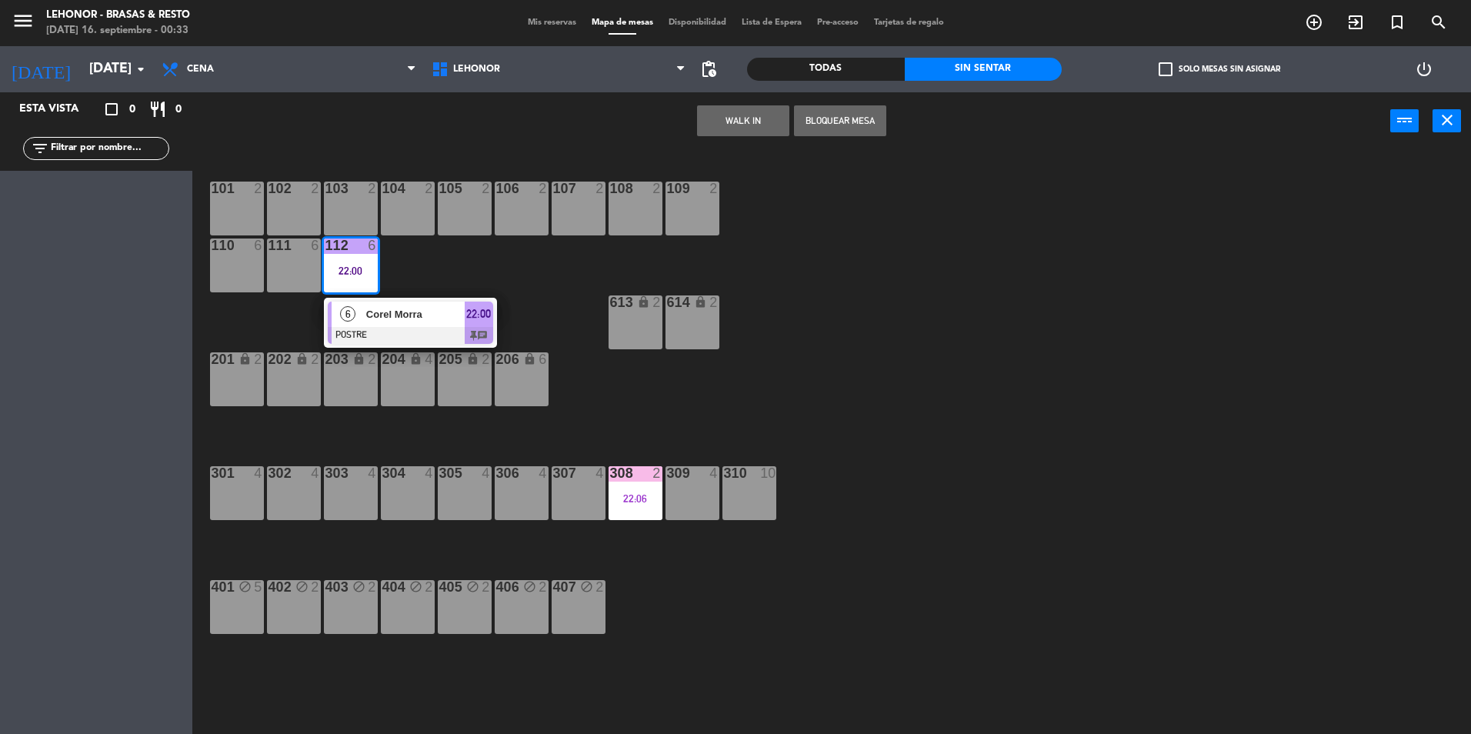
click at [351, 324] on div "6" at bounding box center [347, 313] width 33 height 25
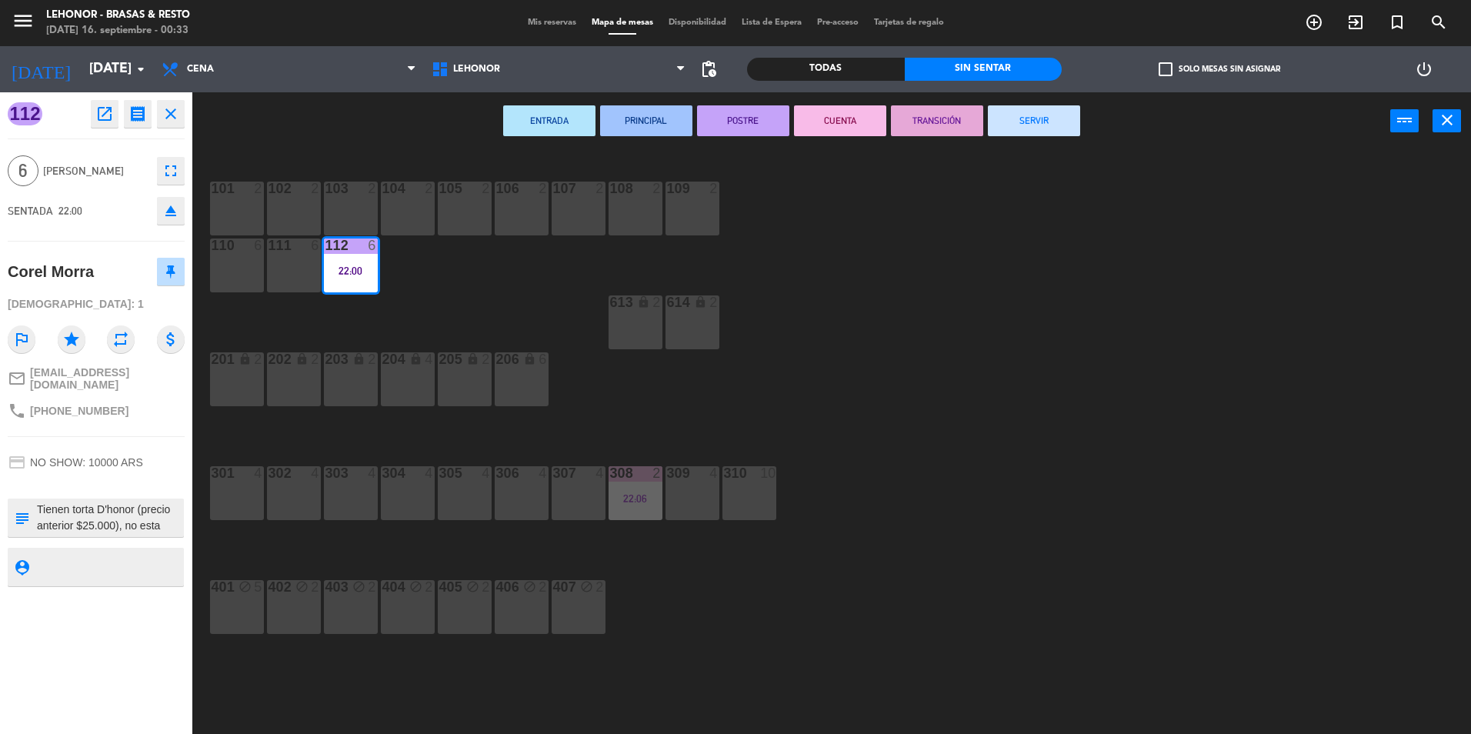
click at [863, 118] on button "CUENTA" at bounding box center [840, 120] width 92 height 31
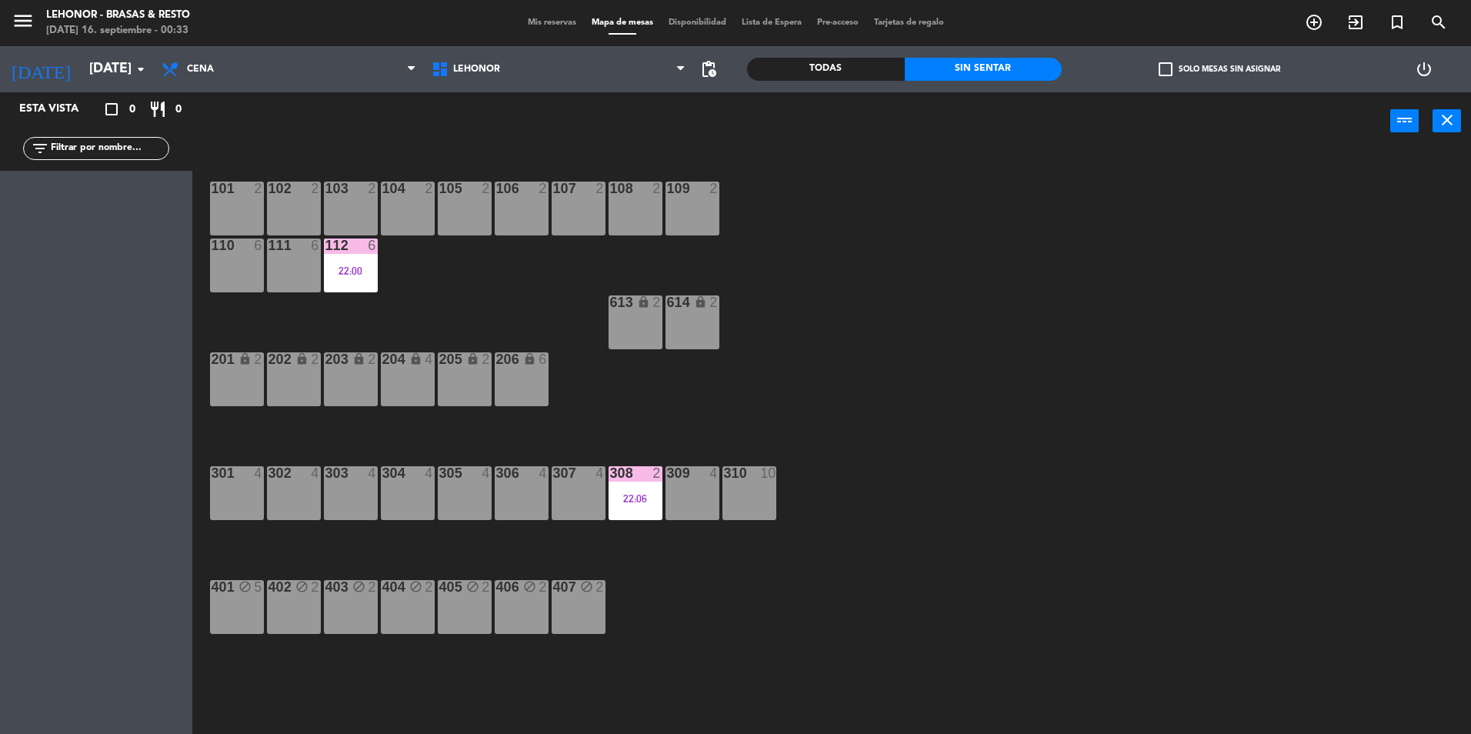
click at [628, 495] on div "22:06" at bounding box center [635, 498] width 54 height 11
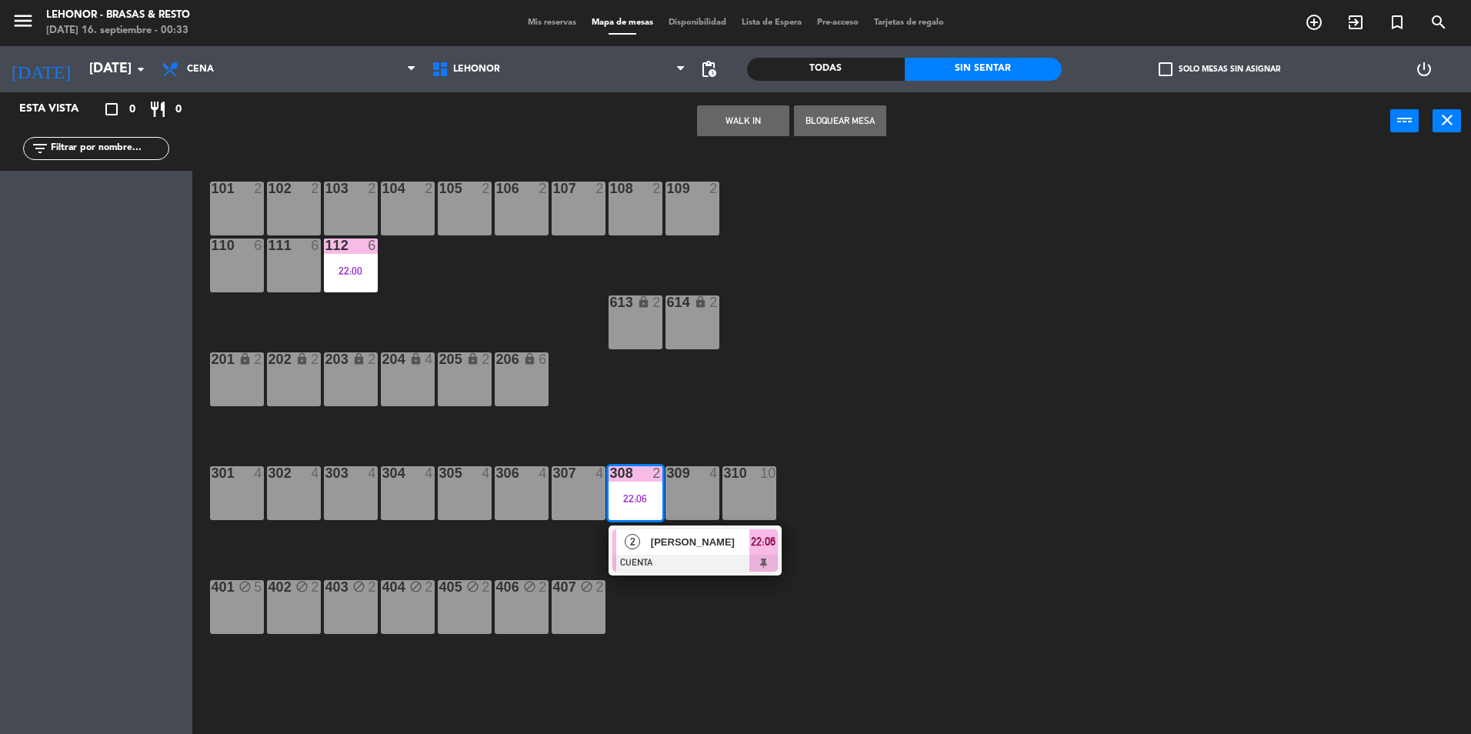
click at [679, 557] on div at bounding box center [694, 563] width 165 height 17
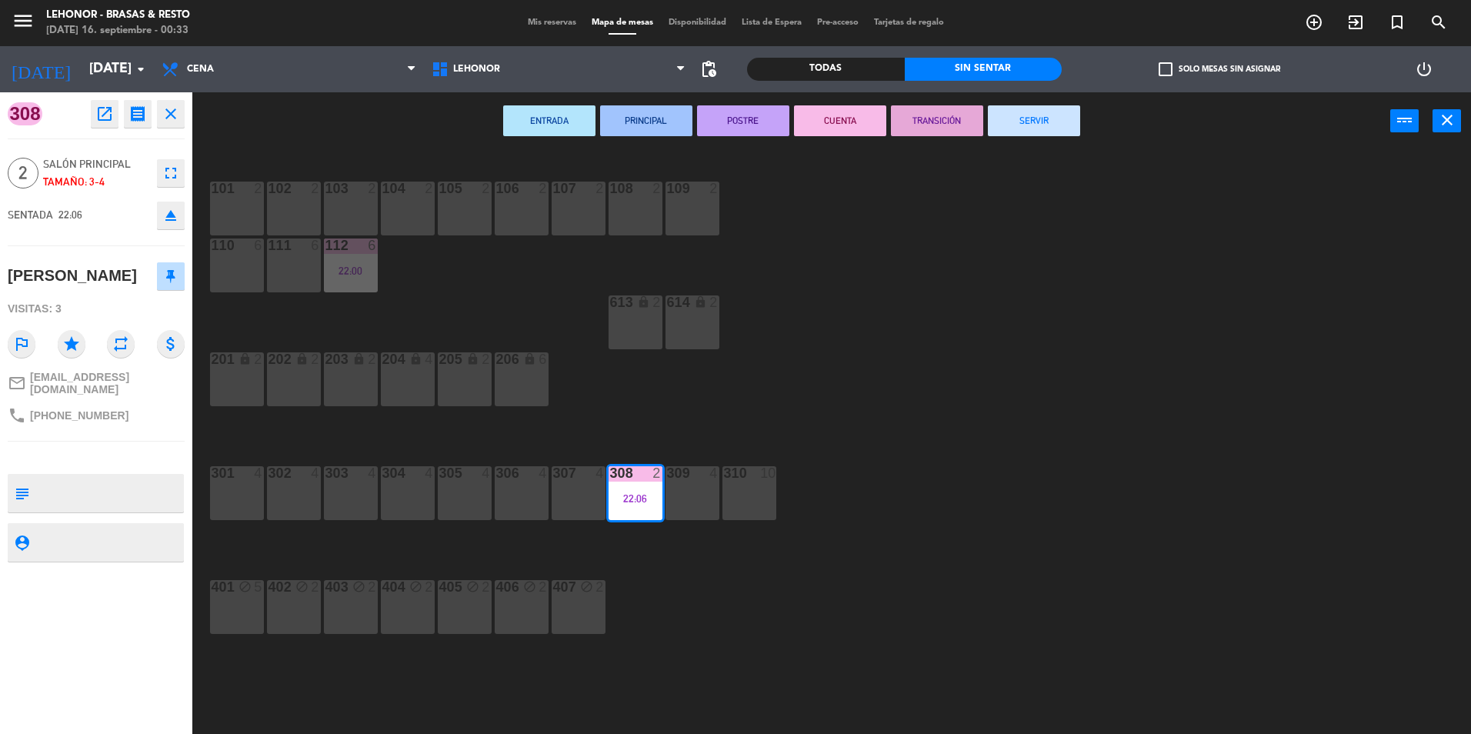
click at [1034, 107] on button "SERVIR" at bounding box center [1034, 120] width 92 height 31
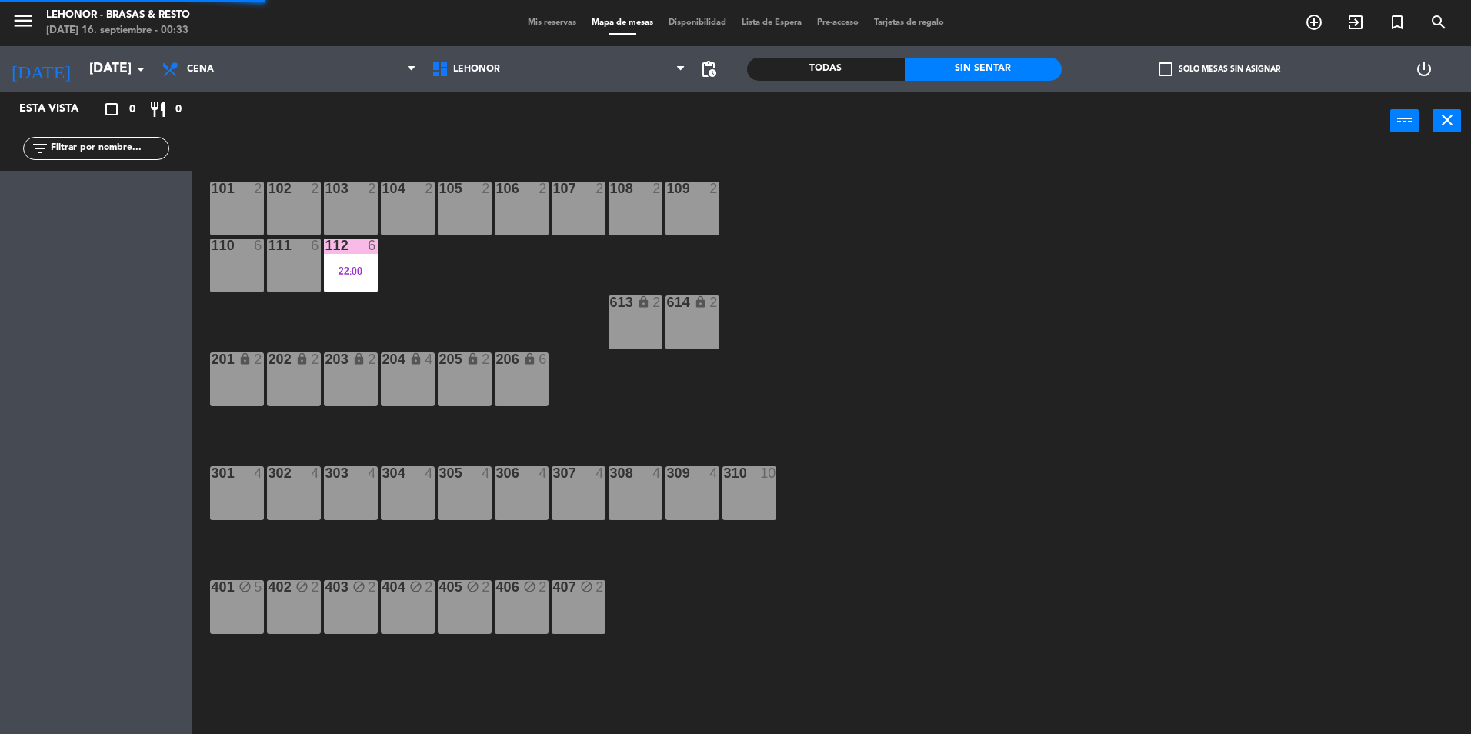
click at [1024, 311] on div "101 2 102 2 103 2 104 2 105 2 106 2 107 2 108 2 109 2 110 6 111 6 112 6 22:00 6…" at bounding box center [839, 446] width 1264 height 584
click at [346, 251] on div at bounding box center [350, 245] width 25 height 14
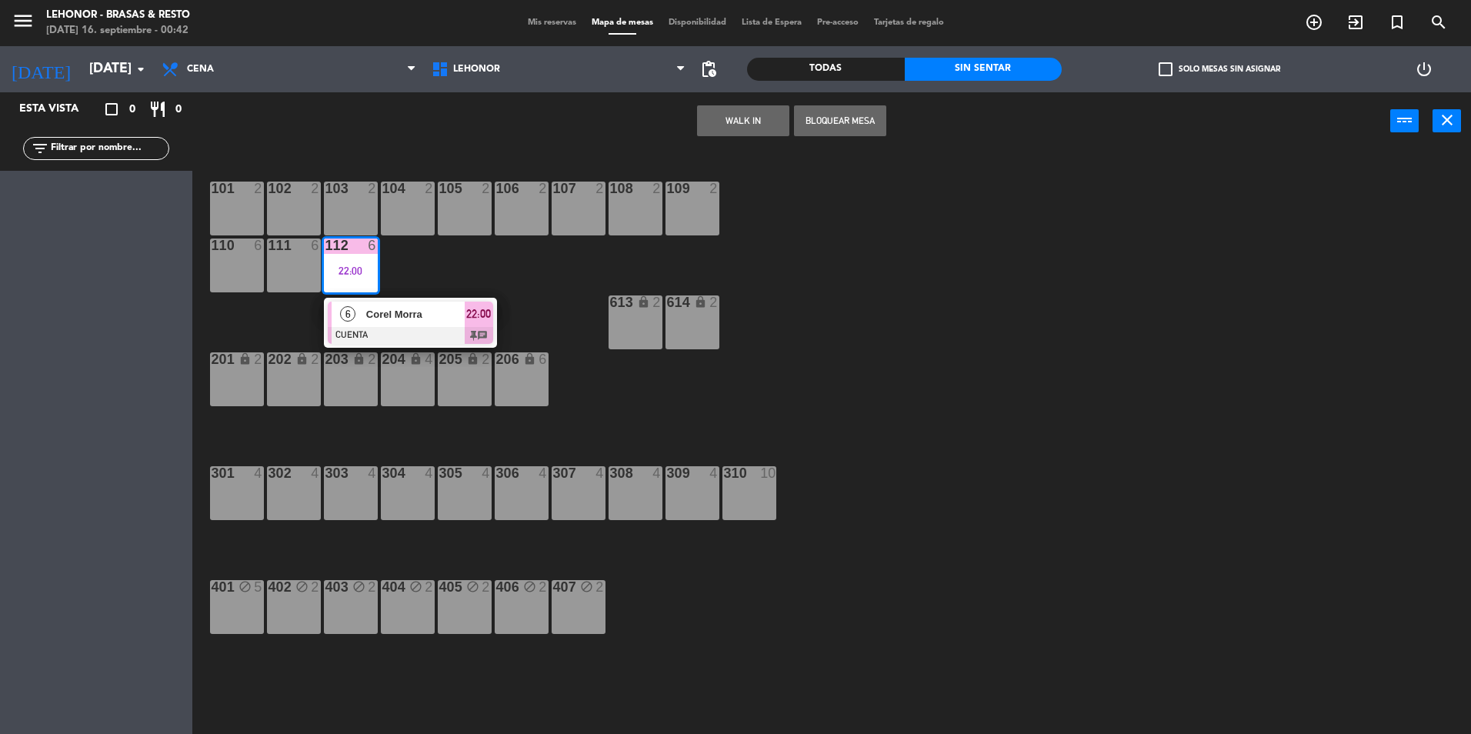
click at [551, 268] on div "101 2 102 2 103 2 104 2 105 2 106 2 107 2 108 2 109 2 110 6 111 6 112 6 22:00 6…" at bounding box center [839, 446] width 1264 height 584
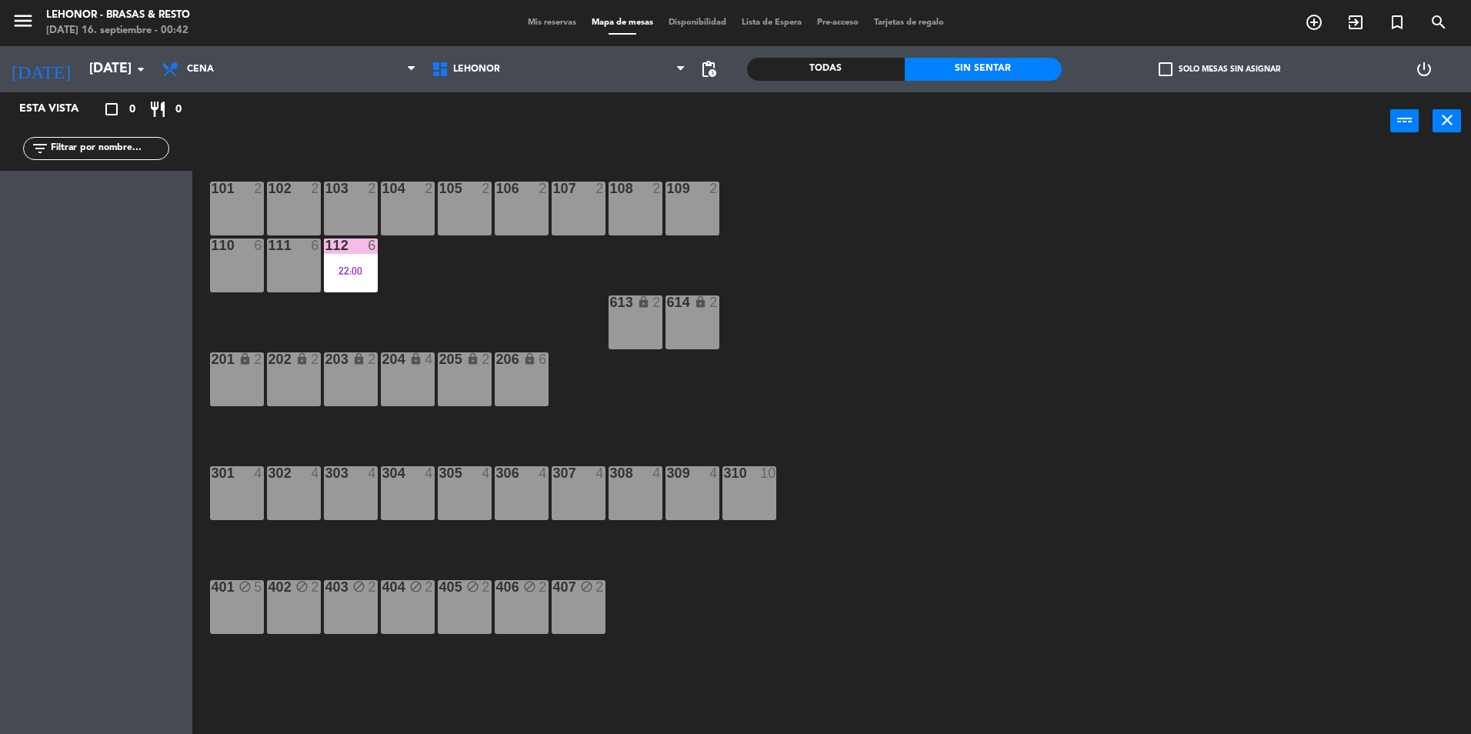
click at [934, 531] on div "101 2 102 2 103 2 104 2 105 2 106 2 107 2 108 2 109 2 110 6 111 6 112 6 22:00 6…" at bounding box center [839, 446] width 1264 height 584
click at [338, 275] on div "22:00" at bounding box center [351, 270] width 54 height 11
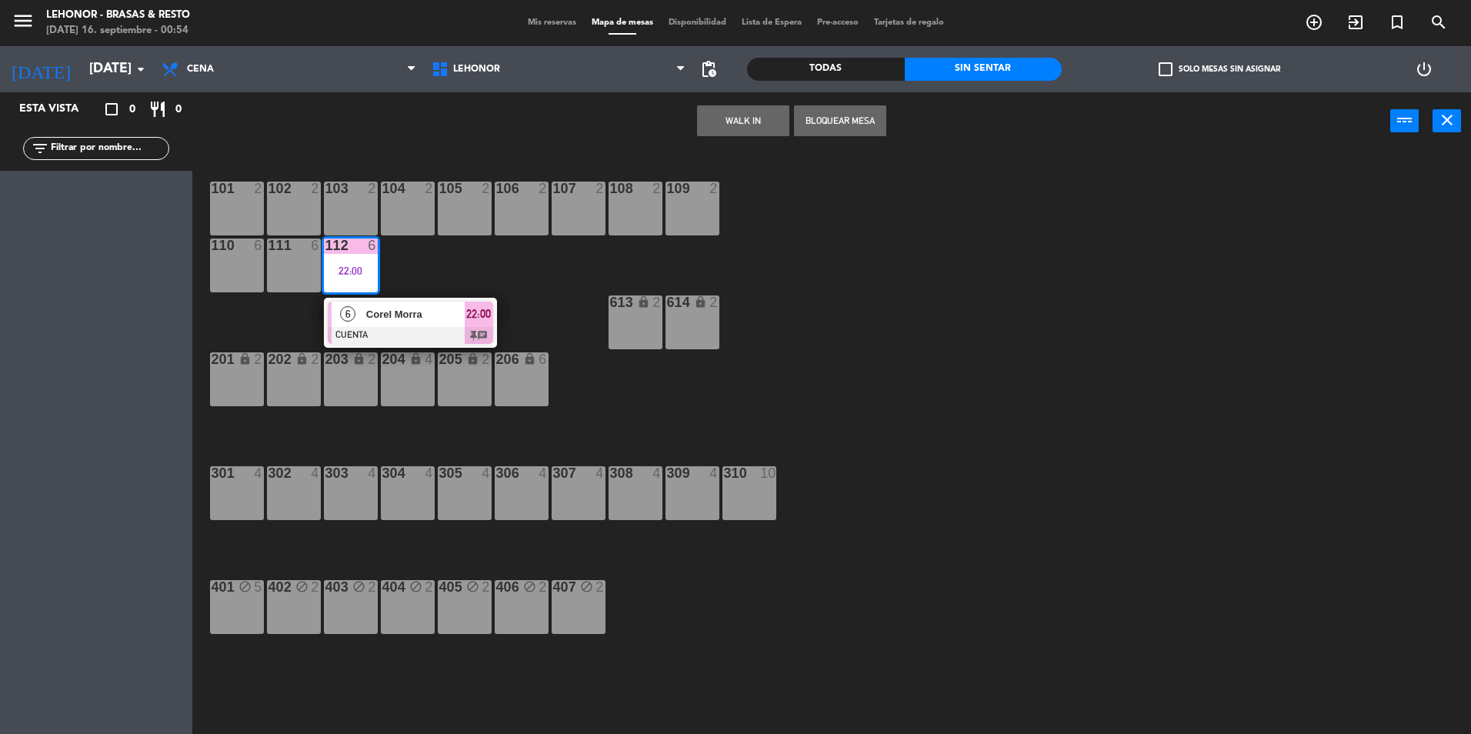
click at [372, 309] on span "Corel Morra" at bounding box center [415, 314] width 98 height 16
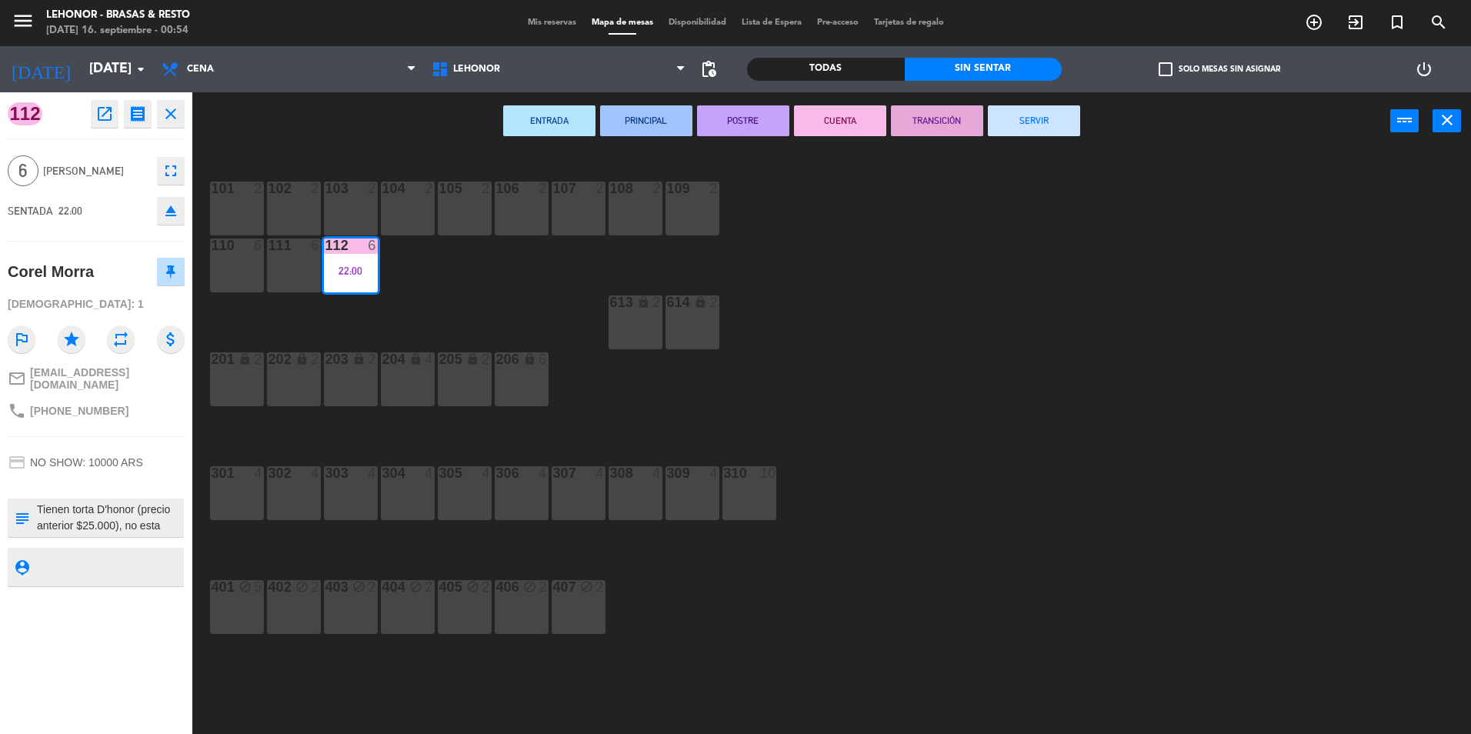
drag, startPoint x: 1034, startPoint y: 82, endPoint x: 1040, endPoint y: 119, distance: 37.4
click at [1040, 119] on ng-component "menu [PERSON_NAME] - Brasas & Resto [DATE] 16. septiembre - 00:54 Mis reservas …" at bounding box center [735, 369] width 1471 height 738
drag, startPoint x: 1040, startPoint y: 119, endPoint x: 1040, endPoint y: 134, distance: 14.6
click at [1040, 134] on button "SERVIR" at bounding box center [1034, 120] width 92 height 31
